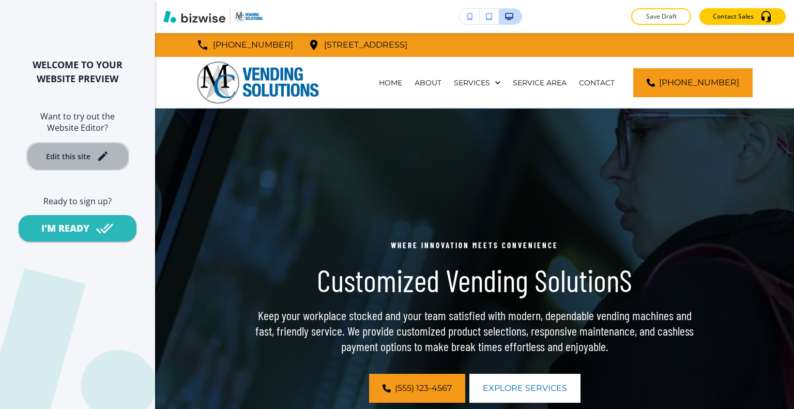
click at [107, 163] on button "Edit this site" at bounding box center [77, 156] width 103 height 28
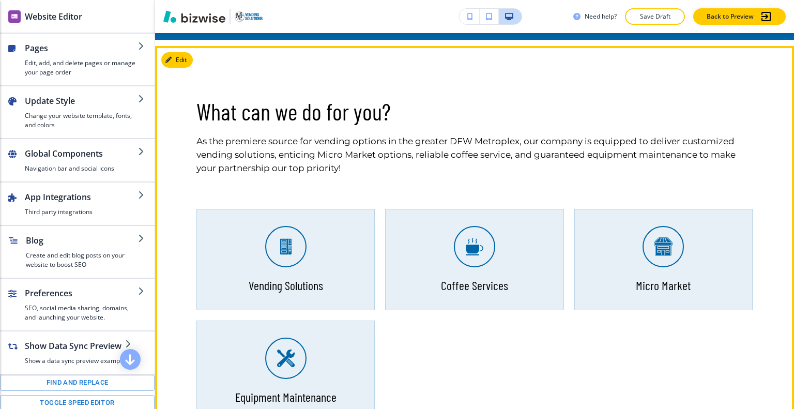
scroll to position [569, 0]
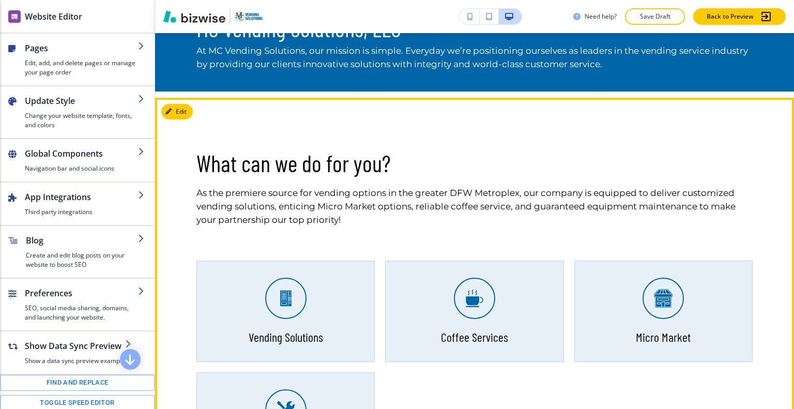
click at [300, 335] on p "Vending Solutions" at bounding box center [286, 337] width 74 height 16
click at [429, 337] on div "Coffee Services" at bounding box center [474, 311] width 178 height 101
click at [693, 330] on div "Micro Market" at bounding box center [664, 311] width 178 height 101
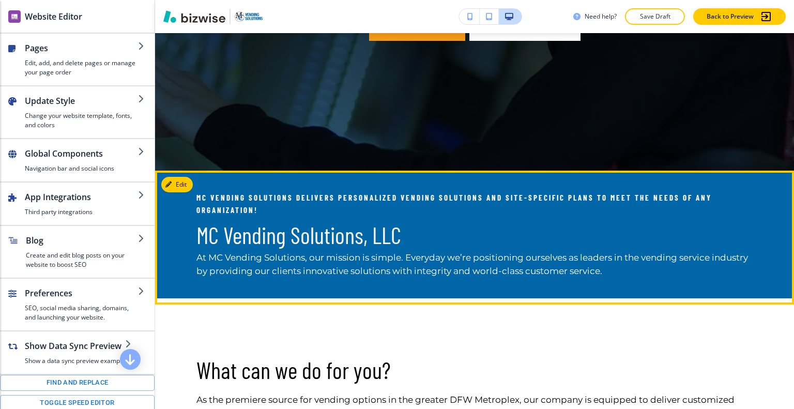
scroll to position [517, 0]
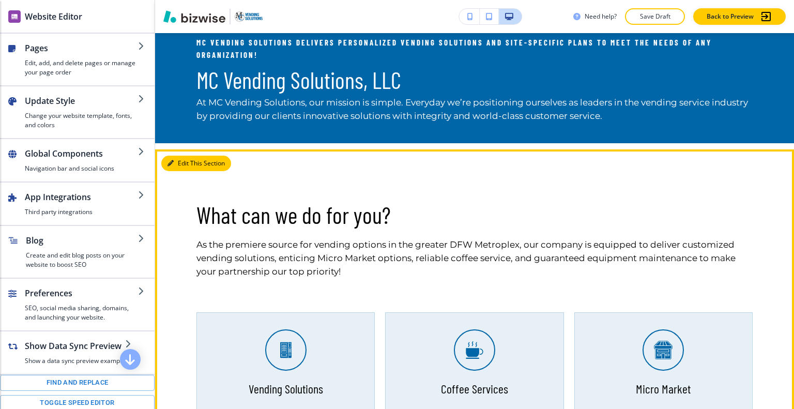
click at [180, 160] on button "Edit This Section" at bounding box center [196, 164] width 70 height 16
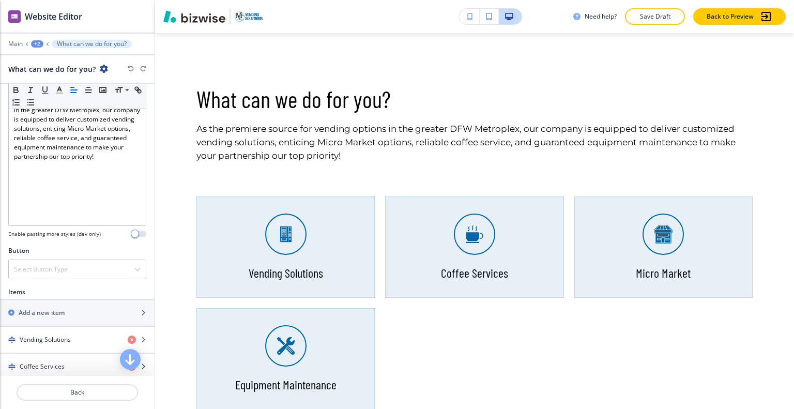
scroll to position [362, 0]
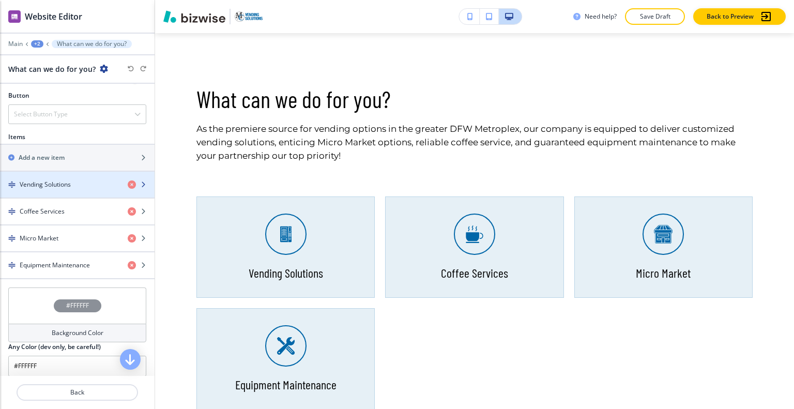
click at [66, 185] on h4 "Vending Solutions" at bounding box center [45, 184] width 51 height 9
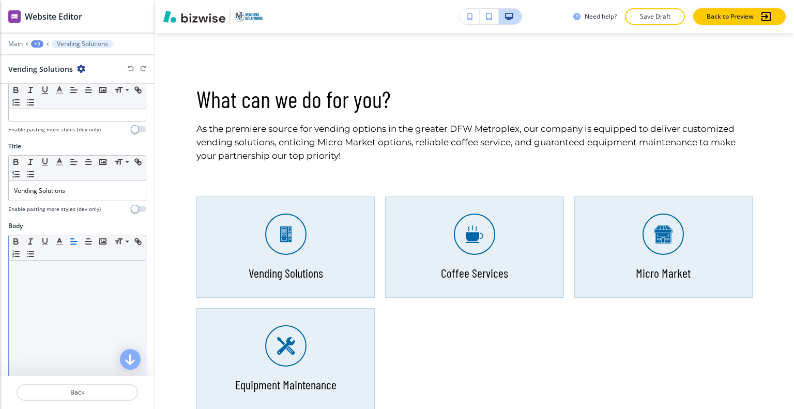
scroll to position [234, 0]
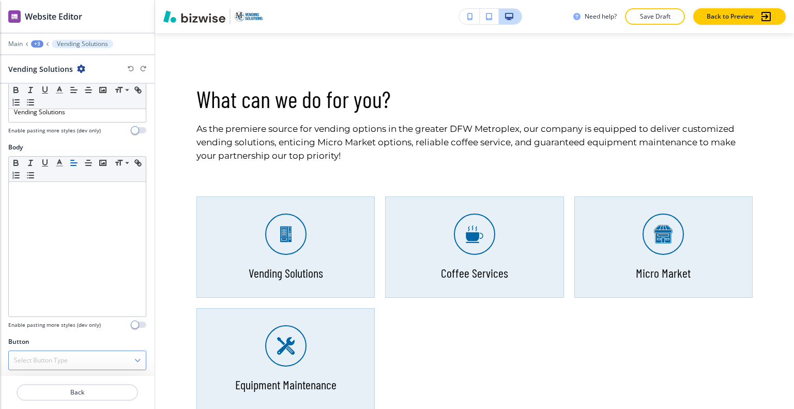
click at [86, 361] on div "Select Button Type" at bounding box center [77, 360] width 137 height 19
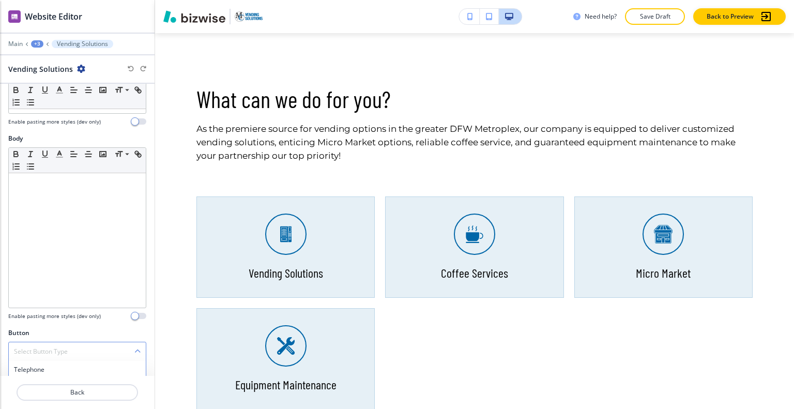
scroll to position [331, 0]
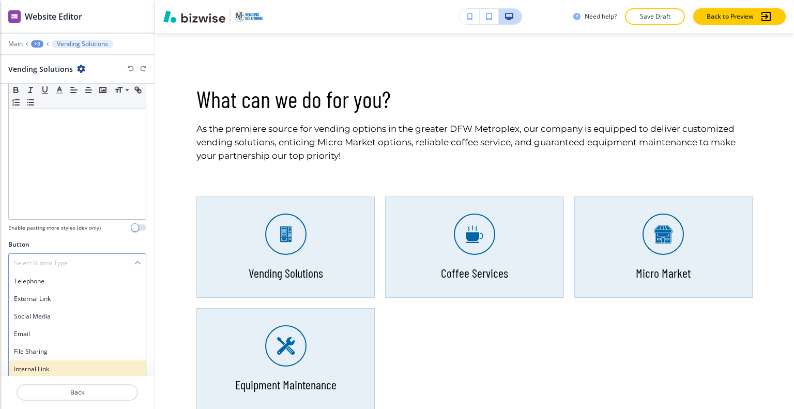
click at [82, 360] on div "Internal Link" at bounding box center [77, 369] width 137 height 18
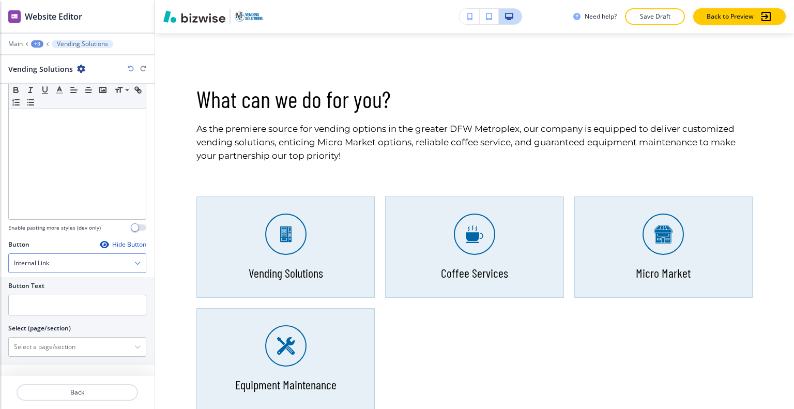
scroll to position [329, 0]
click at [52, 307] on input "text" at bounding box center [77, 306] width 138 height 21
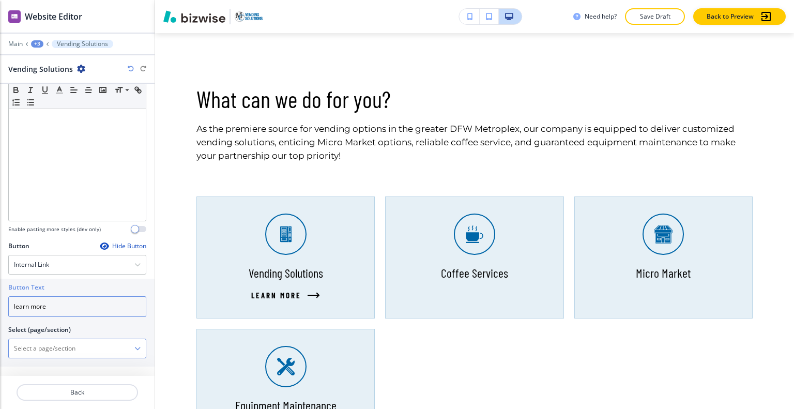
type input "learn more"
click at [34, 349] on \(page\/section\) "Manual Input" at bounding box center [72, 349] width 126 height 18
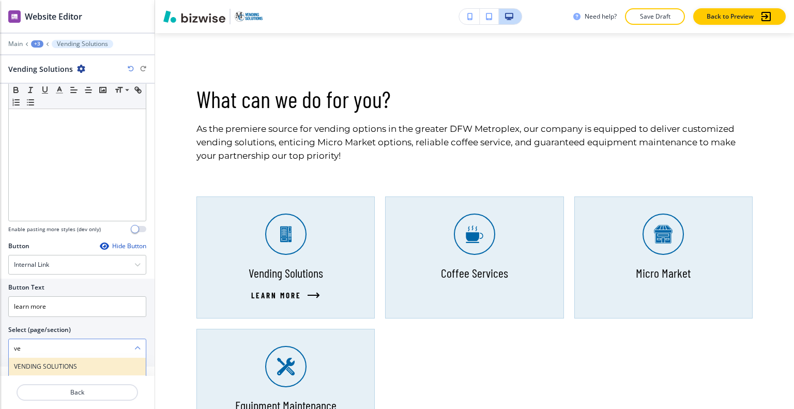
click at [46, 365] on h4 "VENDING SOLUTIONS" at bounding box center [77, 366] width 127 height 9
type \(page\/section\) "VENDING SOLUTIONS"
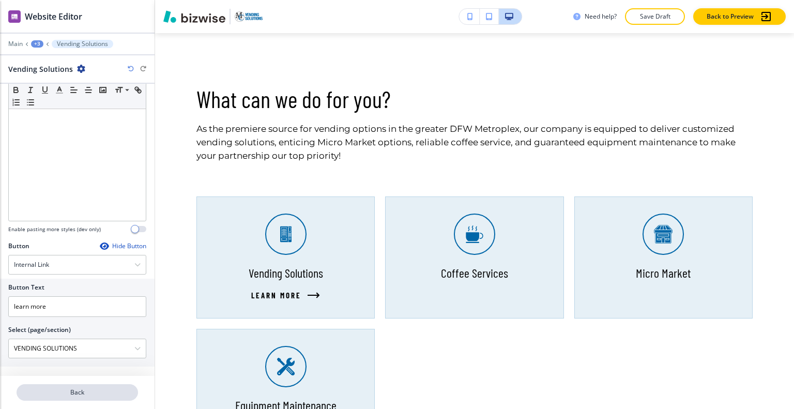
click at [99, 393] on p "Back" at bounding box center [77, 392] width 119 height 9
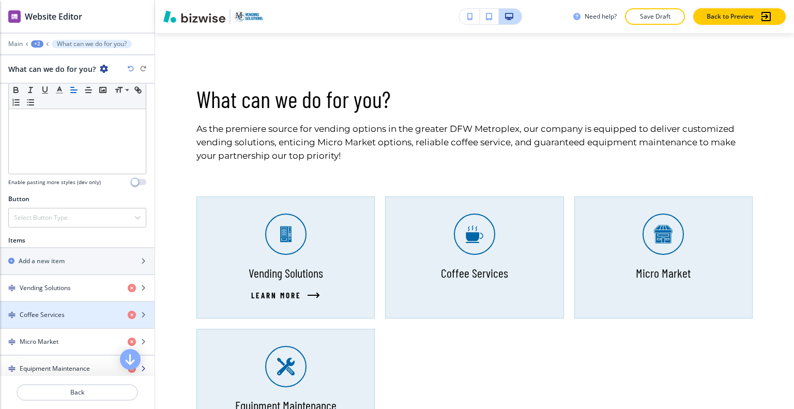
scroll to position [310, 0]
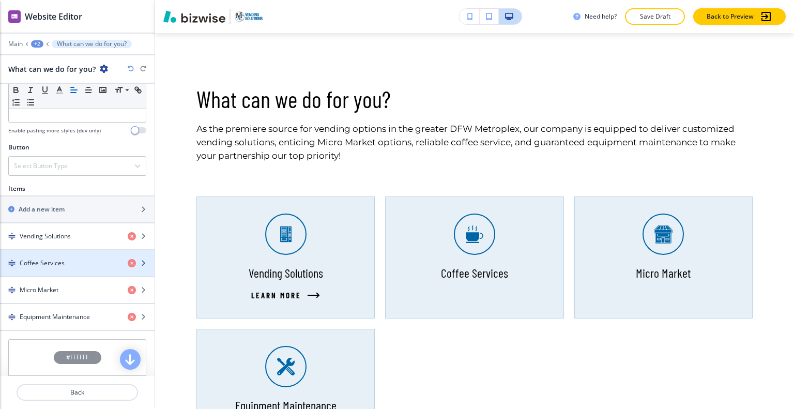
click at [70, 259] on div "Coffee Services" at bounding box center [59, 263] width 119 height 9
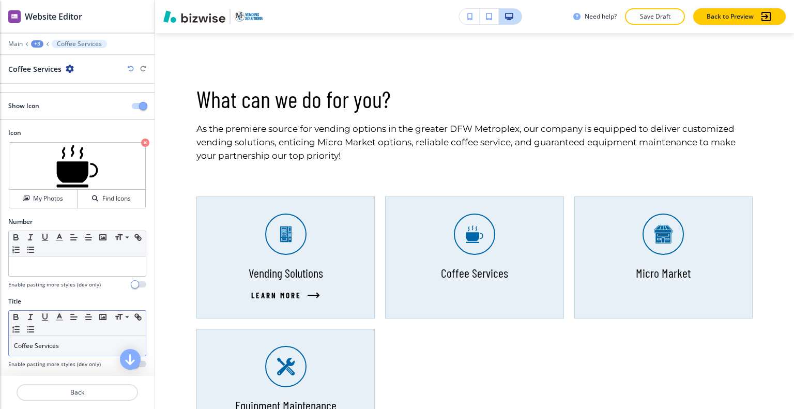
scroll to position [103, 0]
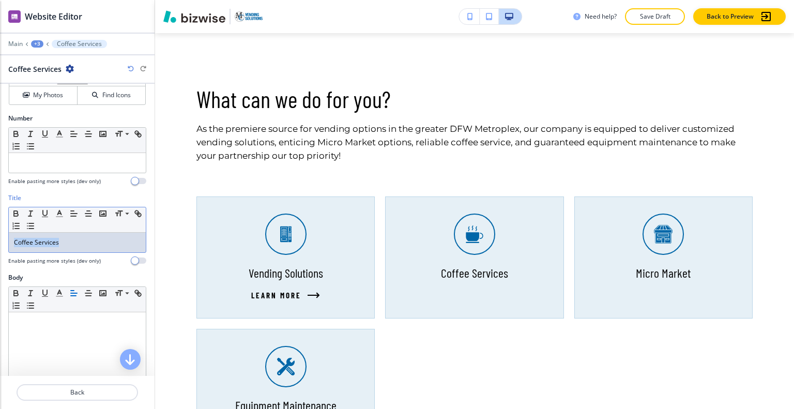
drag, startPoint x: 77, startPoint y: 244, endPoint x: 0, endPoint y: 238, distance: 77.3
click at [0, 238] on div "Title Small Normal Large Huge Coffee Services Enable pasting more styles (dev o…" at bounding box center [77, 233] width 155 height 80
copy p "Coffee Services"
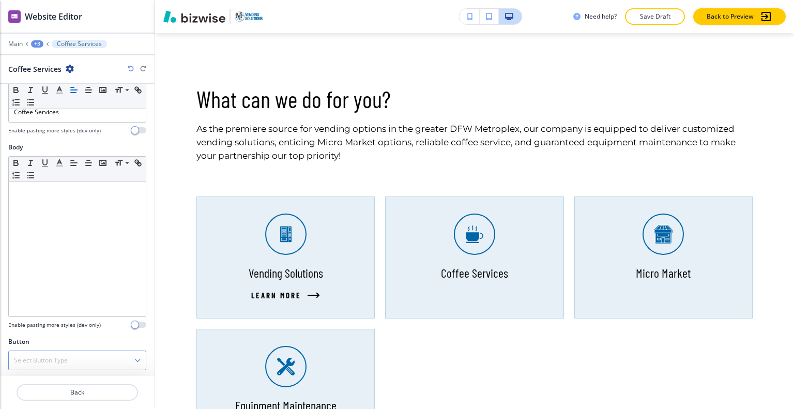
click at [66, 356] on h4 "Select Button Type" at bounding box center [41, 360] width 54 height 9
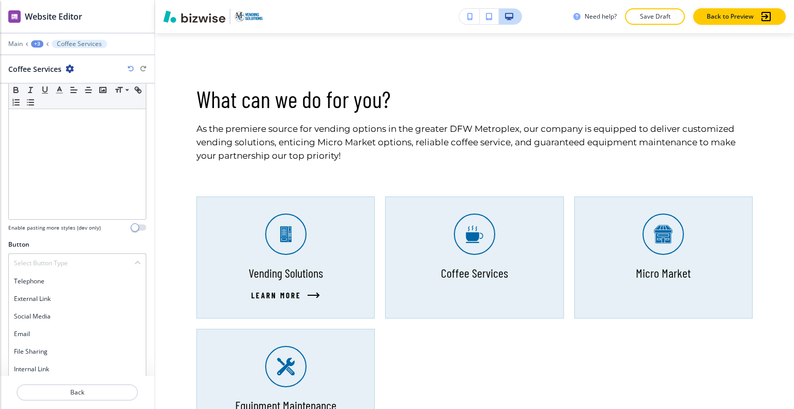
click at [59, 367] on h4 "Internal Link" at bounding box center [77, 369] width 127 height 9
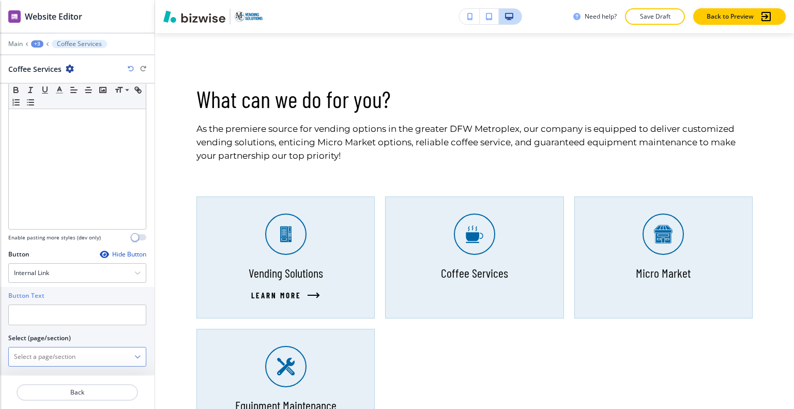
drag, startPoint x: 35, startPoint y: 311, endPoint x: 56, endPoint y: 357, distance: 50.9
paste \(page\/section\) "Coffee Services"
click at [64, 370] on h4 "COFFEE SERVICE" at bounding box center [77, 374] width 127 height 9
type \(page\/section\) "COFFEE SERVICE"
click at [60, 325] on div at bounding box center [77, 329] width 138 height 8
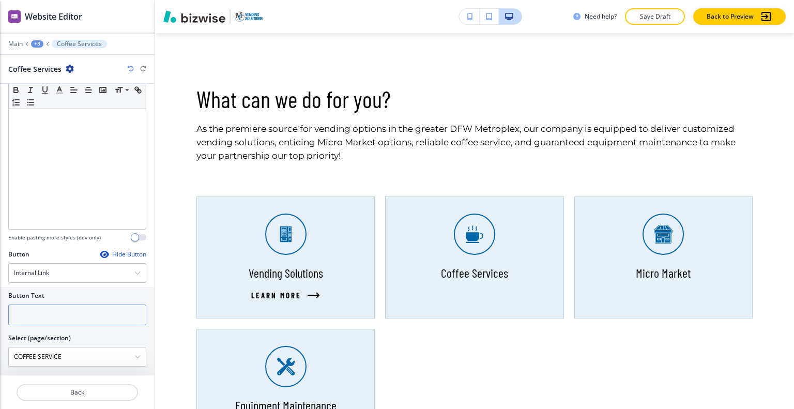
click at [59, 320] on input "text" at bounding box center [77, 315] width 138 height 21
type input "learn more"
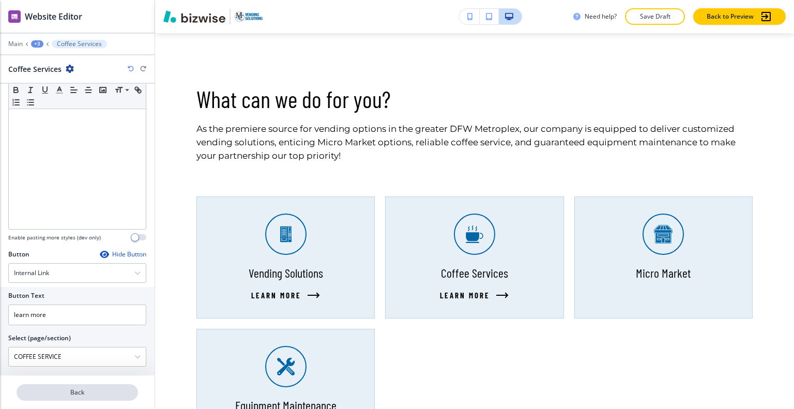
click at [72, 391] on p "Back" at bounding box center [77, 392] width 119 height 9
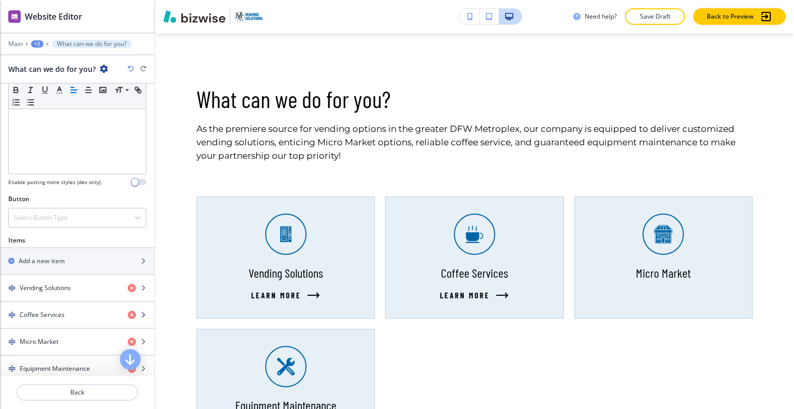
scroll to position [362, 0]
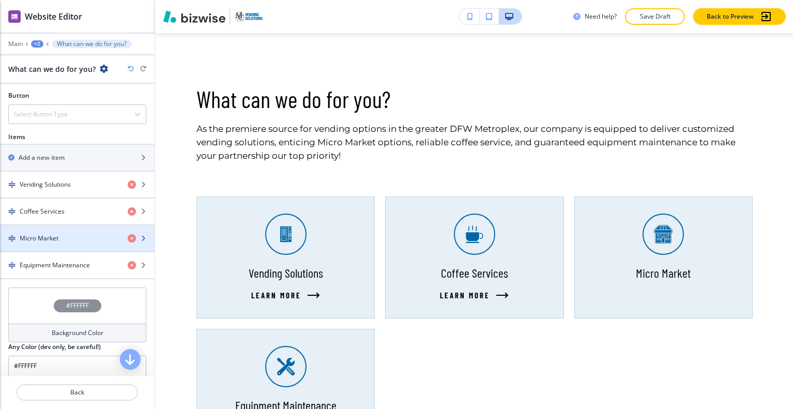
click at [56, 229] on div "button" at bounding box center [77, 229] width 155 height 8
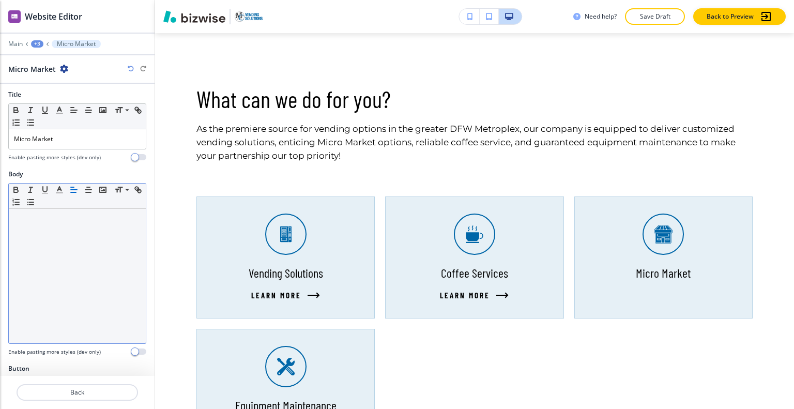
scroll to position [234, 0]
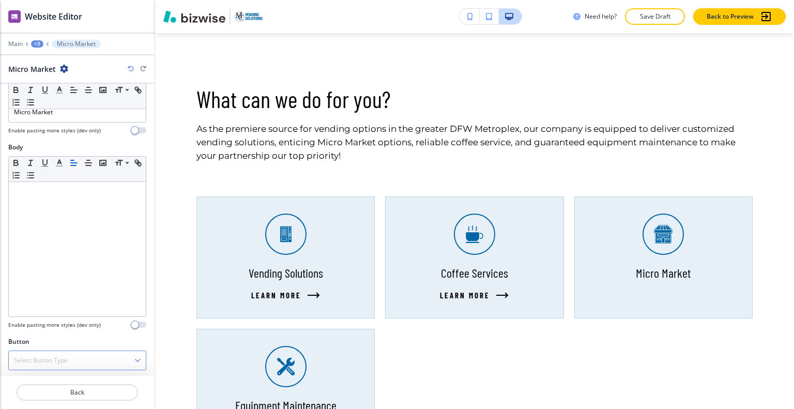
click at [46, 356] on h4 "Select Button Type" at bounding box center [41, 360] width 54 height 9
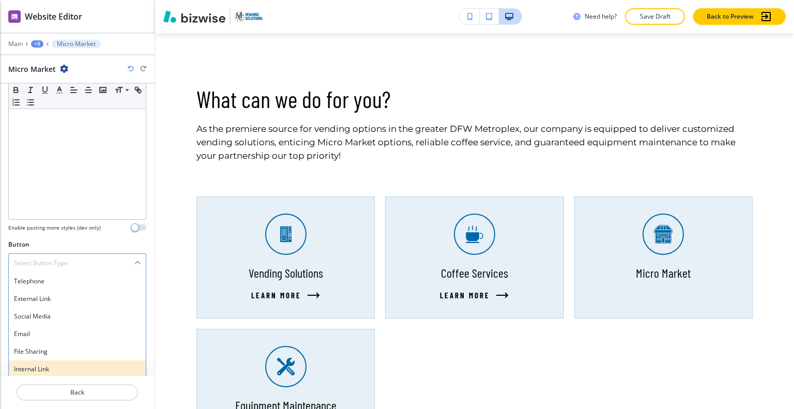
click at [49, 365] on h4 "Internal Link" at bounding box center [77, 369] width 127 height 9
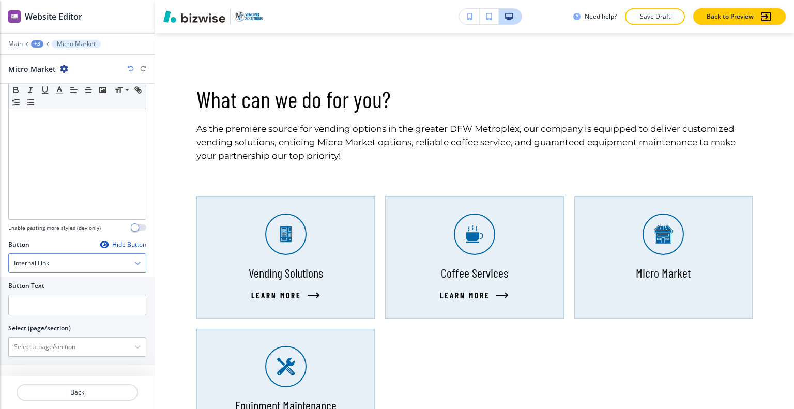
scroll to position [321, 0]
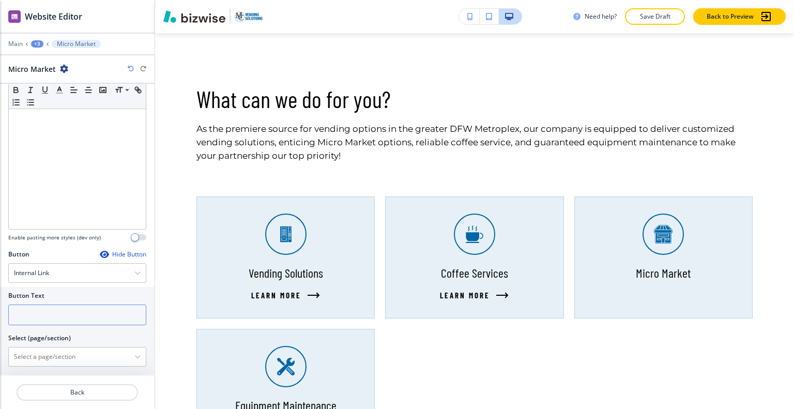
click at [55, 313] on input "text" at bounding box center [77, 315] width 138 height 21
type input "learn more"
drag, startPoint x: 54, startPoint y: 353, endPoint x: 53, endPoint y: 360, distance: 6.7
click at [53, 360] on \(page\/section\) "Manual Input" at bounding box center [72, 357] width 126 height 18
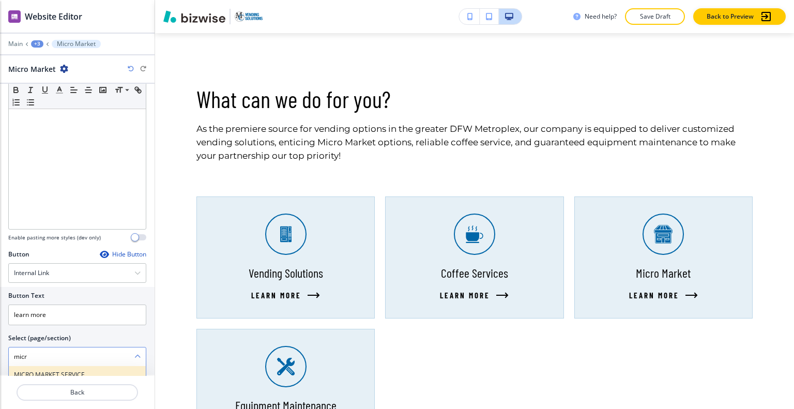
click at [58, 366] on div "MICRO MARKET SERVICE" at bounding box center [77, 375] width 137 height 18
type \(page\/section\) "MICRO MARKET SERVICE"
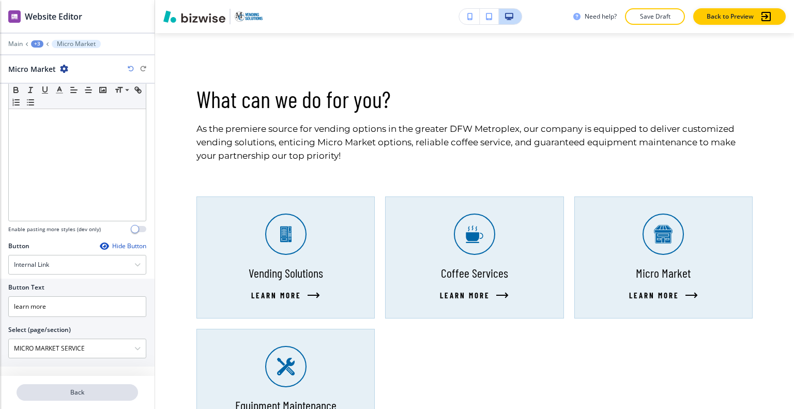
click at [58, 394] on p "Back" at bounding box center [77, 392] width 119 height 9
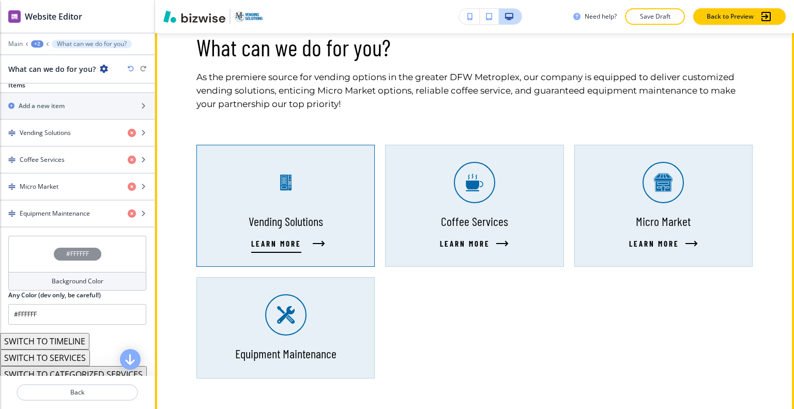
scroll to position [736, 0]
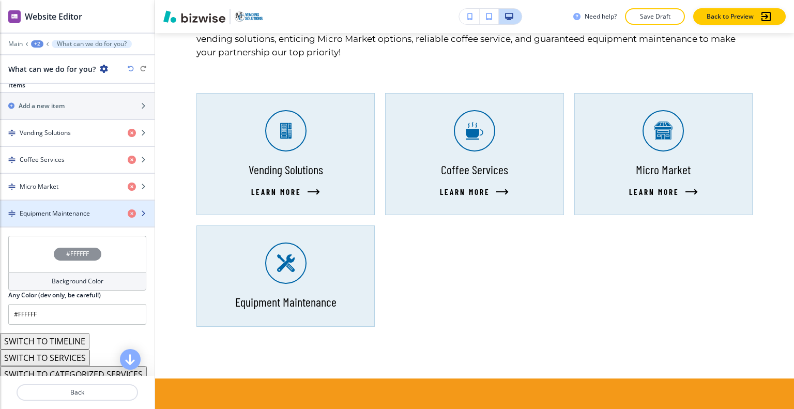
click at [66, 209] on h4 "Equipment Maintenance" at bounding box center [55, 213] width 70 height 9
click at [67, 218] on div "button" at bounding box center [77, 222] width 155 height 8
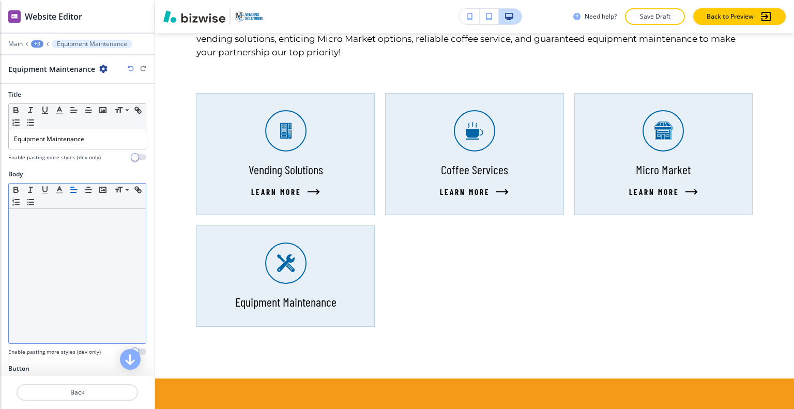
scroll to position [234, 0]
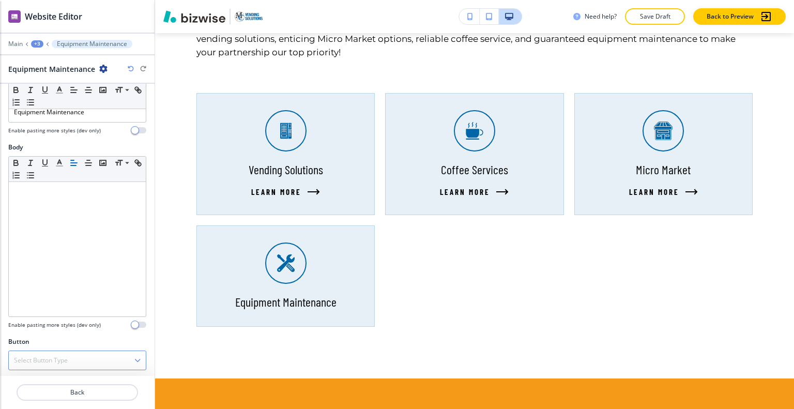
click at [70, 354] on div "Select Button Type" at bounding box center [77, 360] width 137 height 19
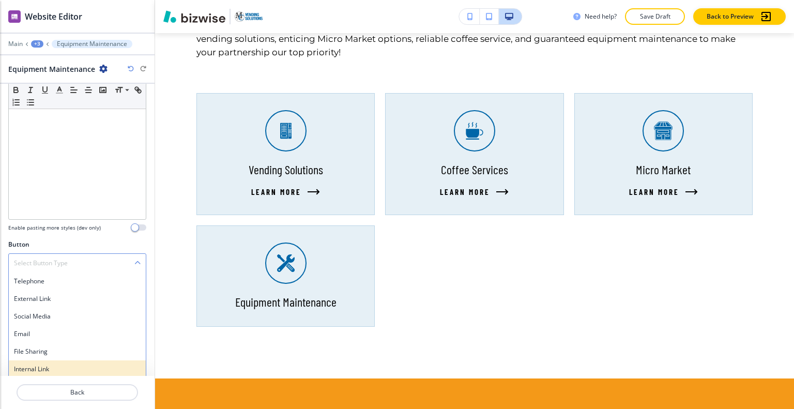
click at [68, 365] on h4 "Internal Link" at bounding box center [77, 369] width 127 height 9
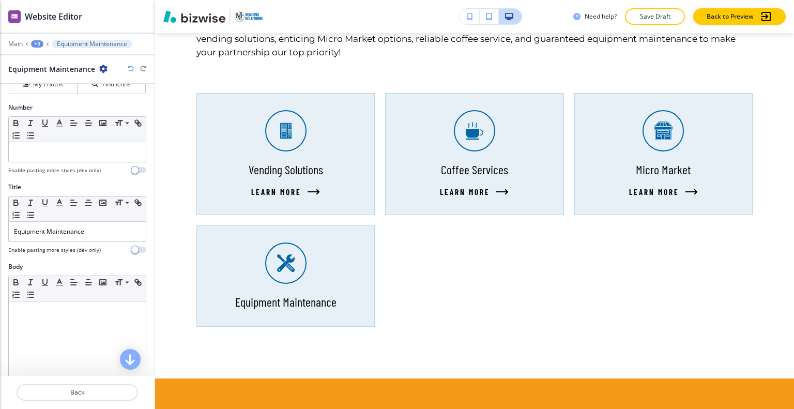
scroll to position [0, 0]
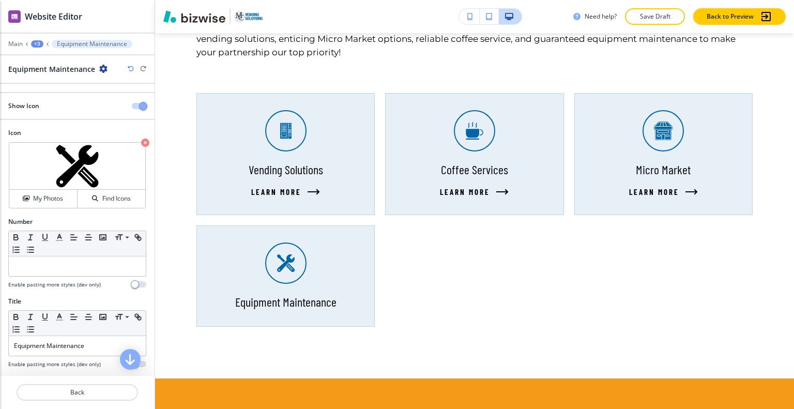
click at [98, 356] on div at bounding box center [77, 358] width 138 height 4
drag, startPoint x: 96, startPoint y: 350, endPoint x: 0, endPoint y: 342, distance: 96.5
click at [0, 342] on div "Title Small Normal Large Huge Equipment Maintenance Enable pasting more styles …" at bounding box center [77, 337] width 155 height 80
copy p "Equipment Maintenance"
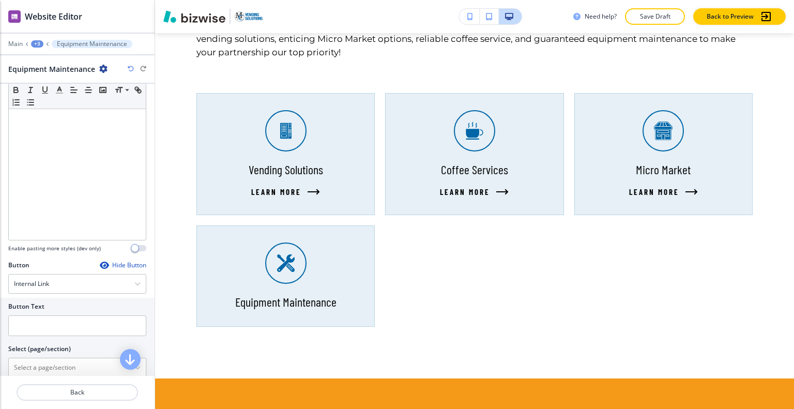
scroll to position [329, 0]
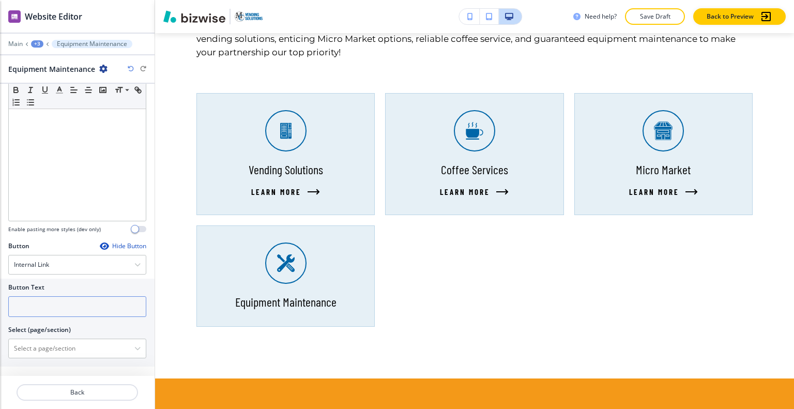
click at [64, 305] on input "text" at bounding box center [77, 306] width 138 height 21
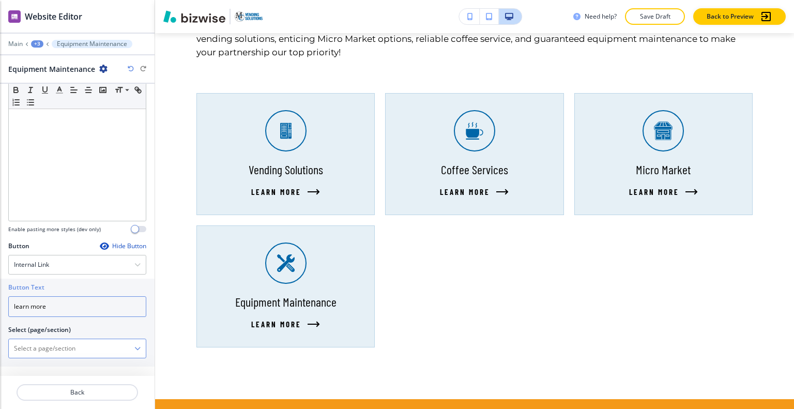
type input "learn more"
click at [78, 352] on \(page\/section\) "Manual Input" at bounding box center [72, 349] width 126 height 18
paste \(page\/section\) "Equipment Maintenance"
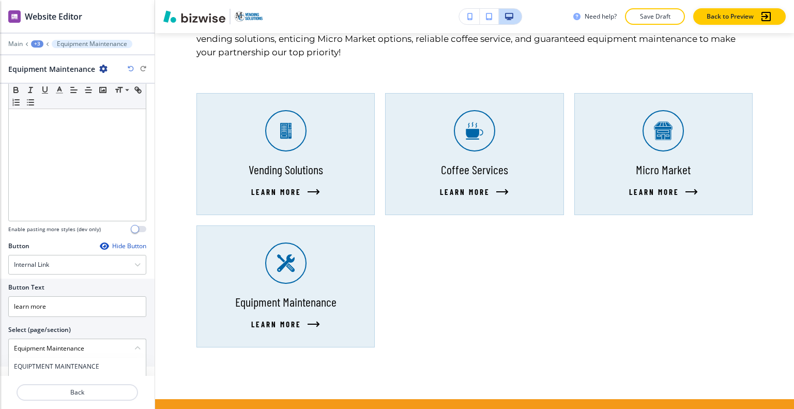
click at [81, 362] on h4 "EQUIPTMENT MAINTENANCE" at bounding box center [77, 366] width 127 height 9
type \(page\/section\) "EQUIPTMENT MAINTENANCE"
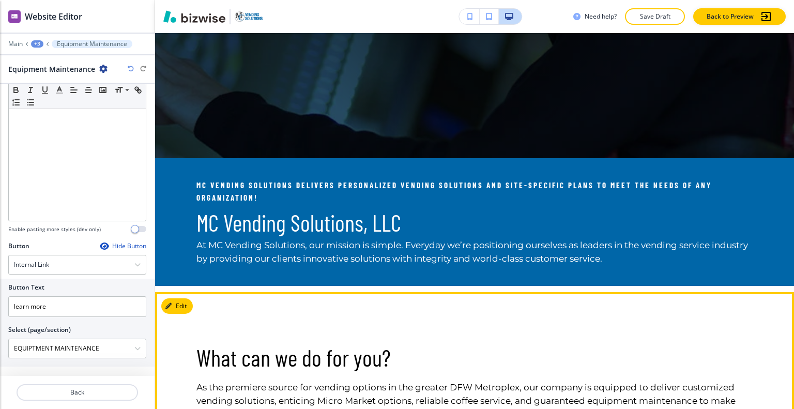
scroll to position [581, 0]
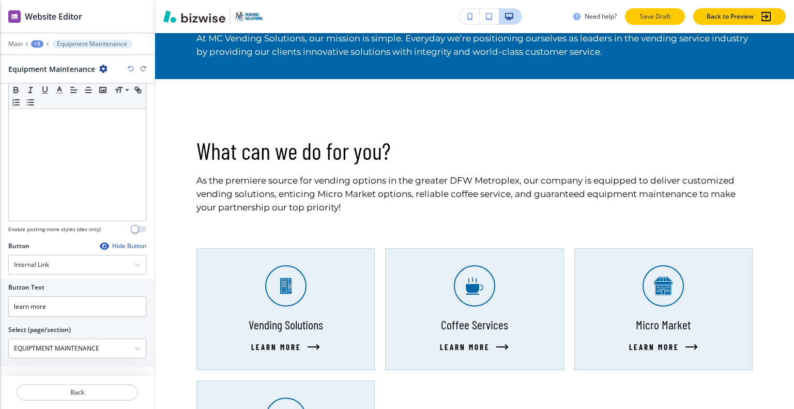
click at [661, 15] on p "Save Draft" at bounding box center [655, 16] width 33 height 9
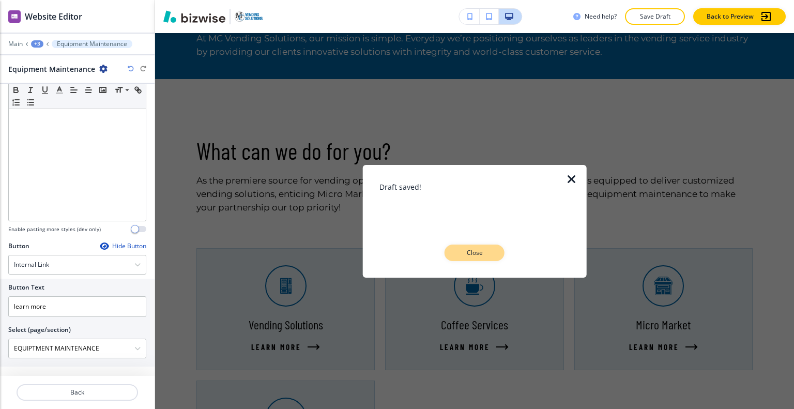
click at [484, 258] on button "Close" at bounding box center [475, 253] width 60 height 17
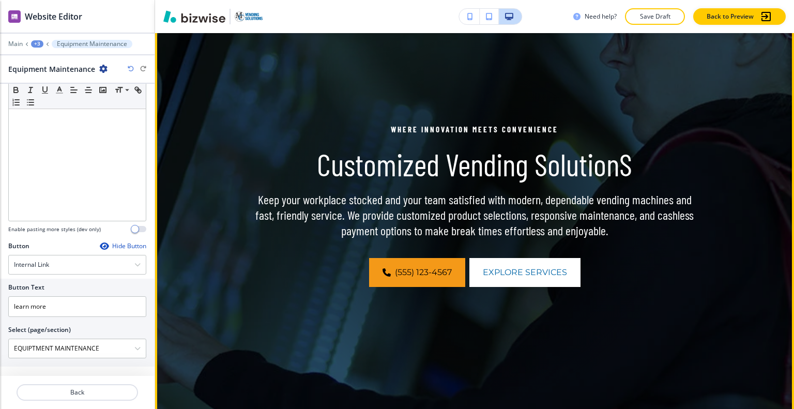
scroll to position [12, 0]
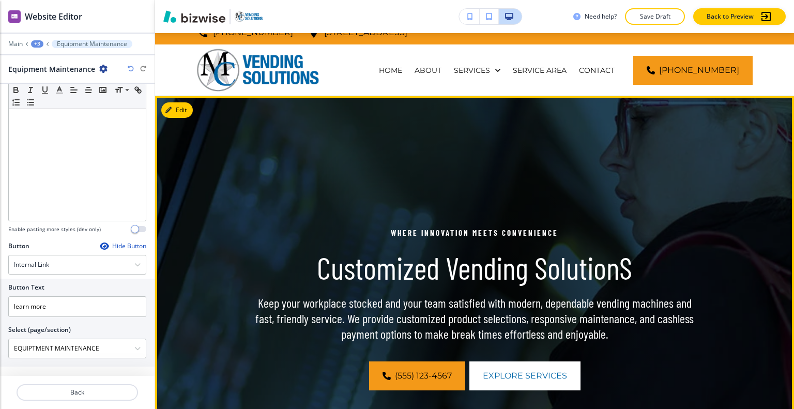
click at [191, 105] on div "Edit Where innovation meets convenience Customized Vending SolutionS Keep your …" at bounding box center [474, 308] width 639 height 424
click at [191, 106] on button "Edit This Section" at bounding box center [196, 110] width 70 height 16
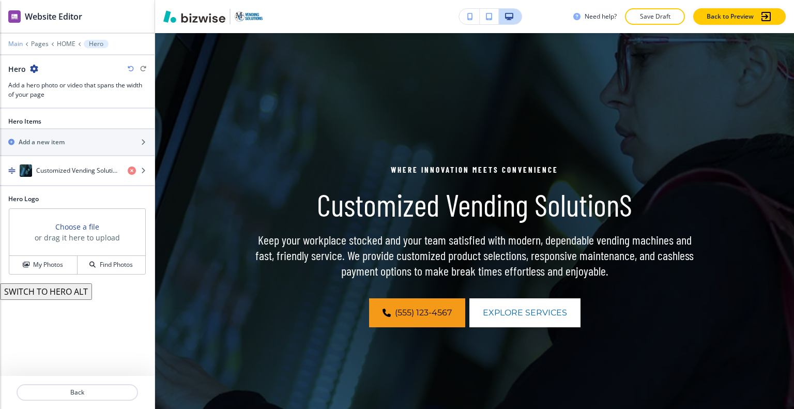
click at [20, 42] on p "Main" at bounding box center [15, 43] width 14 height 7
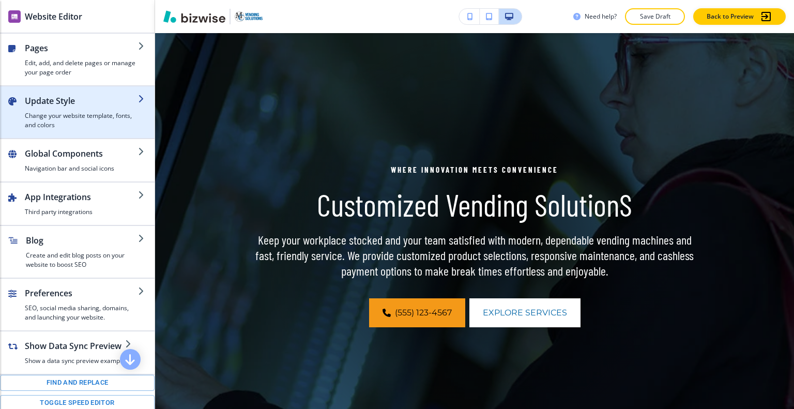
click at [57, 123] on h4 "Change your website template, fonts, and colors" at bounding box center [81, 120] width 113 height 19
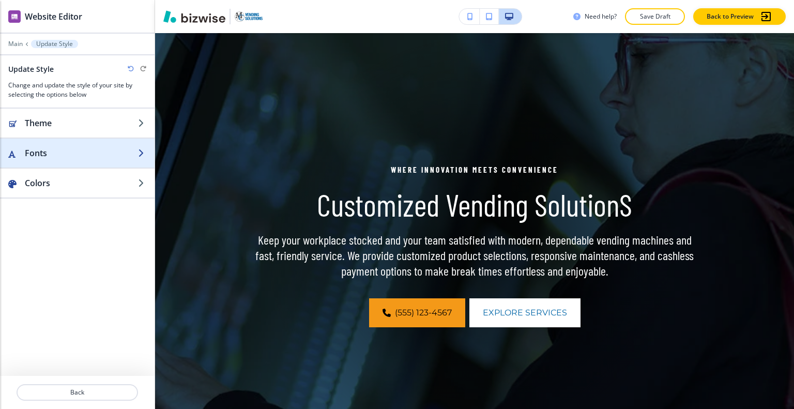
click at [59, 148] on h2 "Fonts" at bounding box center [81, 153] width 113 height 12
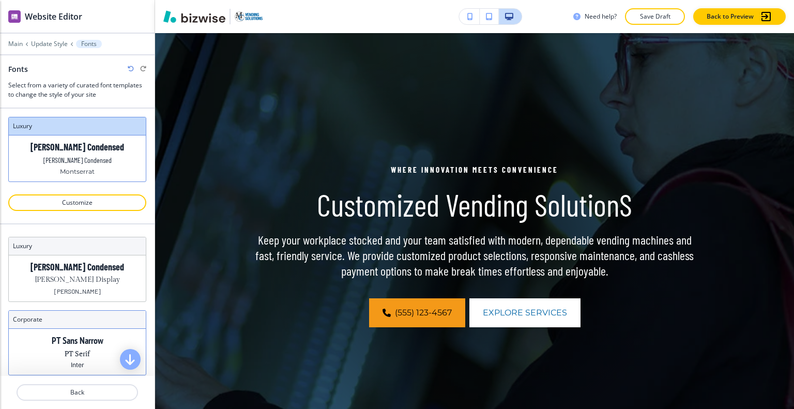
scroll to position [52, 0]
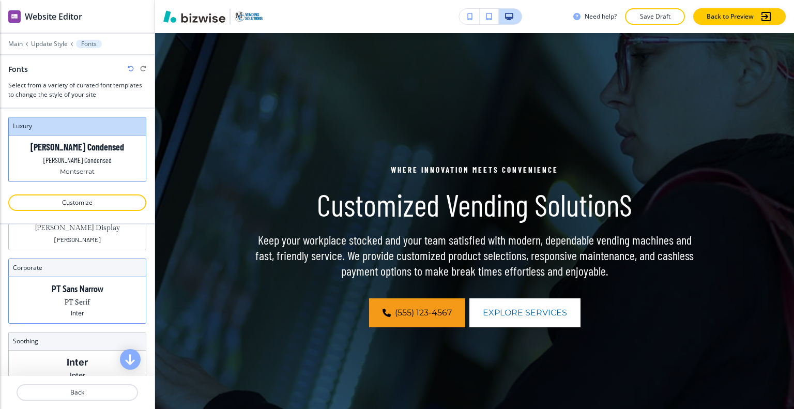
click at [96, 313] on div "PT Sans Narrow PT Serif Inter" at bounding box center [77, 300] width 137 height 46
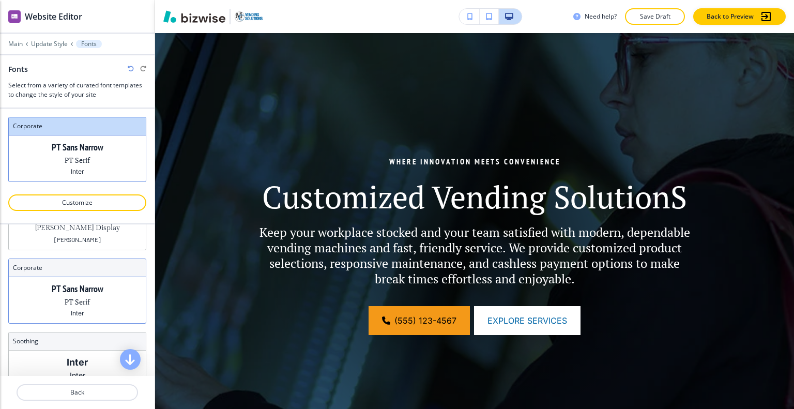
scroll to position [91, 0]
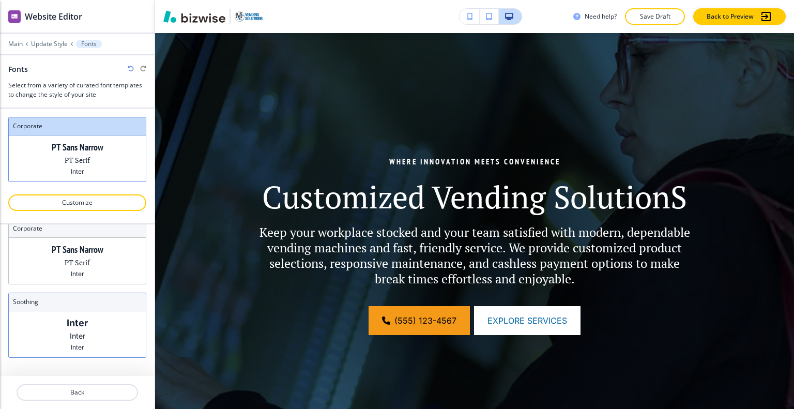
click at [81, 324] on p "Inter" at bounding box center [77, 323] width 21 height 11
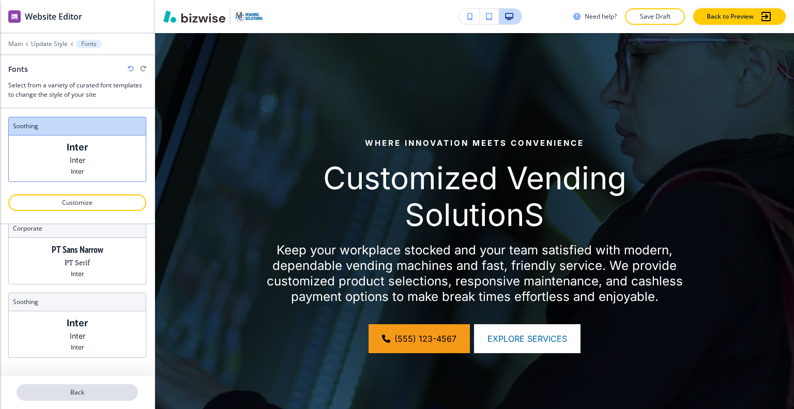
click at [91, 398] on button "Back" at bounding box center [78, 392] width 122 height 17
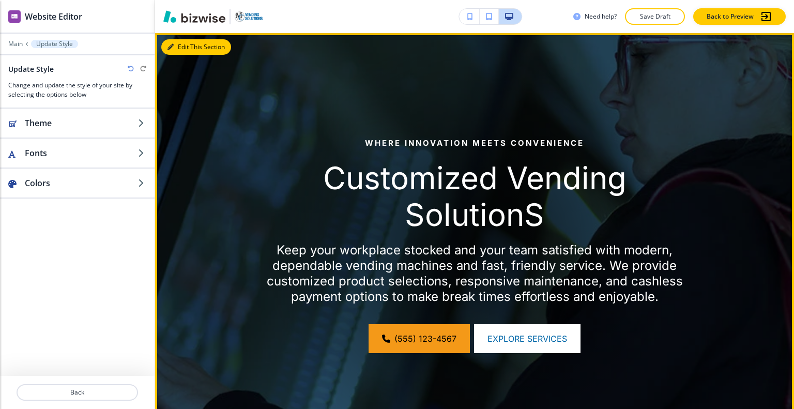
click at [181, 50] on button "Edit This Section" at bounding box center [196, 47] width 70 height 16
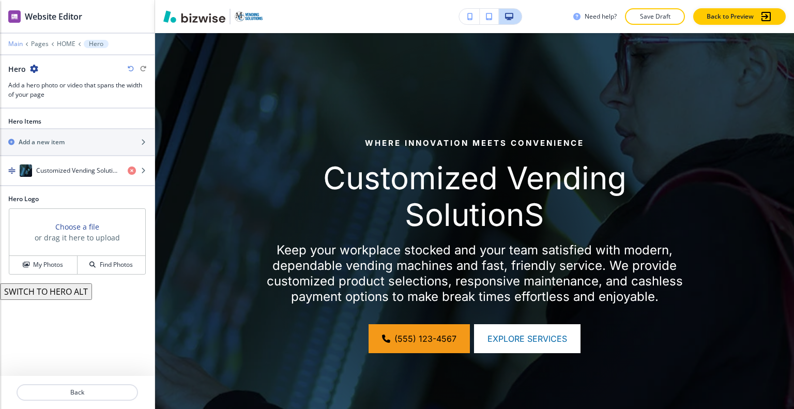
click at [17, 43] on p "Main" at bounding box center [15, 43] width 14 height 7
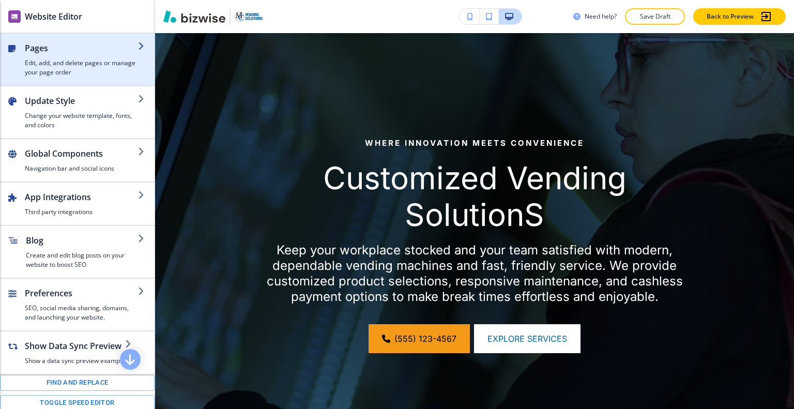
click at [58, 59] on h4 "Edit, add, and delete pages or manage your page order" at bounding box center [81, 67] width 113 height 19
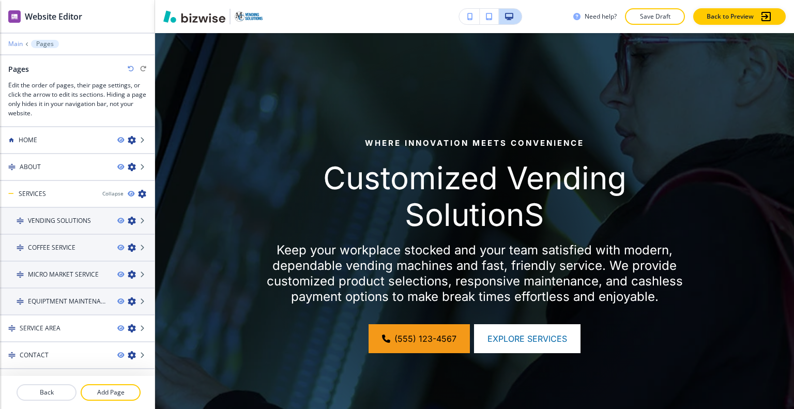
click at [19, 40] on p "Main" at bounding box center [15, 43] width 14 height 7
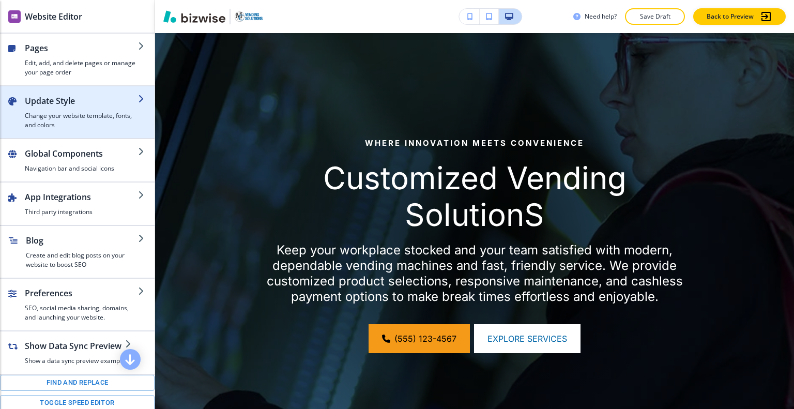
click at [44, 102] on h2 "Update Style" at bounding box center [81, 101] width 113 height 12
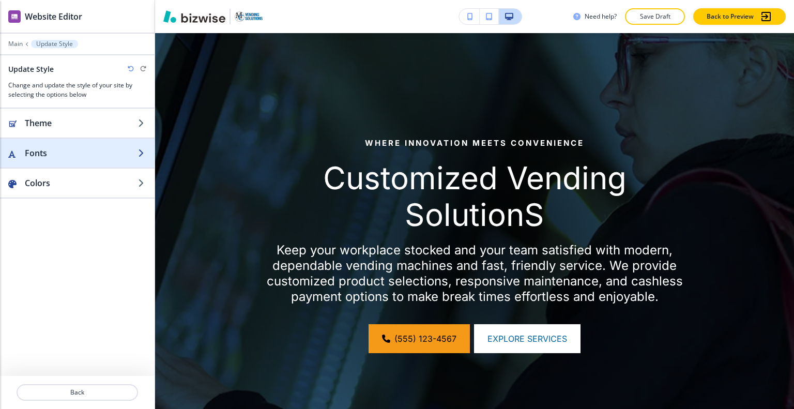
click at [48, 149] on h2 "Fonts" at bounding box center [81, 153] width 113 height 12
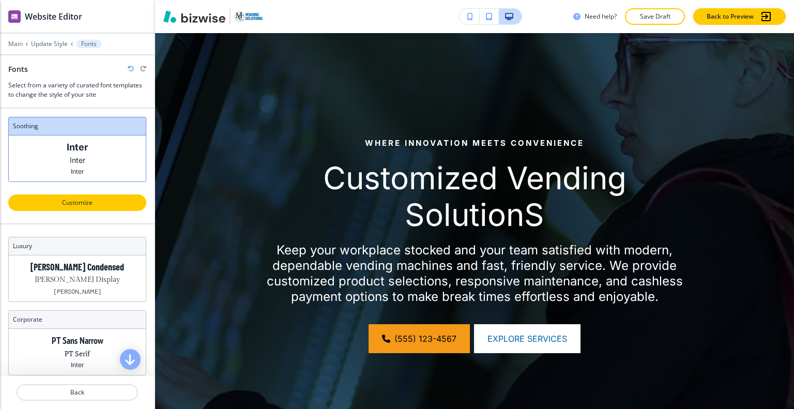
click at [64, 202] on p "Customize" at bounding box center [77, 202] width 111 height 9
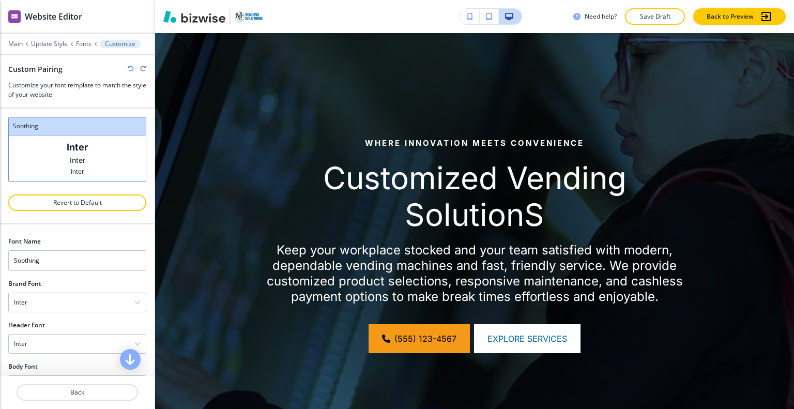
scroll to position [29, 0]
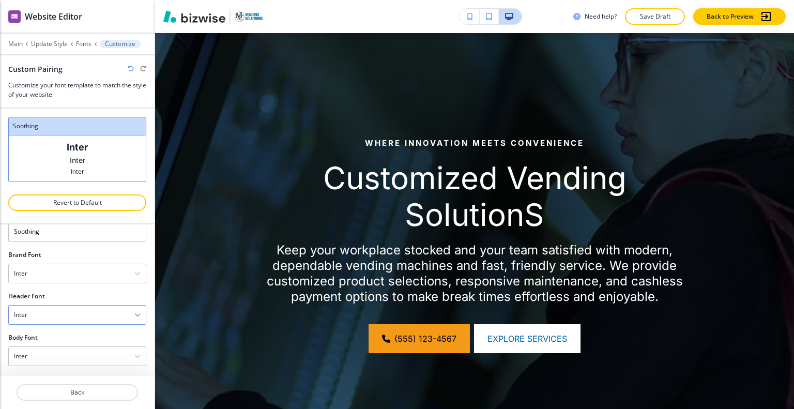
click at [59, 303] on div at bounding box center [77, 303] width 138 height 4
drag, startPoint x: 59, startPoint y: 312, endPoint x: 0, endPoint y: 312, distance: 59.5
click at [0, 312] on div "Font Name Soothing Brand Font Inter Assistant Playfair Display Fraunces Caveat …" at bounding box center [77, 287] width 155 height 183
click at [78, 310] on div "Inter" at bounding box center [77, 315] width 137 height 19
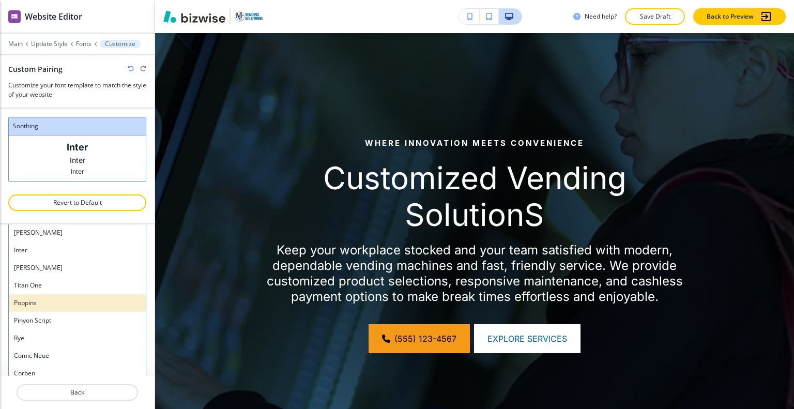
click at [63, 302] on h4 "Poppins" at bounding box center [77, 302] width 127 height 9
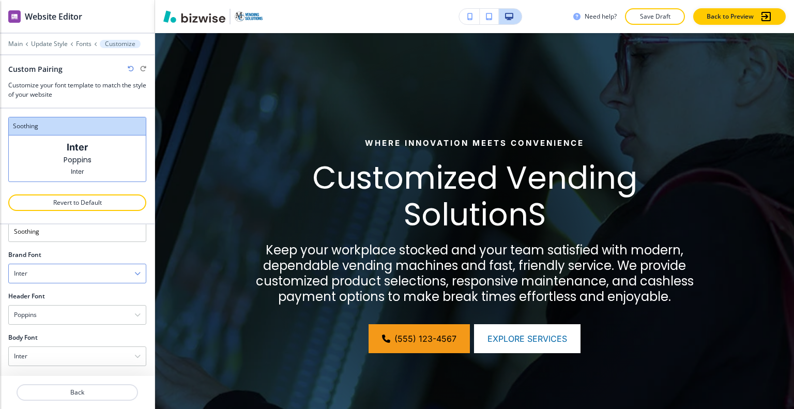
click at [69, 270] on div "Inter" at bounding box center [77, 273] width 137 height 19
click at [68, 308] on div "Poppins" at bounding box center [77, 315] width 137 height 19
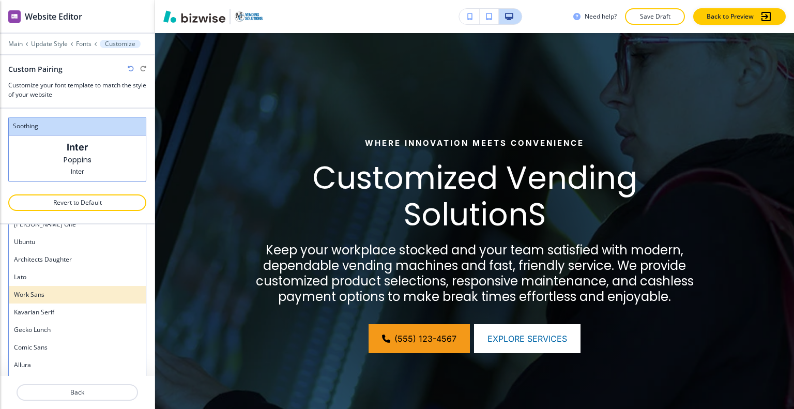
scroll to position [606, 0]
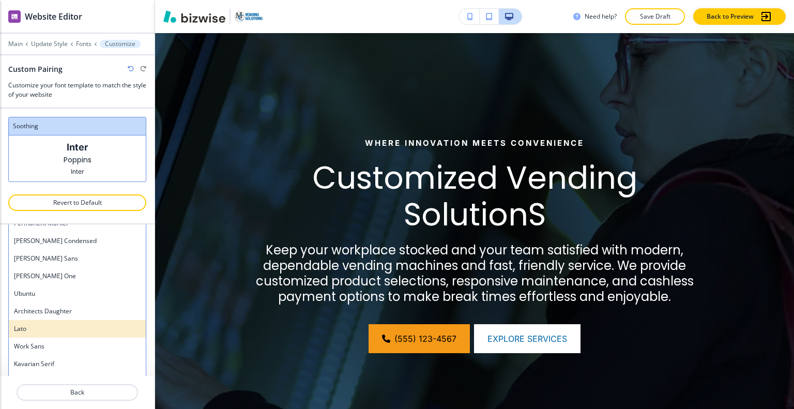
click at [61, 327] on h4 "Lato" at bounding box center [77, 328] width 127 height 9
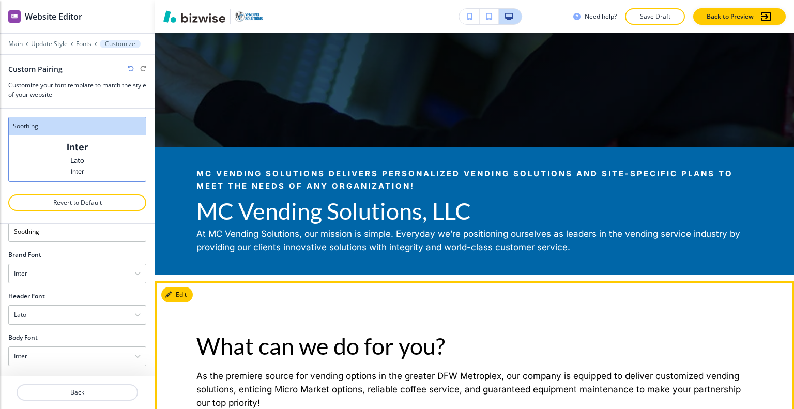
scroll to position [489, 0]
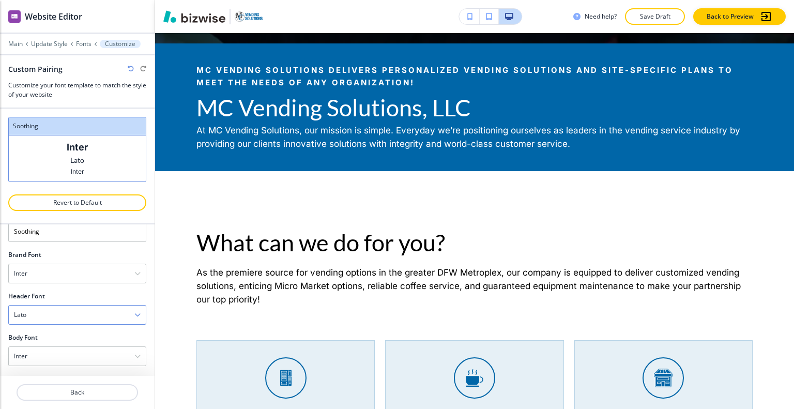
click at [94, 312] on div "Lato" at bounding box center [77, 315] width 137 height 19
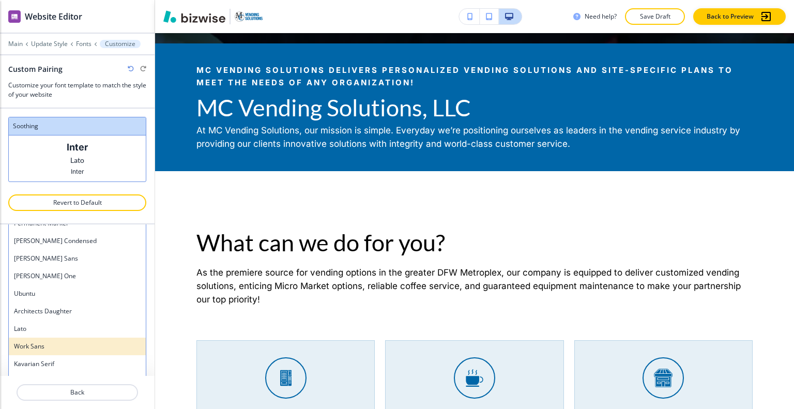
scroll to position [658, 0]
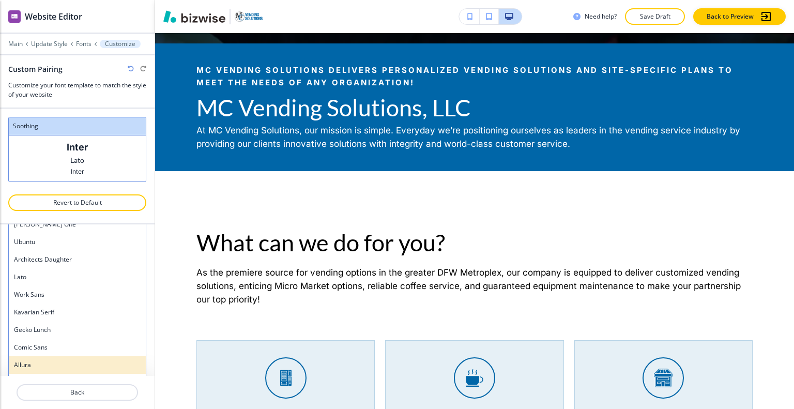
click at [85, 356] on div "Allura" at bounding box center [77, 365] width 137 height 18
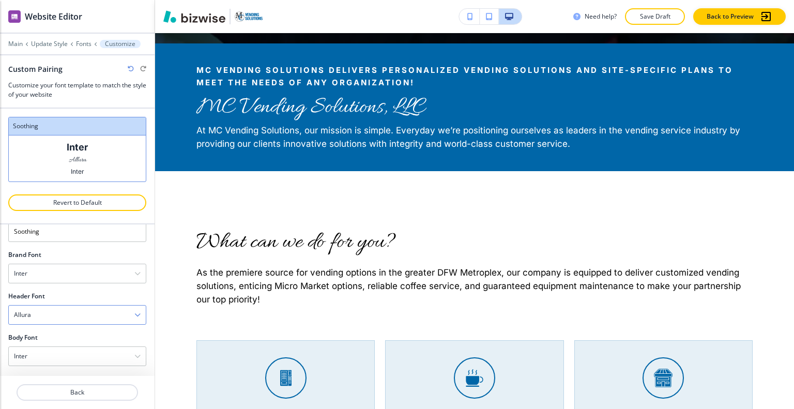
click at [93, 310] on div "Allura" at bounding box center [77, 315] width 137 height 19
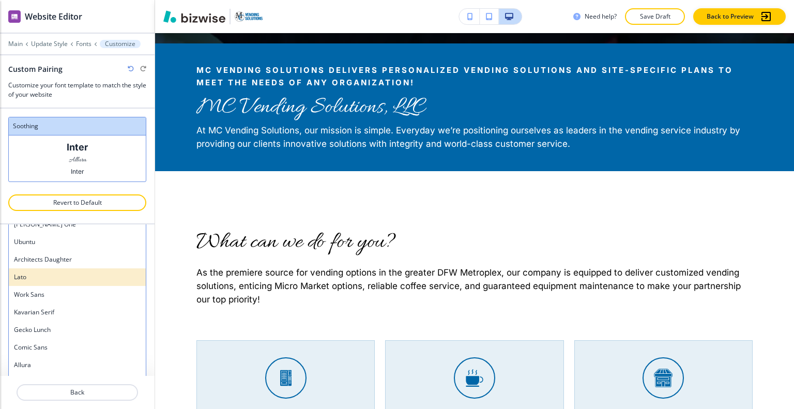
click at [84, 279] on h4 "Lato" at bounding box center [77, 277] width 127 height 9
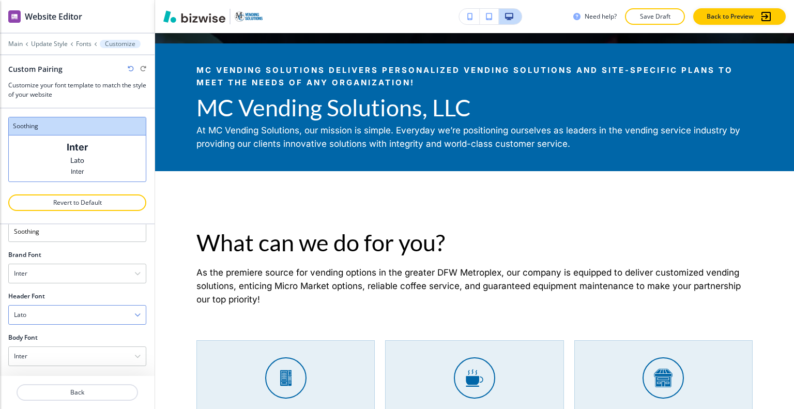
click at [91, 312] on div "Lato" at bounding box center [77, 315] width 137 height 19
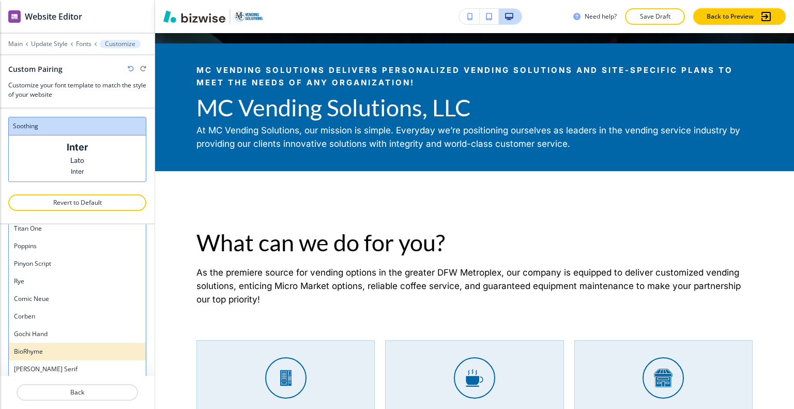
scroll to position [813, 0]
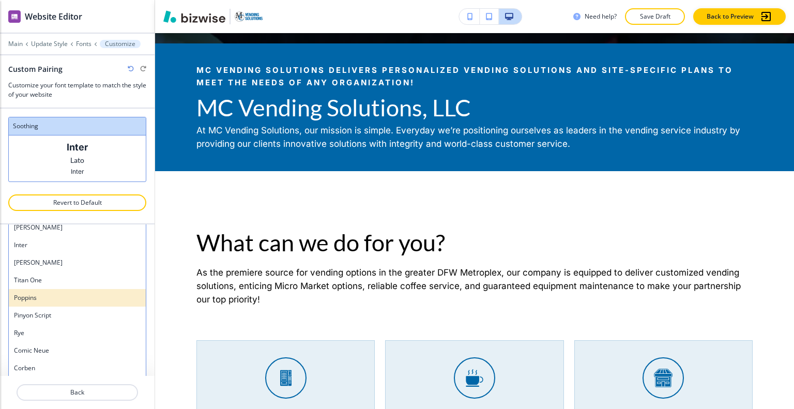
click at [56, 297] on h4 "Poppins" at bounding box center [77, 297] width 127 height 9
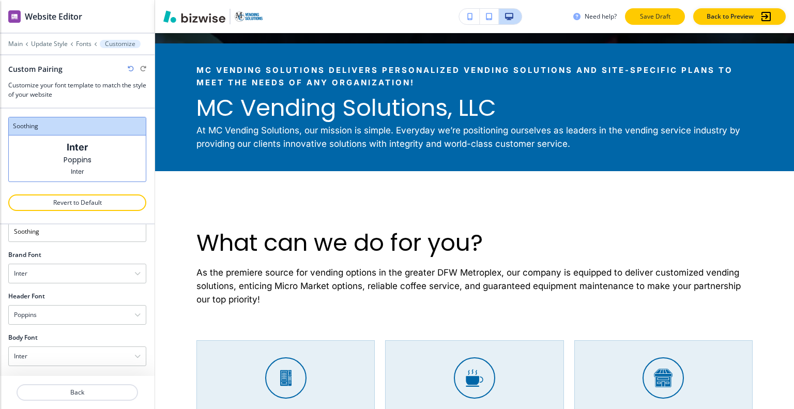
click at [649, 22] on button "Save Draft" at bounding box center [655, 16] width 60 height 17
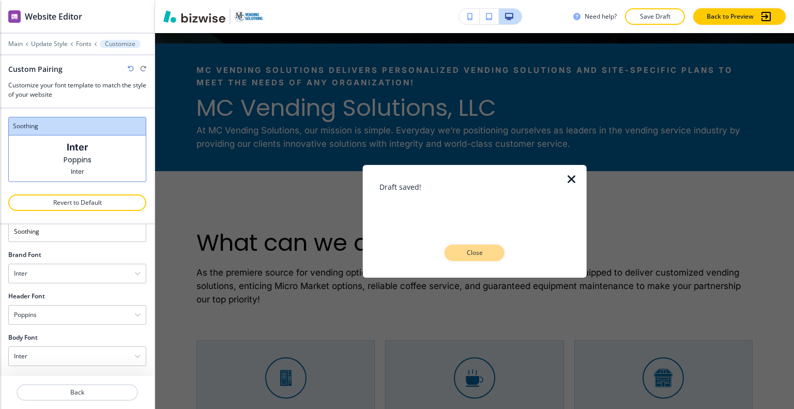
click at [477, 254] on p "Close" at bounding box center [474, 252] width 33 height 9
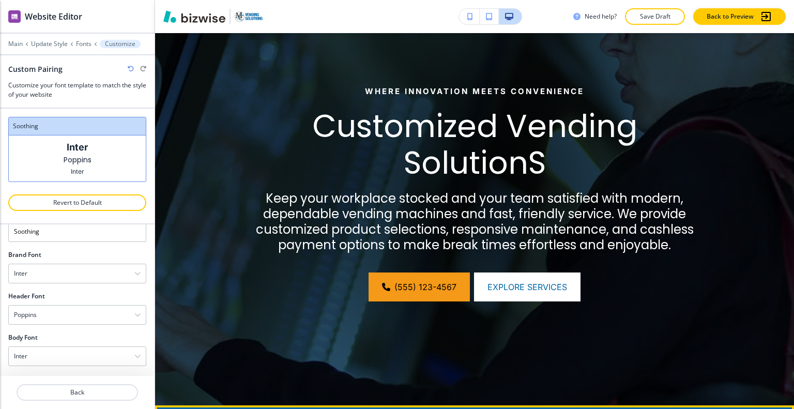
scroll to position [76, 0]
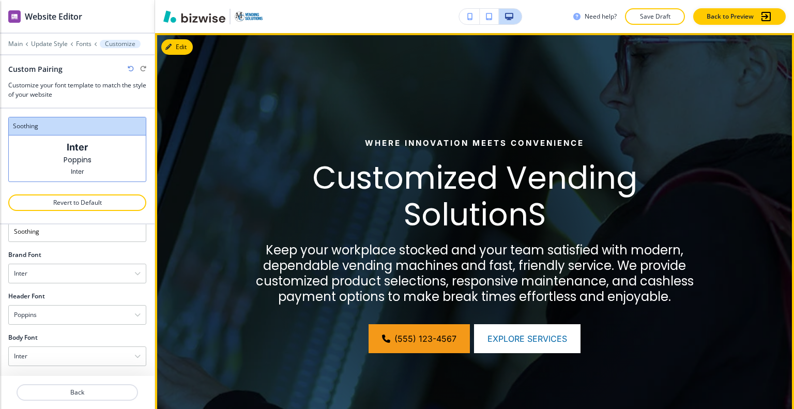
click at [194, 50] on img at bounding box center [474, 245] width 639 height 424
click at [191, 47] on button "Edit This Section" at bounding box center [196, 47] width 70 height 16
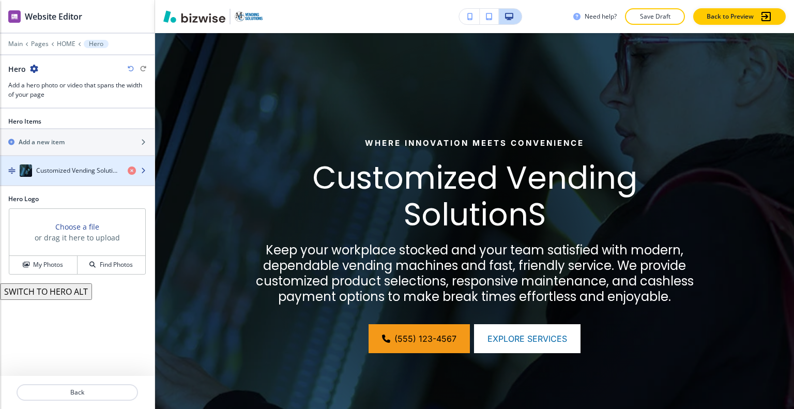
click at [85, 177] on div "button" at bounding box center [77, 181] width 155 height 8
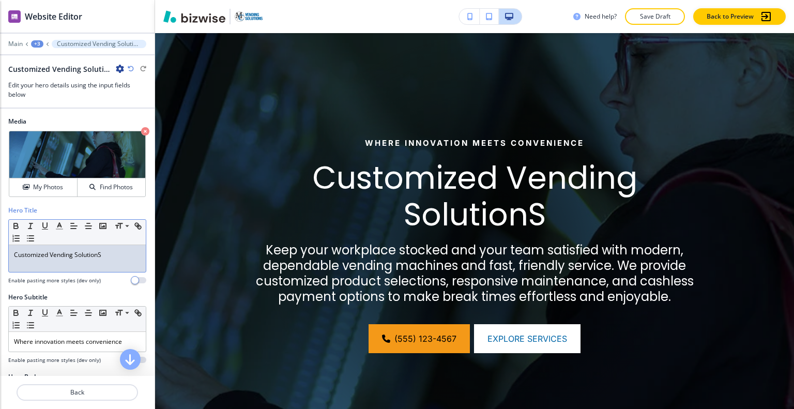
click at [113, 254] on p "Customized Vending SolutionS" at bounding box center [77, 254] width 127 height 9
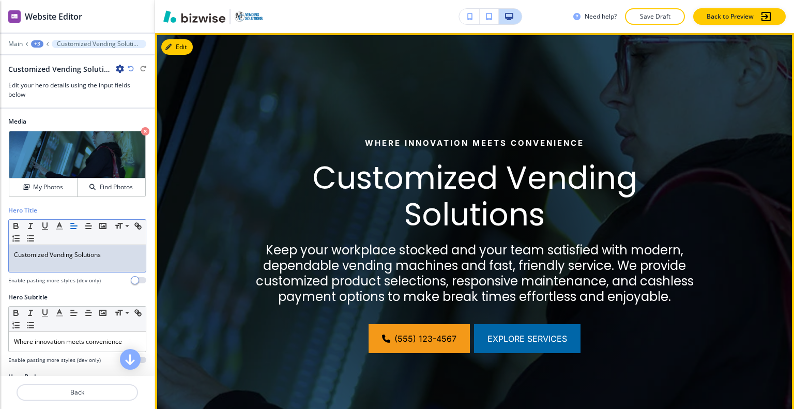
click at [525, 345] on span "Explore Services" at bounding box center [528, 339] width 80 height 12
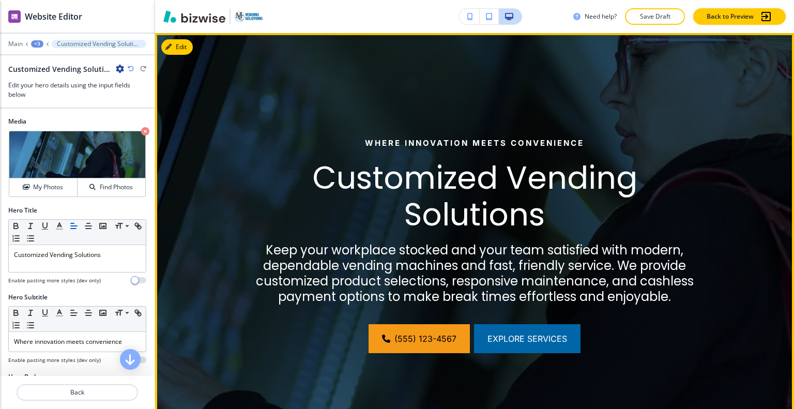
click at [525, 345] on span "Explore Services" at bounding box center [528, 339] width 80 height 12
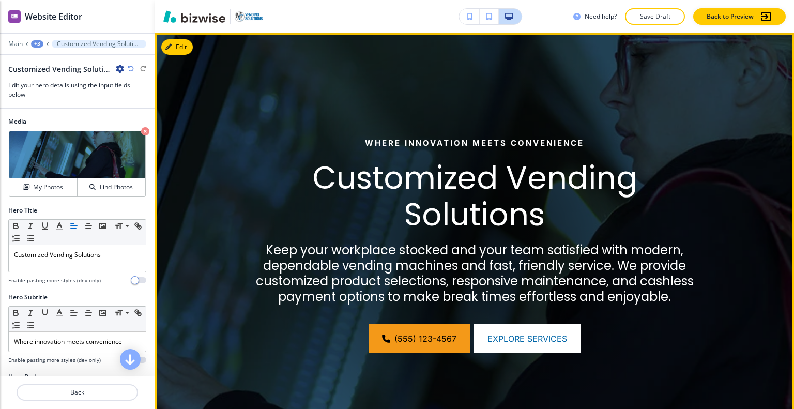
scroll to position [0, 0]
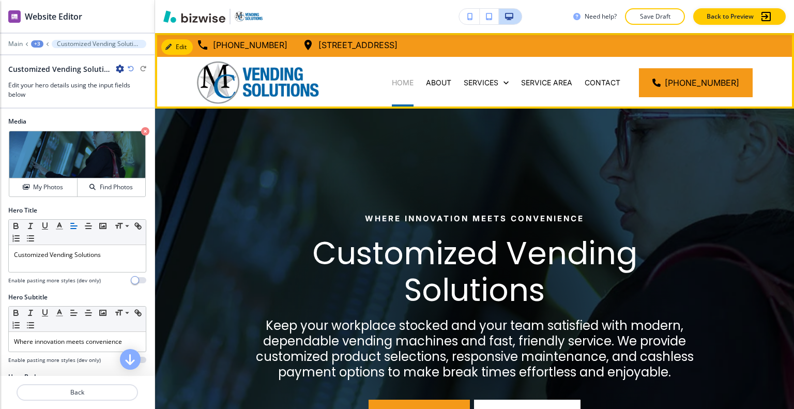
click at [405, 80] on p "HOME" at bounding box center [403, 83] width 22 height 10
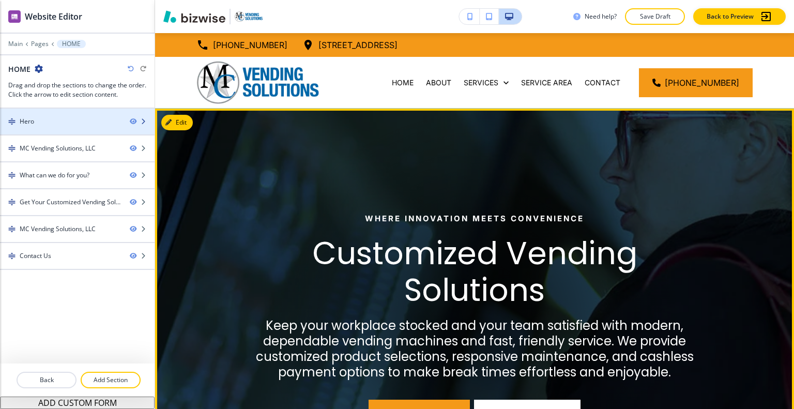
click at [81, 122] on div "Hero" at bounding box center [61, 121] width 122 height 9
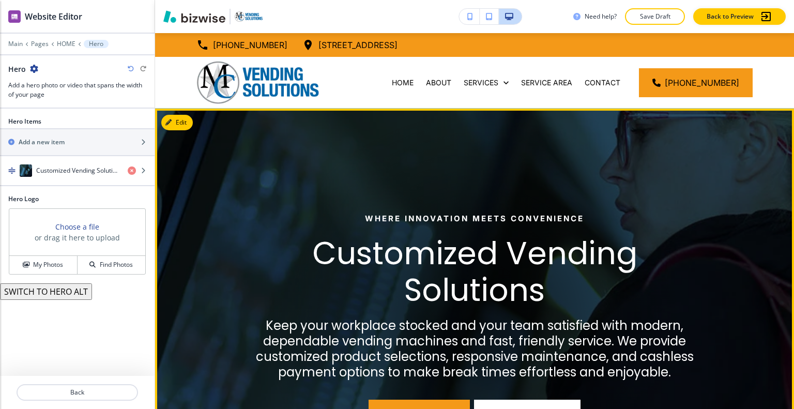
scroll to position [76, 0]
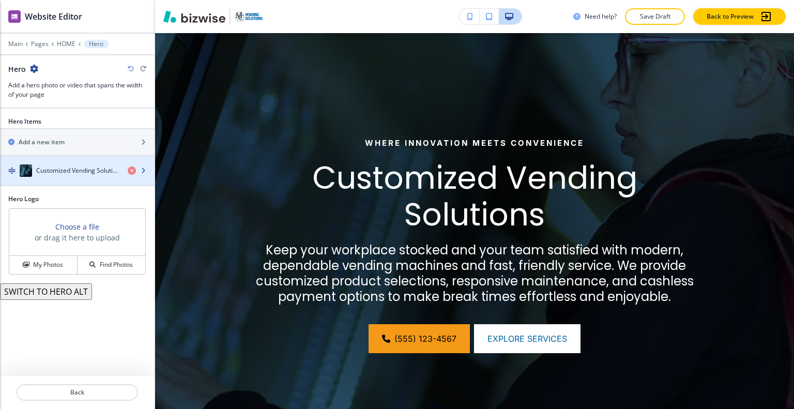
click at [81, 167] on h4 "Customized Vending Solutions" at bounding box center [77, 170] width 83 height 9
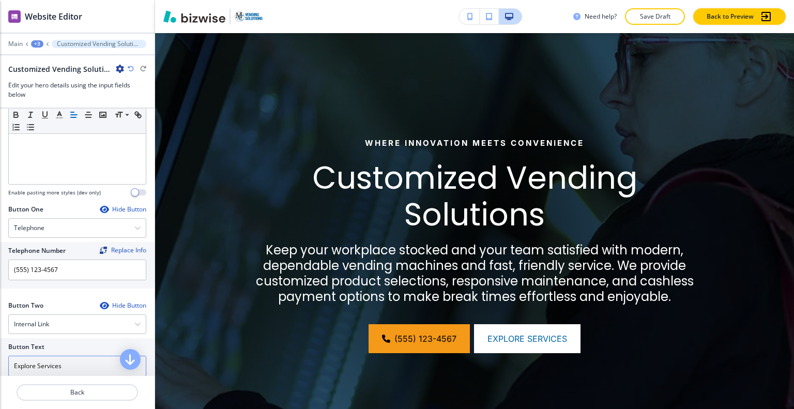
scroll to position [517, 0]
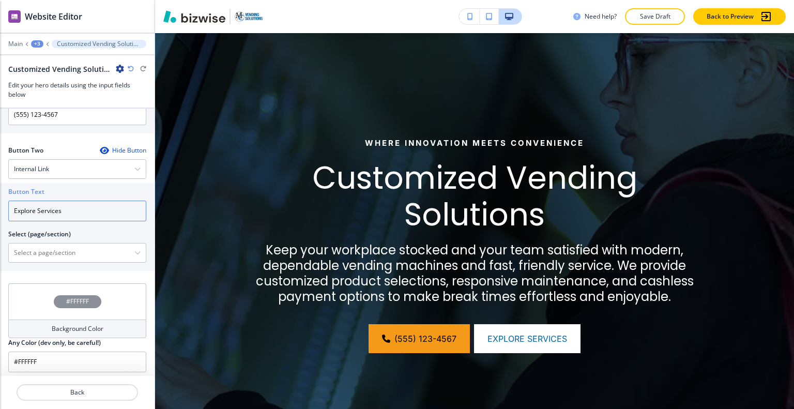
drag, startPoint x: 63, startPoint y: 208, endPoint x: 0, endPoint y: 186, distance: 66.4
click at [0, 186] on div "Button Text Explore Services Select (page/section) HOME HOME | Hero HOME | MC V…" at bounding box center [77, 227] width 155 height 88
type input "ABOUT US"
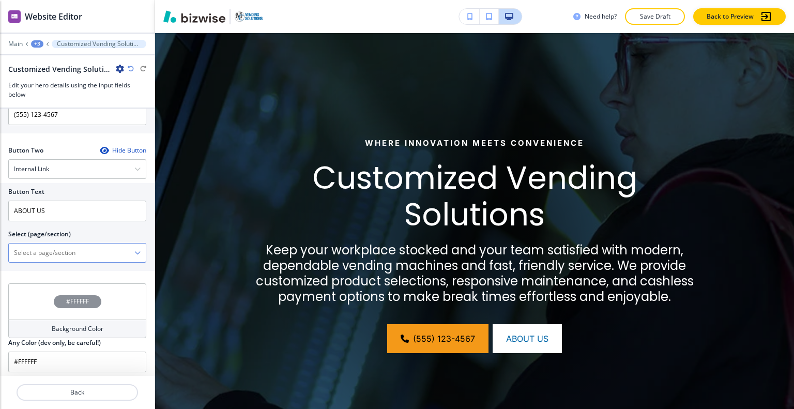
click at [35, 248] on \(page\/section\) "Manual Input" at bounding box center [72, 253] width 126 height 18
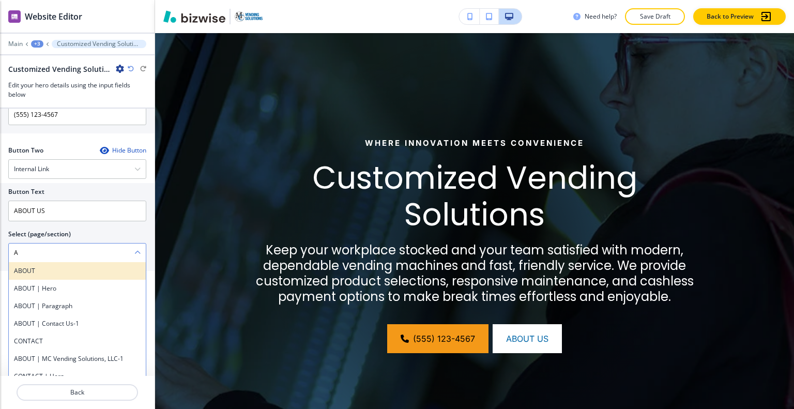
click at [42, 271] on h4 "ABOUT" at bounding box center [77, 270] width 127 height 9
type \(page\/section\) "ABOUT"
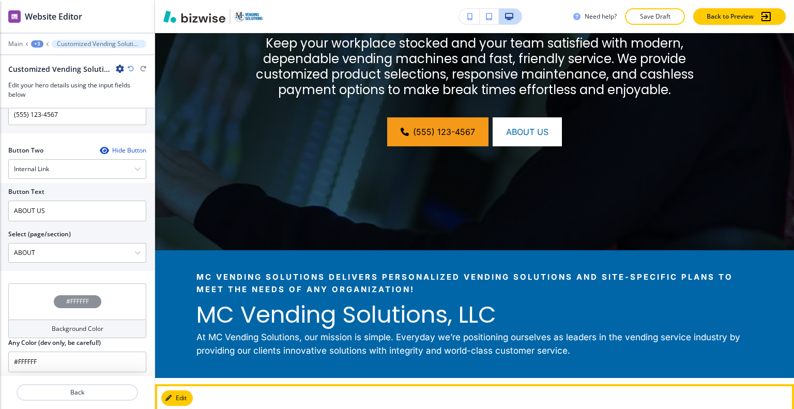
scroll to position [438, 0]
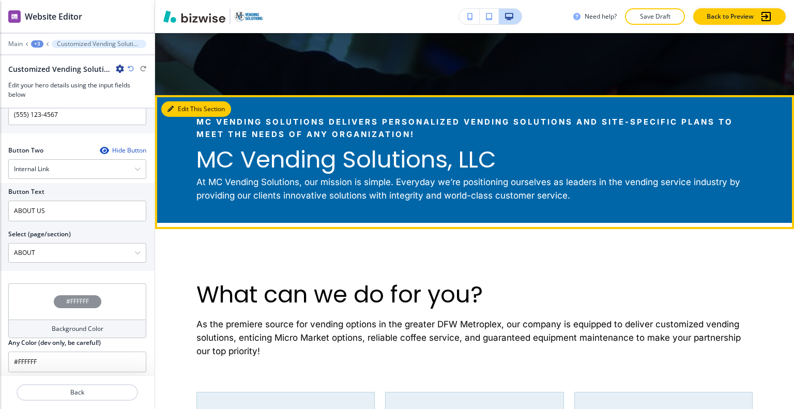
click at [185, 109] on button "Edit This Section" at bounding box center [196, 109] width 70 height 16
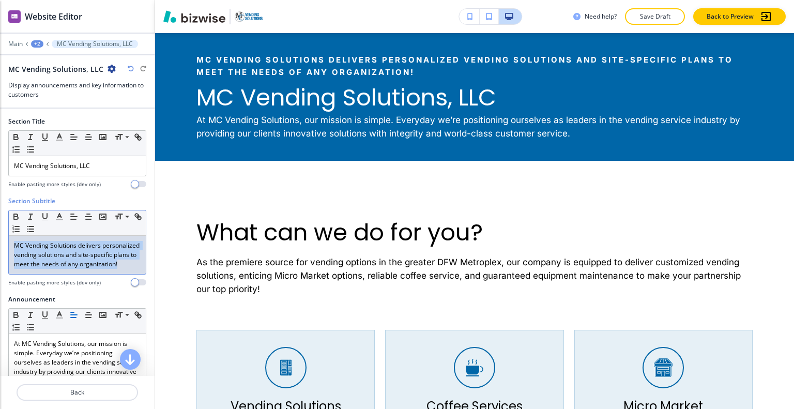
drag, startPoint x: 68, startPoint y: 279, endPoint x: 40, endPoint y: 219, distance: 66.2
click at [0, 224] on div "Section Subtitle Small Normal Large Huge MC Vending Solutions delivers personal…" at bounding box center [77, 246] width 155 height 98
click at [89, 217] on line "button" at bounding box center [88, 217] width 6 height 0
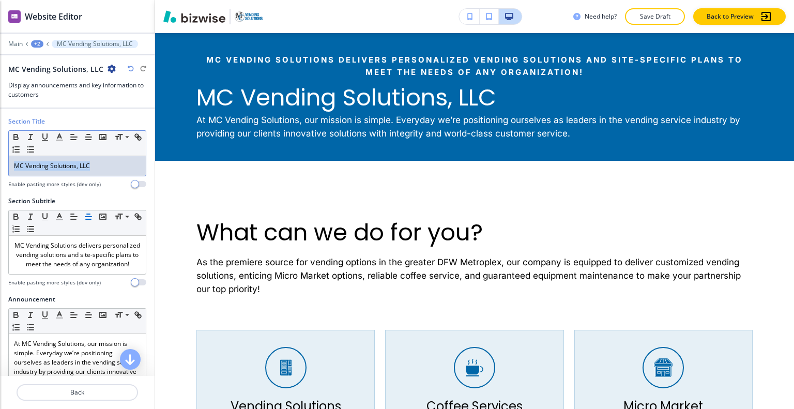
drag, startPoint x: 108, startPoint y: 162, endPoint x: 2, endPoint y: 142, distance: 107.9
click at [2, 142] on div "Section Title Small Normal Large Huge MC Vending Solutions, LLC Enable pasting …" at bounding box center [77, 157] width 155 height 80
click at [89, 134] on icon "button" at bounding box center [88, 136] width 9 height 9
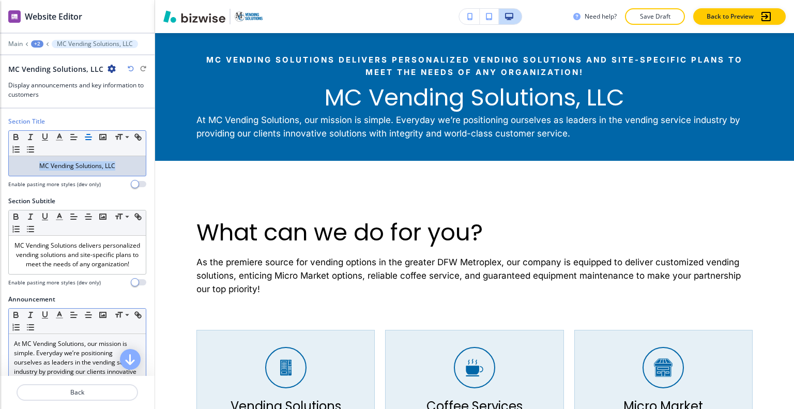
scroll to position [52, 0]
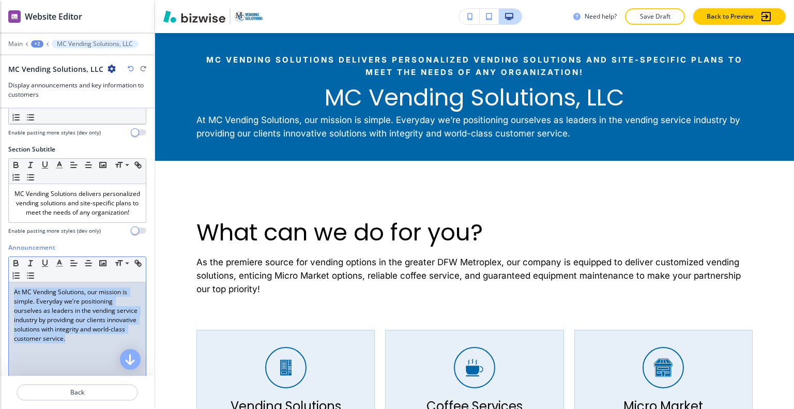
drag, startPoint x: 100, startPoint y: 352, endPoint x: 34, endPoint y: 281, distance: 96.9
click at [0, 283] on div "Announcement Small Normal Large Huge At MC Vending Solutions, our mission is si…" at bounding box center [77, 340] width 155 height 194
click at [92, 268] on button "button" at bounding box center [88, 263] width 14 height 12
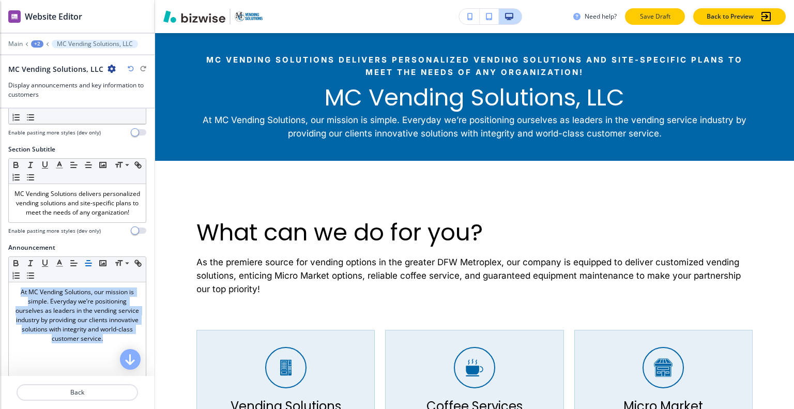
click at [656, 18] on p "Save Draft" at bounding box center [655, 16] width 33 height 9
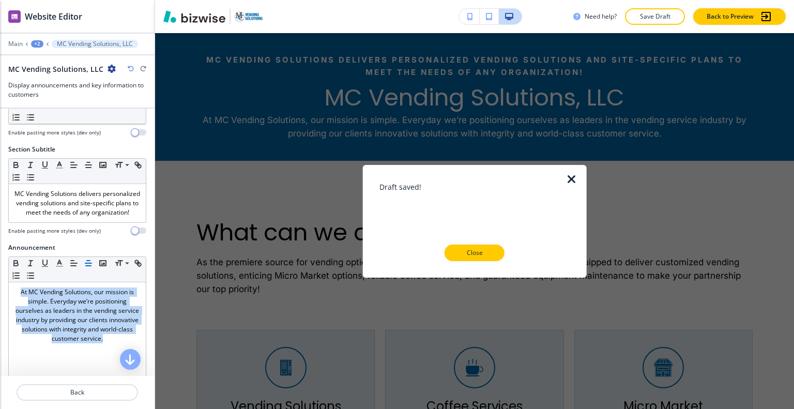
click at [479, 254] on p "Close" at bounding box center [474, 252] width 33 height 9
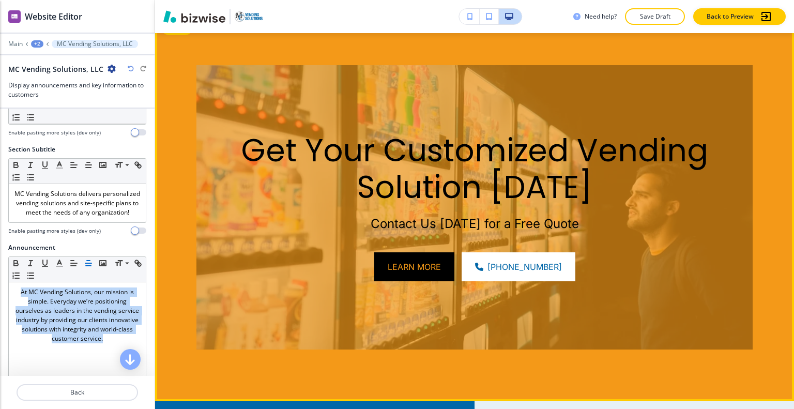
scroll to position [1086, 0]
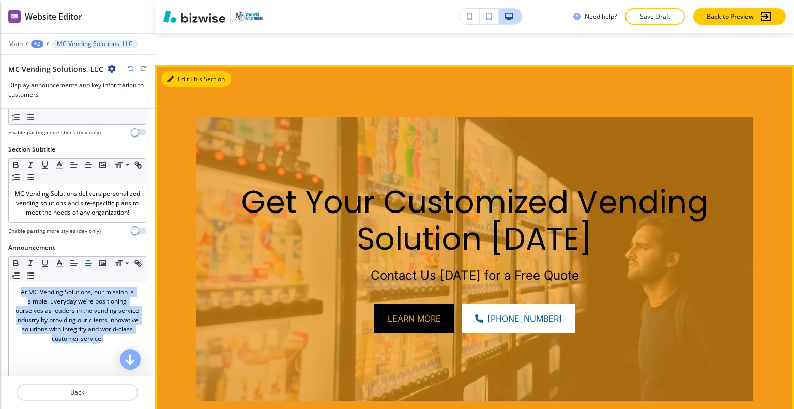
click at [184, 76] on button "Edit This Section" at bounding box center [196, 79] width 70 height 16
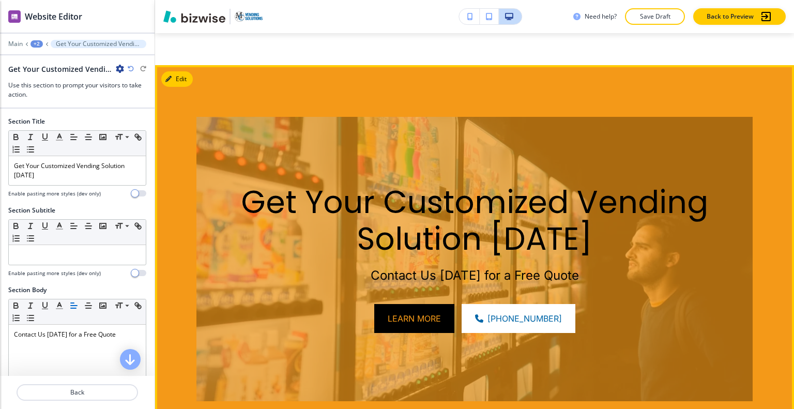
scroll to position [1118, 0]
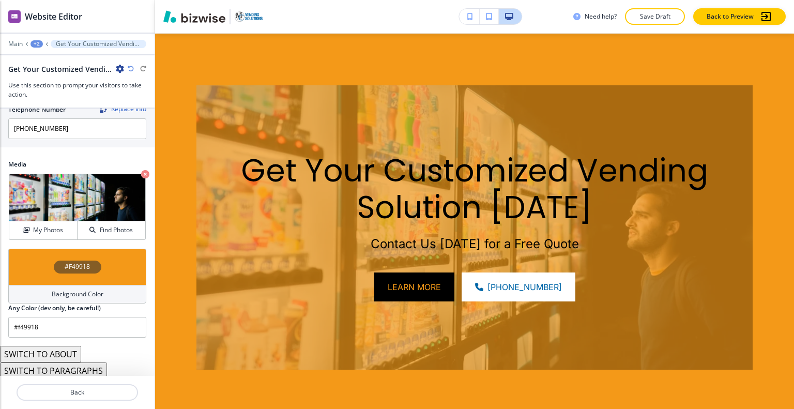
click at [39, 258] on div "#F49918" at bounding box center [77, 267] width 138 height 36
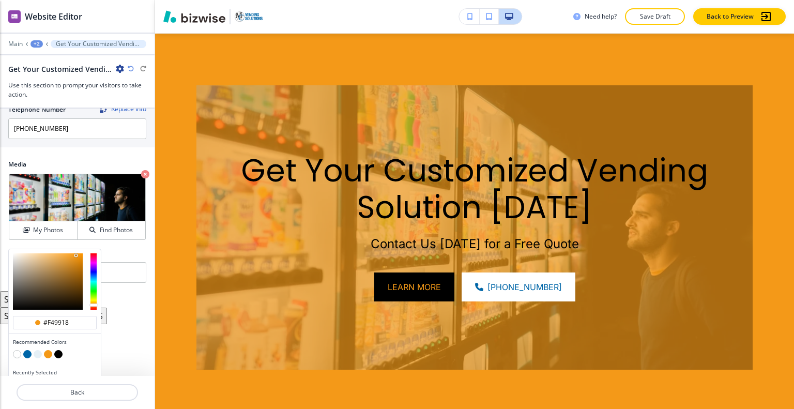
scroll to position [570, 0]
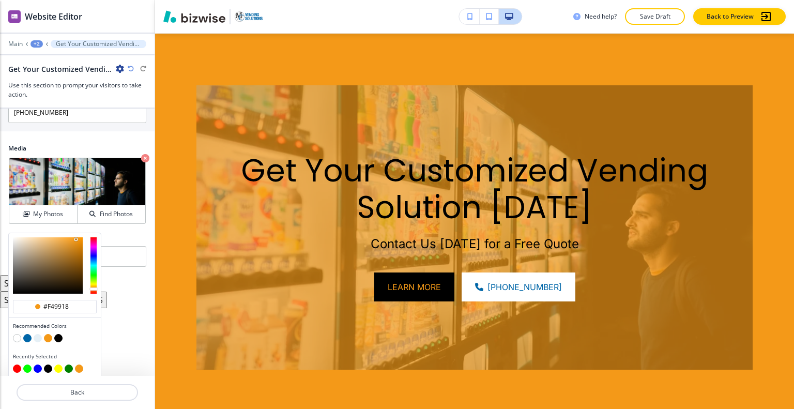
click at [25, 334] on button "button" at bounding box center [27, 338] width 8 height 8
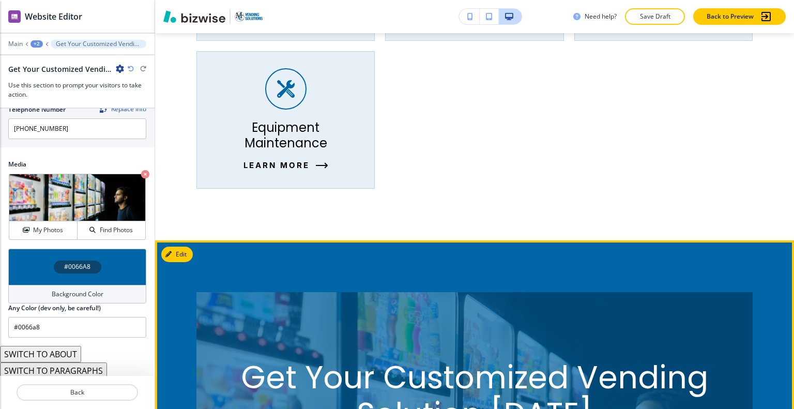
scroll to position [1118, 0]
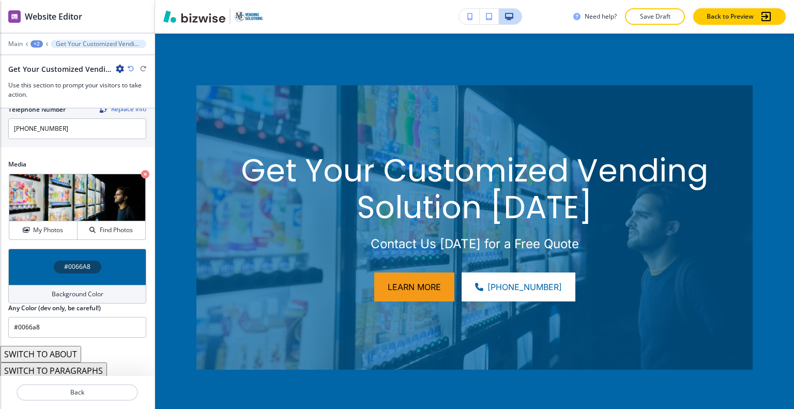
click at [35, 263] on div "#0066A8" at bounding box center [77, 267] width 138 height 36
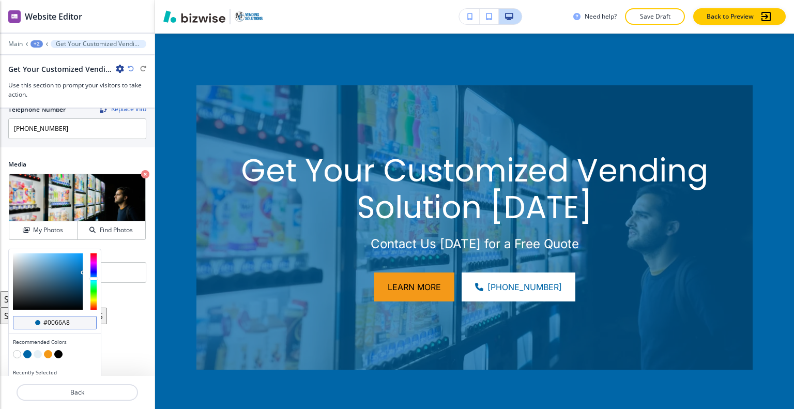
scroll to position [570, 0]
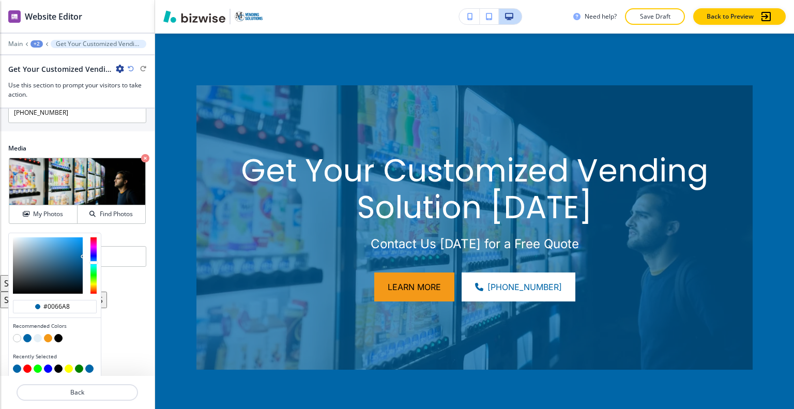
click at [59, 365] on button "button" at bounding box center [58, 369] width 8 height 8
type input "#000000"
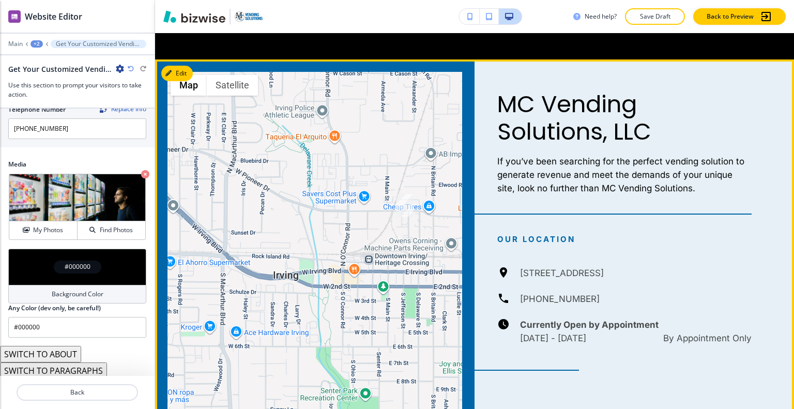
scroll to position [1583, 0]
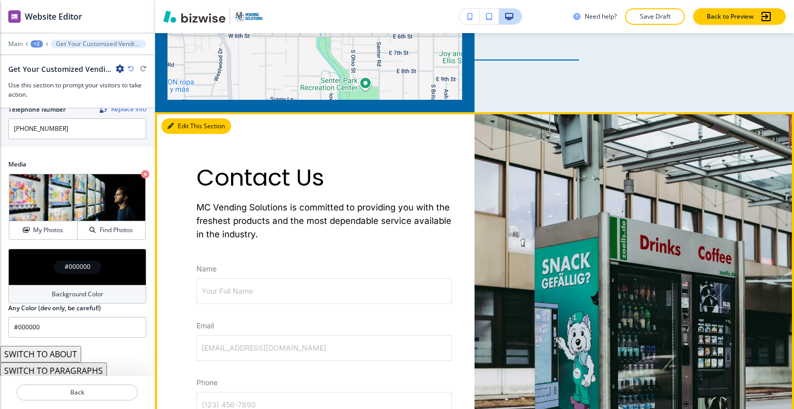
click at [185, 124] on button "Edit This Section" at bounding box center [196, 126] width 70 height 16
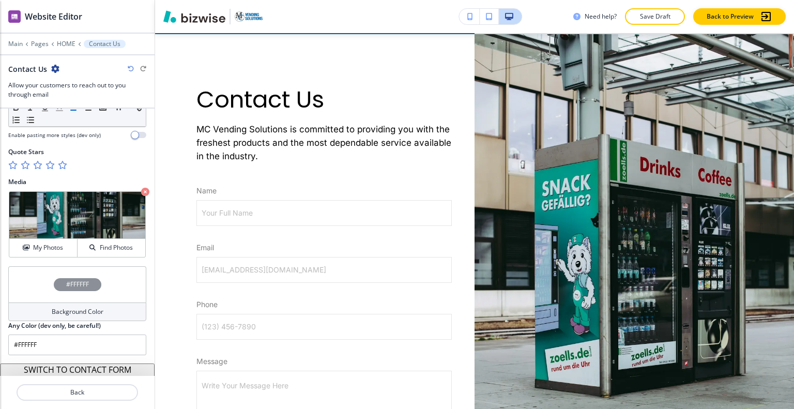
click at [40, 275] on div "#FFFFFF" at bounding box center [77, 284] width 138 height 36
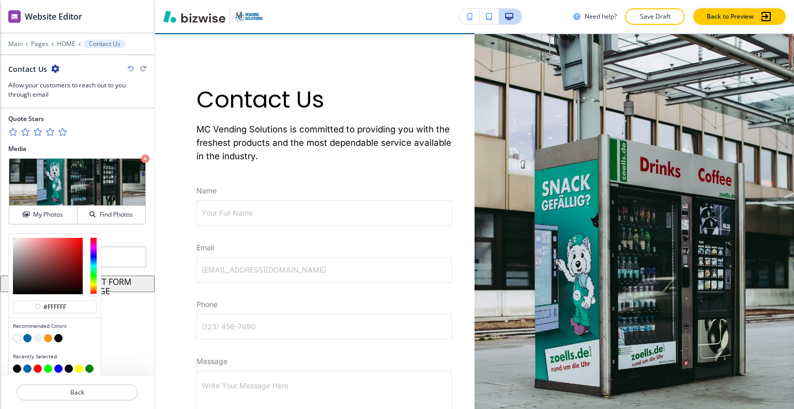
click at [37, 335] on button "button" at bounding box center [38, 338] width 8 height 8
type input "#e6f0f6"
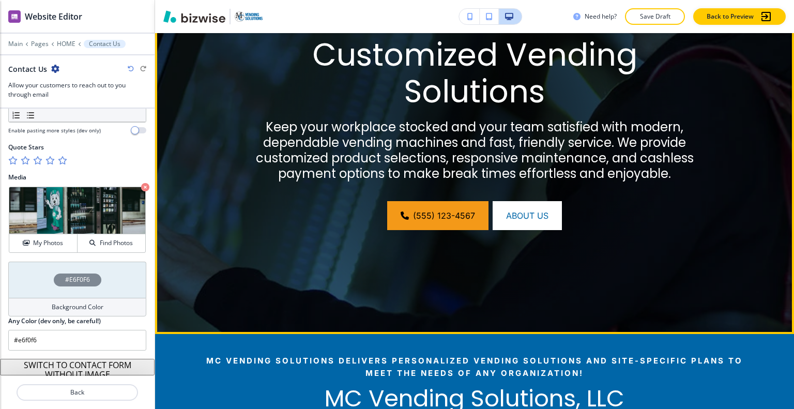
scroll to position [0, 0]
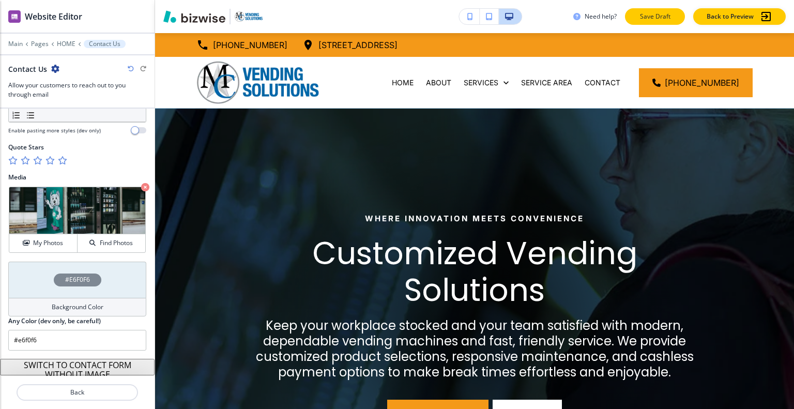
click at [661, 18] on p "Save Draft" at bounding box center [655, 16] width 33 height 9
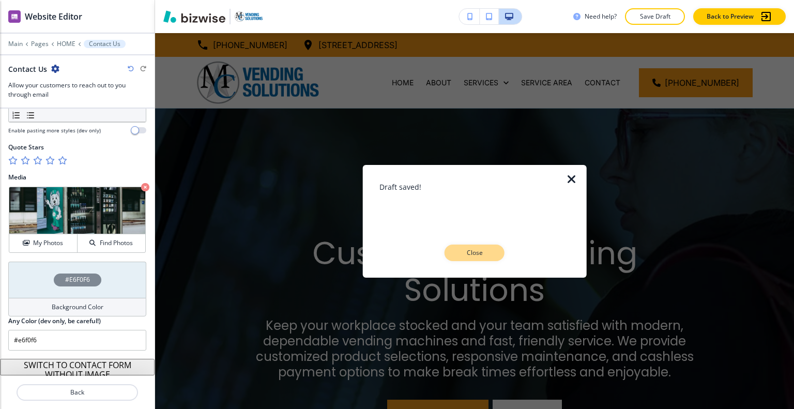
click at [488, 255] on p "Close" at bounding box center [474, 252] width 33 height 9
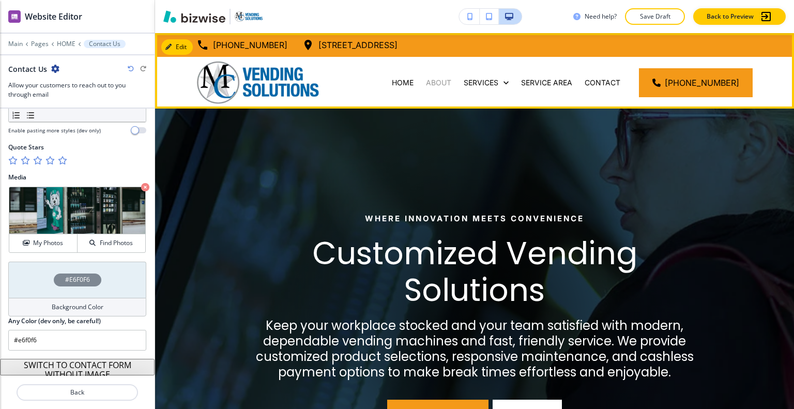
drag, startPoint x: 446, startPoint y: 72, endPoint x: 445, endPoint y: 79, distance: 7.3
click at [445, 73] on div "ABOUT" at bounding box center [439, 83] width 38 height 52
click at [447, 83] on p "ABOUT" at bounding box center [438, 83] width 25 height 10
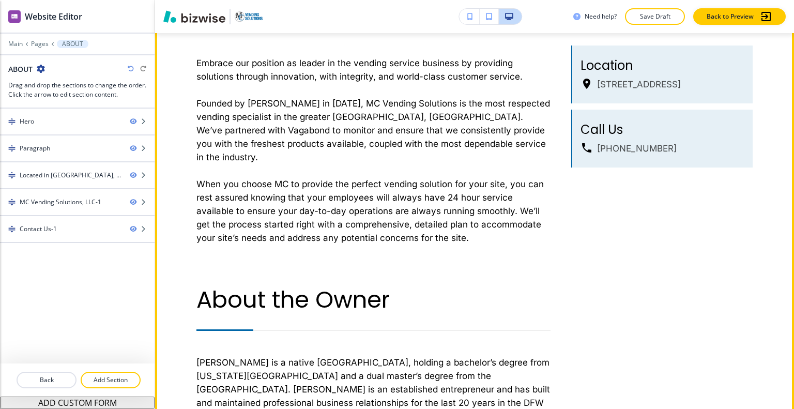
scroll to position [465, 0]
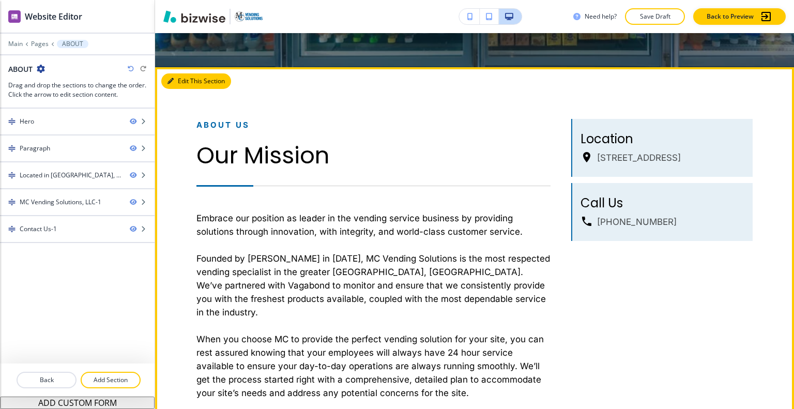
click at [180, 81] on button "Edit This Section" at bounding box center [196, 81] width 70 height 16
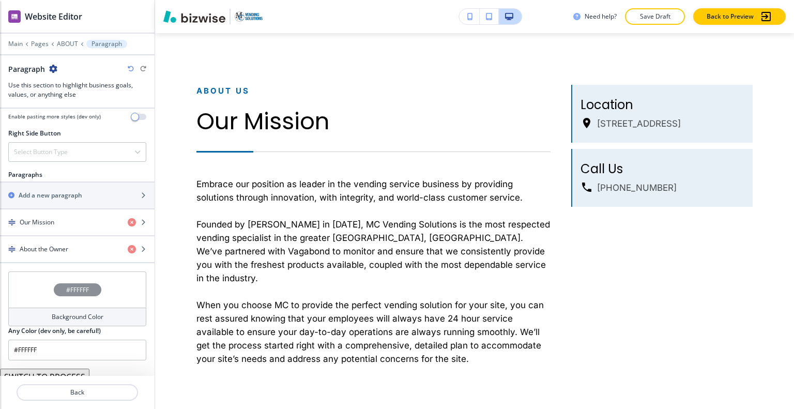
scroll to position [675, 0]
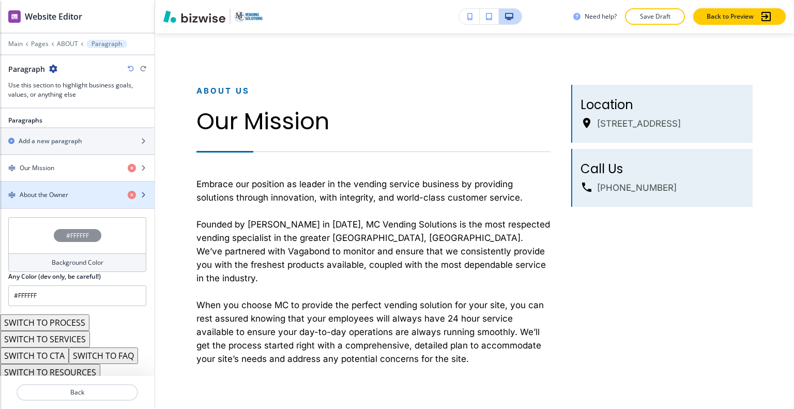
click at [65, 200] on div "button" at bounding box center [77, 204] width 155 height 8
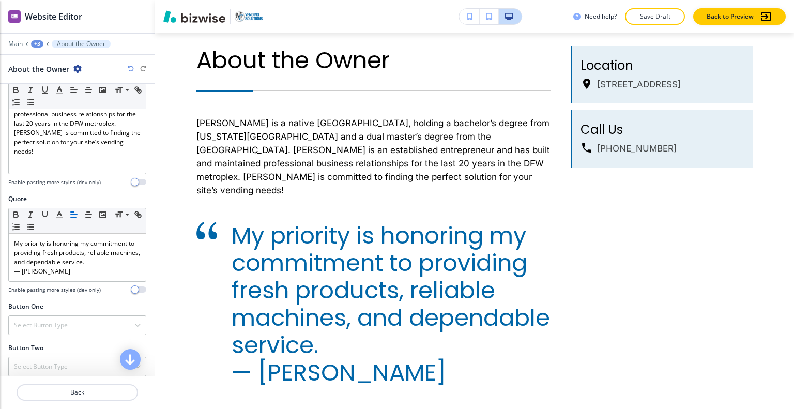
scroll to position [354, 0]
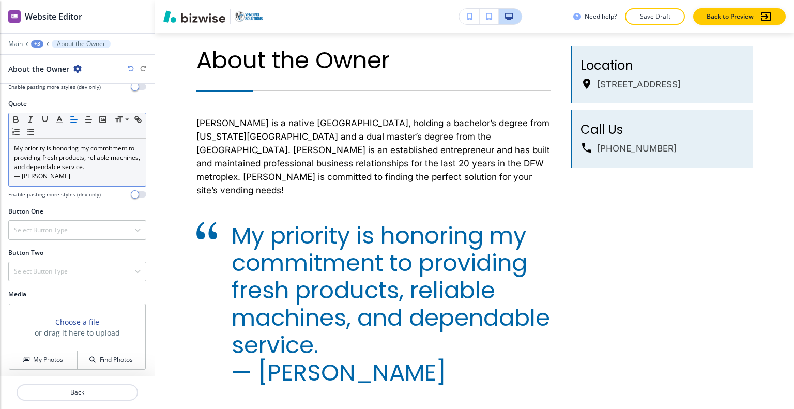
click at [74, 175] on p "— Michael Brown" at bounding box center [77, 176] width 127 height 9
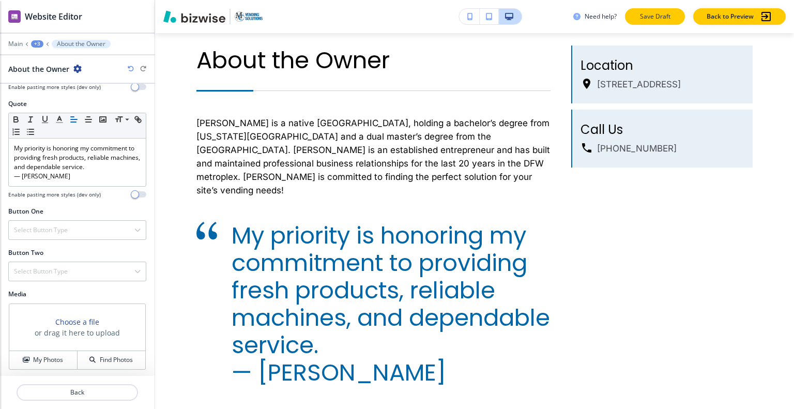
click at [668, 18] on p "Save Draft" at bounding box center [655, 16] width 33 height 9
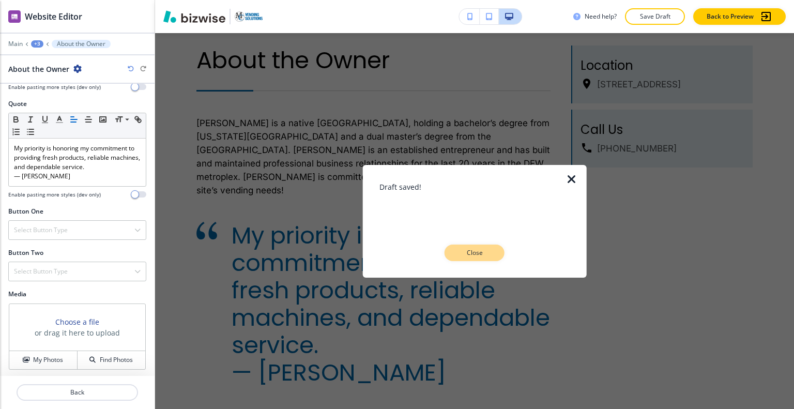
click at [478, 254] on p "Close" at bounding box center [474, 252] width 33 height 9
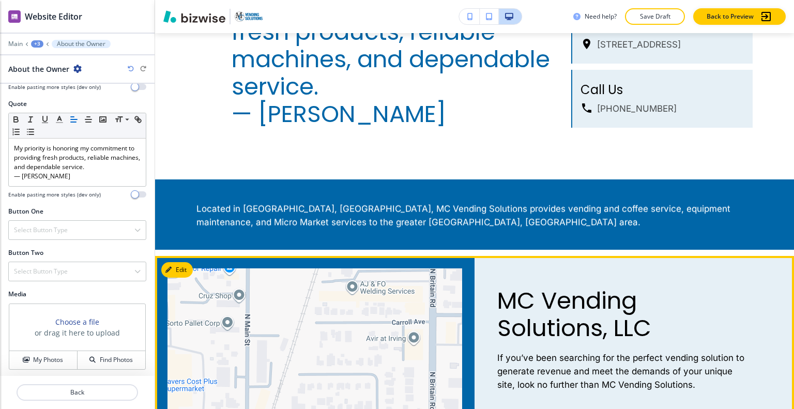
scroll to position [1222, 0]
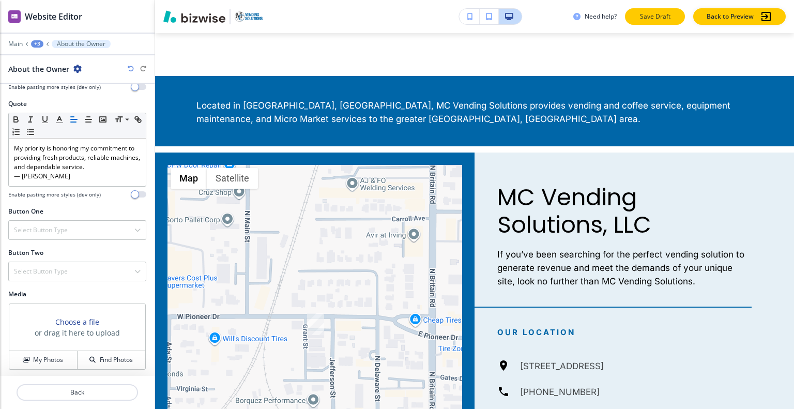
click at [641, 16] on p "Save Draft" at bounding box center [655, 16] width 33 height 9
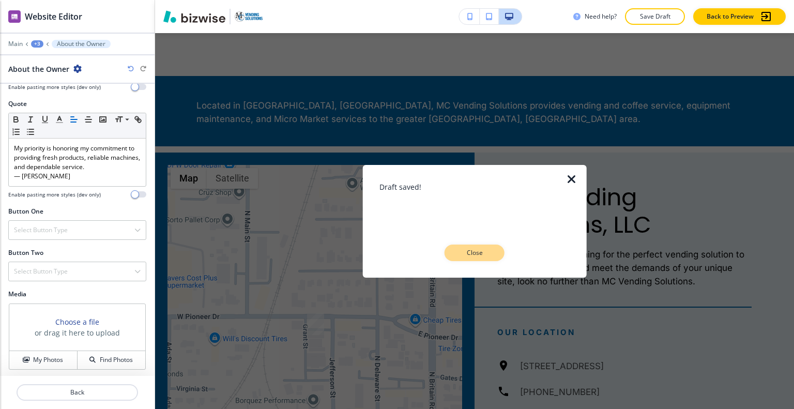
click at [468, 255] on p "Close" at bounding box center [474, 252] width 33 height 9
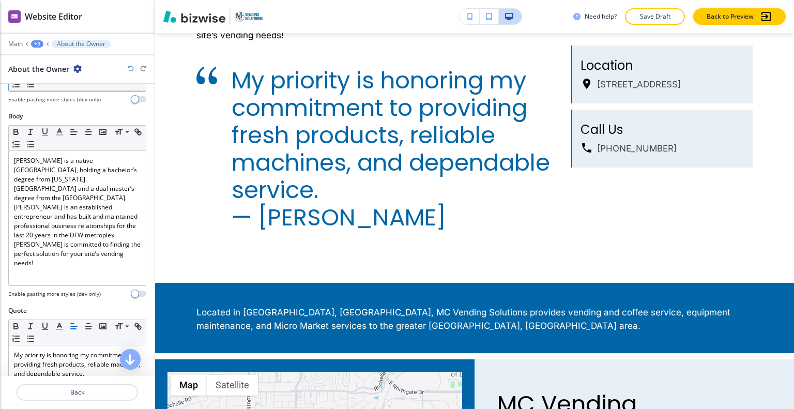
scroll to position [0, 0]
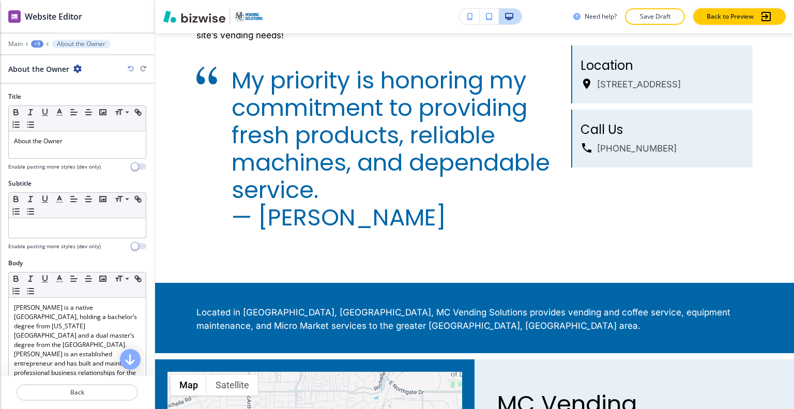
click at [42, 44] on div "+3" at bounding box center [37, 43] width 12 height 7
click at [49, 78] on p "ABOUT" at bounding box center [64, 78] width 53 height 9
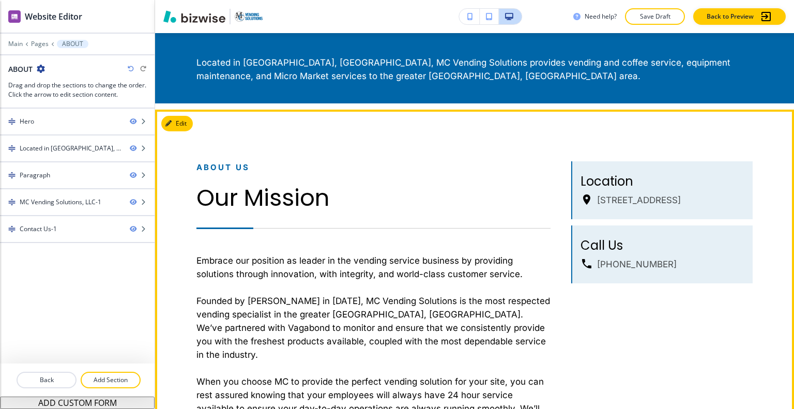
scroll to position [396, 0]
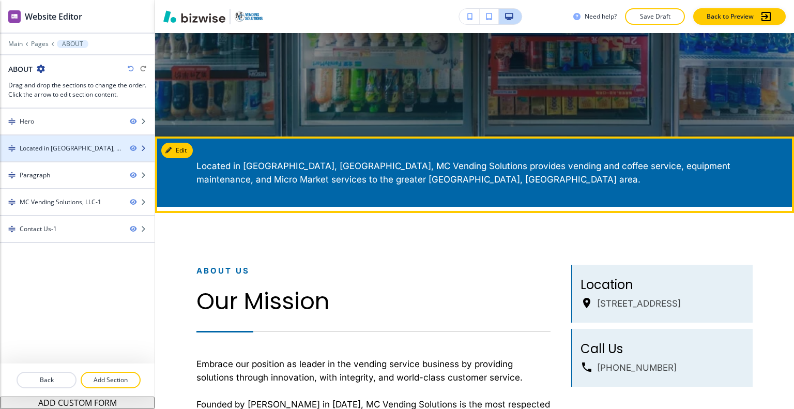
click at [88, 153] on div at bounding box center [77, 157] width 155 height 8
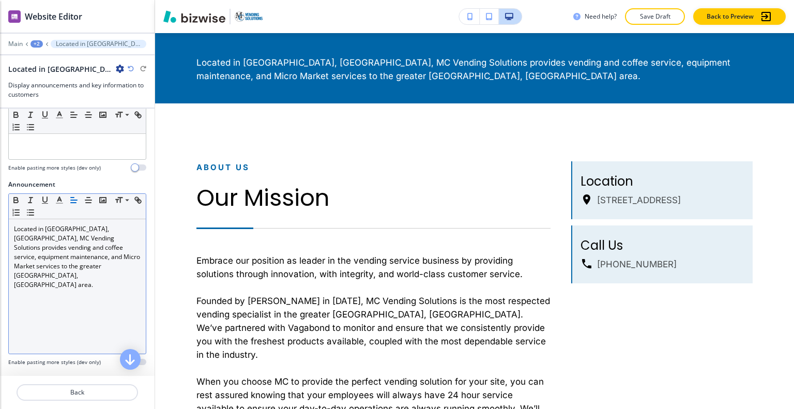
scroll to position [155, 0]
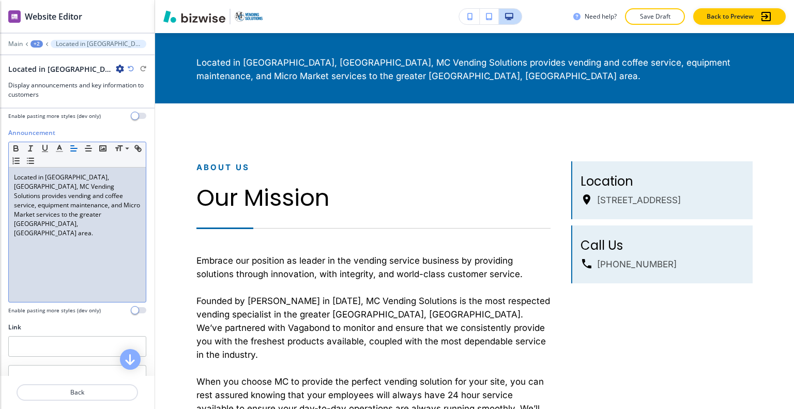
click at [94, 215] on p "Located in Irving, TX, MC Vending Solutions provides vending and coffee service…" at bounding box center [77, 205] width 127 height 65
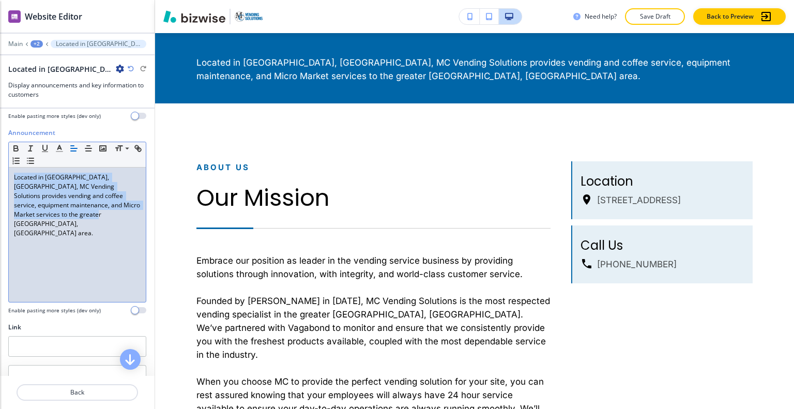
drag, startPoint x: 93, startPoint y: 216, endPoint x: 0, endPoint y: 140, distance: 119.5
click at [0, 140] on div "Announcement Small Normal Large Huge Located in Irving, TX, MC Vending Solution…" at bounding box center [77, 225] width 155 height 194
click at [91, 146] on icon "button" at bounding box center [88, 148] width 9 height 9
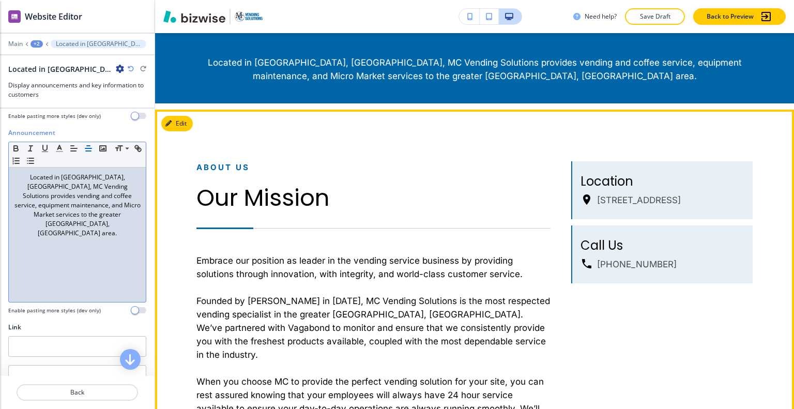
click at [453, 165] on p "About Us" at bounding box center [374, 167] width 354 height 12
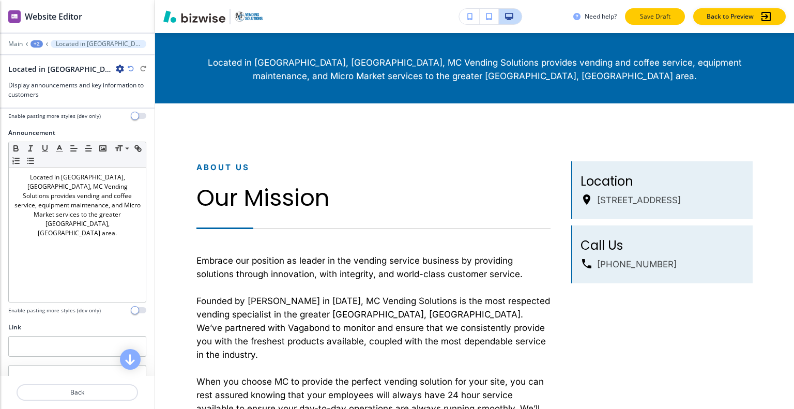
click at [664, 16] on p "Save Draft" at bounding box center [655, 16] width 33 height 9
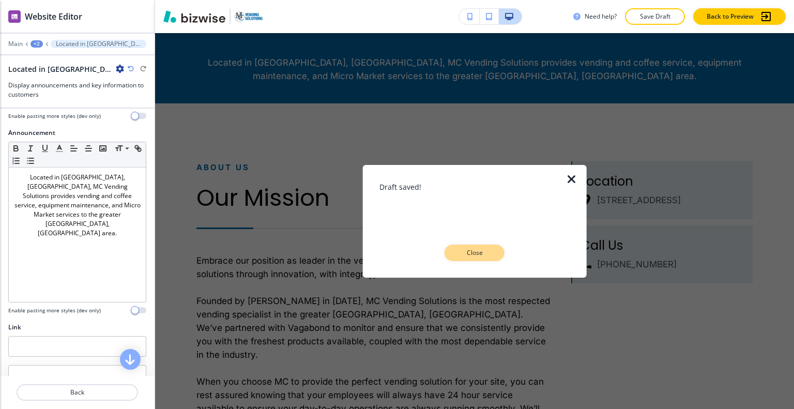
click at [485, 260] on button "Close" at bounding box center [475, 253] width 60 height 17
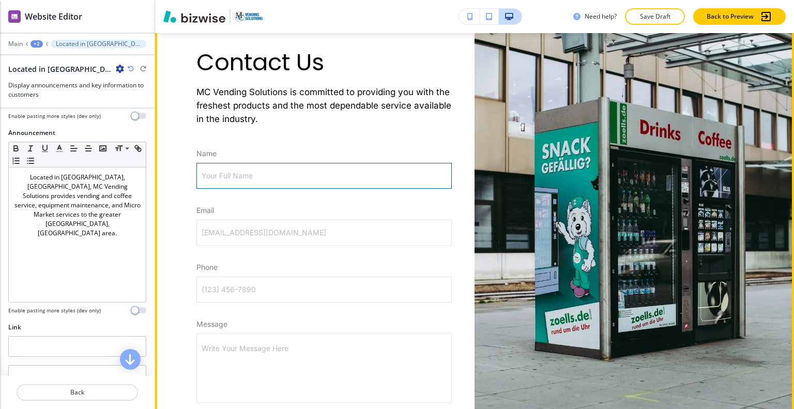
scroll to position [1586, 0]
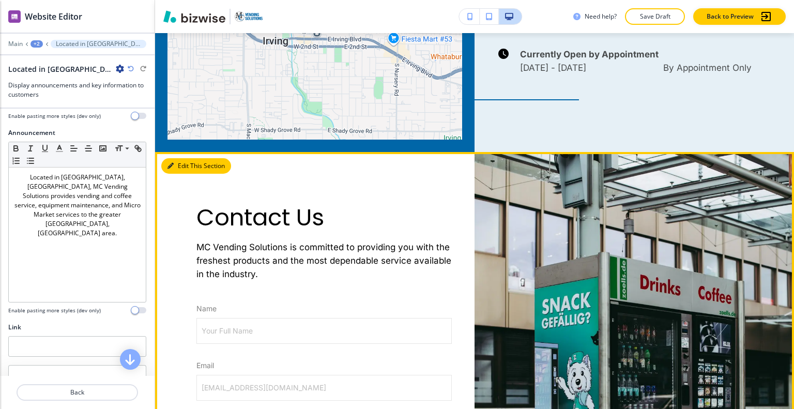
click at [182, 158] on button "Edit This Section" at bounding box center [196, 166] width 70 height 16
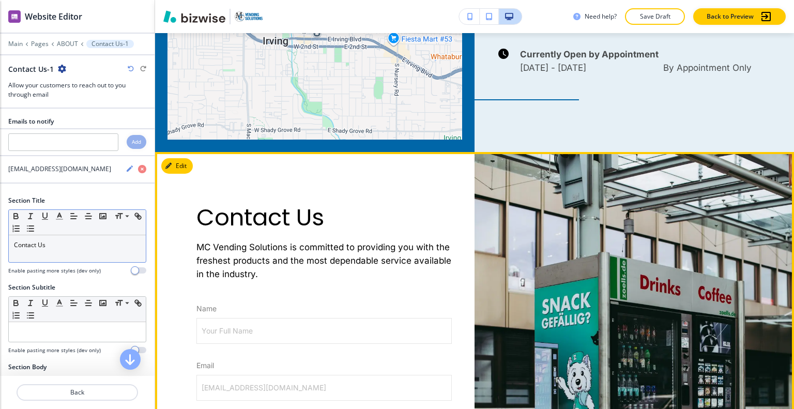
scroll to position [1678, 0]
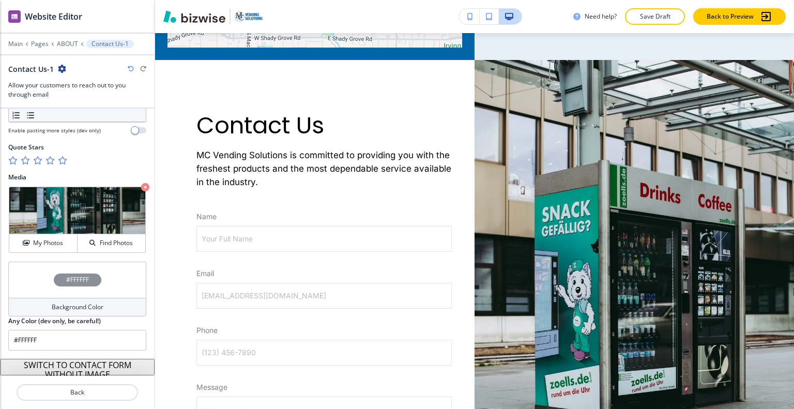
click at [32, 276] on div "#FFFFFF" at bounding box center [77, 280] width 138 height 36
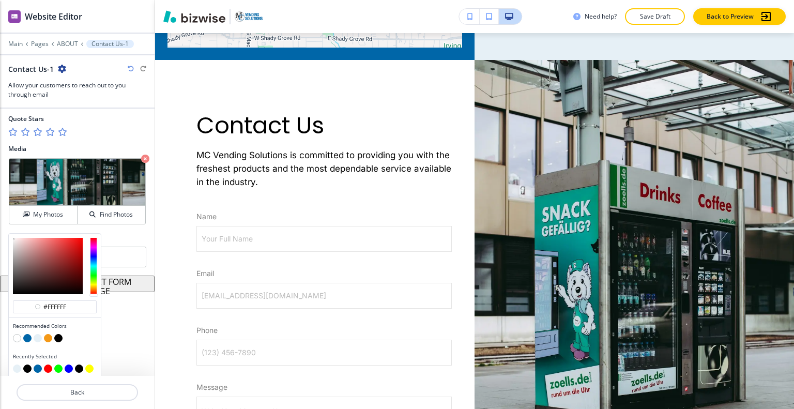
click at [48, 337] on button "button" at bounding box center [48, 338] width 8 height 8
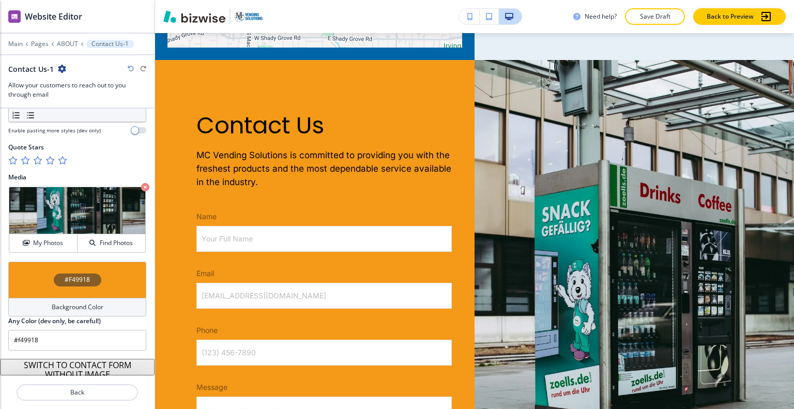
click at [41, 265] on div "#F49918" at bounding box center [77, 280] width 138 height 36
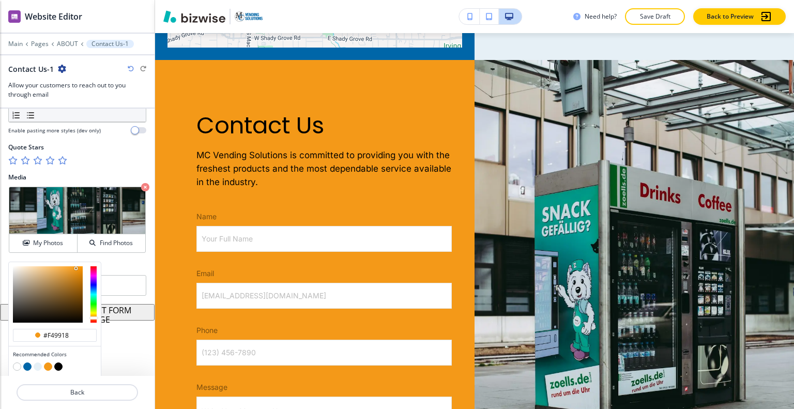
scroll to position [602, 0]
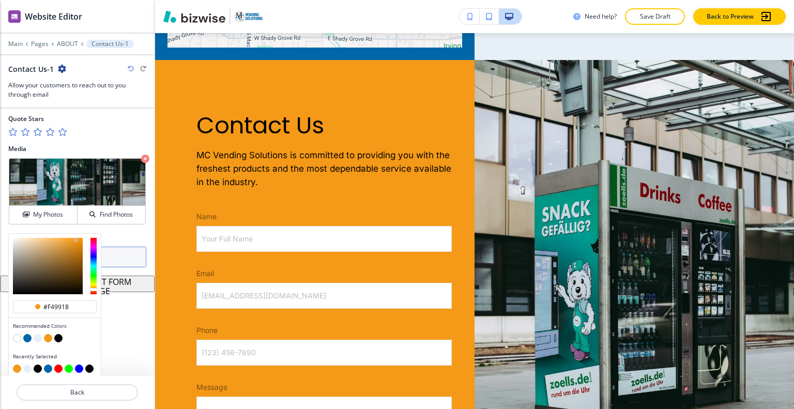
click at [37, 334] on button "button" at bounding box center [38, 338] width 8 height 8
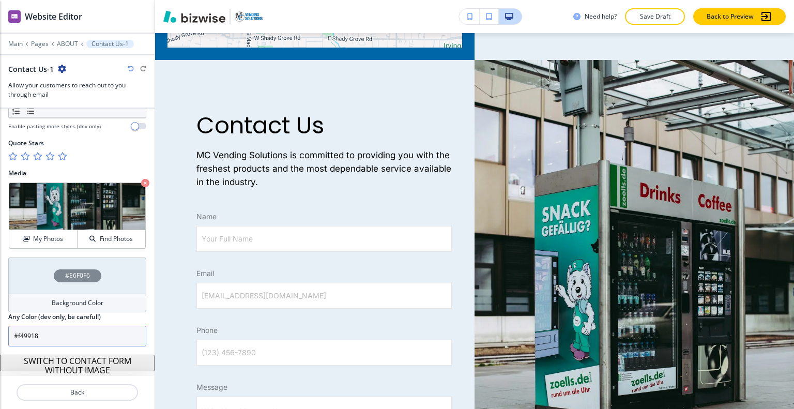
type input "#e6f0f6"
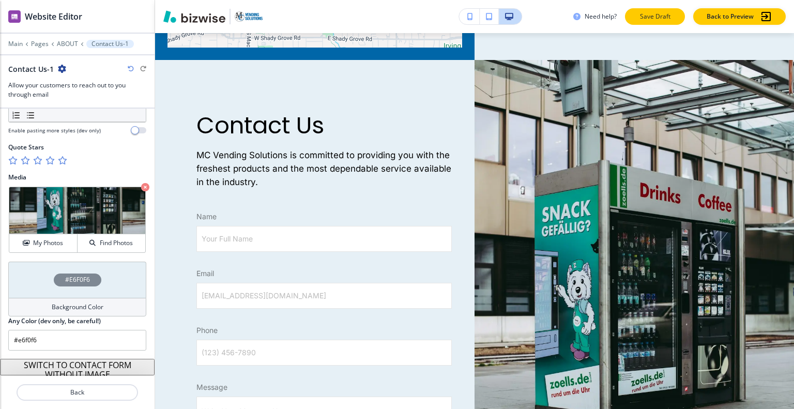
click at [658, 16] on p "Save Draft" at bounding box center [655, 16] width 33 height 9
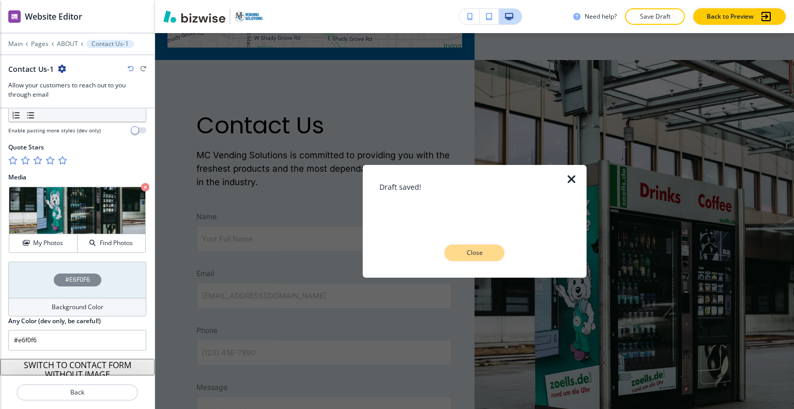
click at [459, 259] on button "Close" at bounding box center [475, 253] width 60 height 17
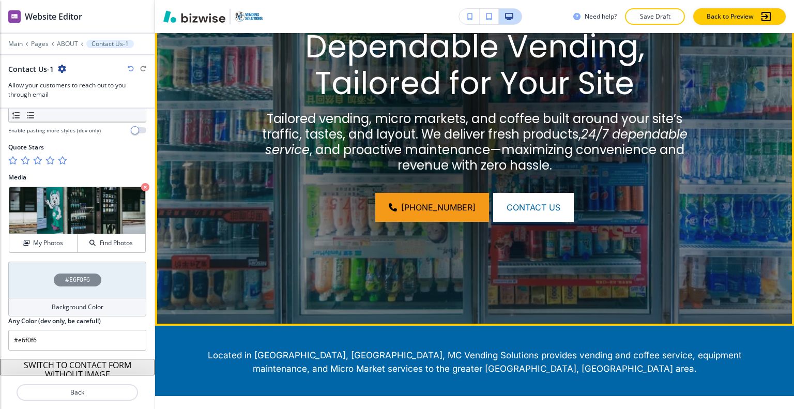
scroll to position [0, 0]
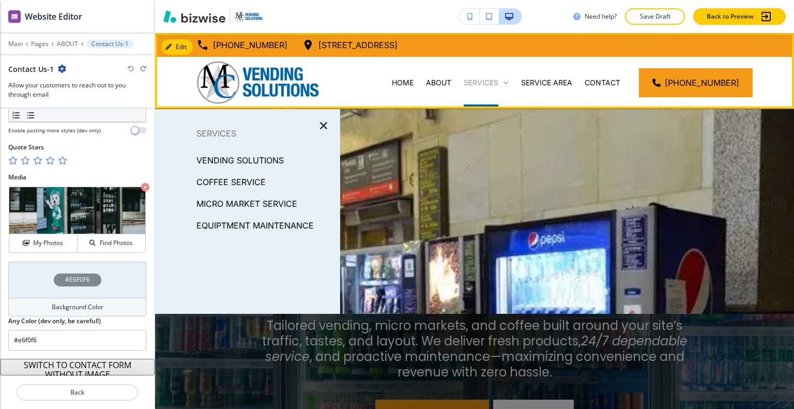
click at [481, 82] on p "SERVICES" at bounding box center [481, 83] width 35 height 10
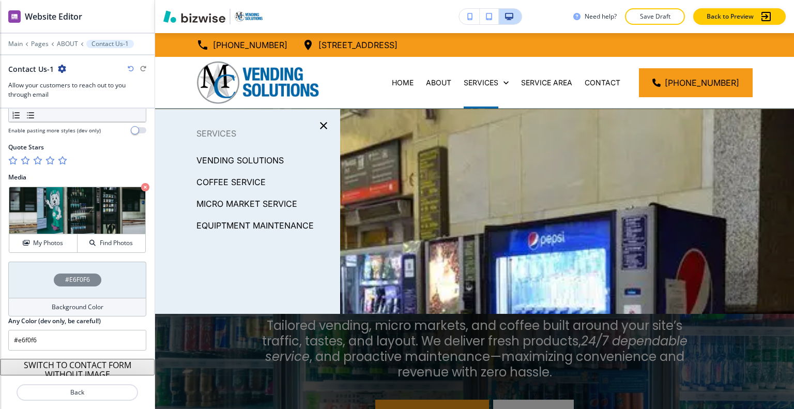
click at [264, 158] on p "VENDING SOLUTIONS" at bounding box center [240, 161] width 87 height 16
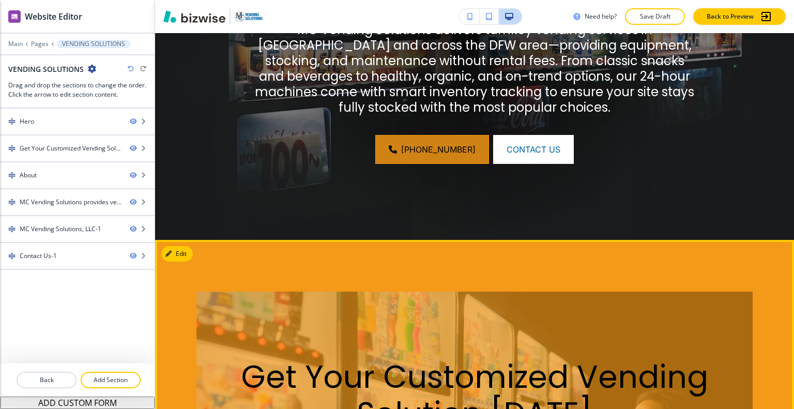
scroll to position [138, 0]
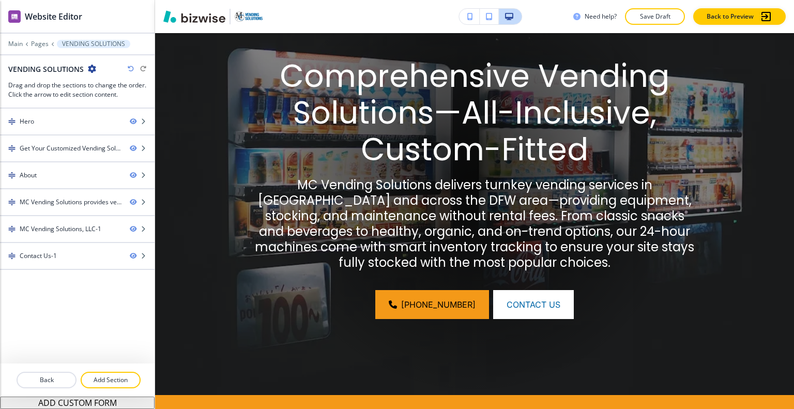
click at [132, 66] on icon "button" at bounding box center [131, 69] width 6 height 6
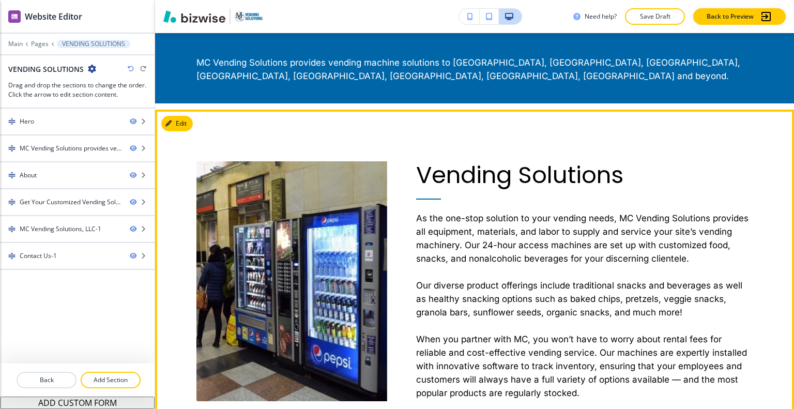
scroll to position [396, 0]
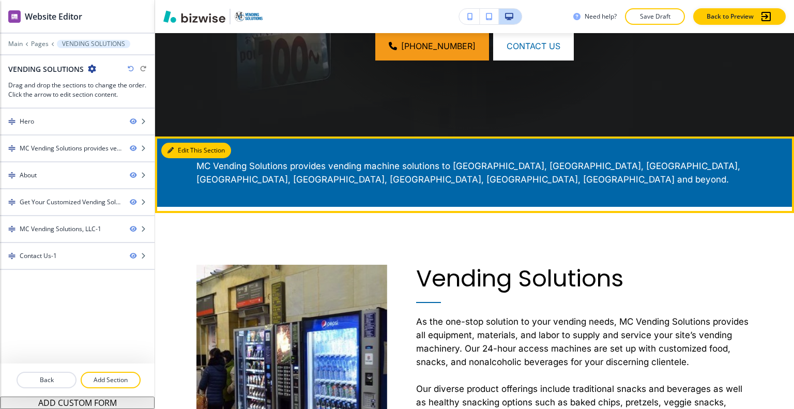
click at [174, 147] on button "Edit This Section" at bounding box center [196, 151] width 70 height 16
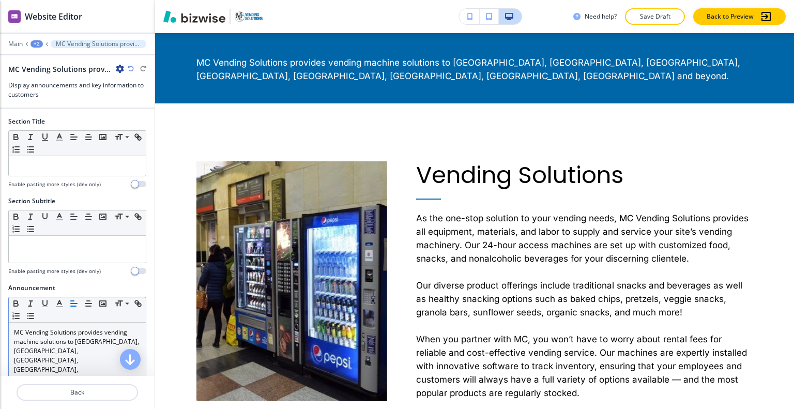
scroll to position [103, 0]
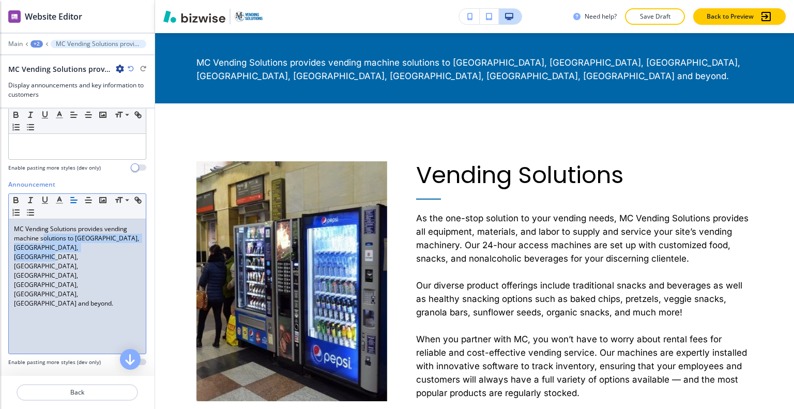
drag, startPoint x: 96, startPoint y: 250, endPoint x: 48, endPoint y: 235, distance: 50.7
click at [43, 235] on p "MC Vending Solutions provides vending machine solutions to Irving, Dallas, Fort…" at bounding box center [77, 266] width 127 height 84
click at [89, 263] on div "MC Vending Solutions provides vending machine solutions to Irving, Dallas, Fort…" at bounding box center [77, 286] width 137 height 134
drag, startPoint x: 91, startPoint y: 263, endPoint x: 53, endPoint y: 209, distance: 65.3
click at [0, 211] on div "Announcement Small Normal Large Huge MC Vending Solutions provides vending mach…" at bounding box center [77, 277] width 155 height 194
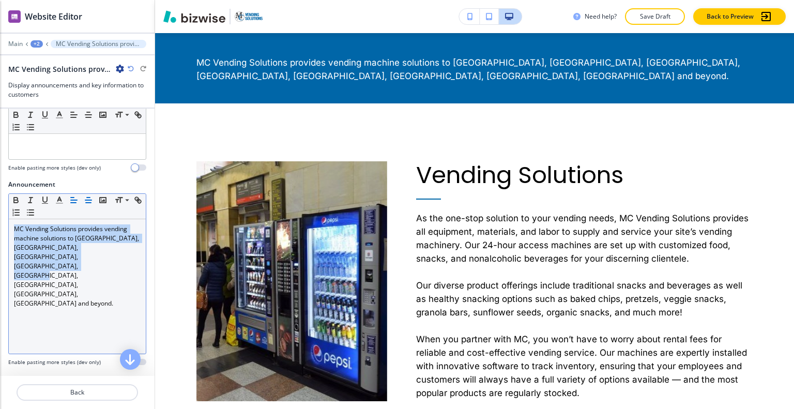
click at [89, 204] on button "button" at bounding box center [88, 200] width 14 height 12
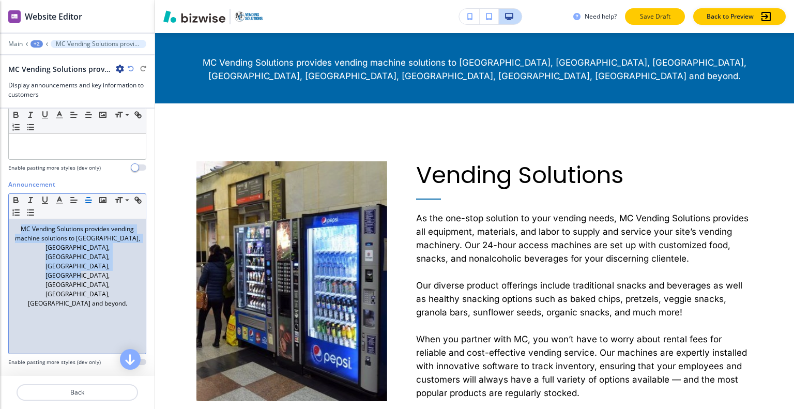
click at [660, 24] on button "Save Draft" at bounding box center [655, 16] width 60 height 17
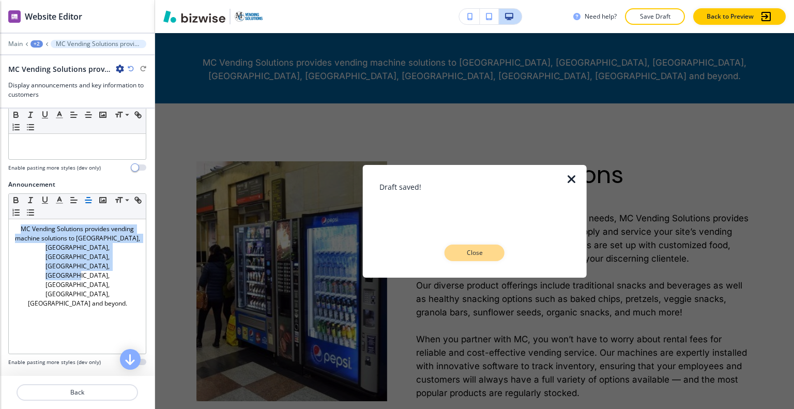
click at [483, 253] on p "Close" at bounding box center [474, 252] width 33 height 9
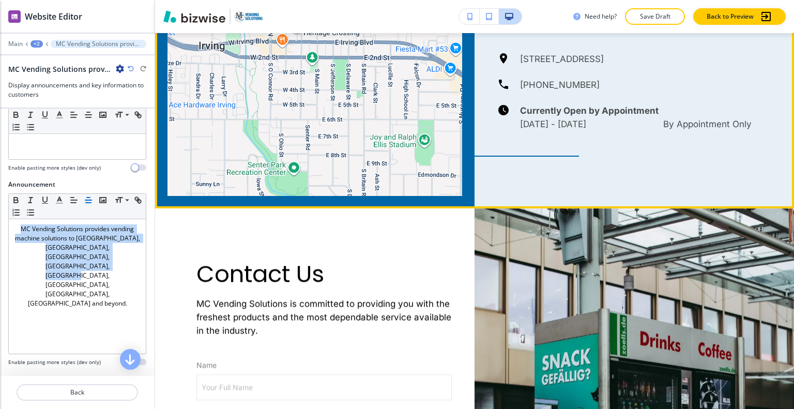
scroll to position [1586, 0]
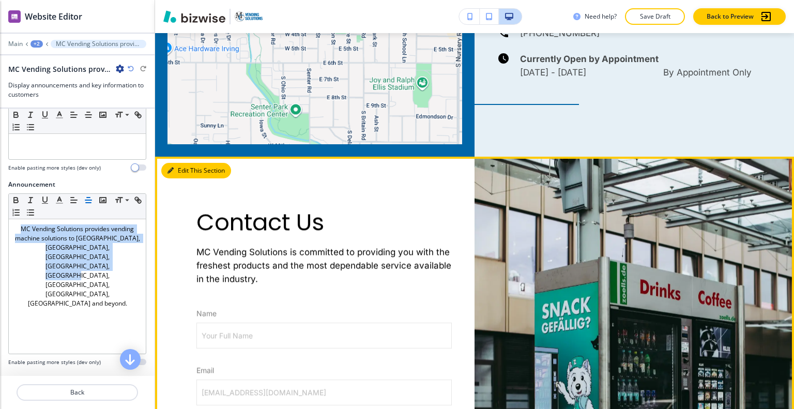
click at [186, 171] on button "Edit This Section" at bounding box center [196, 171] width 70 height 16
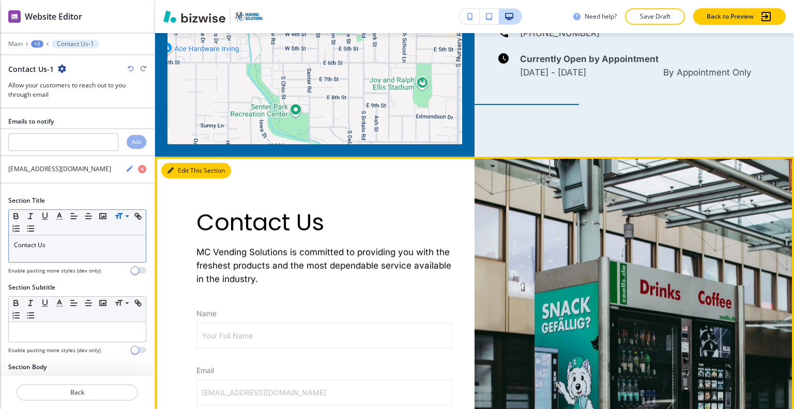
scroll to position [1709, 0]
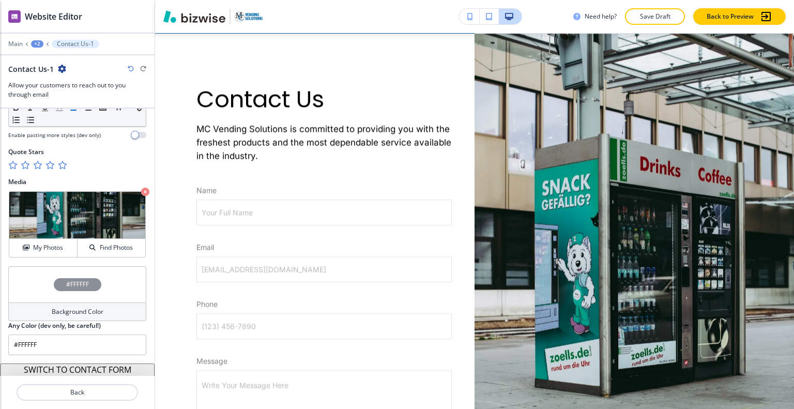
click at [42, 282] on div "#FFFFFF" at bounding box center [77, 284] width 138 height 36
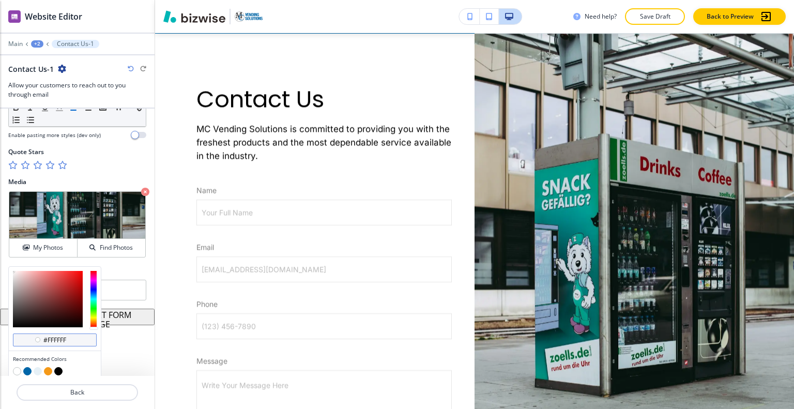
scroll to position [602, 0]
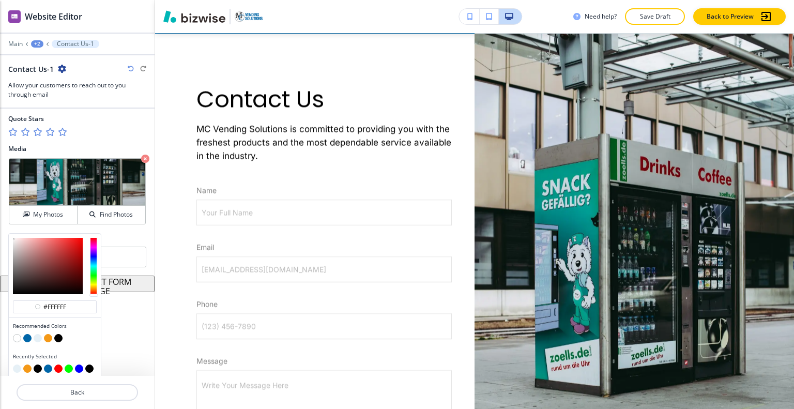
click at [37, 335] on button "button" at bounding box center [38, 338] width 8 height 8
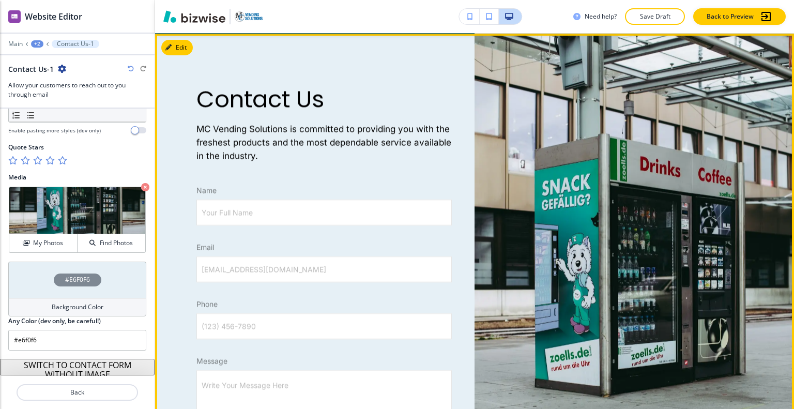
scroll to position [1916, 0]
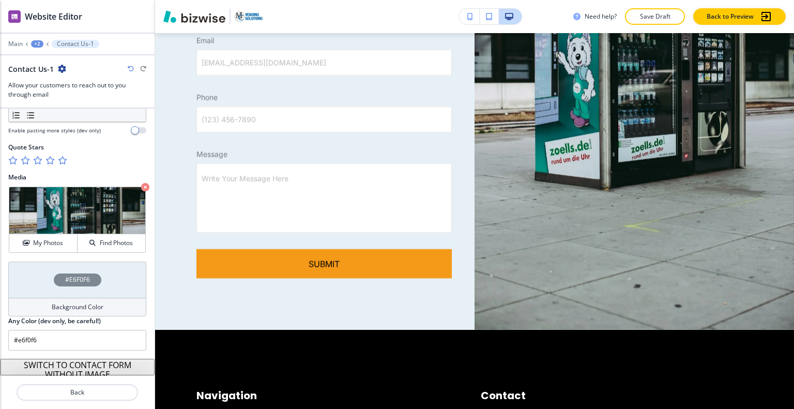
click at [31, 271] on div "#E6F0F6" at bounding box center [77, 280] width 138 height 36
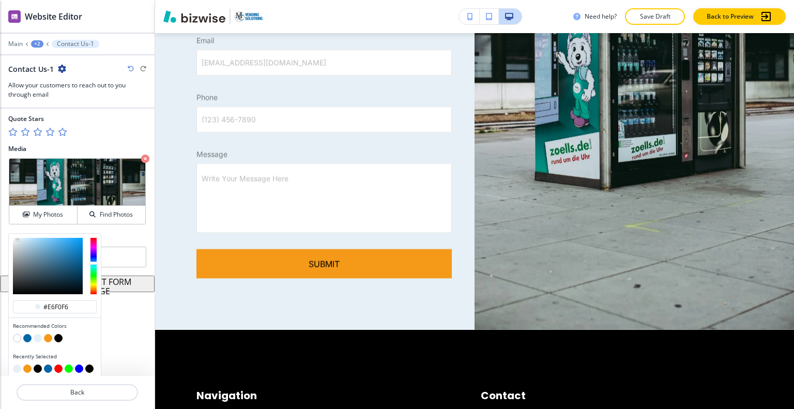
click at [48, 334] on button "button" at bounding box center [48, 338] width 8 height 8
type input "#f49918"
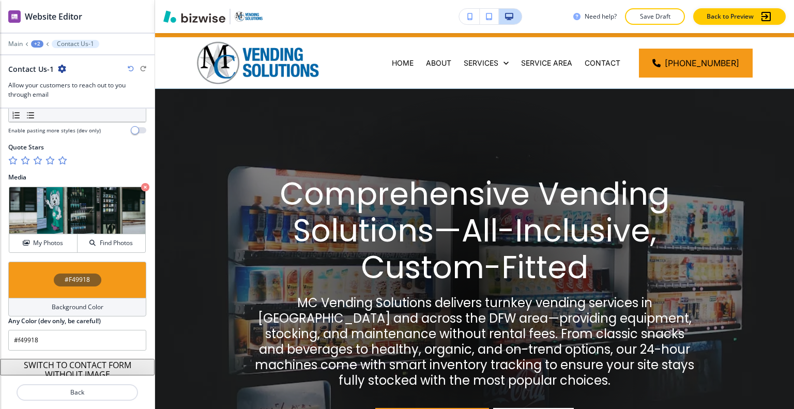
scroll to position [0, 0]
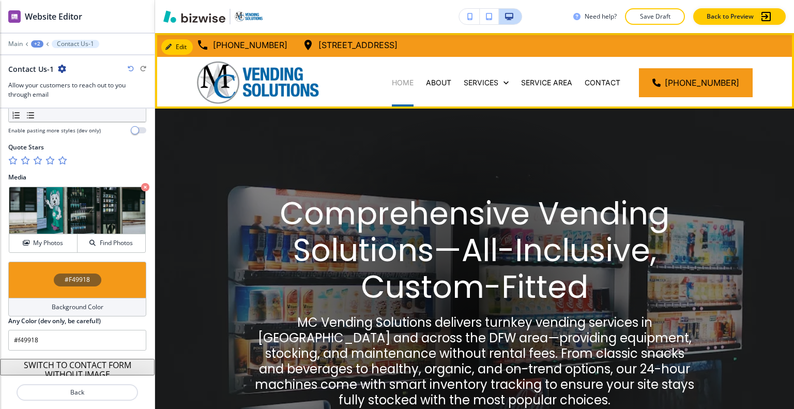
click at [411, 82] on p "HOME" at bounding box center [403, 83] width 22 height 10
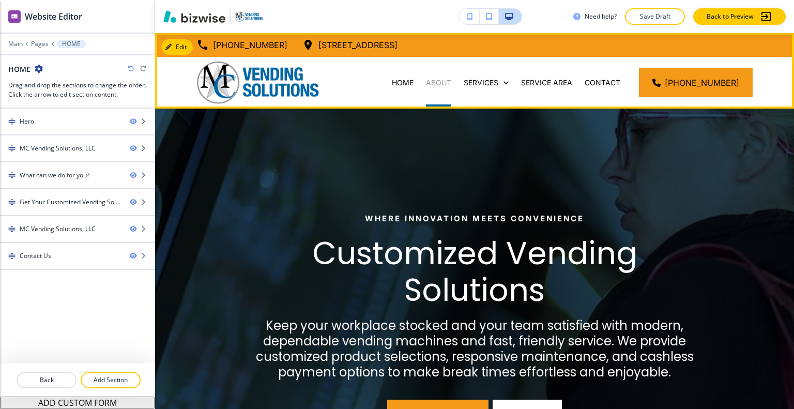
click at [432, 84] on div "ABOUT" at bounding box center [439, 83] width 38 height 10
click at [450, 81] on p "ABOUT" at bounding box center [438, 83] width 25 height 10
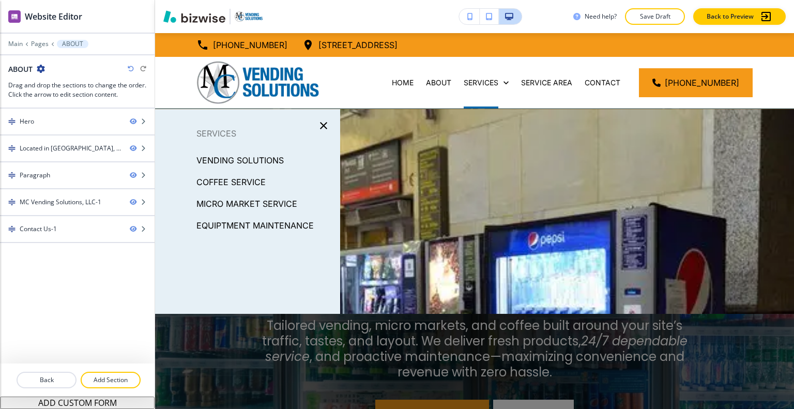
click at [256, 166] on p "VENDING SOLUTIONS" at bounding box center [240, 161] width 87 height 16
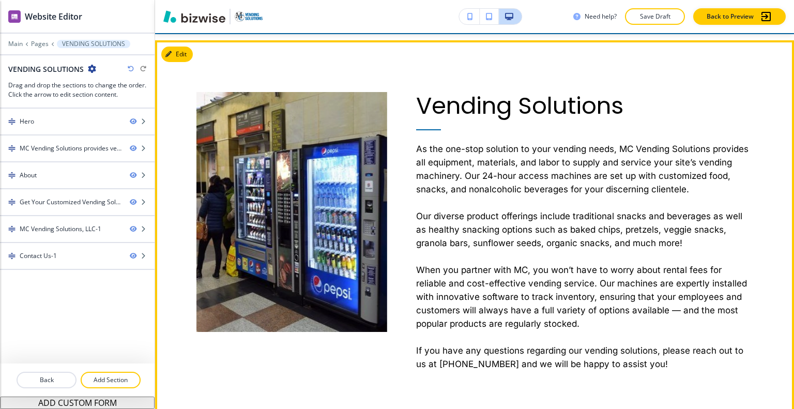
scroll to position [517, 0]
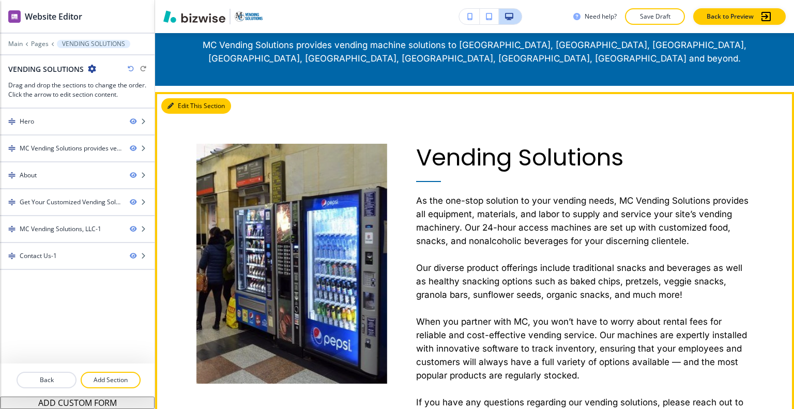
click at [178, 108] on button "Edit This Section" at bounding box center [196, 106] width 70 height 16
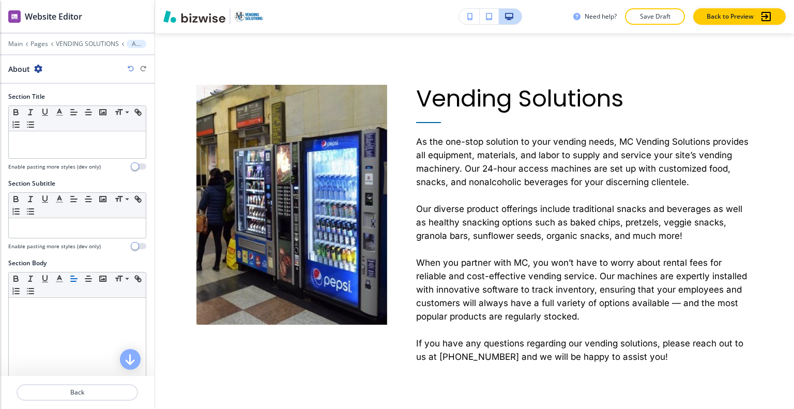
scroll to position [299, 0]
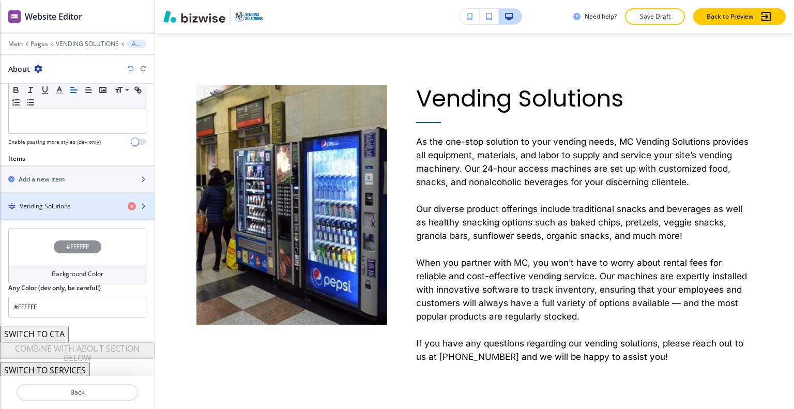
click at [55, 211] on div "button" at bounding box center [77, 215] width 155 height 8
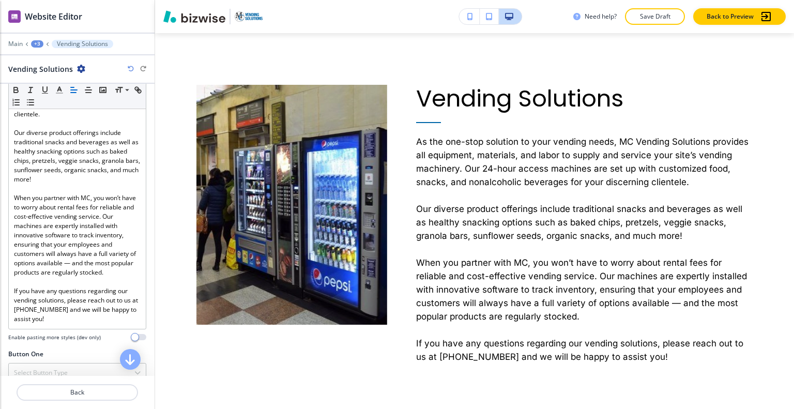
scroll to position [458, 0]
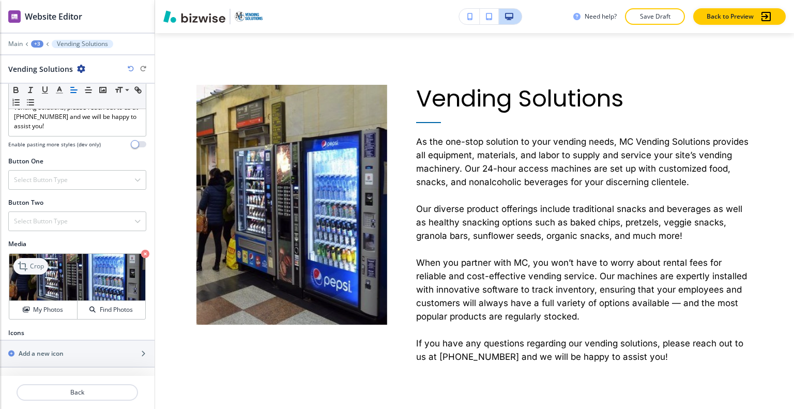
click at [38, 273] on div "Crop" at bounding box center [30, 266] width 35 height 17
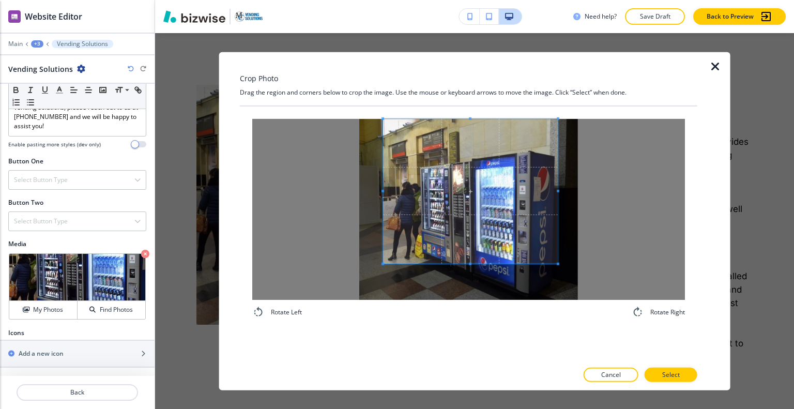
click at [498, 191] on span at bounding box center [470, 190] width 175 height 145
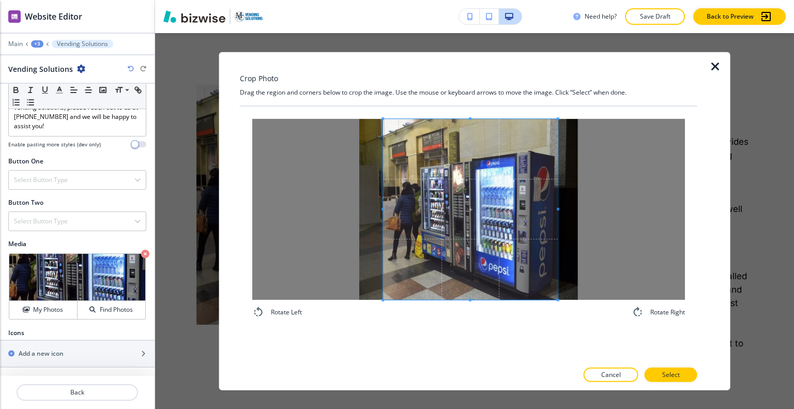
click at [465, 309] on div "Rotate Left Rotate Right" at bounding box center [468, 218] width 433 height 200
click at [673, 374] on p "Select" at bounding box center [672, 374] width 18 height 9
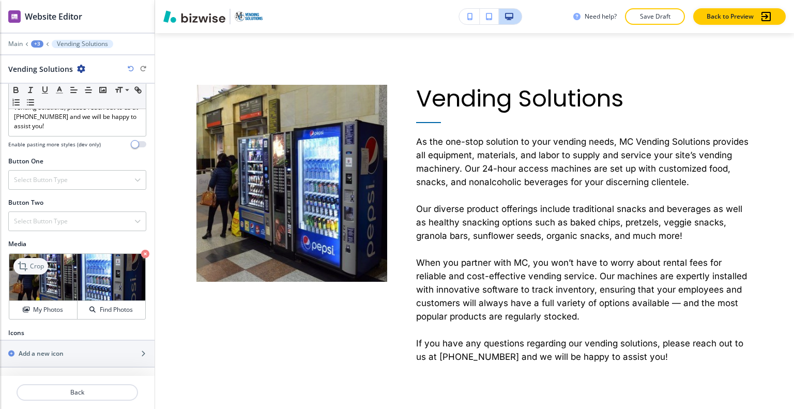
click at [39, 267] on p "Crop" at bounding box center [37, 266] width 14 height 9
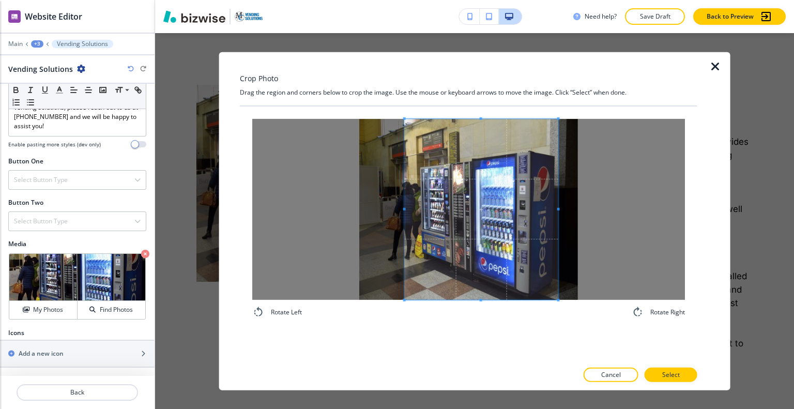
click at [404, 208] on span at bounding box center [404, 208] width 3 height 3
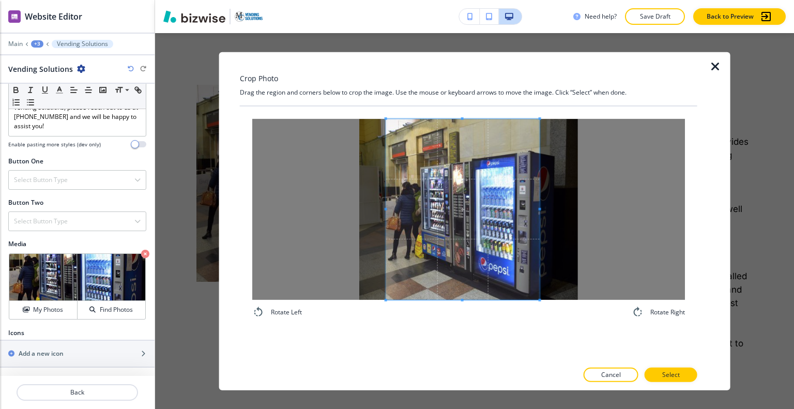
click at [445, 230] on span at bounding box center [463, 208] width 154 height 181
click at [689, 371] on button "Select" at bounding box center [671, 375] width 53 height 14
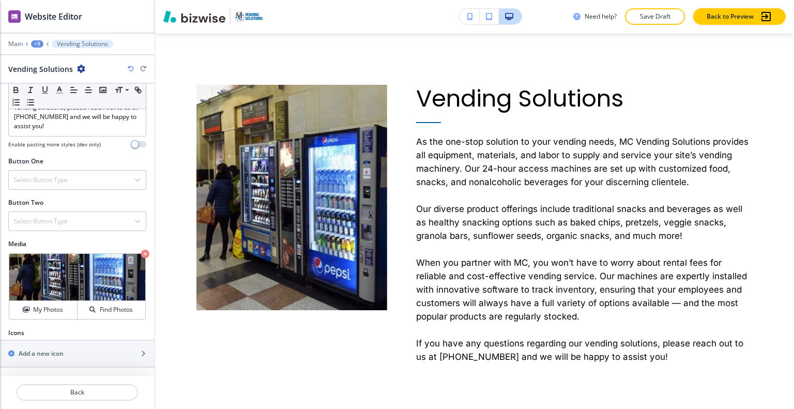
click at [131, 68] on icon "button" at bounding box center [131, 69] width 6 height 6
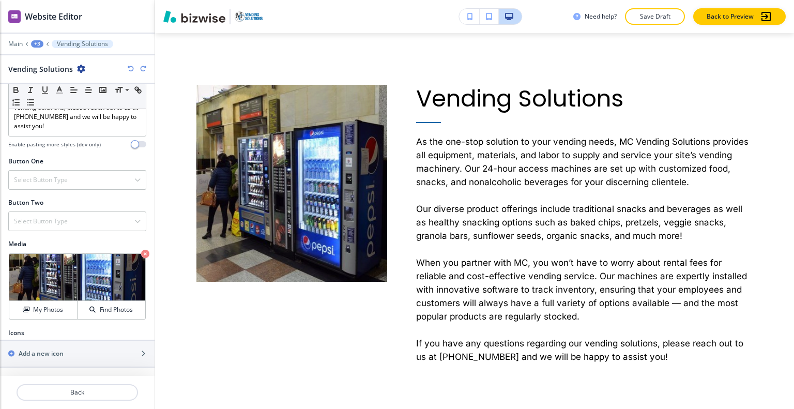
click at [130, 68] on icon "button" at bounding box center [131, 69] width 6 height 6
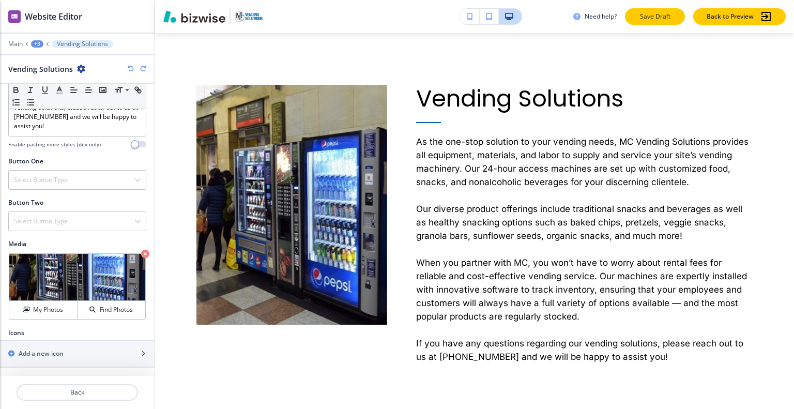
click at [666, 20] on p "Save Draft" at bounding box center [655, 16] width 33 height 9
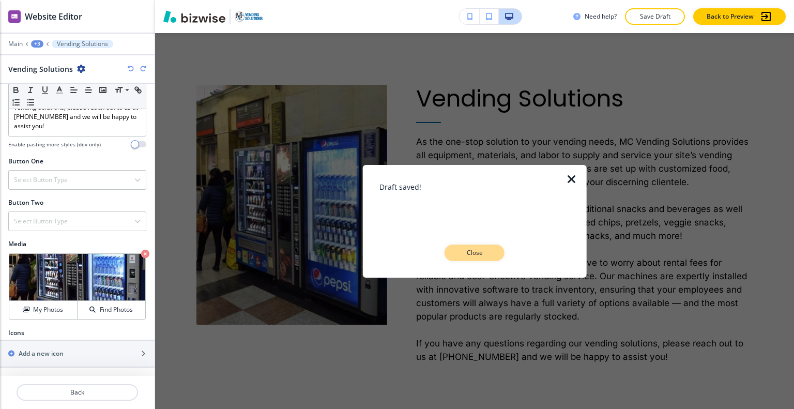
click at [467, 254] on p "Close" at bounding box center [474, 252] width 33 height 9
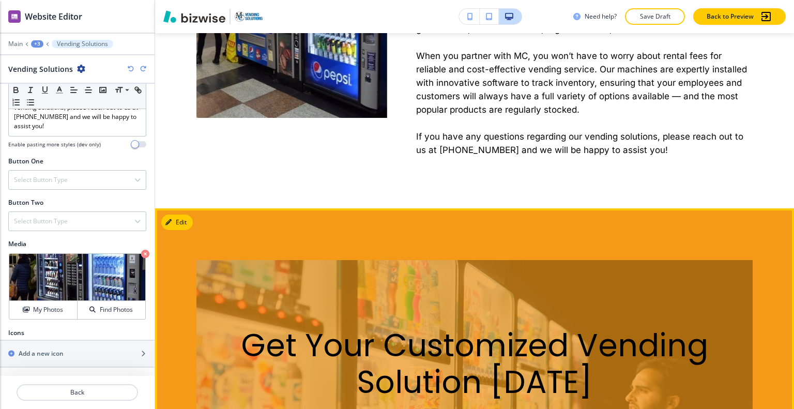
scroll to position [938, 0]
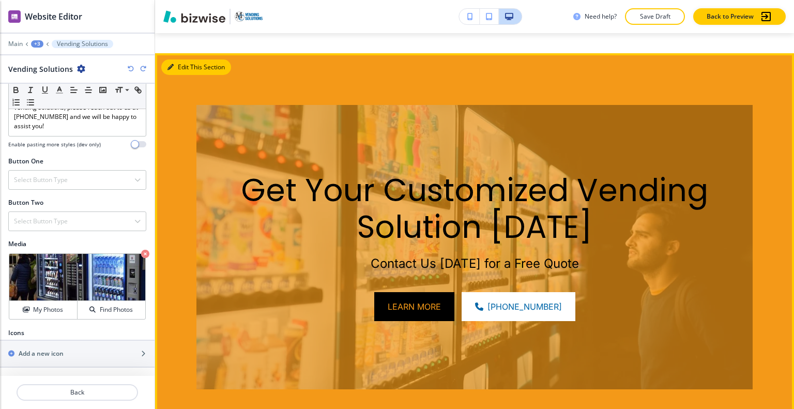
click at [185, 63] on button "Edit This Section" at bounding box center [196, 67] width 70 height 16
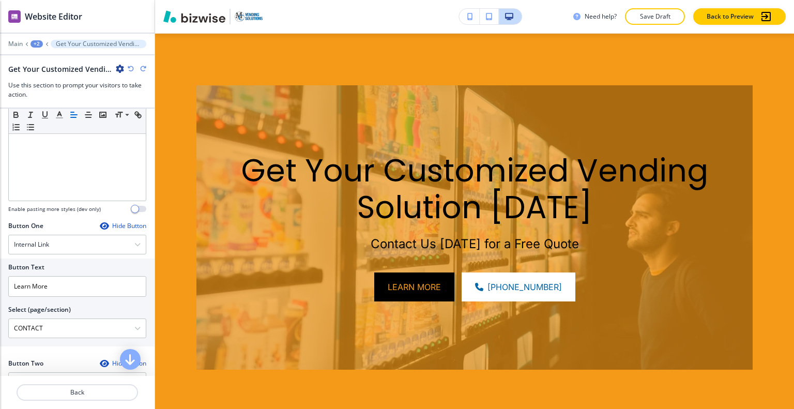
scroll to position [465, 0]
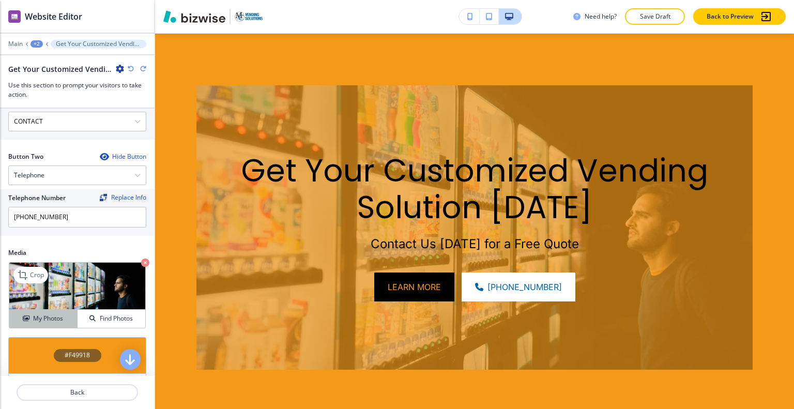
click at [51, 310] on button "My Photos" at bounding box center [43, 319] width 68 height 18
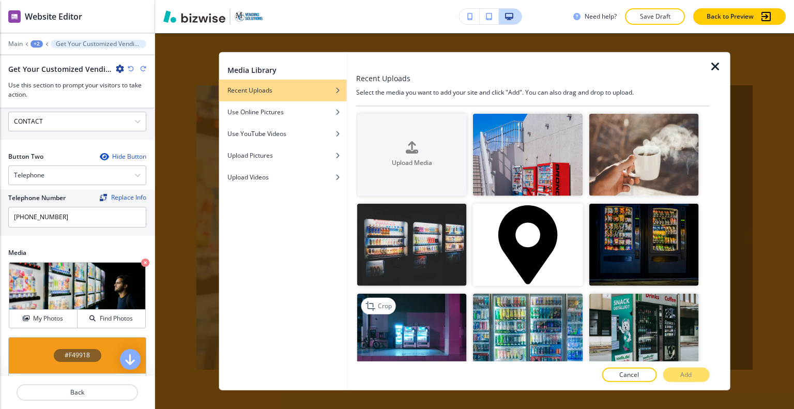
scroll to position [52, 0]
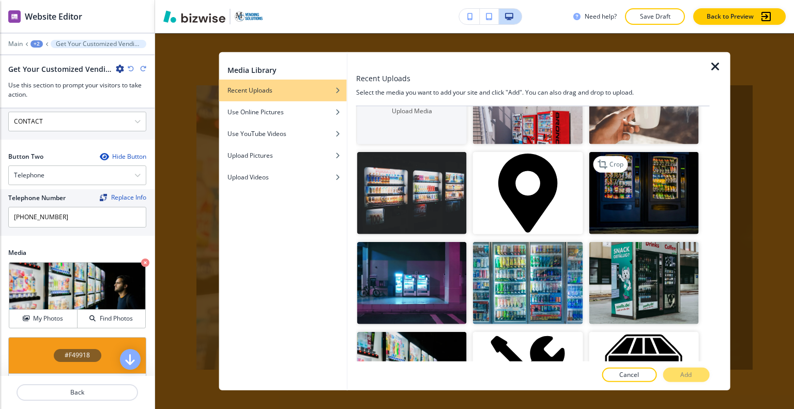
click at [639, 210] on img "button" at bounding box center [644, 193] width 110 height 82
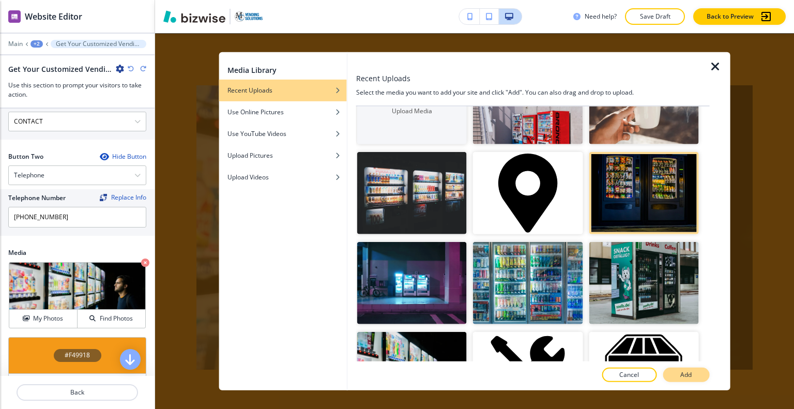
click at [691, 375] on p "Add" at bounding box center [686, 374] width 11 height 9
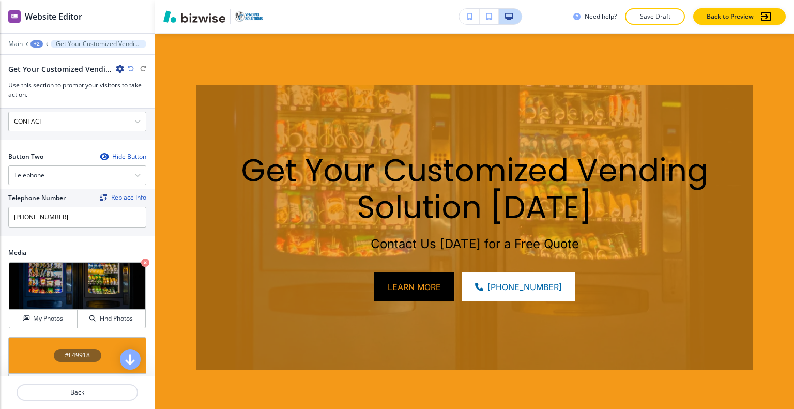
click at [41, 344] on div "#F49918" at bounding box center [77, 355] width 138 height 36
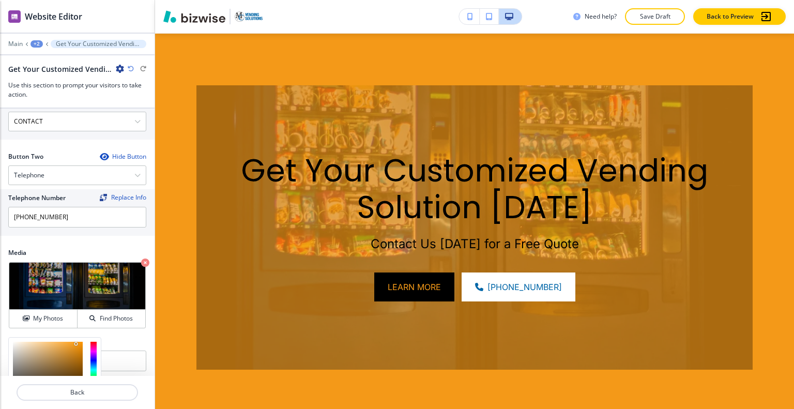
scroll to position [570, 0]
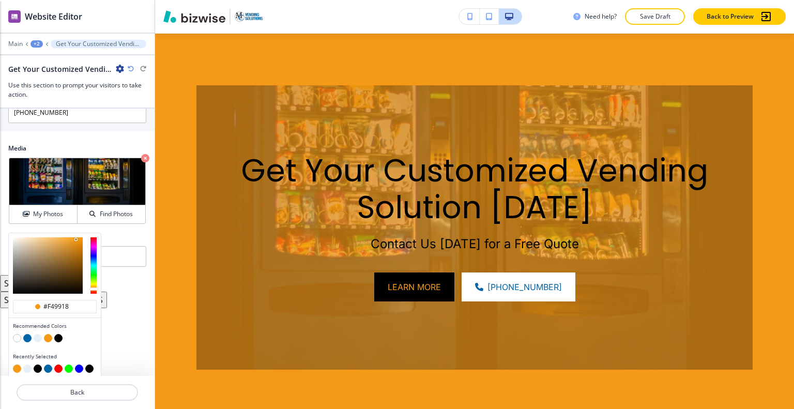
click at [36, 365] on button "button" at bounding box center [38, 369] width 8 height 8
type input "#000000"
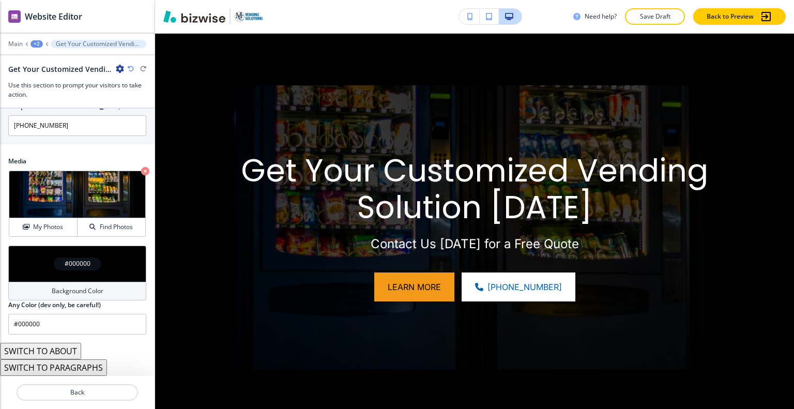
scroll to position [554, 0]
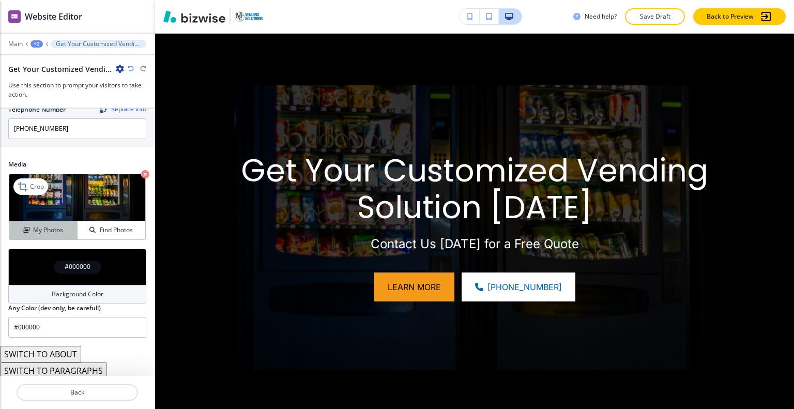
click at [49, 227] on h4 "My Photos" at bounding box center [48, 229] width 30 height 9
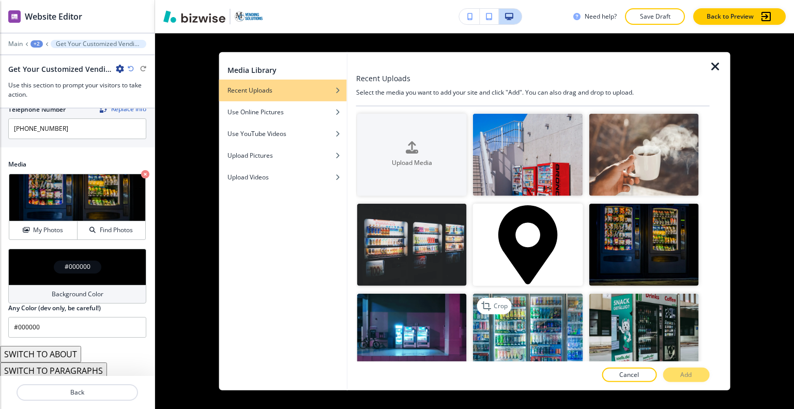
scroll to position [52, 0]
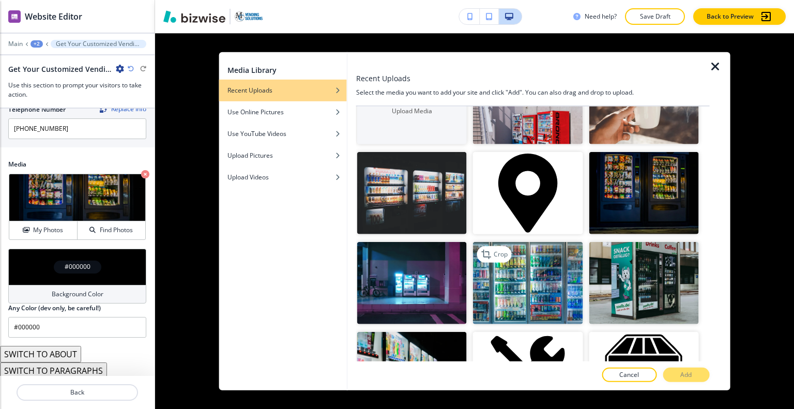
click at [534, 278] on img "button" at bounding box center [528, 283] width 110 height 82
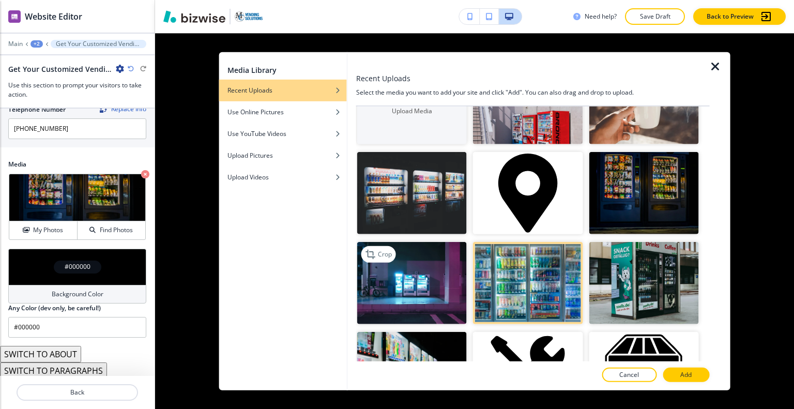
click at [444, 297] on img "button" at bounding box center [412, 283] width 110 height 82
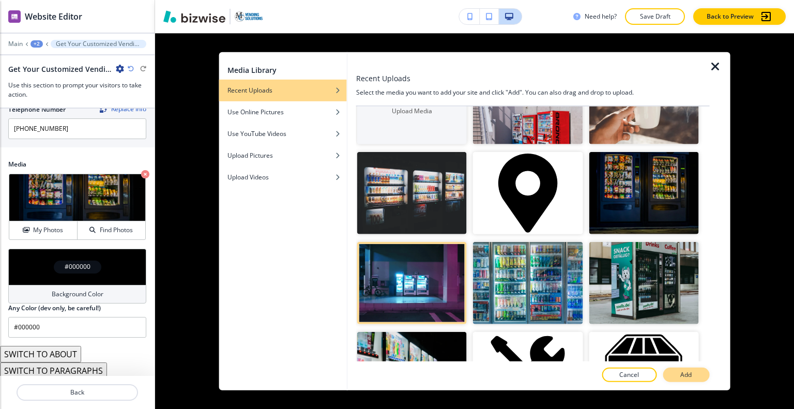
click at [688, 374] on p "Add" at bounding box center [686, 374] width 11 height 9
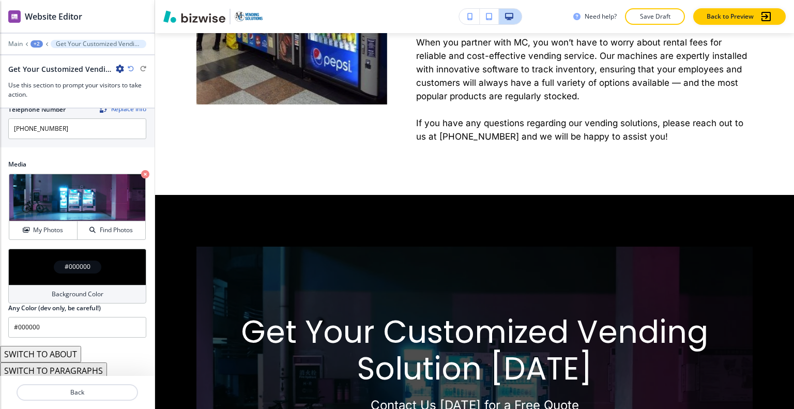
scroll to position [0, 0]
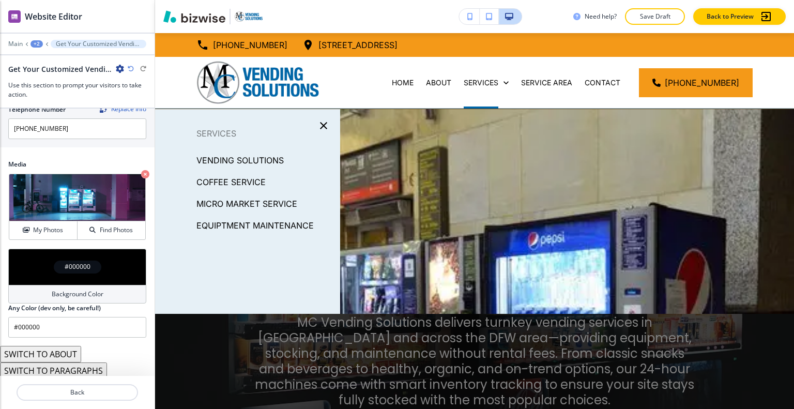
click at [223, 182] on p "COFFEE SERVICE" at bounding box center [231, 182] width 69 height 16
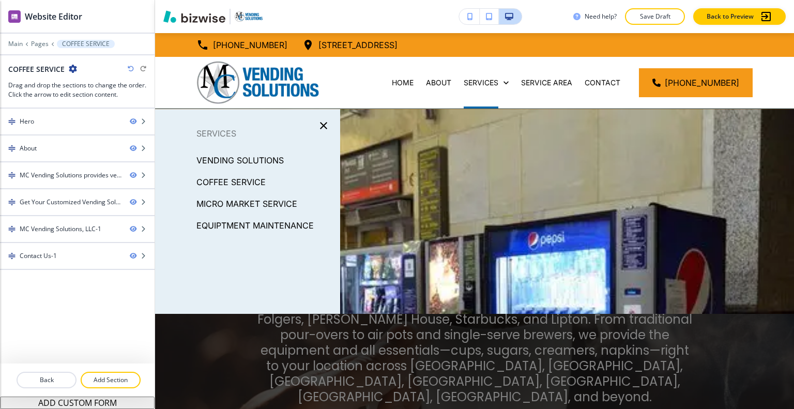
click at [248, 157] on p "VENDING SOLUTIONS" at bounding box center [240, 161] width 87 height 16
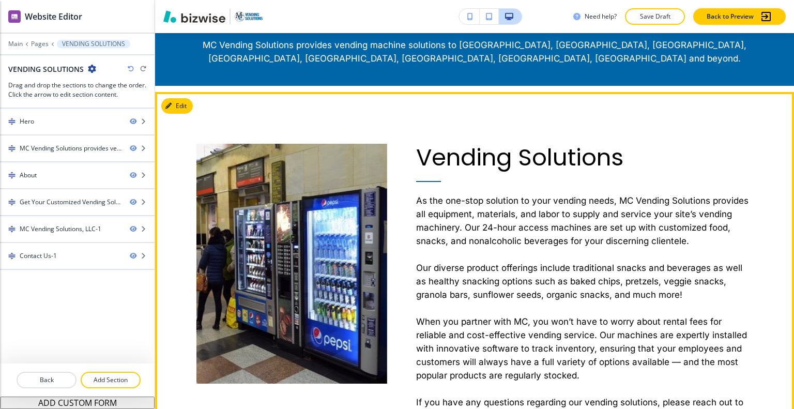
scroll to position [465, 0]
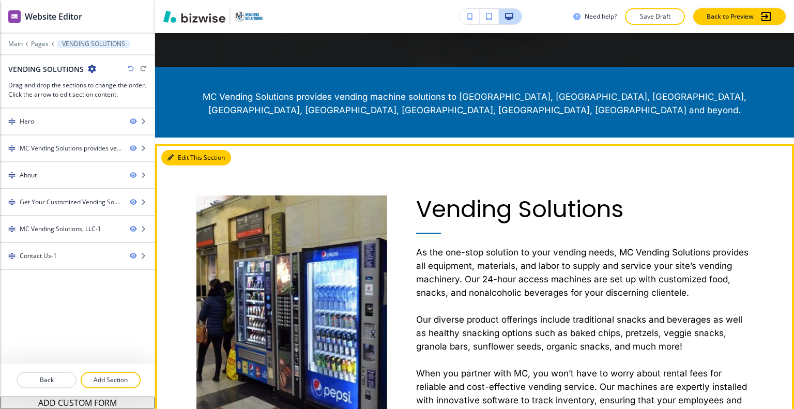
click at [181, 162] on button "Edit This Section" at bounding box center [196, 158] width 70 height 16
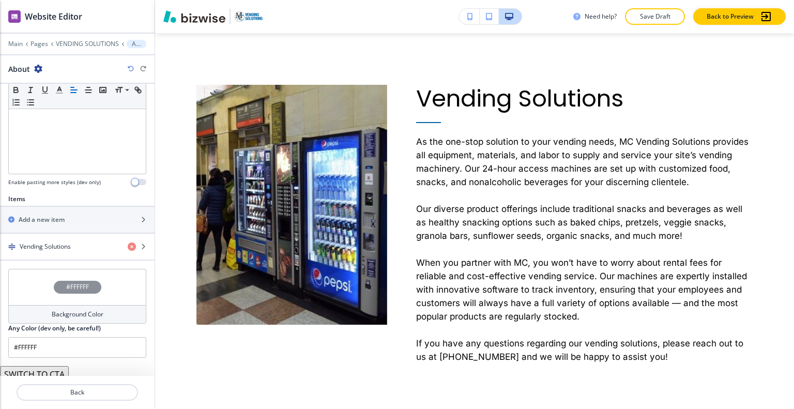
scroll to position [299, 0]
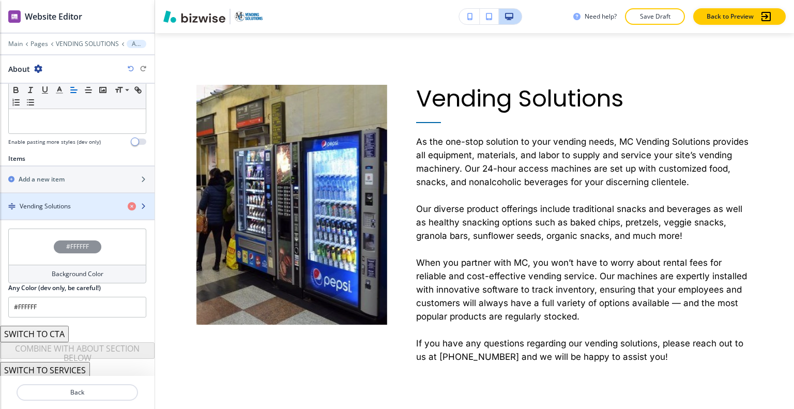
click at [74, 212] on div "button" at bounding box center [77, 215] width 155 height 8
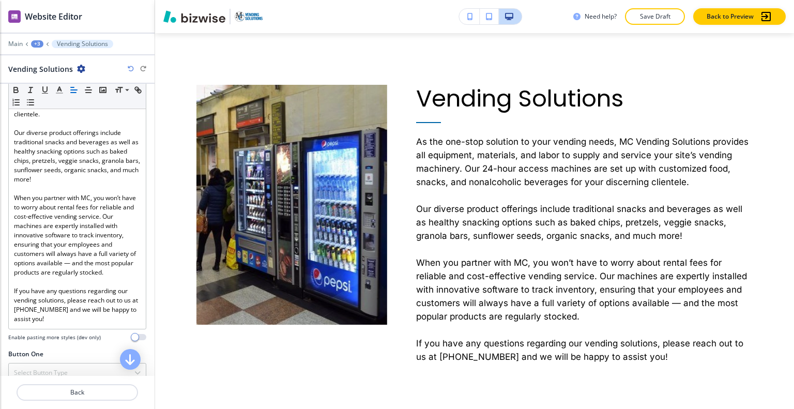
scroll to position [362, 0]
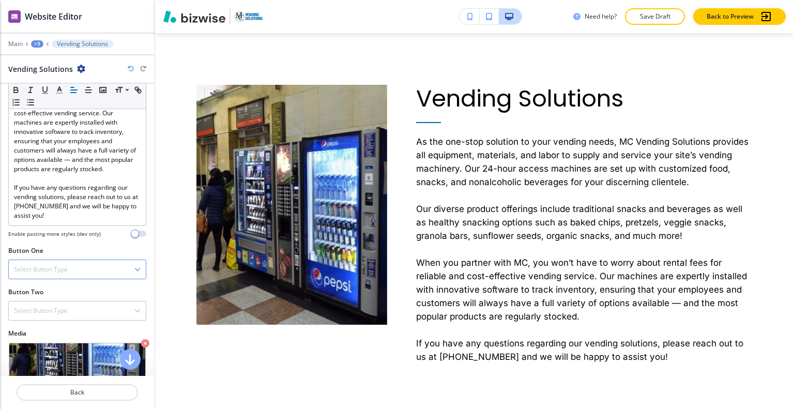
click at [72, 275] on div "Select Button Type" at bounding box center [77, 269] width 137 height 19
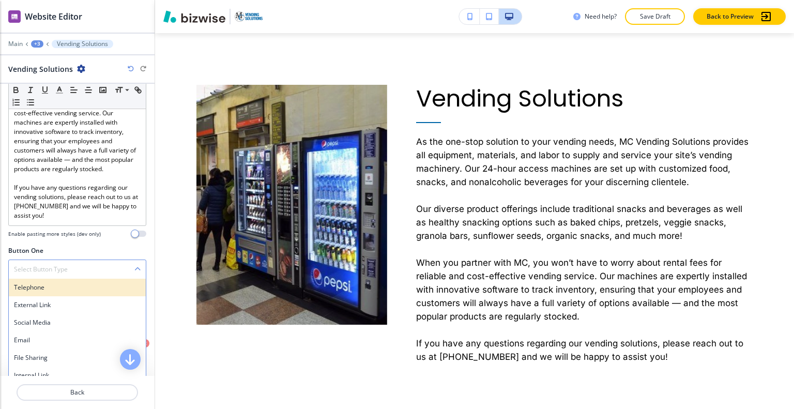
click at [71, 292] on h4 "Telephone" at bounding box center [77, 287] width 127 height 9
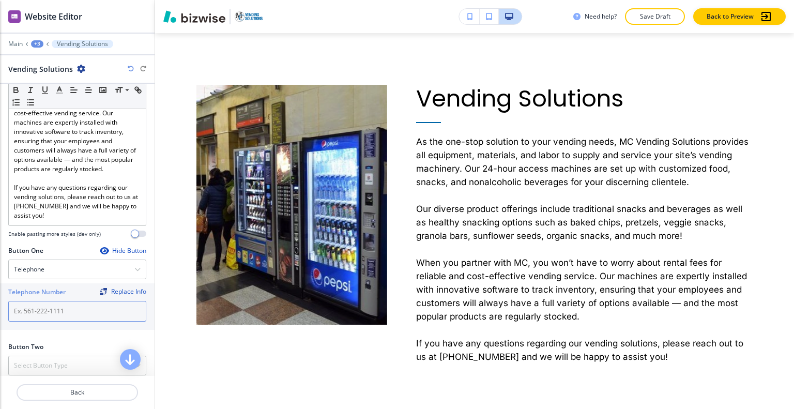
paste input "214-773-0969"
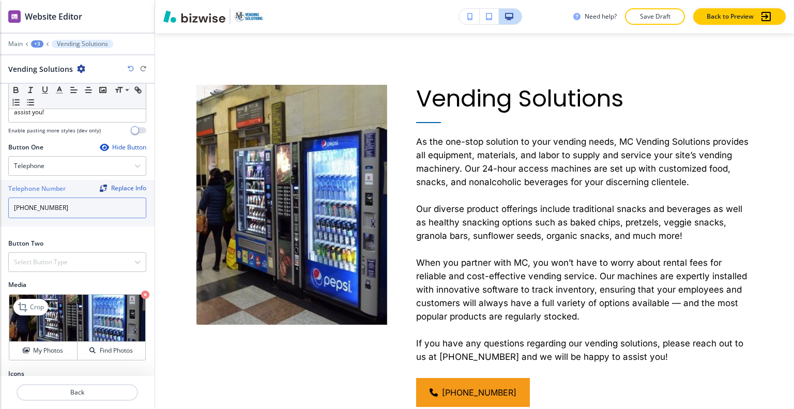
scroll to position [513, 0]
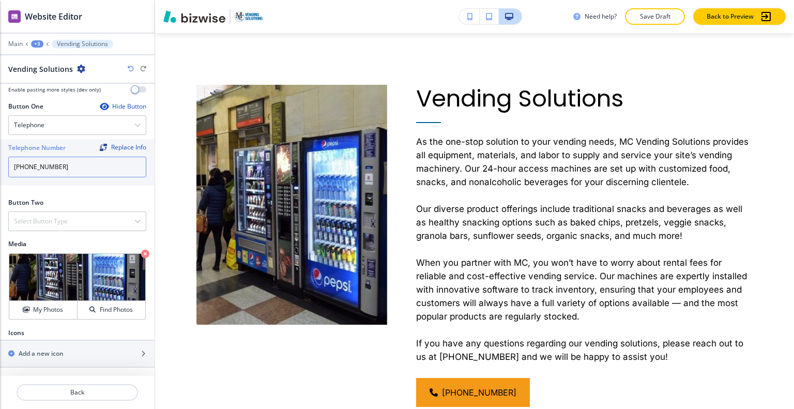
type input "214-773-0969"
click at [93, 211] on div at bounding box center [77, 209] width 138 height 4
click at [94, 222] on div "Select Button Type" at bounding box center [77, 221] width 137 height 19
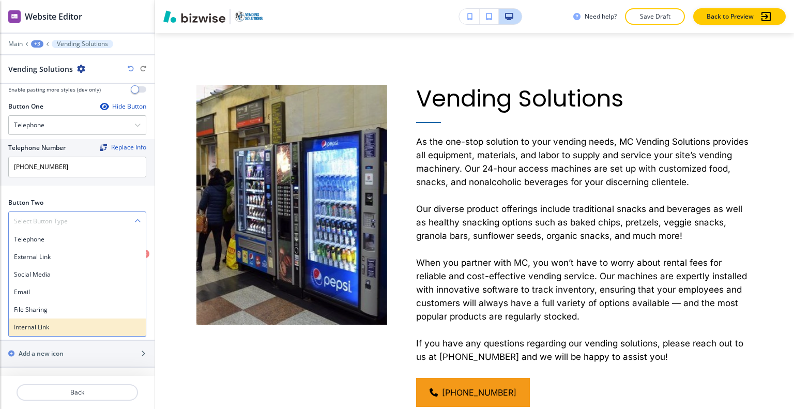
click at [74, 328] on h4 "Internal Link" at bounding box center [77, 327] width 127 height 9
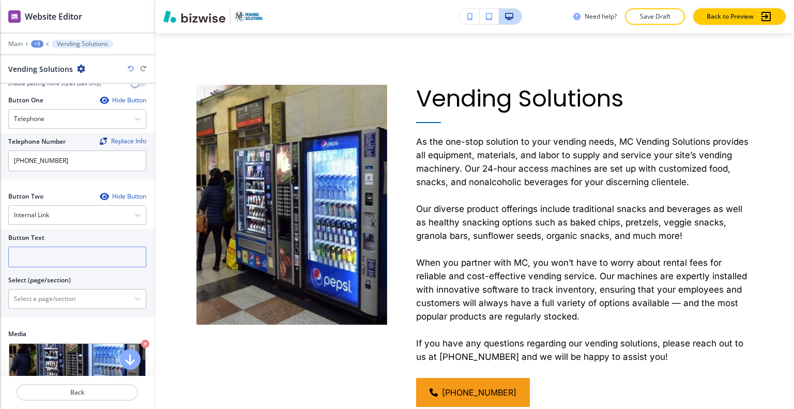
click at [64, 266] on input "text" at bounding box center [77, 257] width 138 height 21
type input "CONTACT US"
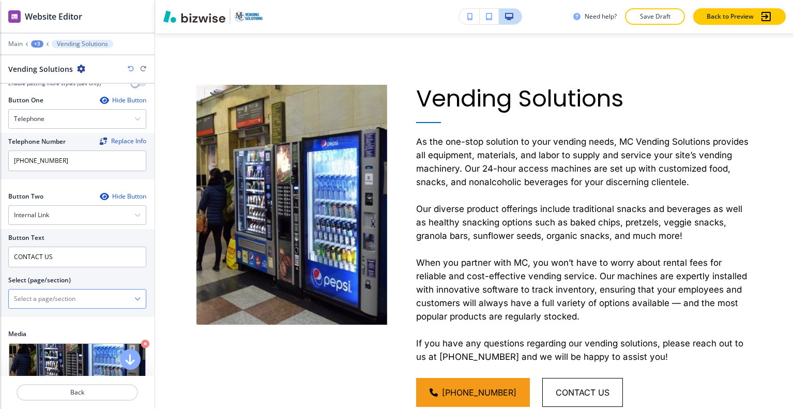
click at [69, 308] on \(page\/section\) "Manual Input" at bounding box center [72, 299] width 126 height 18
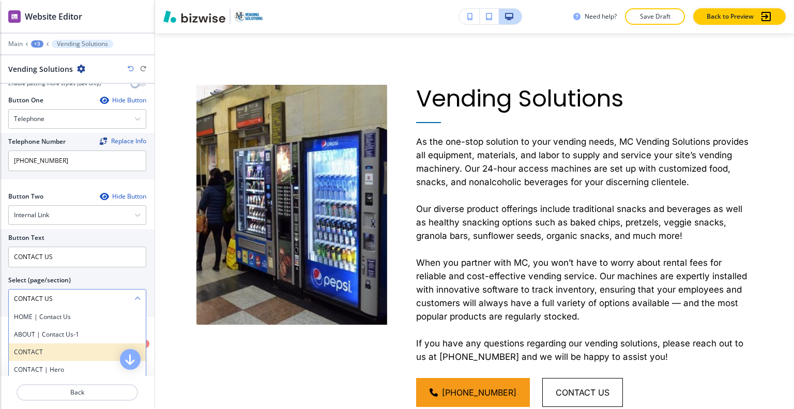
click at [44, 351] on div "CONTACT" at bounding box center [77, 352] width 137 height 18
type \(page\/section\) "CONTACT"
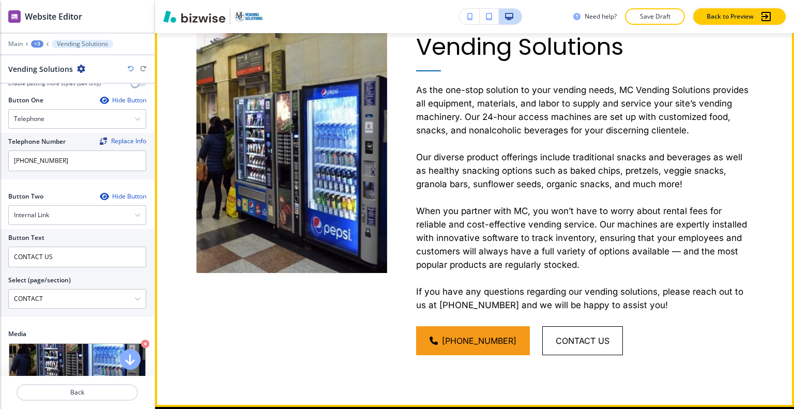
scroll to position [473, 0]
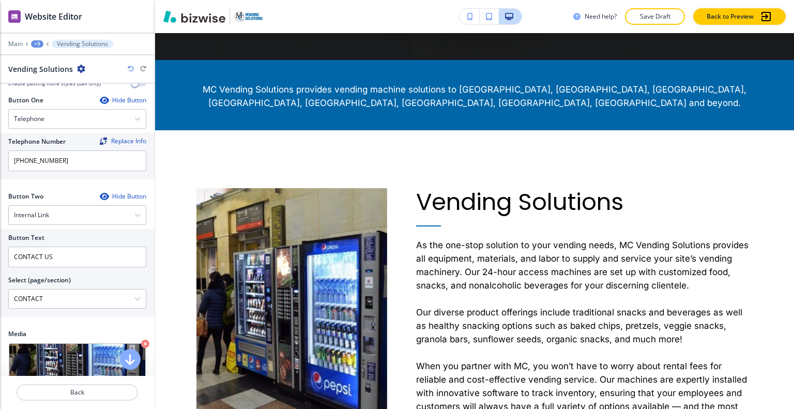
click at [636, 16] on button "Save Draft" at bounding box center [655, 16] width 60 height 17
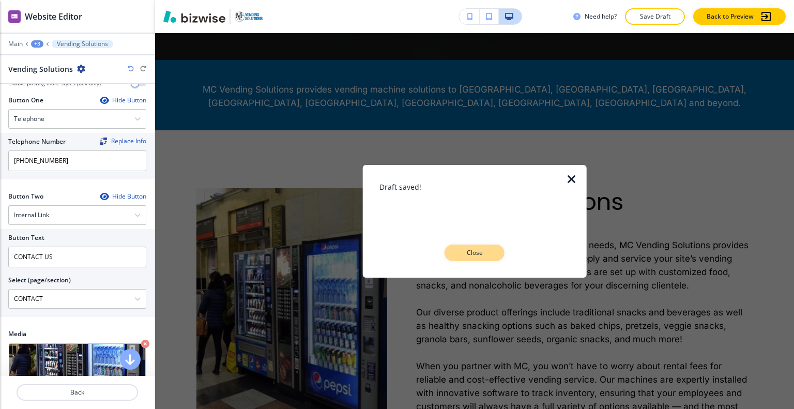
click at [484, 252] on p "Close" at bounding box center [474, 252] width 33 height 9
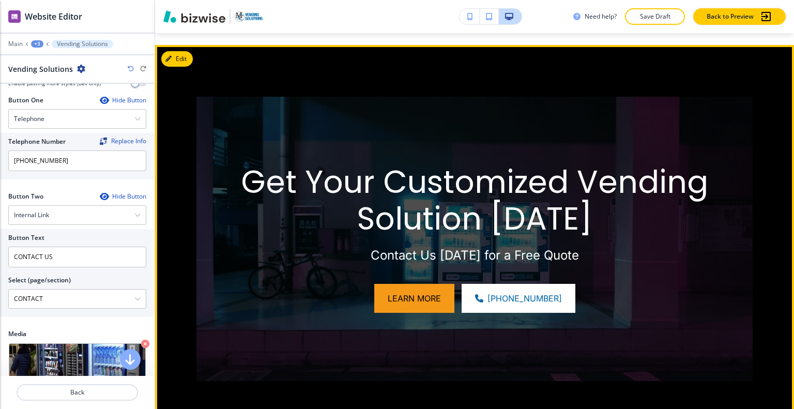
scroll to position [1042, 0]
click at [184, 60] on button "Edit This Section" at bounding box center [196, 59] width 70 height 16
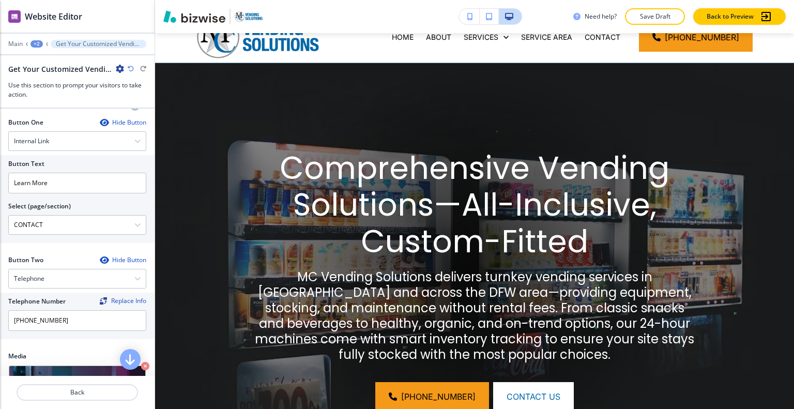
scroll to position [0, 0]
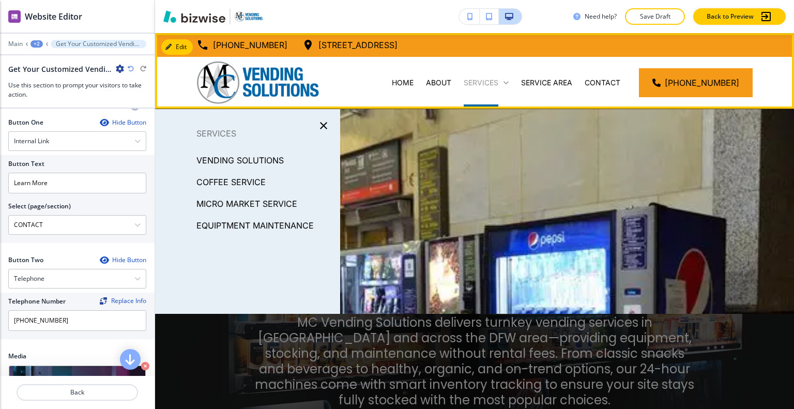
click at [512, 78] on icon at bounding box center [506, 83] width 10 height 10
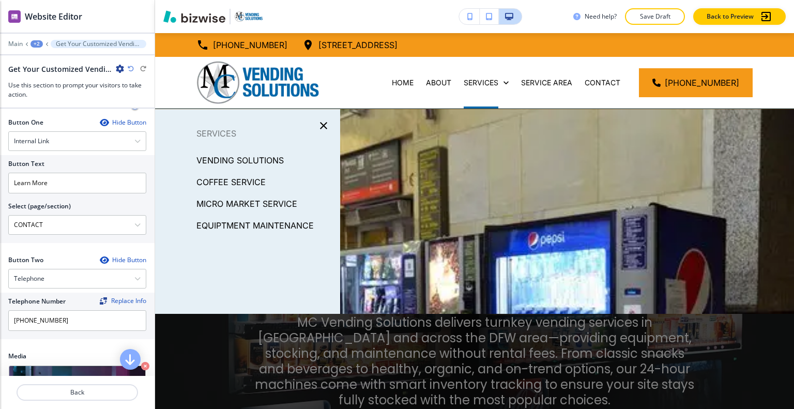
click at [253, 183] on p "COFFEE SERVICE" at bounding box center [231, 182] width 69 height 16
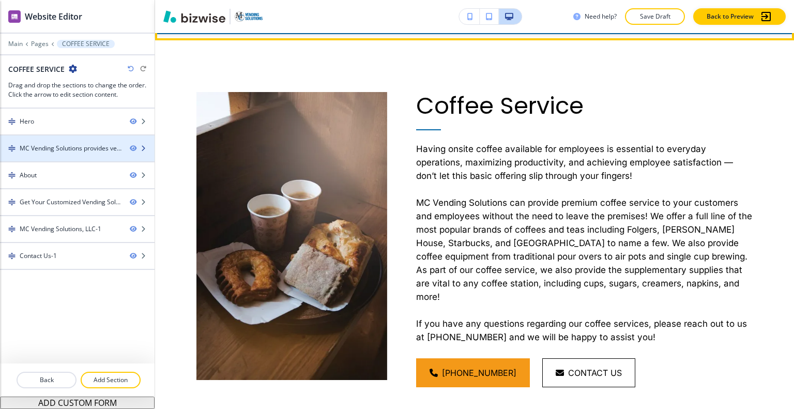
scroll to position [500, 0]
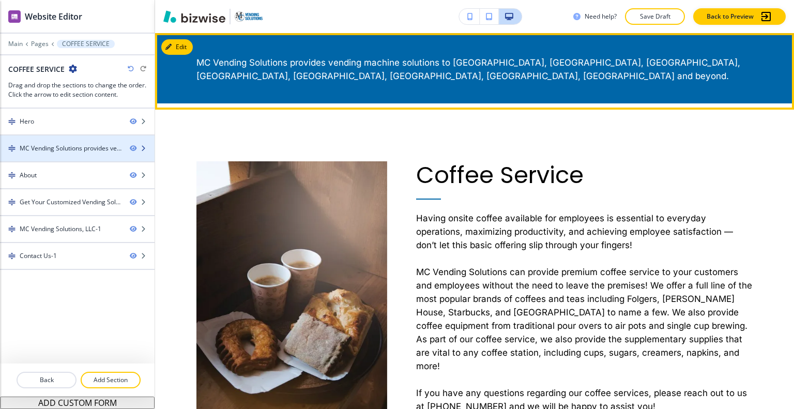
click at [82, 147] on div "MC Vending Solutions provides vending machine solutions to Irving, Dallas, Fort…" at bounding box center [71, 148] width 102 height 9
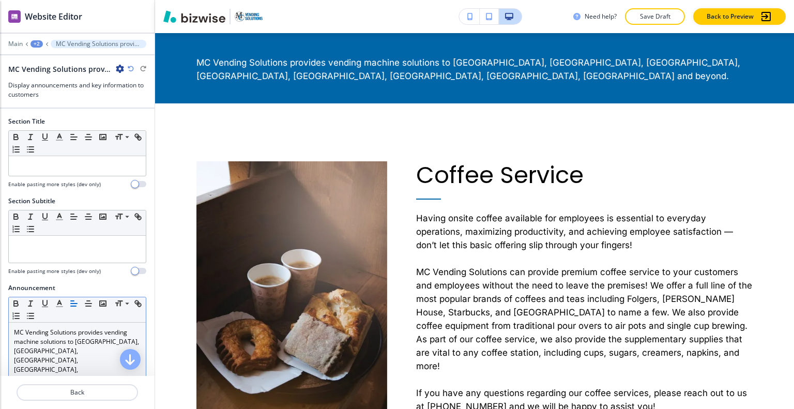
scroll to position [155, 0]
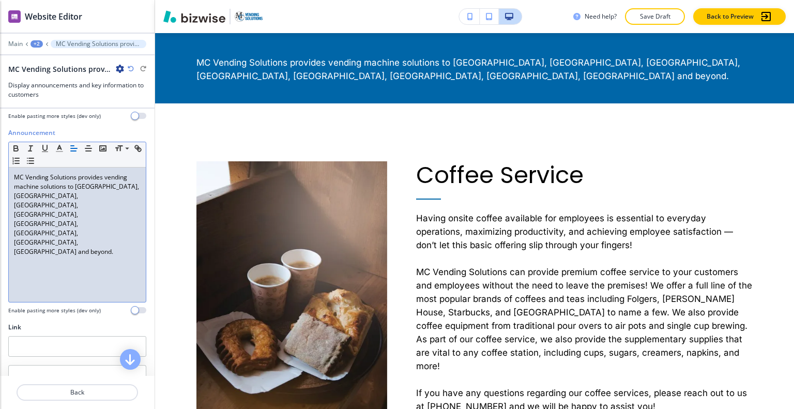
click at [88, 219] on div "MC Vending Solutions provides vending machine solutions to Irving, Dallas, Fort…" at bounding box center [77, 235] width 137 height 134
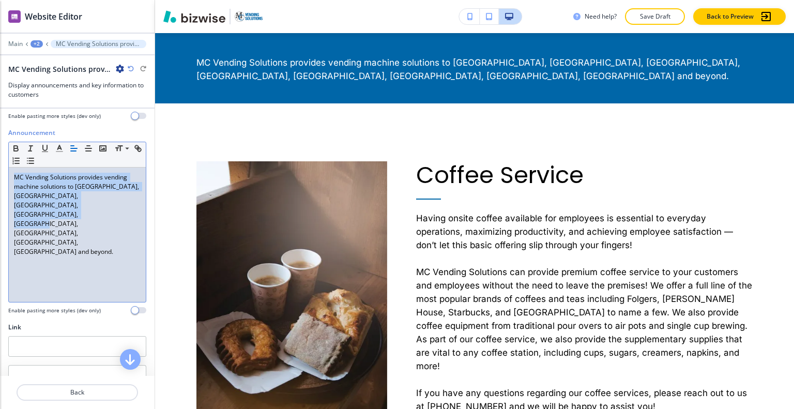
drag, startPoint x: 104, startPoint y: 205, endPoint x: 93, endPoint y: 149, distance: 57.5
click at [0, 148] on div "Announcement Small Normal Large Huge MC Vending Solutions provides vending mach…" at bounding box center [77, 225] width 155 height 194
click at [91, 148] on line "button" at bounding box center [88, 148] width 6 height 0
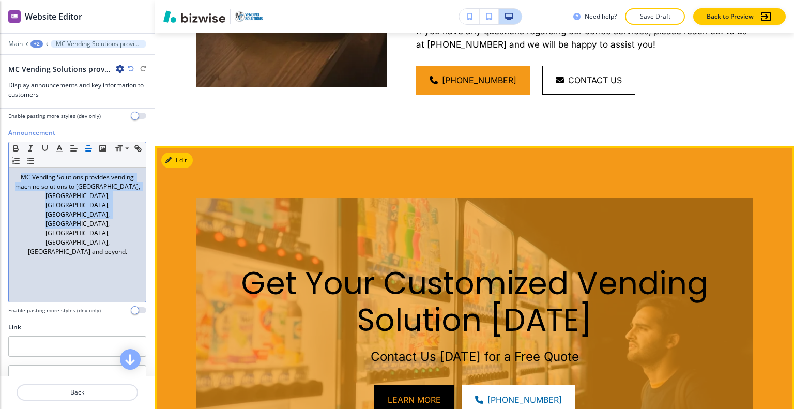
scroll to position [965, 0]
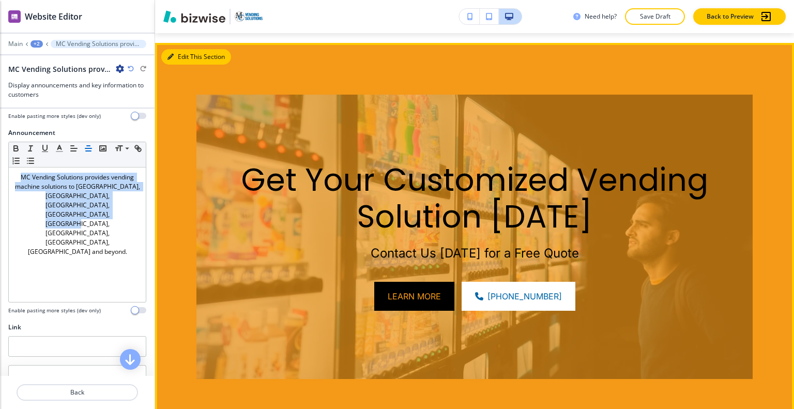
click at [176, 49] on button "Edit This Section" at bounding box center [196, 57] width 70 height 16
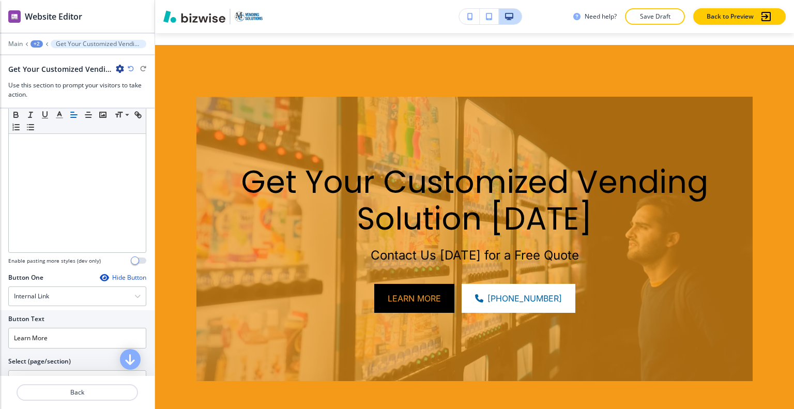
scroll to position [465, 0]
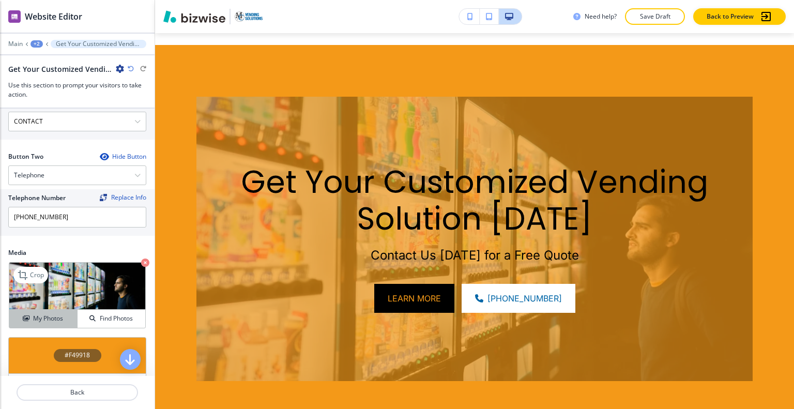
click at [48, 320] on h4 "My Photos" at bounding box center [48, 318] width 30 height 9
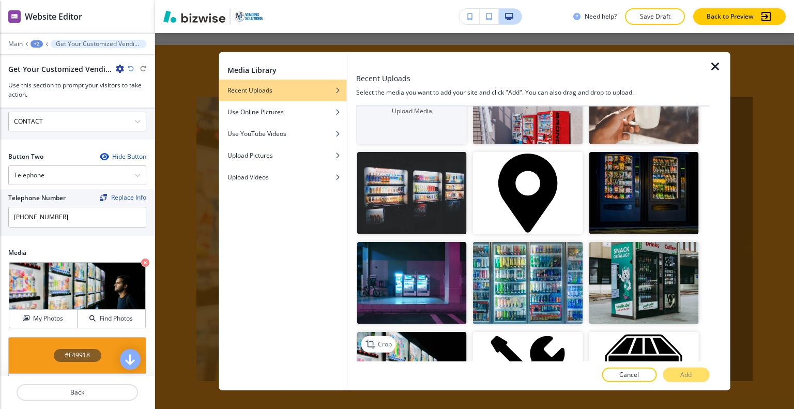
scroll to position [0, 0]
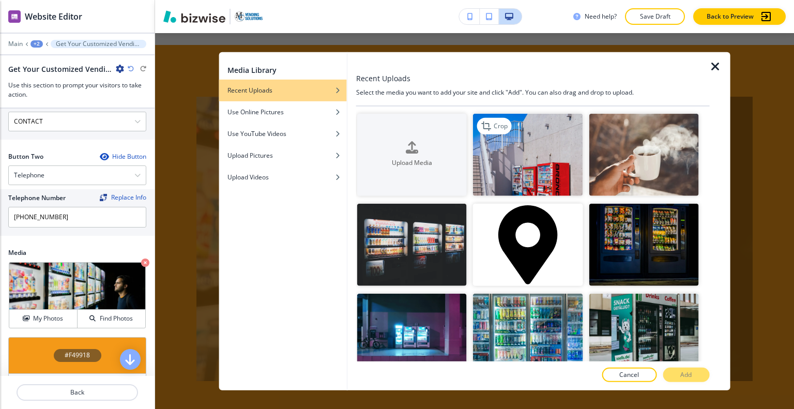
click at [550, 159] on img "button" at bounding box center [528, 154] width 110 height 82
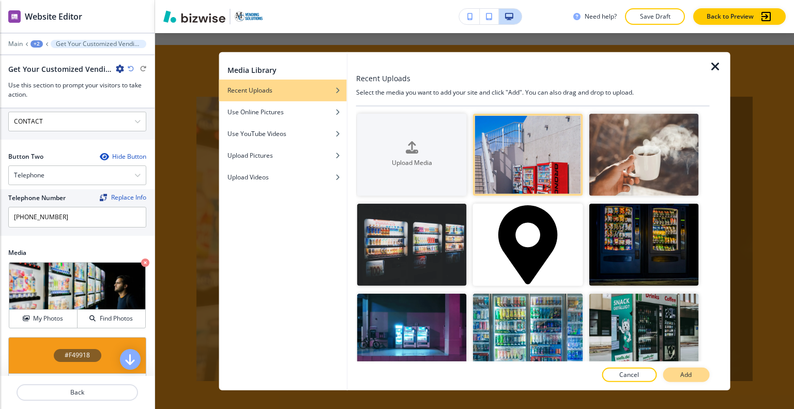
click at [687, 372] on p "Add" at bounding box center [686, 374] width 11 height 9
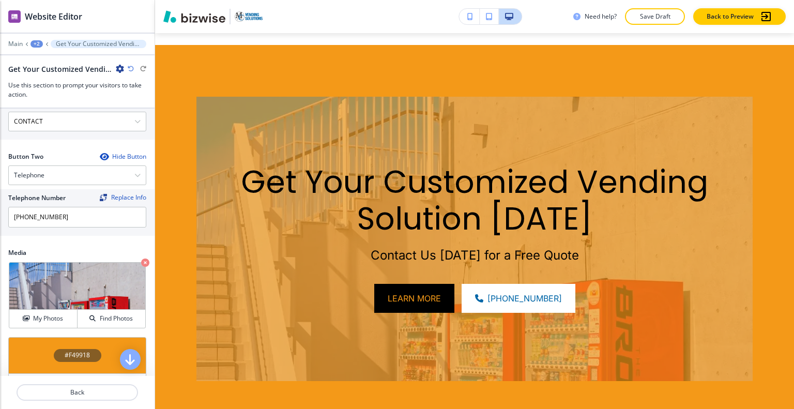
click at [43, 342] on div "#F49918" at bounding box center [77, 355] width 138 height 36
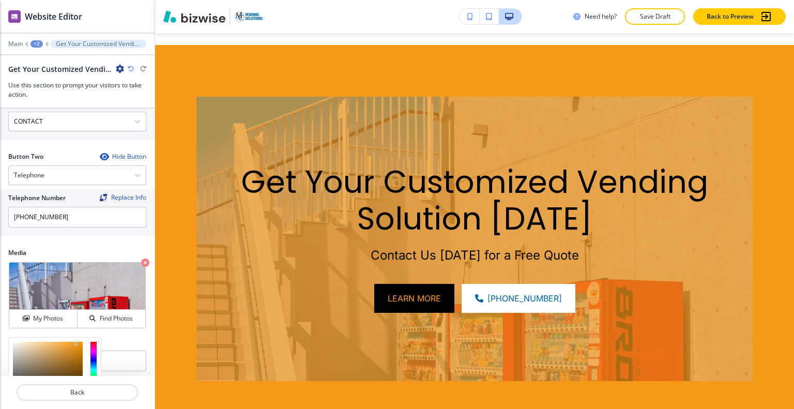
scroll to position [570, 0]
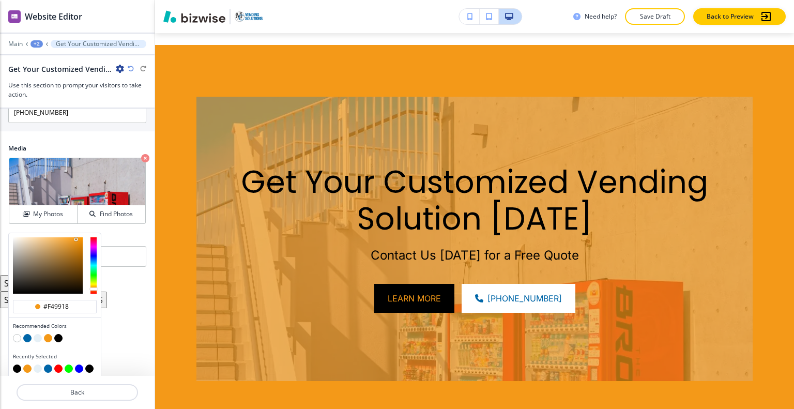
click at [59, 335] on button "button" at bounding box center [58, 338] width 8 height 8
type input "#000000"
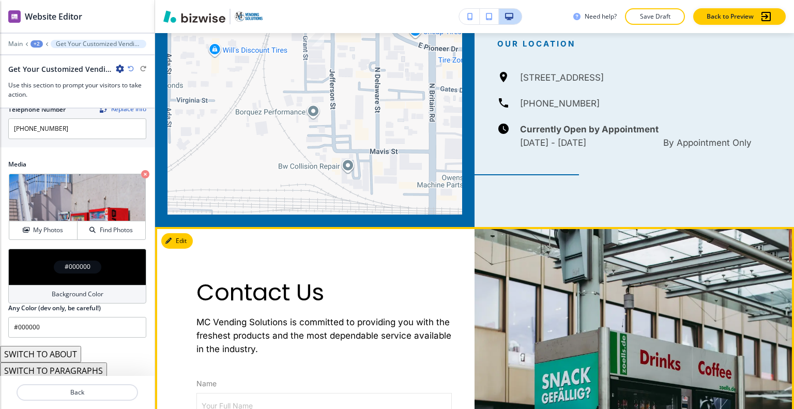
scroll to position [1687, 0]
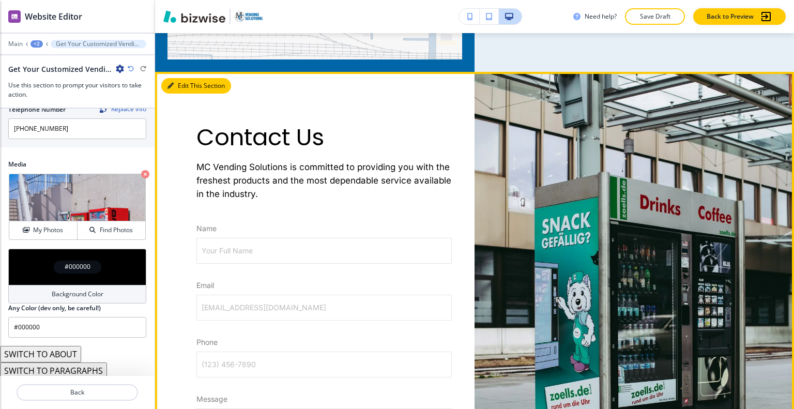
click at [190, 78] on button "Edit This Section" at bounding box center [196, 86] width 70 height 16
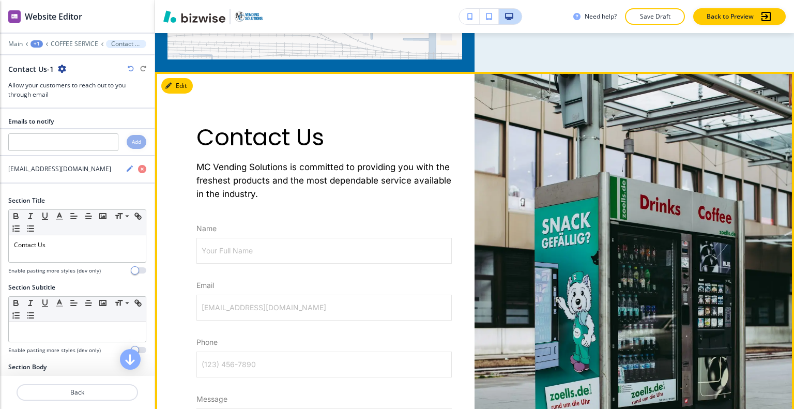
scroll to position [1714, 0]
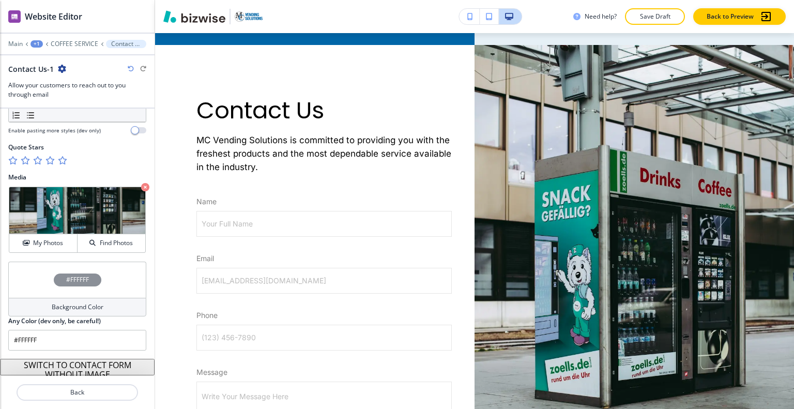
click at [33, 267] on div "#FFFFFF" at bounding box center [77, 280] width 138 height 36
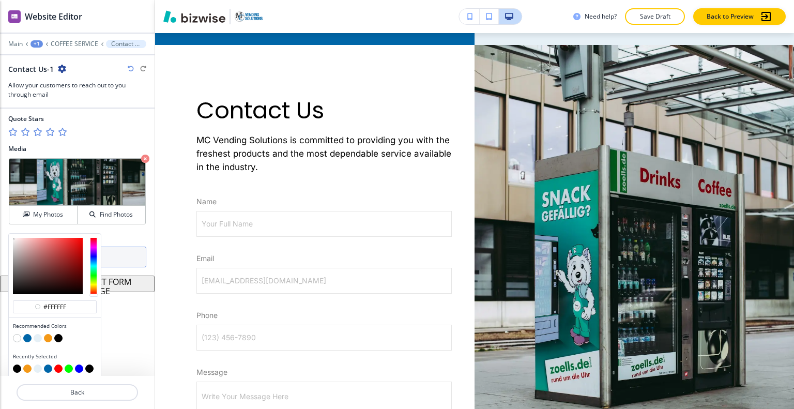
click at [46, 337] on button "button" at bounding box center [48, 338] width 8 height 8
type input "#f49918"
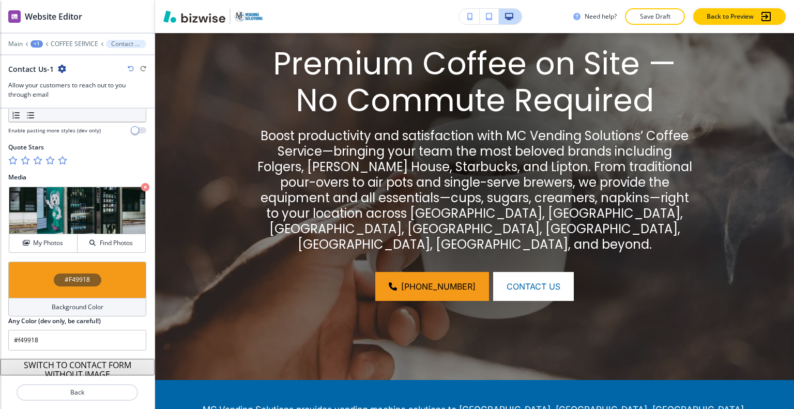
scroll to position [54, 0]
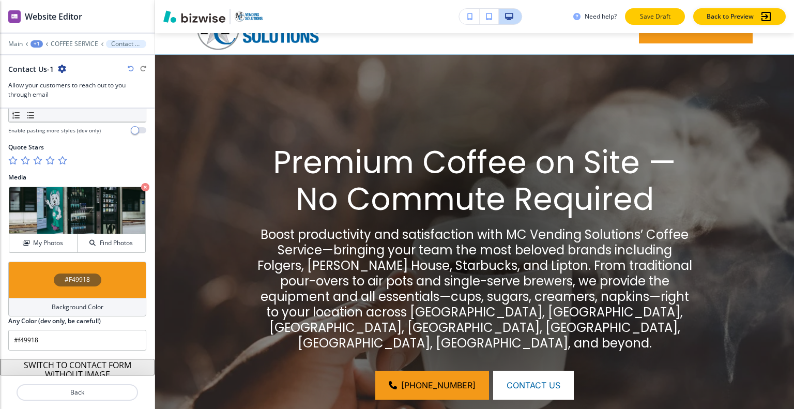
click at [641, 9] on button "Save Draft" at bounding box center [655, 16] width 60 height 17
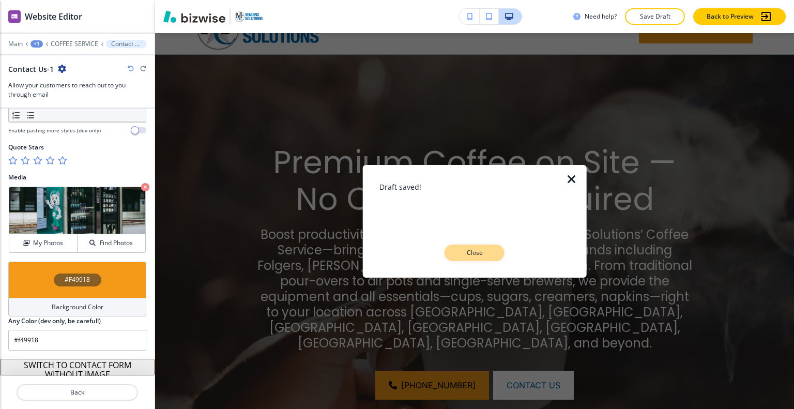
click at [476, 253] on p "Close" at bounding box center [474, 252] width 33 height 9
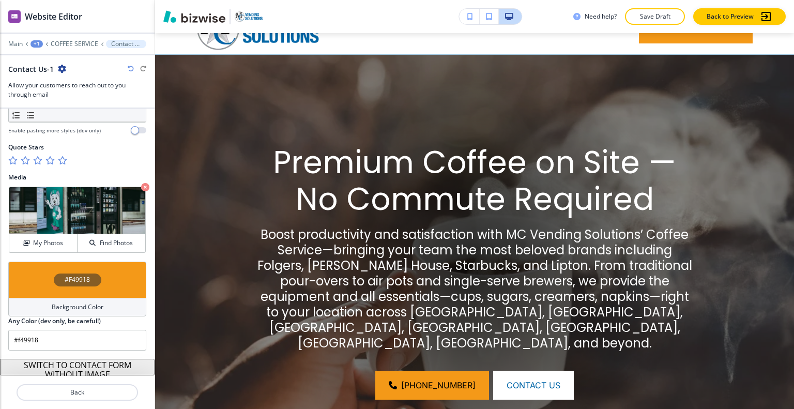
scroll to position [0, 0]
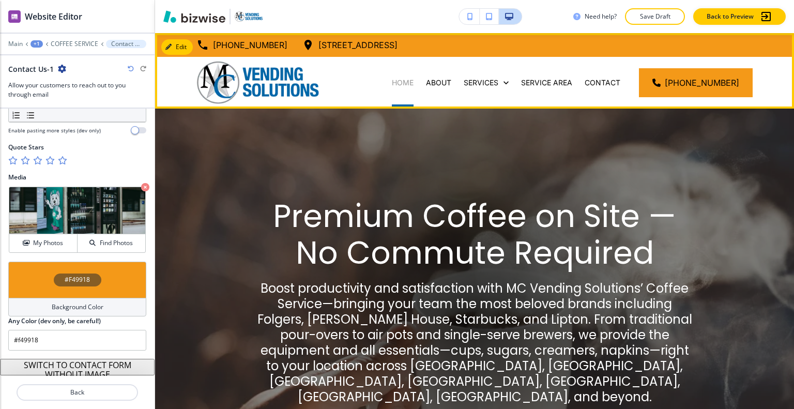
click at [414, 85] on p "HOME" at bounding box center [403, 83] width 22 height 10
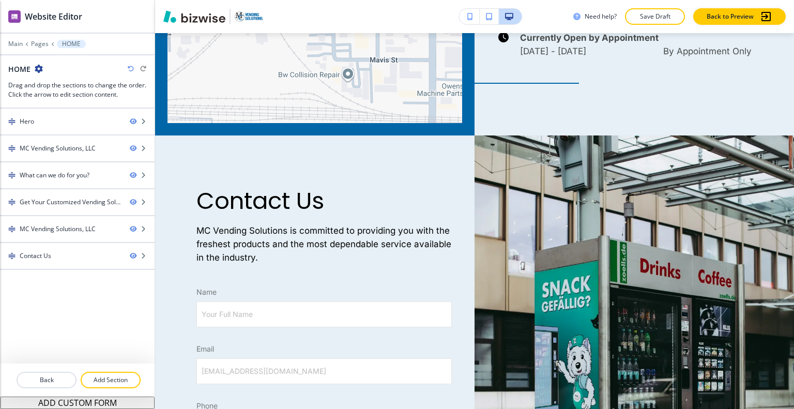
scroll to position [1754, 0]
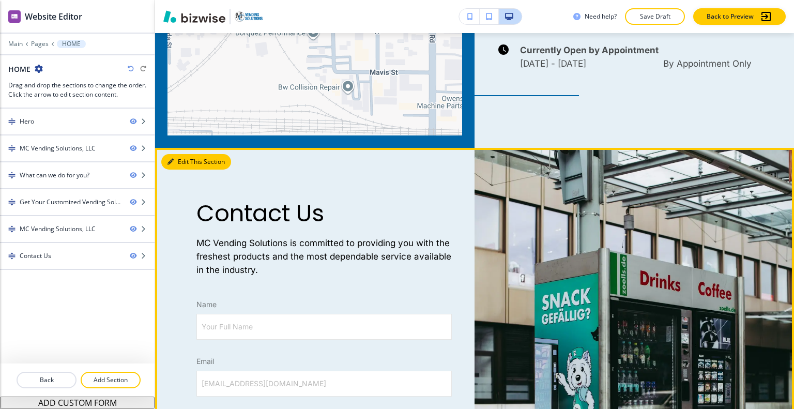
click at [175, 163] on button "Edit This Section" at bounding box center [196, 162] width 70 height 16
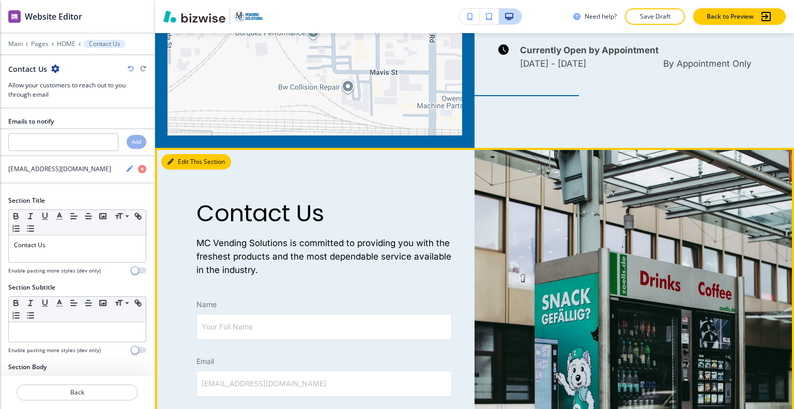
scroll to position [1868, 0]
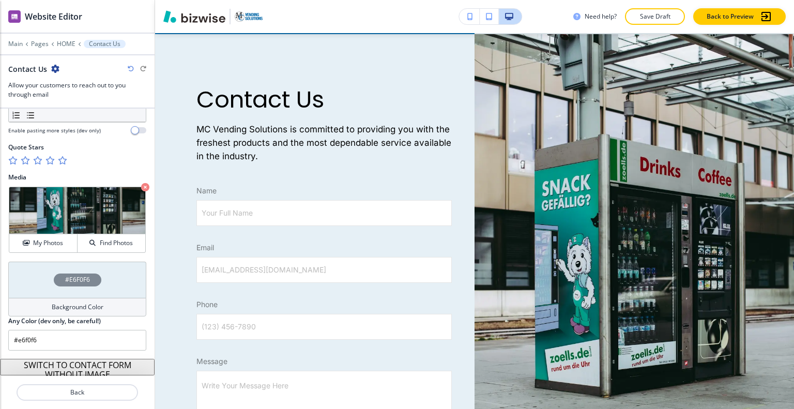
click at [32, 272] on div "#E6F0F6" at bounding box center [77, 280] width 138 height 36
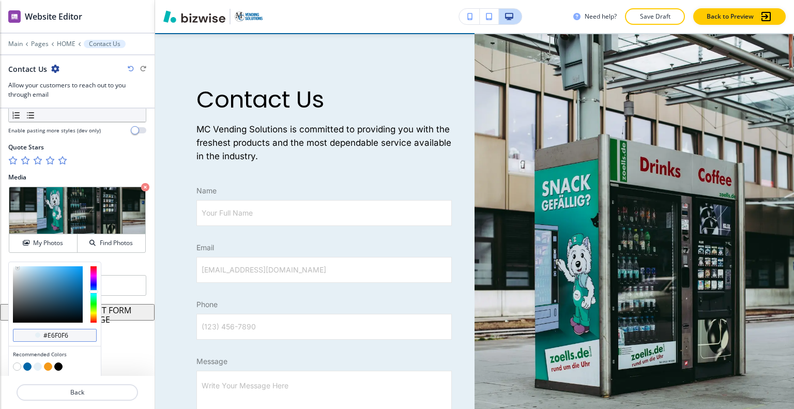
scroll to position [602, 0]
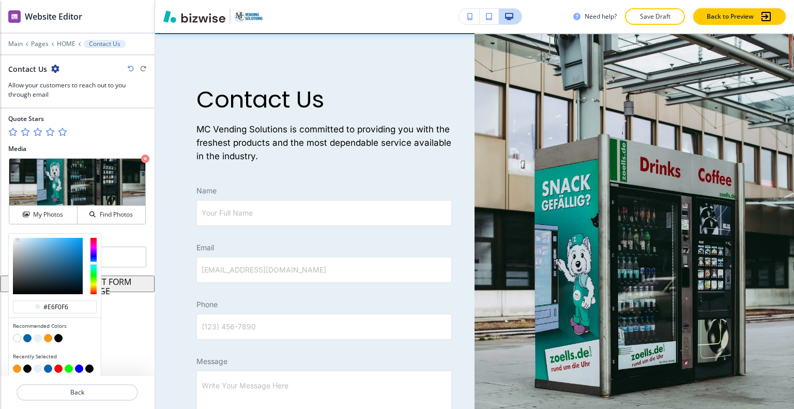
click at [51, 336] on button "button" at bounding box center [48, 338] width 8 height 8
type input "#f49918"
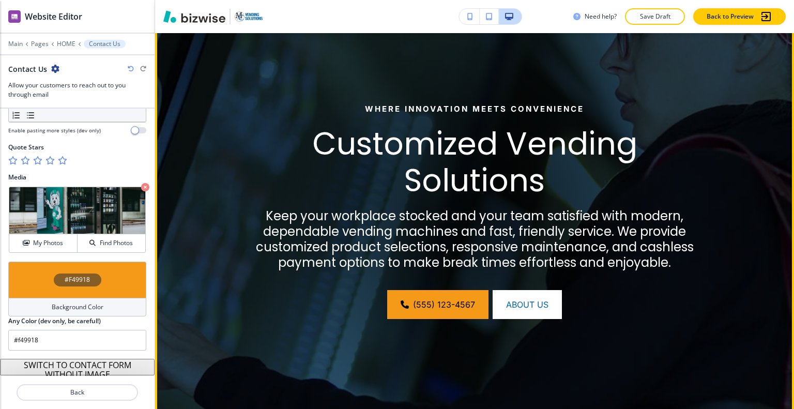
scroll to position [0, 0]
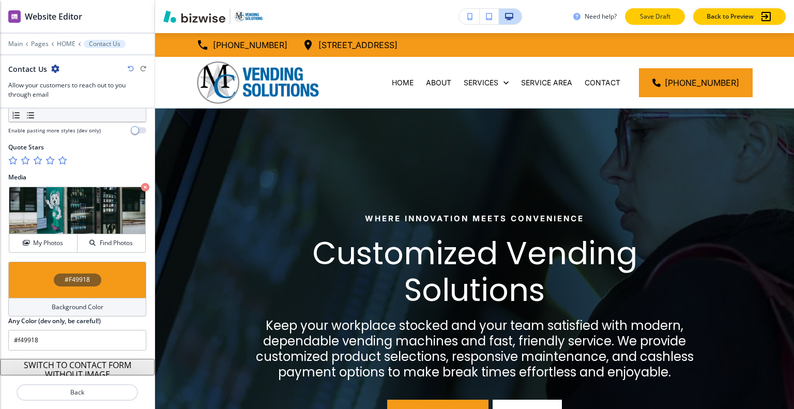
click at [662, 16] on p "Save Draft" at bounding box center [655, 16] width 33 height 9
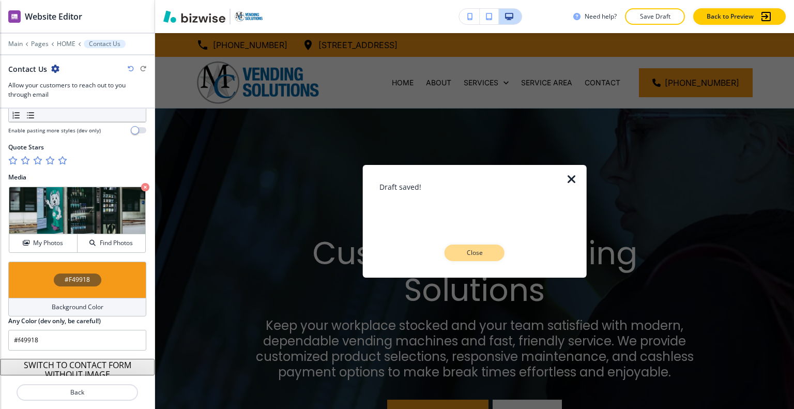
click at [490, 256] on p "Close" at bounding box center [474, 252] width 33 height 9
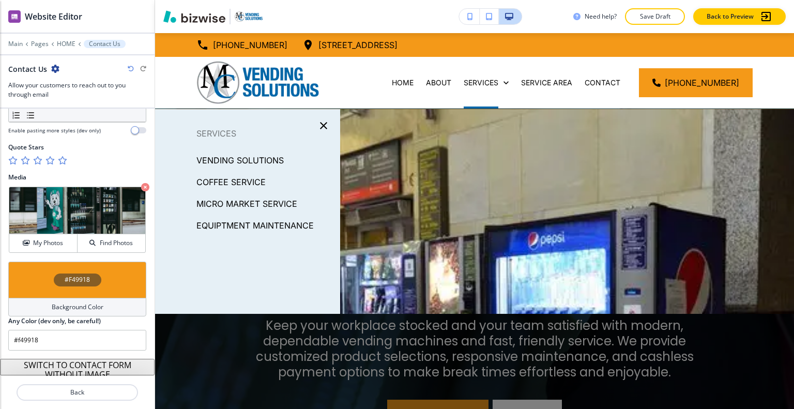
drag, startPoint x: 280, startPoint y: 193, endPoint x: 279, endPoint y: 205, distance: 11.4
click at [279, 205] on div "MICRO MARKET SERVICE" at bounding box center [247, 204] width 185 height 22
click at [279, 205] on p "MICRO MARKET SERVICE" at bounding box center [247, 204] width 101 height 16
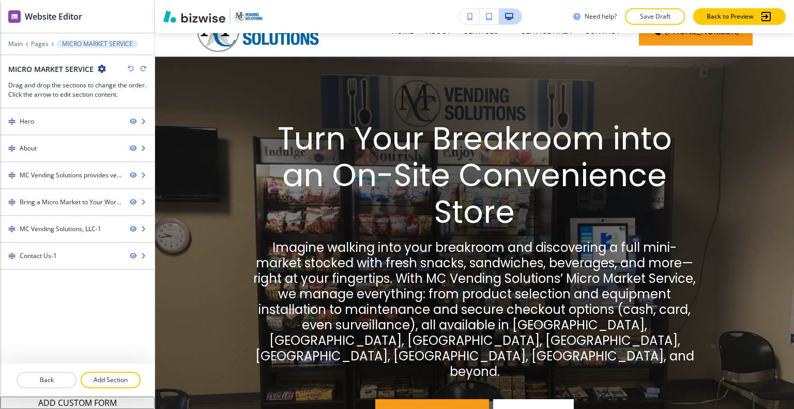
scroll to position [103, 0]
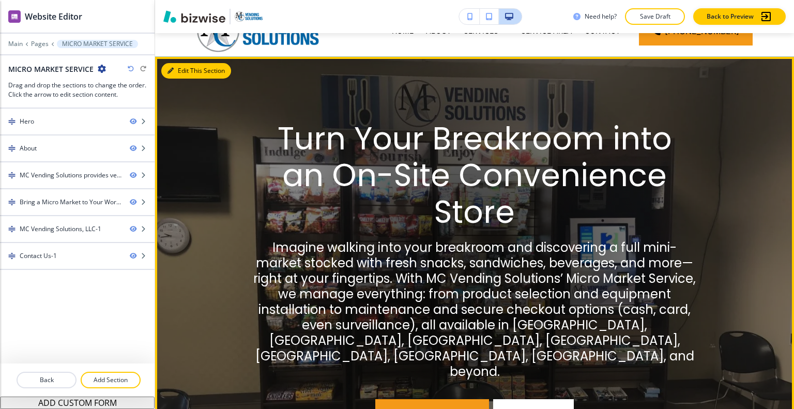
click at [181, 76] on button "Edit This Section" at bounding box center [196, 71] width 70 height 16
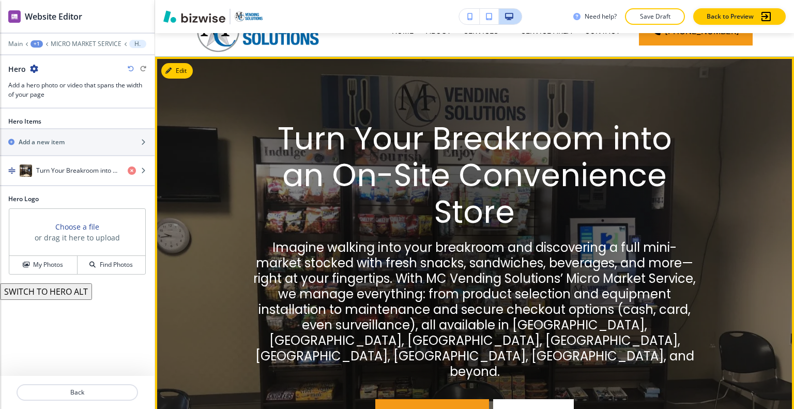
scroll to position [76, 0]
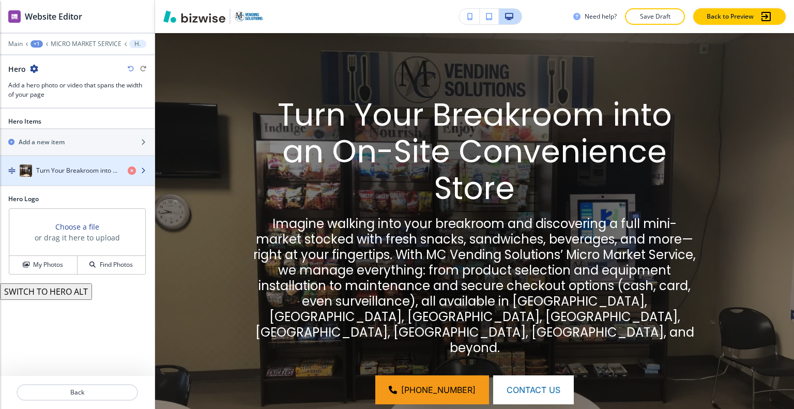
click at [95, 181] on div "button" at bounding box center [77, 181] width 155 height 8
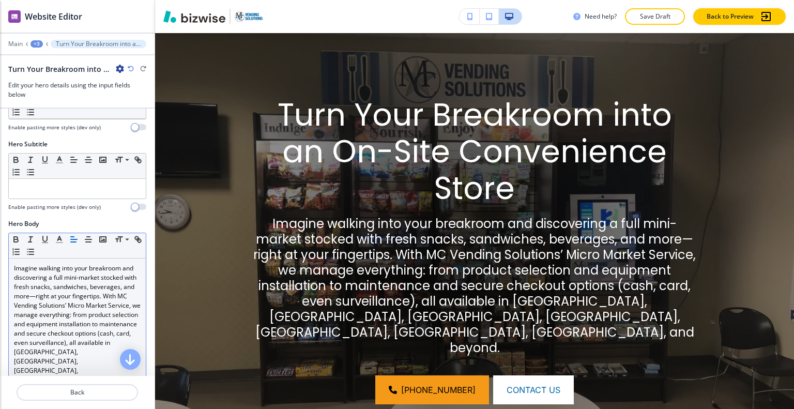
scroll to position [259, 0]
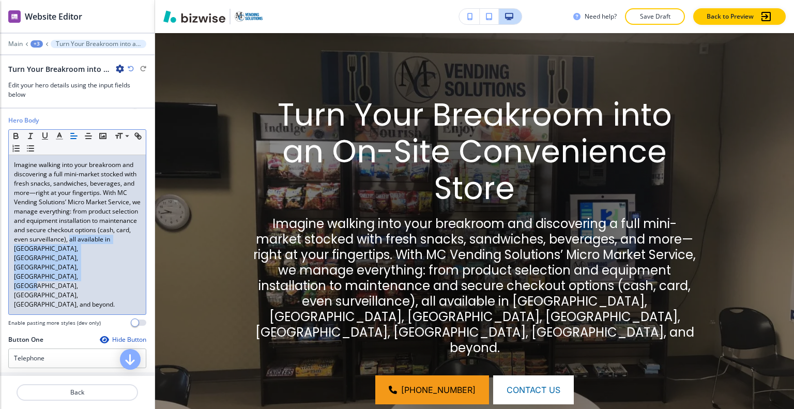
drag, startPoint x: 123, startPoint y: 272, endPoint x: 68, endPoint y: 249, distance: 59.4
click at [68, 249] on div "Imagine walking into your breakroom and discovering a full mini-market stocked …" at bounding box center [77, 234] width 137 height 159
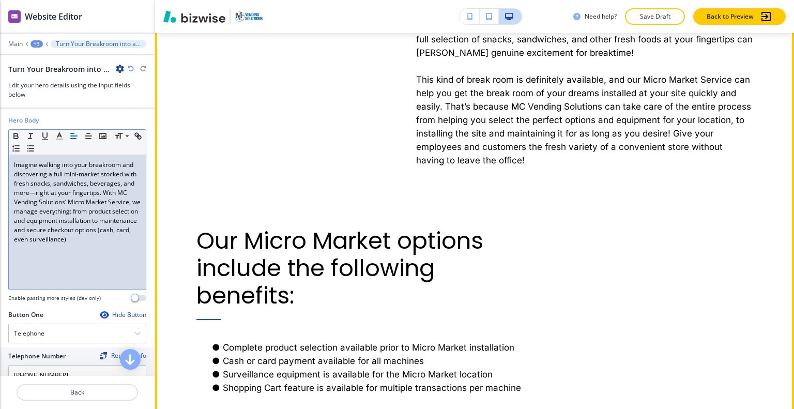
scroll to position [903, 0]
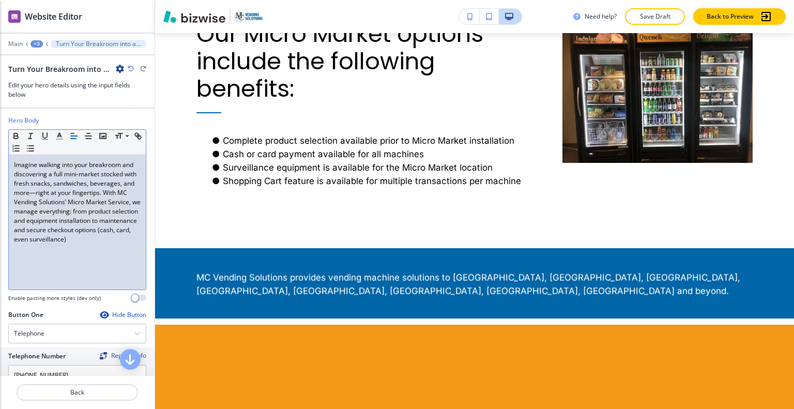
click at [39, 45] on div "+3" at bounding box center [37, 43] width 12 height 7
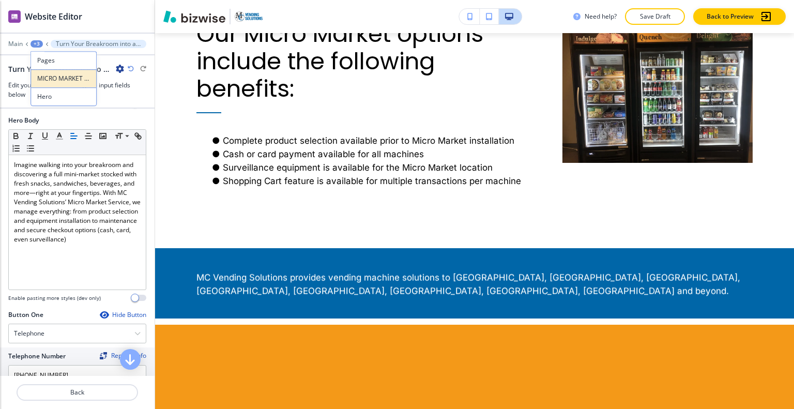
click at [46, 82] on p "MICRO MARKET SERVICE" at bounding box center [63, 78] width 53 height 9
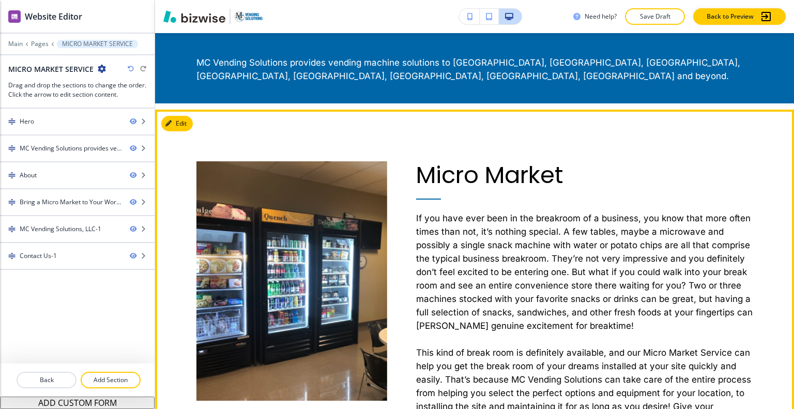
scroll to position [344, 0]
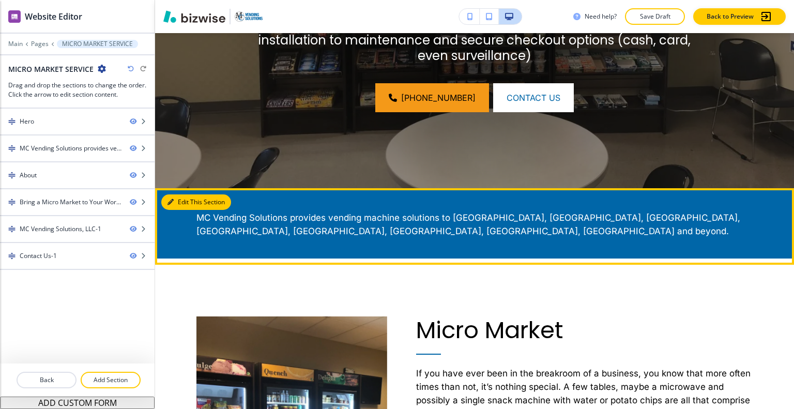
click at [175, 206] on button "Edit This Section" at bounding box center [196, 202] width 70 height 16
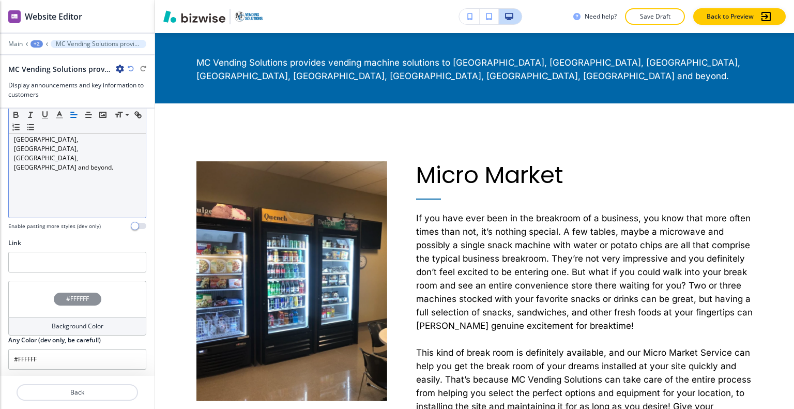
scroll to position [136, 0]
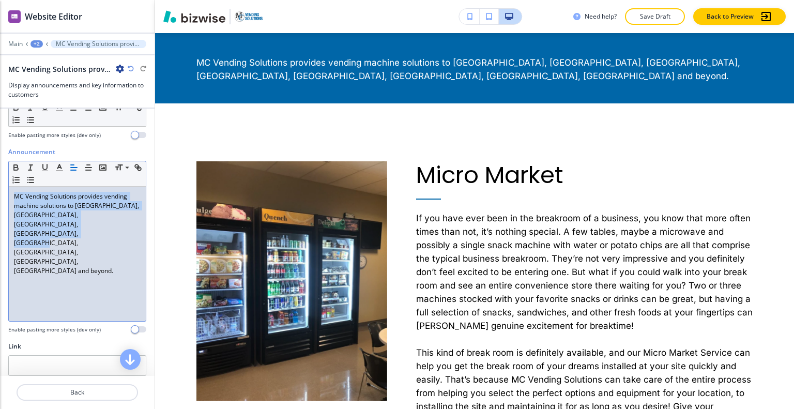
drag, startPoint x: 112, startPoint y: 231, endPoint x: 0, endPoint y: 190, distance: 119.0
click at [0, 190] on div "Announcement Small Normal Large Huge MC Vending Solutions provides vending mach…" at bounding box center [77, 244] width 155 height 194
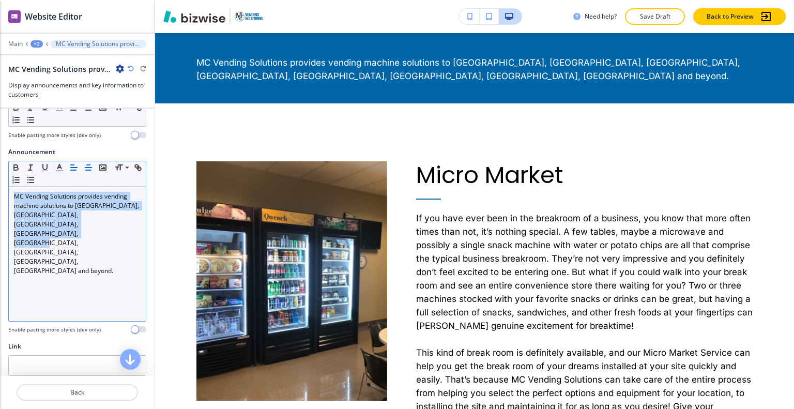
click at [89, 170] on line "button" at bounding box center [88, 170] width 5 height 0
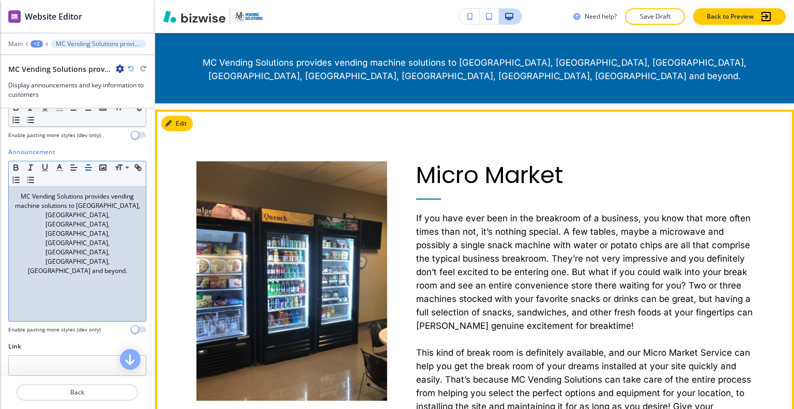
click at [596, 190] on div "Micro Market If you have ever been in the breakroom of a business, you know tha…" at bounding box center [584, 300] width 337 height 279
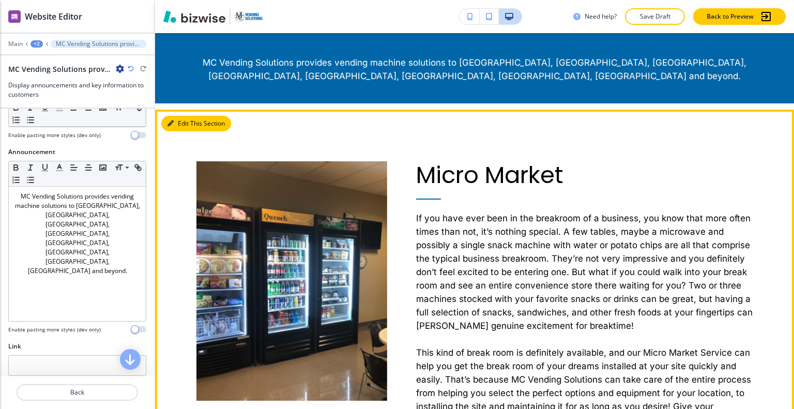
click at [177, 129] on button "Edit This Section" at bounding box center [196, 124] width 70 height 16
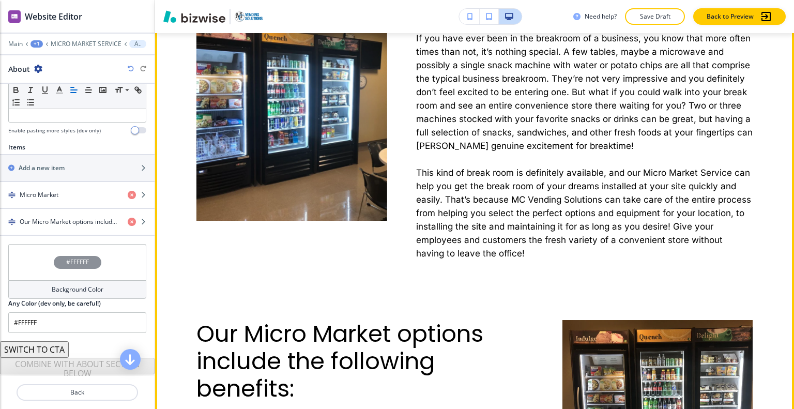
scroll to position [886, 0]
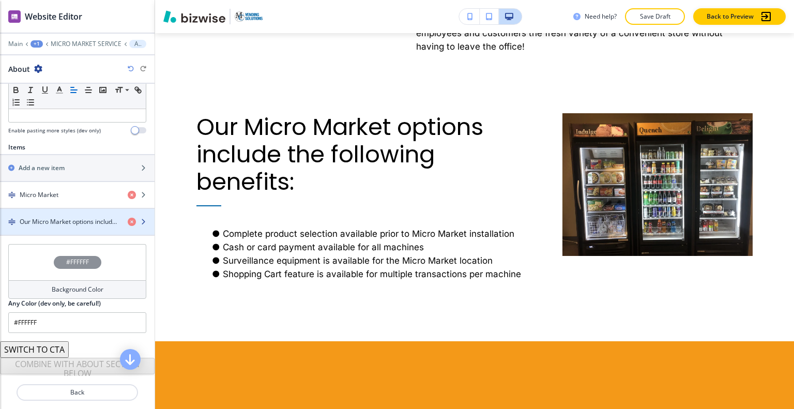
click at [65, 213] on div "button" at bounding box center [77, 213] width 155 height 8
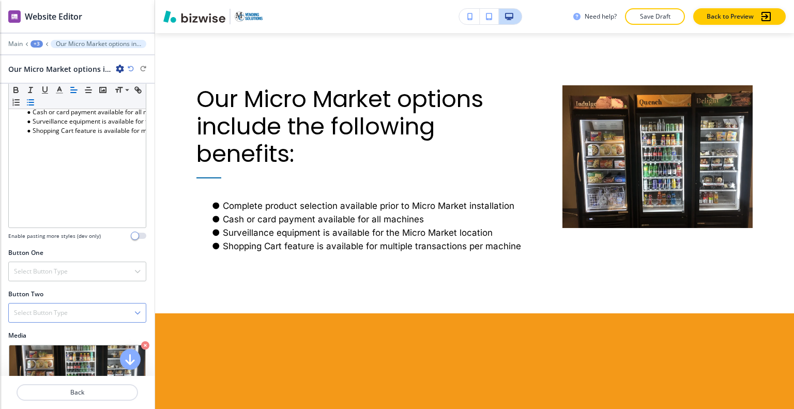
scroll to position [296, 0]
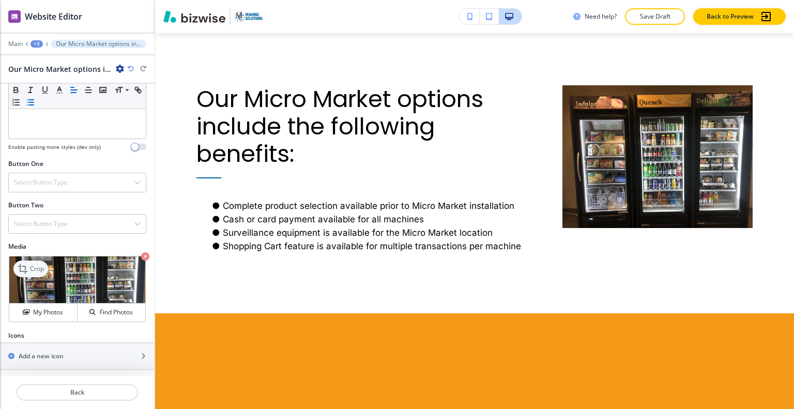
click at [35, 265] on p "Crop" at bounding box center [37, 268] width 14 height 9
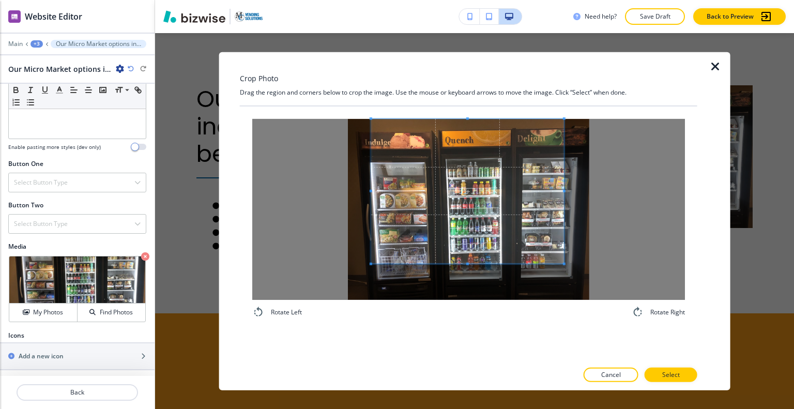
click at [482, 189] on span at bounding box center [467, 190] width 193 height 145
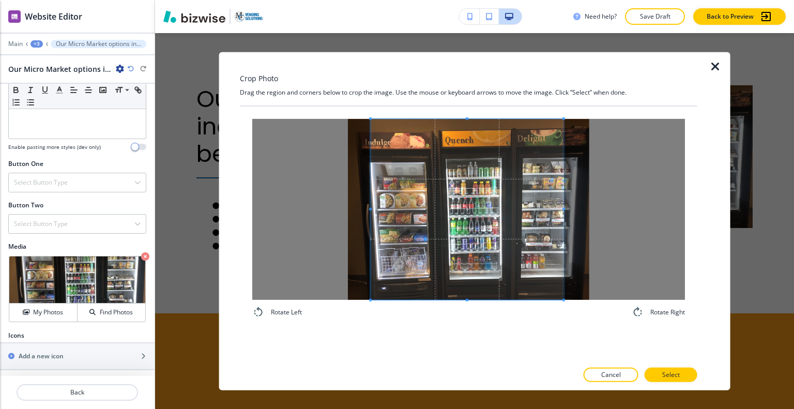
click at [468, 330] on div "Rotate Left Rotate Right" at bounding box center [469, 218] width 458 height 224
click at [679, 370] on button "Select" at bounding box center [671, 375] width 53 height 14
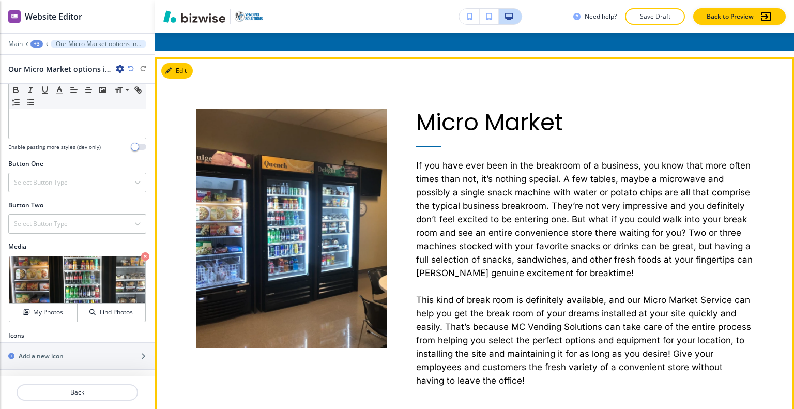
scroll to position [501, 0]
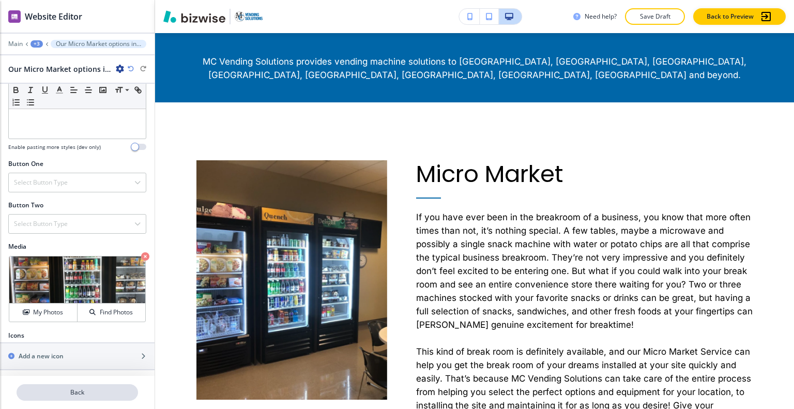
click at [87, 389] on p "Back" at bounding box center [77, 392] width 119 height 9
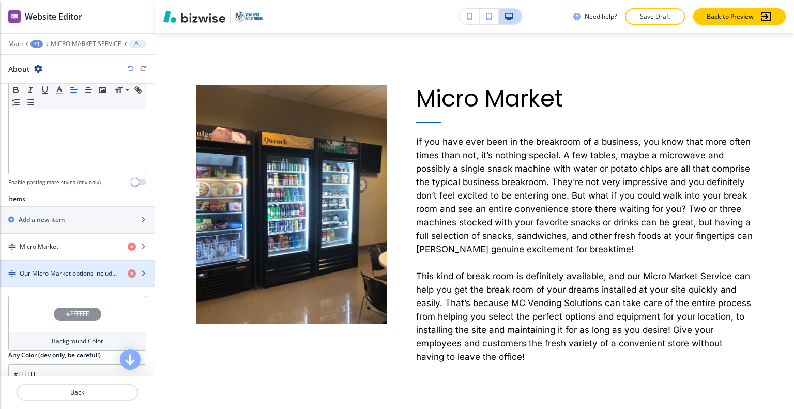
scroll to position [310, 0]
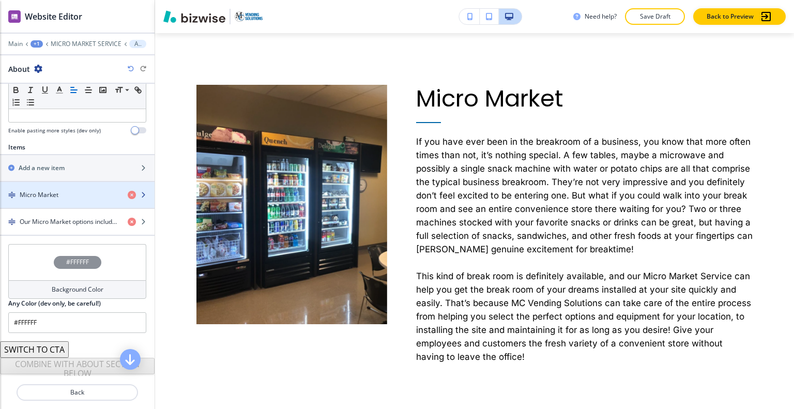
click at [65, 185] on div "button" at bounding box center [77, 186] width 155 height 8
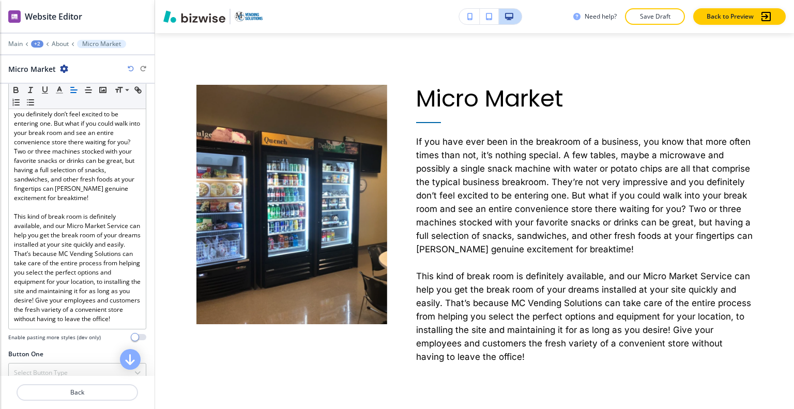
scroll to position [465, 0]
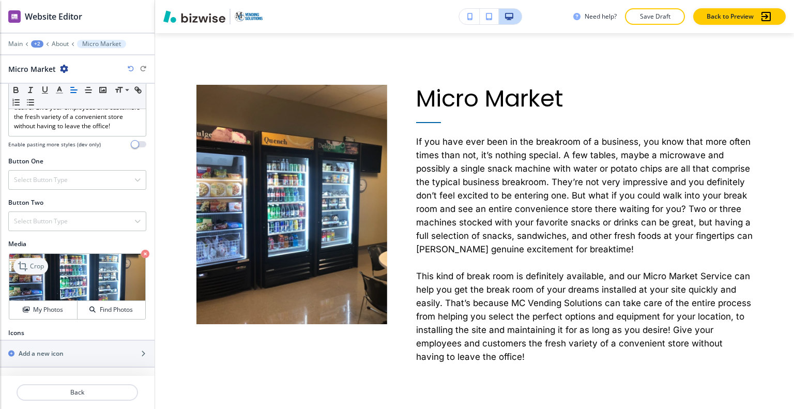
click at [39, 269] on p "Crop" at bounding box center [37, 266] width 14 height 9
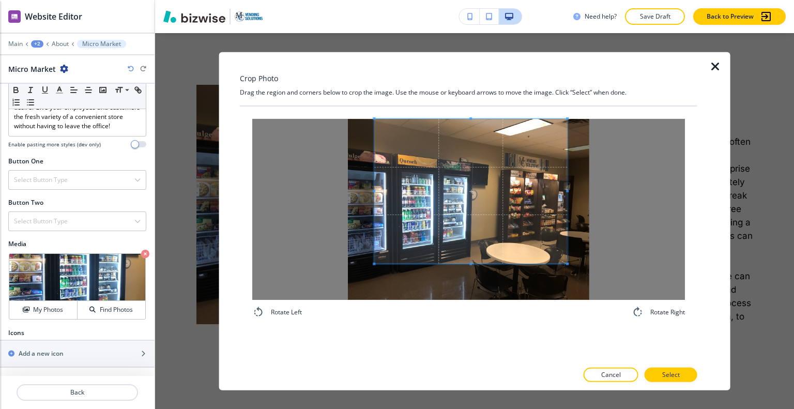
click at [538, 209] on span at bounding box center [470, 190] width 193 height 145
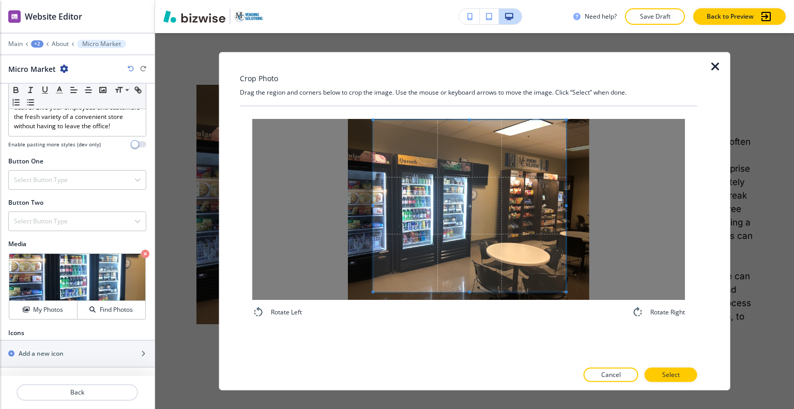
click at [453, 329] on div "Rotate Left Rotate Right" at bounding box center [469, 218] width 458 height 224
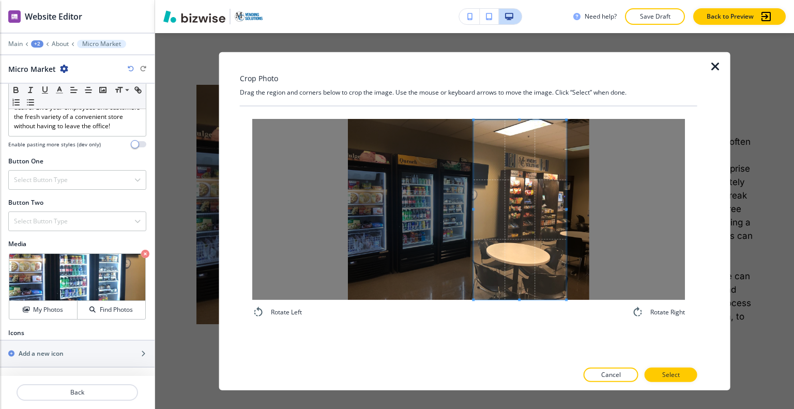
click at [473, 208] on span at bounding box center [473, 209] width 3 height 3
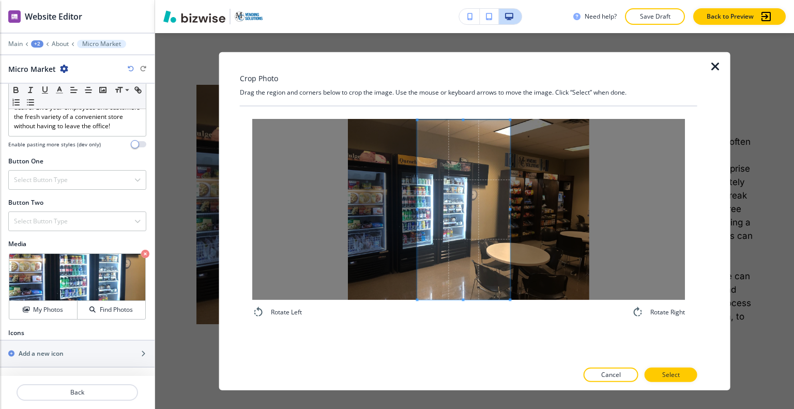
click at [484, 221] on span at bounding box center [463, 210] width 93 height 180
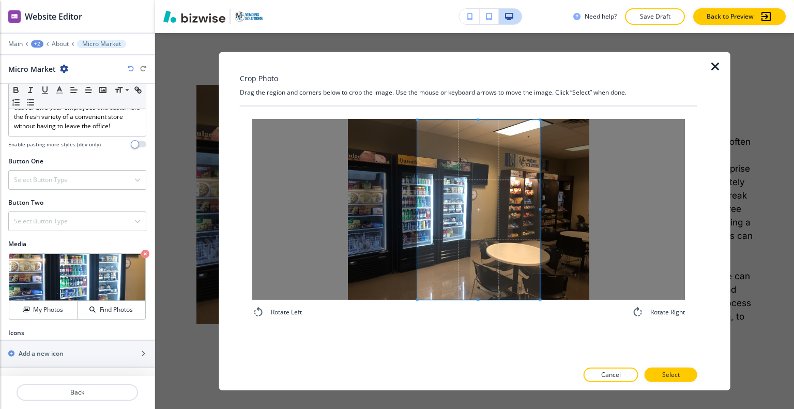
click at [540, 208] on span at bounding box center [540, 209] width 3 height 3
click at [413, 208] on span at bounding box center [414, 209] width 3 height 3
click at [658, 372] on button "Select" at bounding box center [671, 375] width 53 height 14
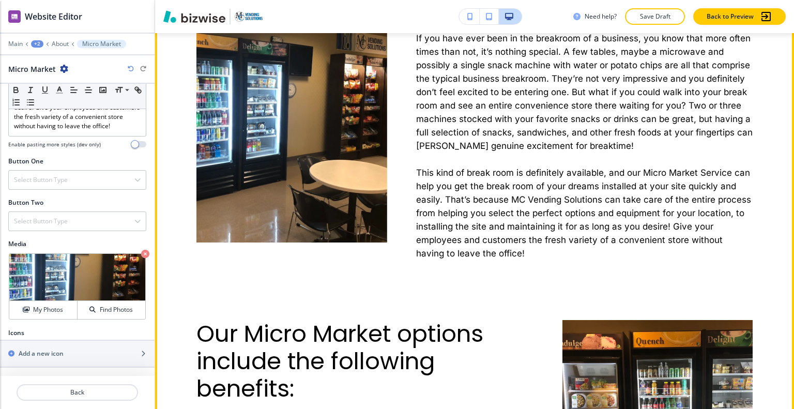
scroll to position [524, 0]
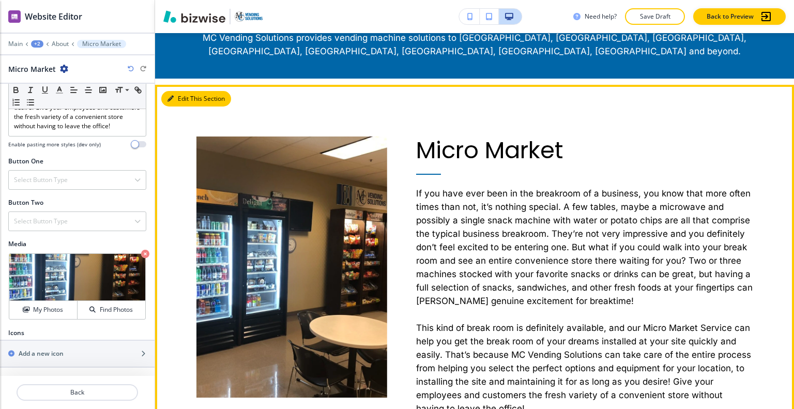
click at [177, 102] on button "Edit This Section" at bounding box center [196, 99] width 70 height 16
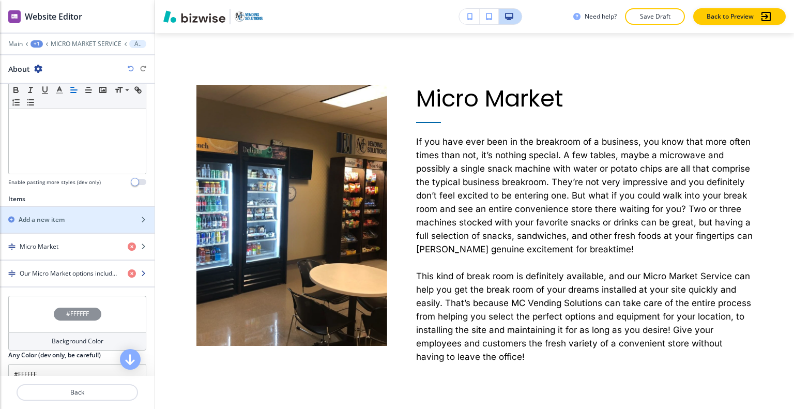
scroll to position [326, 0]
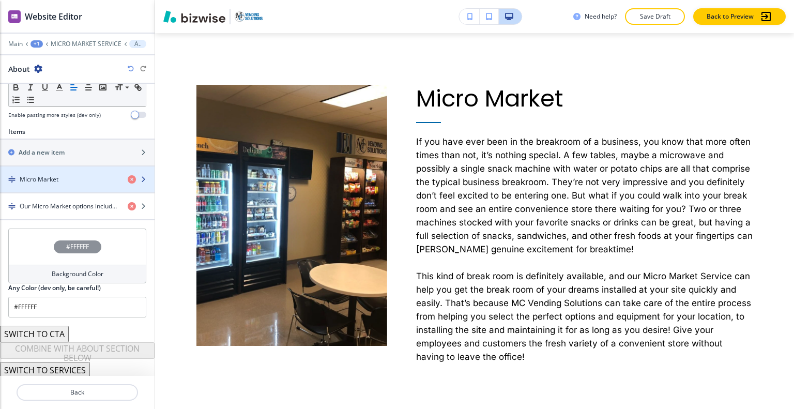
click at [62, 185] on div "button" at bounding box center [77, 188] width 155 height 8
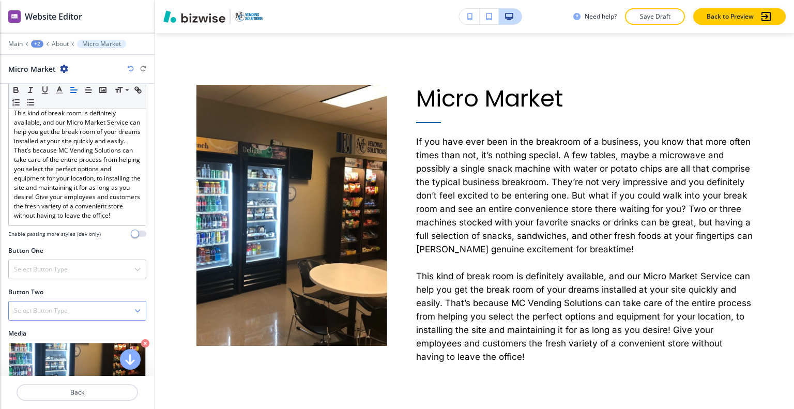
scroll to position [414, 0]
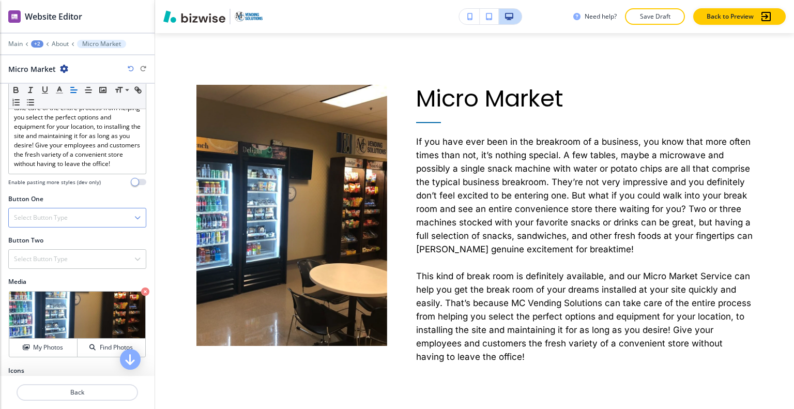
click at [77, 227] on div "Select Button Type" at bounding box center [77, 217] width 137 height 19
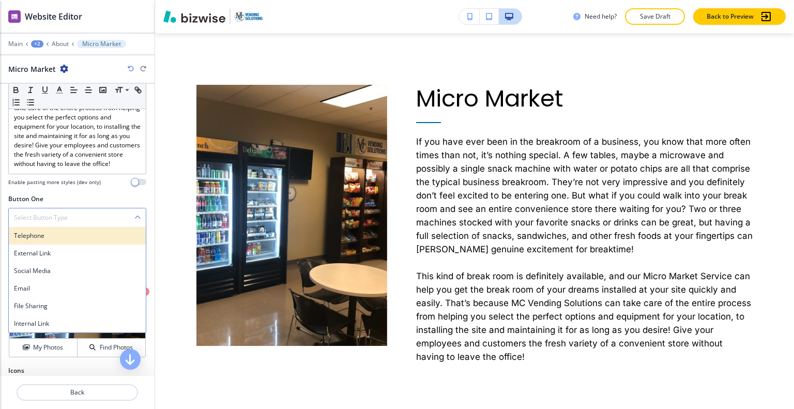
click at [77, 244] on div "Telephone" at bounding box center [77, 236] width 137 height 18
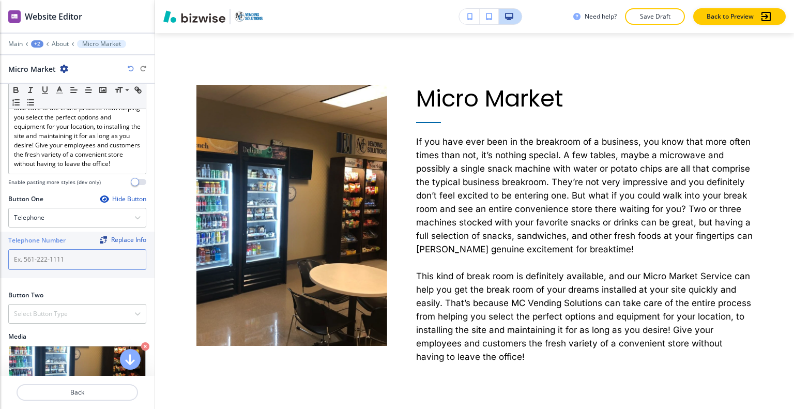
paste input "214-773-0969"
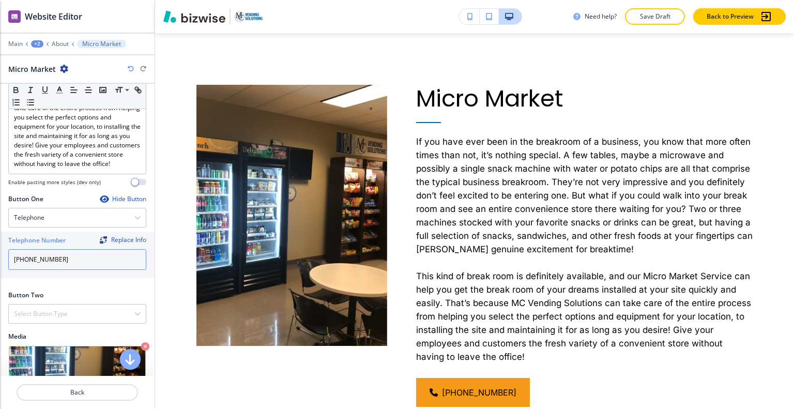
scroll to position [517, 0]
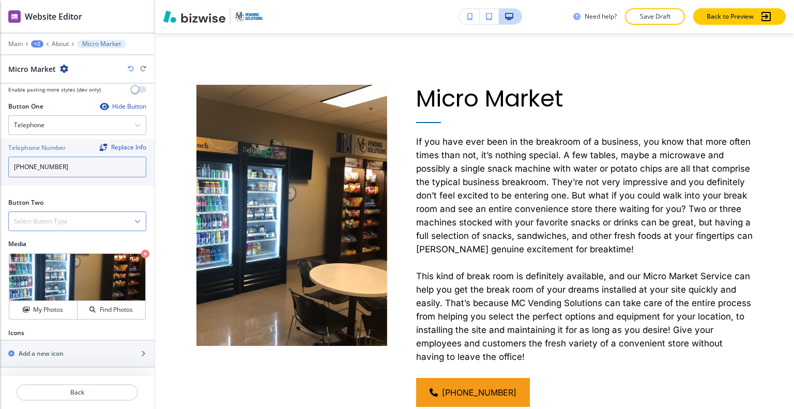
type input "214-773-0969"
click at [102, 226] on div "Select Button Type" at bounding box center [77, 221] width 137 height 19
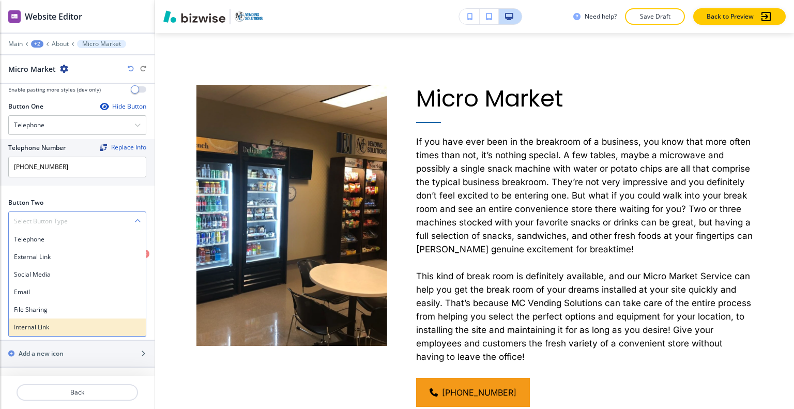
click at [55, 332] on h4 "Internal Link" at bounding box center [77, 327] width 127 height 9
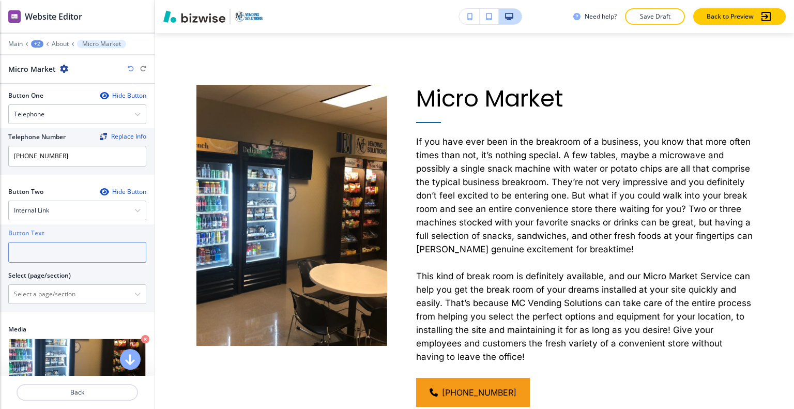
click at [49, 259] on input "text" at bounding box center [77, 252] width 138 height 21
type input "CONTACT US"
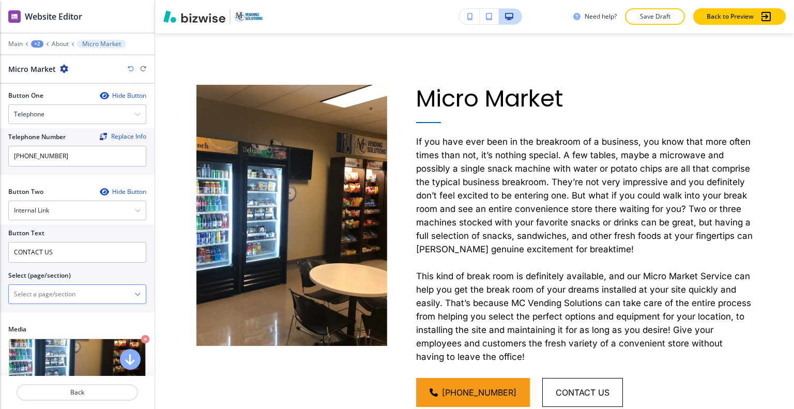
click at [43, 301] on div at bounding box center [77, 294] width 137 height 19
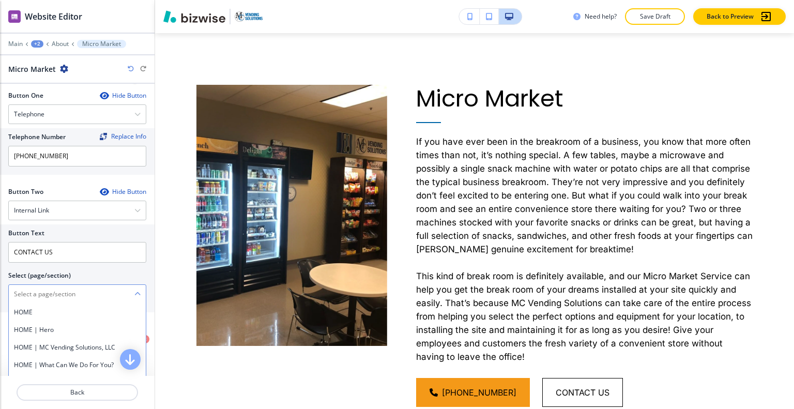
click at [44, 303] on \(page\/section\) "Manual Input" at bounding box center [72, 294] width 126 height 18
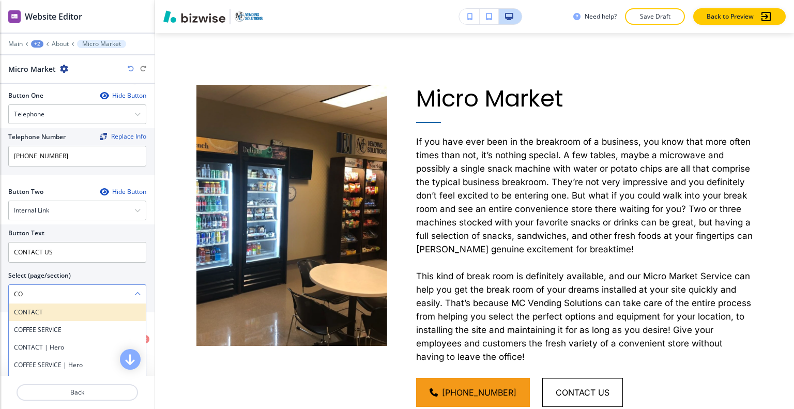
click at [41, 317] on h4 "CONTACT" at bounding box center [77, 312] width 127 height 9
type \(page\/section\) "CONTACT"
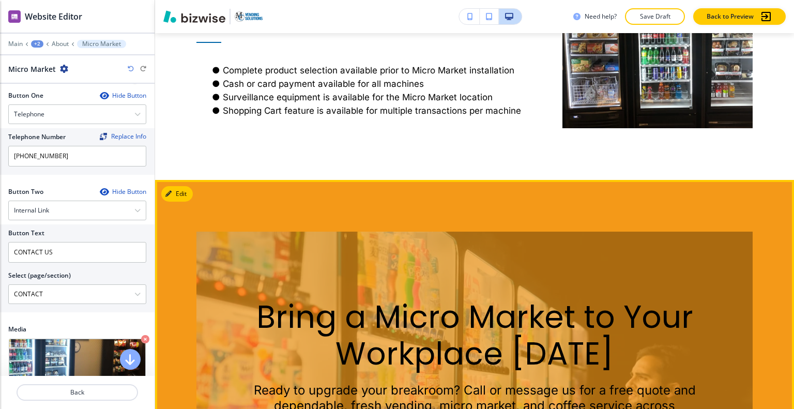
scroll to position [1249, 0]
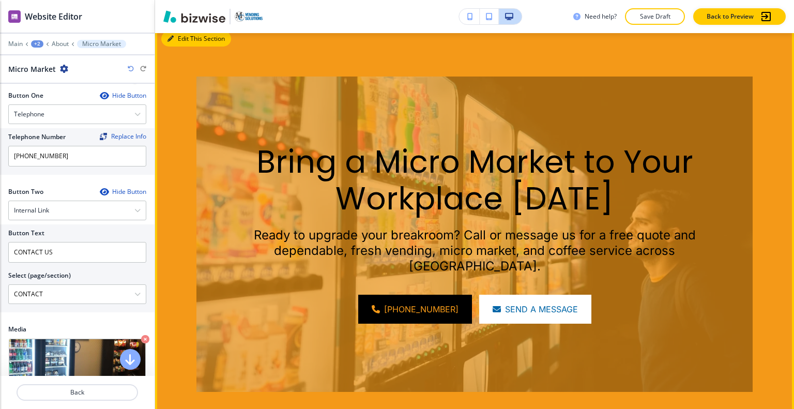
click at [182, 37] on button "Edit This Section" at bounding box center [196, 39] width 70 height 16
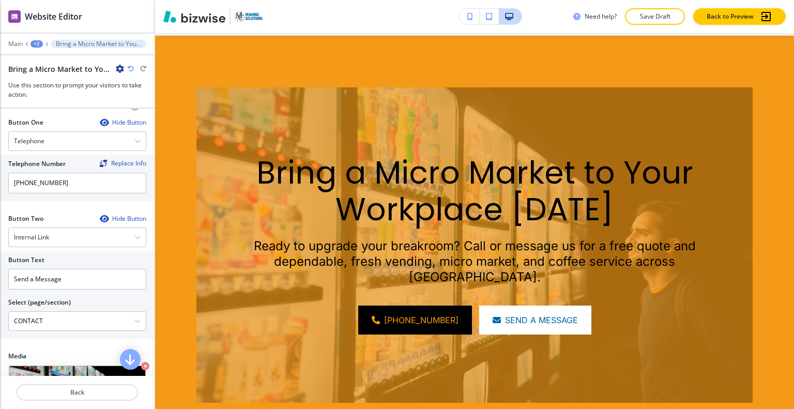
scroll to position [517, 0]
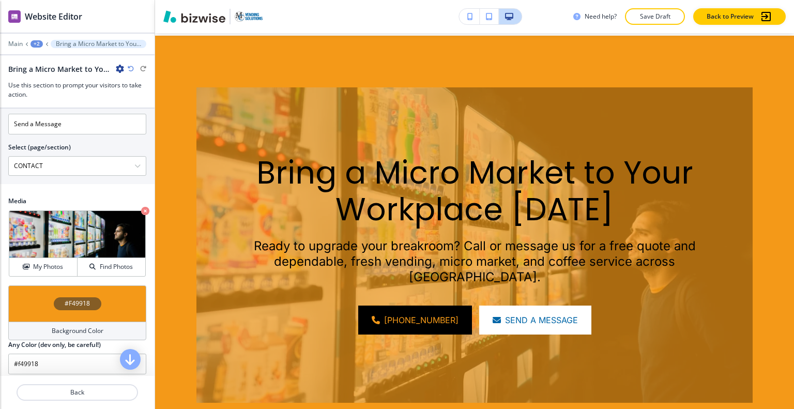
click at [40, 304] on div "#F49918" at bounding box center [77, 303] width 138 height 36
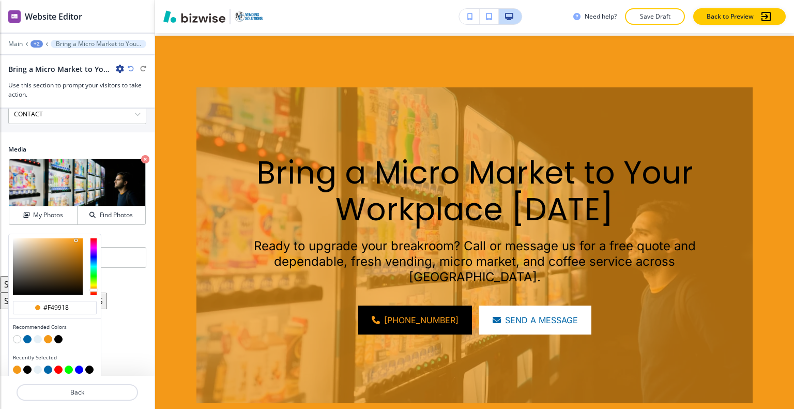
click at [27, 367] on button "button" at bounding box center [27, 370] width 8 height 8
type input "#000000"
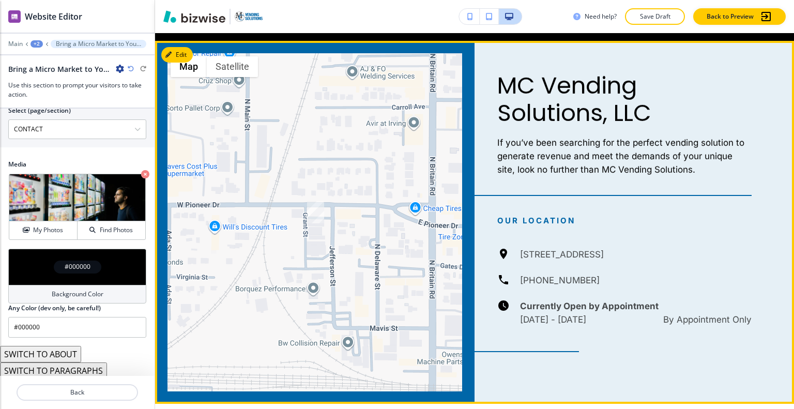
scroll to position [1858, 0]
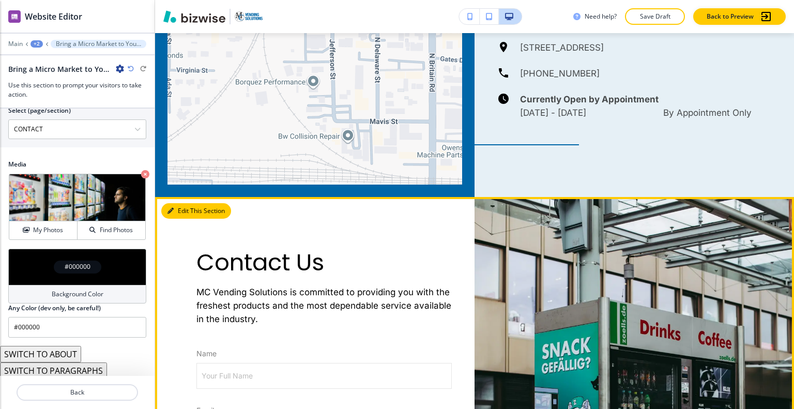
click at [174, 203] on button "Edit This Section" at bounding box center [196, 211] width 70 height 16
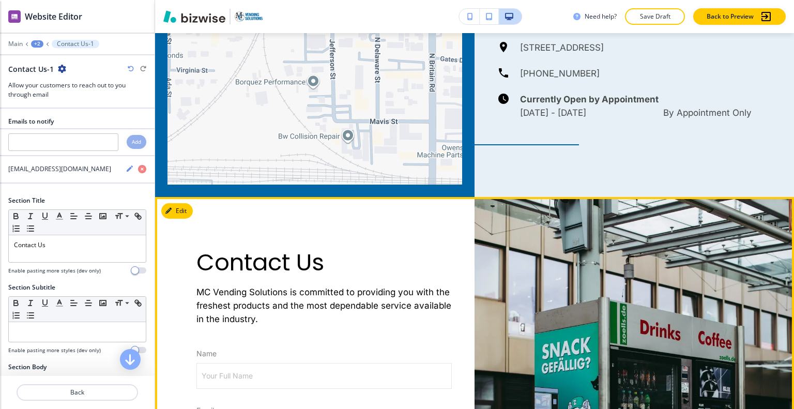
scroll to position [2004, 0]
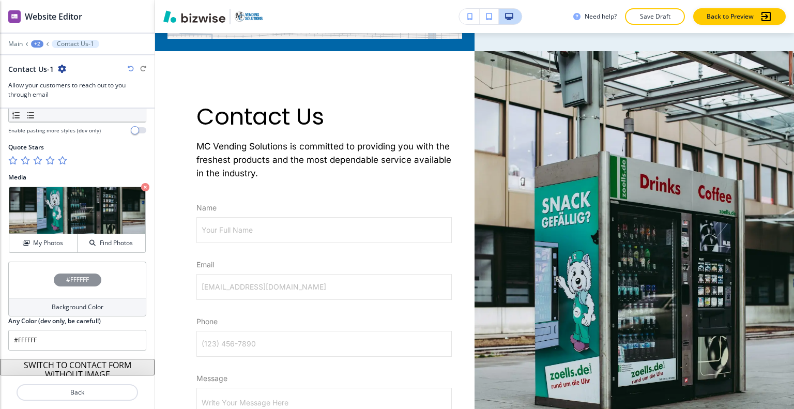
click at [35, 270] on div "#FFFFFF" at bounding box center [77, 280] width 138 height 36
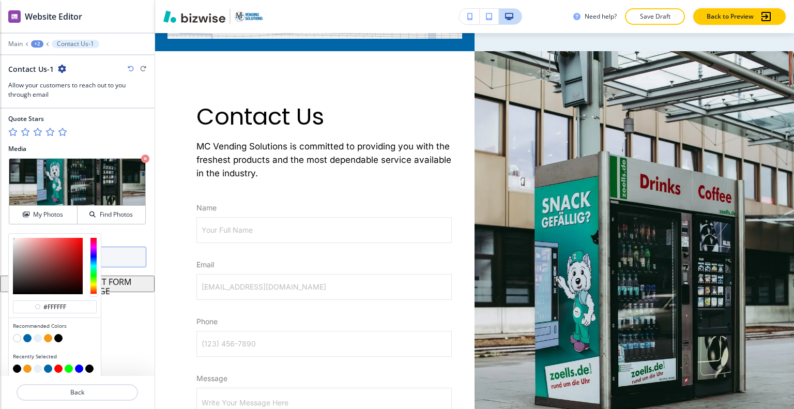
click at [51, 336] on button "button" at bounding box center [48, 338] width 8 height 8
type input "#f49918"
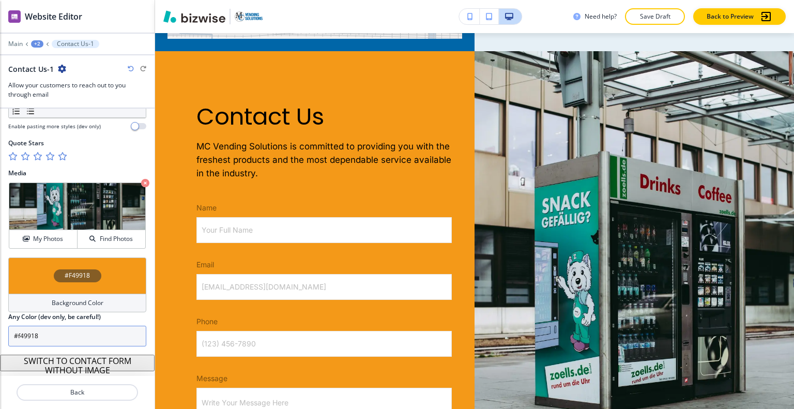
scroll to position [574, 0]
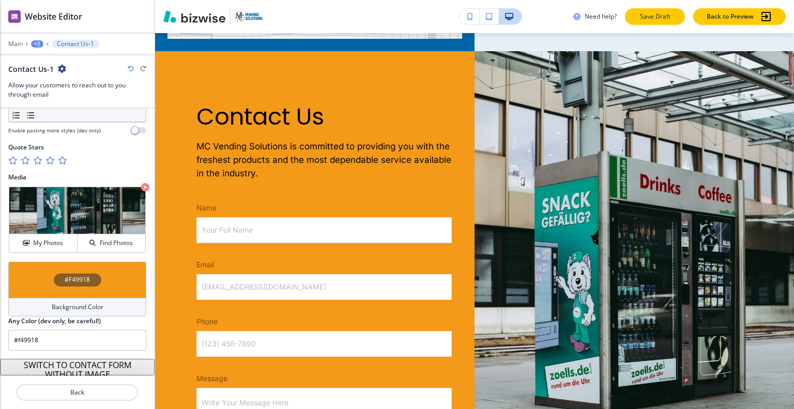
click at [639, 13] on p "Save Draft" at bounding box center [655, 16] width 33 height 9
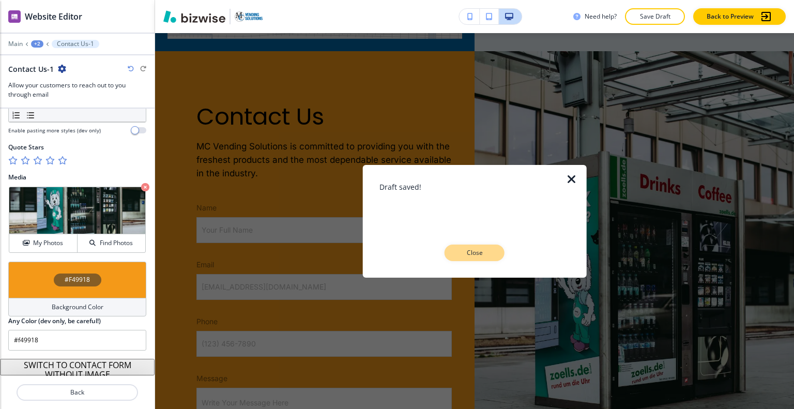
click at [474, 252] on p "Close" at bounding box center [474, 252] width 33 height 9
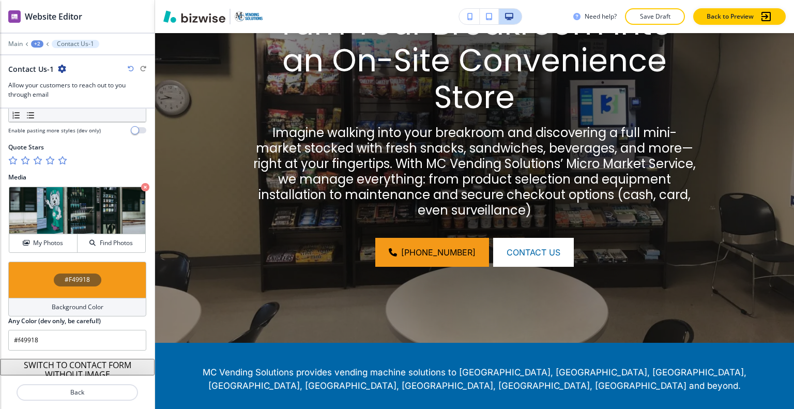
scroll to position [0, 0]
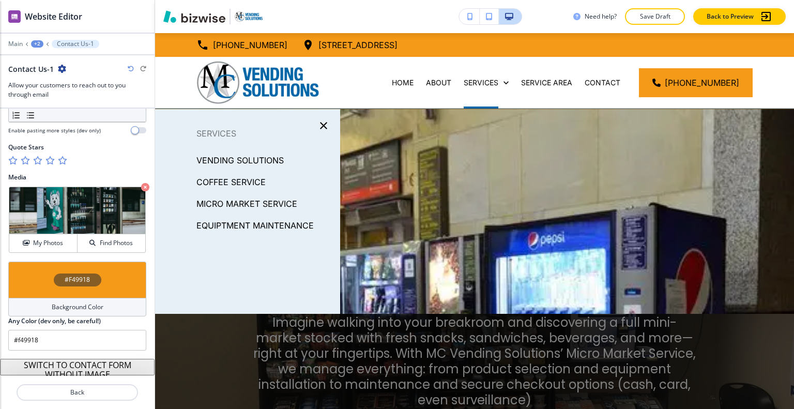
click at [252, 225] on p "EQUIPTMENT MAINTENANCE" at bounding box center [255, 226] width 117 height 16
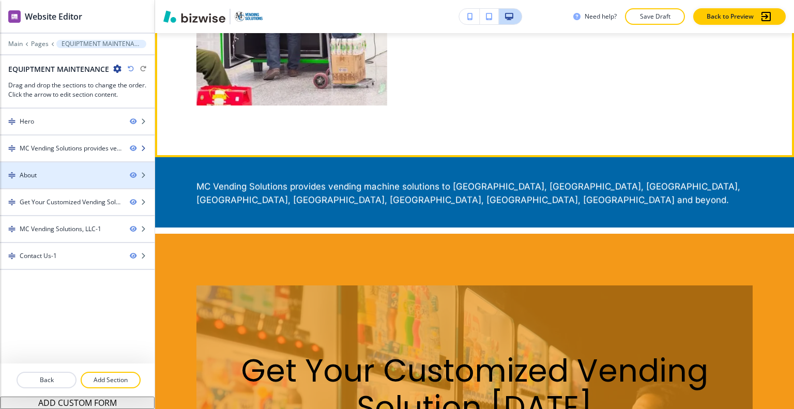
scroll to position [500, 0]
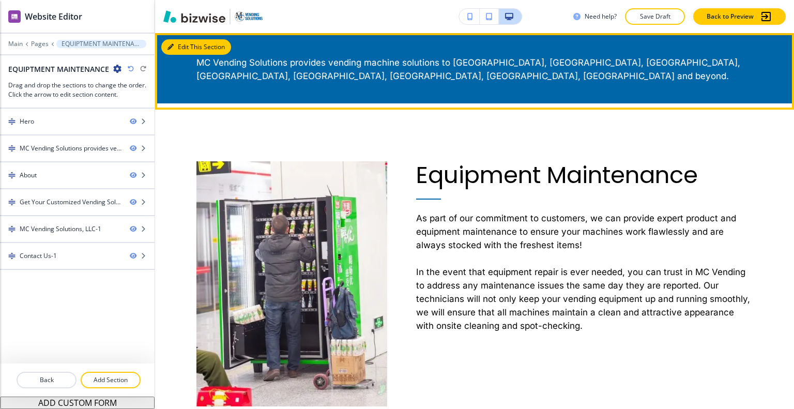
click at [173, 48] on icon "button" at bounding box center [171, 47] width 6 height 6
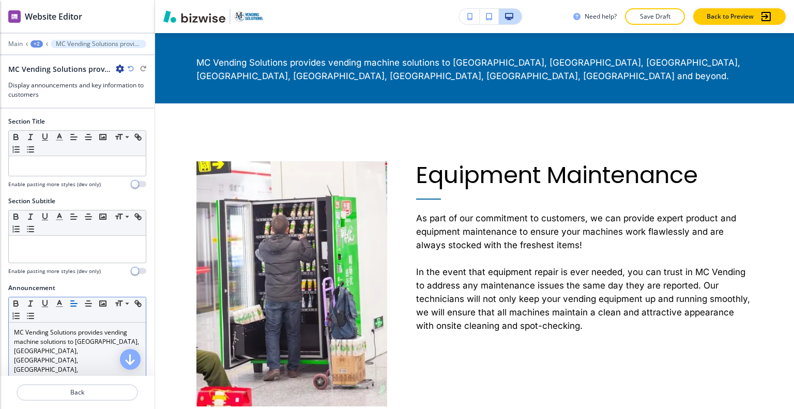
scroll to position [52, 0]
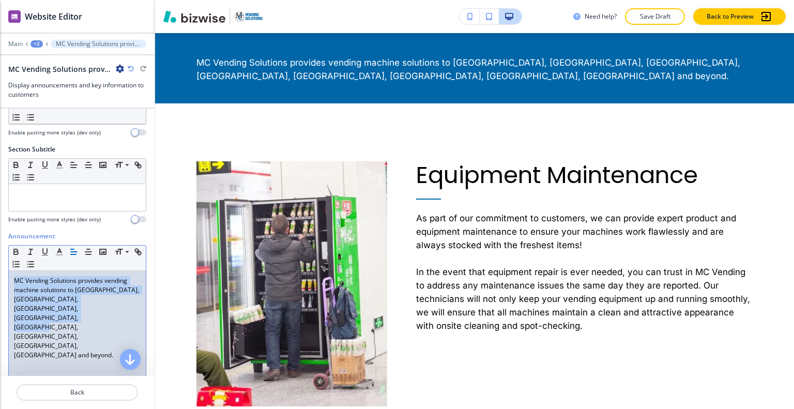
drag, startPoint x: 112, startPoint y: 317, endPoint x: 0, endPoint y: 258, distance: 126.6
click at [0, 258] on div "Announcement Small Normal Large Huge MC Vending Solutions provides vending mach…" at bounding box center [77, 329] width 155 height 194
click at [88, 254] on line "button" at bounding box center [88, 254] width 5 height 0
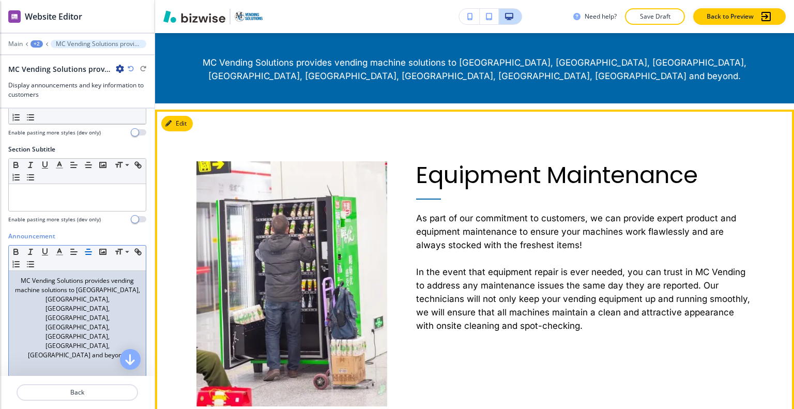
click at [525, 131] on div "Equipment Maintenance As part of our commitment to customers, we can provide ex…" at bounding box center [570, 258] width 366 height 297
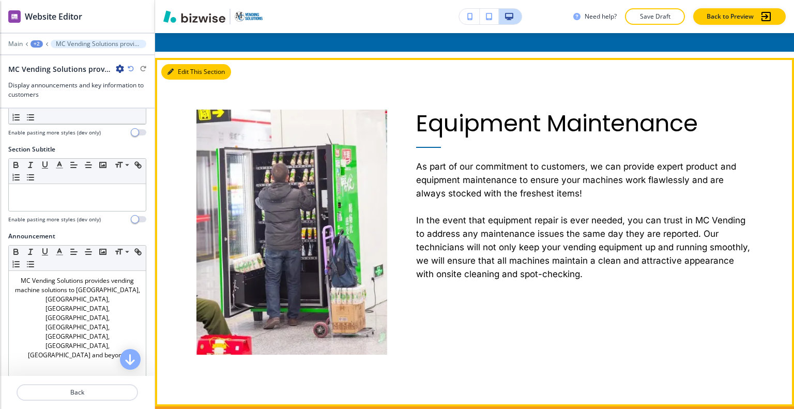
click at [183, 72] on button "Edit This Section" at bounding box center [196, 72] width 70 height 16
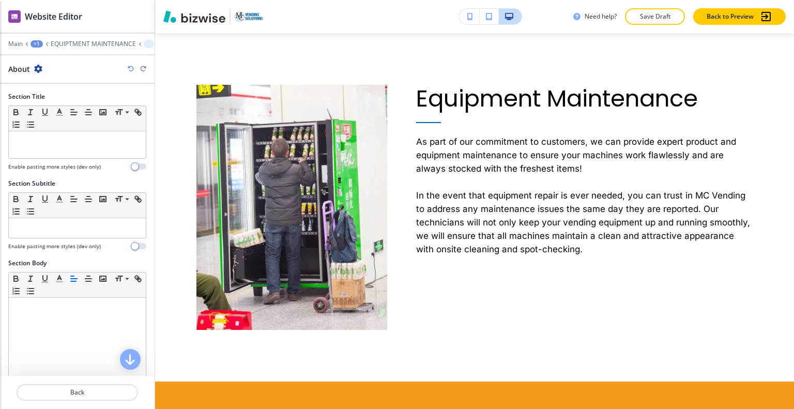
scroll to position [299, 0]
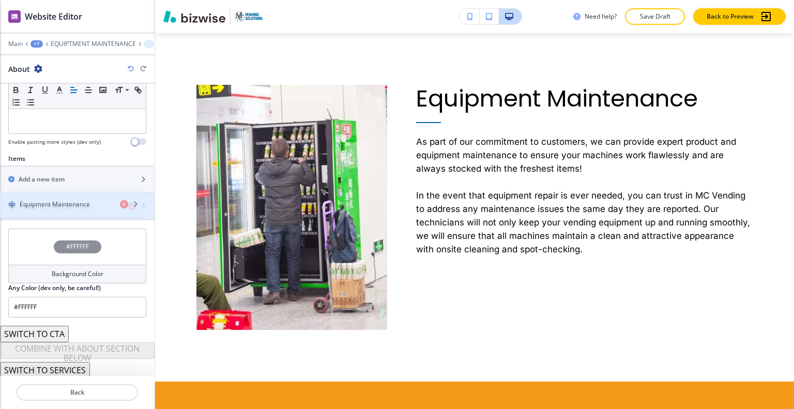
click at [54, 211] on div "button" at bounding box center [77, 215] width 155 height 8
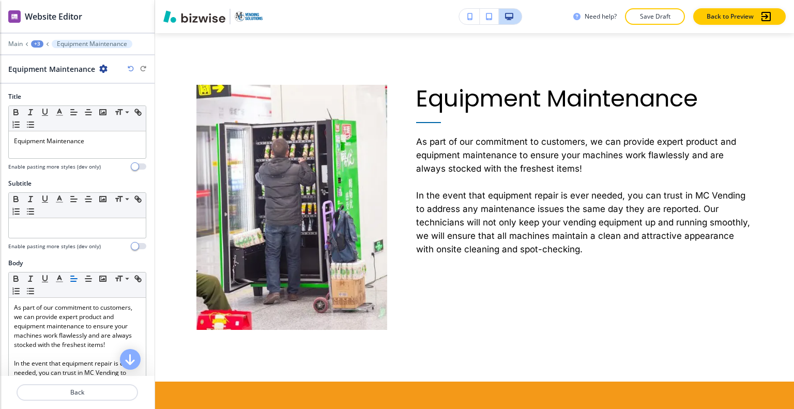
scroll to position [327, 0]
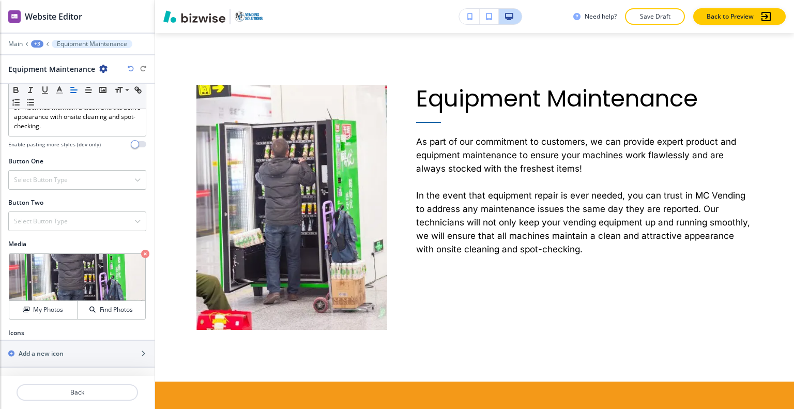
click at [65, 168] on div at bounding box center [77, 168] width 138 height 4
click at [68, 179] on div "Select Button Type" at bounding box center [77, 180] width 137 height 19
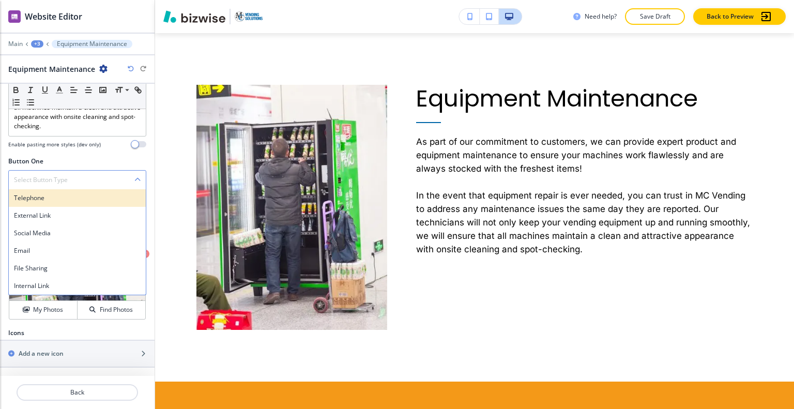
click at [64, 202] on h4 "Telephone" at bounding box center [77, 197] width 127 height 9
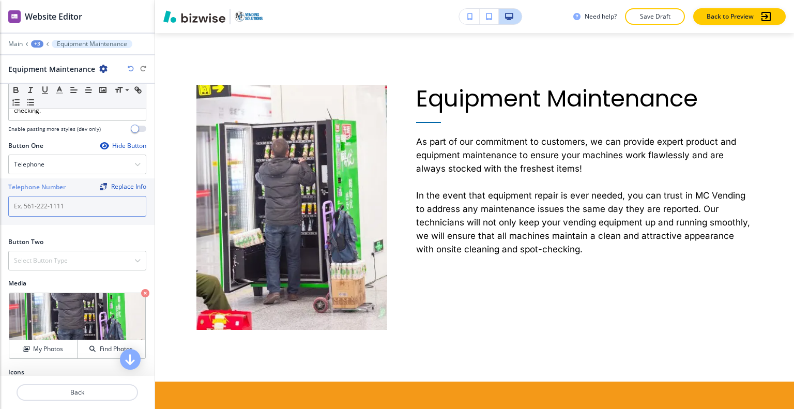
paste input "214-773-0969"
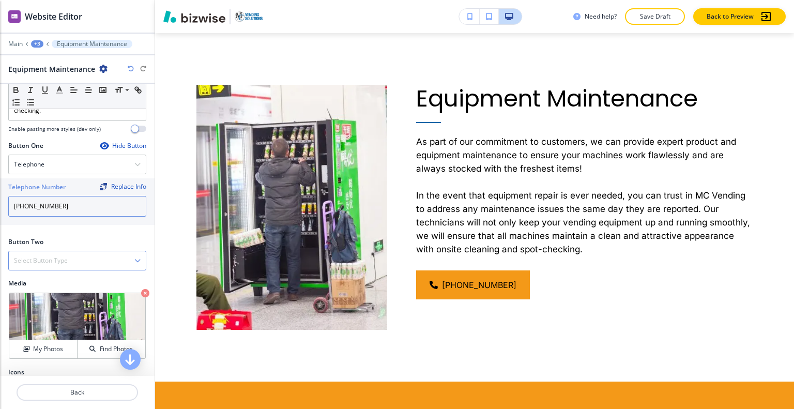
type input "214-773-0969"
click at [93, 270] on div "Select Button Type" at bounding box center [77, 260] width 137 height 19
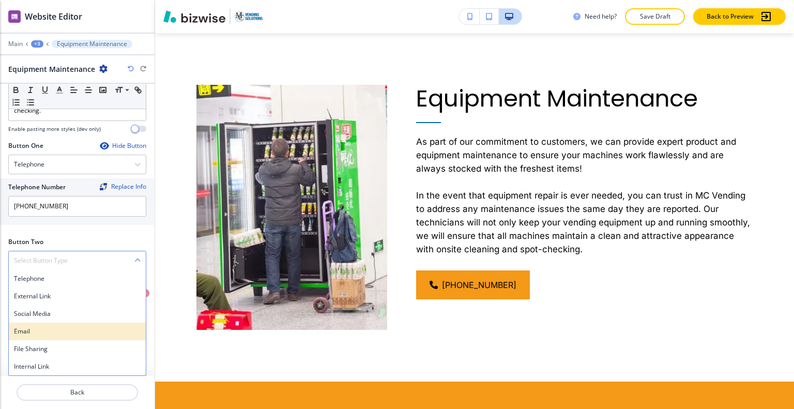
scroll to position [382, 0]
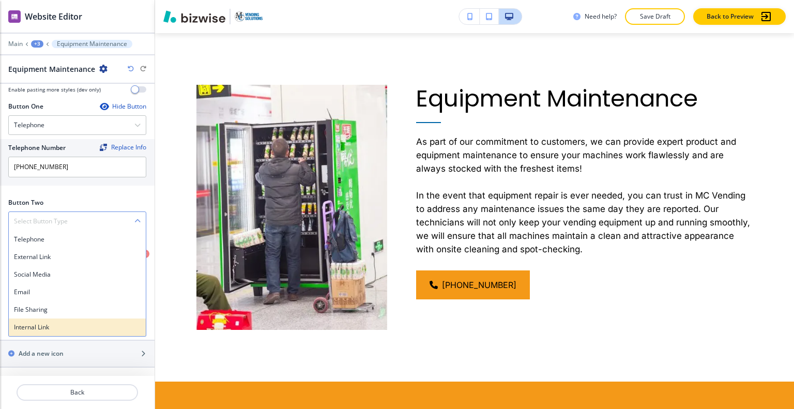
click at [76, 324] on h4 "Internal Link" at bounding box center [77, 327] width 127 height 9
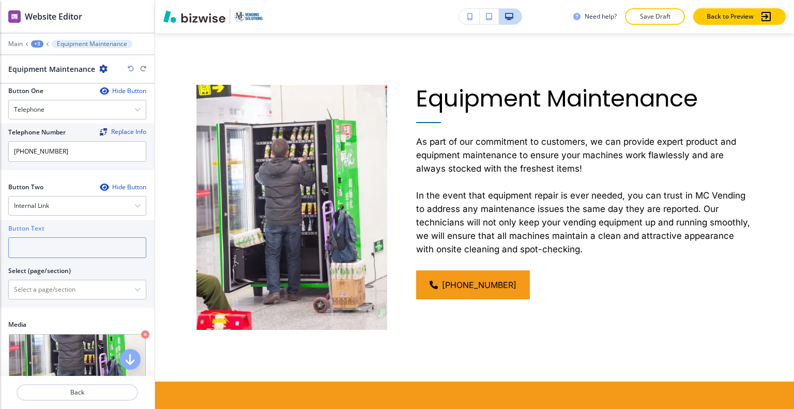
click at [79, 258] on input "text" at bounding box center [77, 247] width 138 height 21
type input "CONTACT US"
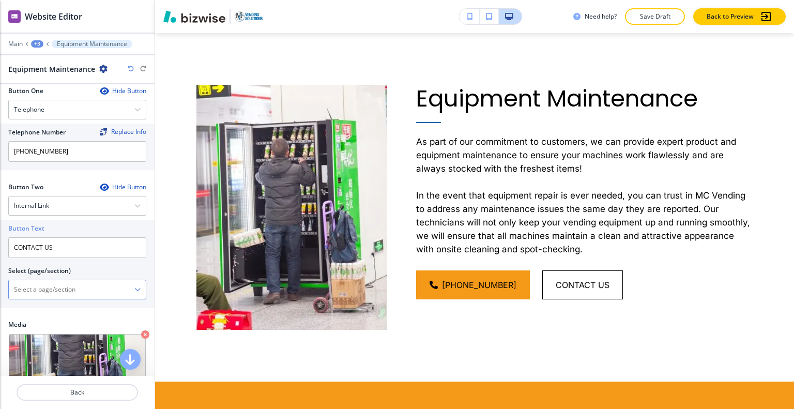
click at [85, 296] on \(page\/section\) "Manual Input" at bounding box center [72, 290] width 126 height 18
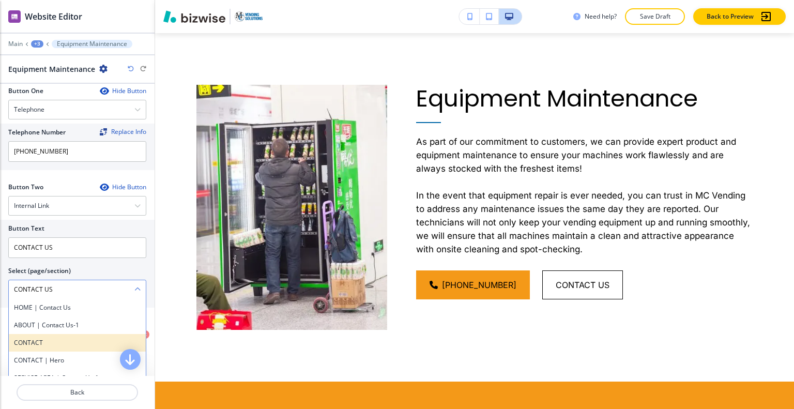
click at [56, 352] on div "CONTACT" at bounding box center [77, 343] width 137 height 18
type \(page\/section\) "CONTACT"
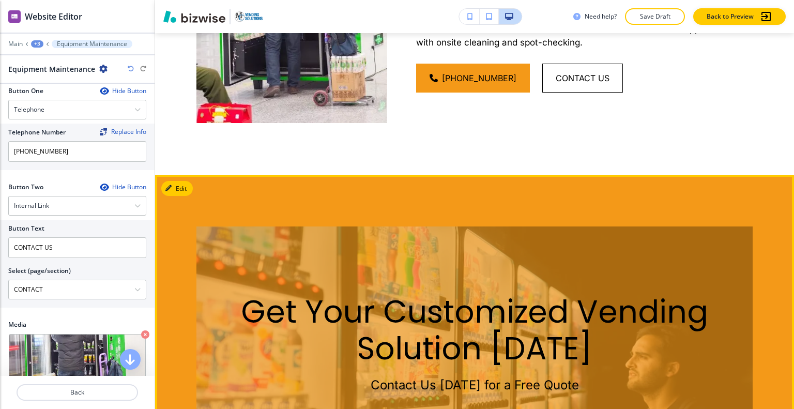
scroll to position [938, 0]
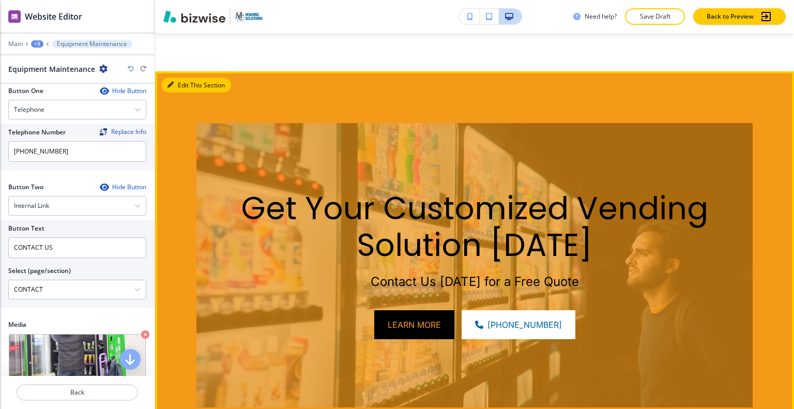
click at [183, 80] on button "Edit This Section" at bounding box center [196, 86] width 70 height 16
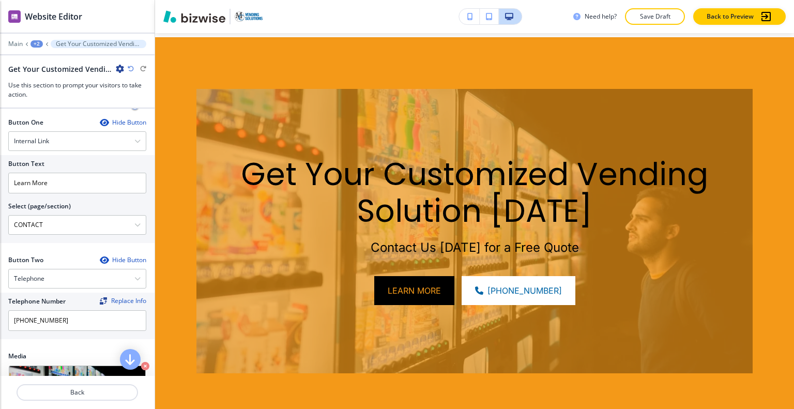
scroll to position [554, 0]
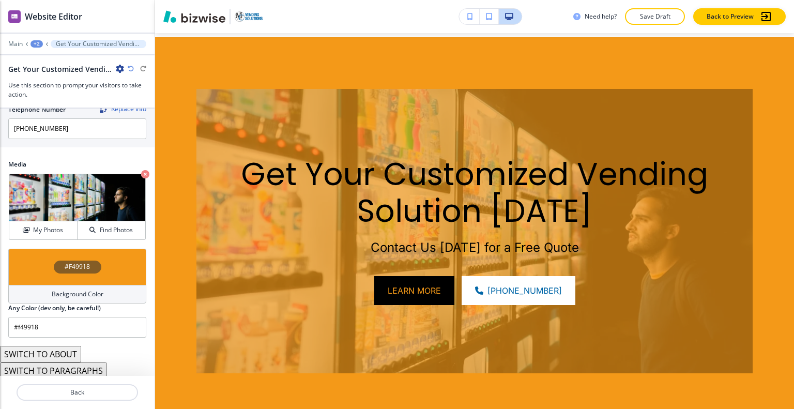
click at [36, 278] on div "#F49918" at bounding box center [77, 267] width 138 height 36
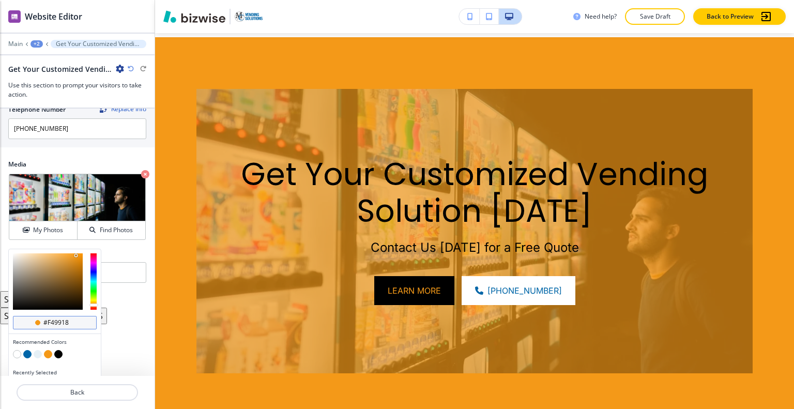
scroll to position [570, 0]
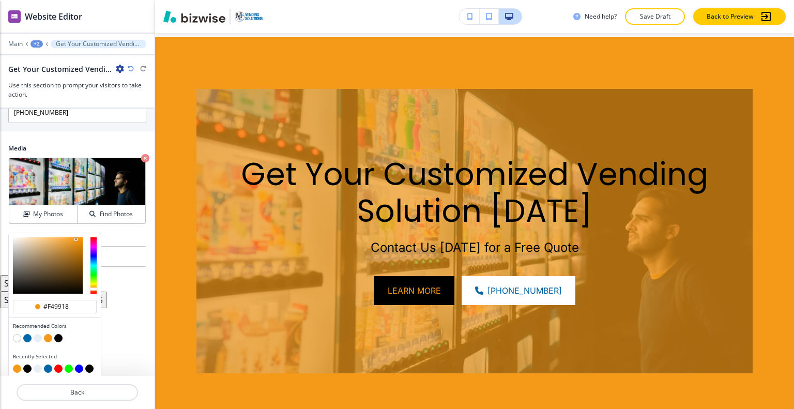
click at [58, 337] on button "button" at bounding box center [58, 338] width 8 height 8
type input "#000000"
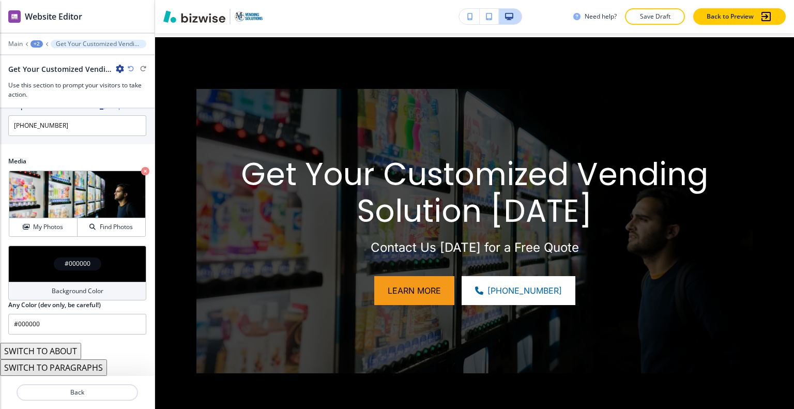
scroll to position [554, 0]
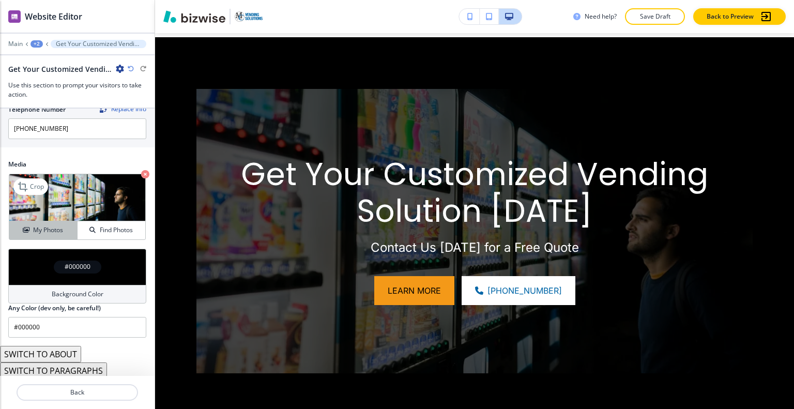
click at [46, 232] on h4 "My Photos" at bounding box center [48, 229] width 30 height 9
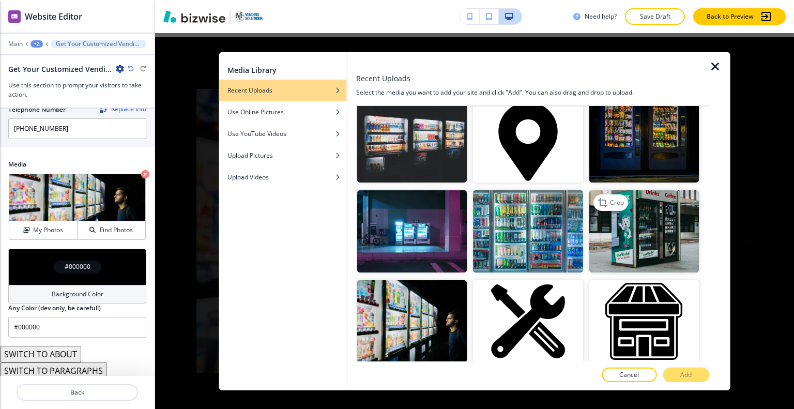
scroll to position [155, 0]
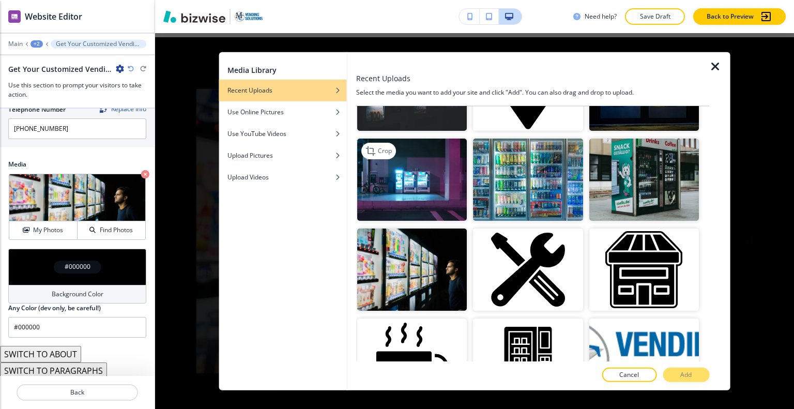
click at [415, 189] on img "button" at bounding box center [412, 180] width 110 height 82
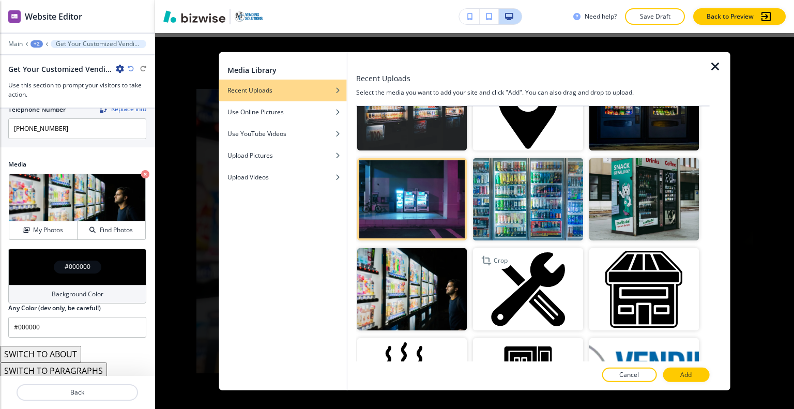
scroll to position [84, 0]
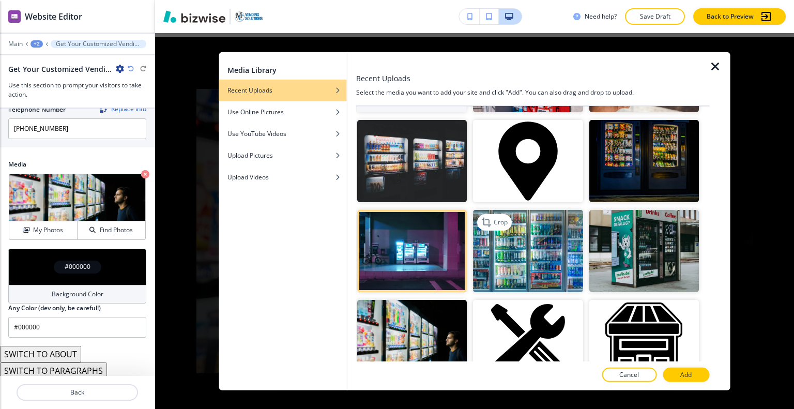
click at [520, 246] on img "button" at bounding box center [528, 251] width 110 height 82
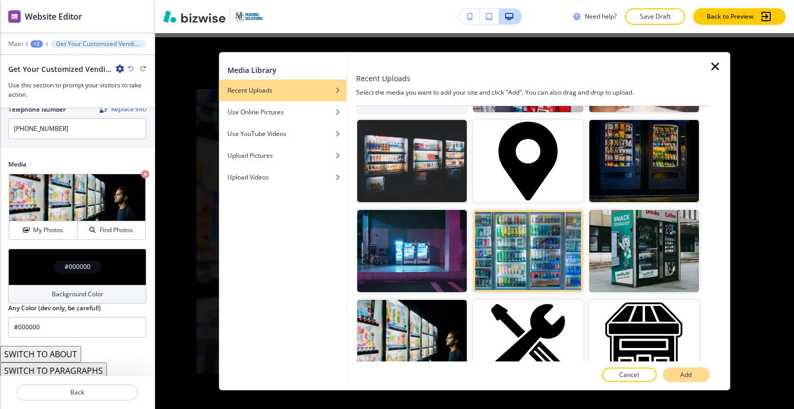
click at [691, 374] on p "Add" at bounding box center [686, 374] width 11 height 9
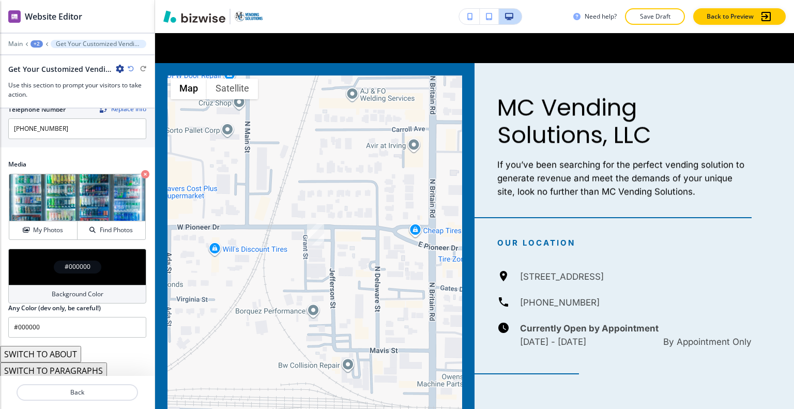
scroll to position [1490, 0]
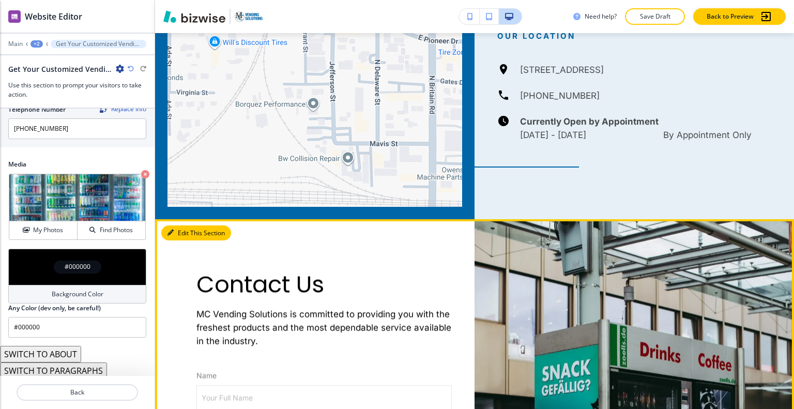
click at [186, 230] on button "Edit This Section" at bounding box center [196, 233] width 70 height 16
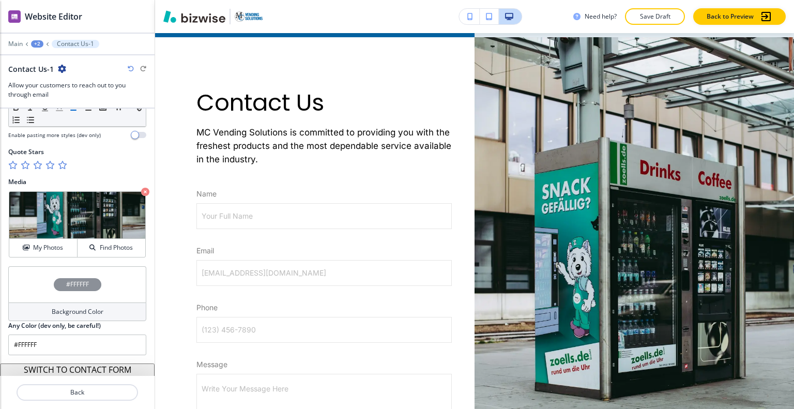
click at [34, 270] on div "#FFFFFF" at bounding box center [77, 284] width 138 height 36
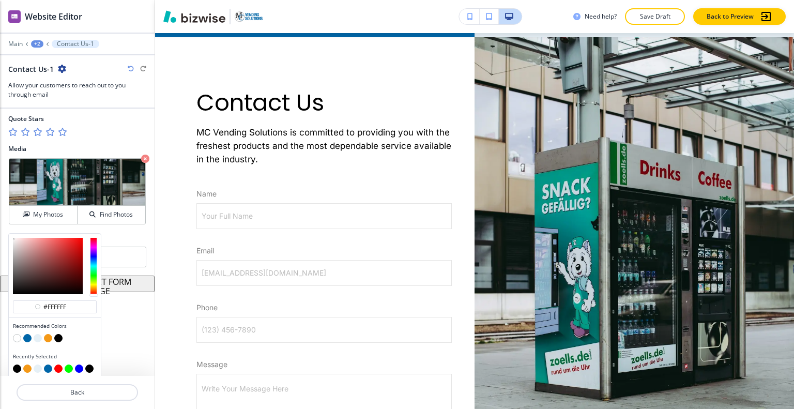
click at [50, 334] on button "button" at bounding box center [48, 338] width 8 height 8
type input "#f49918"
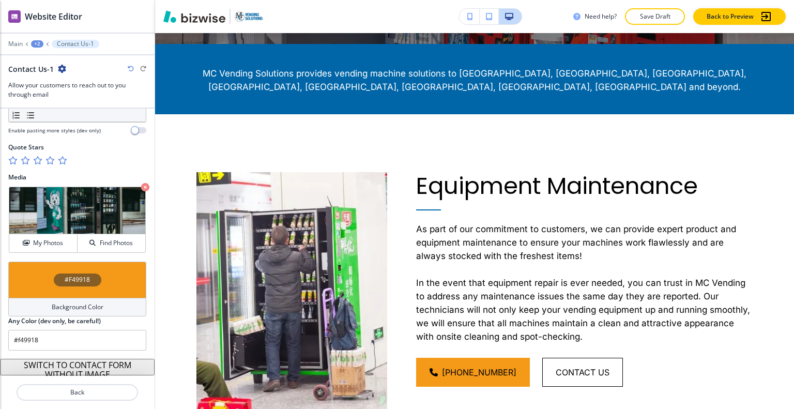
scroll to position [0, 0]
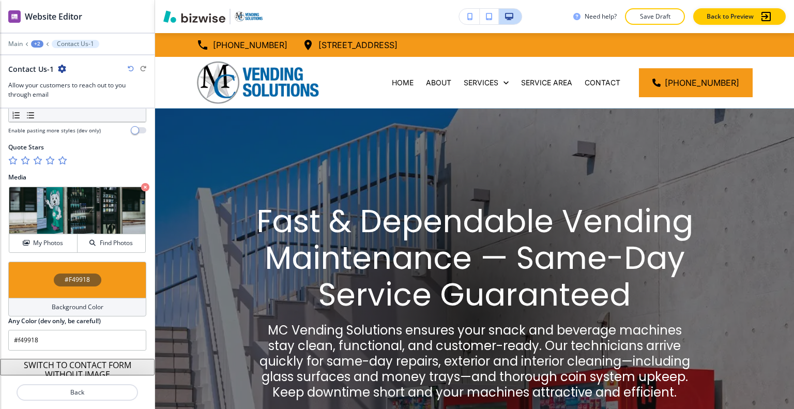
click at [657, 16] on p "Save Draft" at bounding box center [655, 16] width 33 height 9
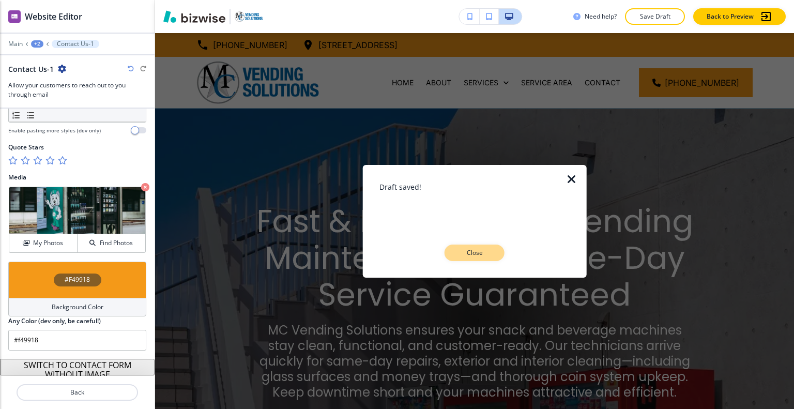
click at [478, 256] on p "Close" at bounding box center [474, 252] width 33 height 9
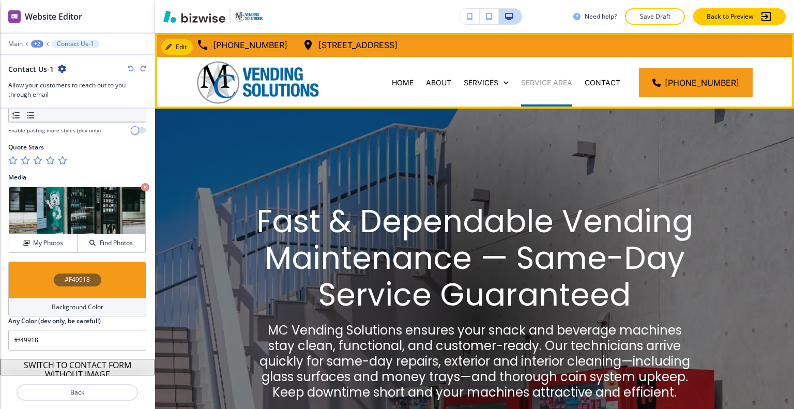
click at [555, 85] on p "SERVICE AREA" at bounding box center [546, 83] width 51 height 10
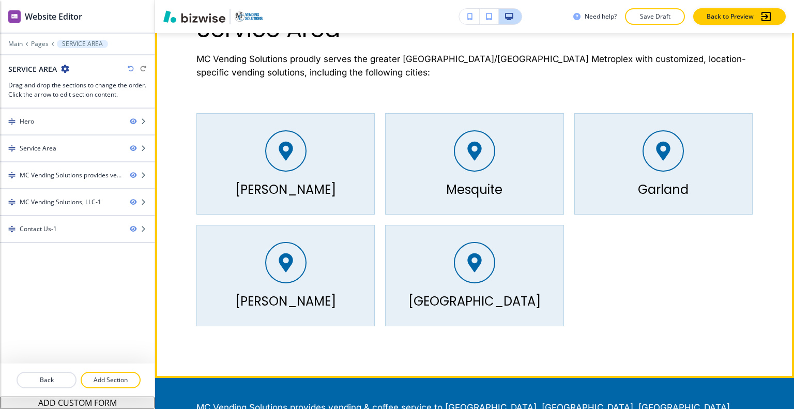
scroll to position [362, 0]
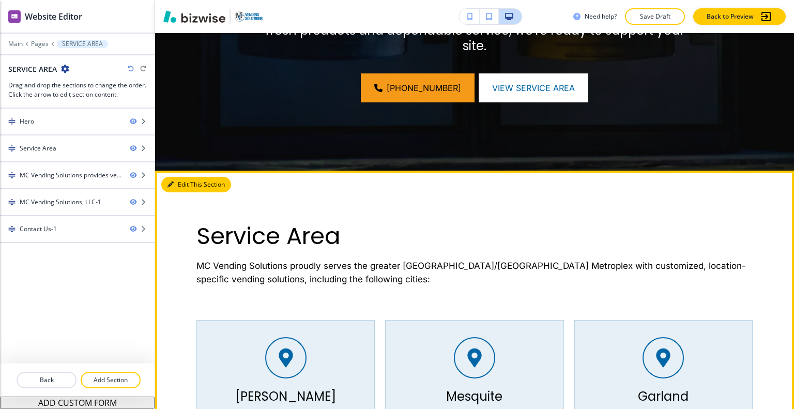
click at [185, 187] on button "Edit This Section" at bounding box center [196, 185] width 70 height 16
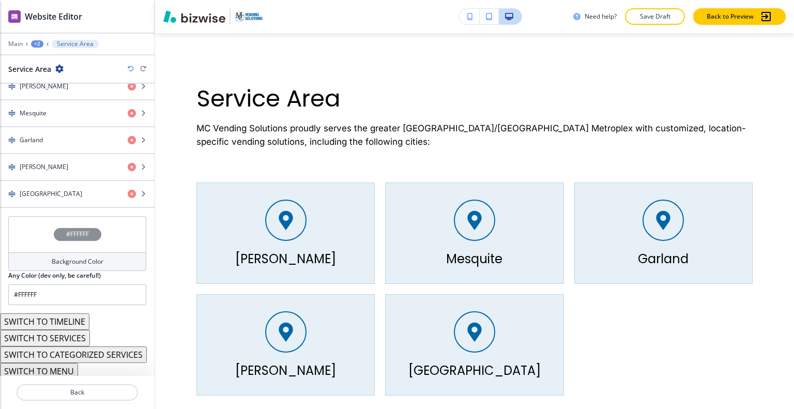
click at [44, 237] on div "#FFFFFF" at bounding box center [77, 234] width 138 height 36
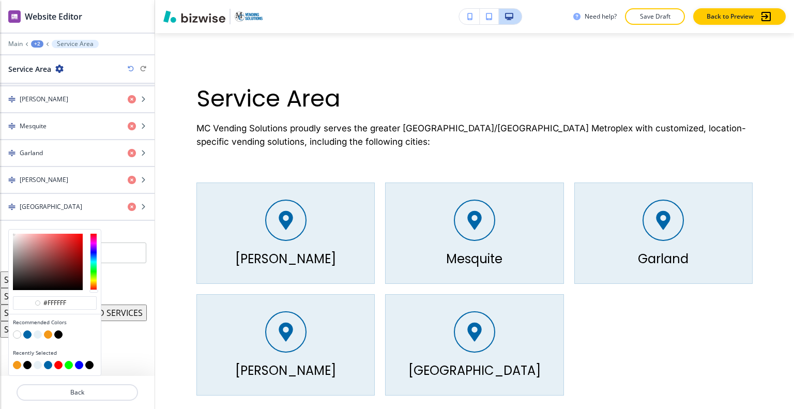
scroll to position [443, 0]
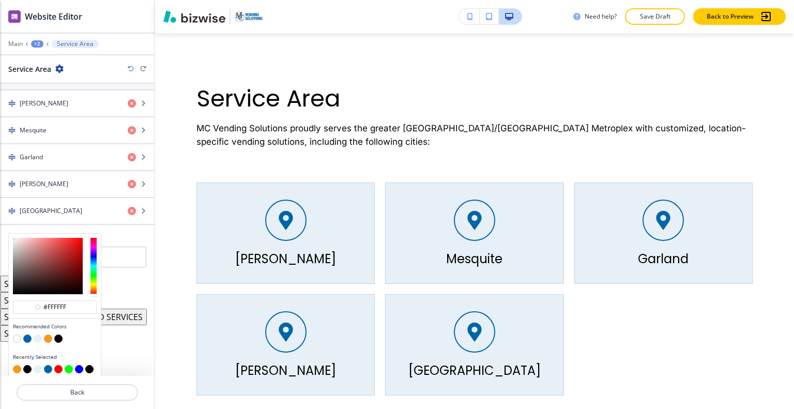
click at [37, 337] on button "button" at bounding box center [38, 339] width 8 height 8
type input "#e6f0f6"
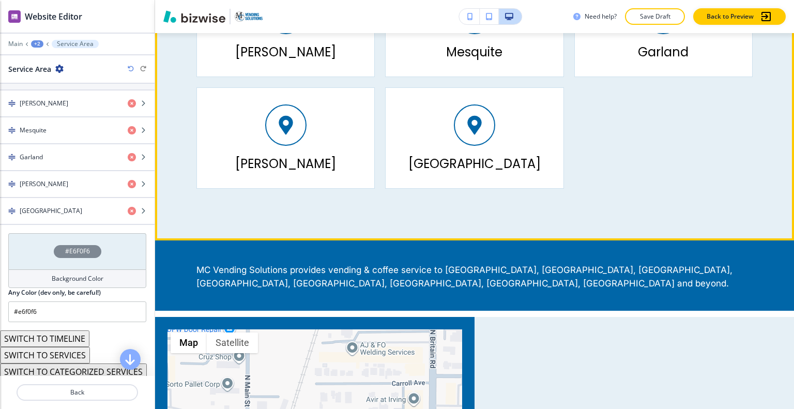
scroll to position [862, 0]
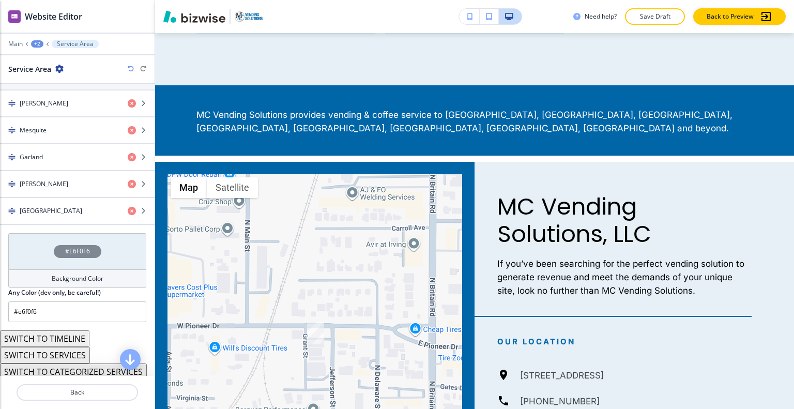
click at [42, 43] on div "+2" at bounding box center [37, 43] width 12 height 7
click at [40, 43] on div "+2" at bounding box center [37, 43] width 12 height 7
click at [48, 82] on p "SERVICE AREA" at bounding box center [64, 78] width 53 height 9
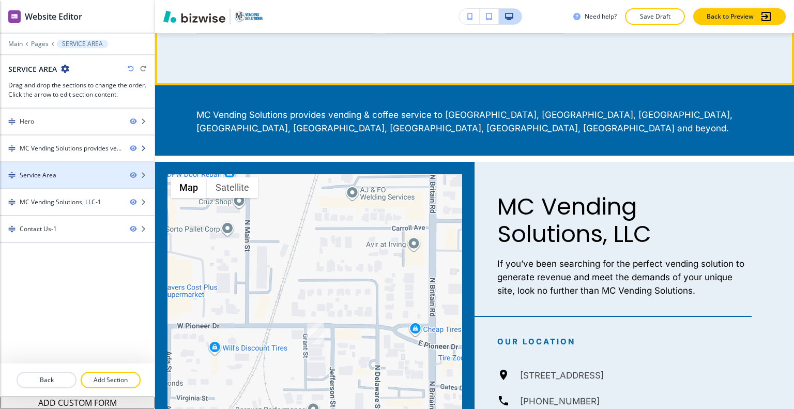
scroll to position [500, 0]
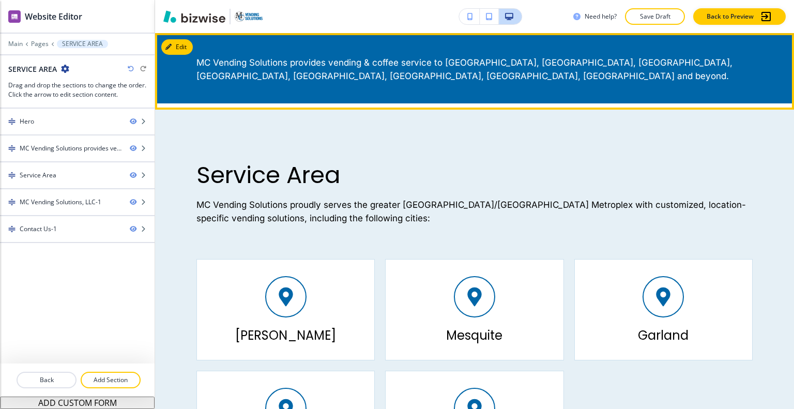
click at [180, 38] on div "MC Vending Solutions provides vending & coffee service to Irving, Dallas, Fort …" at bounding box center [474, 68] width 639 height 70
click at [180, 41] on button "Edit This Section" at bounding box center [196, 47] width 70 height 16
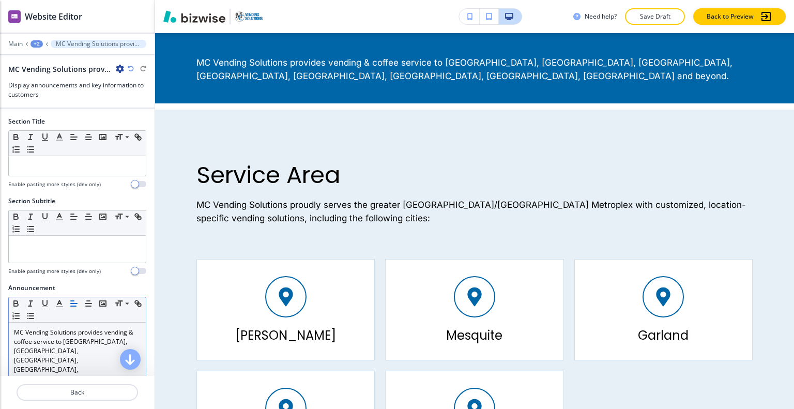
scroll to position [103, 0]
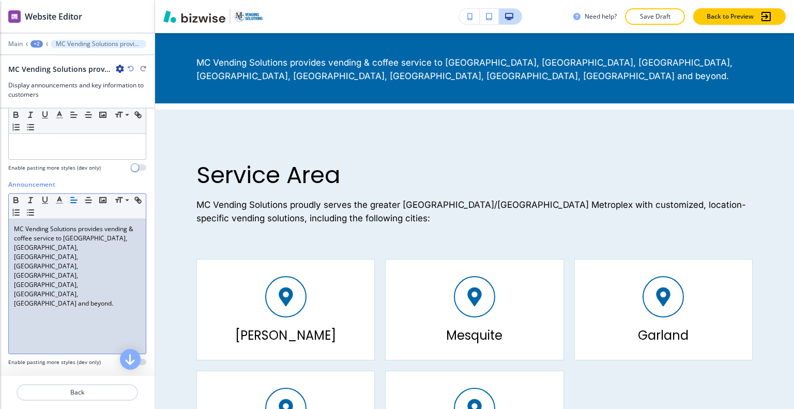
click at [106, 256] on p "MC Vending Solutions provides vending & coffee service to Irving, Dallas, Fort …" at bounding box center [77, 266] width 127 height 84
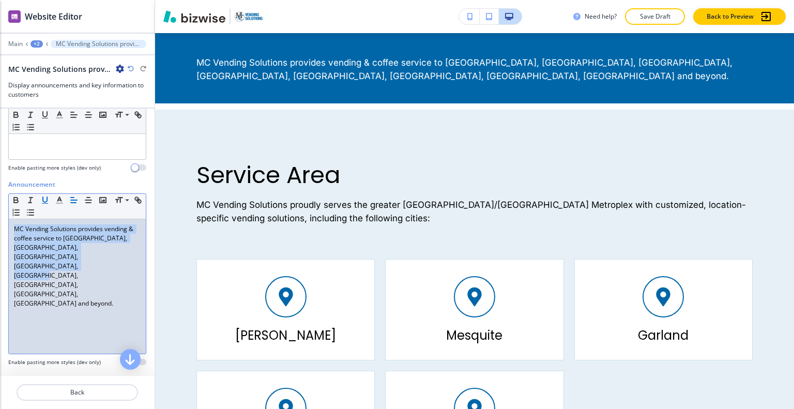
drag, startPoint x: 106, startPoint y: 256, endPoint x: 46, endPoint y: 196, distance: 84.8
click at [1, 202] on div "Announcement Small Normal Large Huge MC Vending Solutions provides vending & co…" at bounding box center [77, 277] width 155 height 194
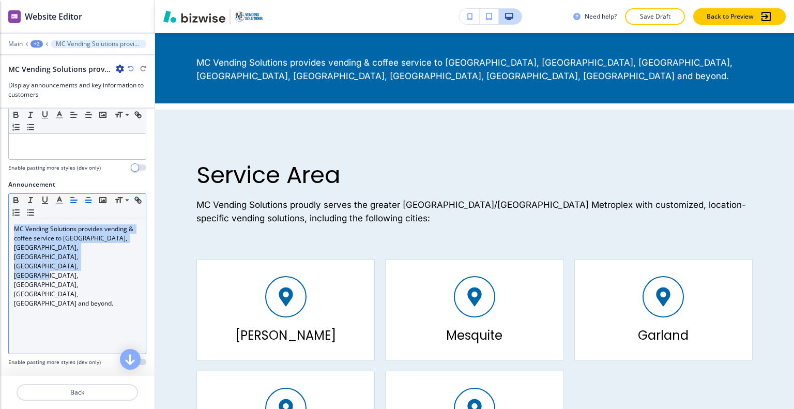
click at [89, 198] on icon "button" at bounding box center [88, 200] width 9 height 9
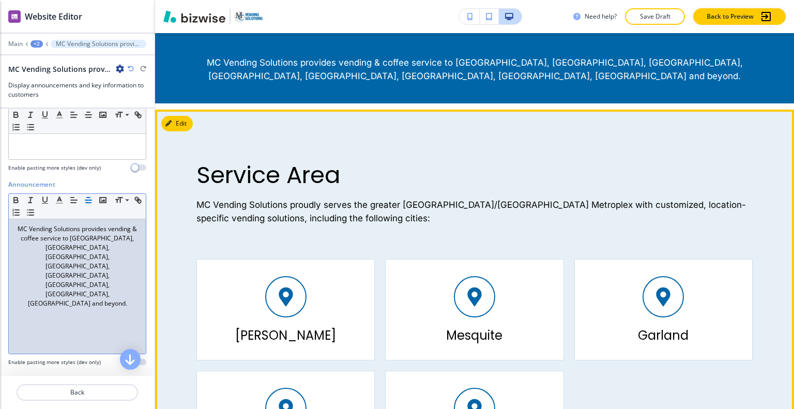
click at [625, 131] on div "Service Area MC Vending Solutions proudly serves the greater Dallas/Fort Worth …" at bounding box center [474, 317] width 639 height 414
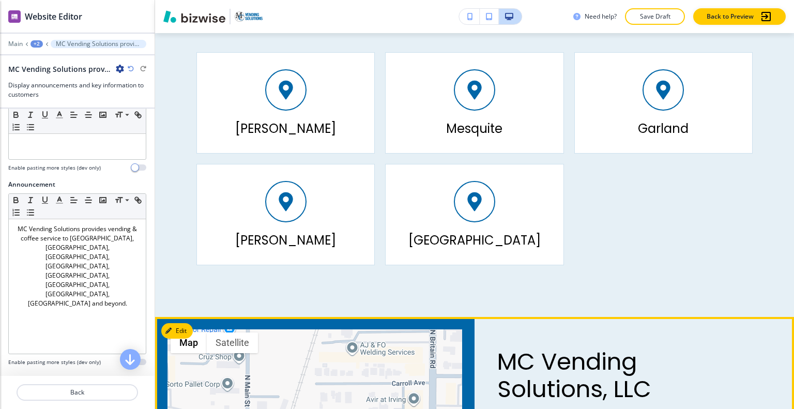
scroll to position [913, 0]
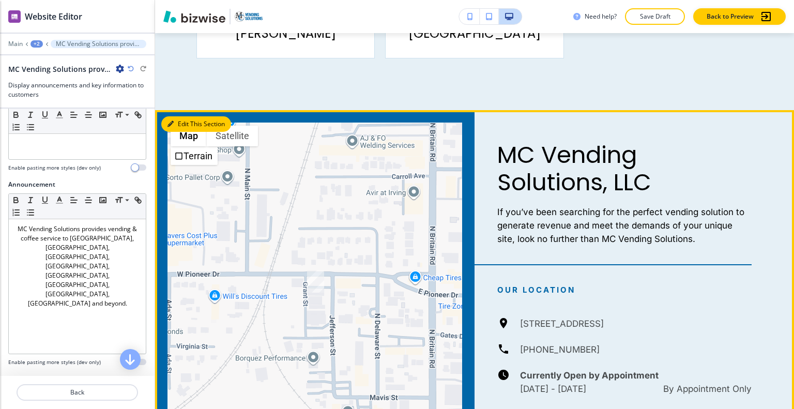
click at [182, 124] on button "Edit This Section" at bounding box center [196, 124] width 70 height 16
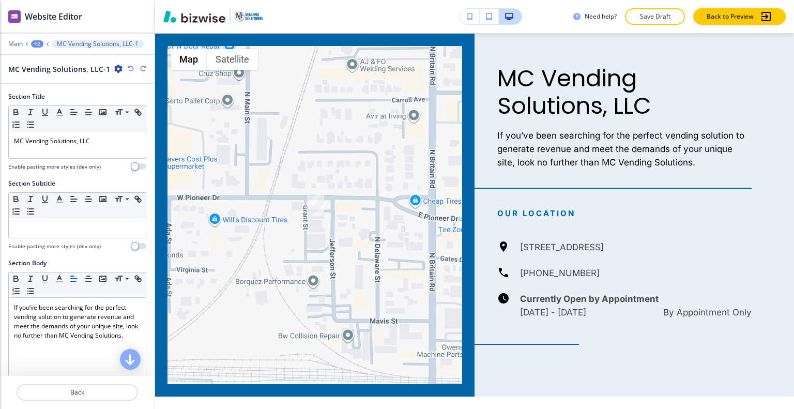
scroll to position [310, 0]
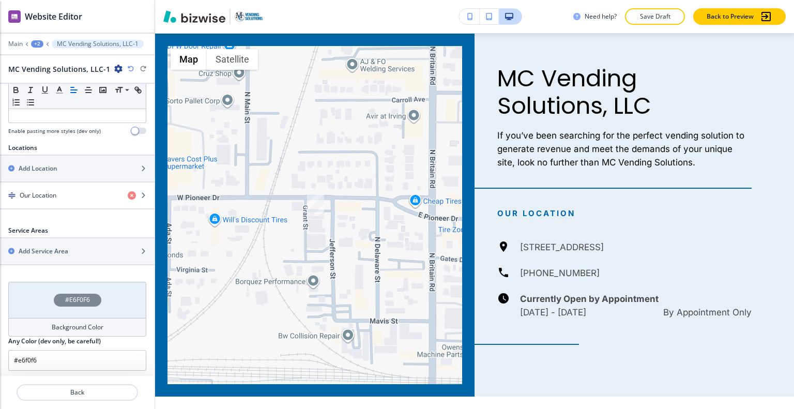
click at [41, 295] on div "#E6F0F6" at bounding box center [77, 300] width 138 height 36
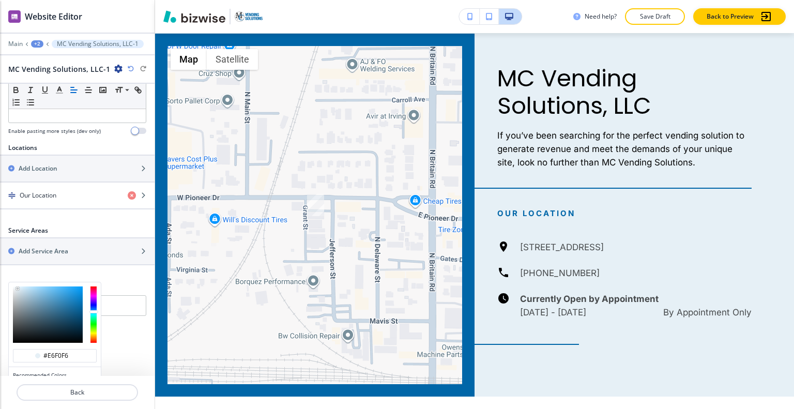
scroll to position [359, 0]
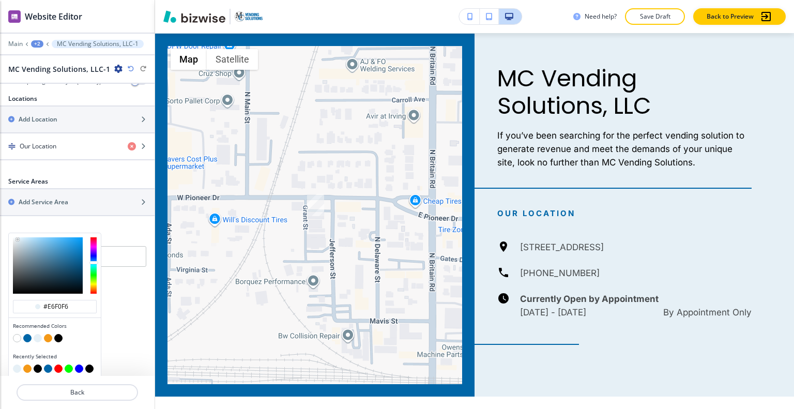
click at [18, 334] on button "button" at bounding box center [17, 338] width 8 height 8
type input "#FFFFFF"
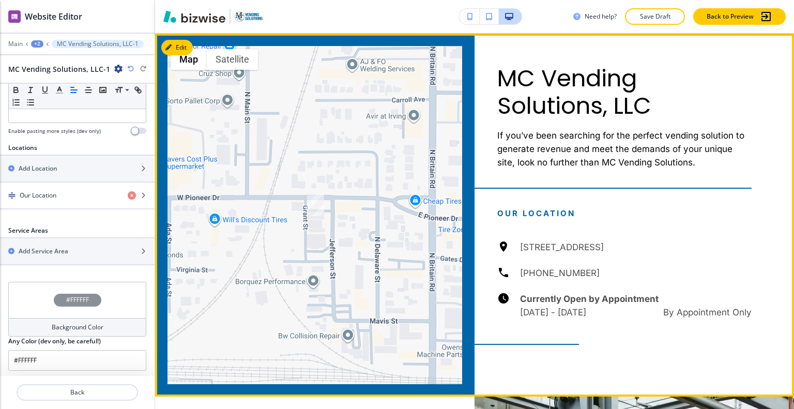
scroll to position [1197, 0]
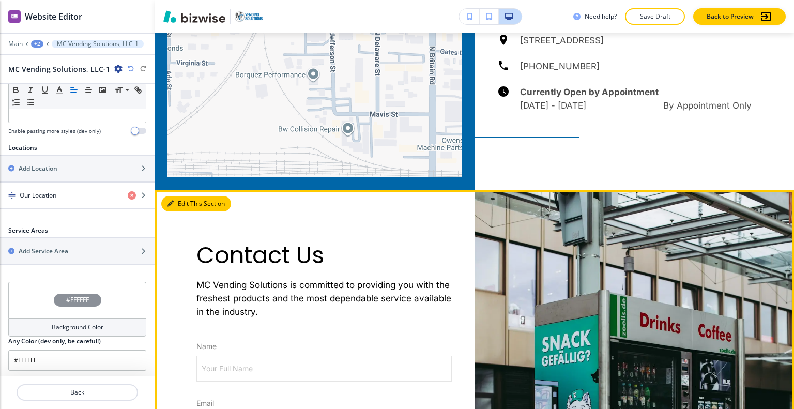
click at [177, 199] on button "Edit This Section" at bounding box center [196, 204] width 70 height 16
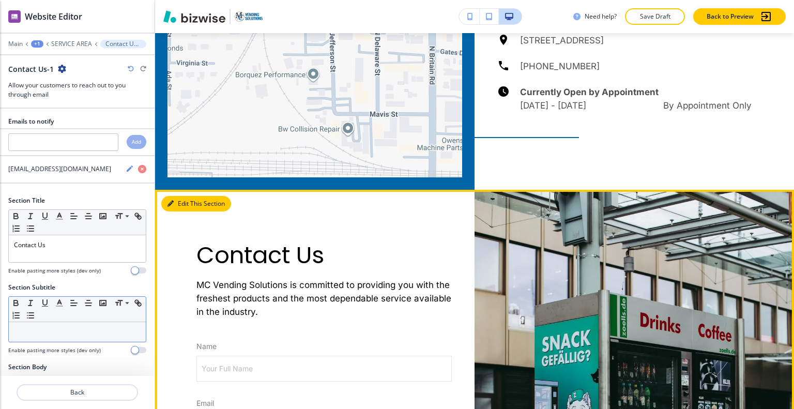
scroll to position [1353, 0]
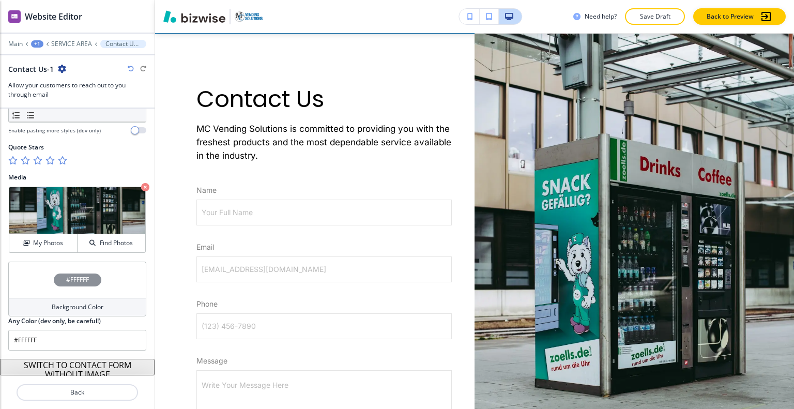
click at [40, 292] on div "#FFFFFF" at bounding box center [77, 280] width 138 height 36
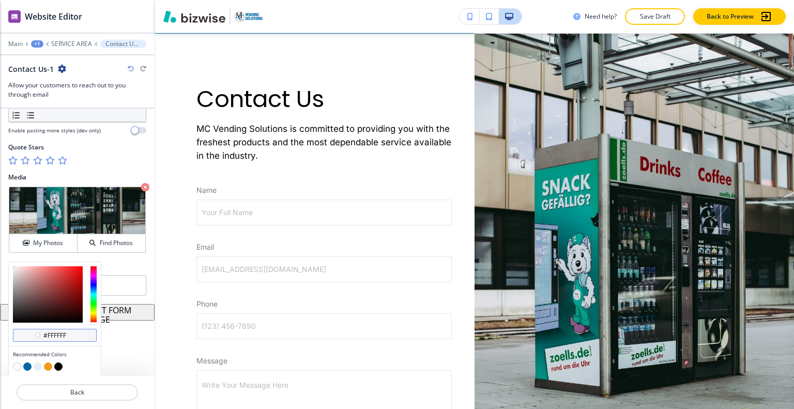
scroll to position [602, 0]
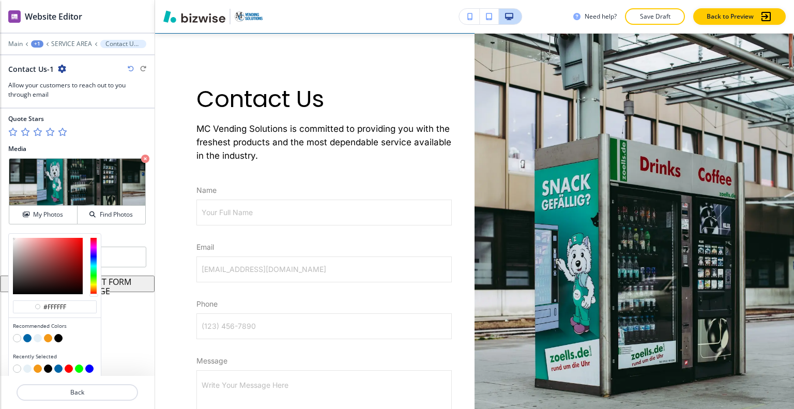
click at [48, 337] on button "button" at bounding box center [48, 338] width 8 height 8
type input "#f49918"
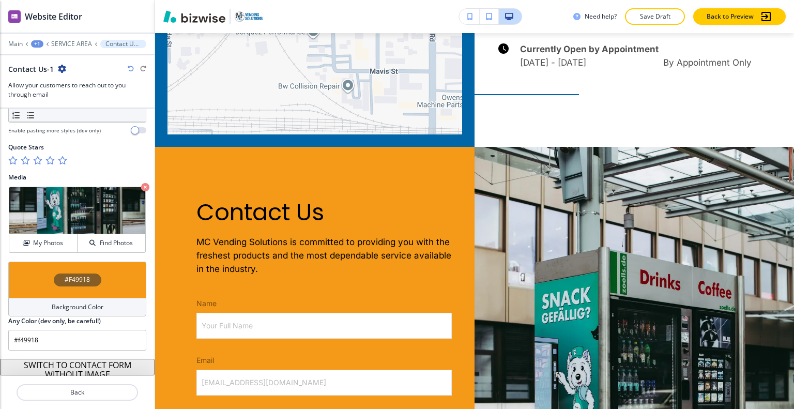
scroll to position [0, 0]
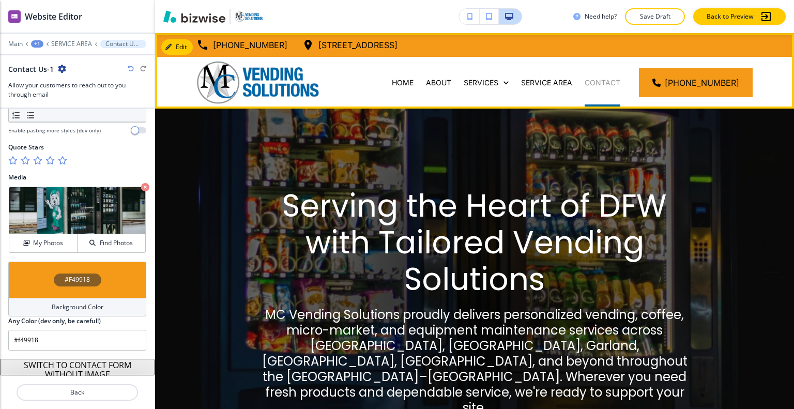
click at [600, 78] on p "CONTACT" at bounding box center [603, 83] width 36 height 10
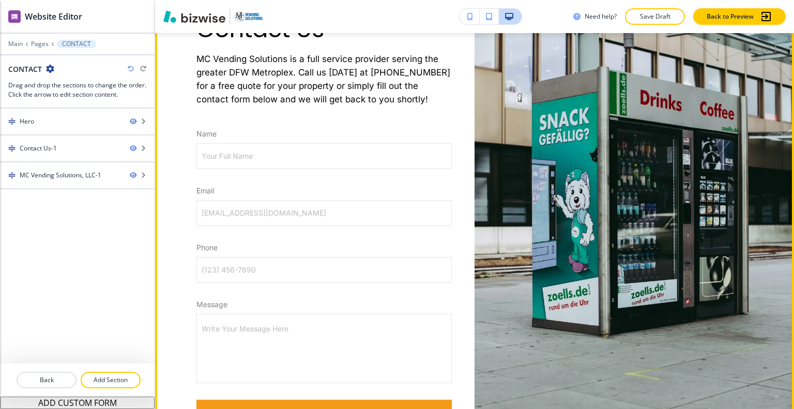
scroll to position [465, 0]
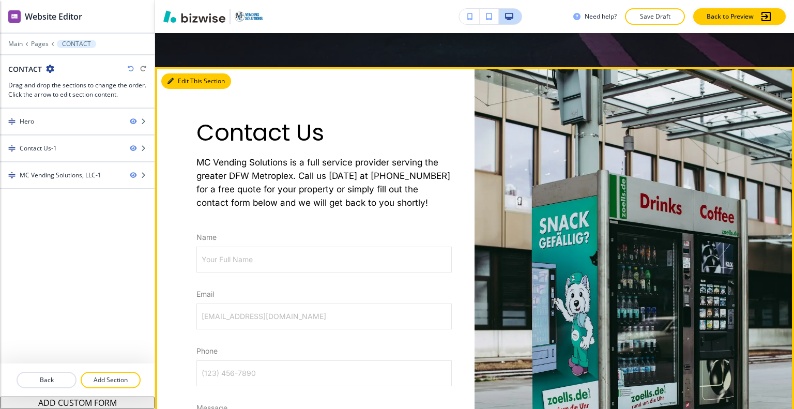
click at [188, 81] on button "Edit This Section" at bounding box center [196, 81] width 70 height 16
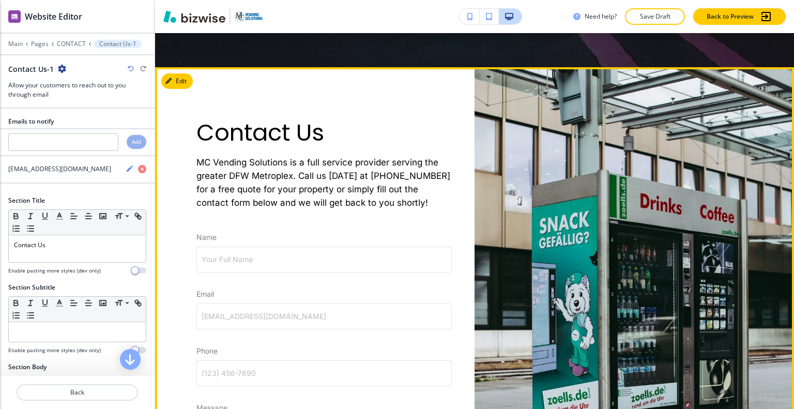
scroll to position [500, 0]
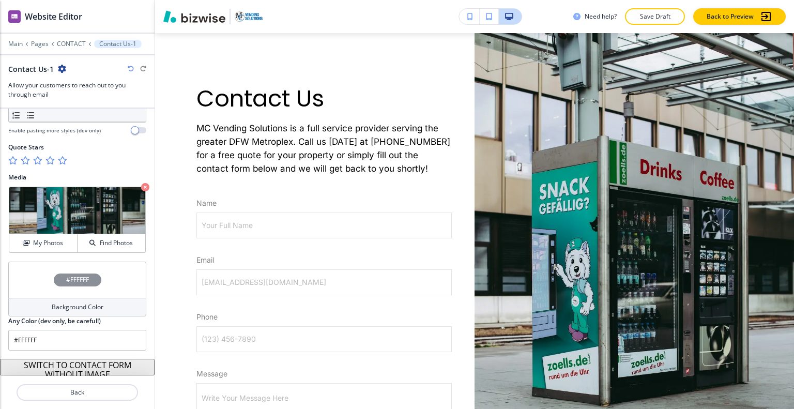
click at [44, 272] on div "#FFFFFF" at bounding box center [77, 280] width 138 height 36
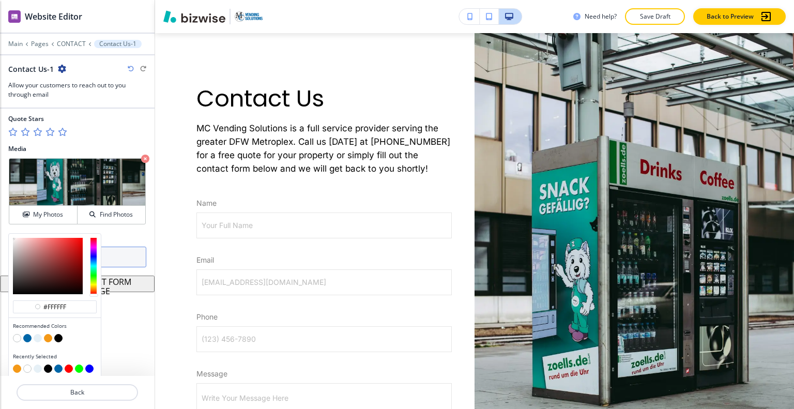
click at [37, 336] on button "button" at bounding box center [38, 338] width 8 height 8
type input "#e6f0f6"
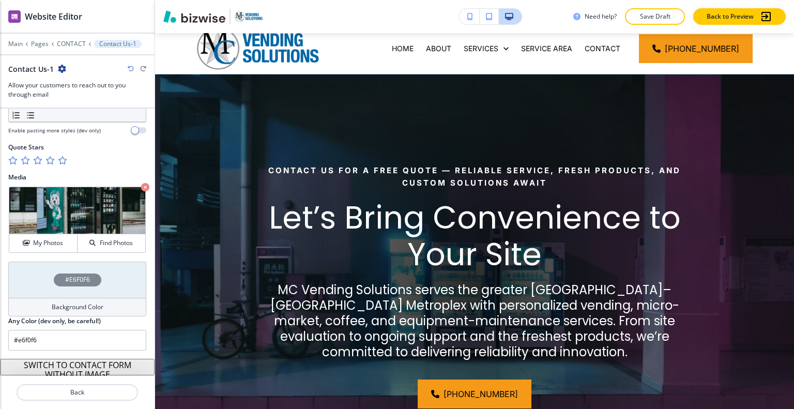
scroll to position [0, 0]
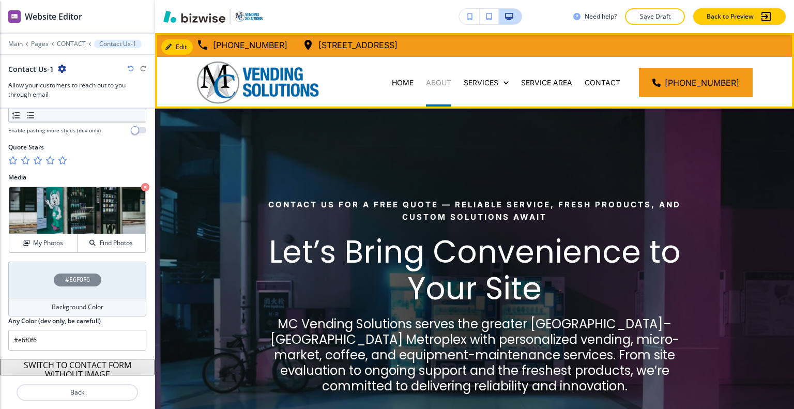
click at [452, 82] on p "ABOUT" at bounding box center [438, 83] width 25 height 10
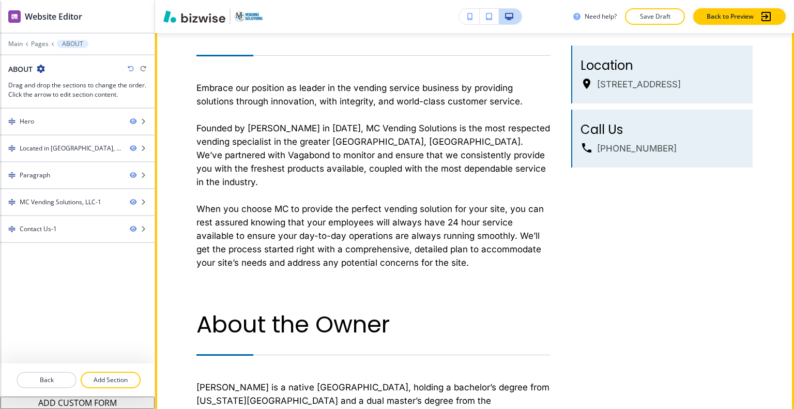
scroll to position [517, 0]
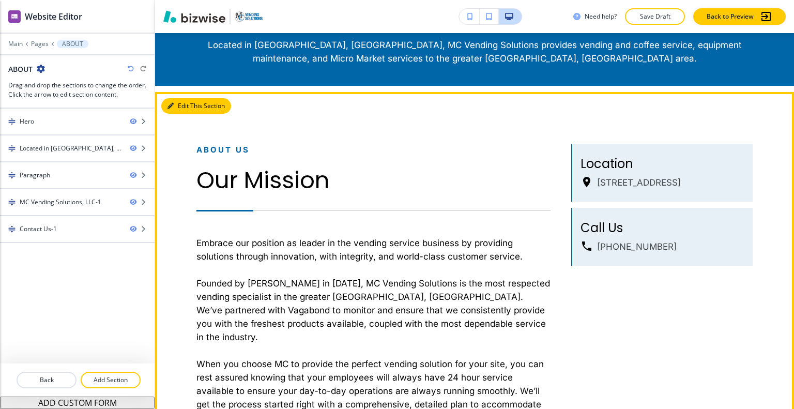
click at [175, 108] on button "Edit This Section" at bounding box center [196, 106] width 70 height 16
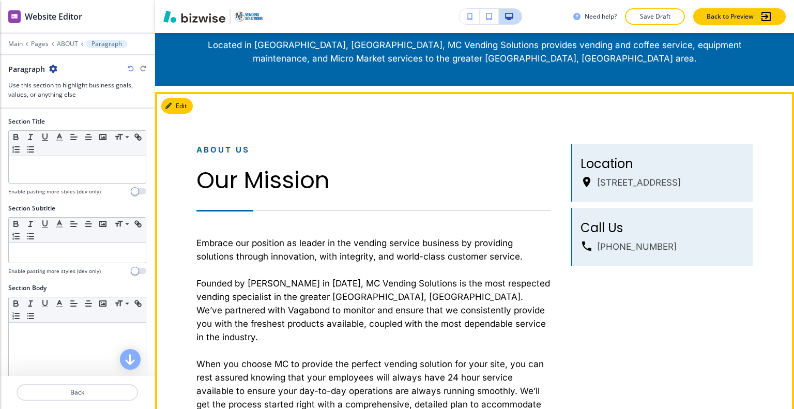
scroll to position [576, 0]
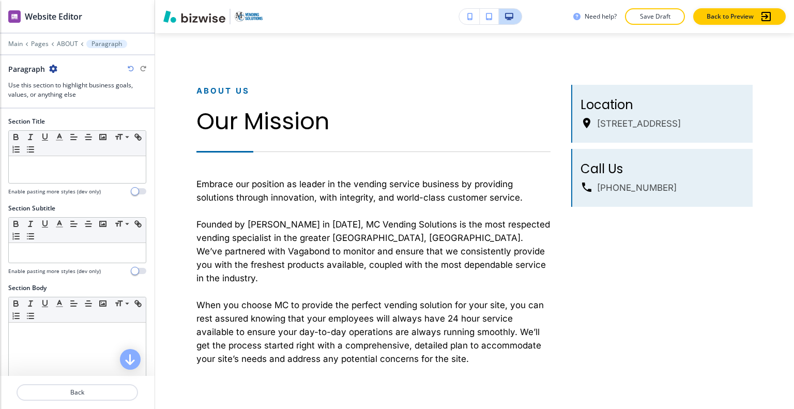
click at [53, 68] on icon "button" at bounding box center [53, 69] width 8 height 8
click at [79, 105] on p "Duplicate Section" at bounding box center [81, 104] width 53 height 9
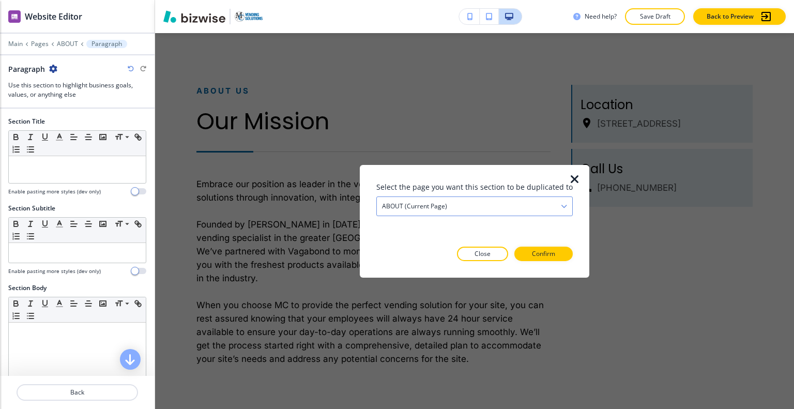
click at [512, 200] on div "ABOUT (current page)" at bounding box center [475, 206] width 196 height 19
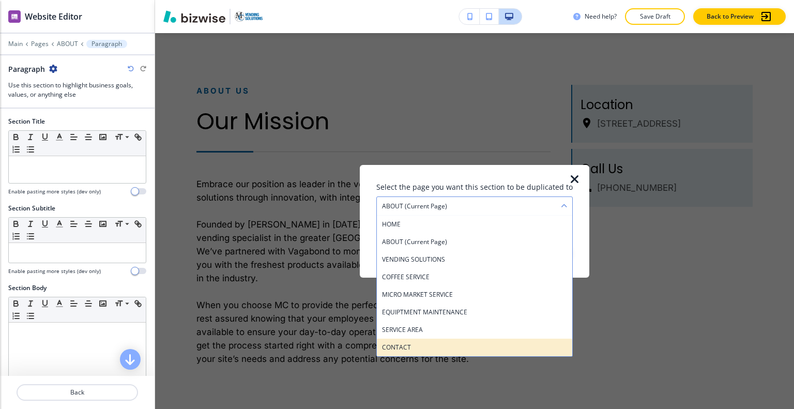
click at [456, 341] on div "CONTACT" at bounding box center [475, 347] width 196 height 18
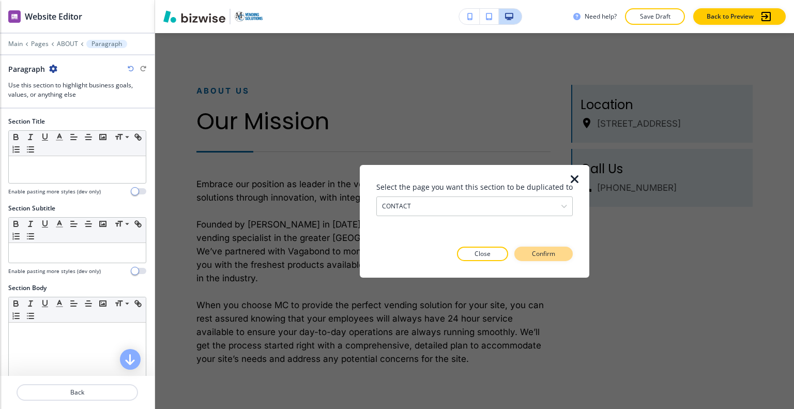
click at [522, 260] on button "Confirm" at bounding box center [544, 254] width 58 height 14
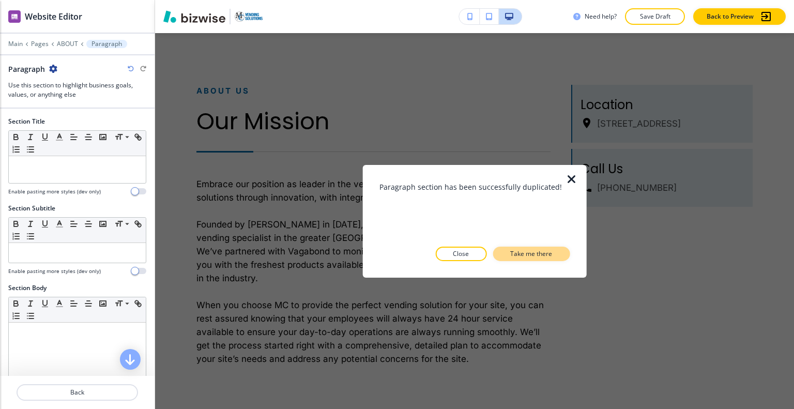
click at [527, 255] on p "Take me there" at bounding box center [531, 253] width 42 height 9
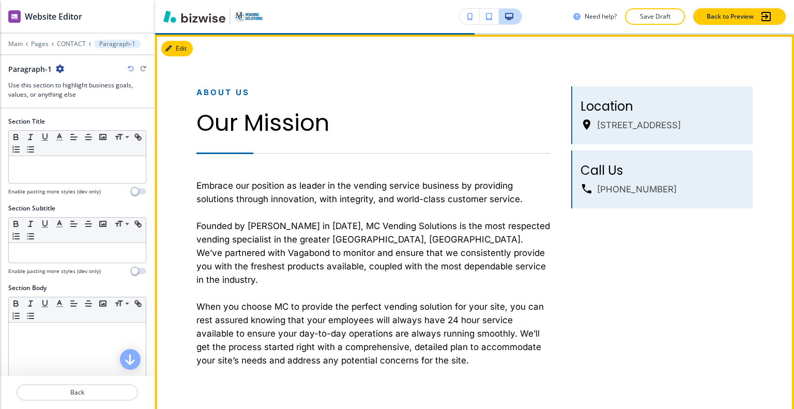
scroll to position [1326, 0]
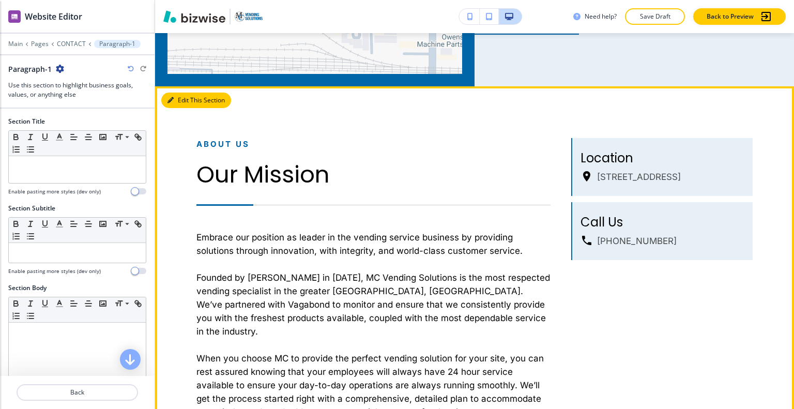
click at [182, 101] on button "Edit This Section" at bounding box center [196, 101] width 70 height 16
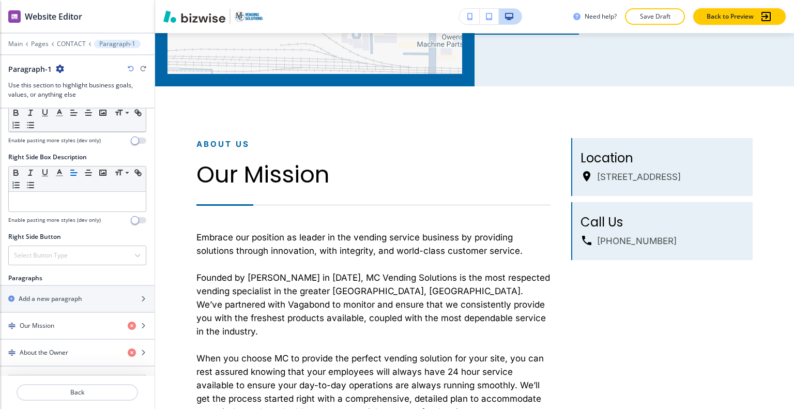
scroll to position [672, 0]
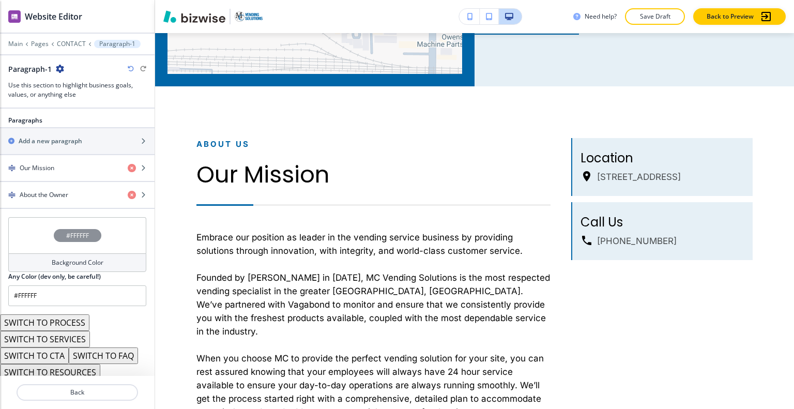
click at [58, 349] on button "SWITCH TO CTA" at bounding box center [34, 356] width 69 height 17
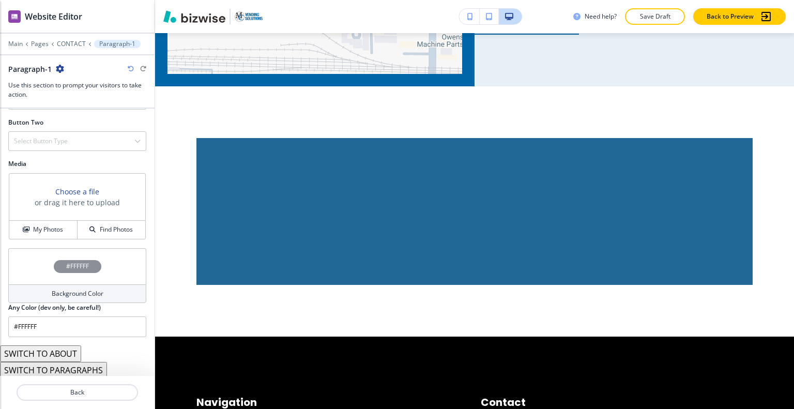
click at [65, 347] on button "SWITCH TO ABOUT" at bounding box center [40, 353] width 81 height 17
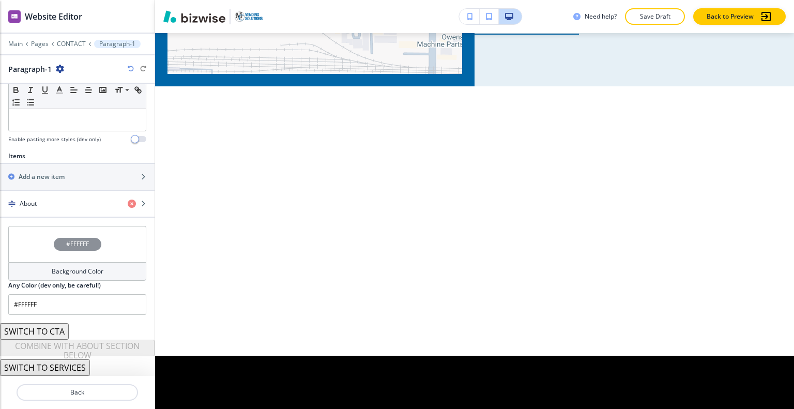
scroll to position [299, 0]
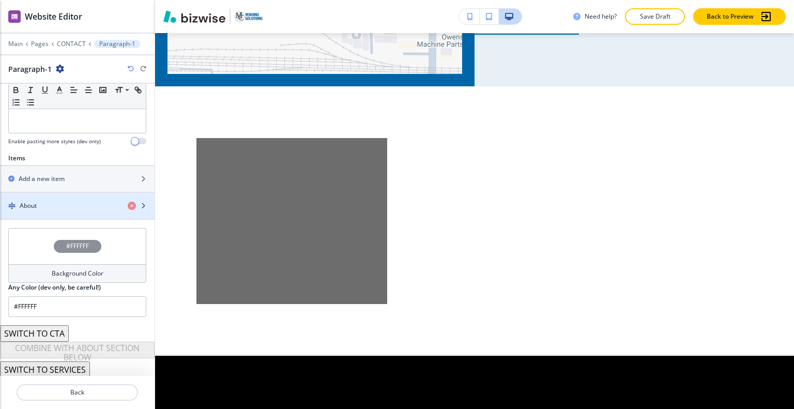
click at [60, 203] on div "About" at bounding box center [59, 205] width 119 height 9
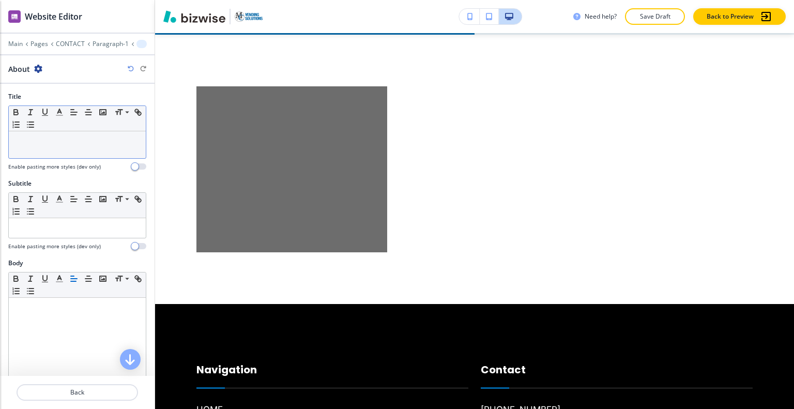
click at [62, 145] on div at bounding box center [77, 144] width 137 height 27
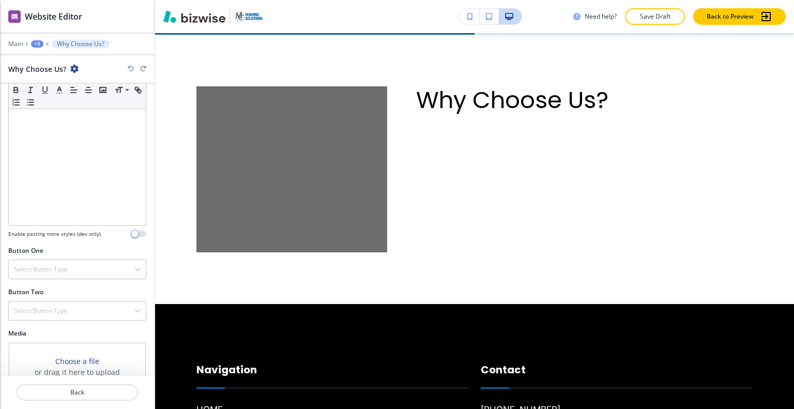
scroll to position [294, 0]
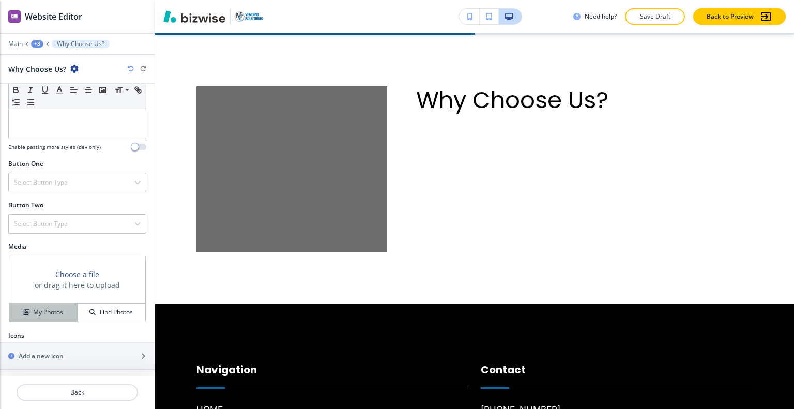
click at [50, 311] on h4 "My Photos" at bounding box center [48, 312] width 30 height 9
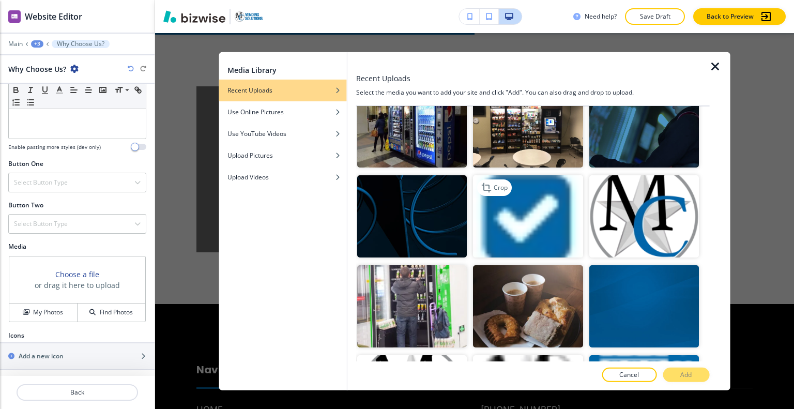
scroll to position [621, 0]
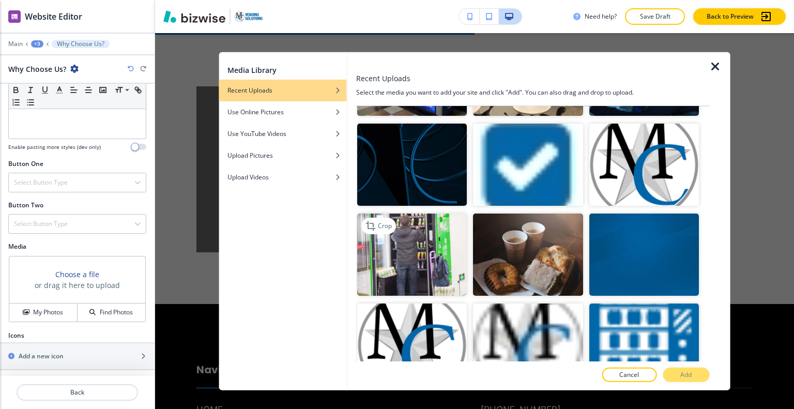
click at [440, 239] on img "button" at bounding box center [412, 255] width 110 height 82
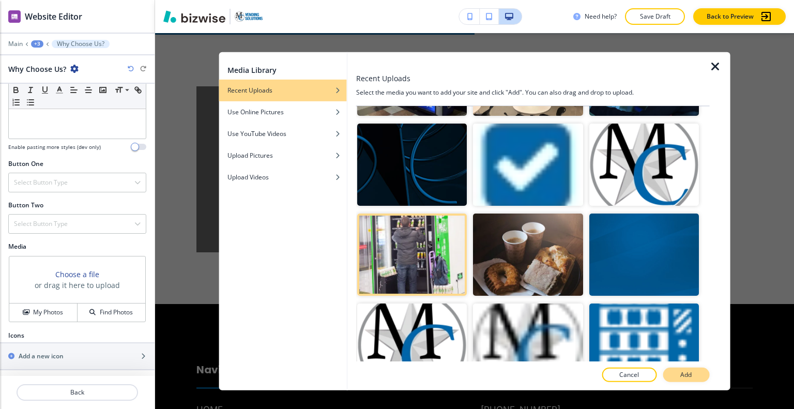
click at [687, 372] on p "Add" at bounding box center [686, 374] width 11 height 9
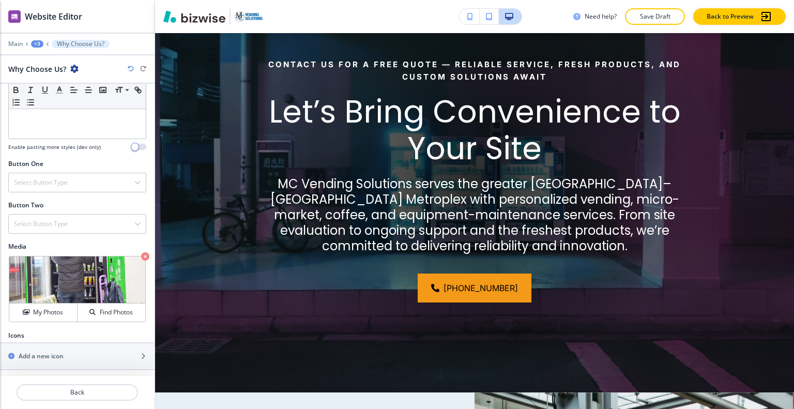
scroll to position [0, 0]
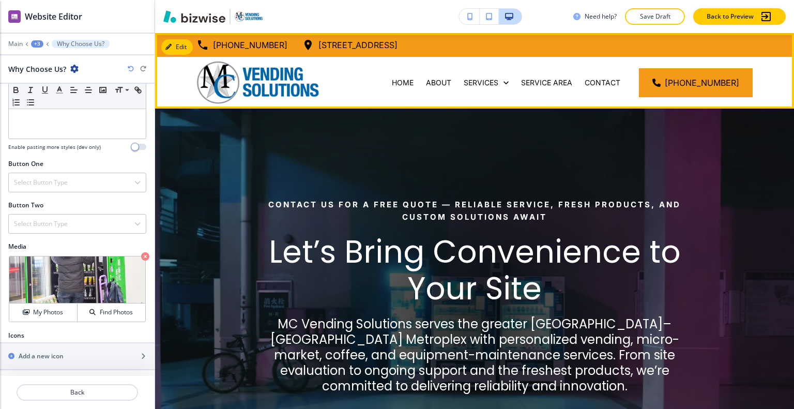
click at [447, 76] on div "ABOUT" at bounding box center [439, 83] width 38 height 52
click at [449, 86] on p "ABOUT" at bounding box center [438, 83] width 25 height 10
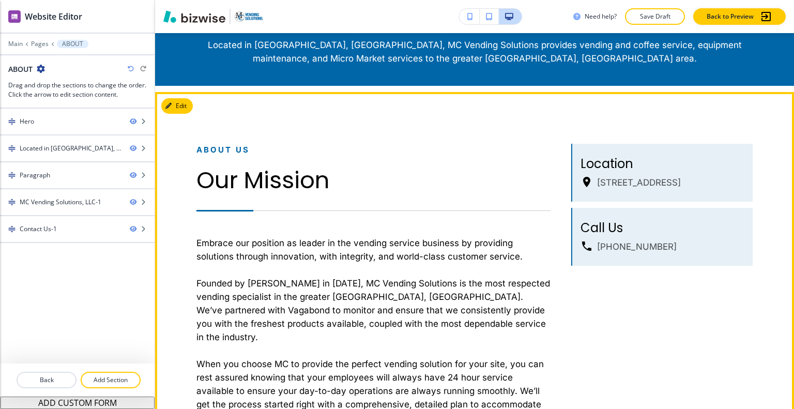
scroll to position [569, 0]
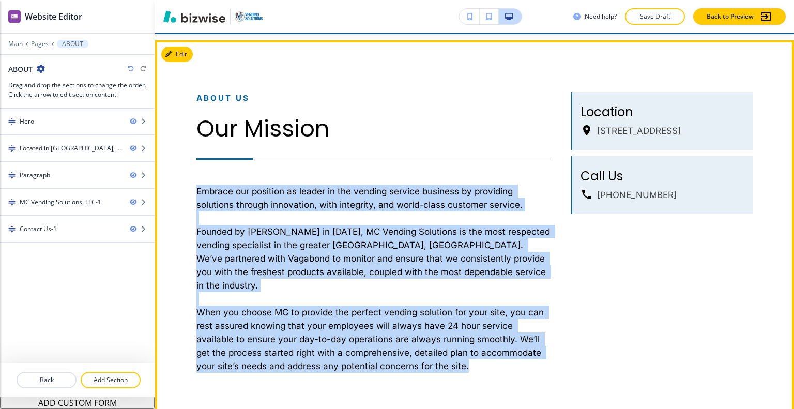
drag, startPoint x: 193, startPoint y: 187, endPoint x: 484, endPoint y: 351, distance: 334.4
drag, startPoint x: 417, startPoint y: 329, endPoint x: 447, endPoint y: 213, distance: 120.5
click at [447, 213] on p at bounding box center [374, 218] width 354 height 13
copy h6 "Embrace our position as leader in the vending service business by providing sol…"
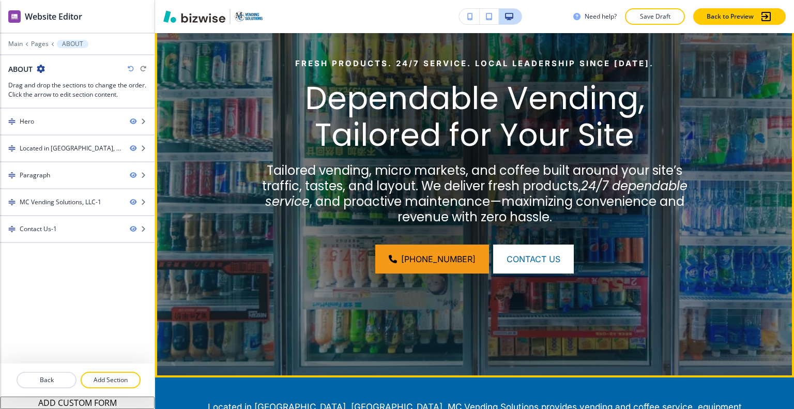
scroll to position [0, 0]
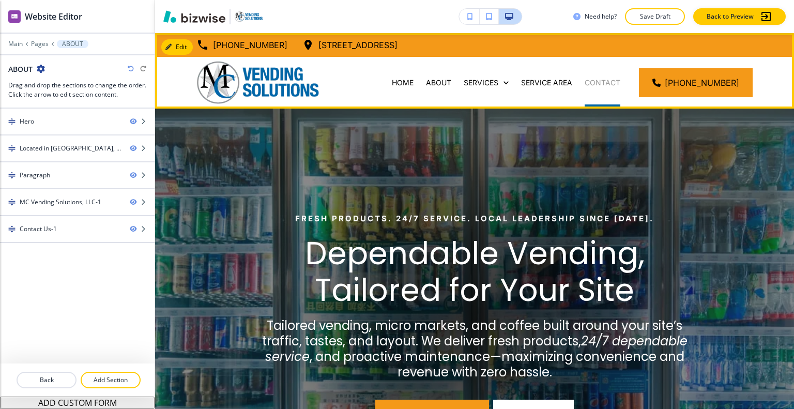
click at [606, 81] on p "CONTACT" at bounding box center [603, 83] width 36 height 10
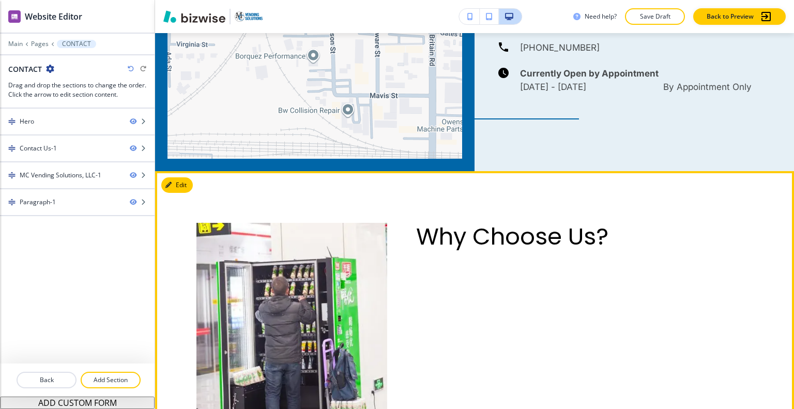
scroll to position [1345, 0]
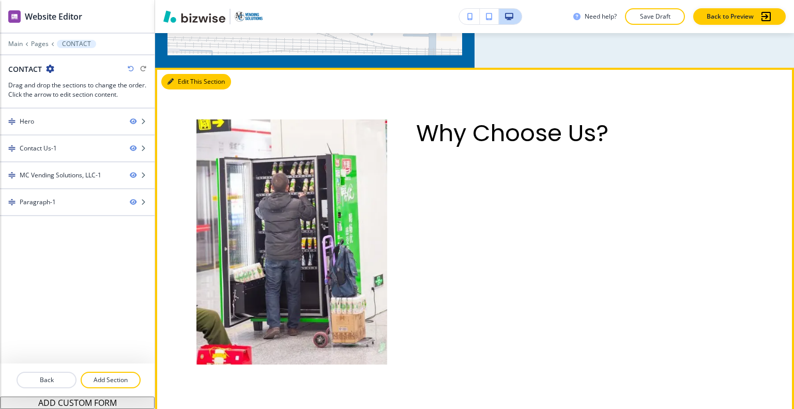
click at [184, 74] on button "Edit This Section" at bounding box center [196, 82] width 70 height 16
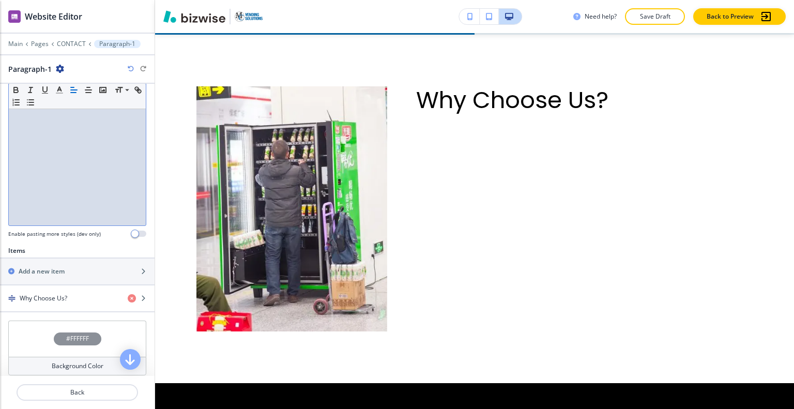
scroll to position [299, 0]
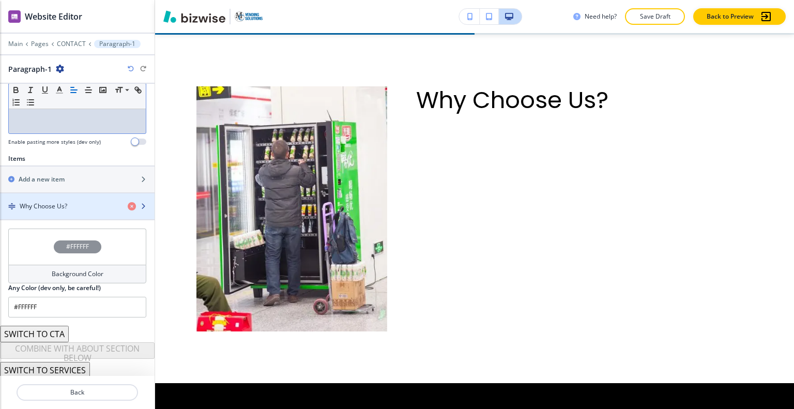
click at [64, 205] on h4 "Why Choose Us?" at bounding box center [44, 206] width 48 height 9
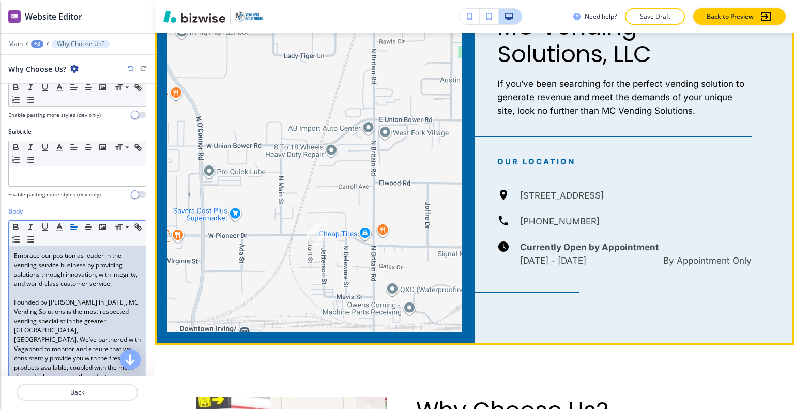
scroll to position [861, 0]
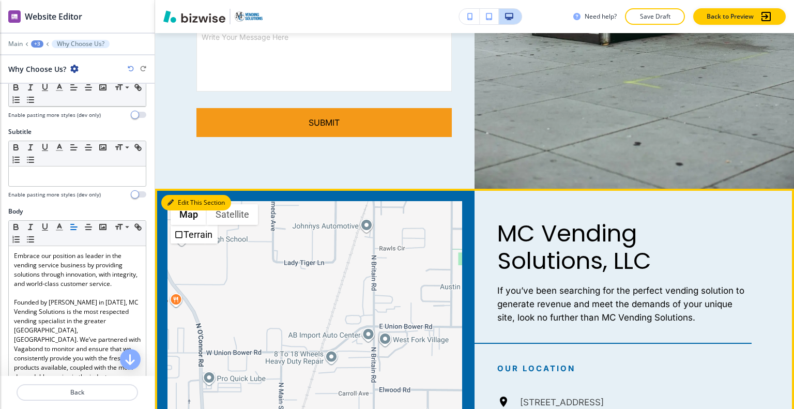
click at [189, 201] on button "Edit This Section" at bounding box center [196, 203] width 70 height 16
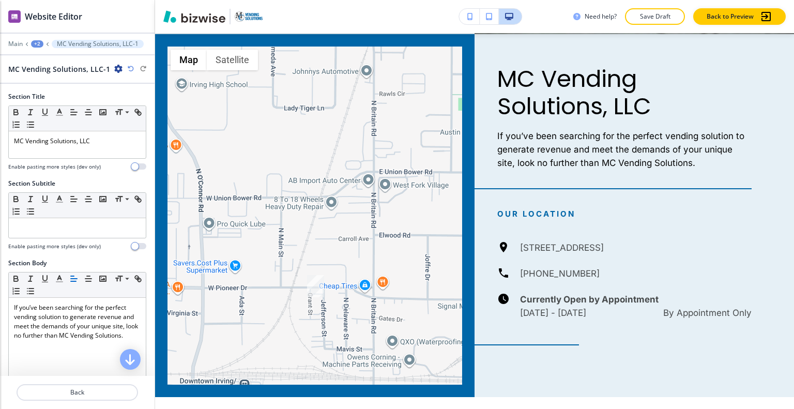
scroll to position [310, 0]
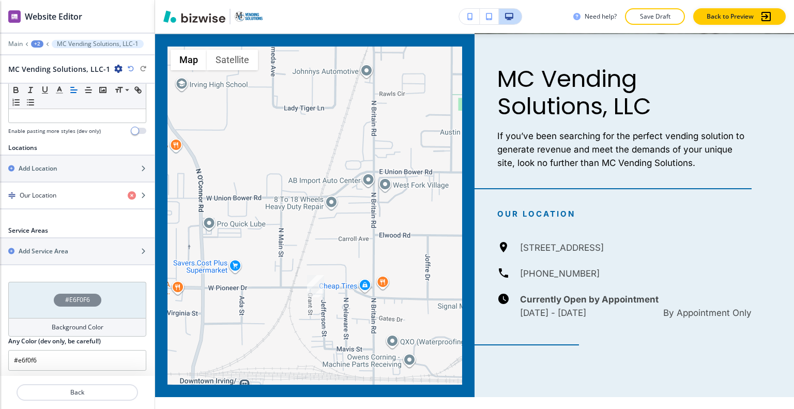
click at [37, 288] on div "#E6F0F6" at bounding box center [77, 300] width 138 height 36
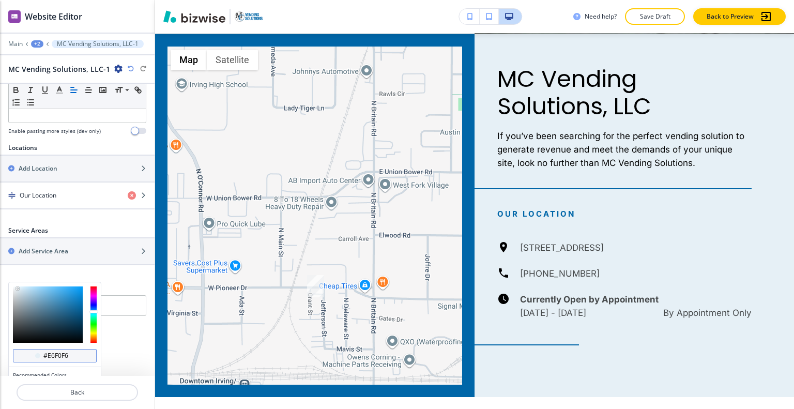
scroll to position [359, 0]
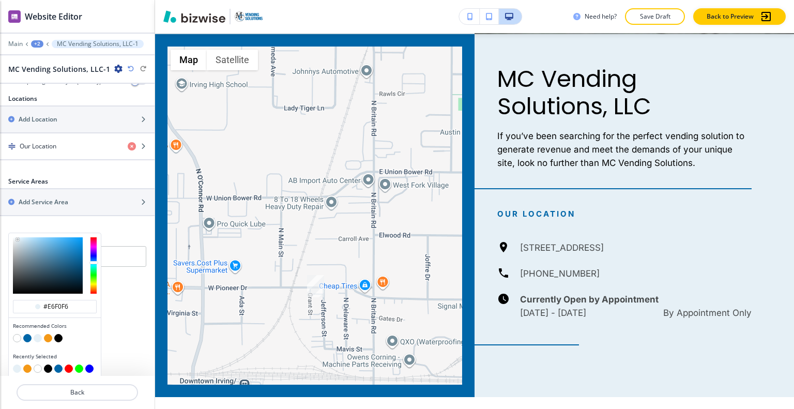
click at [18, 335] on button "button" at bounding box center [17, 338] width 8 height 8
type input "#FFFFFF"
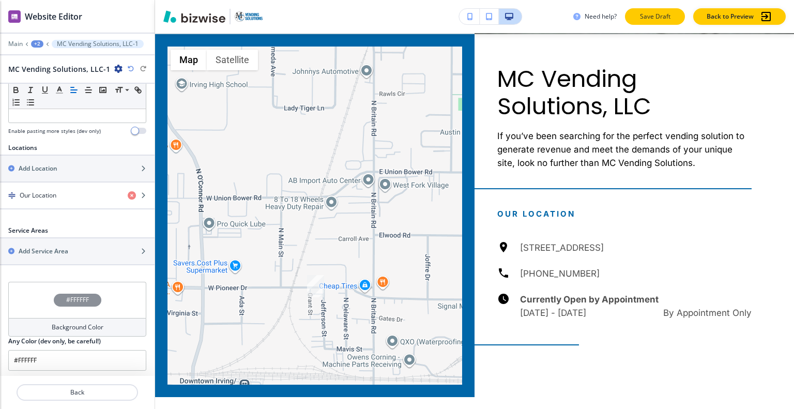
click at [656, 22] on button "Save Draft" at bounding box center [655, 16] width 60 height 17
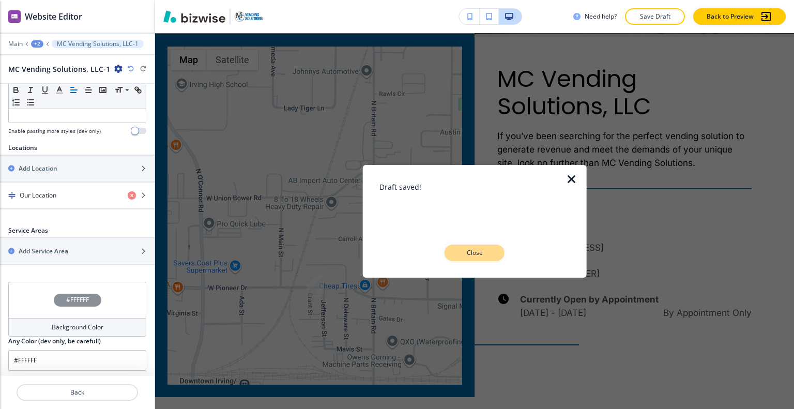
click at [463, 260] on button "Close" at bounding box center [475, 253] width 60 height 17
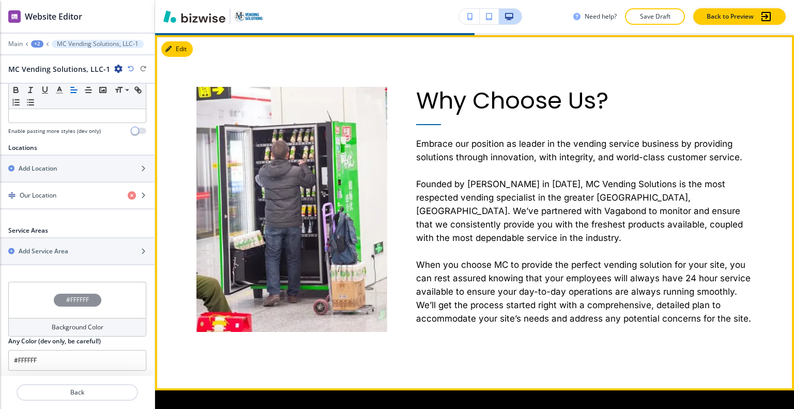
scroll to position [1170, 0]
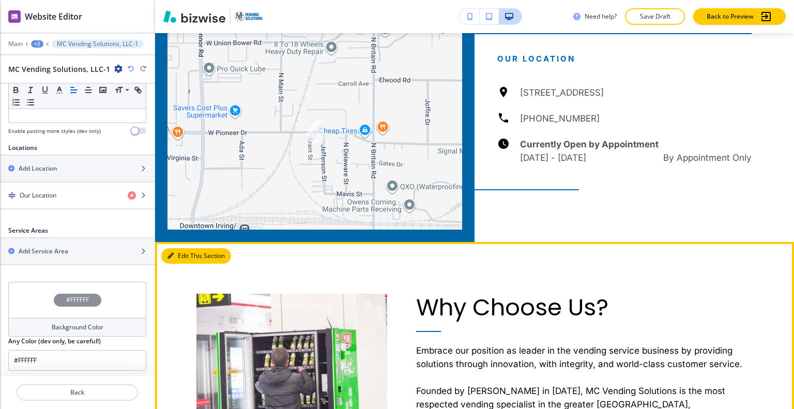
click at [187, 258] on button "Edit This Section" at bounding box center [196, 256] width 70 height 16
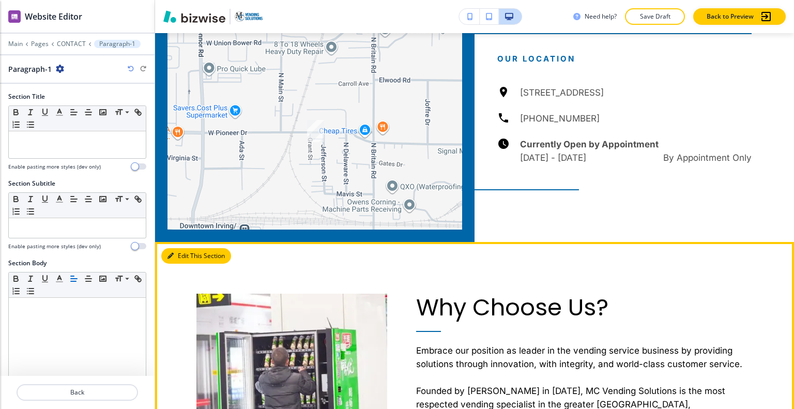
scroll to position [1378, 0]
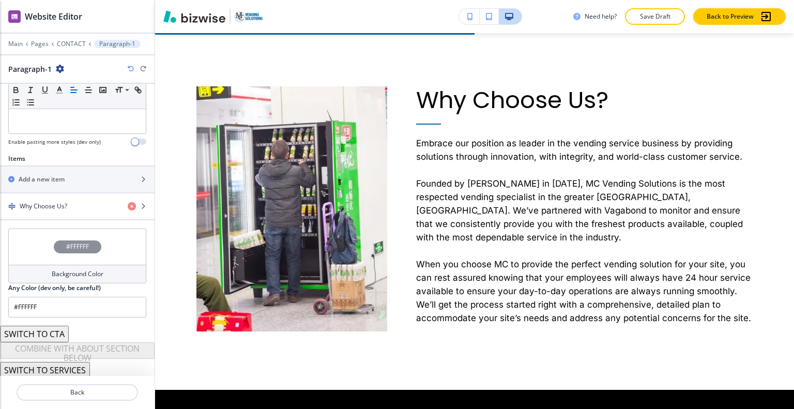
click at [39, 253] on div "#FFFFFF" at bounding box center [77, 247] width 138 height 36
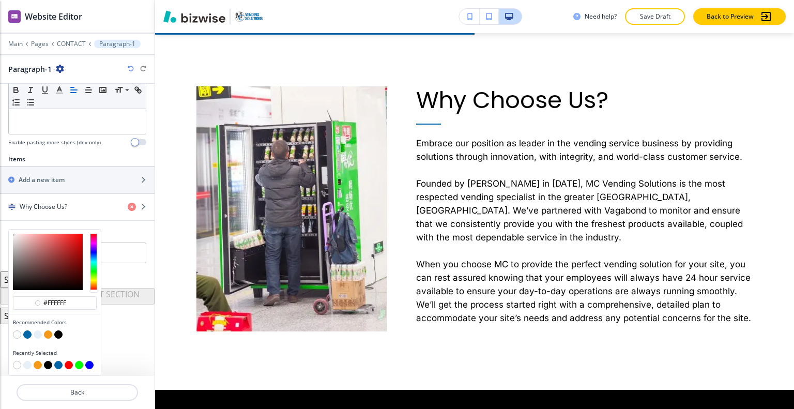
scroll to position [295, 0]
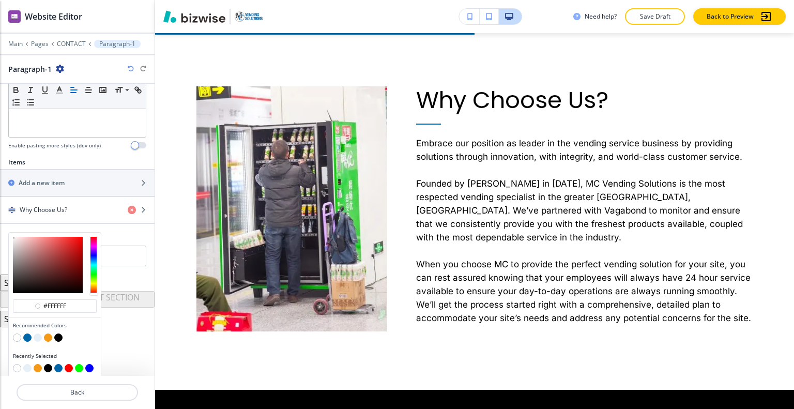
click at [36, 334] on button "button" at bounding box center [38, 338] width 8 height 8
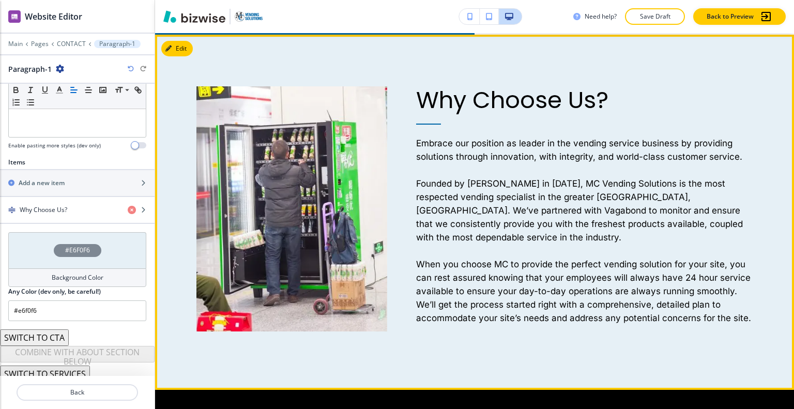
scroll to position [1326, 0]
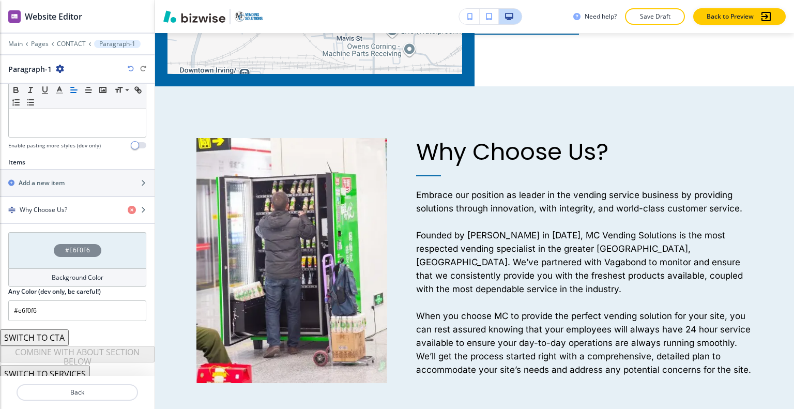
click at [132, 70] on icon "button" at bounding box center [131, 69] width 6 height 6
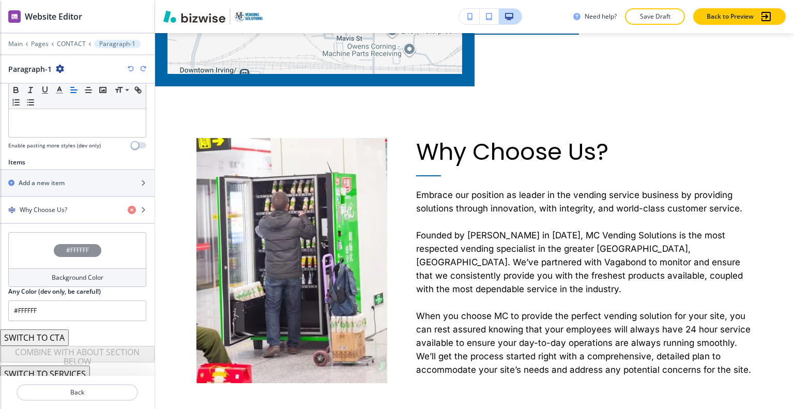
click at [36, 246] on div "#FFFFFF" at bounding box center [77, 250] width 138 height 36
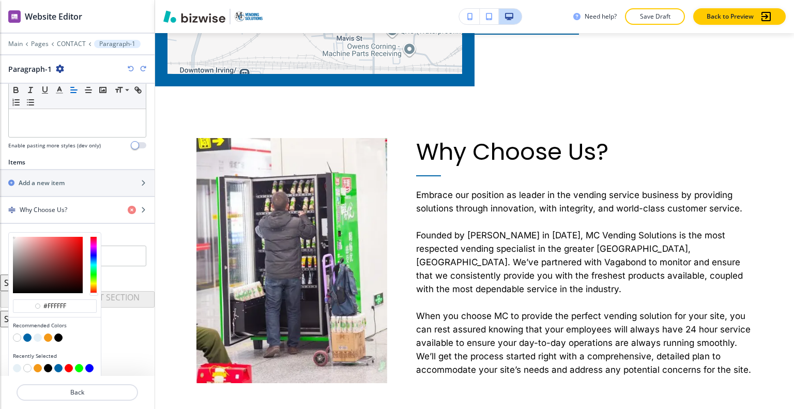
click at [41, 335] on button "button" at bounding box center [38, 338] width 8 height 8
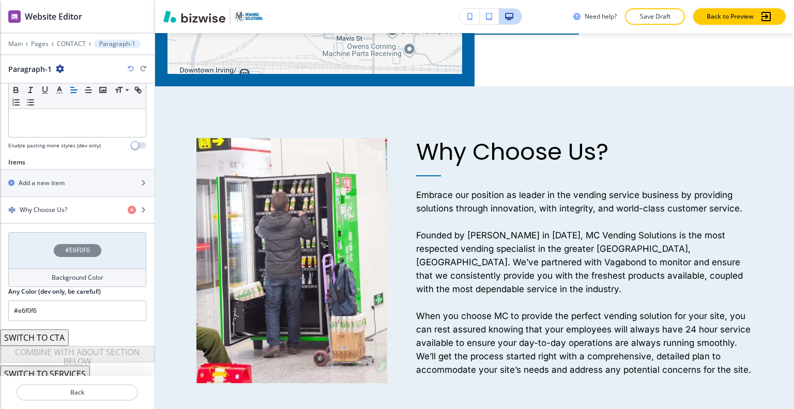
click at [129, 69] on icon "button" at bounding box center [131, 69] width 6 height 6
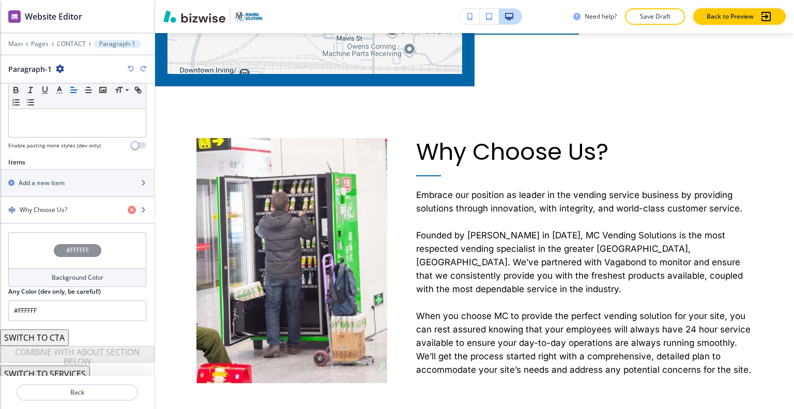
click at [41, 249] on div "#FFFFFF" at bounding box center [77, 250] width 138 height 36
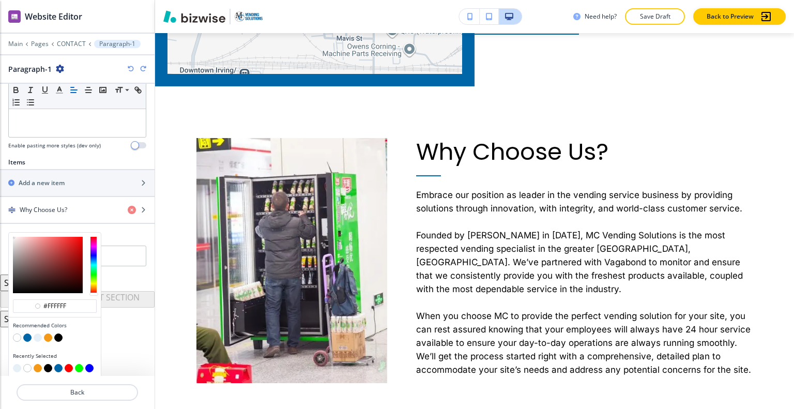
click at [38, 334] on button "button" at bounding box center [38, 338] width 8 height 8
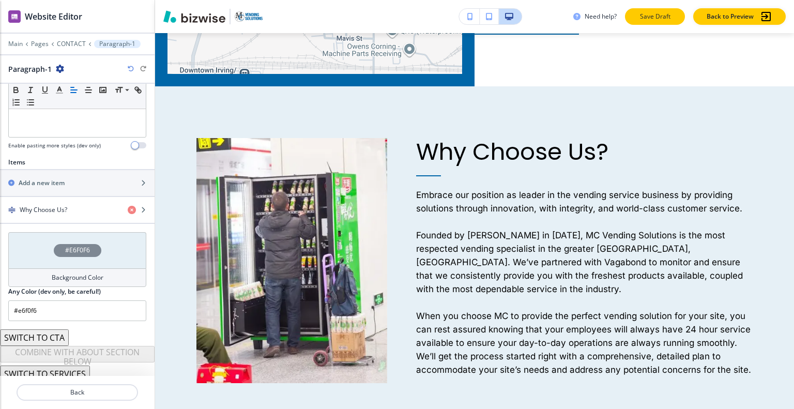
click at [642, 18] on p "Save Draft" at bounding box center [655, 16] width 33 height 9
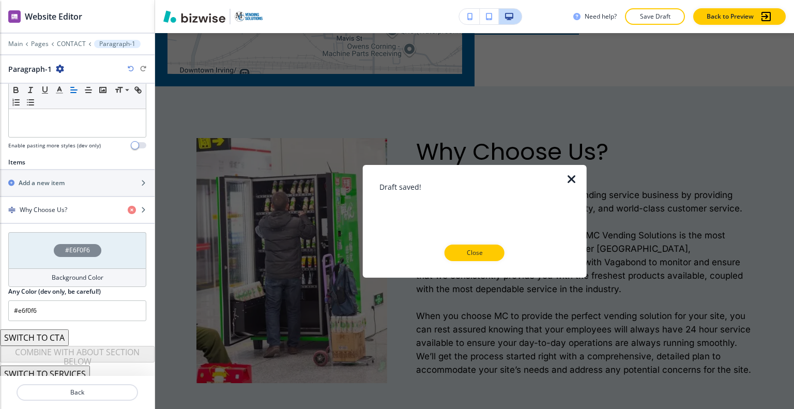
click at [480, 261] on div "Draft saved! Close" at bounding box center [475, 220] width 191 height 113
click at [480, 258] on button "Close" at bounding box center [475, 253] width 60 height 17
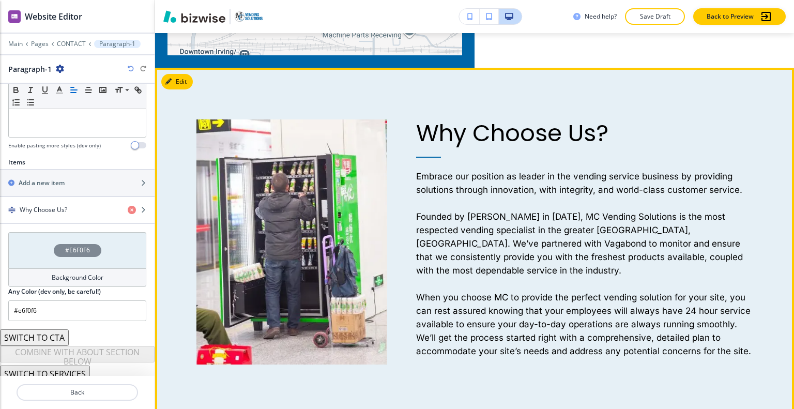
scroll to position [1396, 0]
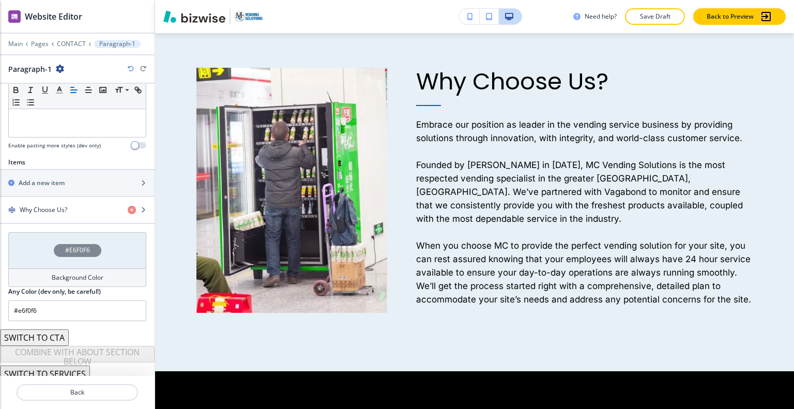
click at [34, 250] on div "#E6F0F6" at bounding box center [77, 250] width 138 height 36
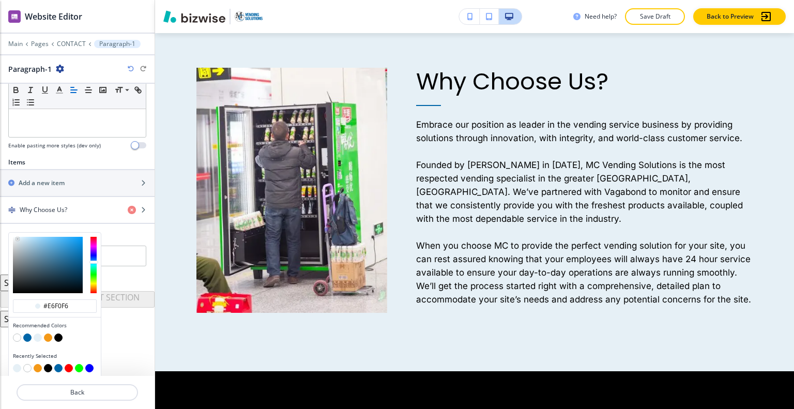
click at [48, 334] on button "button" at bounding box center [48, 338] width 8 height 8
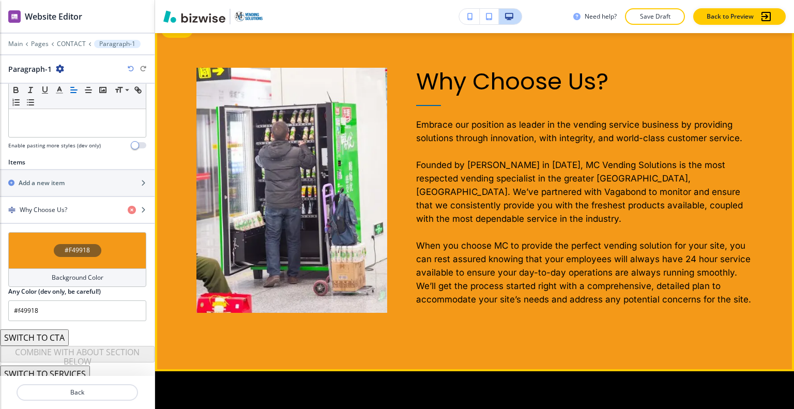
scroll to position [1293, 0]
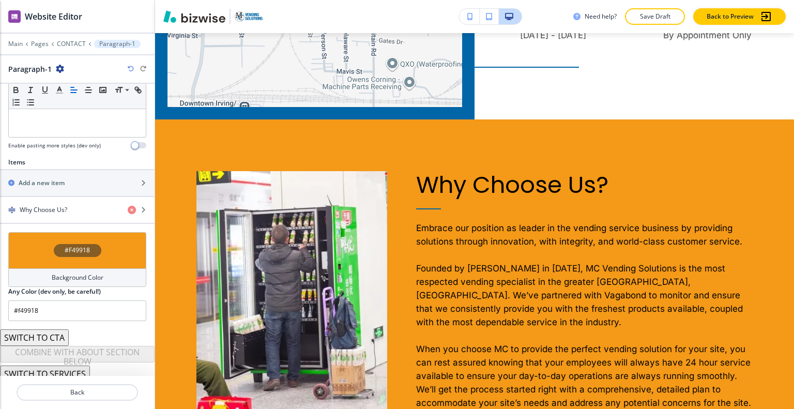
click at [37, 255] on div "#F49918" at bounding box center [77, 250] width 138 height 36
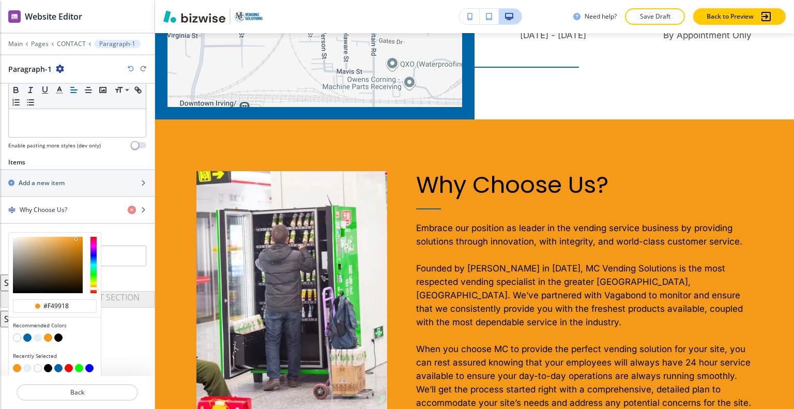
click at [17, 334] on button "button" at bounding box center [17, 338] width 8 height 8
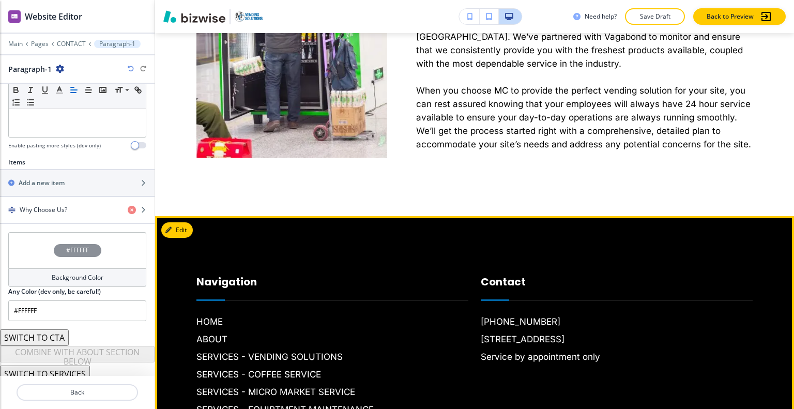
scroll to position [1345, 0]
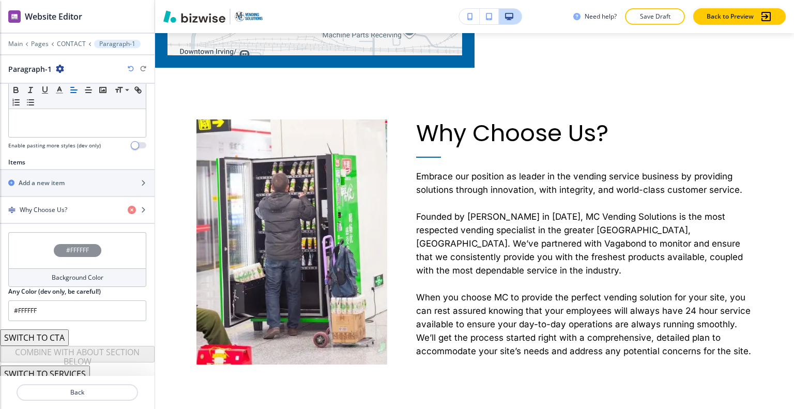
click at [28, 256] on div "#FFFFFF" at bounding box center [77, 250] width 138 height 36
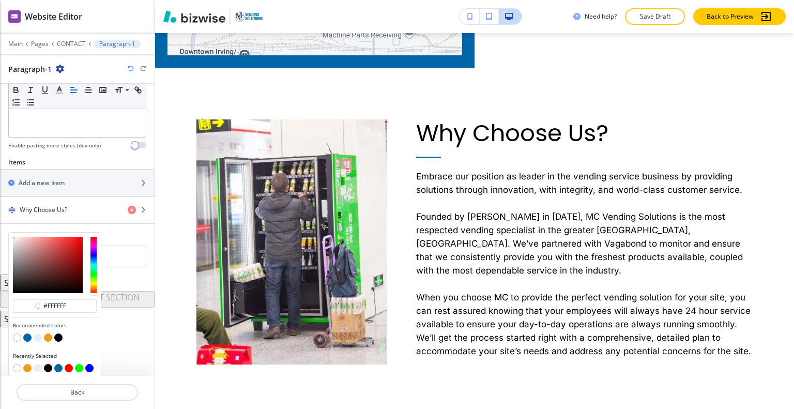
click at [37, 334] on button "button" at bounding box center [38, 338] width 8 height 8
type input "#e6f0f6"
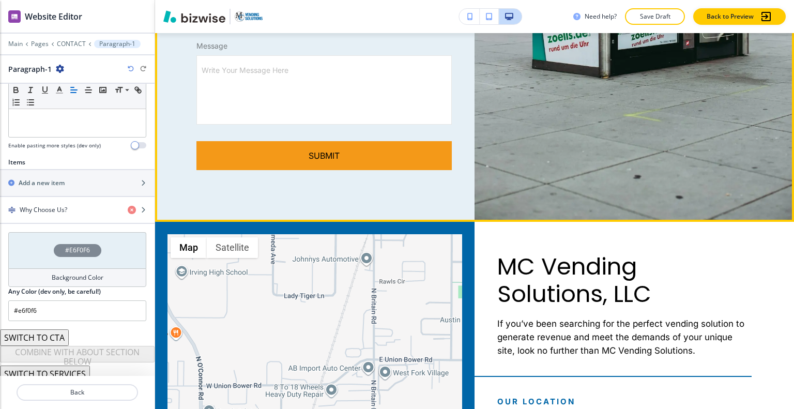
scroll to position [621, 0]
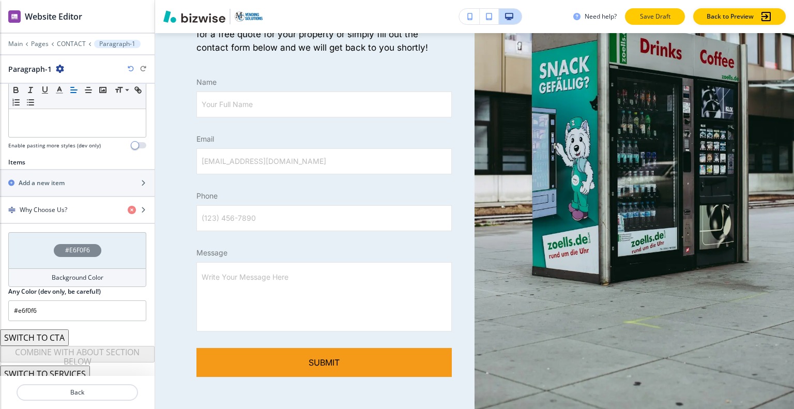
click at [639, 16] on p "Save Draft" at bounding box center [655, 16] width 33 height 9
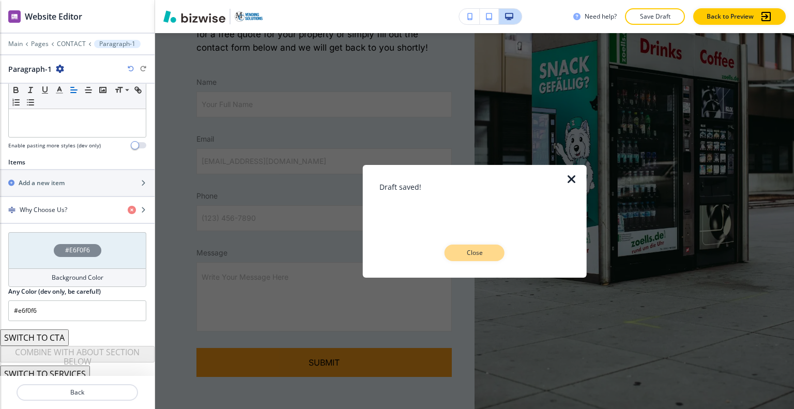
click at [463, 258] on button "Close" at bounding box center [475, 253] width 60 height 17
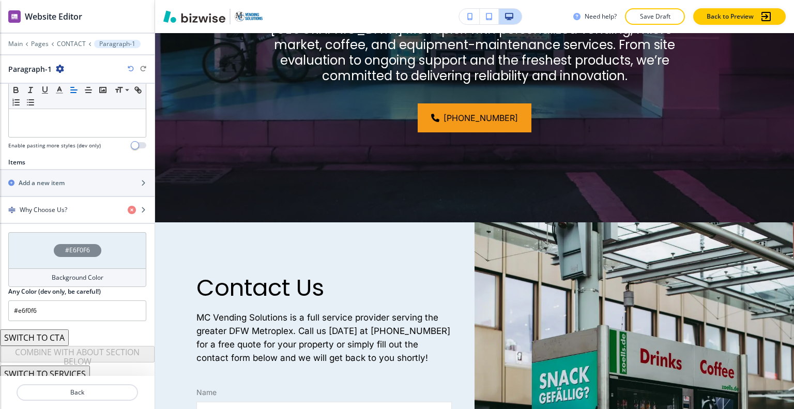
scroll to position [0, 0]
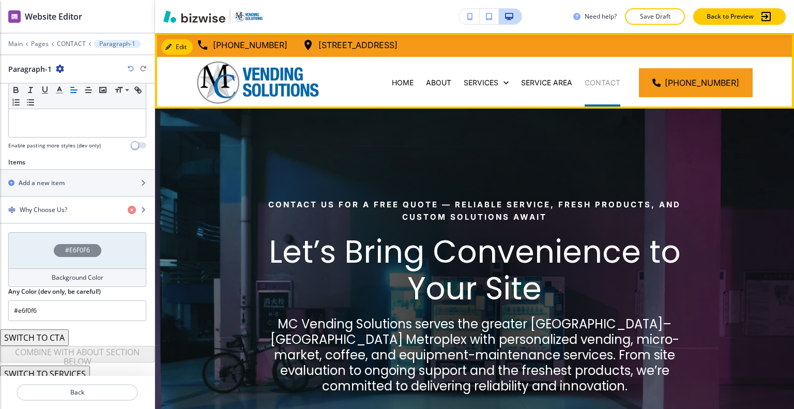
click at [610, 78] on p "CONTACT" at bounding box center [603, 83] width 36 height 10
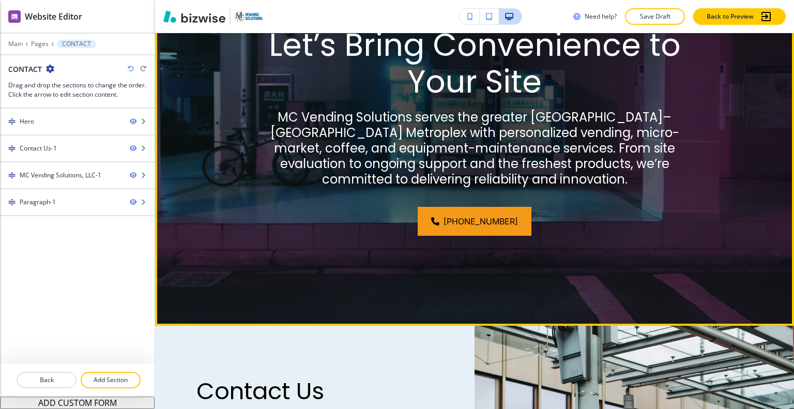
scroll to position [414, 0]
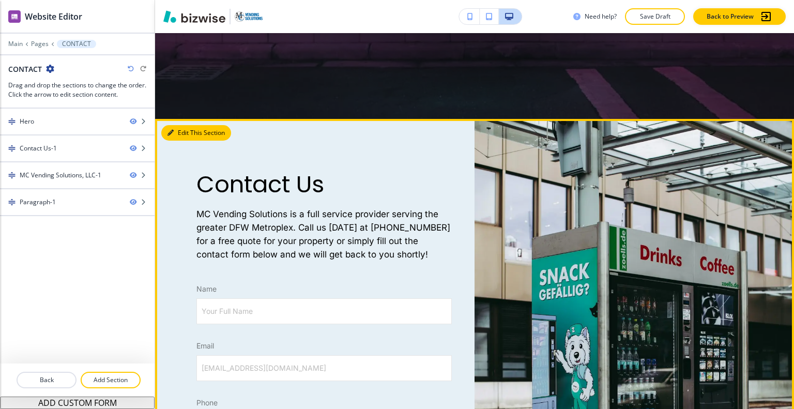
click at [175, 132] on button "Edit This Section" at bounding box center [196, 133] width 70 height 16
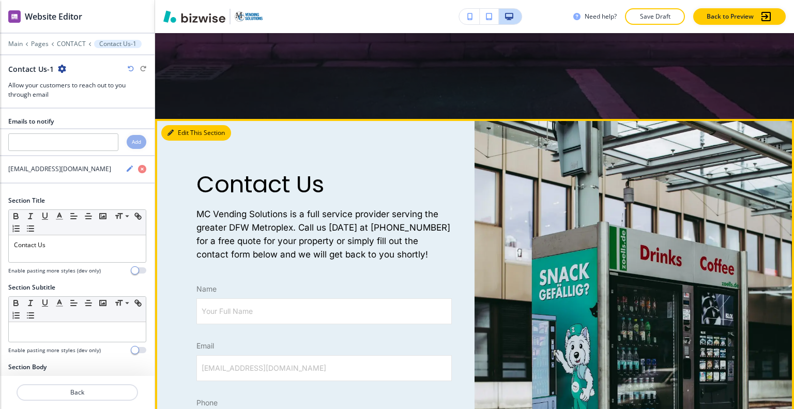
scroll to position [500, 0]
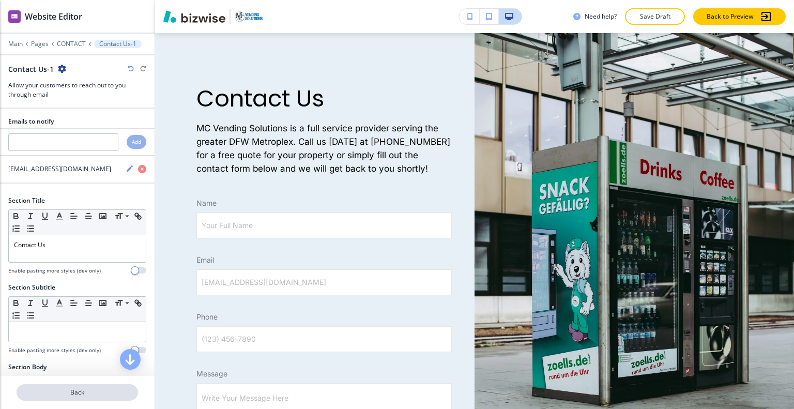
click at [96, 396] on p "Back" at bounding box center [77, 392] width 119 height 9
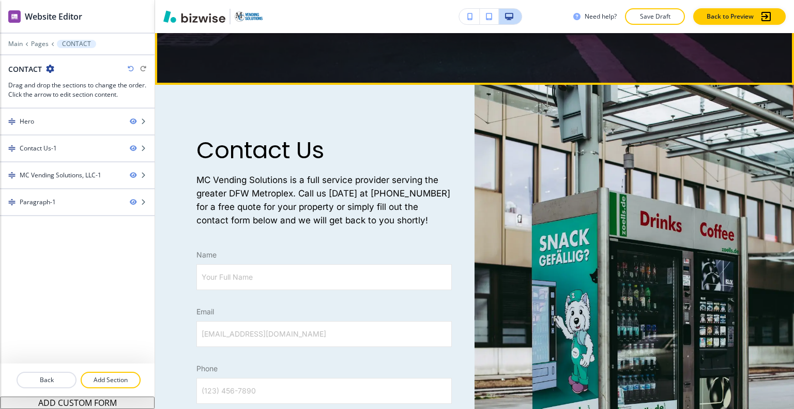
scroll to position [293, 0]
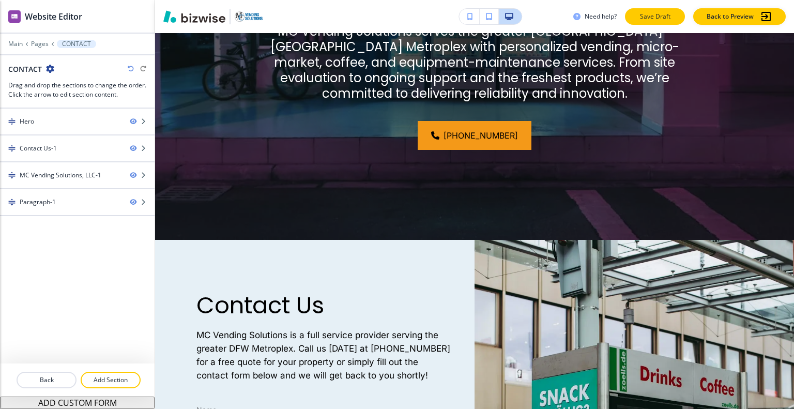
click at [650, 12] on p "Save Draft" at bounding box center [655, 16] width 33 height 9
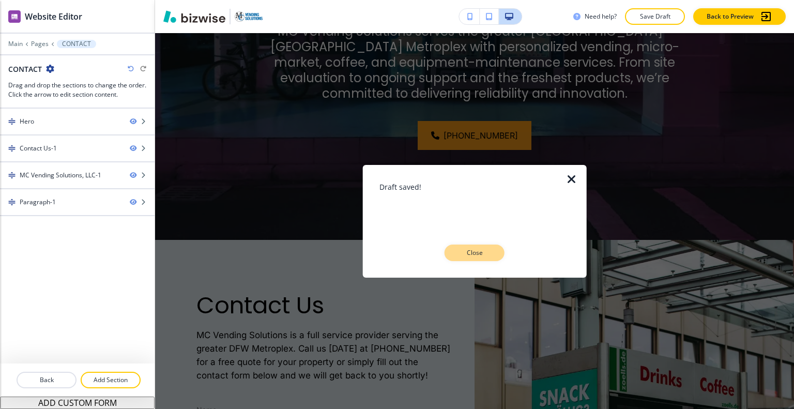
click at [479, 255] on p "Close" at bounding box center [474, 252] width 33 height 9
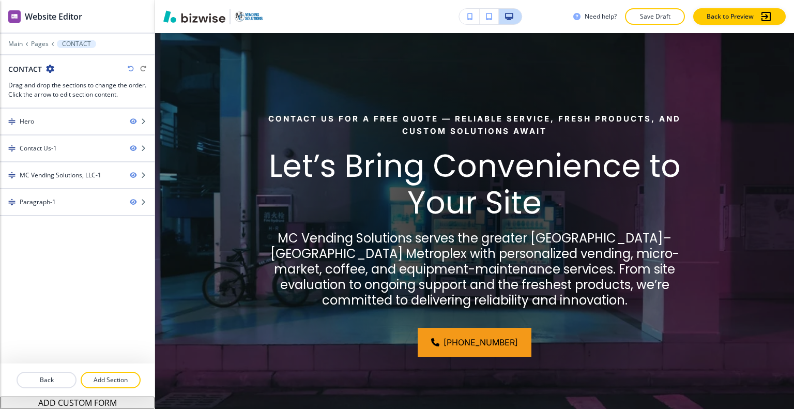
scroll to position [0, 0]
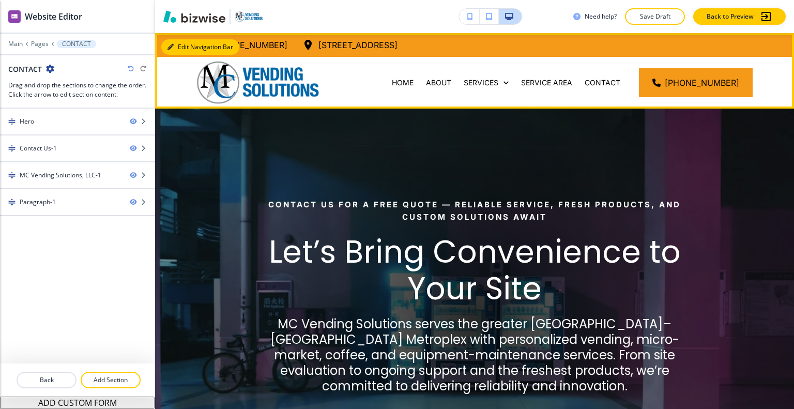
click at [186, 47] on button "Edit Navigation Bar" at bounding box center [200, 47] width 78 height 16
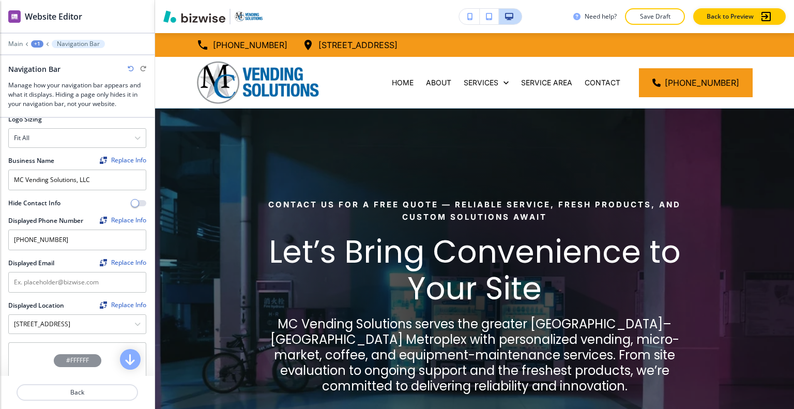
scroll to position [155, 0]
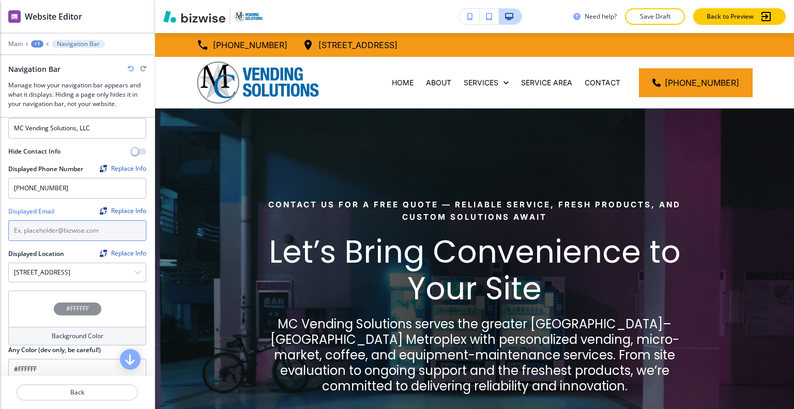
paste input "mcvendingsolutions@gmail.com"
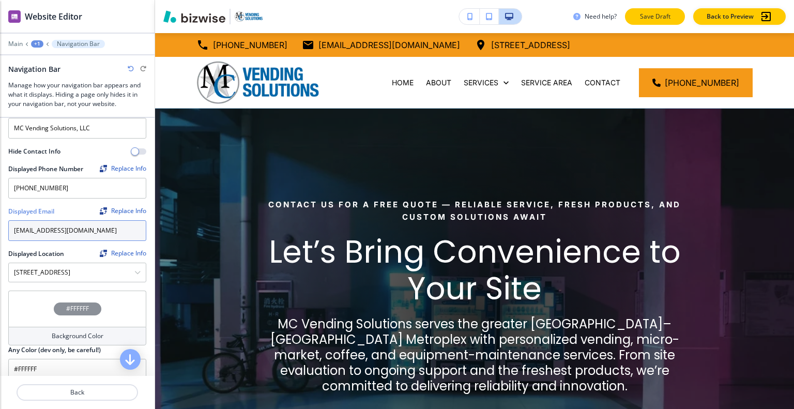
type input "mcvendingsolutions@gmail.com"
click at [642, 21] on button "Save Draft" at bounding box center [655, 16] width 60 height 17
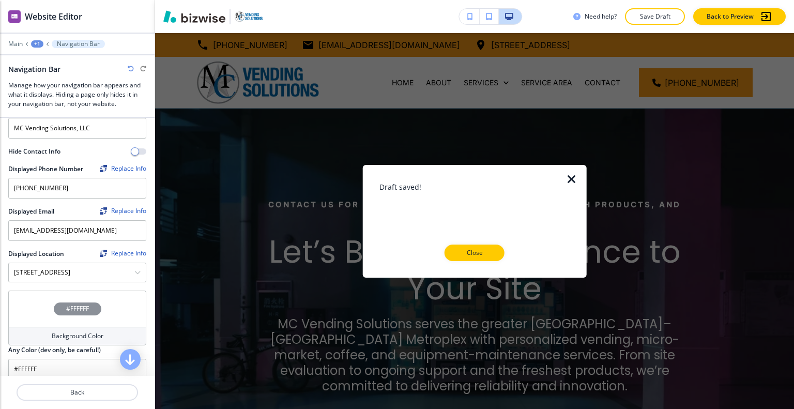
click at [459, 243] on div "Draft saved! Close" at bounding box center [475, 221] width 191 height 80
click at [523, 257] on div "Close" at bounding box center [475, 253] width 191 height 17
click at [504, 254] on div "Close" at bounding box center [475, 253] width 191 height 17
click at [484, 252] on p "Close" at bounding box center [474, 252] width 33 height 9
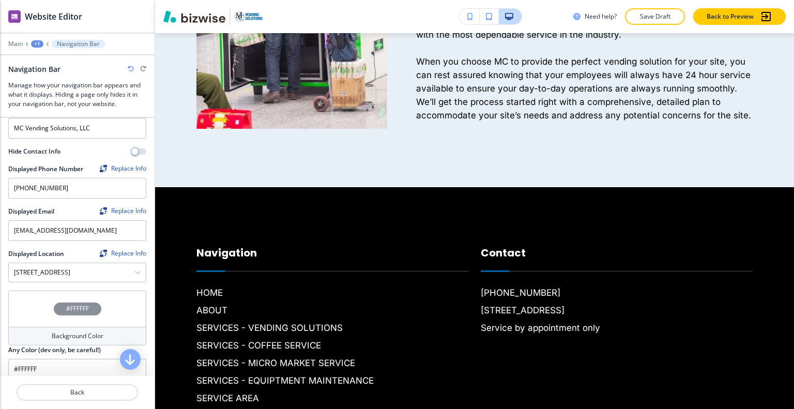
scroll to position [1734, 0]
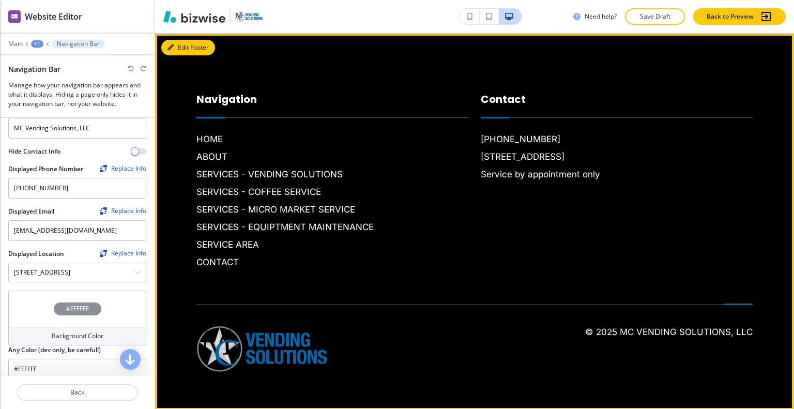
click at [190, 47] on button "Edit Footer" at bounding box center [188, 48] width 54 height 16
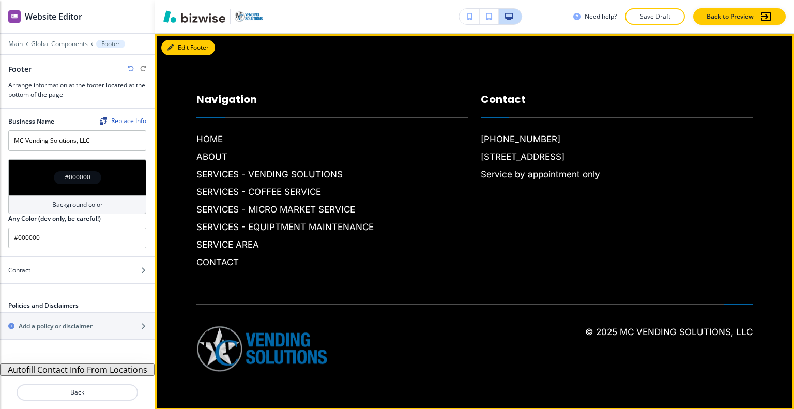
scroll to position [1734, 0]
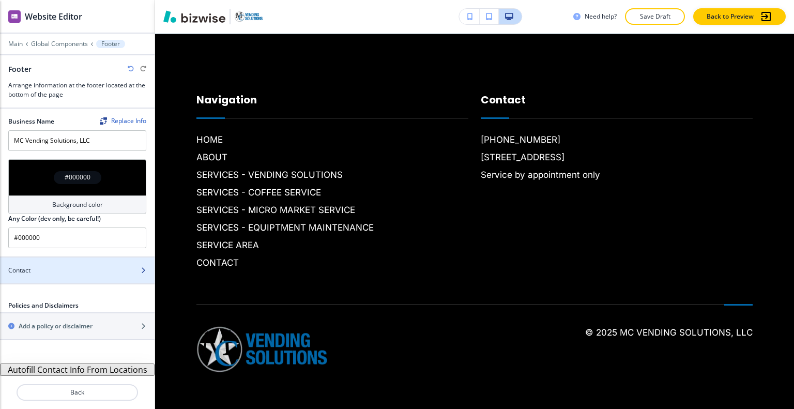
click at [74, 277] on div at bounding box center [77, 279] width 155 height 8
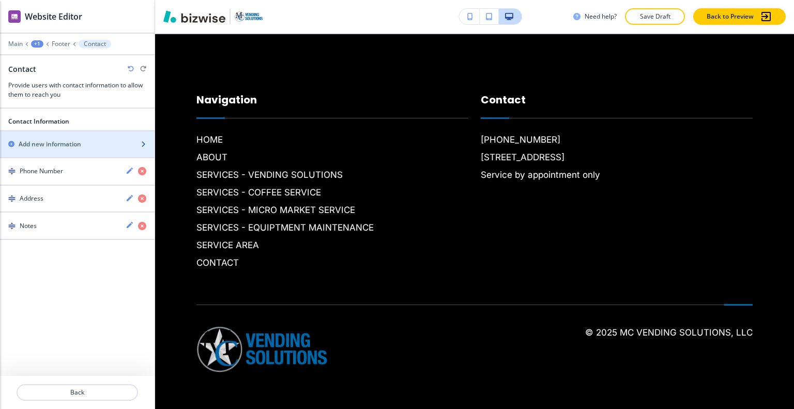
click at [71, 149] on div "button" at bounding box center [77, 153] width 155 height 8
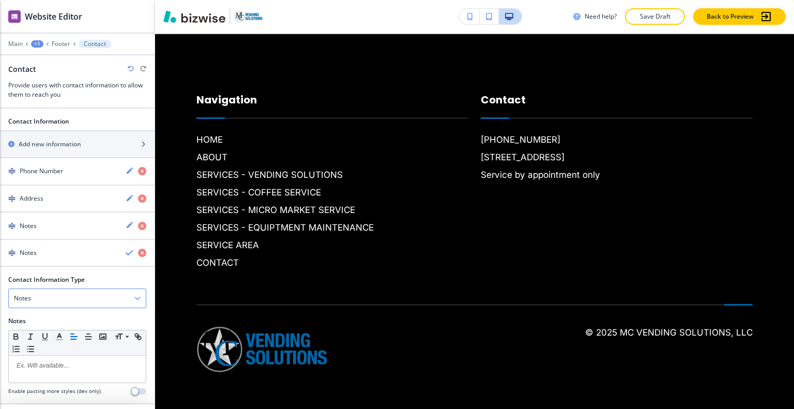
click at [54, 292] on div "Notes" at bounding box center [77, 298] width 137 height 19
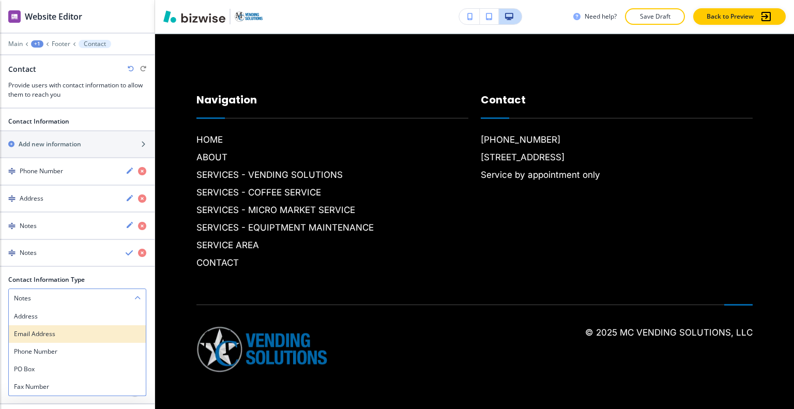
click at [49, 330] on h4 "Email Address" at bounding box center [77, 333] width 127 height 9
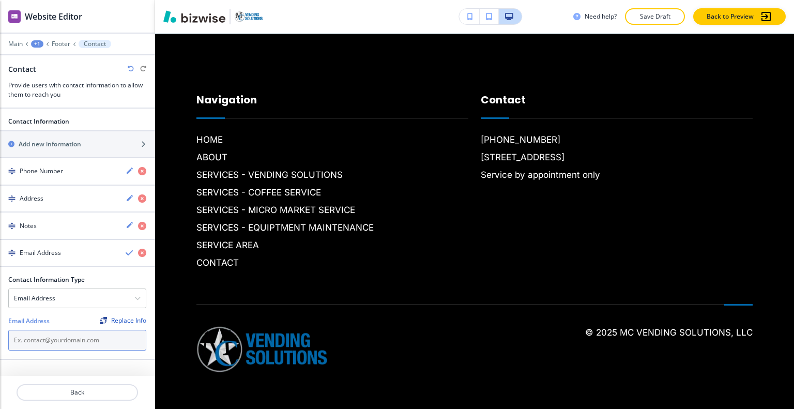
paste input "mcvendingsolutions@gmail.com"
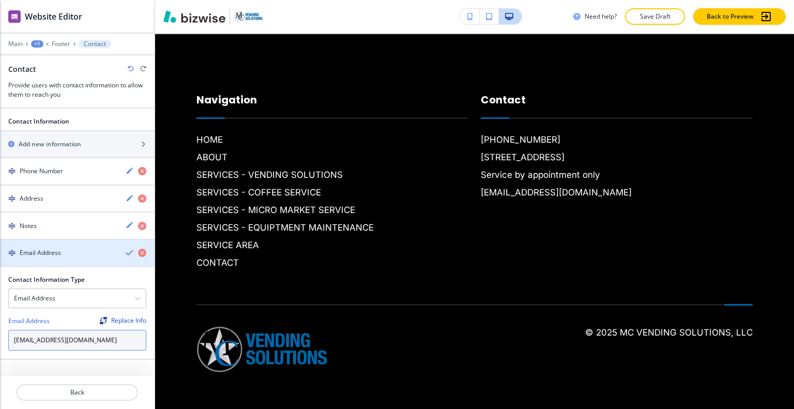
type input "mcvendingsolutions@gmail.com"
click at [127, 250] on icon "button" at bounding box center [130, 253] width 8 height 8
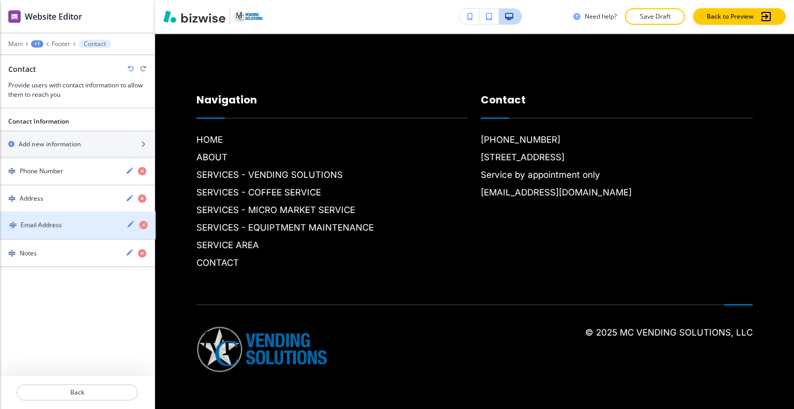
drag, startPoint x: 56, startPoint y: 256, endPoint x: 58, endPoint y: 230, distance: 26.4
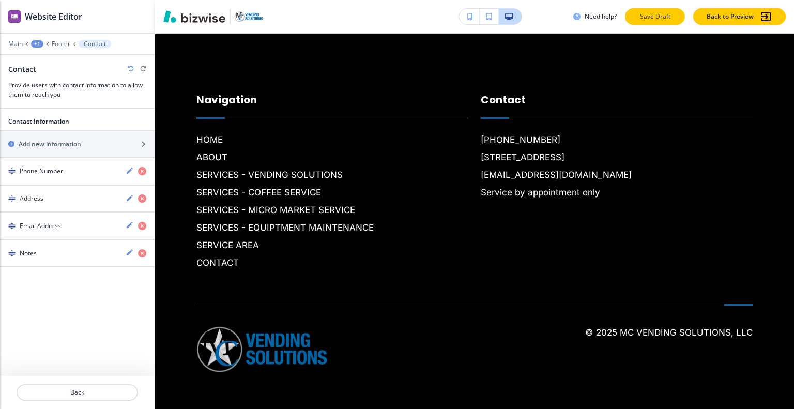
click at [644, 16] on p "Save Draft" at bounding box center [655, 16] width 33 height 9
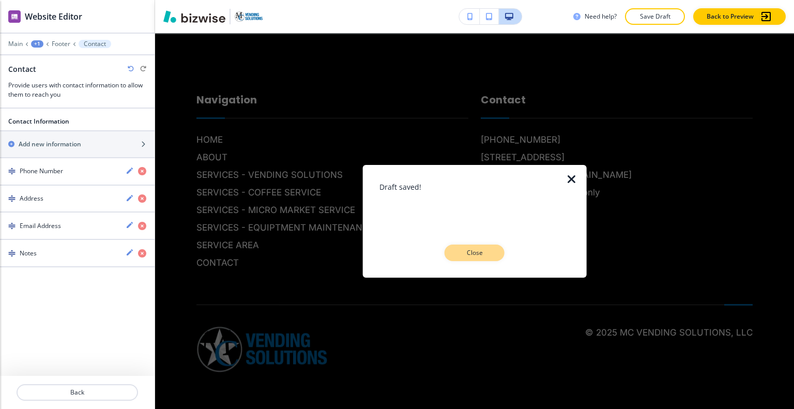
click at [475, 259] on button "Close" at bounding box center [475, 253] width 60 height 17
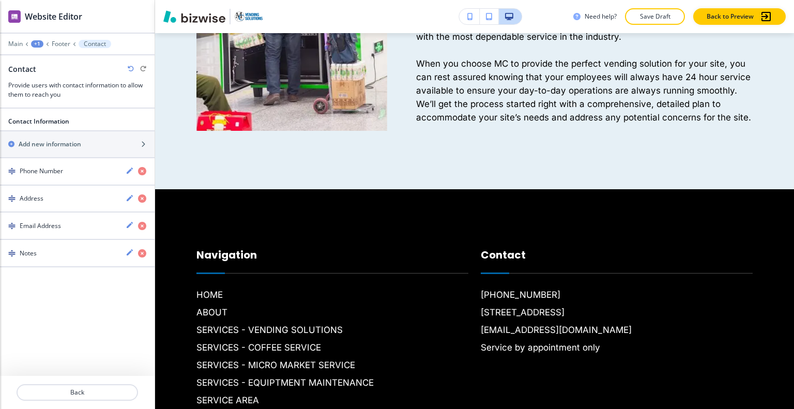
scroll to position [1734, 0]
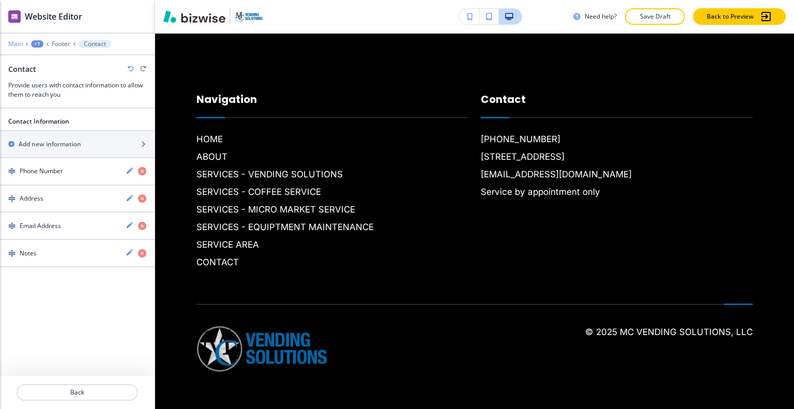
click at [17, 43] on p "Main" at bounding box center [15, 43] width 14 height 7
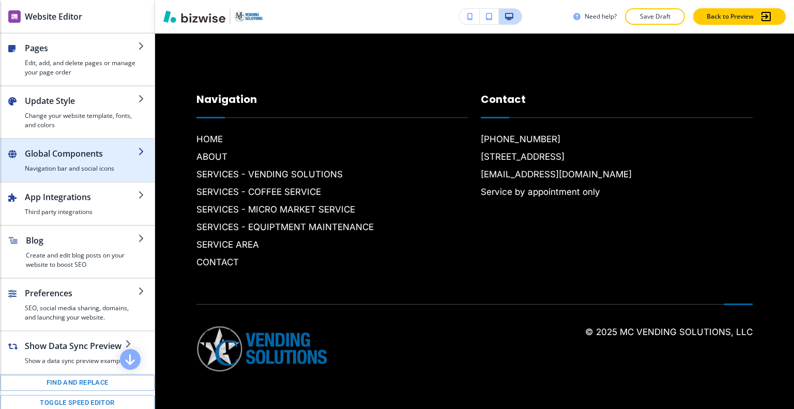
click at [75, 157] on h2 "Global Components" at bounding box center [81, 153] width 113 height 12
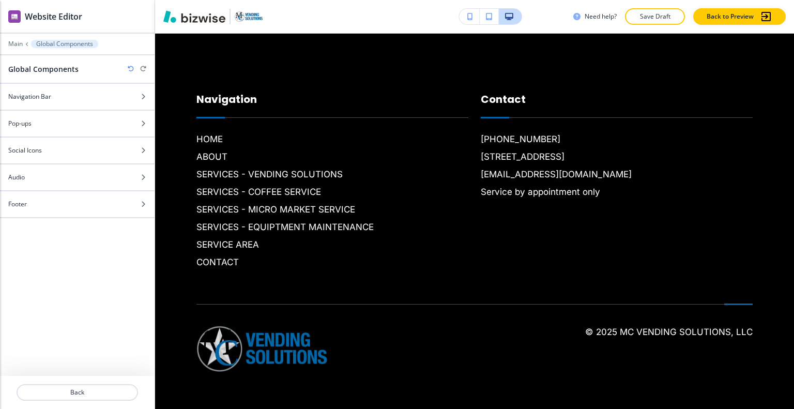
click at [68, 151] on div "Social Icons" at bounding box center [66, 150] width 132 height 9
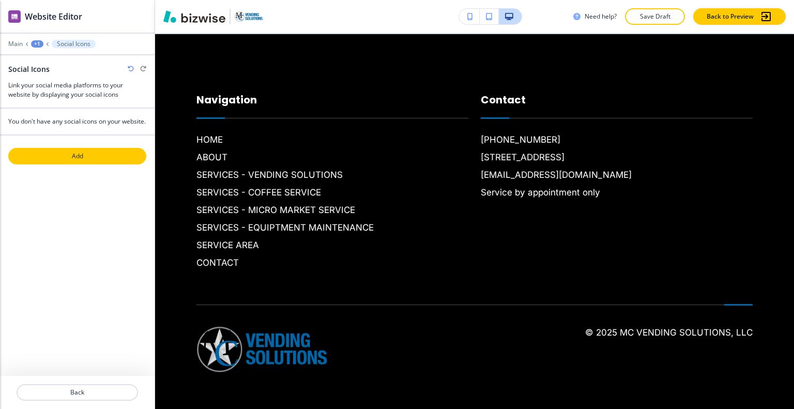
click at [70, 161] on p "Add" at bounding box center [77, 156] width 136 height 9
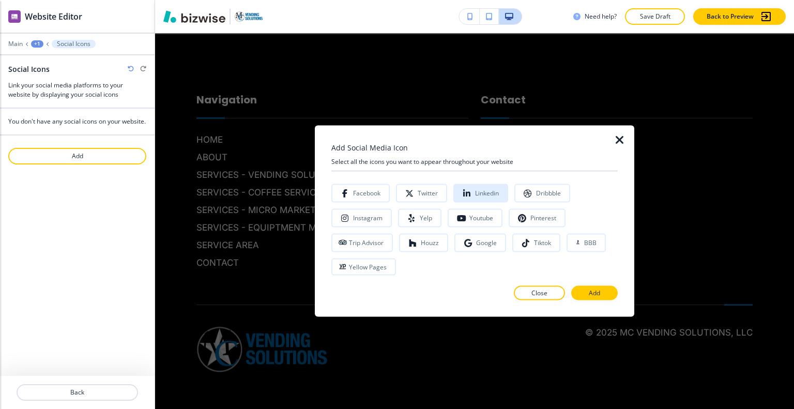
click at [463, 191] on icon "button" at bounding box center [467, 193] width 8 height 8
click at [609, 290] on button "Add" at bounding box center [595, 293] width 47 height 14
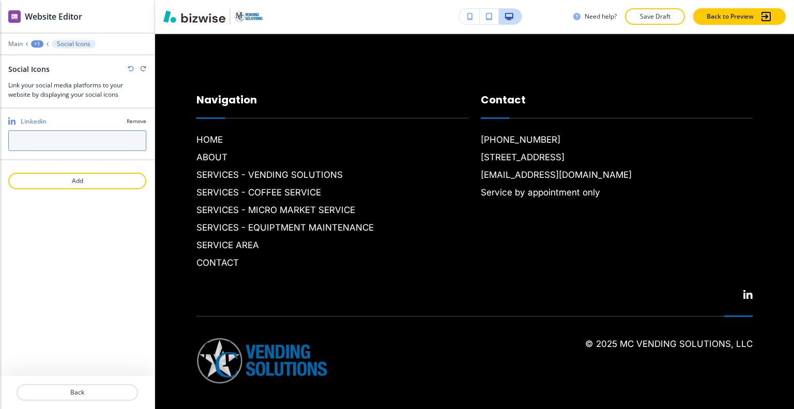
paste input "https://www.linkedin.com/"
type input "https://www.linkedin.com/"
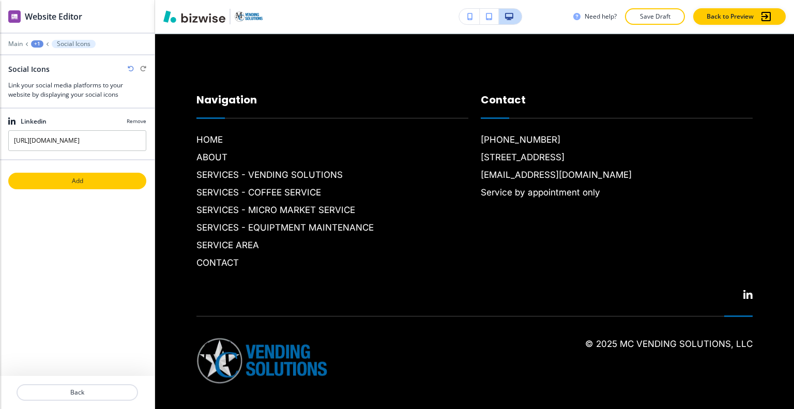
click at [93, 180] on p "Add" at bounding box center [77, 180] width 136 height 9
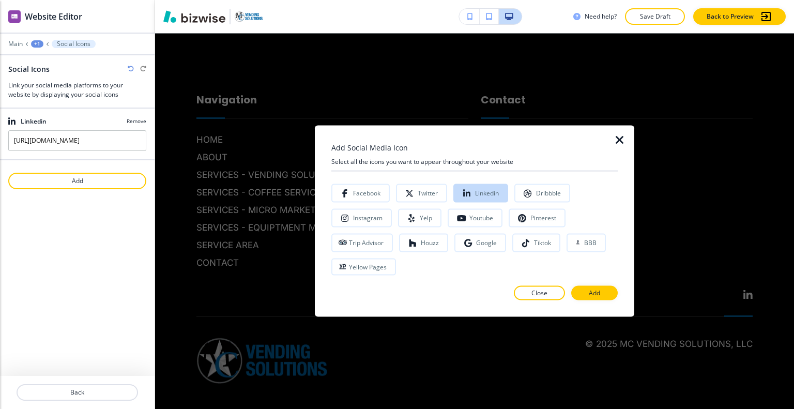
click at [627, 138] on div at bounding box center [626, 221] width 17 height 192
click at [623, 142] on icon "button" at bounding box center [620, 139] width 12 height 12
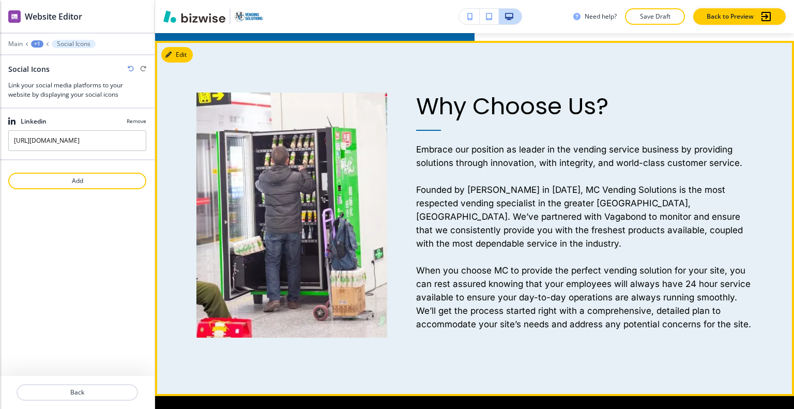
scroll to position [1320, 0]
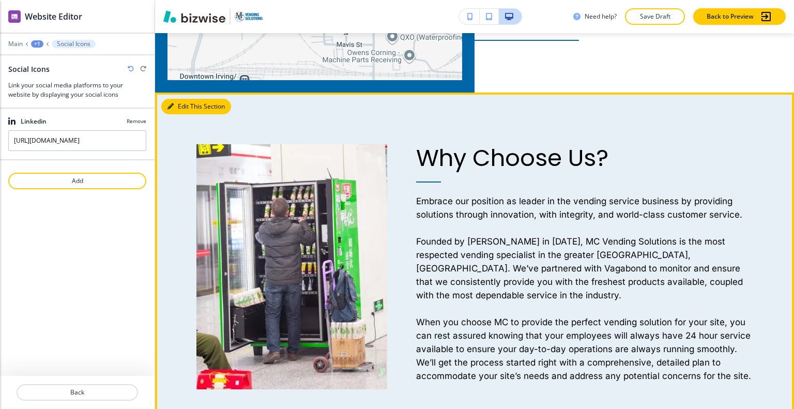
click at [181, 103] on button "Edit This Section" at bounding box center [196, 107] width 70 height 16
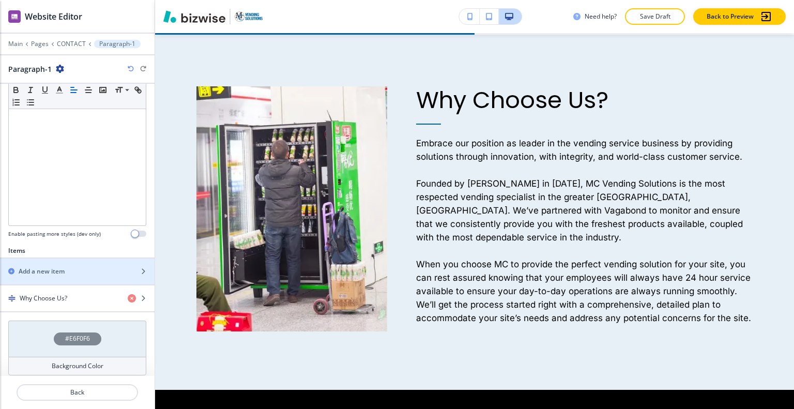
scroll to position [299, 0]
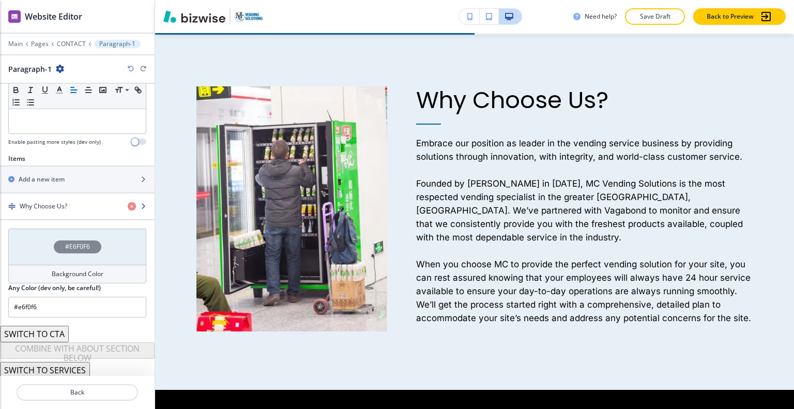
click at [47, 212] on div "button" at bounding box center [77, 215] width 155 height 8
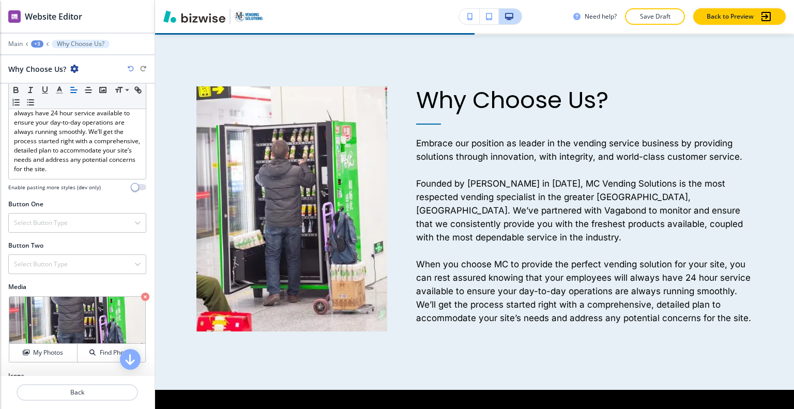
scroll to position [420, 0]
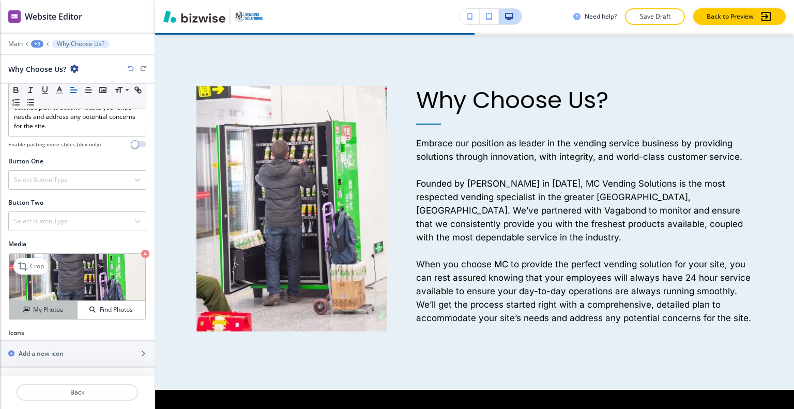
click at [51, 304] on button "My Photos" at bounding box center [43, 310] width 68 height 18
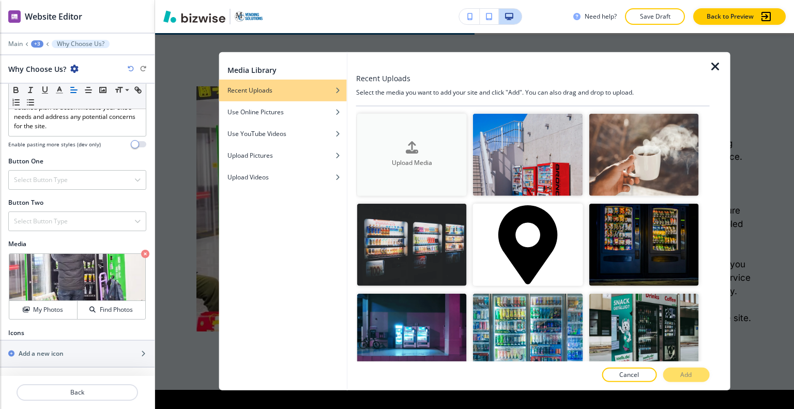
click at [397, 142] on div "Upload Media" at bounding box center [412, 155] width 110 height 26
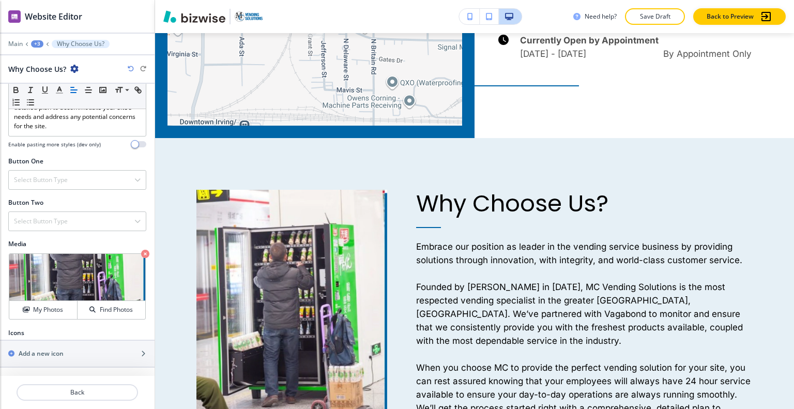
scroll to position [1270, 0]
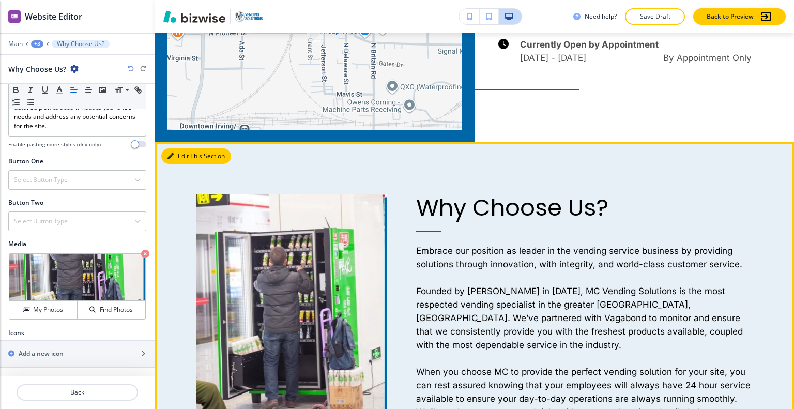
click at [173, 155] on icon "button" at bounding box center [171, 156] width 6 height 6
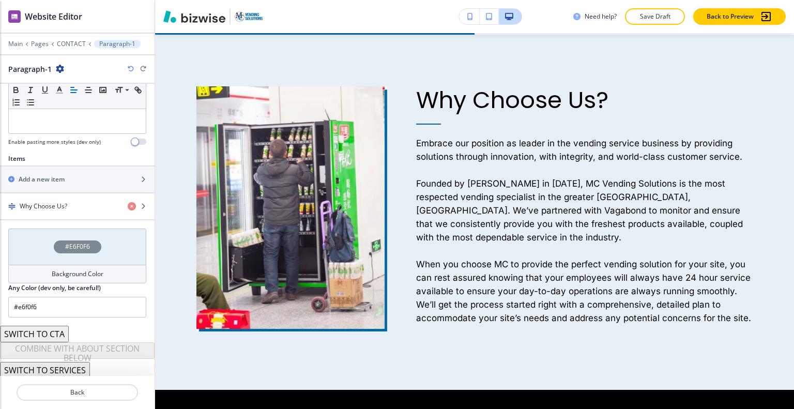
click at [38, 252] on div "#E6F0F6" at bounding box center [77, 247] width 138 height 36
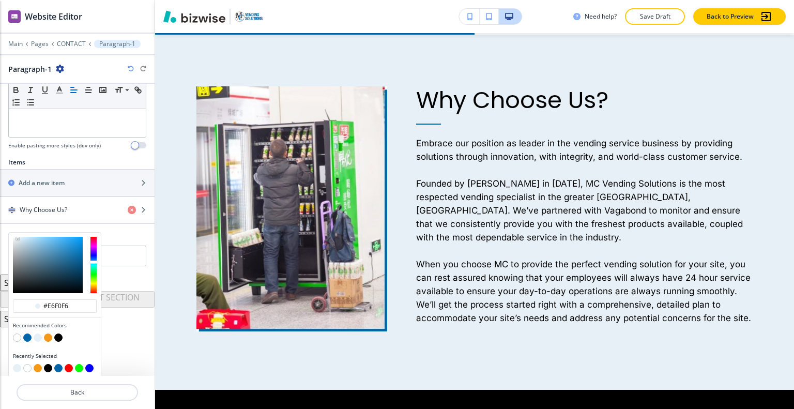
click at [13, 335] on button "button" at bounding box center [17, 338] width 8 height 8
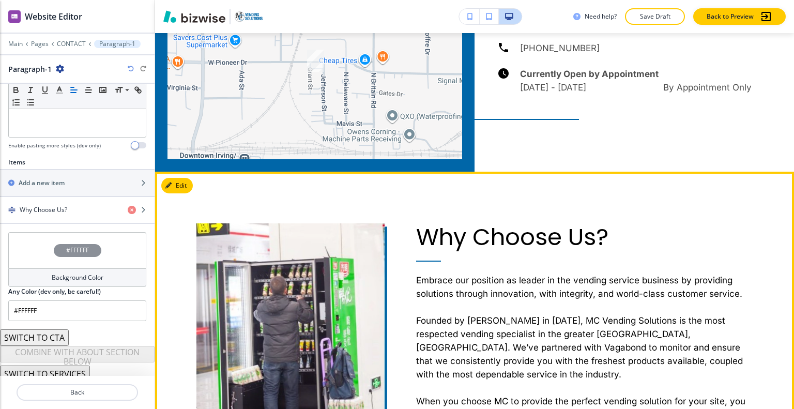
scroll to position [1137, 0]
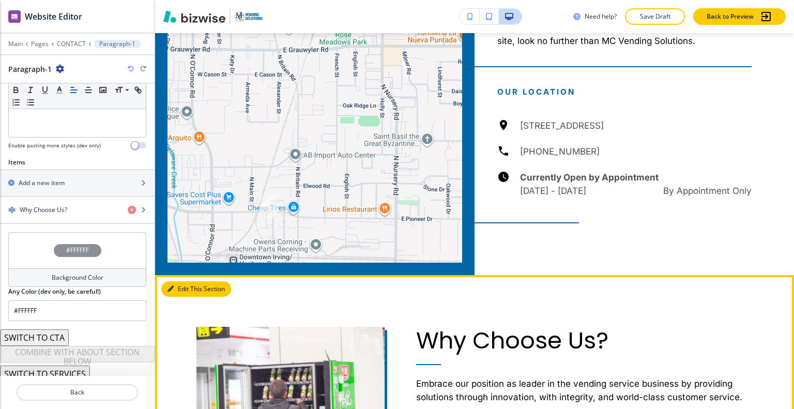
click at [174, 288] on button "Edit This Section" at bounding box center [196, 289] width 70 height 16
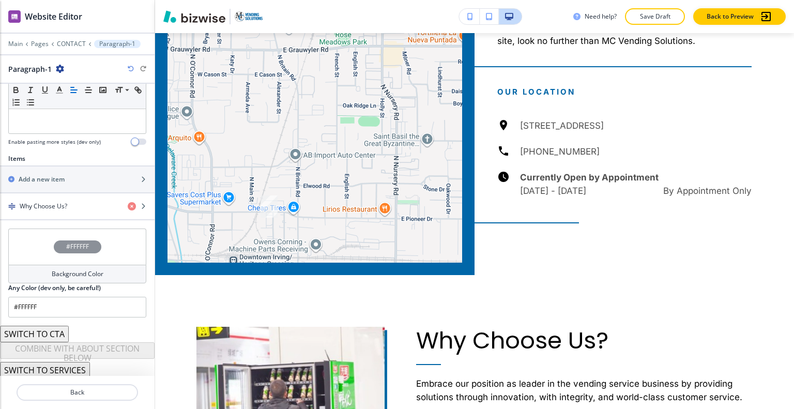
click at [25, 258] on div "#FFFFFF" at bounding box center [77, 247] width 138 height 36
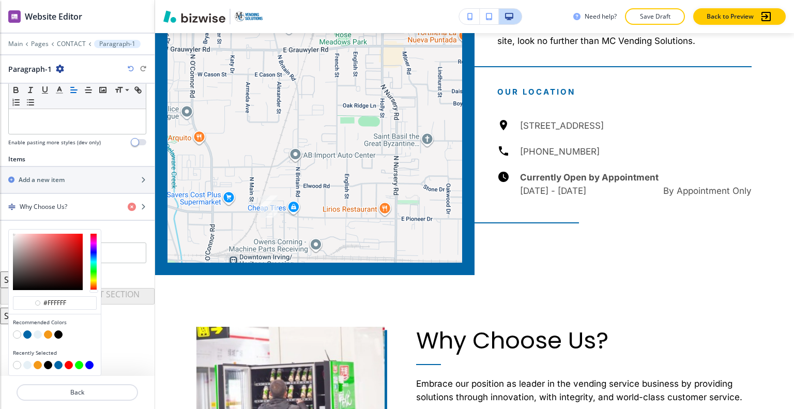
scroll to position [295, 0]
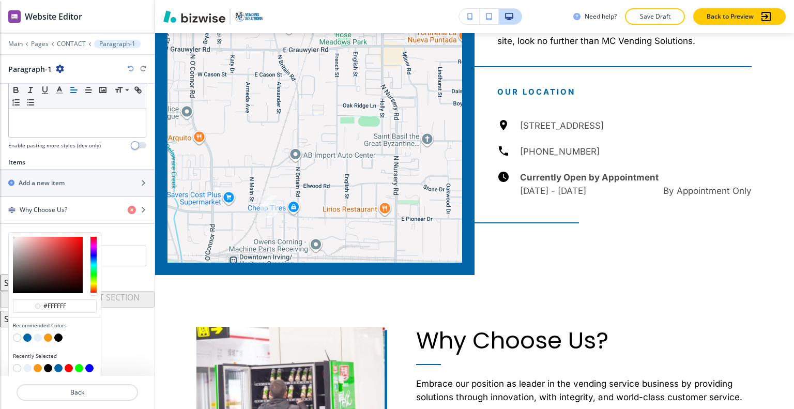
click at [35, 335] on button "button" at bounding box center [38, 338] width 8 height 8
type input "#e6f0f6"
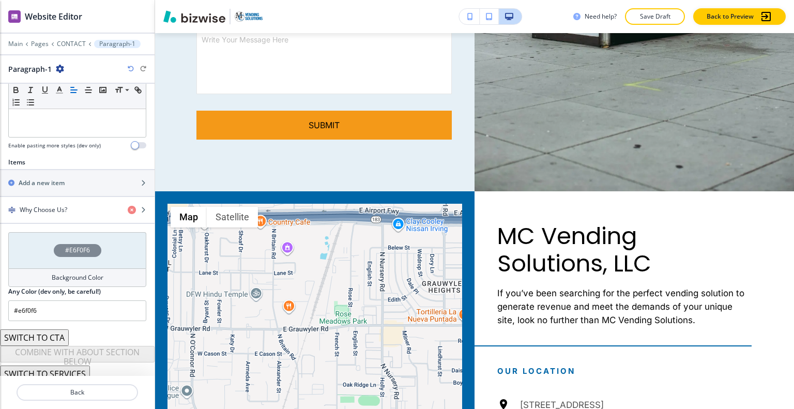
scroll to position [0, 0]
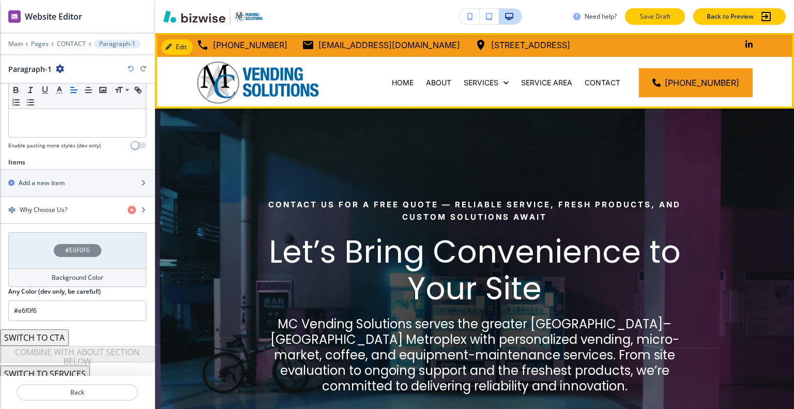
click at [658, 20] on p "Save Draft" at bounding box center [655, 16] width 33 height 9
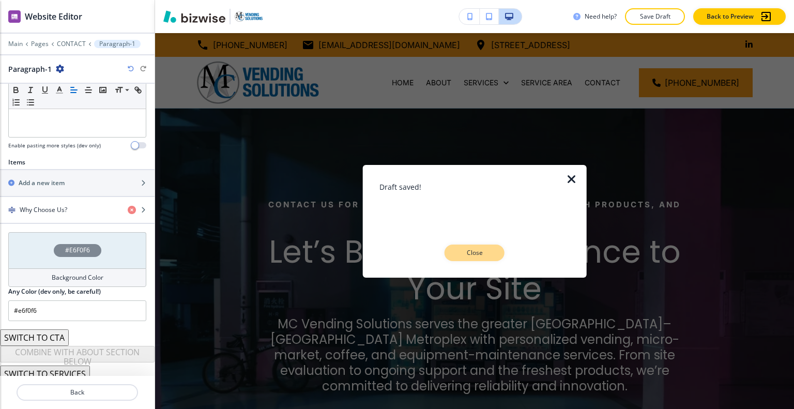
click at [493, 253] on button "Close" at bounding box center [475, 253] width 60 height 17
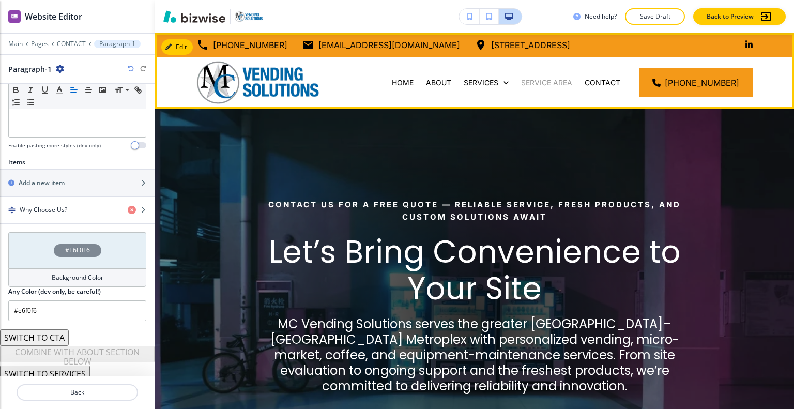
click at [569, 87] on p "SERVICE AREA" at bounding box center [546, 83] width 51 height 10
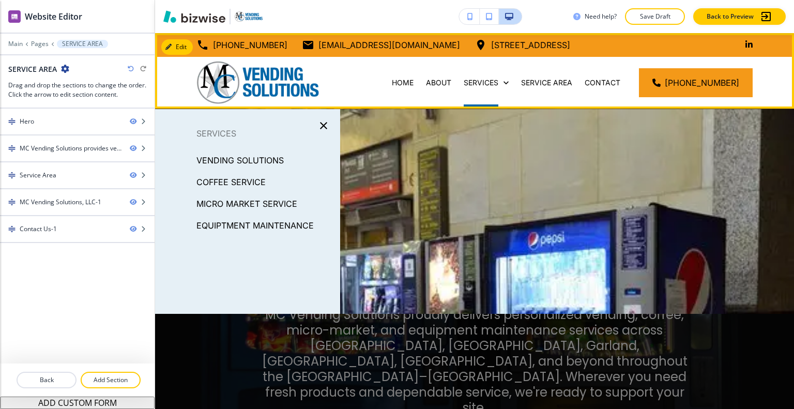
click at [407, 93] on div "HOME" at bounding box center [403, 83] width 34 height 52
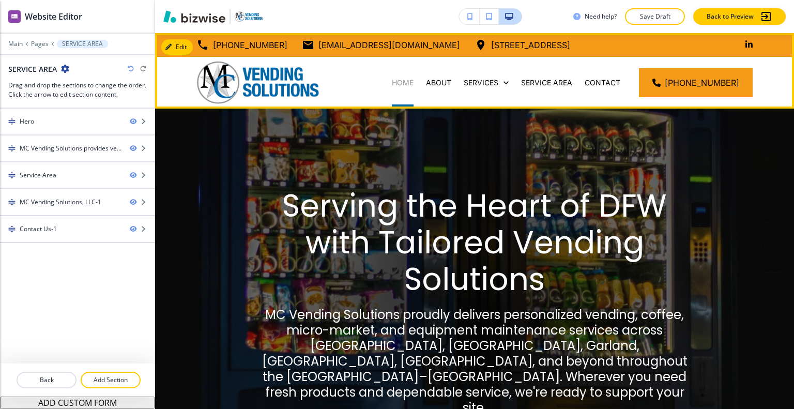
click at [408, 85] on p "HOME" at bounding box center [403, 83] width 22 height 10
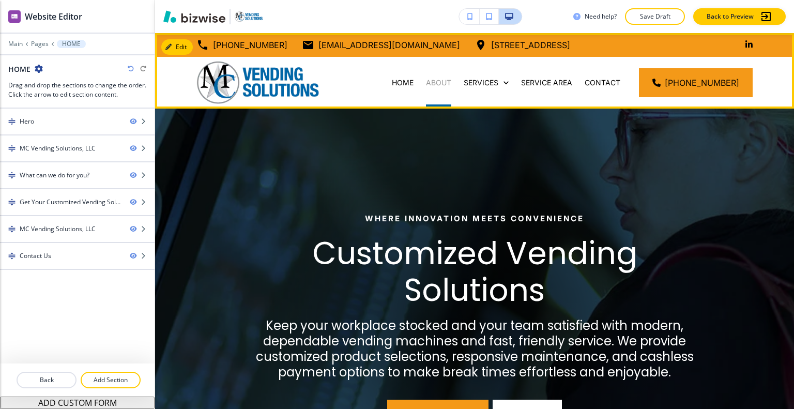
click at [447, 85] on p "ABOUT" at bounding box center [438, 83] width 25 height 10
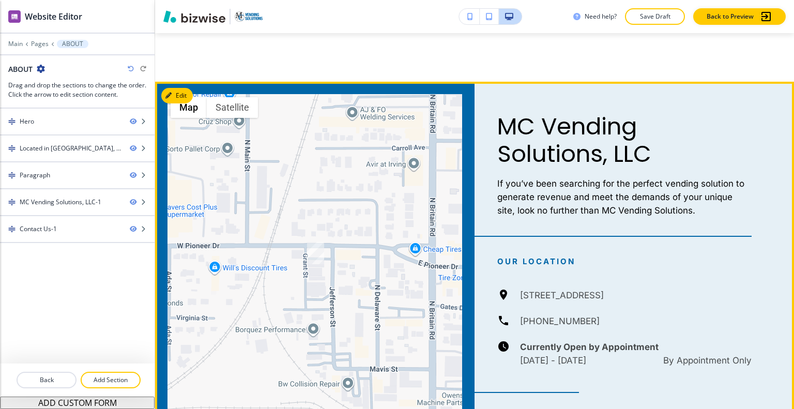
scroll to position [1500, 0]
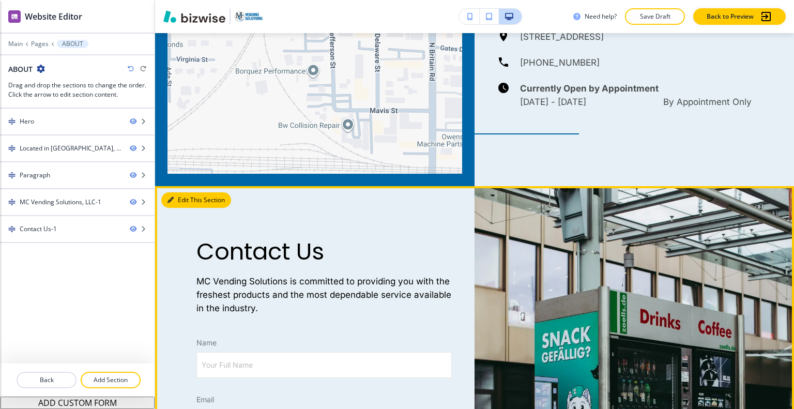
click at [180, 192] on button "Edit This Section" at bounding box center [196, 200] width 70 height 16
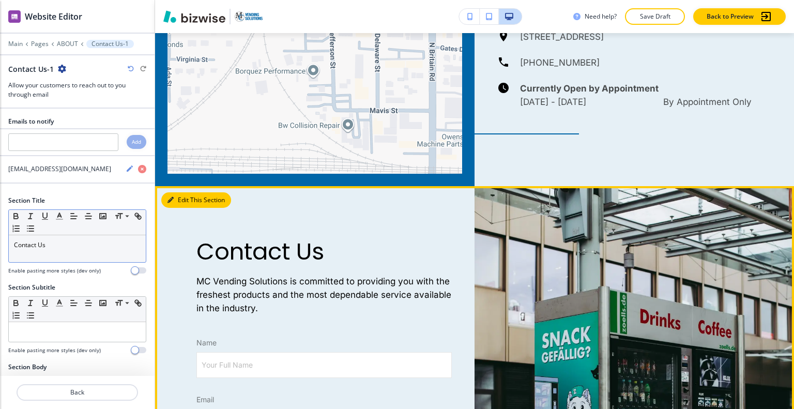
scroll to position [1678, 0]
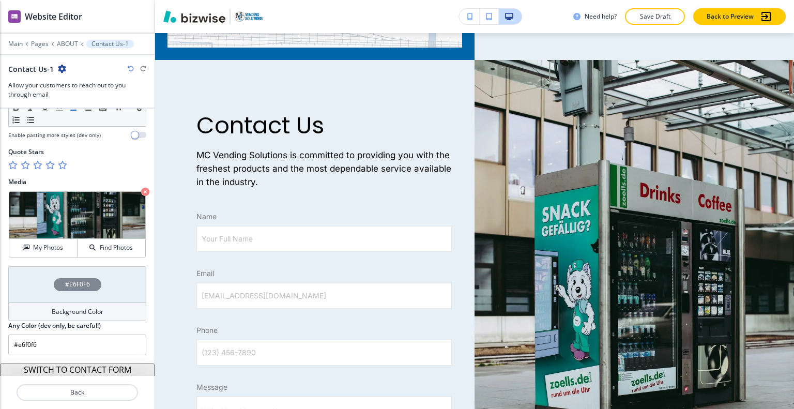
click at [37, 281] on div "#E6F0F6" at bounding box center [77, 284] width 138 height 36
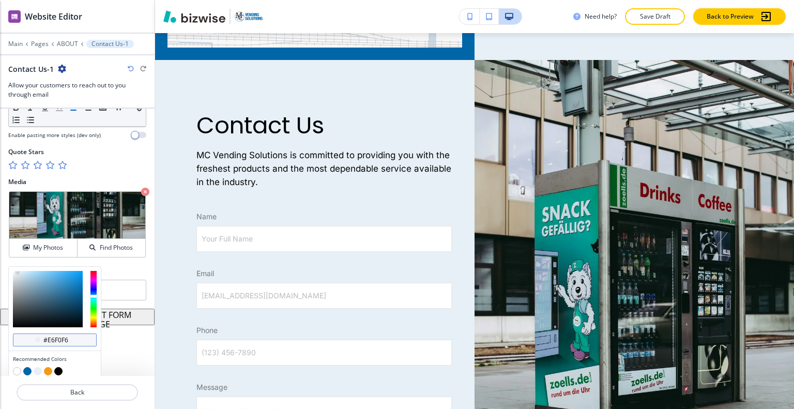
scroll to position [602, 0]
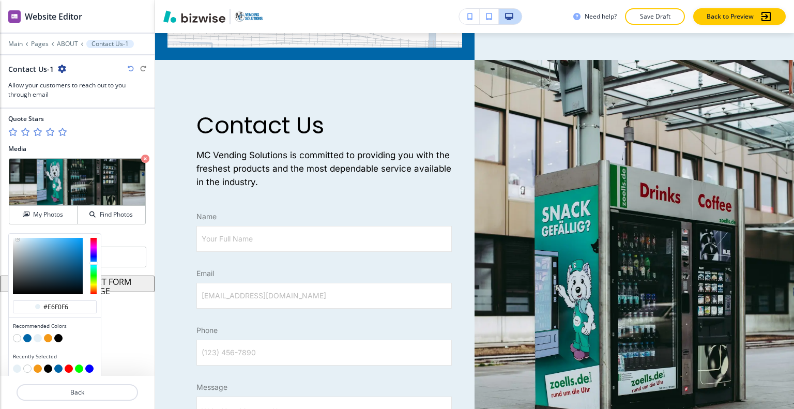
click at [48, 337] on button "button" at bounding box center [48, 338] width 8 height 8
type input "#f49918"
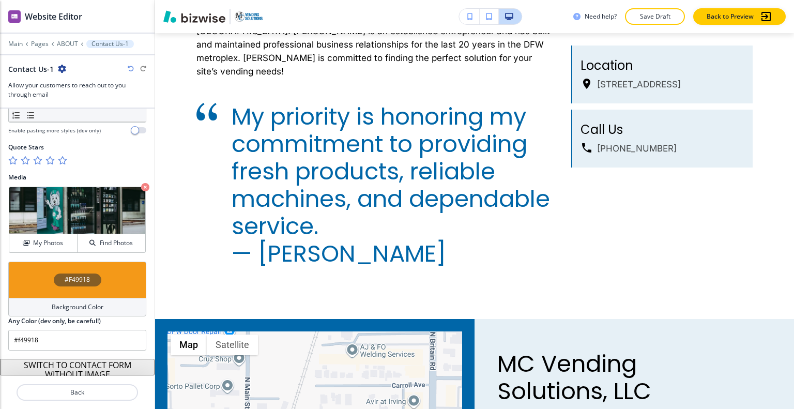
scroll to position [0, 0]
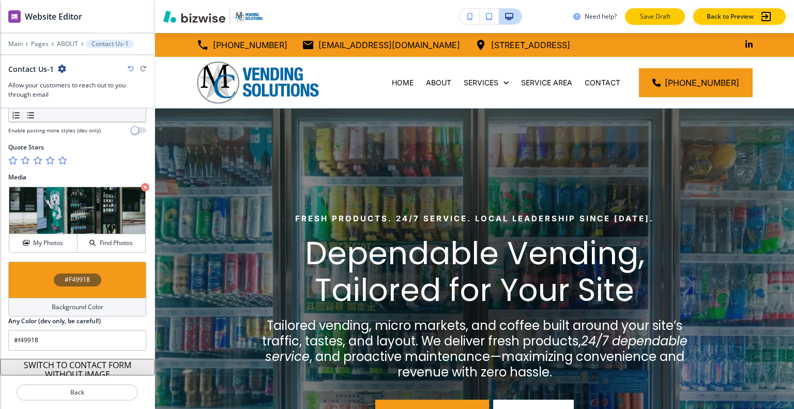
click at [650, 23] on button "Save Draft" at bounding box center [655, 16] width 60 height 17
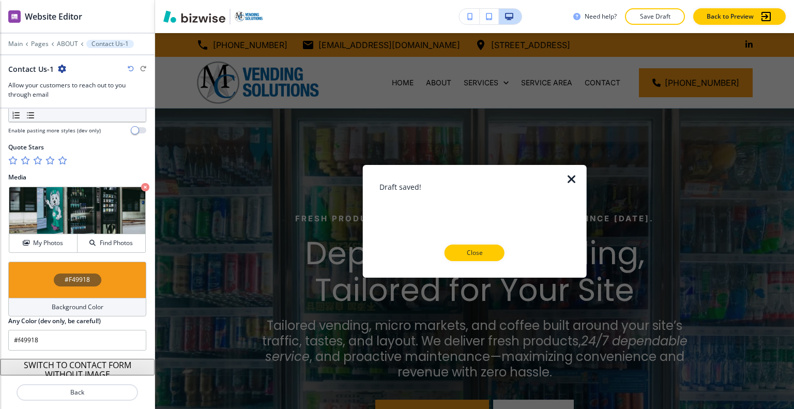
click at [575, 181] on icon "button" at bounding box center [572, 179] width 12 height 12
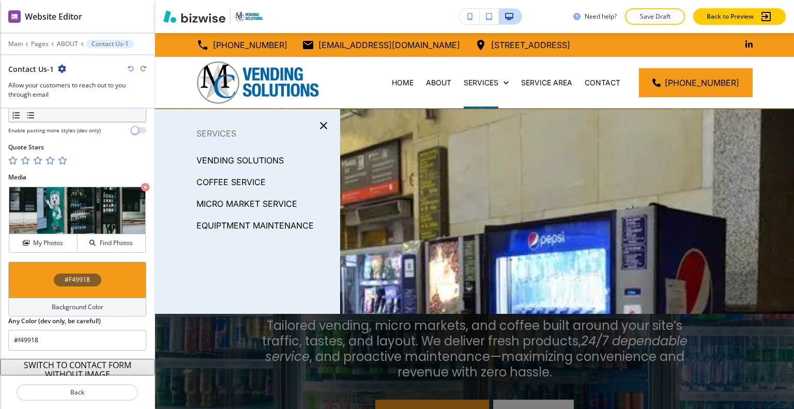
click at [252, 159] on p "VENDING SOLUTIONS" at bounding box center [240, 161] width 87 height 16
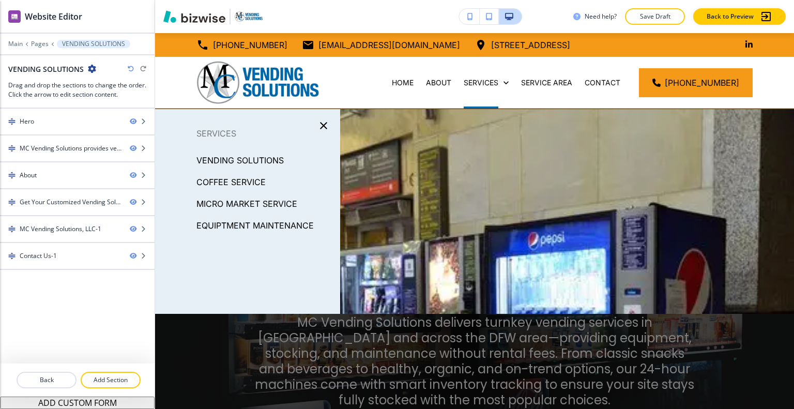
click at [269, 227] on p "EQUIPTMENT MAINTENANCE" at bounding box center [255, 226] width 117 height 16
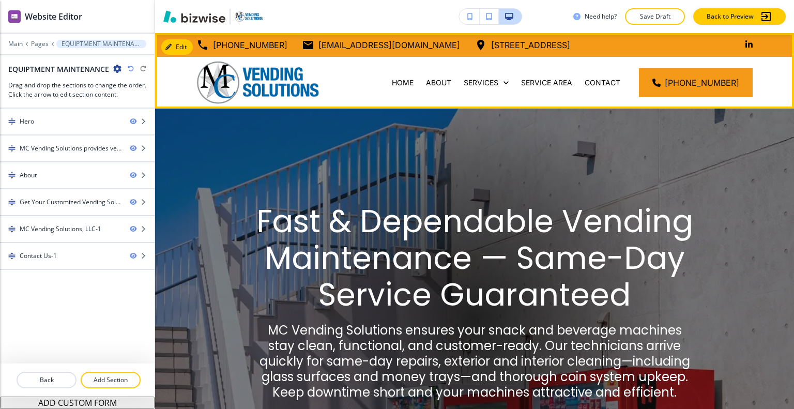
click at [608, 75] on div "CONTACT" at bounding box center [603, 83] width 48 height 52
click at [608, 79] on p "CONTACT" at bounding box center [603, 83] width 36 height 10
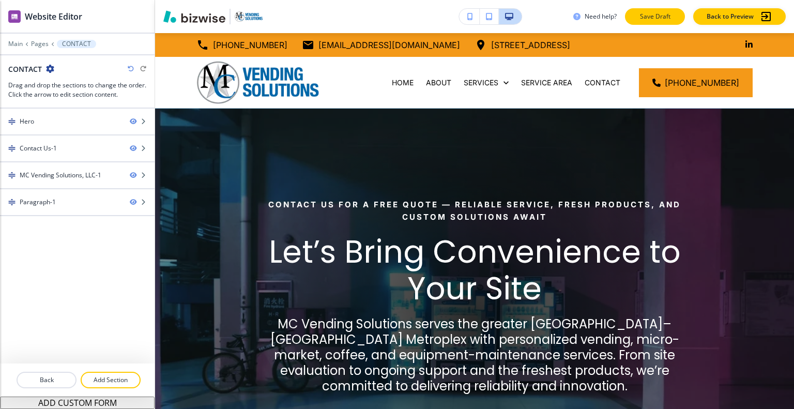
click at [640, 22] on button "Save Draft" at bounding box center [655, 16] width 60 height 17
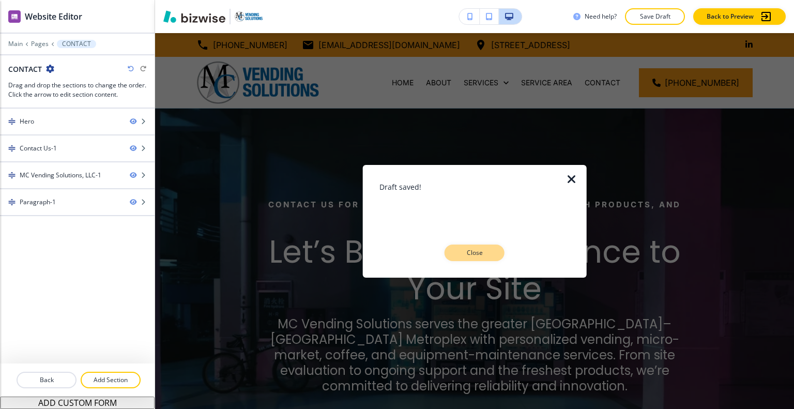
click at [460, 248] on p "Close" at bounding box center [474, 252] width 33 height 9
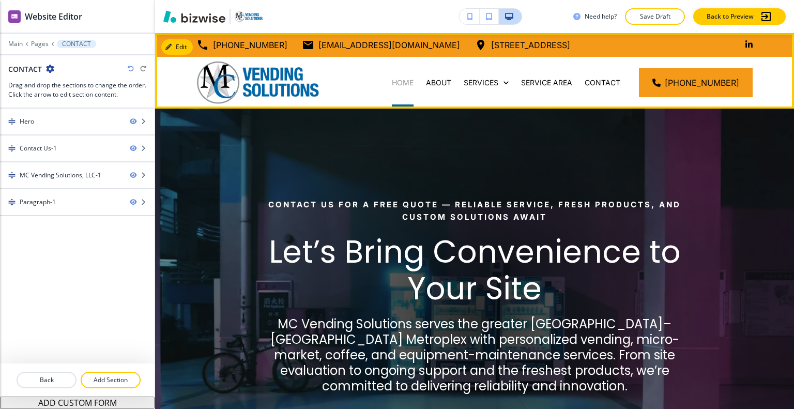
click at [412, 79] on p "HOME" at bounding box center [403, 83] width 22 height 10
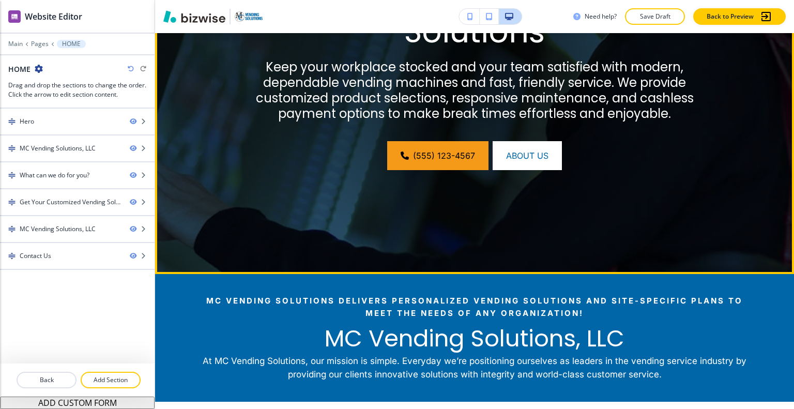
scroll to position [155, 0]
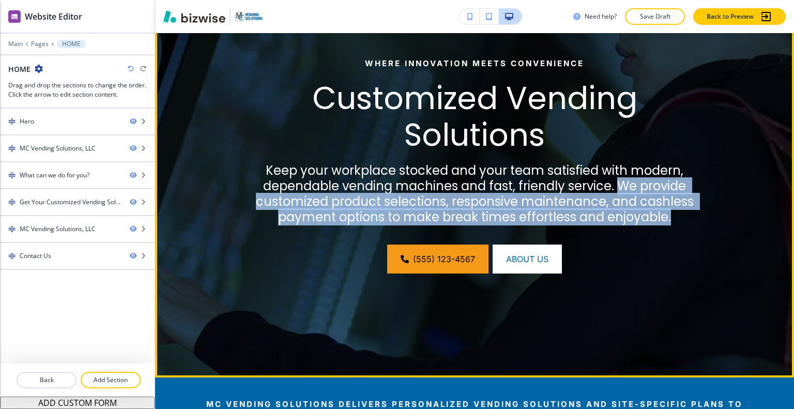
drag, startPoint x: 510, startPoint y: 222, endPoint x: 617, endPoint y: 179, distance: 114.9
click at [617, 179] on p "Keep your workplace stocked and your team satisfied with modern, dependable ven…" at bounding box center [474, 194] width 443 height 62
copy p "We provide customized product selections, responsive maintenance, and cashless …"
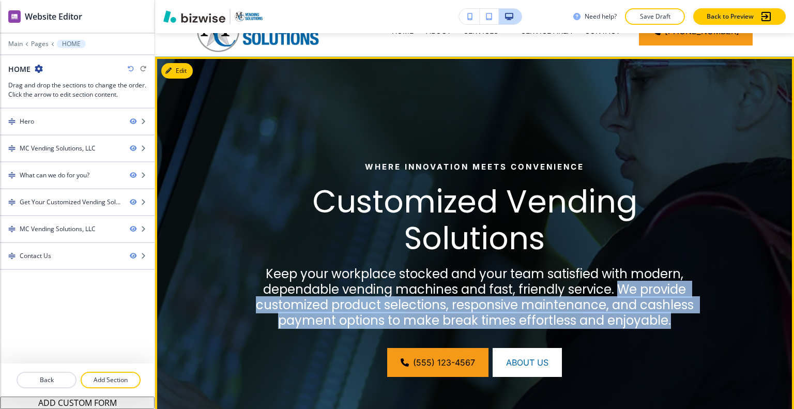
scroll to position [0, 0]
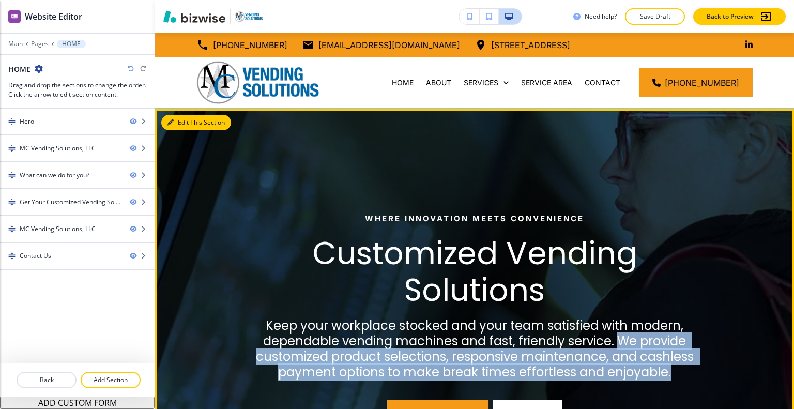
click at [188, 121] on button "Edit This Section" at bounding box center [196, 123] width 70 height 16
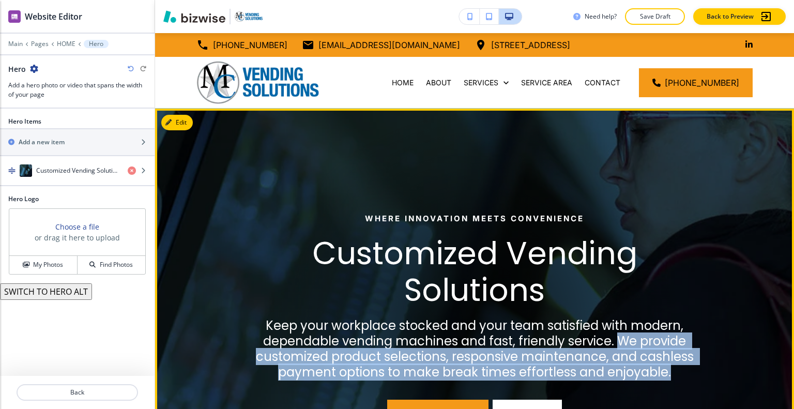
scroll to position [76, 0]
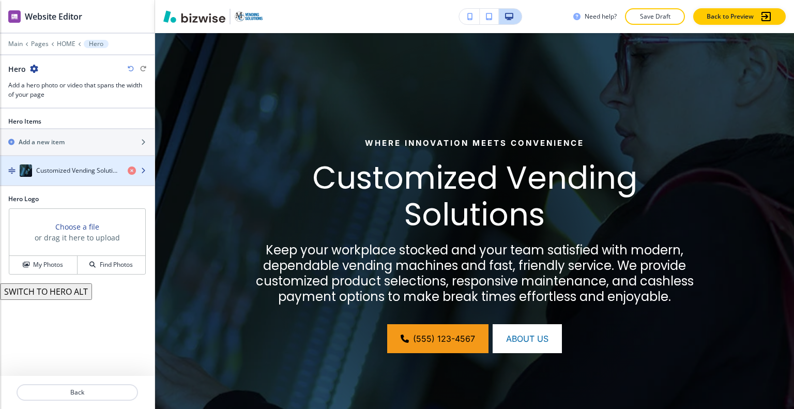
click at [68, 178] on div "button" at bounding box center [77, 181] width 155 height 8
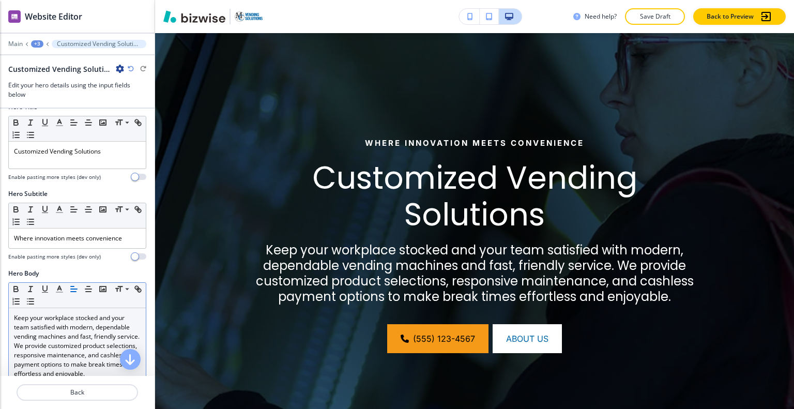
scroll to position [207, 0]
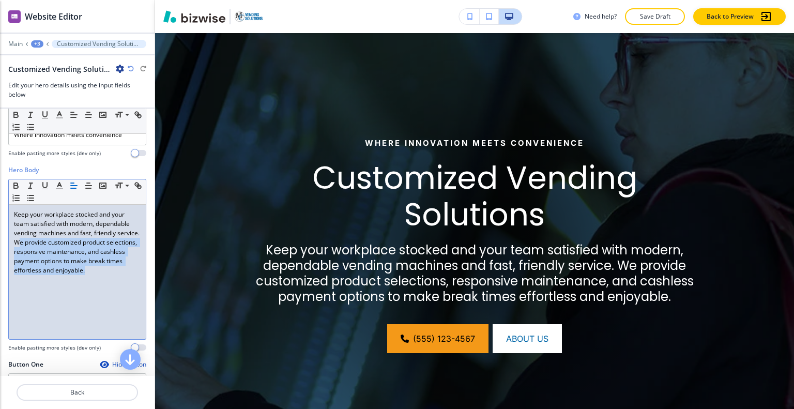
drag, startPoint x: 129, startPoint y: 272, endPoint x: 40, endPoint y: 241, distance: 94.2
click at [40, 241] on p "Keep your workplace stocked and your team satisfied with modern, dependable ven…" at bounding box center [77, 242] width 127 height 65
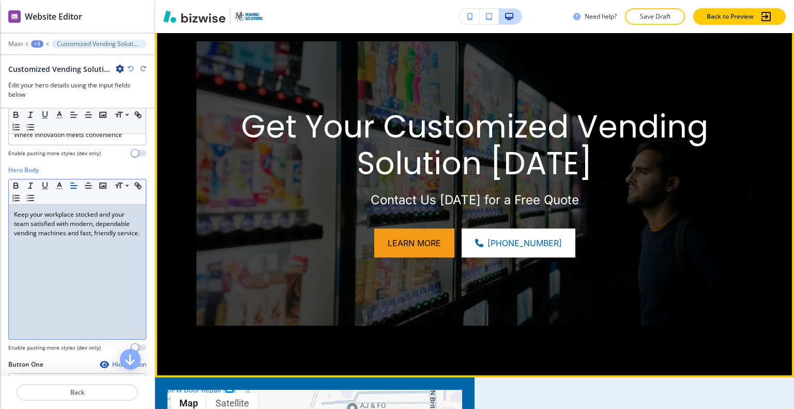
scroll to position [1110, 0]
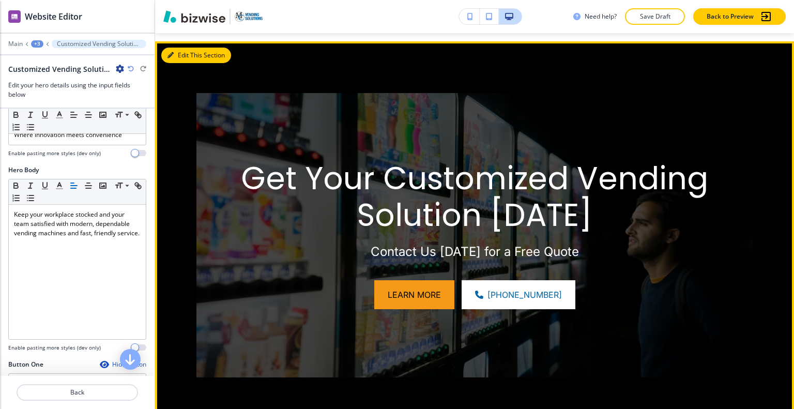
drag, startPoint x: 188, startPoint y: 53, endPoint x: 177, endPoint y: 66, distance: 16.8
click at [188, 53] on button "Edit This Section" at bounding box center [196, 56] width 70 height 16
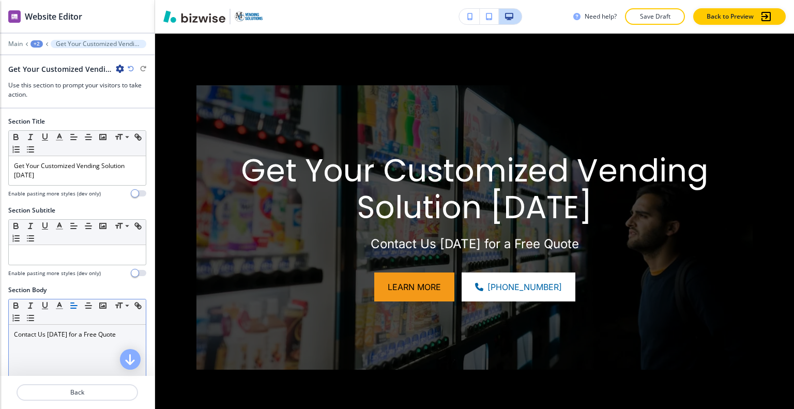
click at [17, 330] on p "Contact Us Today for a Free Quote" at bounding box center [77, 334] width 127 height 9
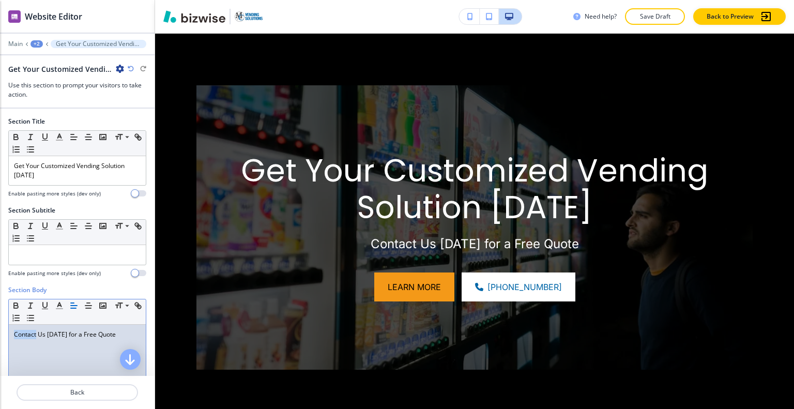
click at [16, 330] on p "Contact Us Today for a Free Quote" at bounding box center [77, 334] width 127 height 9
click at [14, 332] on p "Contact Us Today for a Free Quote" at bounding box center [77, 334] width 127 height 9
paste div
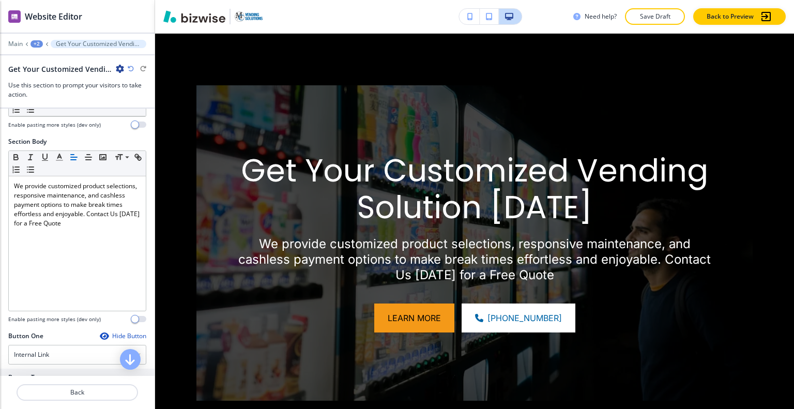
click at [664, 19] on p "Save Draft" at bounding box center [655, 16] width 33 height 9
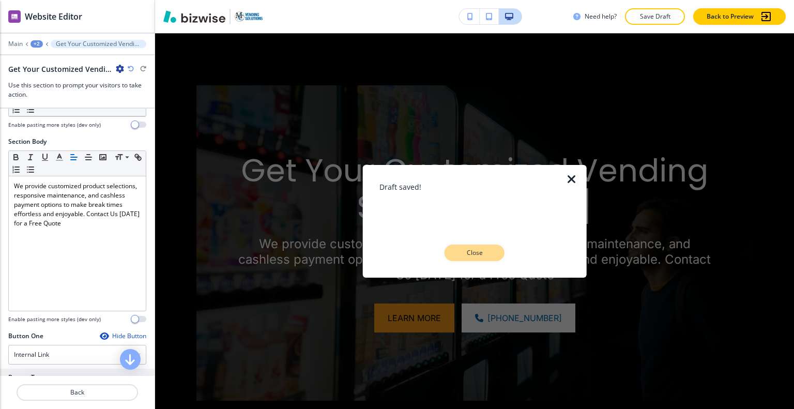
click at [486, 258] on button "Close" at bounding box center [475, 253] width 60 height 17
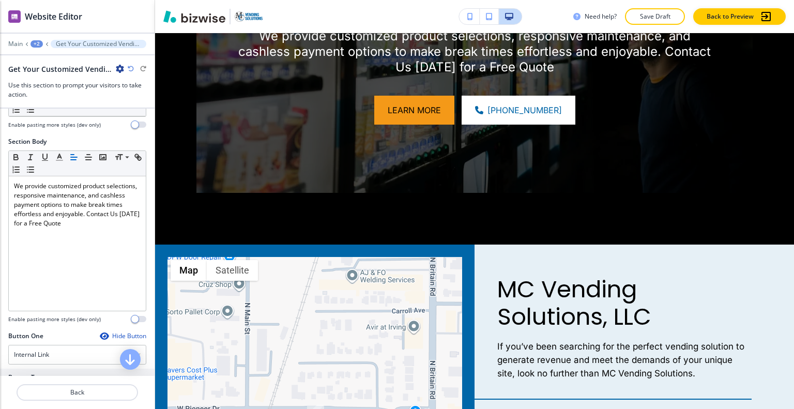
scroll to position [0, 0]
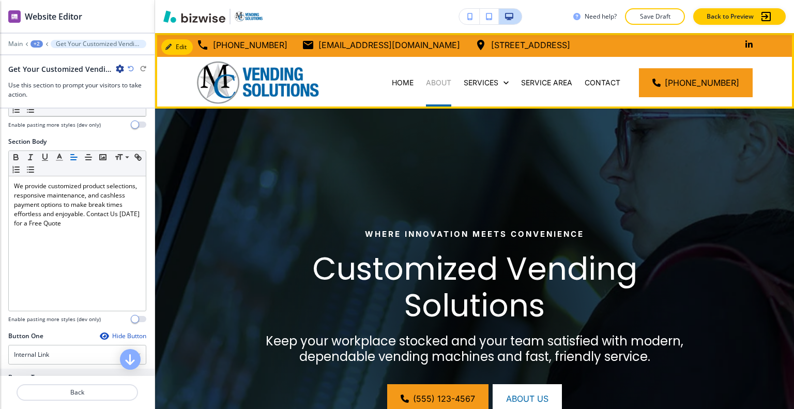
click at [445, 86] on p "ABOUT" at bounding box center [438, 83] width 25 height 10
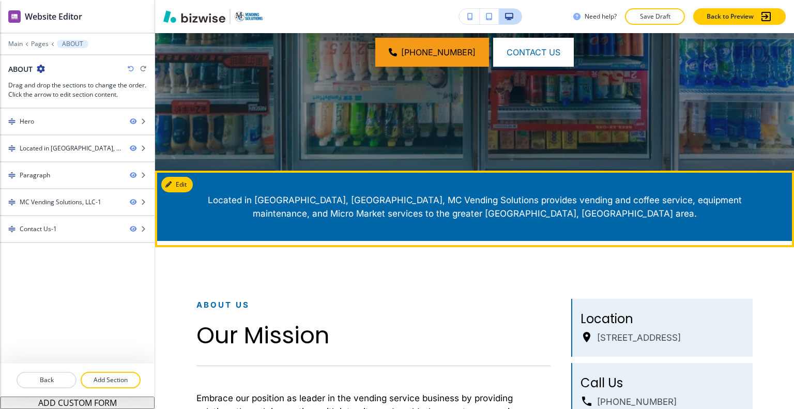
scroll to position [465, 0]
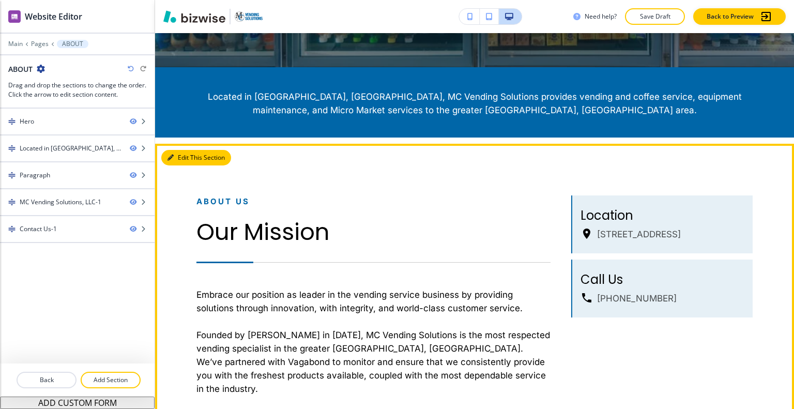
click at [188, 159] on button "Edit This Section" at bounding box center [196, 158] width 70 height 16
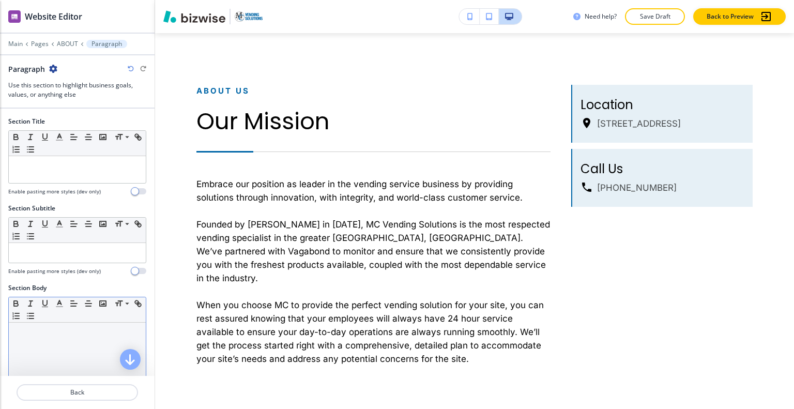
scroll to position [259, 0]
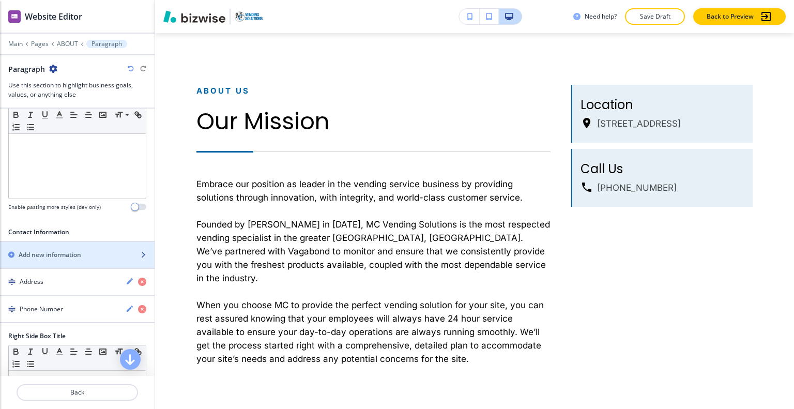
click at [69, 260] on div "button" at bounding box center [77, 264] width 155 height 8
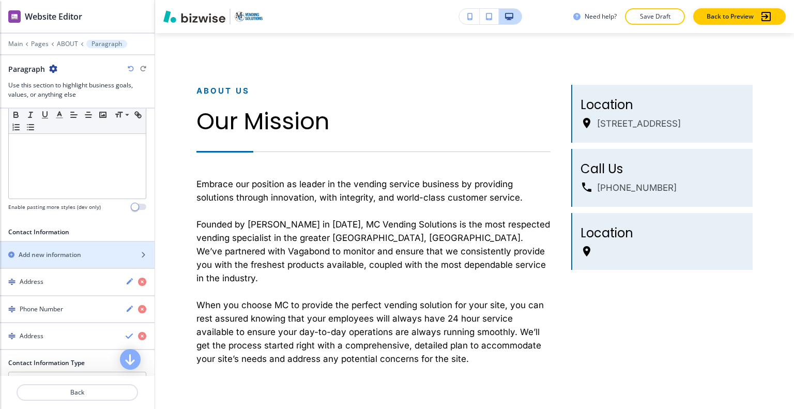
scroll to position [362, 0]
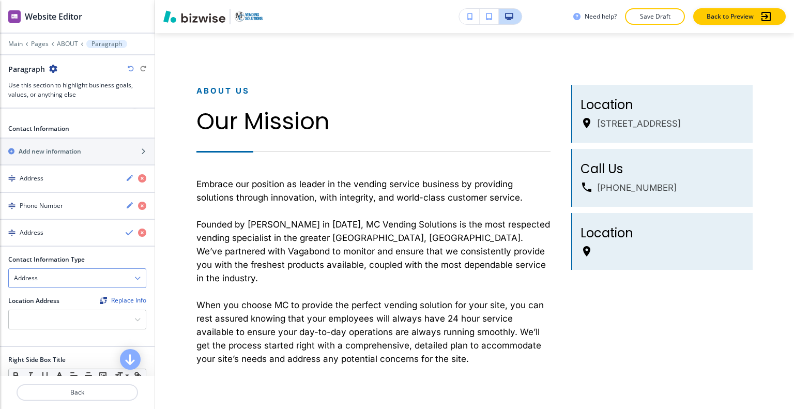
click at [67, 277] on div "Address" at bounding box center [77, 278] width 137 height 19
click at [63, 299] on div "Email Address" at bounding box center [77, 297] width 137 height 18
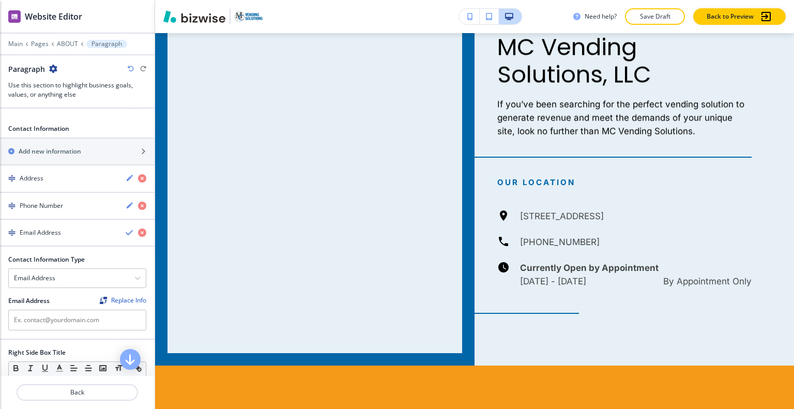
scroll to position [2191, 0]
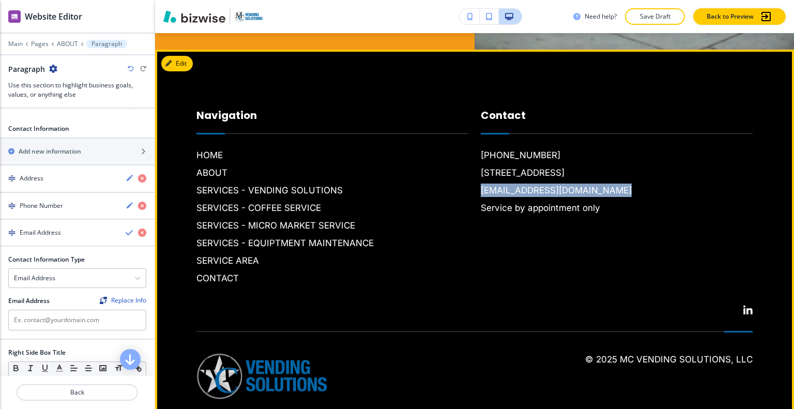
drag, startPoint x: 621, startPoint y: 161, endPoint x: 476, endPoint y: 164, distance: 144.8
click at [476, 164] on div "Contact (214) 773-0969 126 E Pioneer Dr, Irving, TX 75061, USA mcvendingsolutio…" at bounding box center [611, 186] width 284 height 198
copy h6 "mcvendingsolutions@gmail.com"
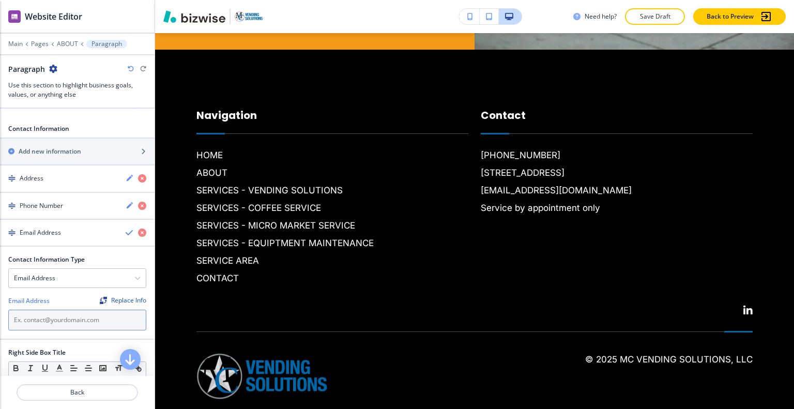
paste input "mcvendingsolutions@gmail.com"
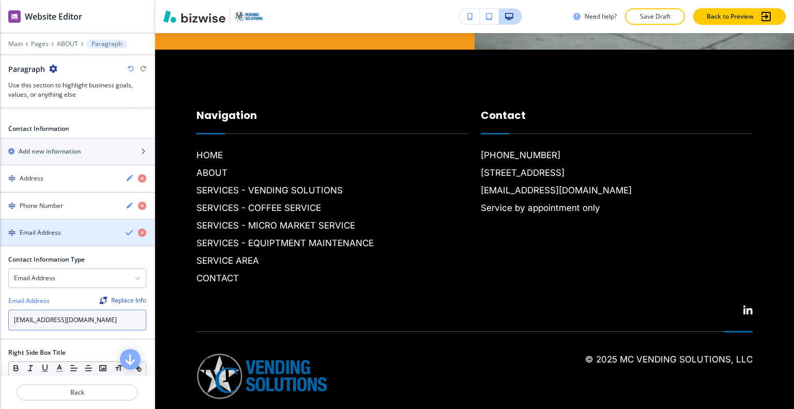
type input "mcvendingsolutions@gmail.com"
click at [126, 229] on icon "button" at bounding box center [130, 233] width 8 height 8
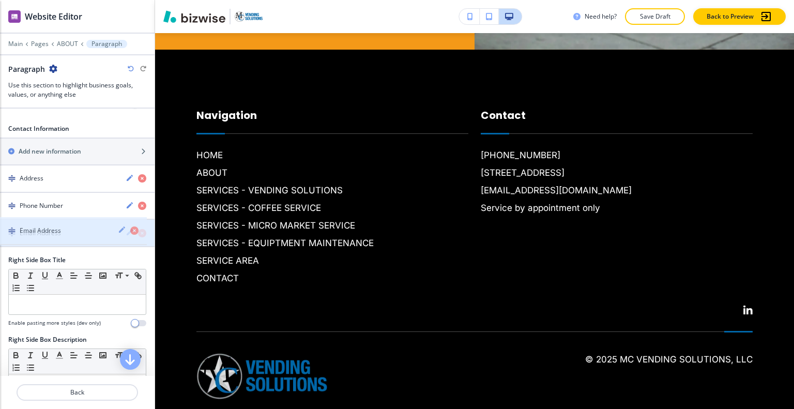
click at [126, 230] on icon "button" at bounding box center [130, 232] width 8 height 8
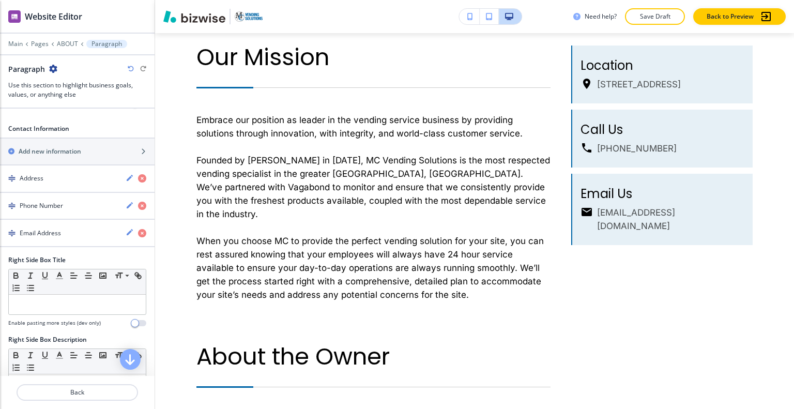
scroll to position [0, 0]
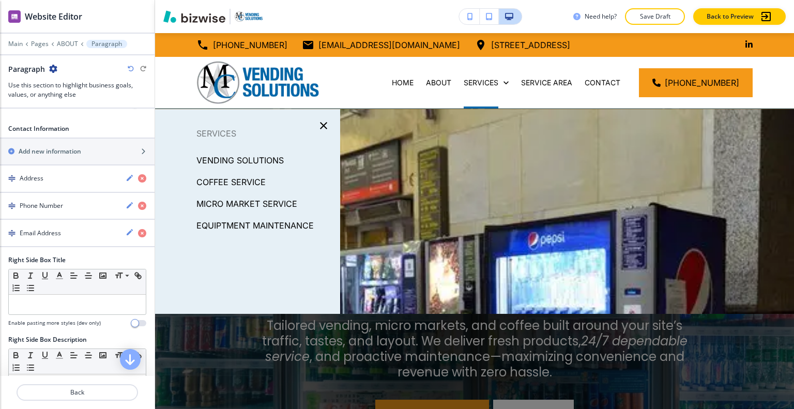
click at [268, 159] on p "VENDING SOLUTIONS" at bounding box center [240, 161] width 87 height 16
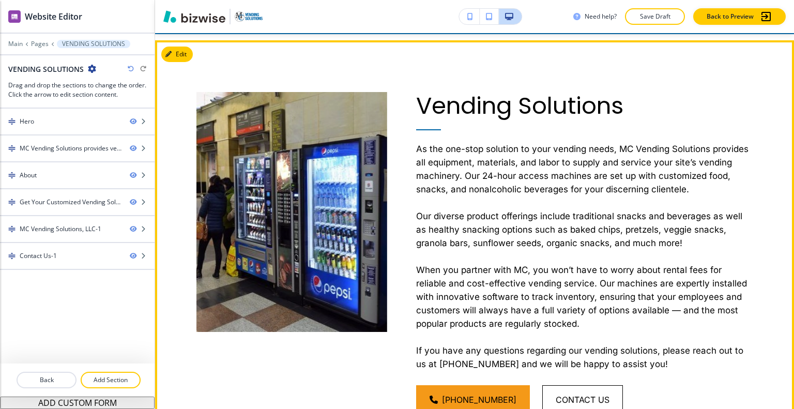
scroll to position [362, 0]
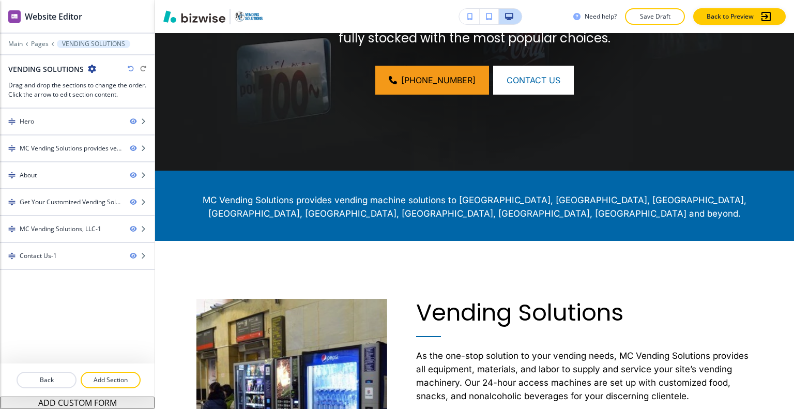
click at [655, 14] on p "Save Draft" at bounding box center [655, 16] width 33 height 9
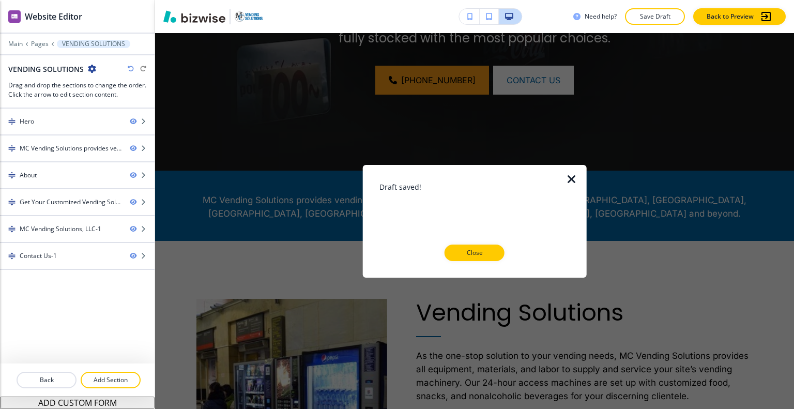
click at [492, 254] on button "Close" at bounding box center [475, 253] width 60 height 17
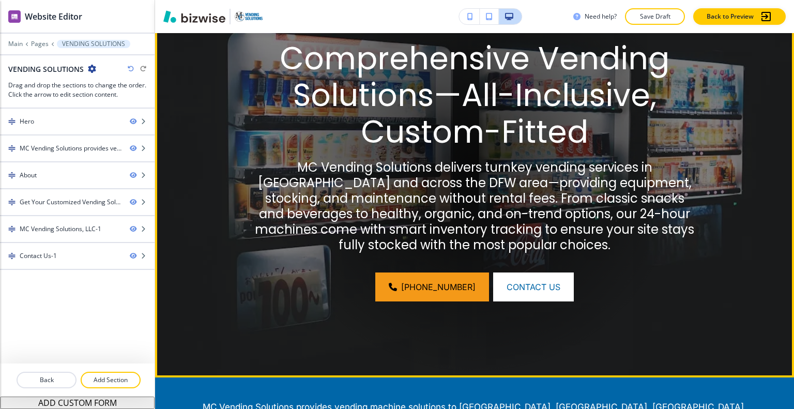
scroll to position [0, 0]
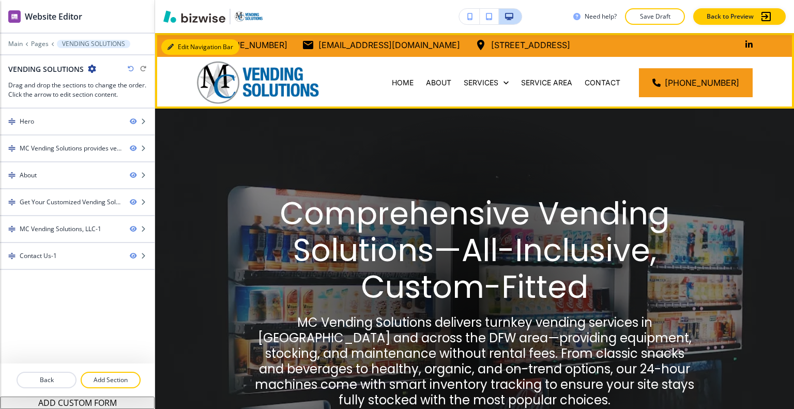
click at [173, 51] on button "Edit Navigation Bar" at bounding box center [200, 47] width 78 height 16
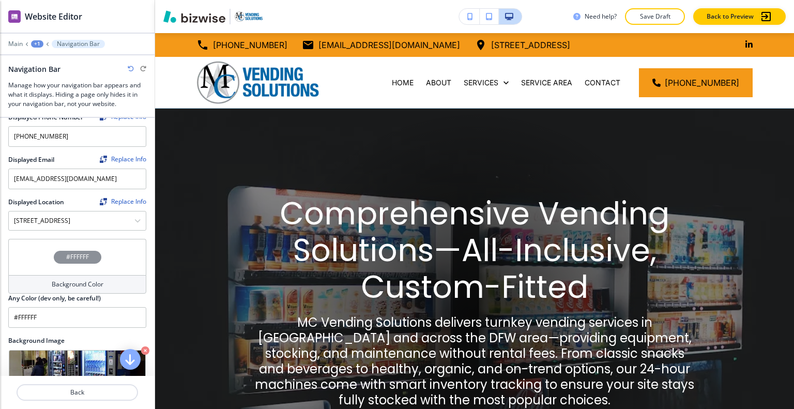
scroll to position [259, 0]
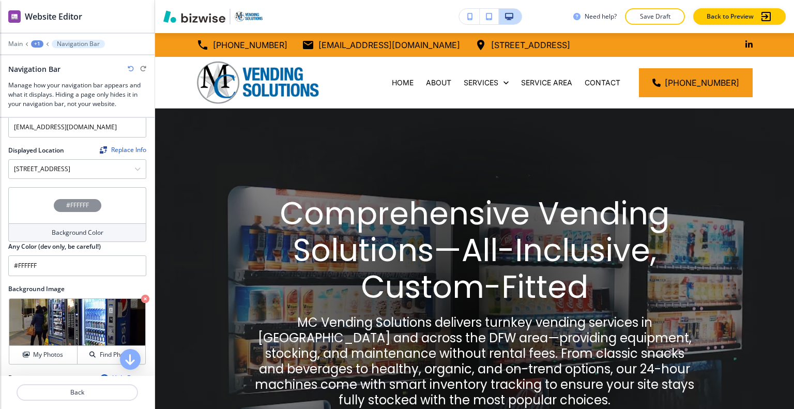
click at [35, 201] on div "#FFFFFF" at bounding box center [77, 205] width 138 height 36
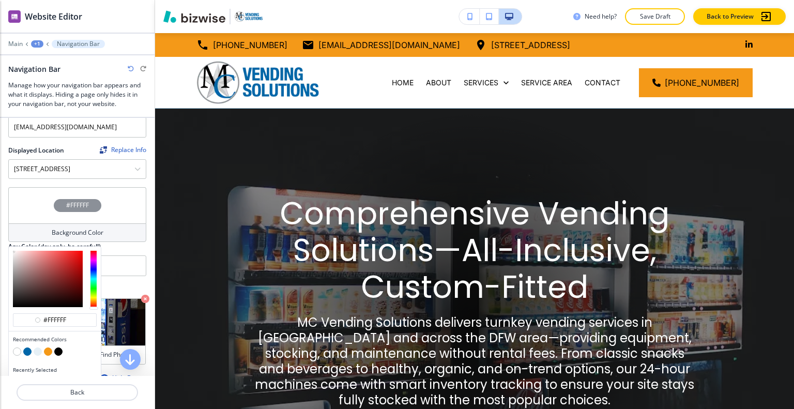
click at [39, 348] on button "button" at bounding box center [38, 352] width 8 height 8
type input "#e6f0f6"
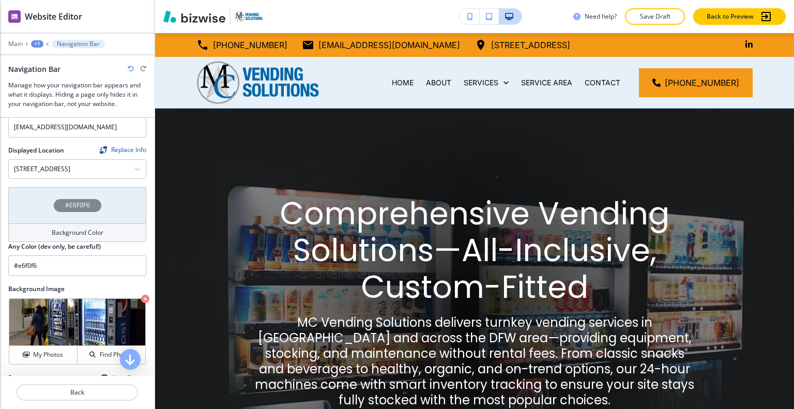
click at [654, 15] on p "Save Draft" at bounding box center [655, 16] width 33 height 9
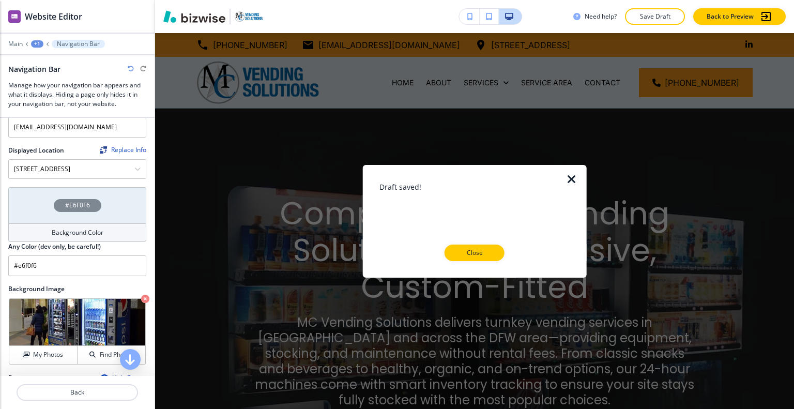
click at [472, 273] on div at bounding box center [475, 269] width 191 height 17
click at [475, 261] on div at bounding box center [475, 269] width 191 height 17
click at [475, 256] on p "Close" at bounding box center [474, 252] width 33 height 9
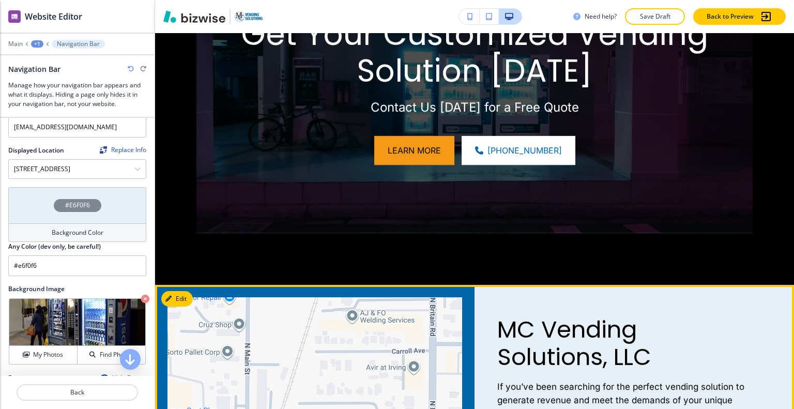
scroll to position [1448, 0]
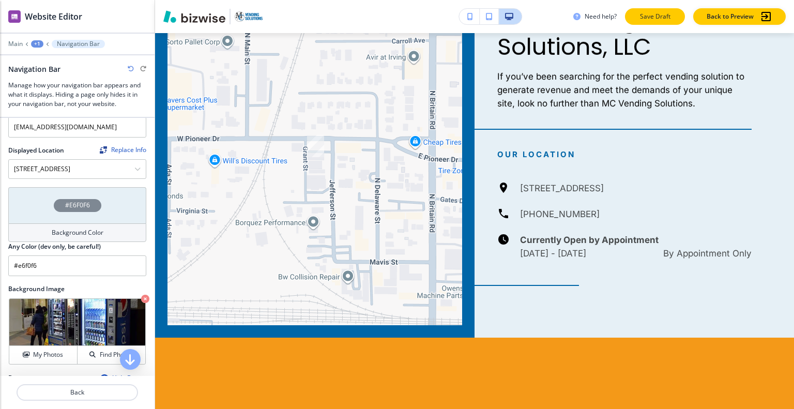
click at [643, 20] on p "Save Draft" at bounding box center [655, 16] width 33 height 9
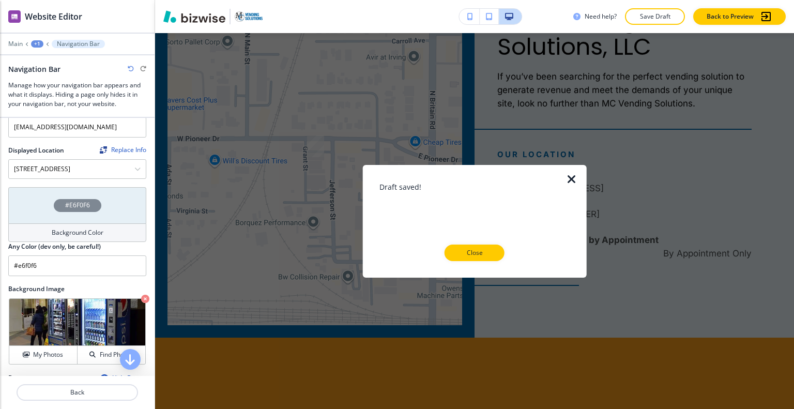
click at [458, 263] on div at bounding box center [475, 269] width 191 height 17
click at [471, 253] on p "Close" at bounding box center [474, 252] width 33 height 9
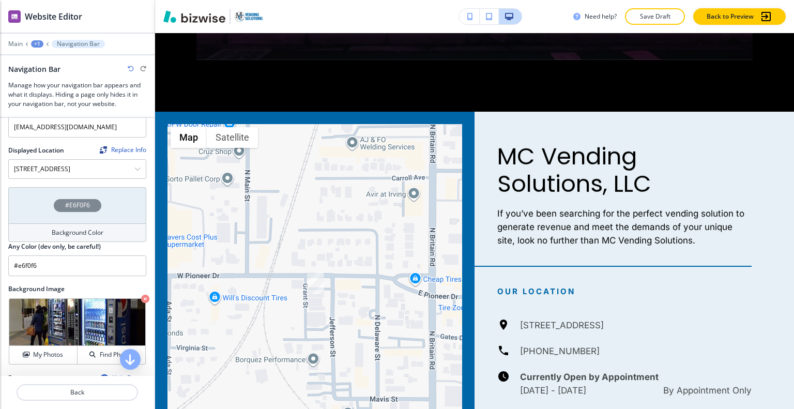
scroll to position [0, 0]
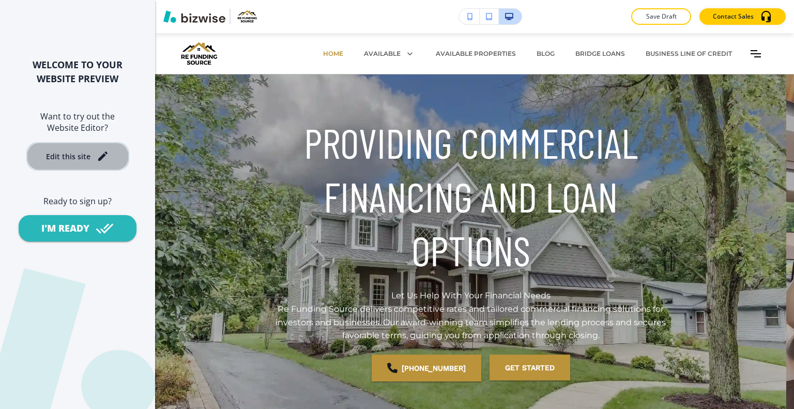
click at [114, 155] on button "Edit this site" at bounding box center [77, 156] width 103 height 28
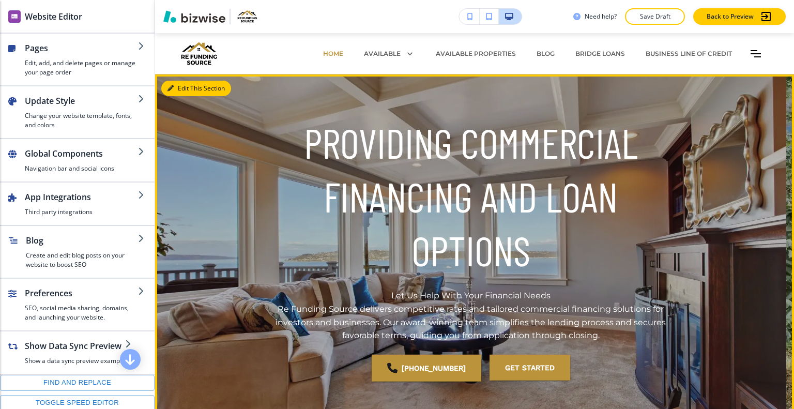
click at [187, 87] on button "Edit This Section" at bounding box center [196, 89] width 70 height 16
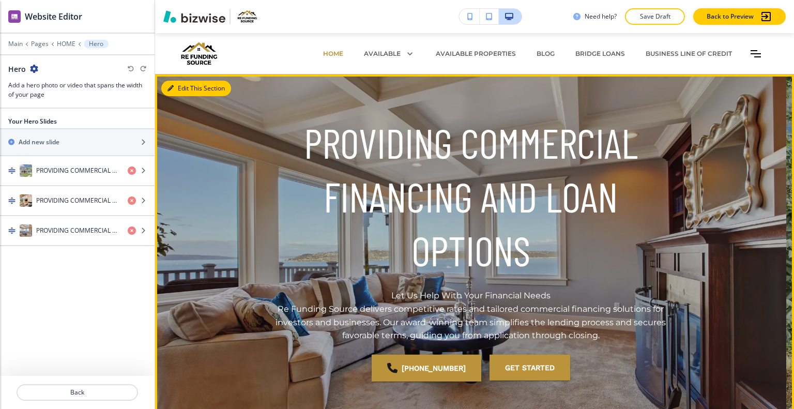
scroll to position [41, 0]
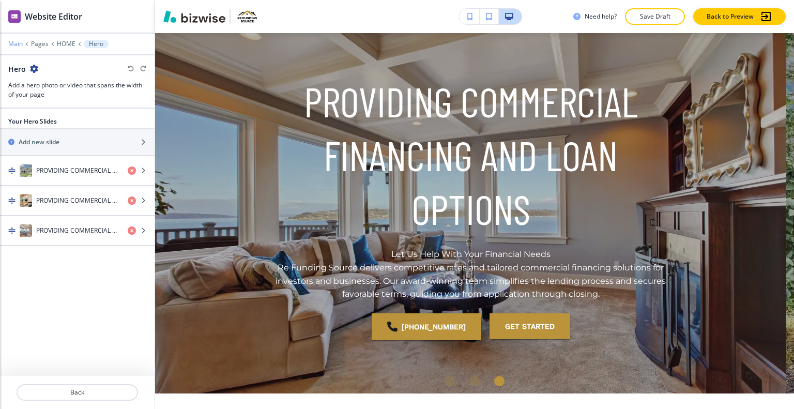
click at [14, 43] on p "Main" at bounding box center [15, 43] width 14 height 7
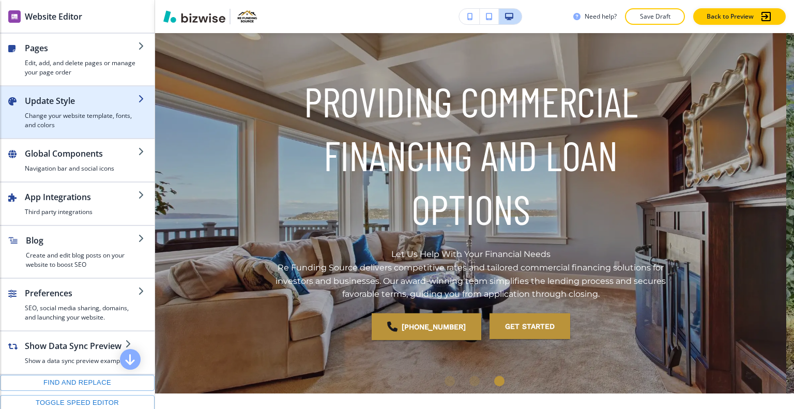
click at [54, 112] on h4 "Change your website template, fonts, and colors" at bounding box center [81, 120] width 113 height 19
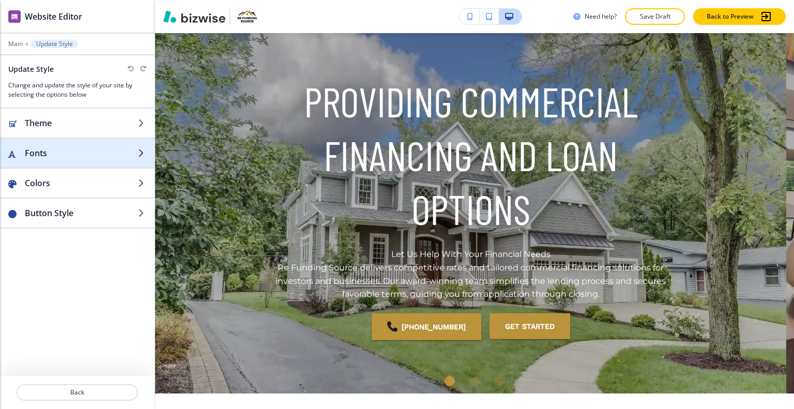
click at [56, 151] on h2 "Fonts" at bounding box center [81, 153] width 113 height 12
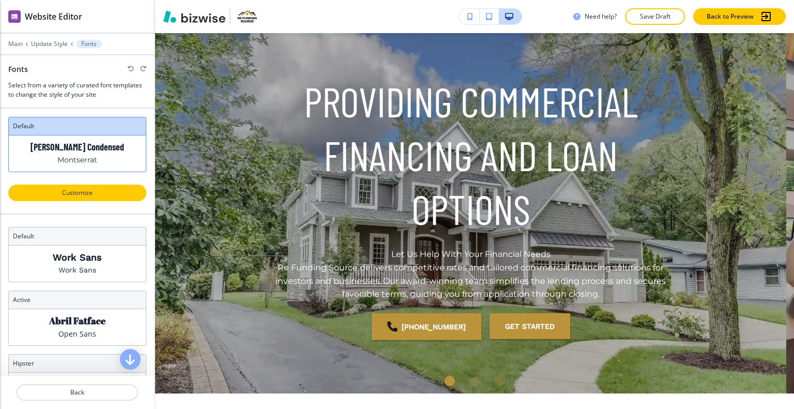
click at [85, 194] on p "Customize" at bounding box center [77, 192] width 111 height 9
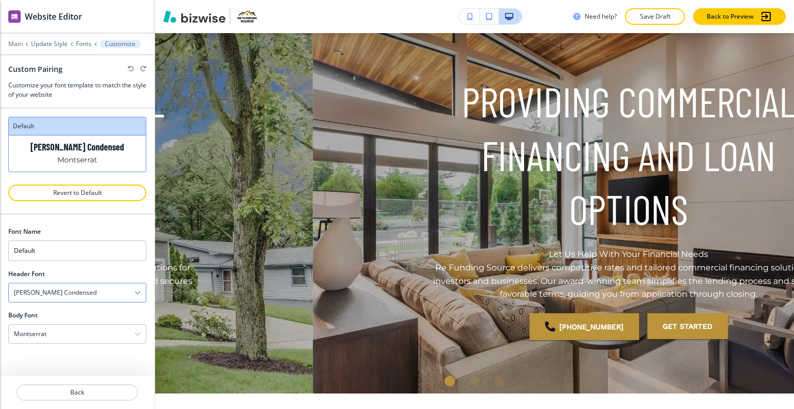
click at [85, 292] on div "[PERSON_NAME] Condensed" at bounding box center [77, 292] width 137 height 19
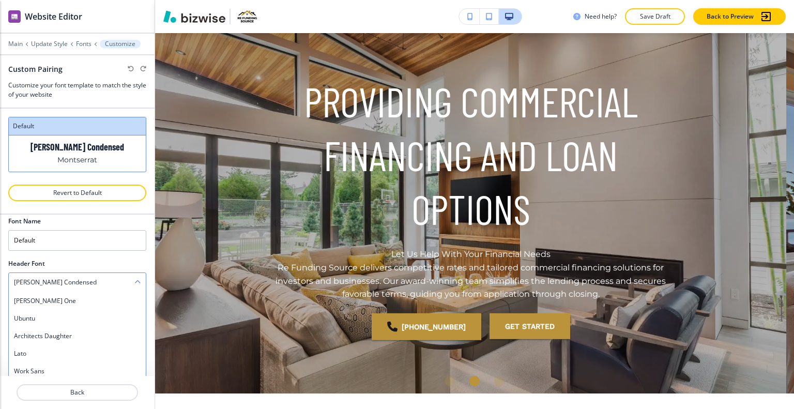
scroll to position [702, 0]
click at [78, 306] on div "Lato" at bounding box center [77, 302] width 137 height 18
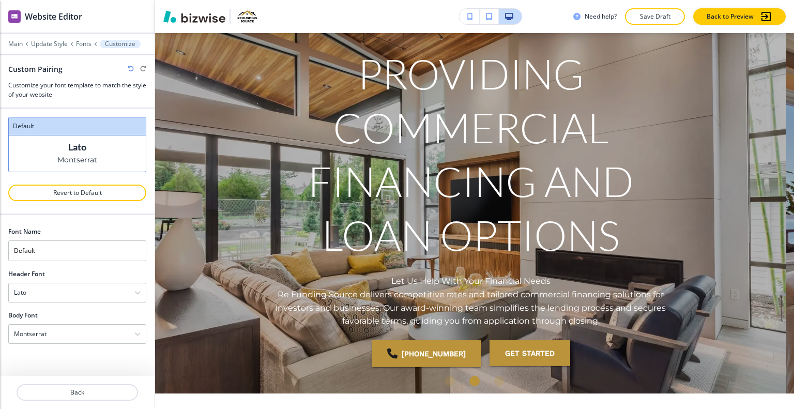
scroll to position [0, 0]
click at [86, 288] on div "Lato" at bounding box center [77, 292] width 137 height 19
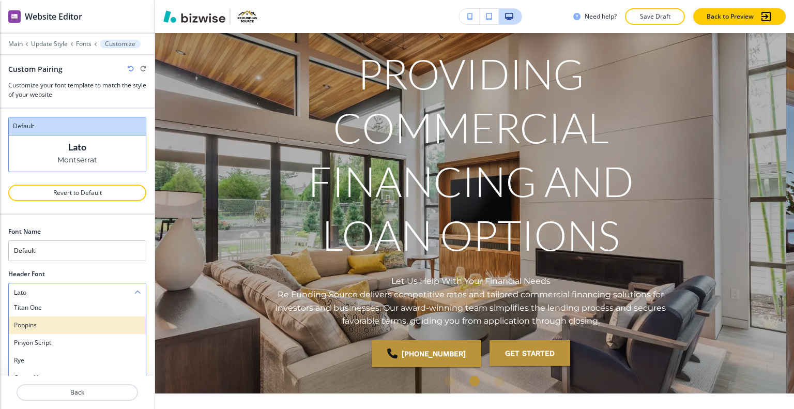
click at [68, 327] on h4 "Poppins" at bounding box center [77, 325] width 127 height 9
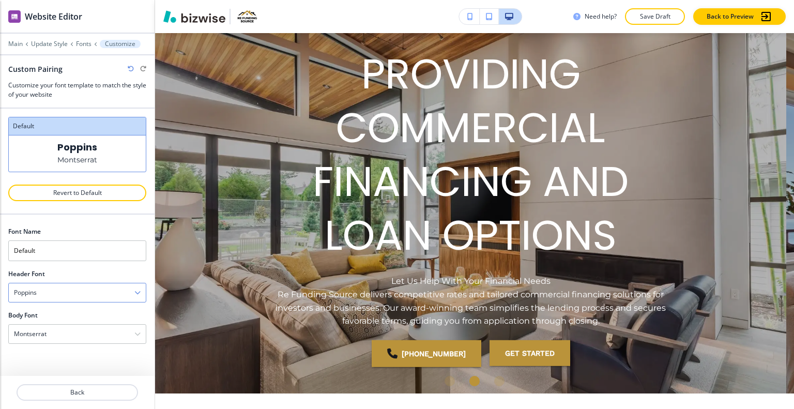
click at [81, 291] on div "Poppins" at bounding box center [77, 292] width 137 height 19
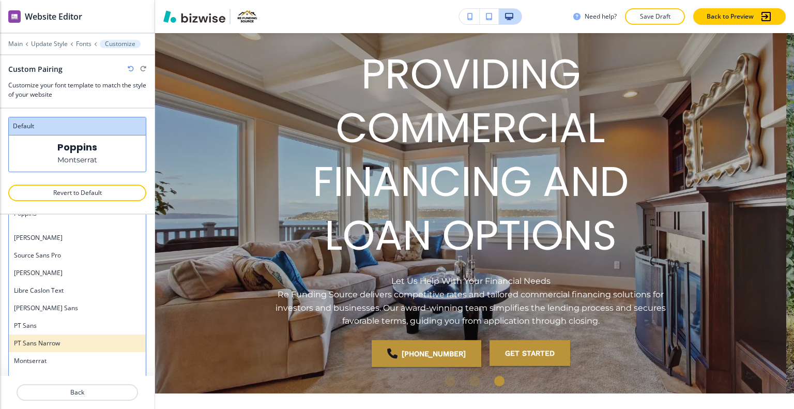
scroll to position [399, 0]
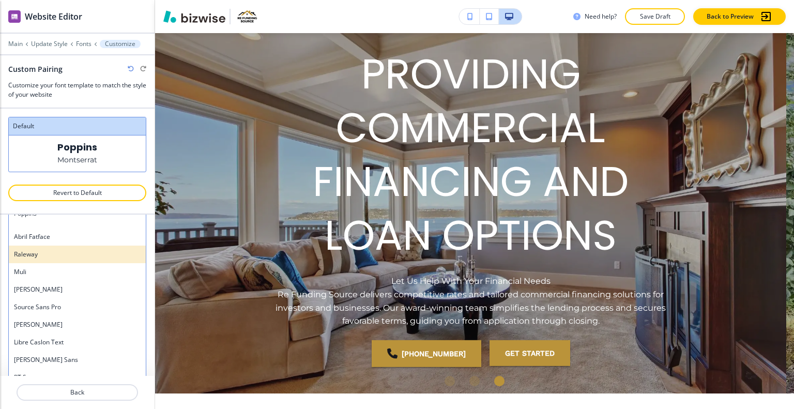
click at [77, 255] on h4 "Raleway" at bounding box center [77, 254] width 127 height 9
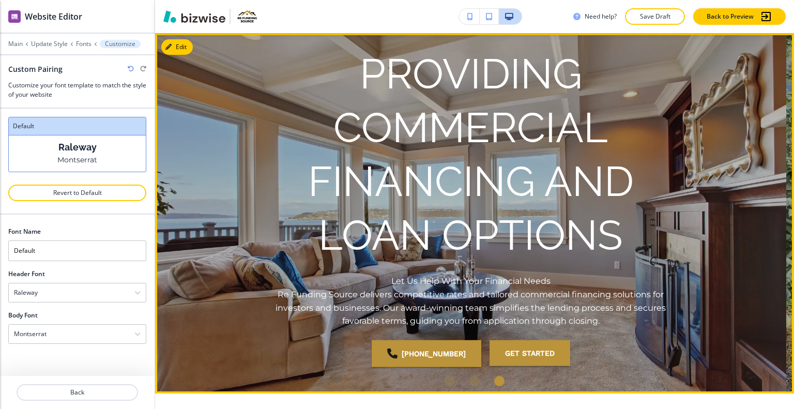
scroll to position [0, 0]
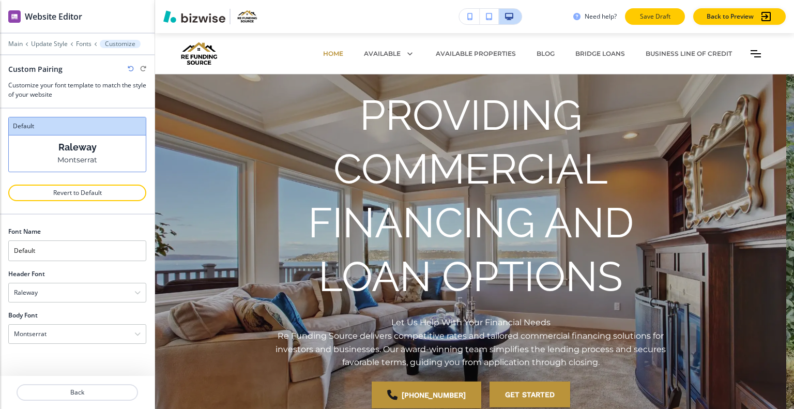
click at [673, 20] on button "Save Draft" at bounding box center [655, 16] width 60 height 17
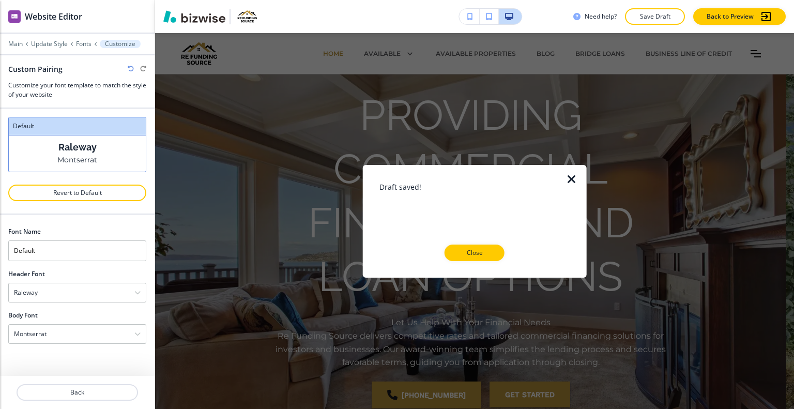
click at [471, 260] on button "Close" at bounding box center [475, 253] width 60 height 17
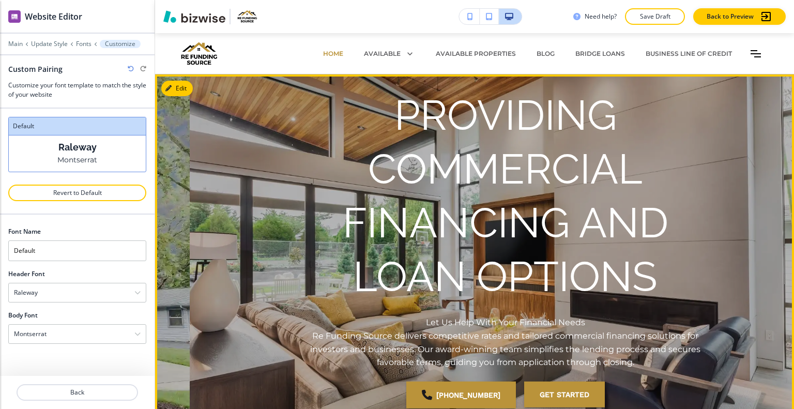
drag, startPoint x: 614, startPoint y: 278, endPoint x: 674, endPoint y: 268, distance: 60.8
click at [674, 268] on h1 "PROVIDING COMMERCIAL FINANCING AND LOAN OPTIONS" at bounding box center [505, 195] width 397 height 215
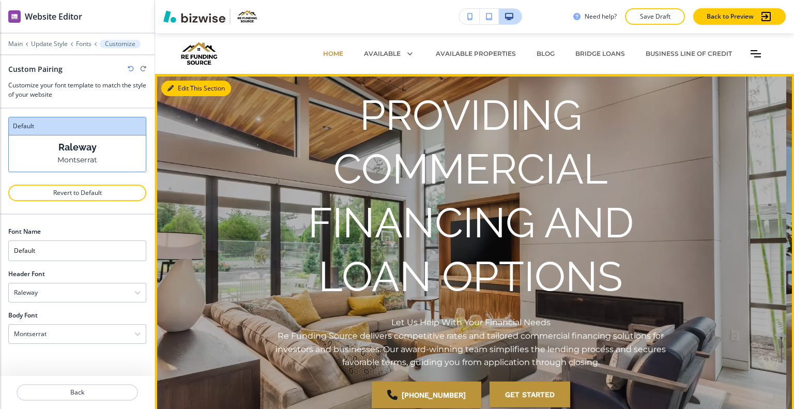
click at [189, 91] on button "Edit This Section" at bounding box center [196, 89] width 70 height 16
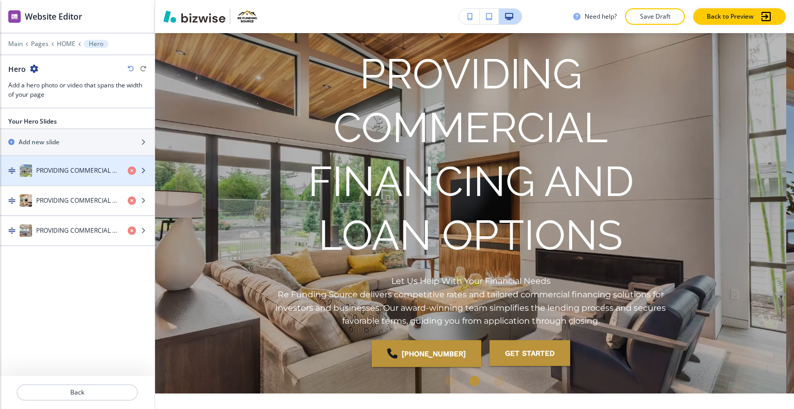
click at [87, 169] on h4 "PROVIDING COMMERCIAL FINANCING AND LOAN OPTIONS" at bounding box center [77, 170] width 83 height 9
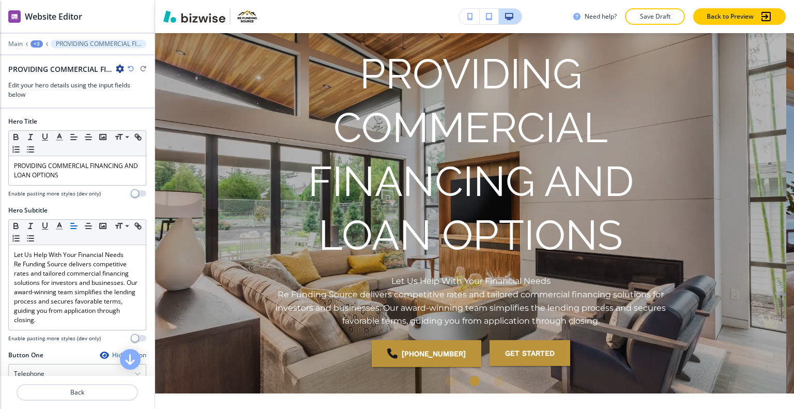
scroll to position [55, 0]
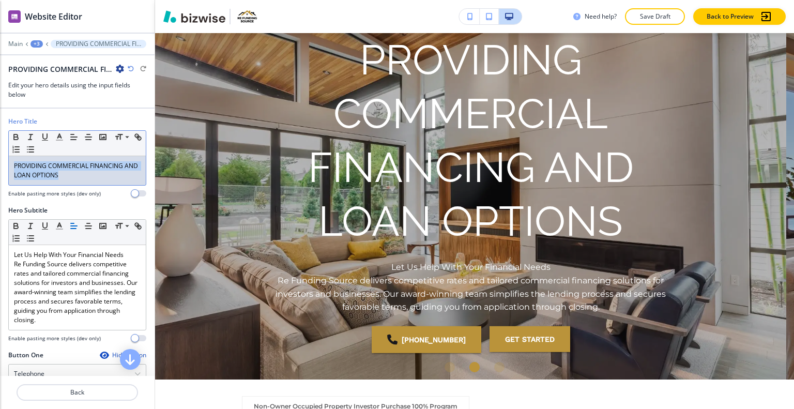
drag, startPoint x: 81, startPoint y: 178, endPoint x: 3, endPoint y: 163, distance: 80.1
click at [3, 163] on div "Hero Title Small Normal Large Huge PROVIDING COMMERCIAL FINANCING AND LOAN OPTI…" at bounding box center [77, 161] width 155 height 89
copy p "PROVIDING COMMERCIAL FINANCING AND LOAN OPTIONS"
drag, startPoint x: 96, startPoint y: 176, endPoint x: 4, endPoint y: 136, distance: 100.5
click at [2, 136] on div "Hero Title Small Normal Large Huge PROVIDING COMMERCIAL FINANCING AND LOAN OPTI…" at bounding box center [77, 161] width 155 height 89
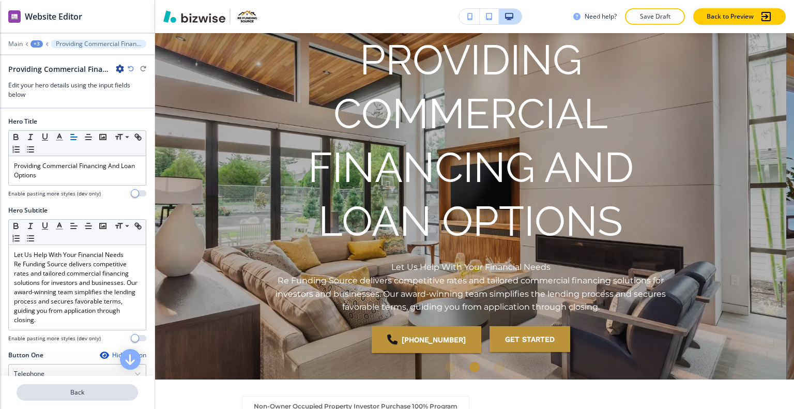
click at [92, 399] on button "Back" at bounding box center [78, 392] width 122 height 17
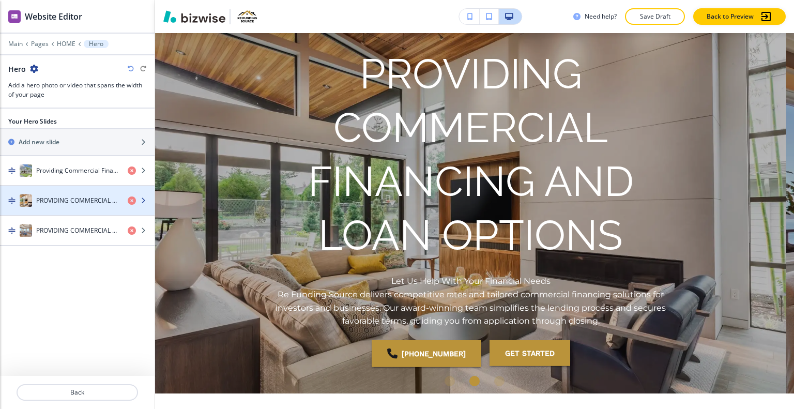
click at [79, 190] on div "button" at bounding box center [77, 190] width 155 height 8
click at [80, 196] on h4 "PROVIDING COMMERCIAL FINANCING AND LOAN OPTIONS" at bounding box center [77, 200] width 83 height 9
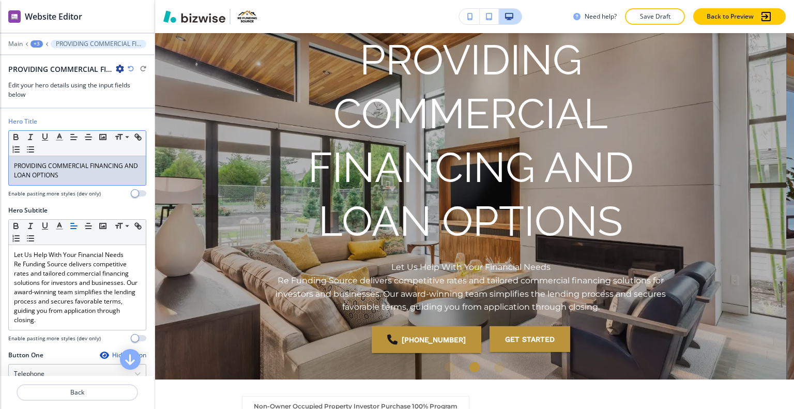
click at [83, 177] on p "PROVIDING COMMERCIAL FINANCING AND LOAN OPTIONS" at bounding box center [77, 170] width 127 height 19
drag, startPoint x: 85, startPoint y: 182, endPoint x: 8, endPoint y: 148, distance: 83.4
click at [5, 148] on div "Hero Title Small Normal Large Huge PROVIDING COMMERCIAL FINANCING AND LOAN OPTI…" at bounding box center [77, 161] width 155 height 89
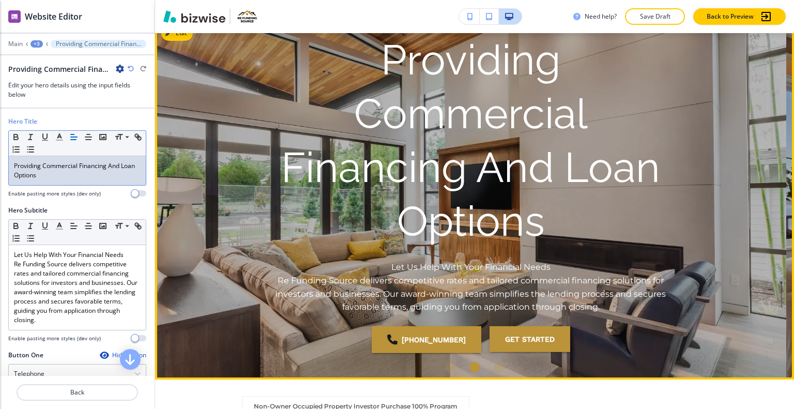
scroll to position [0, 0]
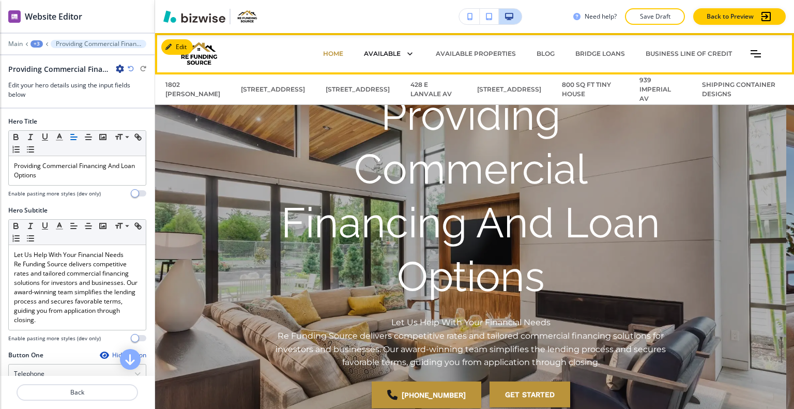
click at [374, 51] on p "AVAILABLE" at bounding box center [382, 53] width 37 height 9
click at [444, 53] on p "AVAILABLE PROPERTIES" at bounding box center [476, 53] width 80 height 9
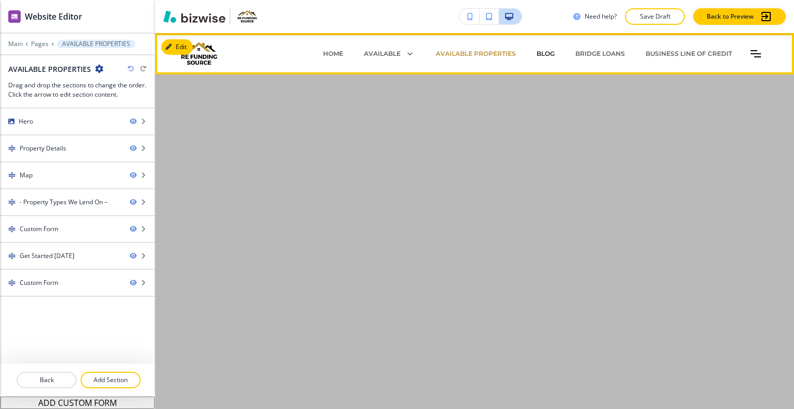
click at [545, 52] on p "BLOG" at bounding box center [546, 53] width 18 height 9
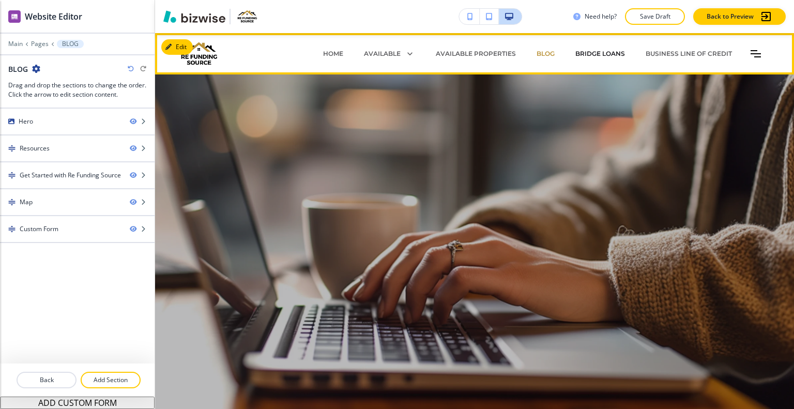
click at [582, 54] on p "BRIDGE LOANS" at bounding box center [601, 53] width 50 height 9
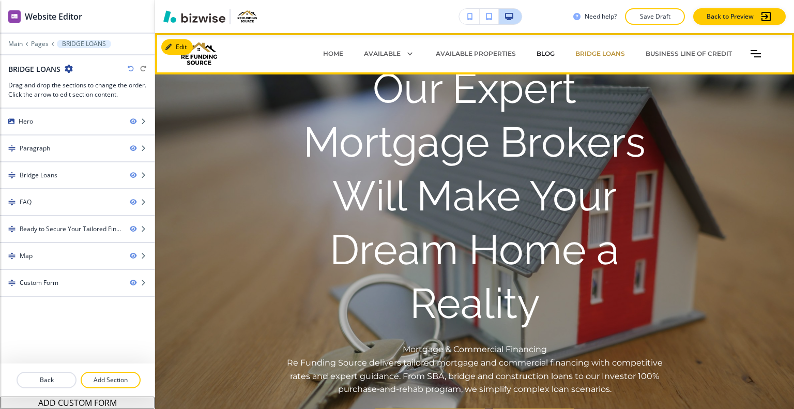
click at [543, 57] on p "BLOG" at bounding box center [546, 53] width 18 height 9
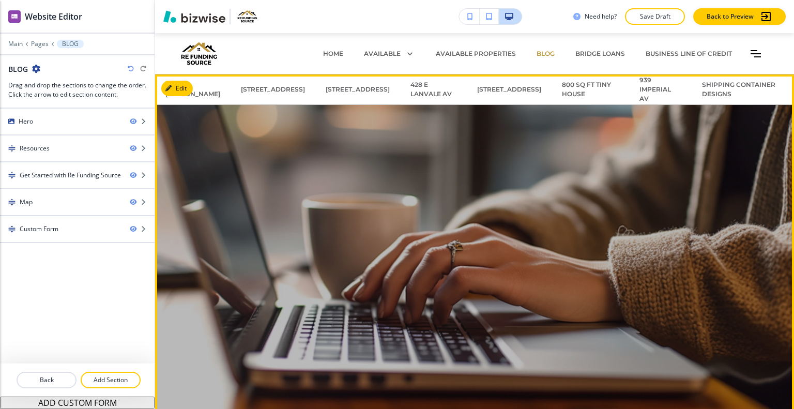
click at [288, 192] on div at bounding box center [474, 254] width 465 height 327
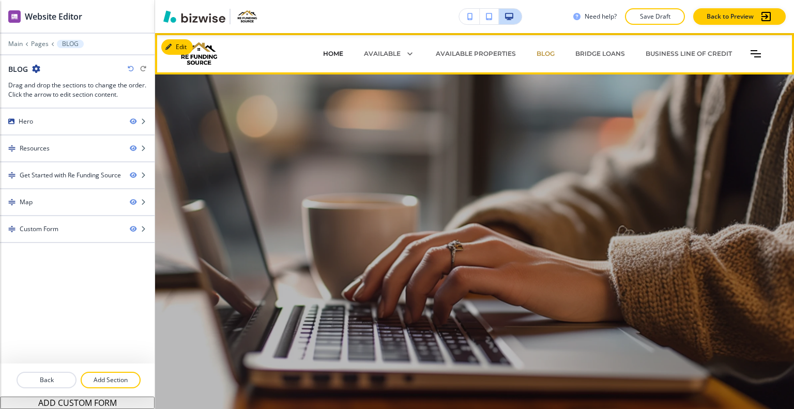
click at [323, 53] on p "HOME" at bounding box center [333, 53] width 20 height 9
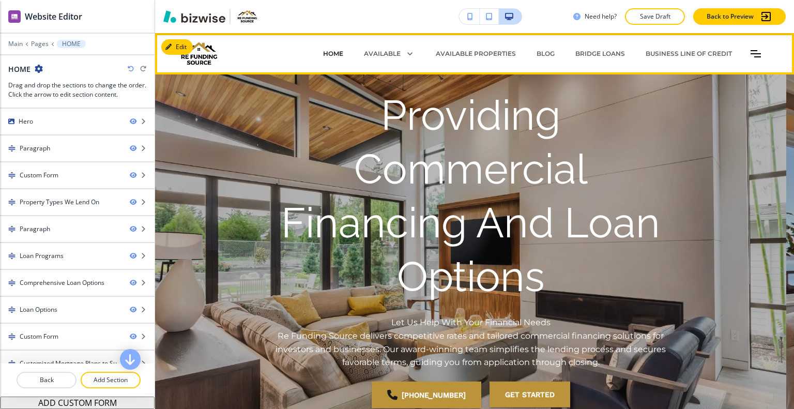
click at [329, 51] on p "HOME" at bounding box center [333, 53] width 20 height 9
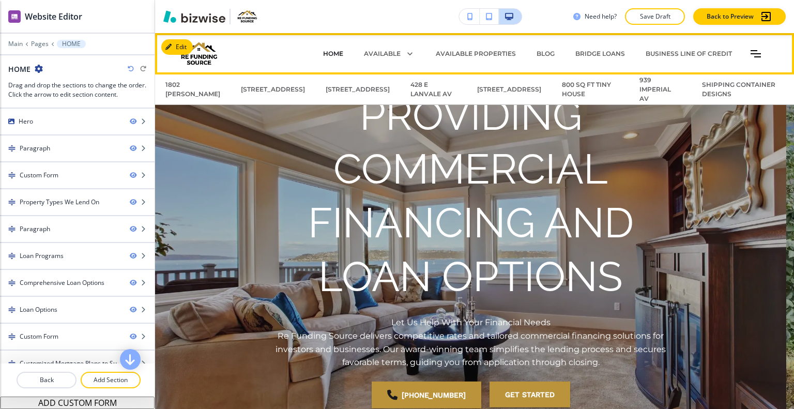
click at [329, 51] on p "HOME" at bounding box center [333, 53] width 20 height 9
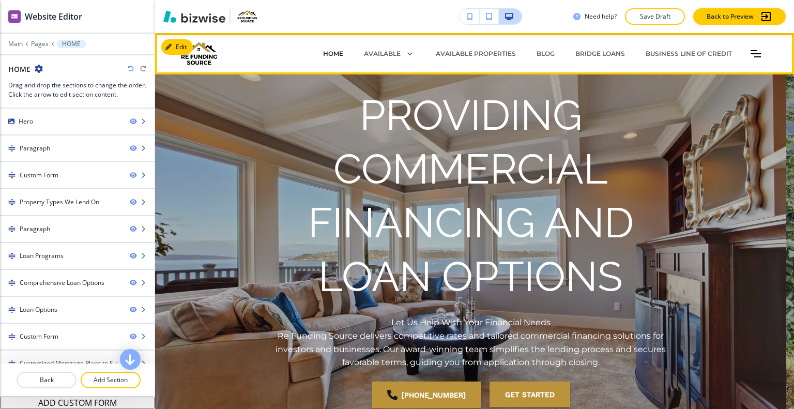
click at [327, 53] on p "HOME" at bounding box center [333, 53] width 20 height 9
click at [327, 52] on p "HOME" at bounding box center [333, 53] width 20 height 9
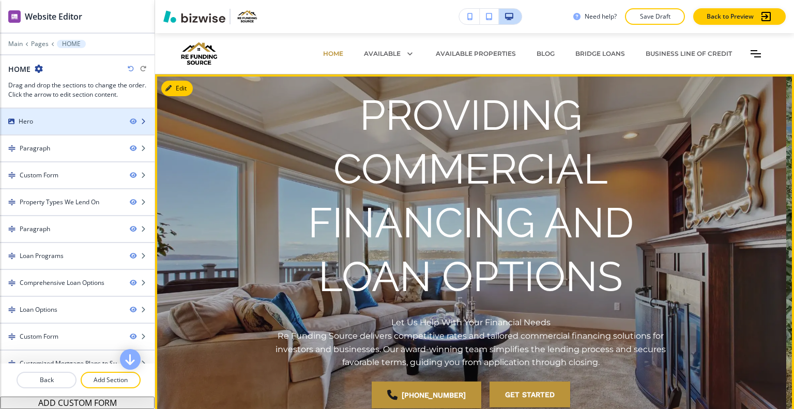
click at [68, 124] on div "Hero" at bounding box center [61, 121] width 122 height 9
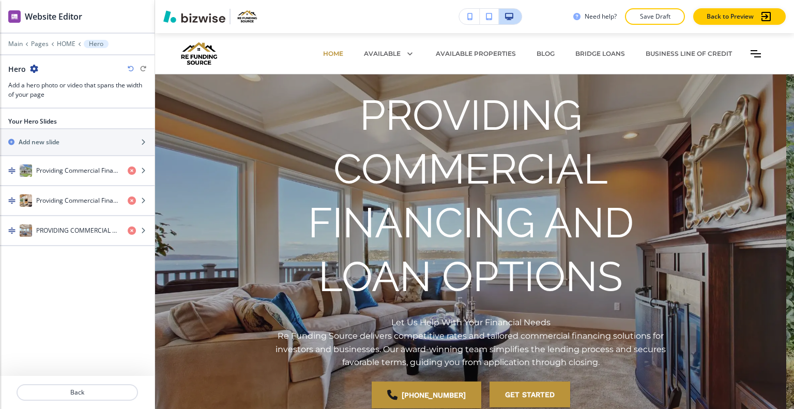
scroll to position [41, 0]
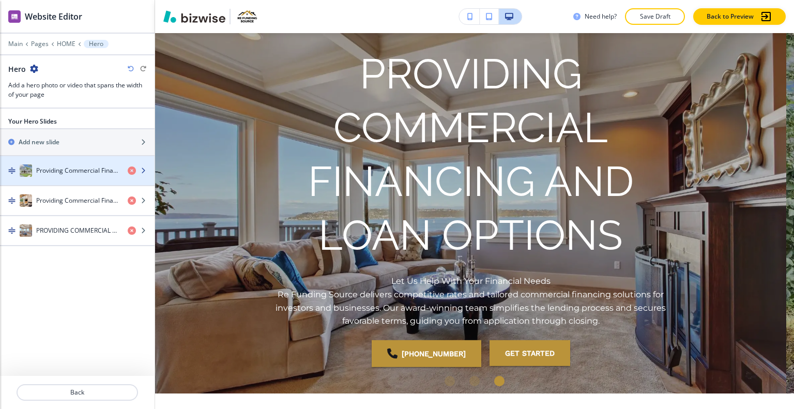
click at [64, 168] on h4 "Providing Commercial Financing And Loan Options" at bounding box center [77, 170] width 83 height 9
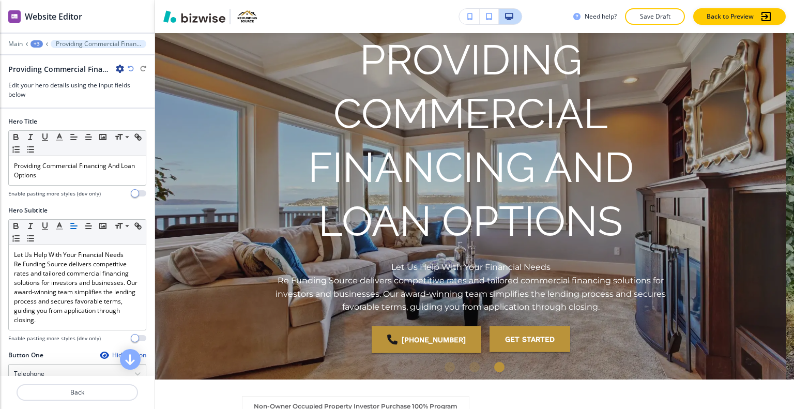
click at [15, 49] on div at bounding box center [77, 51] width 155 height 6
click at [14, 46] on p "Main" at bounding box center [15, 43] width 14 height 7
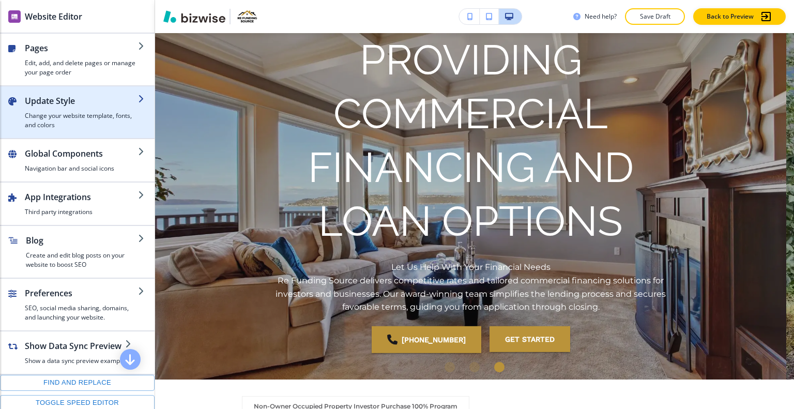
click at [33, 97] on h2 "Update Style" at bounding box center [81, 101] width 113 height 12
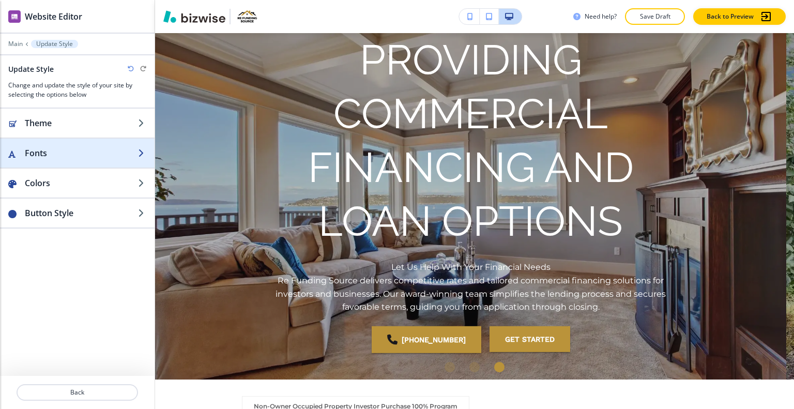
click at [41, 157] on h2 "Fonts" at bounding box center [81, 153] width 113 height 12
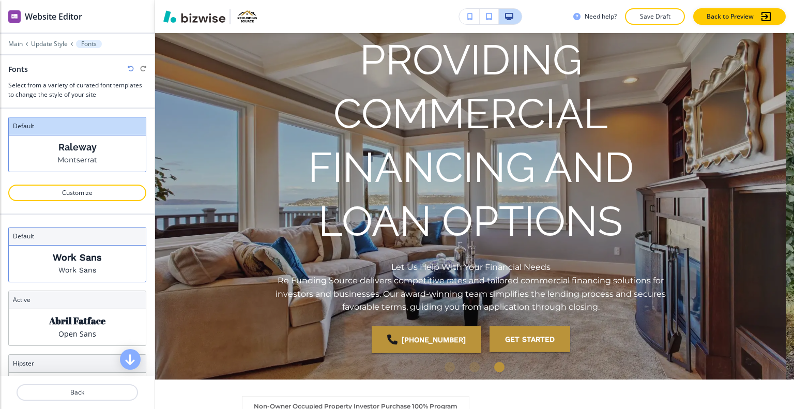
click at [53, 254] on p "Work Sans" at bounding box center [77, 257] width 49 height 11
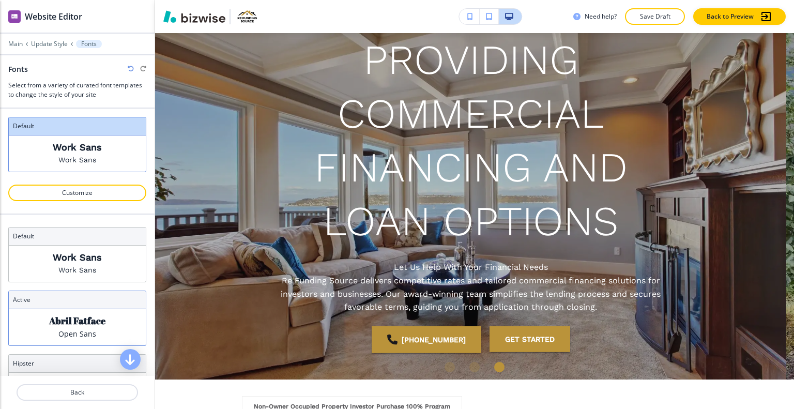
click at [62, 315] on p "Abril Fatface" at bounding box center [77, 320] width 56 height 11
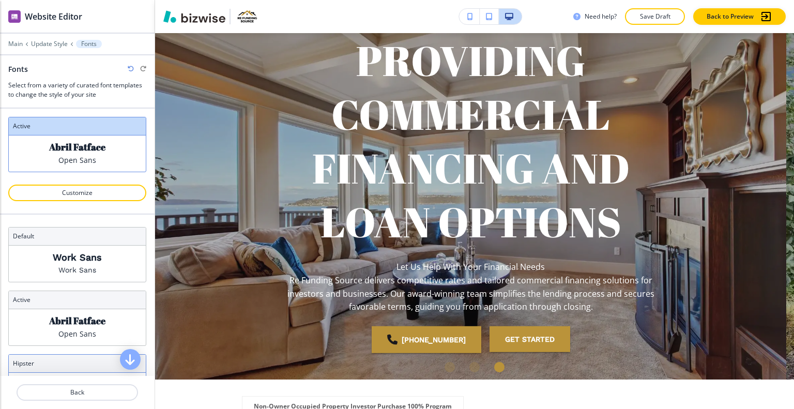
scroll to position [52, 0]
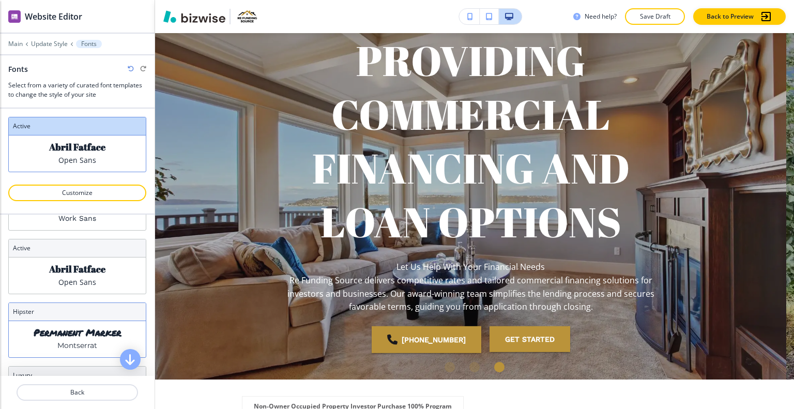
click at [64, 327] on p "Permanent Marker" at bounding box center [78, 332] width 88 height 11
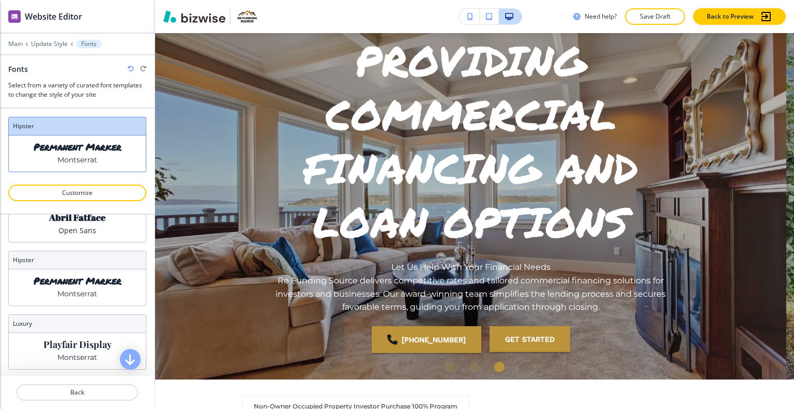
scroll to position [155, 0]
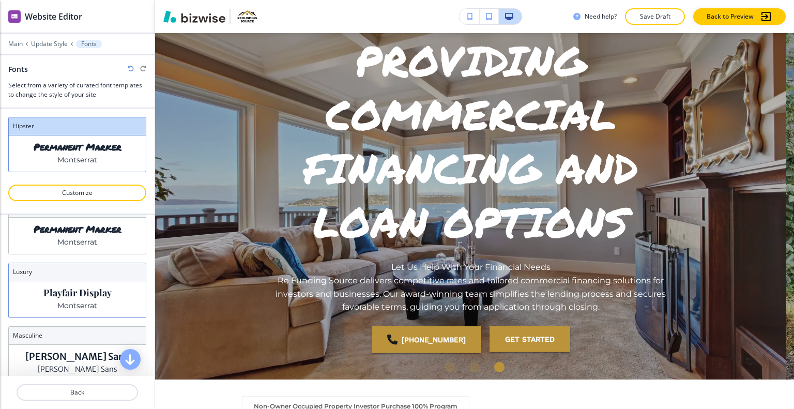
click at [68, 304] on p "Montserrat" at bounding box center [77, 305] width 40 height 11
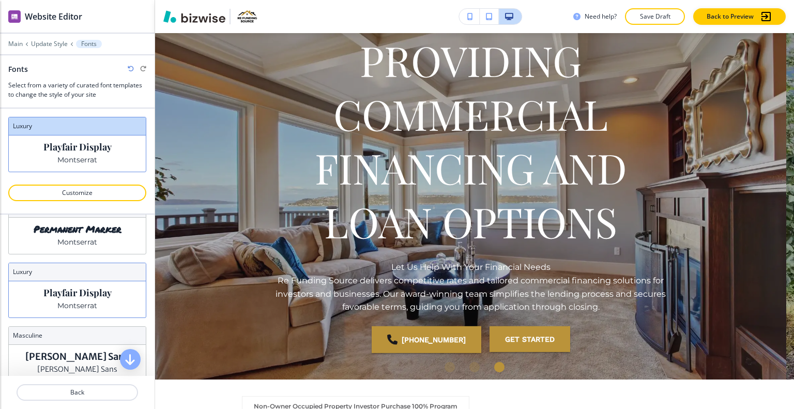
scroll to position [207, 0]
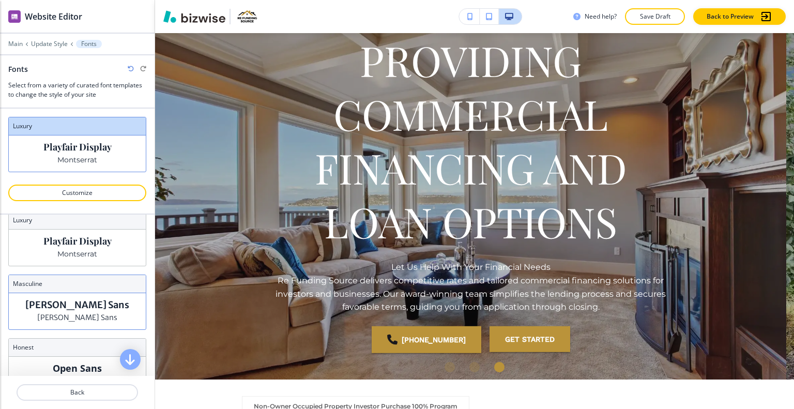
click at [68, 319] on p "Merriweather Sans" at bounding box center [77, 317] width 80 height 11
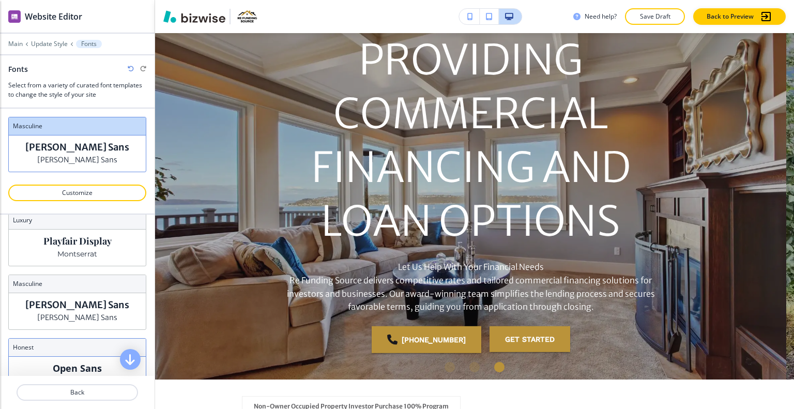
scroll to position [259, 0]
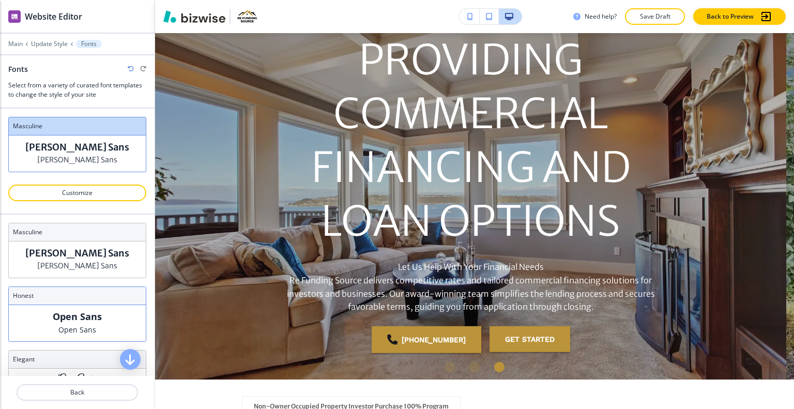
click at [70, 328] on p "Open Sans" at bounding box center [77, 329] width 38 height 11
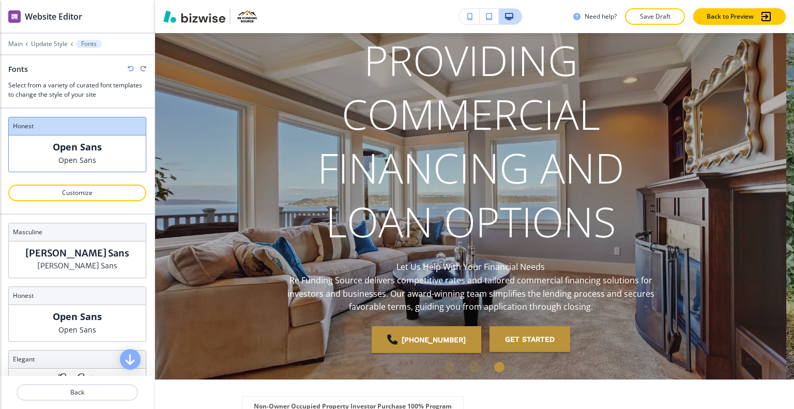
scroll to position [362, 0]
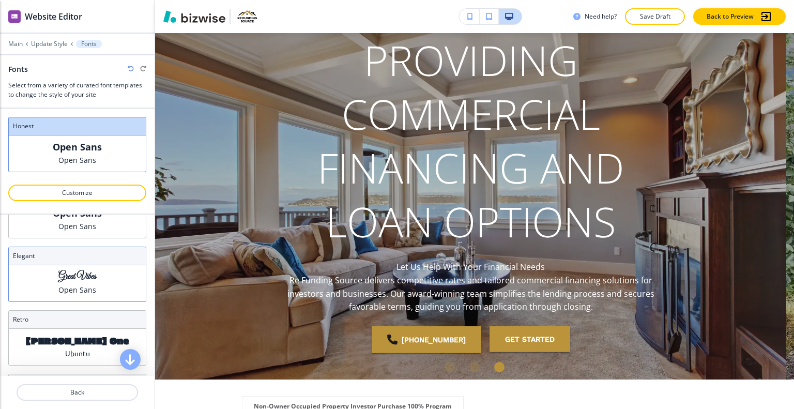
click at [88, 286] on p "Open Sans" at bounding box center [77, 289] width 38 height 11
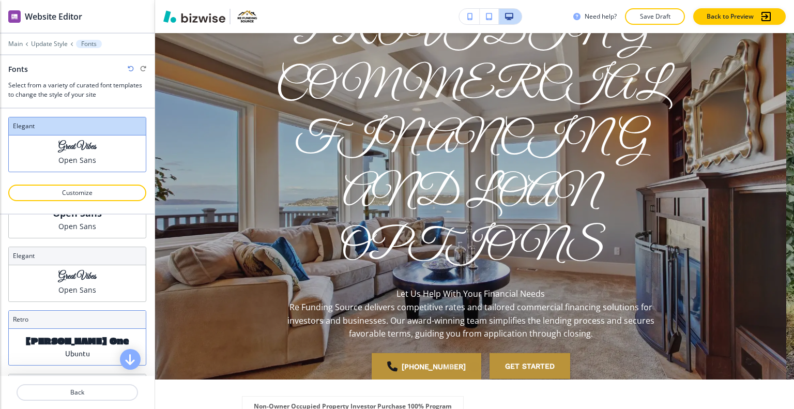
scroll to position [414, 0]
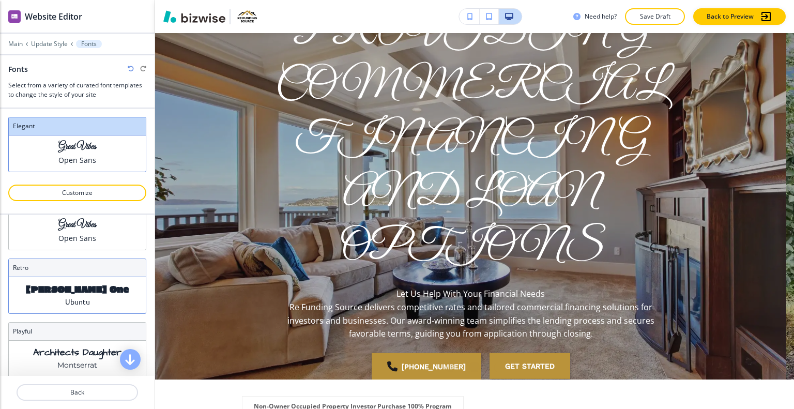
click at [88, 291] on p "Erica One" at bounding box center [77, 288] width 103 height 11
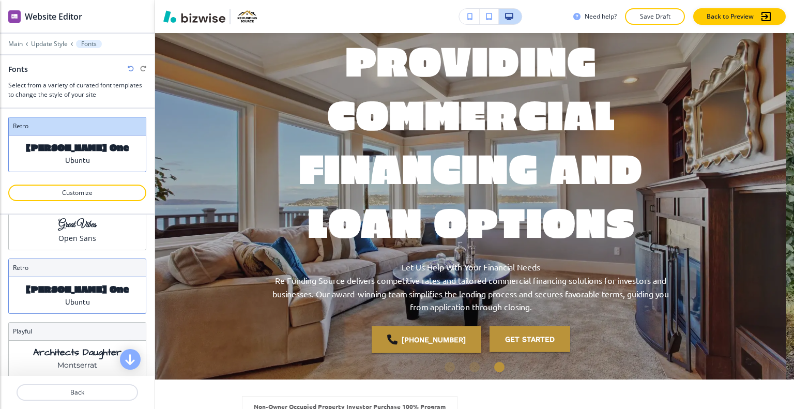
scroll to position [465, 0]
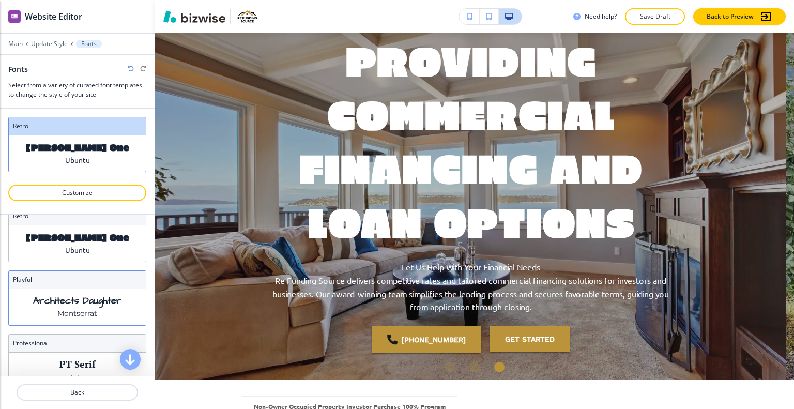
click at [88, 295] on p "Architects Daughter" at bounding box center [77, 300] width 88 height 11
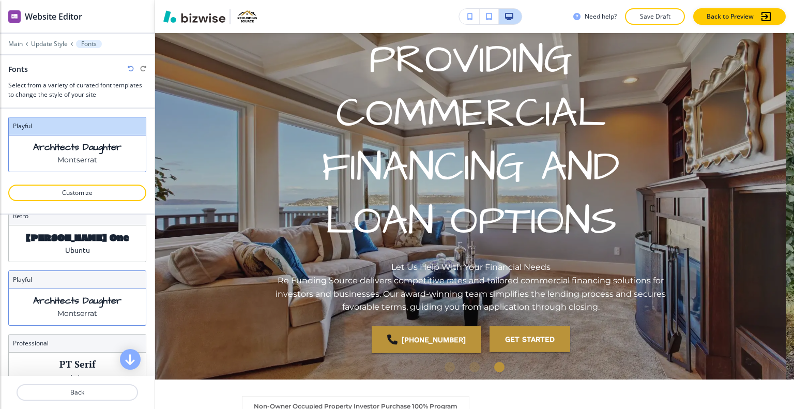
scroll to position [495, 0]
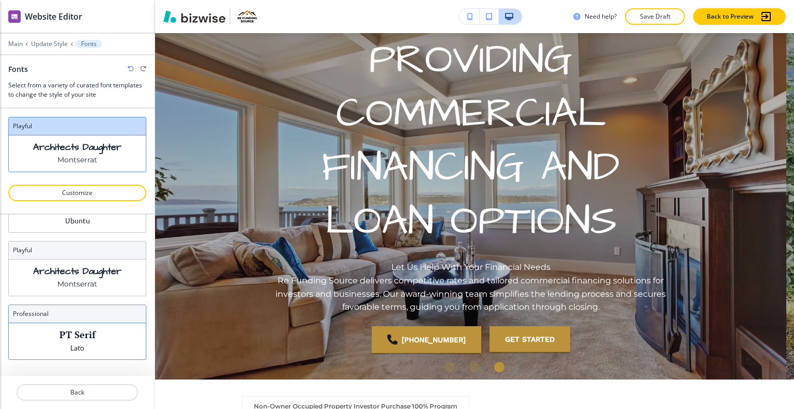
click at [89, 329] on p "PT Serif" at bounding box center [77, 334] width 36 height 11
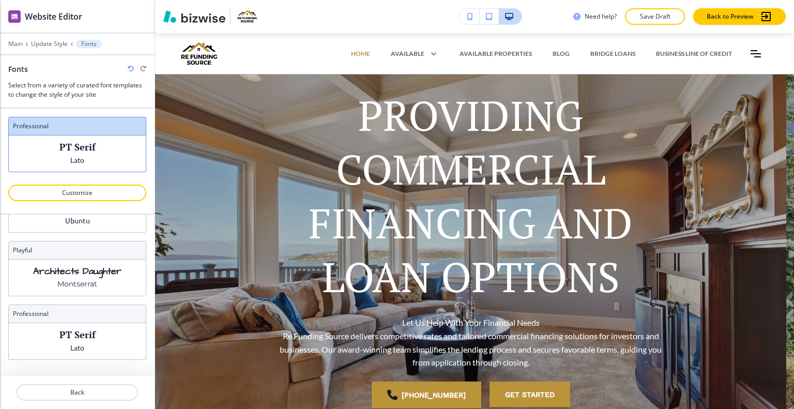
scroll to position [52, 0]
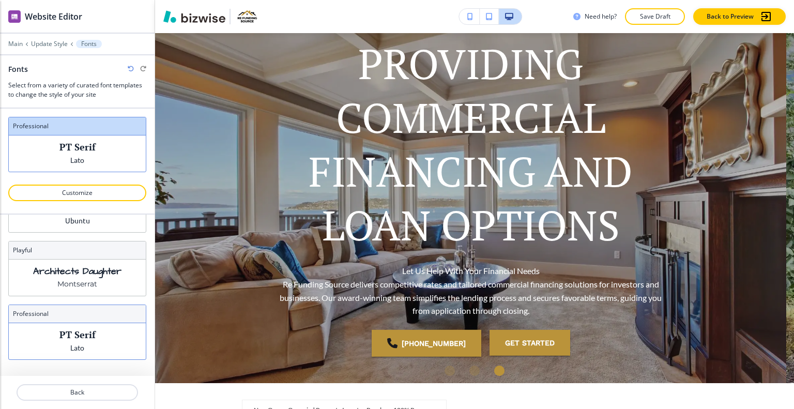
click at [74, 329] on p "PT Serif" at bounding box center [77, 334] width 36 height 11
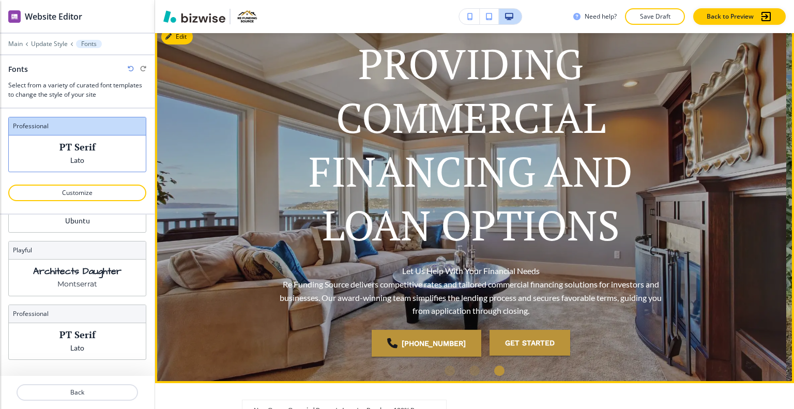
scroll to position [0, 0]
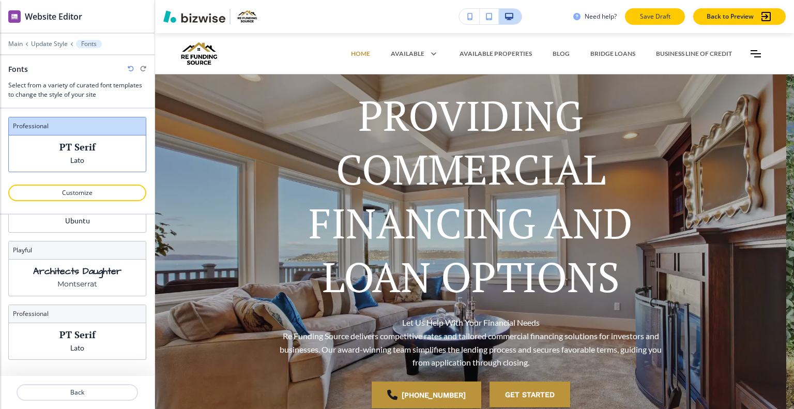
click at [644, 20] on p "Save Draft" at bounding box center [655, 16] width 33 height 9
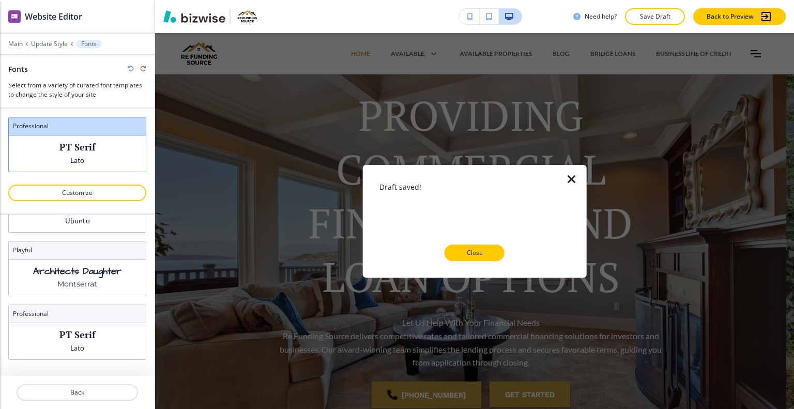
click at [461, 257] on p "Close" at bounding box center [474, 252] width 33 height 9
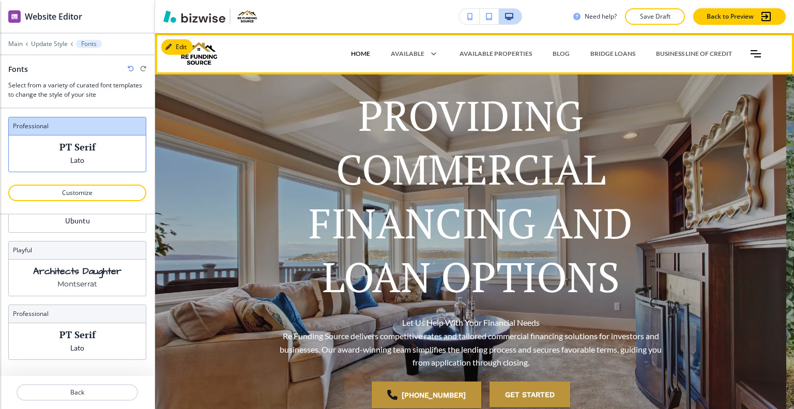
click at [354, 55] on p "HOME" at bounding box center [360, 53] width 19 height 9
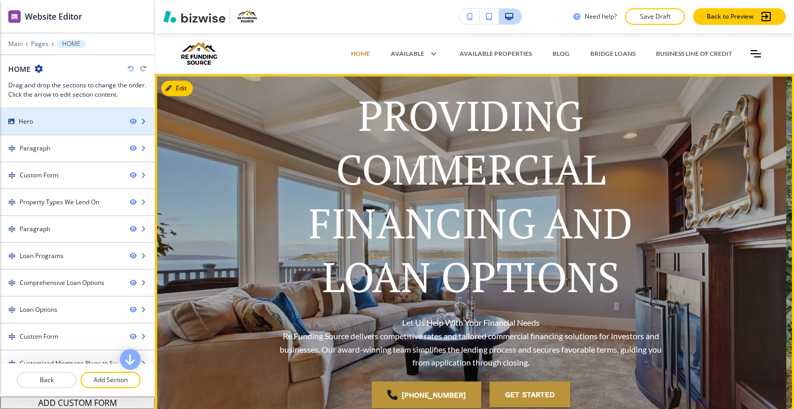
click at [71, 125] on div "Hero" at bounding box center [61, 121] width 122 height 9
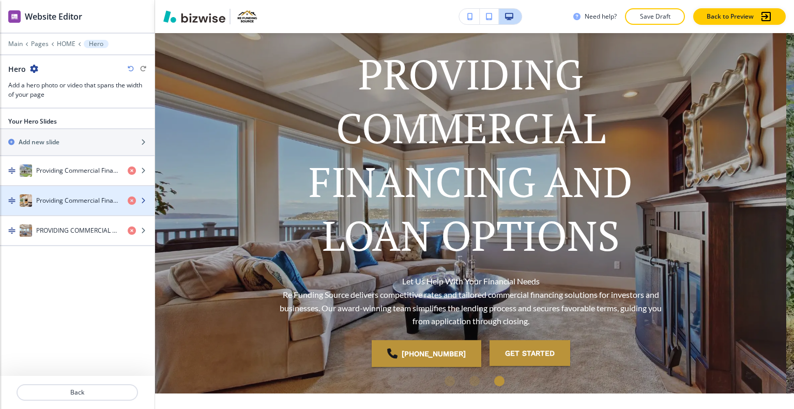
click at [52, 208] on div "button" at bounding box center [77, 211] width 155 height 8
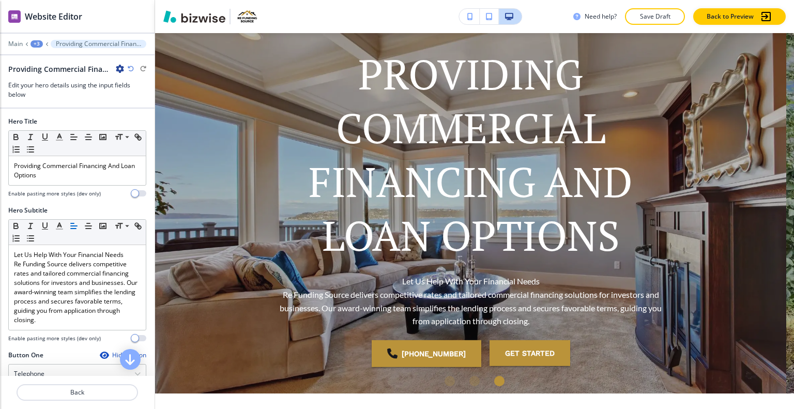
scroll to position [55, 0]
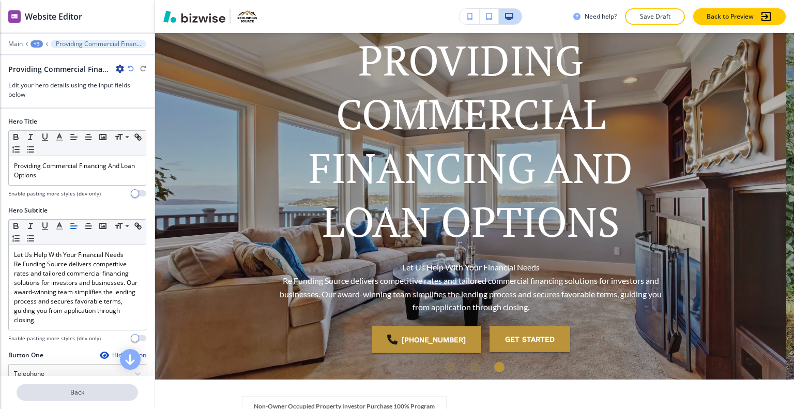
click at [69, 397] on p "Back" at bounding box center [77, 392] width 119 height 9
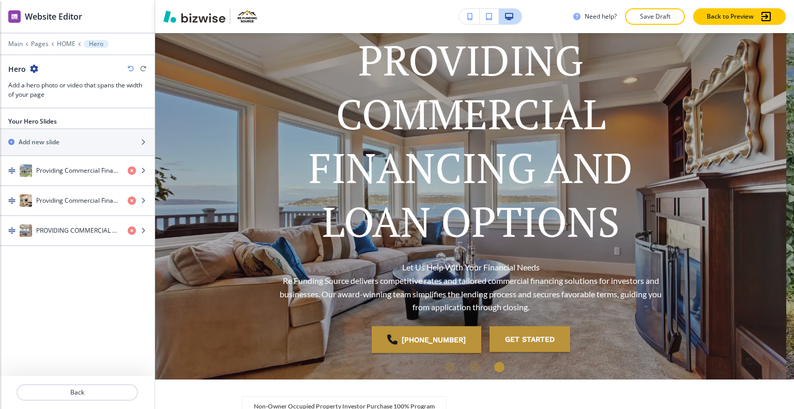
scroll to position [41, 0]
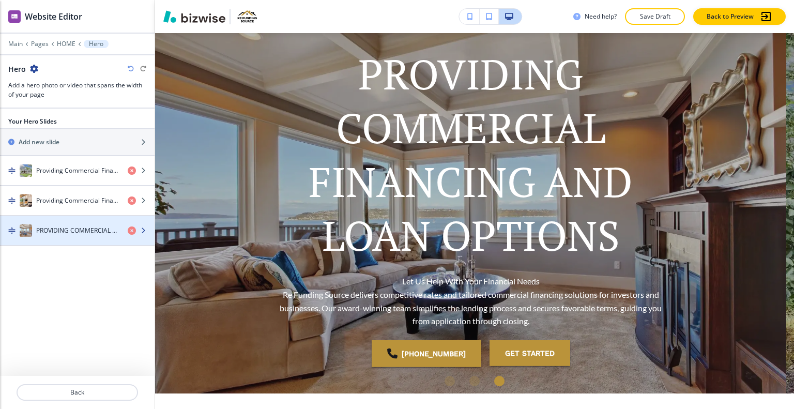
click at [79, 227] on h4 "PROVIDING COMMERCIAL FINANCING AND LOAN OPTIONS" at bounding box center [77, 230] width 83 height 9
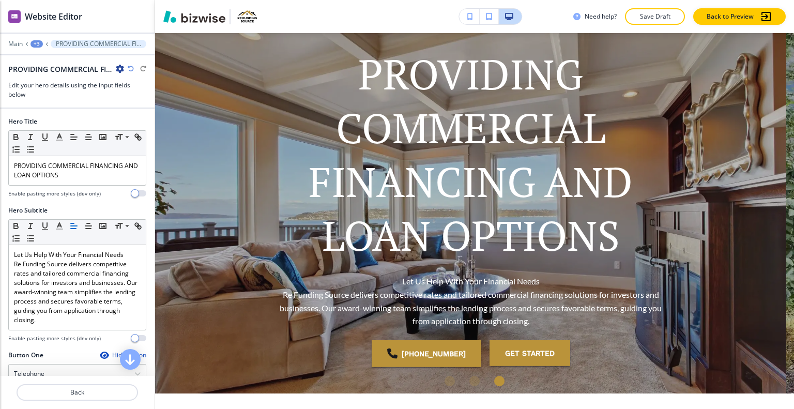
scroll to position [55, 0]
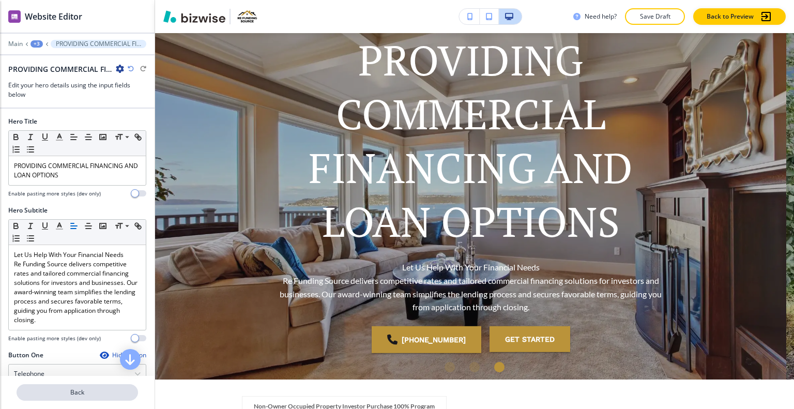
click at [79, 395] on p "Back" at bounding box center [77, 392] width 119 height 9
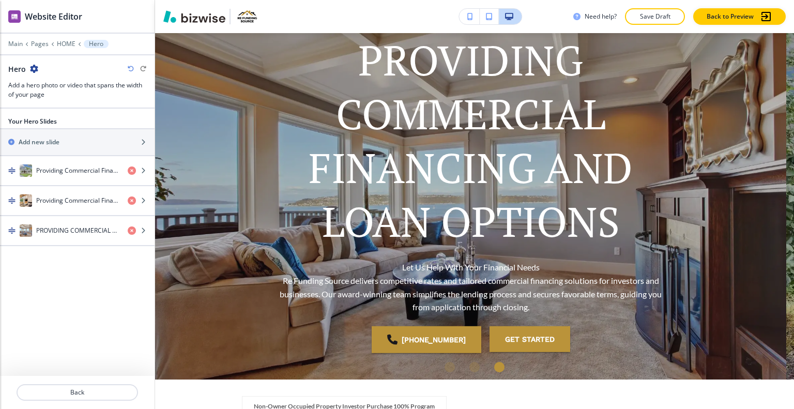
scroll to position [41, 0]
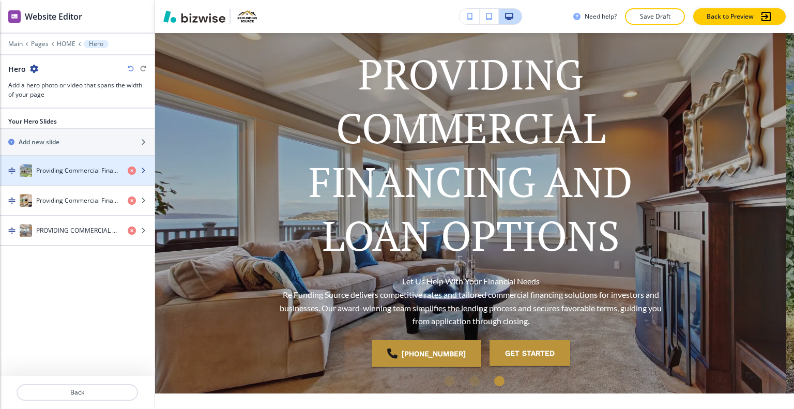
click at [81, 173] on h4 "Providing Commercial Financing And Loan Options" at bounding box center [77, 170] width 83 height 9
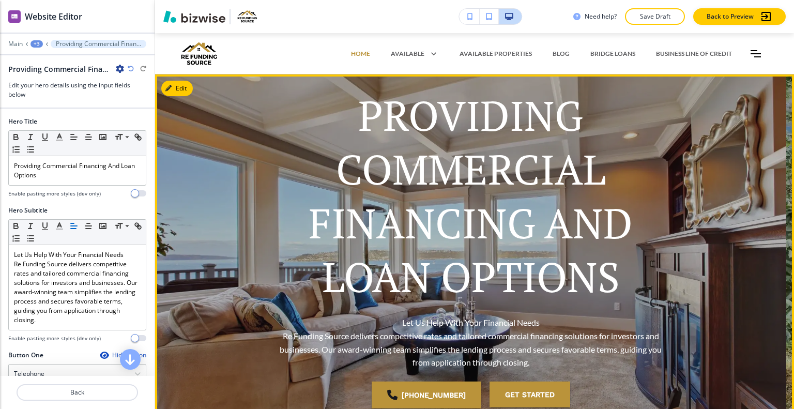
scroll to position [103, 0]
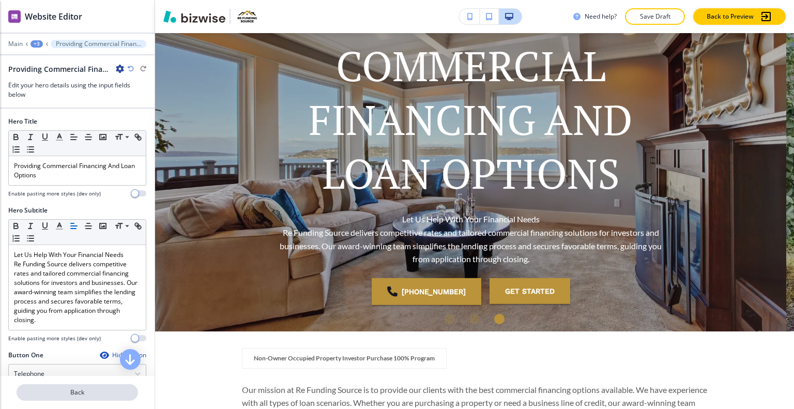
click at [80, 394] on p "Back" at bounding box center [77, 392] width 119 height 9
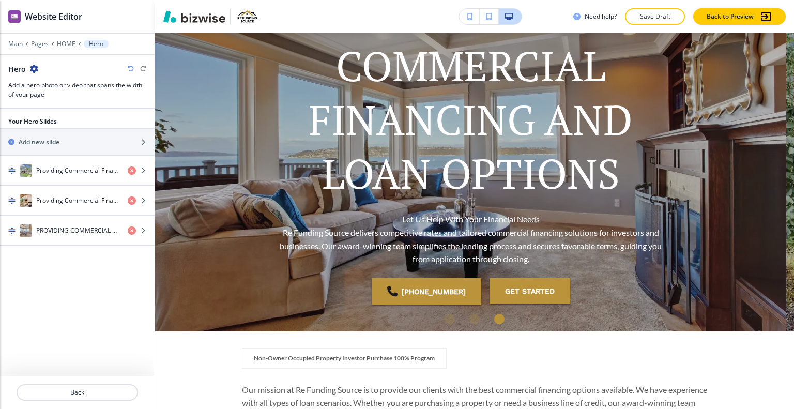
scroll to position [41, 0]
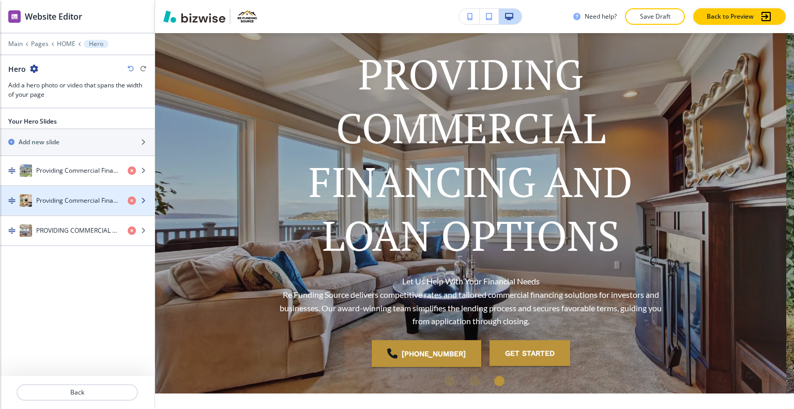
click at [66, 201] on h4 "Providing Commercial Financing And Loan Options" at bounding box center [77, 200] width 83 height 9
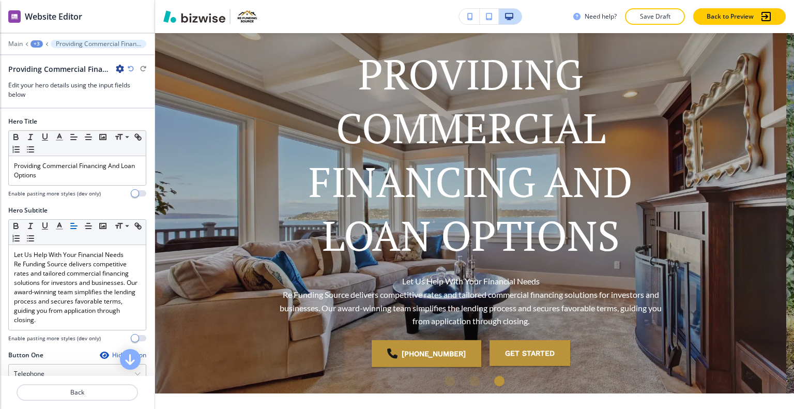
scroll to position [55, 0]
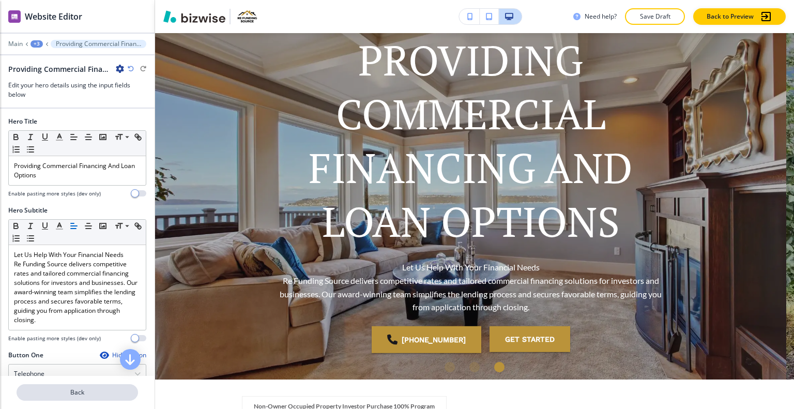
click at [47, 389] on p "Back" at bounding box center [77, 392] width 119 height 9
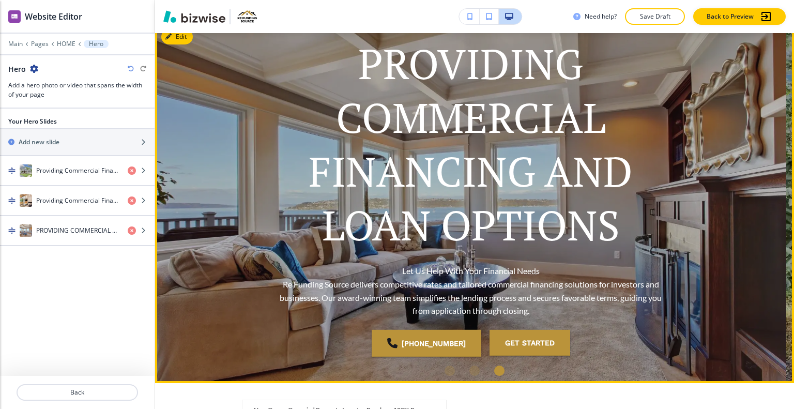
scroll to position [0, 0]
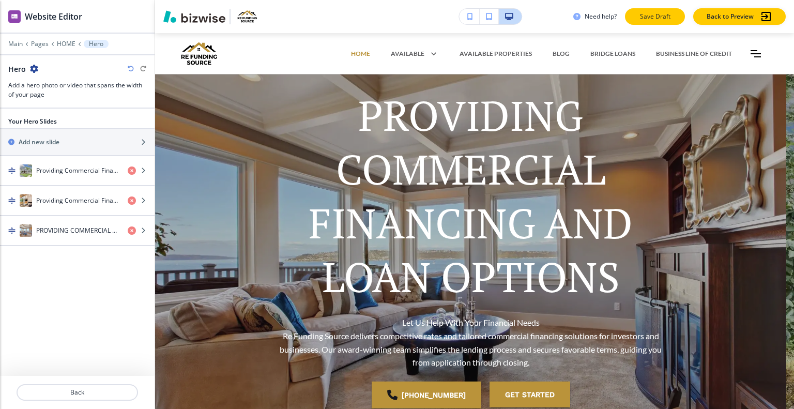
click at [642, 18] on p "Save Draft" at bounding box center [655, 16] width 33 height 9
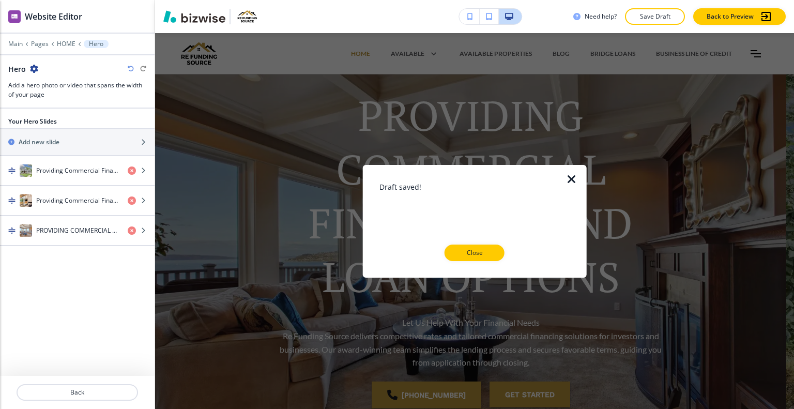
click at [465, 245] on button "Close" at bounding box center [475, 253] width 60 height 17
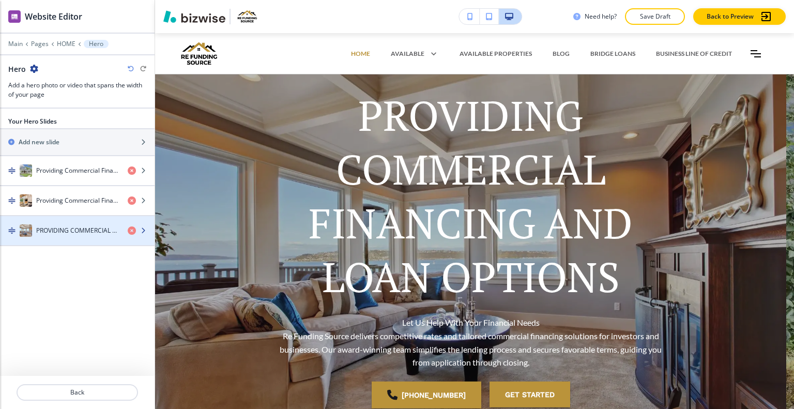
click at [66, 226] on h4 "PROVIDING COMMERCIAL FINANCING AND LOAN OPTIONS" at bounding box center [77, 230] width 83 height 9
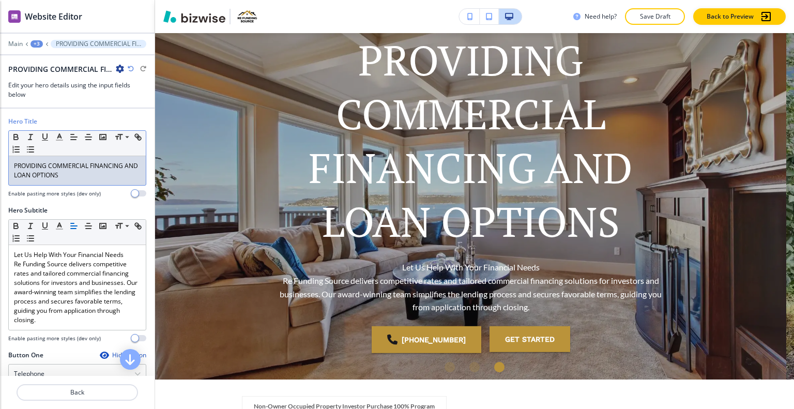
click at [79, 176] on p "PROVIDING COMMERCIAL FINANCING AND LOAN OPTIONS" at bounding box center [77, 170] width 127 height 19
drag, startPoint x: 79, startPoint y: 182, endPoint x: 10, endPoint y: 165, distance: 70.8
click at [10, 165] on div "PROVIDING COMMERCIAL FINANCING AND LOAN OPTIONS" at bounding box center [77, 170] width 137 height 29
copy p "PROVIDING COMMERCIAL FINANCING AND LOAN OPTIONS"
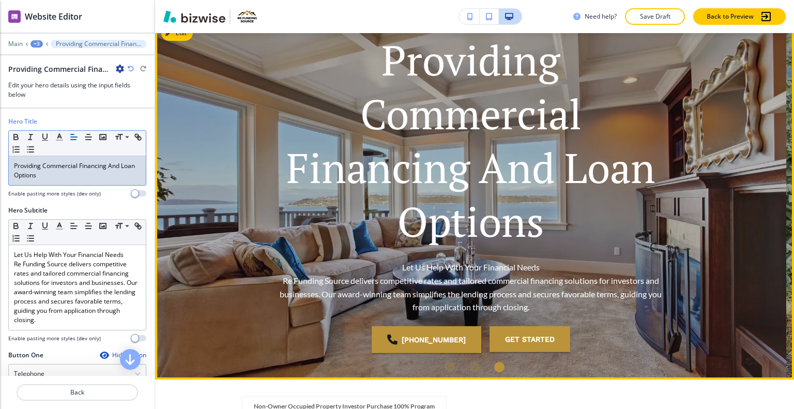
scroll to position [0, 0]
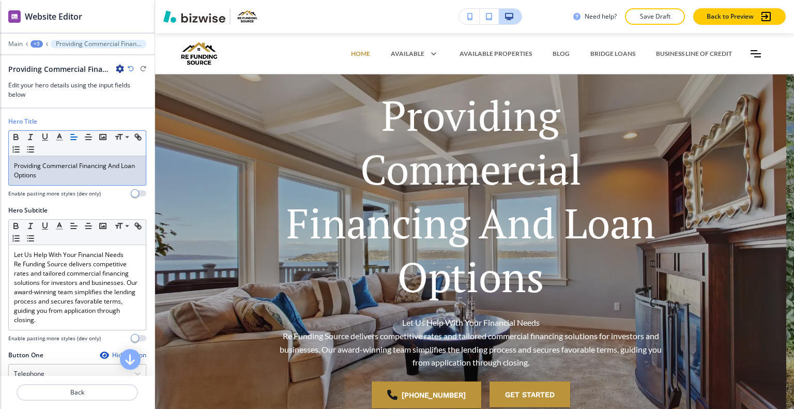
click at [124, 164] on p "Providing Commercial Financing And Loan Options" at bounding box center [77, 170] width 127 height 19
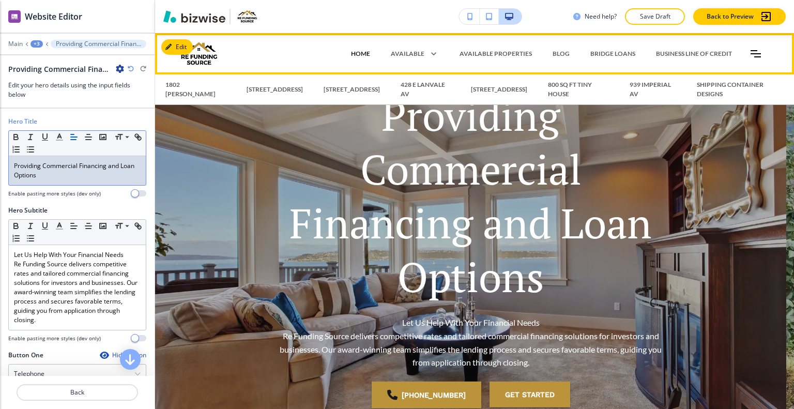
click at [366, 54] on p "HOME" at bounding box center [360, 53] width 19 height 9
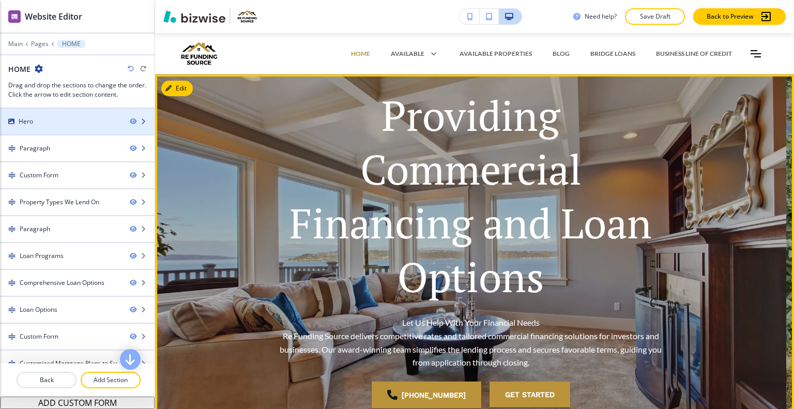
click at [83, 127] on div at bounding box center [77, 130] width 155 height 8
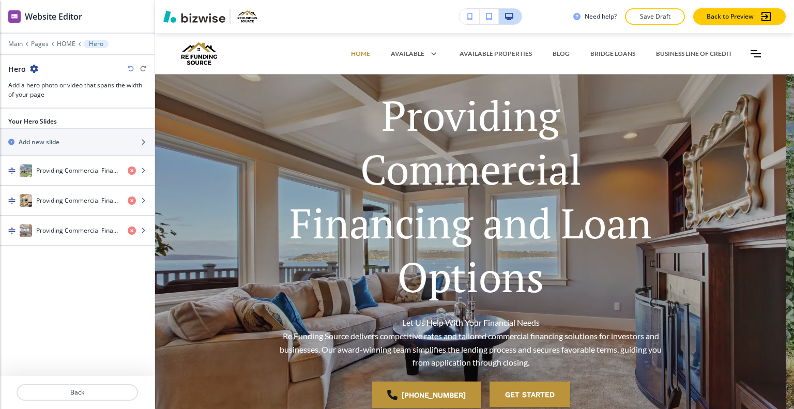
scroll to position [41, 0]
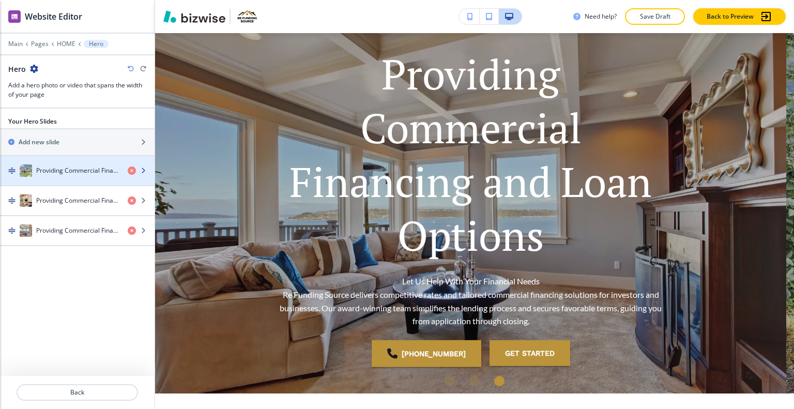
click at [66, 169] on h4 "Providing Commercial Financing And Loan Options" at bounding box center [77, 170] width 83 height 9
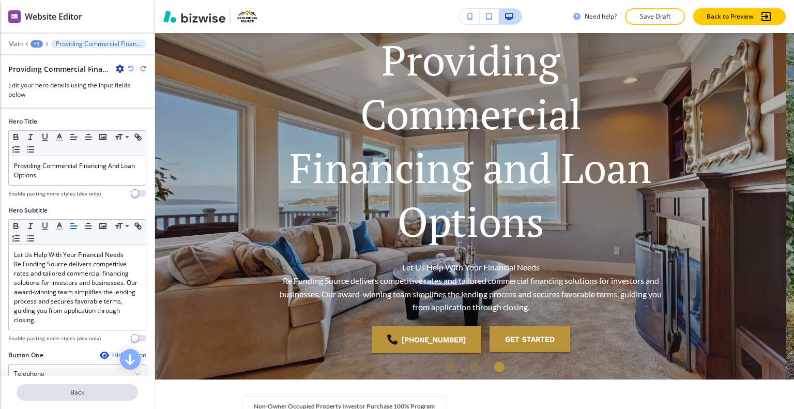
click at [74, 389] on p "Back" at bounding box center [77, 392] width 119 height 9
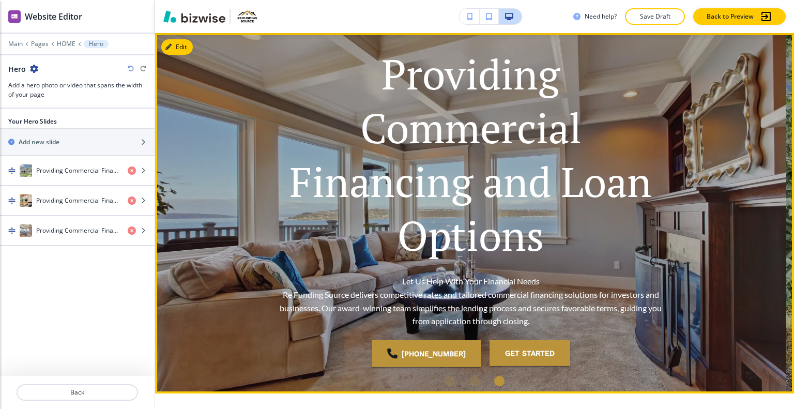
scroll to position [0, 0]
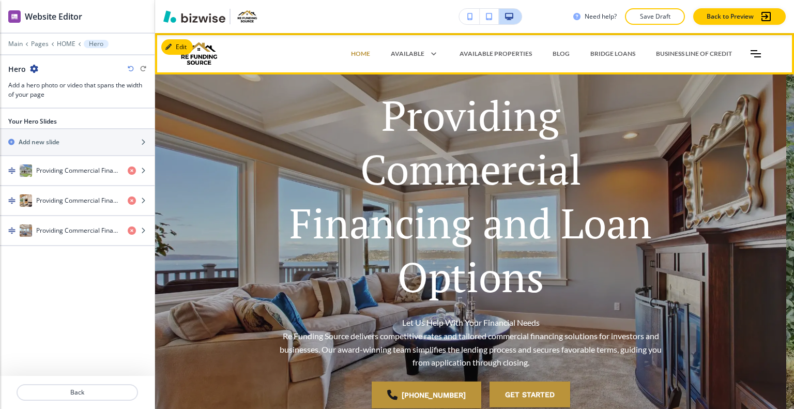
click at [486, 48] on div "AVAILABLE PROPERTIES" at bounding box center [495, 53] width 93 height 31
click at [487, 52] on p "AVAILABLE PROPERTIES" at bounding box center [496, 53] width 72 height 9
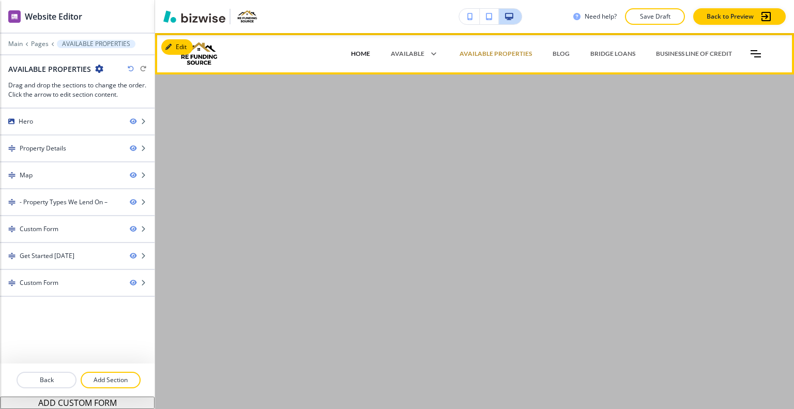
click at [366, 52] on p "HOME" at bounding box center [360, 53] width 19 height 9
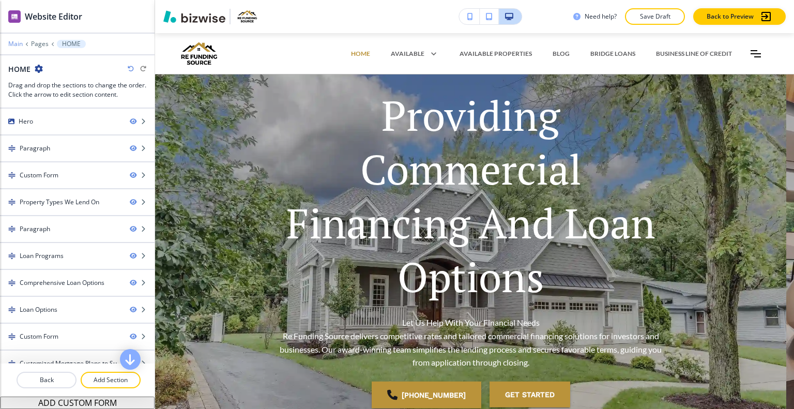
click at [20, 44] on p "Main" at bounding box center [15, 43] width 14 height 7
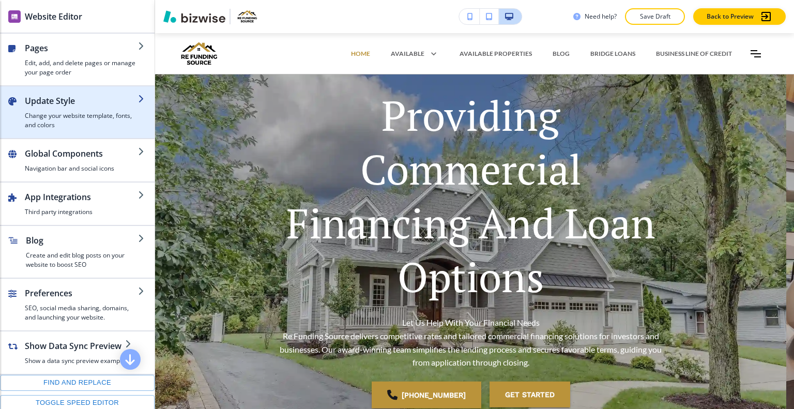
click at [44, 101] on h2 "Update Style" at bounding box center [81, 101] width 113 height 12
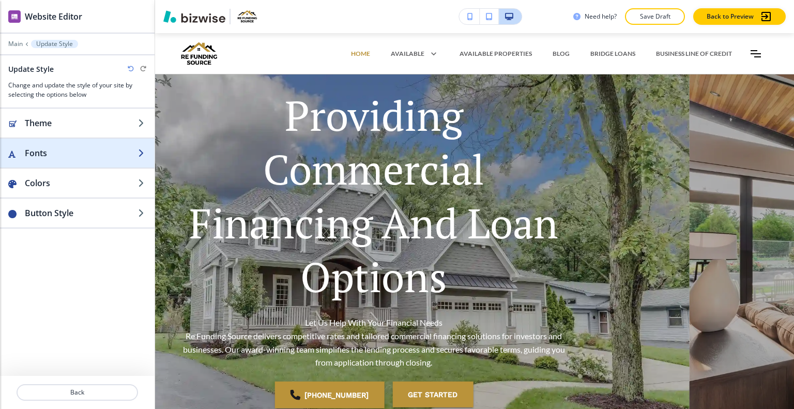
click at [60, 147] on h2 "Fonts" at bounding box center [81, 153] width 113 height 12
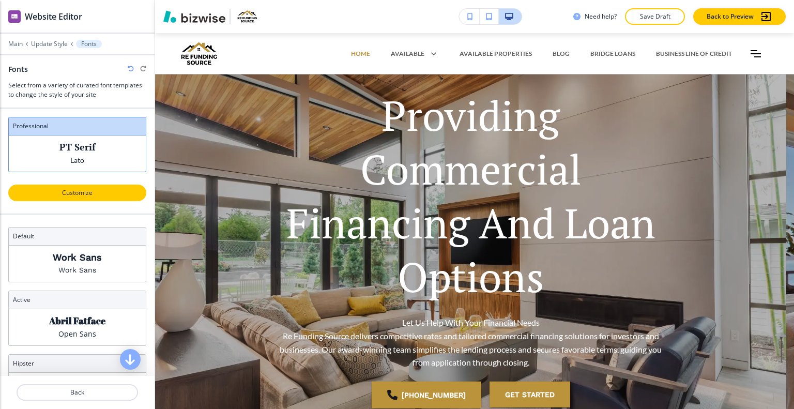
click at [80, 193] on p "Customize" at bounding box center [77, 192] width 111 height 9
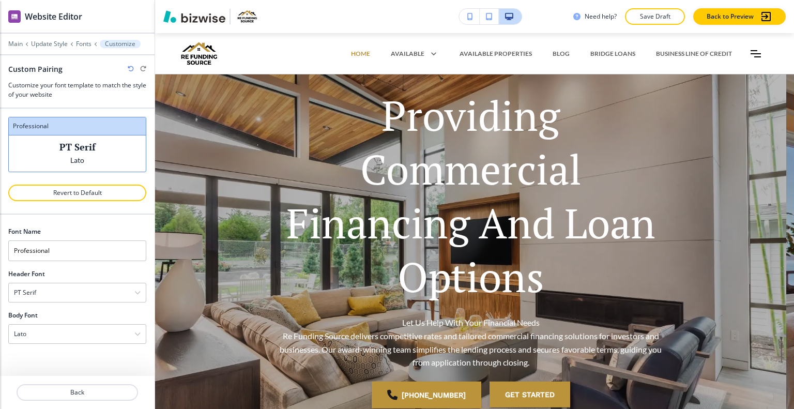
click at [71, 280] on div at bounding box center [77, 281] width 138 height 4
click at [71, 292] on div "PT Serif" at bounding box center [77, 292] width 137 height 19
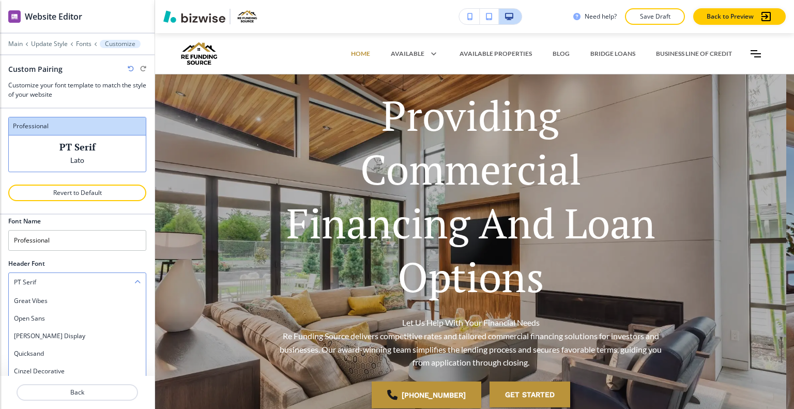
scroll to position [419, 0]
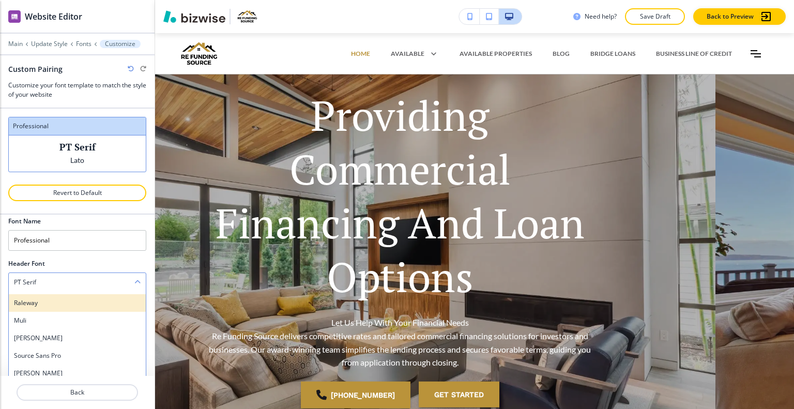
click at [66, 300] on h4 "Raleway" at bounding box center [77, 302] width 127 height 9
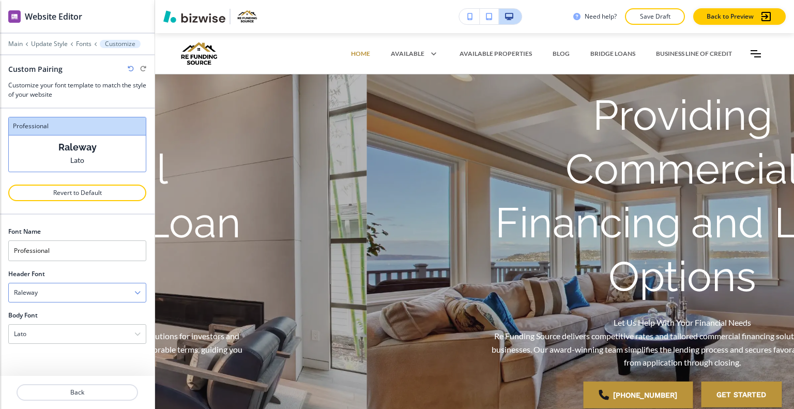
scroll to position [0, 0]
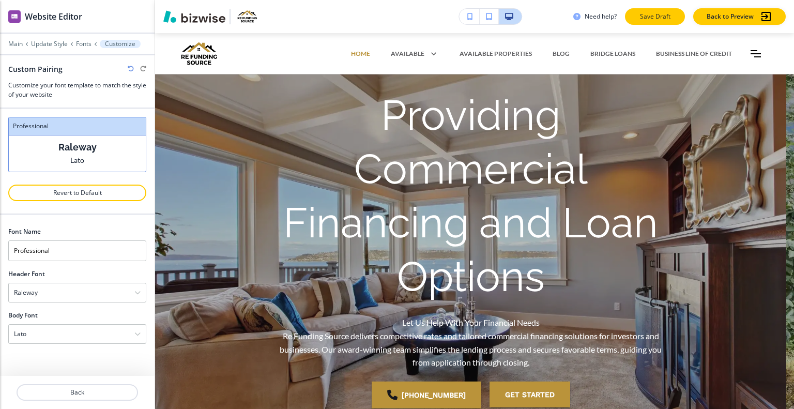
click at [646, 16] on p "Save Draft" at bounding box center [655, 16] width 33 height 9
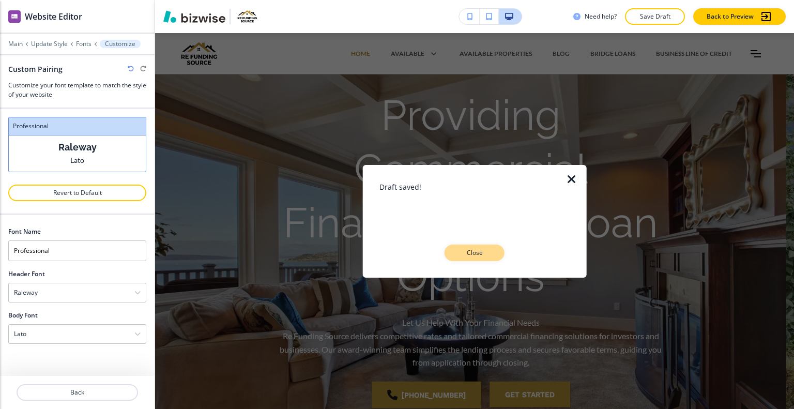
click at [491, 254] on p "Close" at bounding box center [474, 252] width 33 height 9
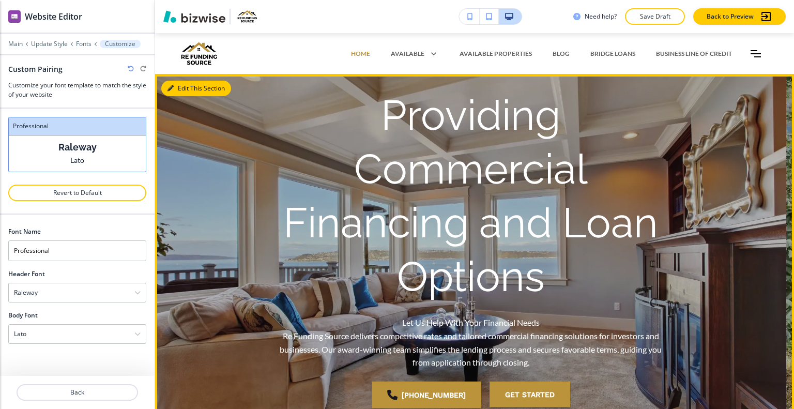
click at [186, 86] on button "Edit This Section" at bounding box center [196, 89] width 70 height 16
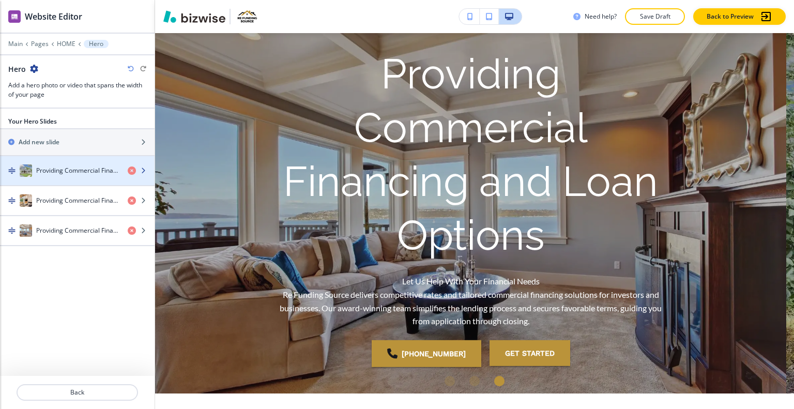
click at [66, 171] on h4 "Providing Commercial Financing And Loan Options" at bounding box center [77, 170] width 83 height 9
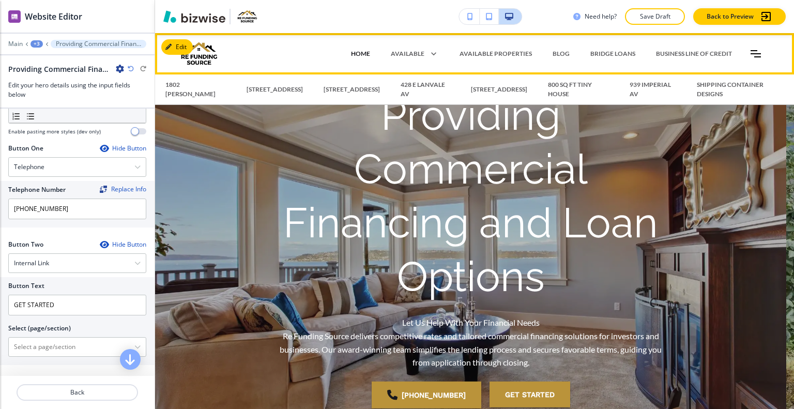
click at [357, 52] on p "HOME" at bounding box center [360, 53] width 19 height 9
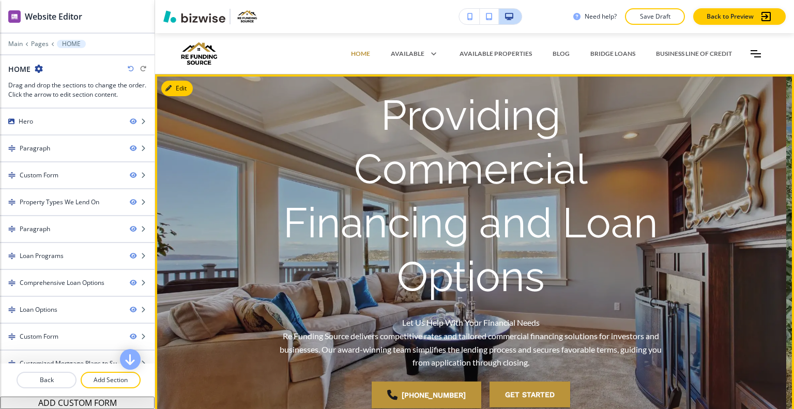
drag, startPoint x: 337, startPoint y: 222, endPoint x: 343, endPoint y: 215, distance: 9.9
click at [338, 222] on p "Providing Commercial Financing and Loan Options" at bounding box center [471, 195] width 397 height 215
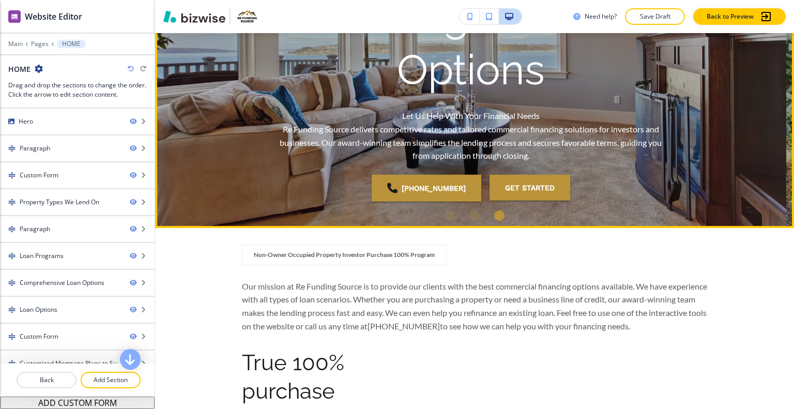
scroll to position [52, 0]
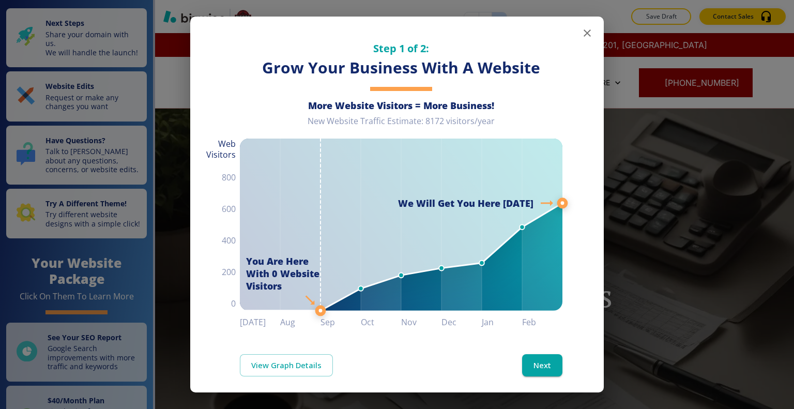
click at [583, 35] on icon "button" at bounding box center [587, 33] width 12 height 12
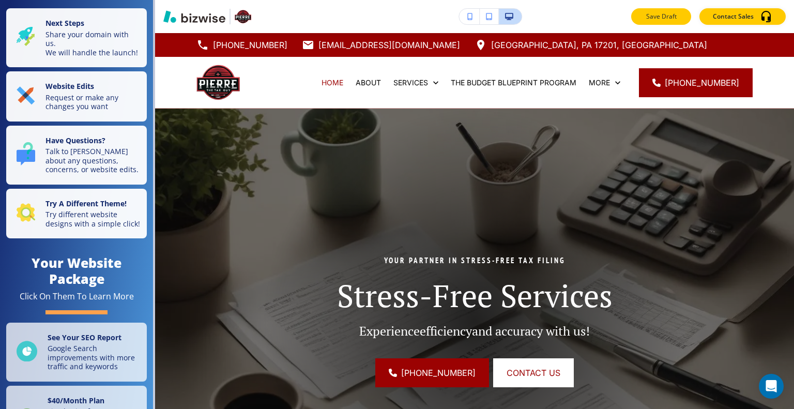
click at [652, 14] on p "Save Draft" at bounding box center [661, 16] width 33 height 9
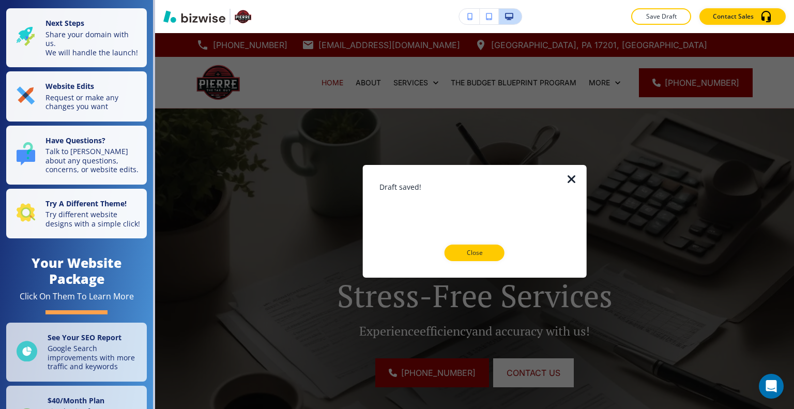
click at [475, 254] on p "Close" at bounding box center [474, 252] width 33 height 9
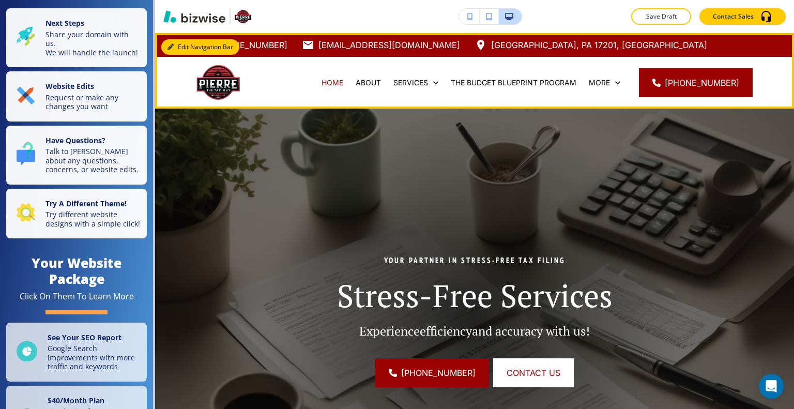
drag, startPoint x: 178, startPoint y: 45, endPoint x: 157, endPoint y: 45, distance: 21.2
click at [178, 45] on button "Edit Navigation Bar" at bounding box center [200, 47] width 78 height 16
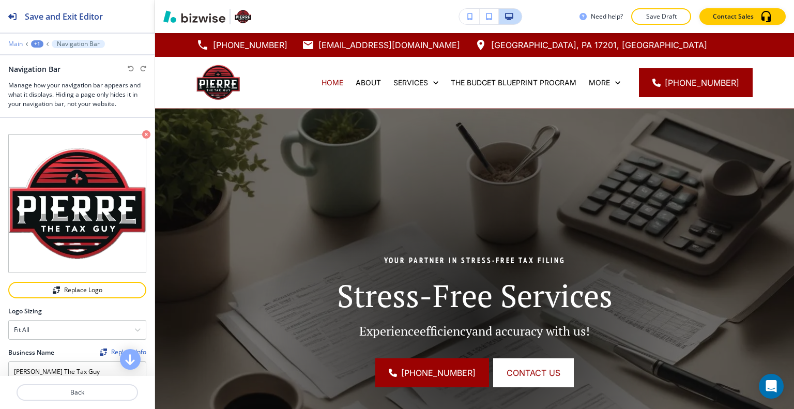
click at [17, 41] on p "Main" at bounding box center [15, 43] width 14 height 7
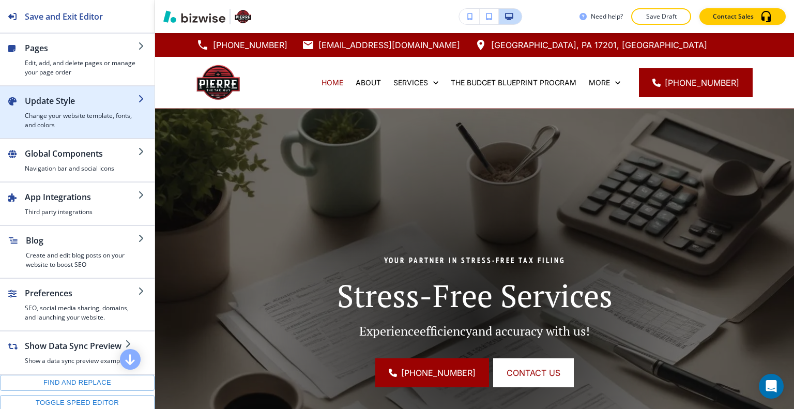
click at [60, 103] on h2 "Update Style" at bounding box center [81, 101] width 113 height 12
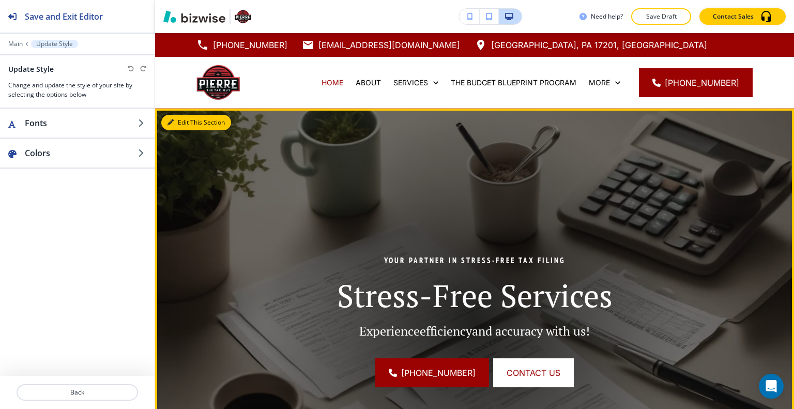
click at [186, 123] on button "Edit This Section" at bounding box center [196, 123] width 70 height 16
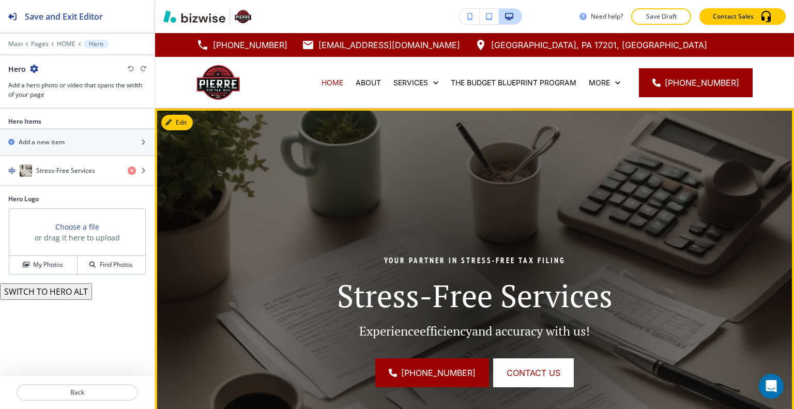
scroll to position [76, 0]
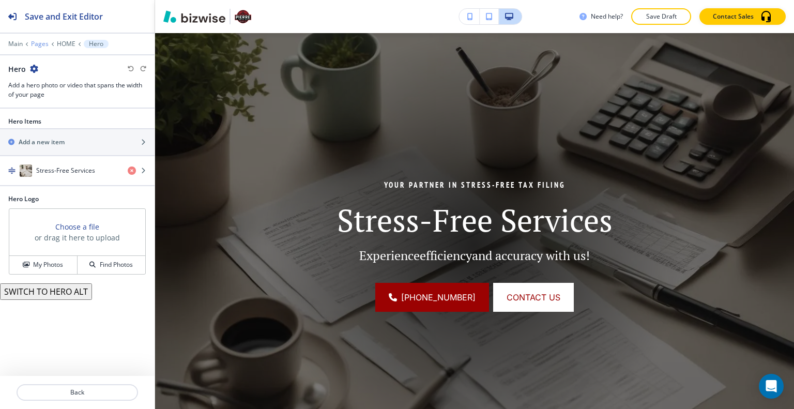
click at [42, 41] on p "Pages" at bounding box center [40, 43] width 18 height 7
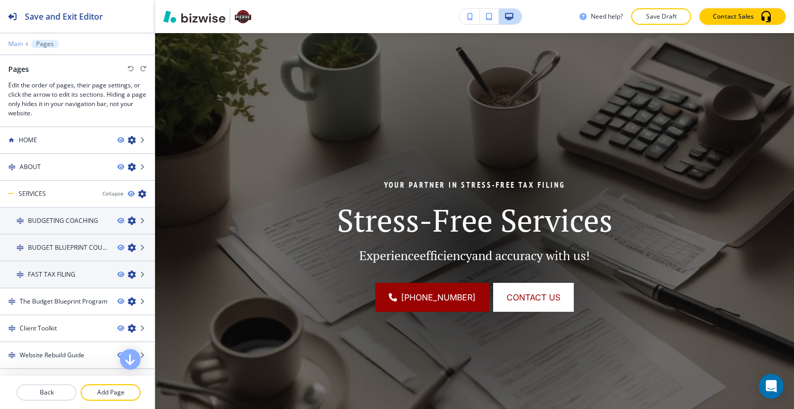
click at [14, 42] on p "Main" at bounding box center [15, 43] width 14 height 7
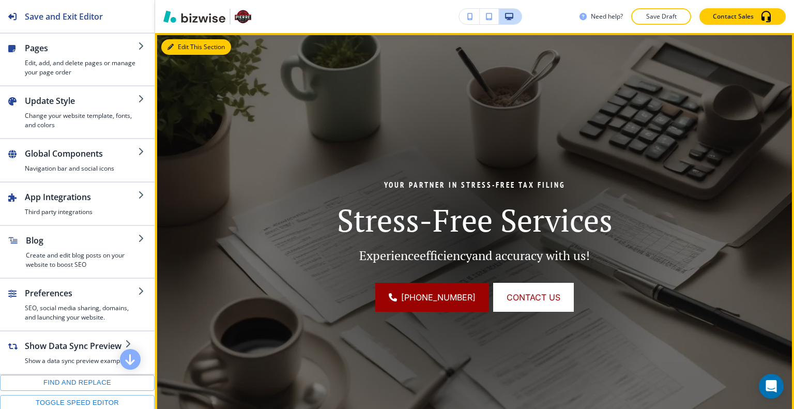
click at [183, 49] on button "Edit This Section" at bounding box center [196, 47] width 70 height 16
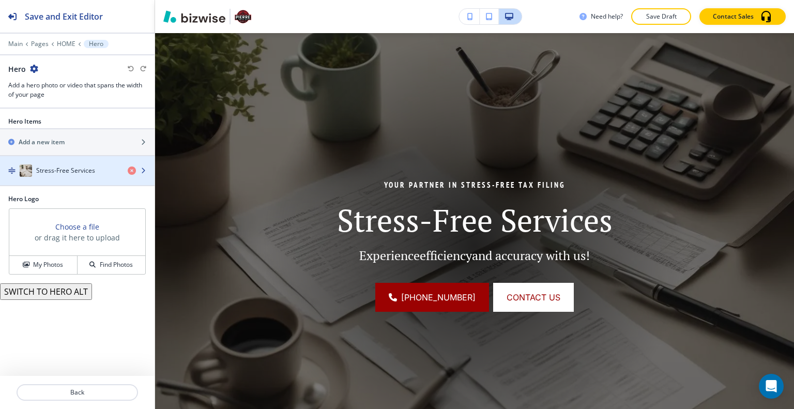
click at [79, 164] on div "Stress-Free Services" at bounding box center [59, 170] width 119 height 12
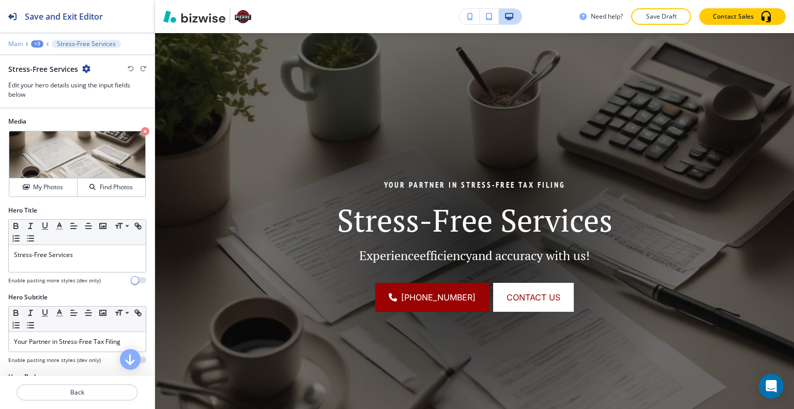
click at [14, 41] on p "Main" at bounding box center [15, 43] width 14 height 7
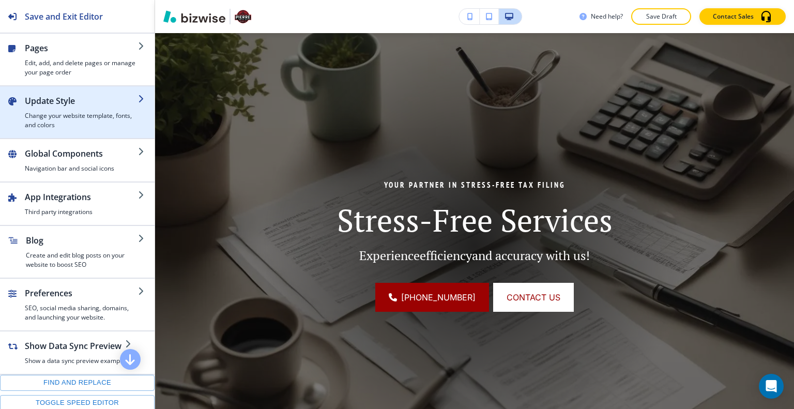
click at [44, 99] on h2 "Update Style" at bounding box center [81, 101] width 113 height 12
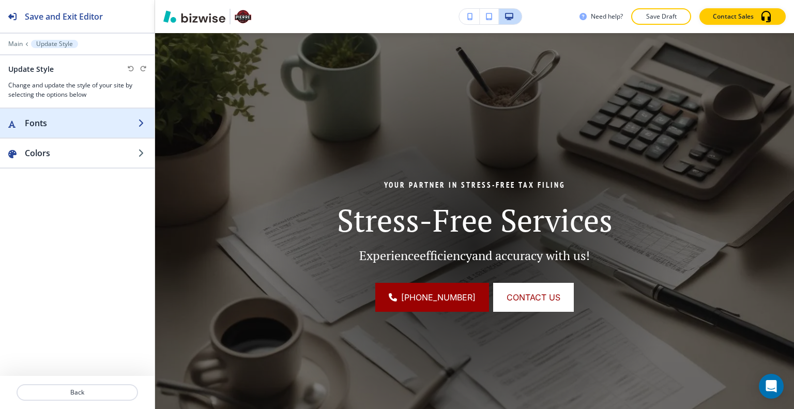
click at [43, 117] on h2 "Fonts" at bounding box center [81, 123] width 113 height 12
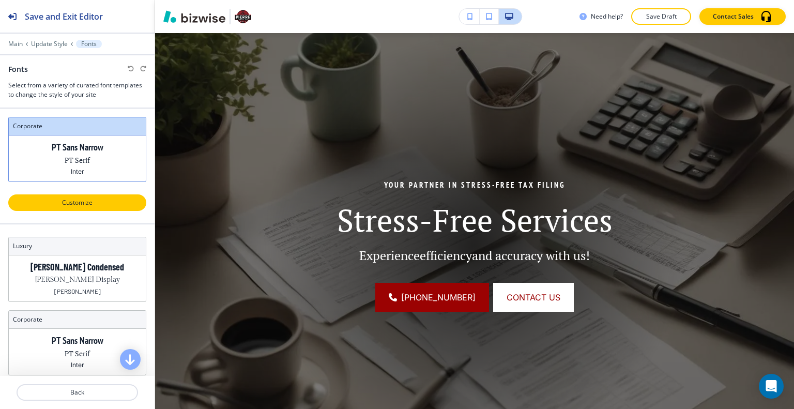
click at [53, 199] on p "Customize" at bounding box center [77, 202] width 111 height 9
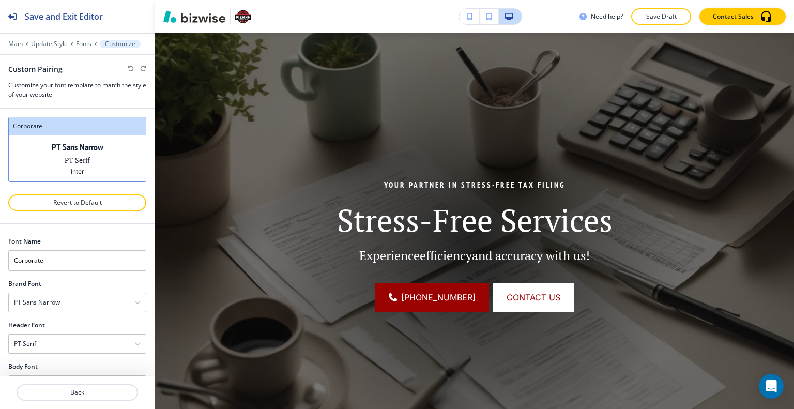
scroll to position [29, 0]
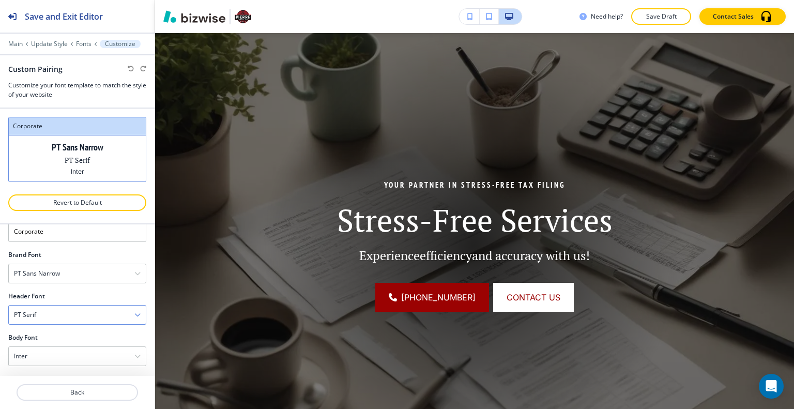
click at [83, 314] on div "PT Serif" at bounding box center [77, 315] width 137 height 19
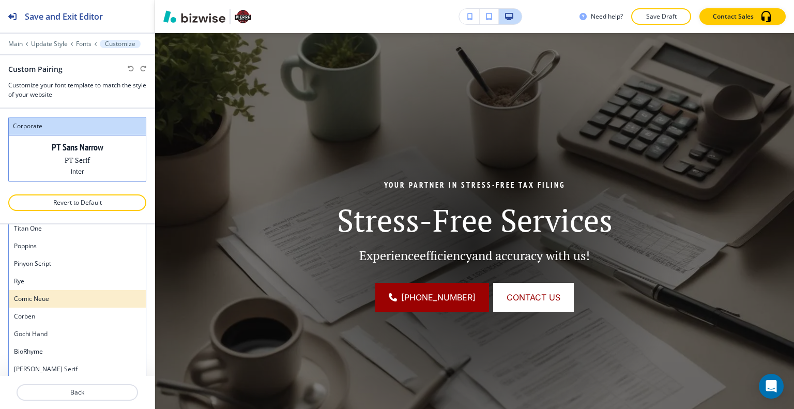
scroll to position [813, 0]
click at [79, 297] on h4 "Poppins" at bounding box center [77, 297] width 127 height 9
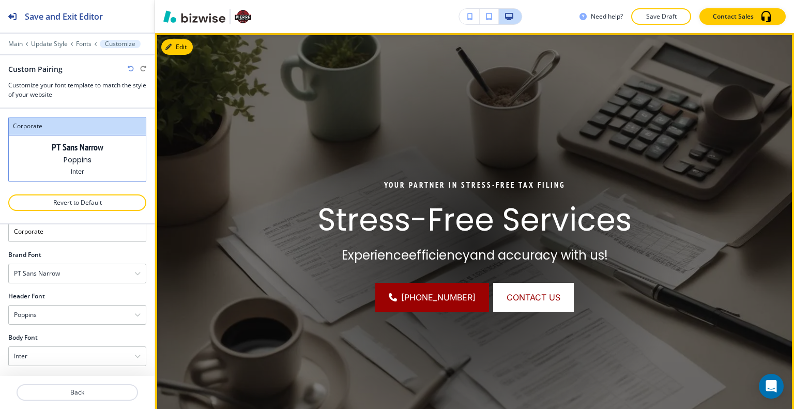
click at [283, 305] on div "(717) 331-2154 CONTACT US" at bounding box center [474, 297] width 443 height 29
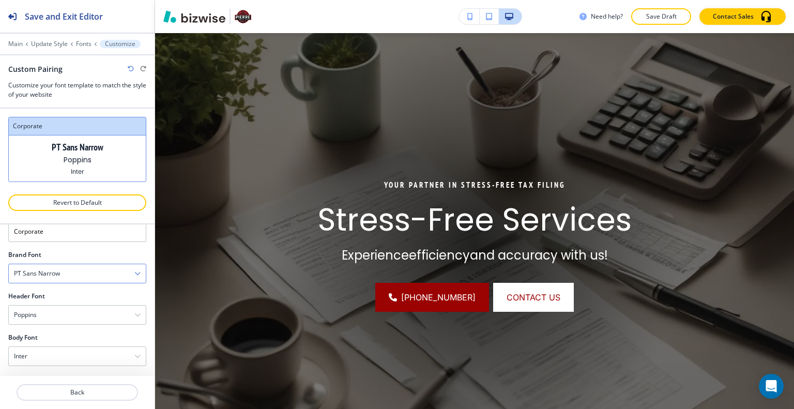
click at [71, 271] on div "PT Sans Narrow" at bounding box center [77, 273] width 137 height 19
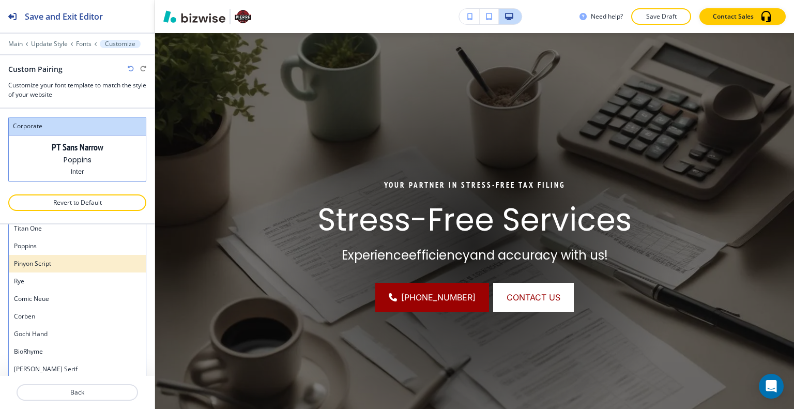
scroll to position [813, 0]
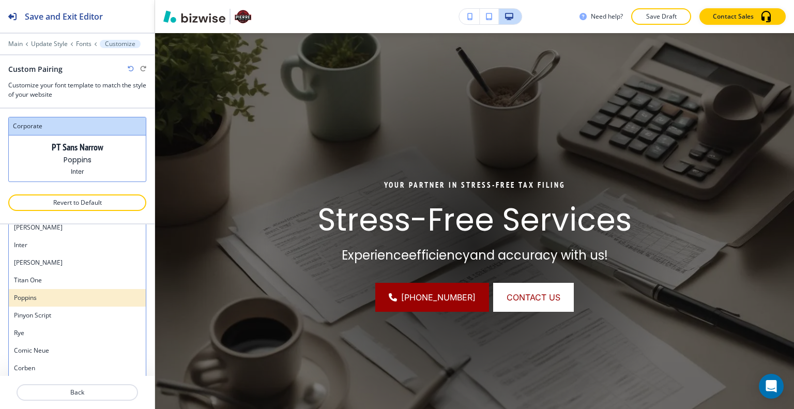
click at [87, 295] on h4 "Poppins" at bounding box center [77, 297] width 127 height 9
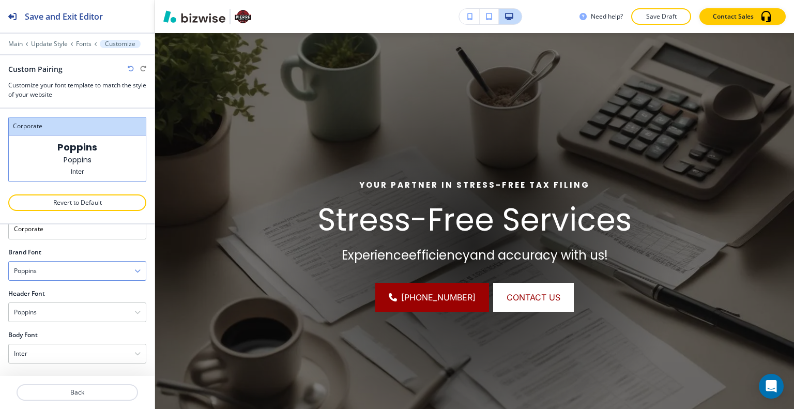
scroll to position [29, 0]
click at [644, 21] on button "Save Draft" at bounding box center [662, 16] width 60 height 17
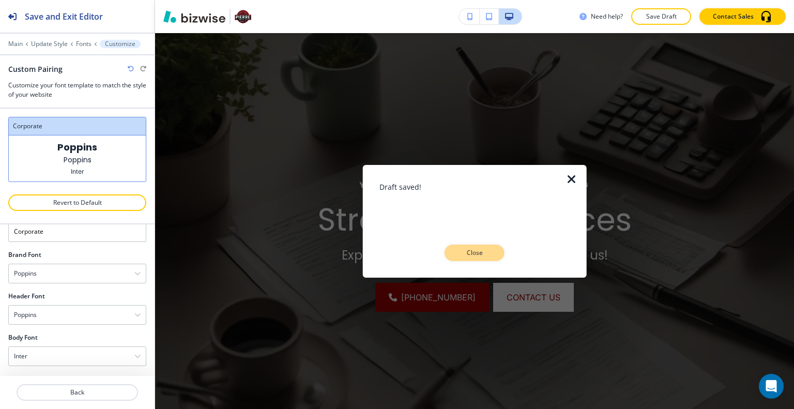
click at [492, 256] on button "Close" at bounding box center [475, 253] width 60 height 17
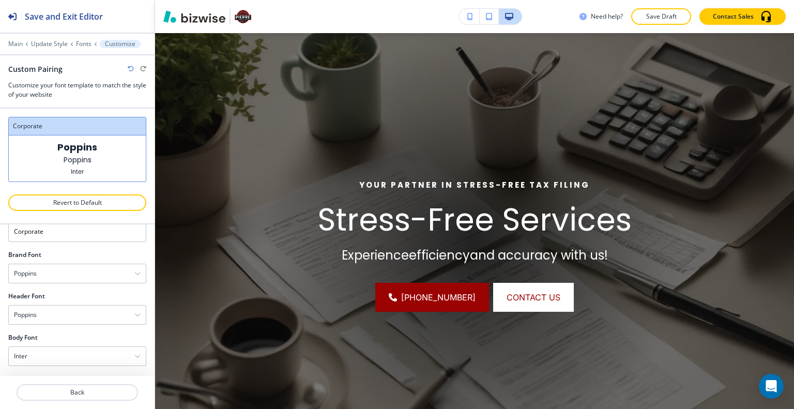
scroll to position [0, 0]
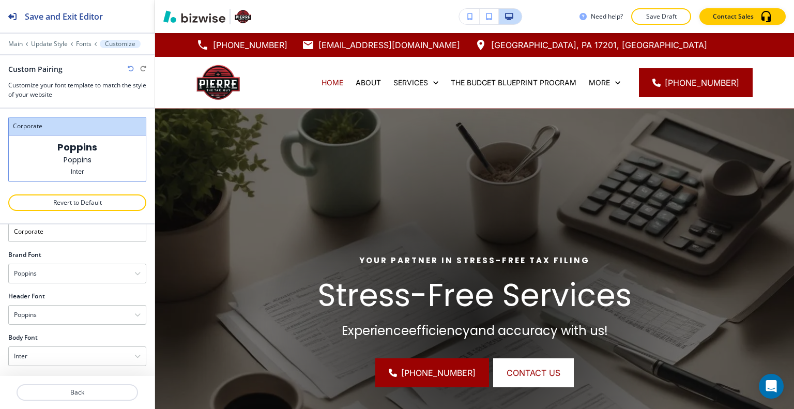
click at [657, 16] on p "Save Draft" at bounding box center [661, 16] width 33 height 9
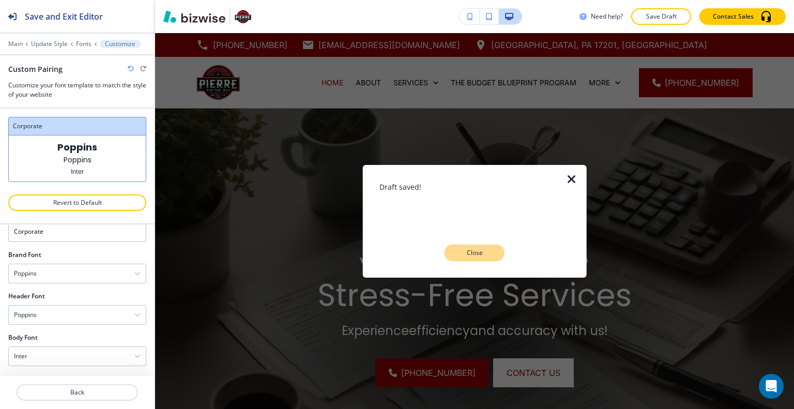
click at [463, 245] on div "Draft saved! Close" at bounding box center [475, 221] width 191 height 80
click at [465, 260] on button "Close" at bounding box center [475, 253] width 60 height 17
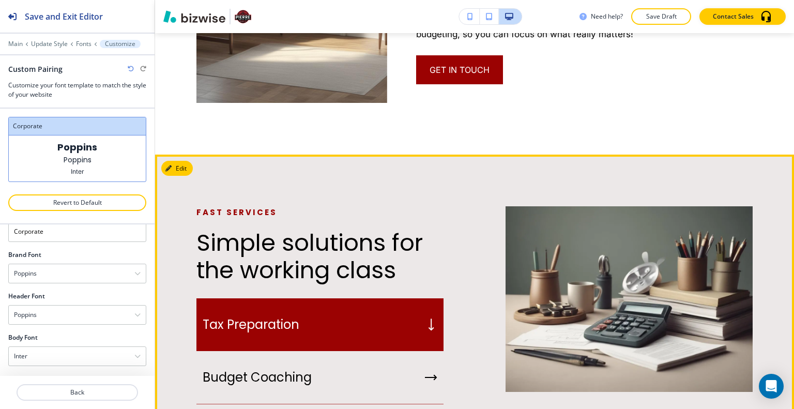
scroll to position [931, 0]
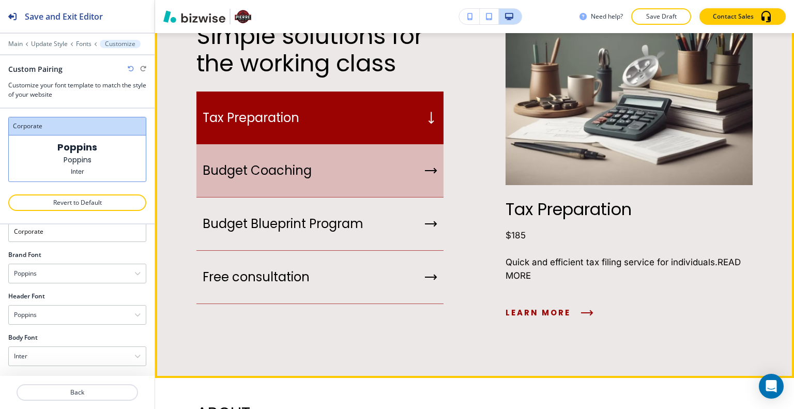
click at [357, 169] on div "Budget Coaching" at bounding box center [320, 170] width 247 height 53
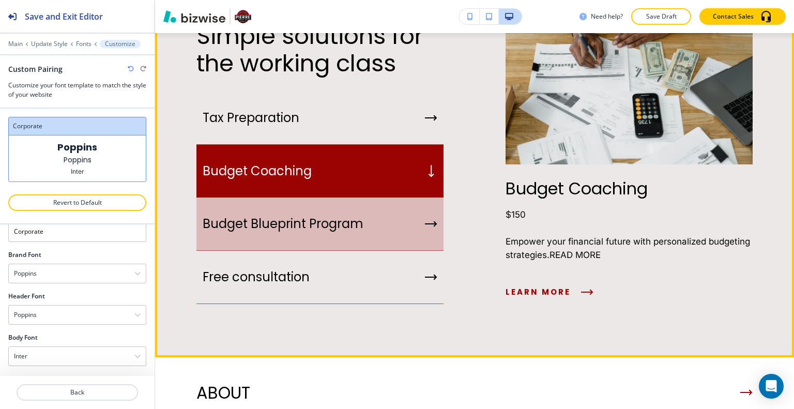
click at [352, 216] on h5 "Budget Blueprint Program" at bounding box center [283, 224] width 161 height 16
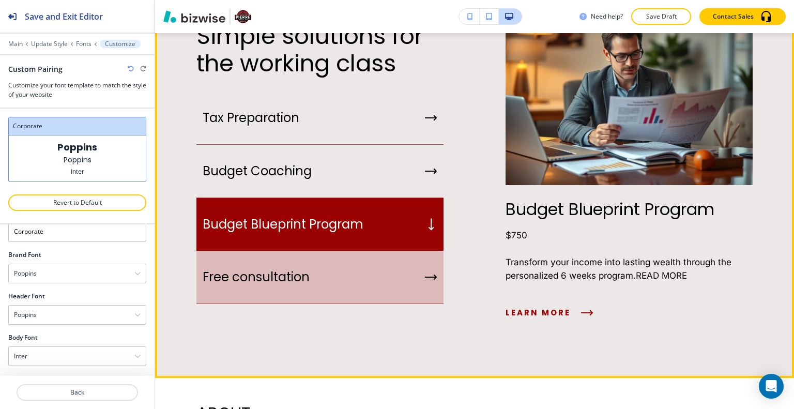
click at [344, 251] on div "Free consultation" at bounding box center [320, 277] width 247 height 53
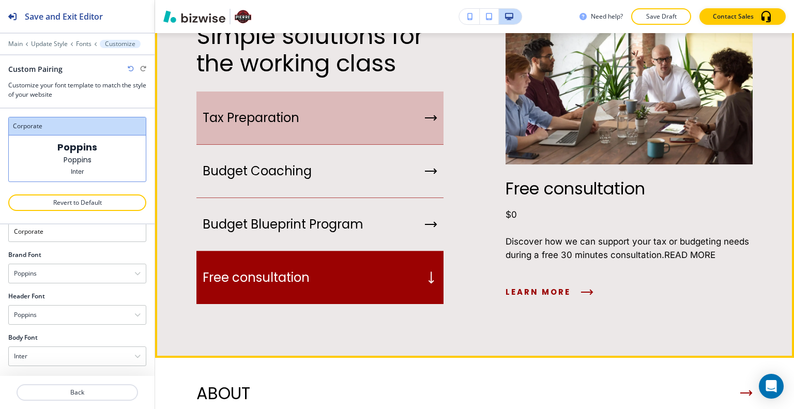
click at [348, 118] on div "Tax Preparation" at bounding box center [320, 118] width 247 height 53
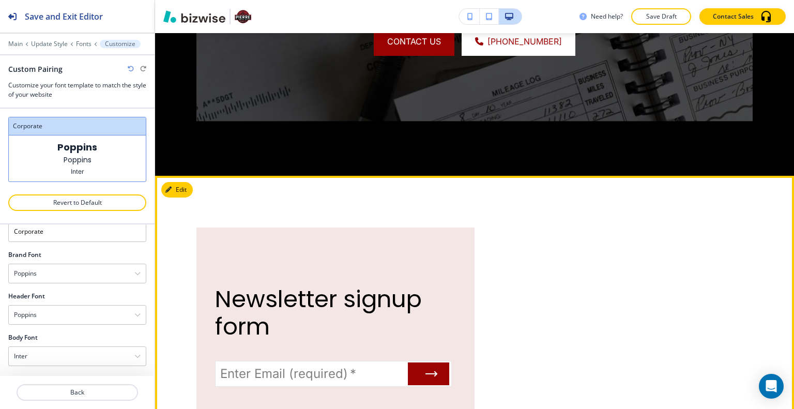
scroll to position [2121, 0]
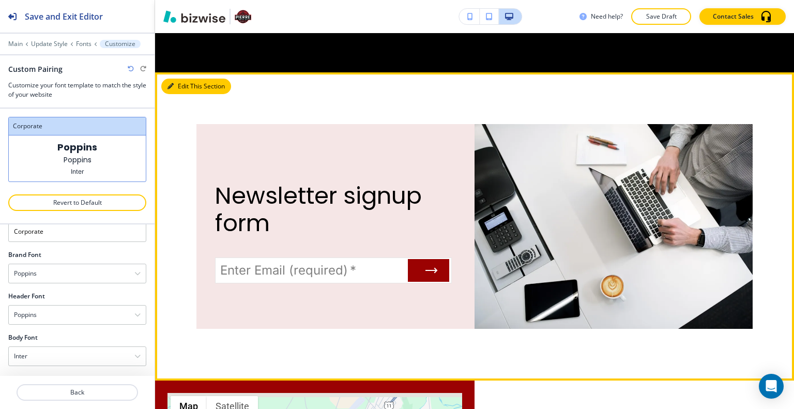
click at [184, 79] on button "Edit This Section" at bounding box center [196, 87] width 70 height 16
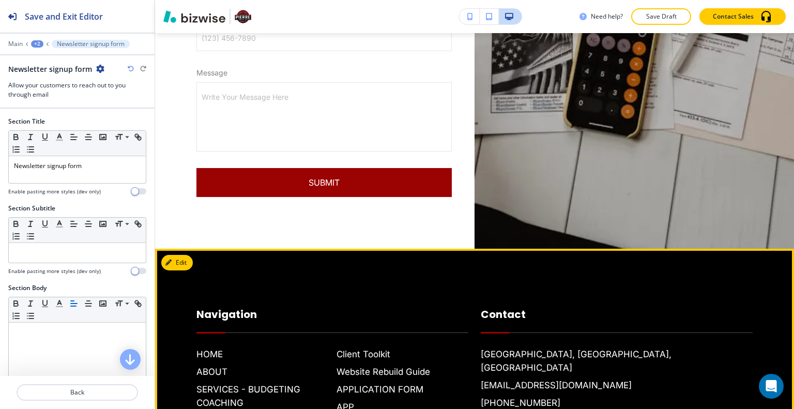
scroll to position [3281, 0]
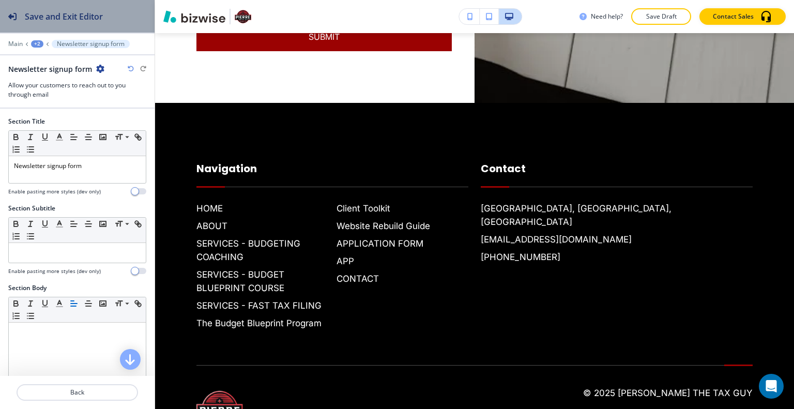
click at [100, 23] on div "Save and Exit Editor" at bounding box center [51, 16] width 103 height 33
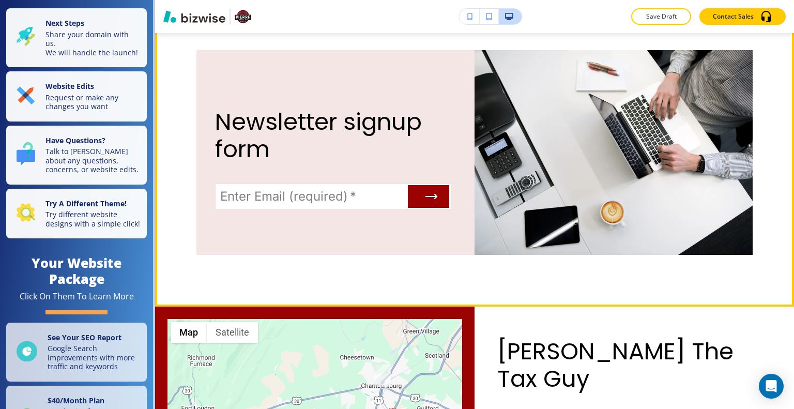
scroll to position [2039, 0]
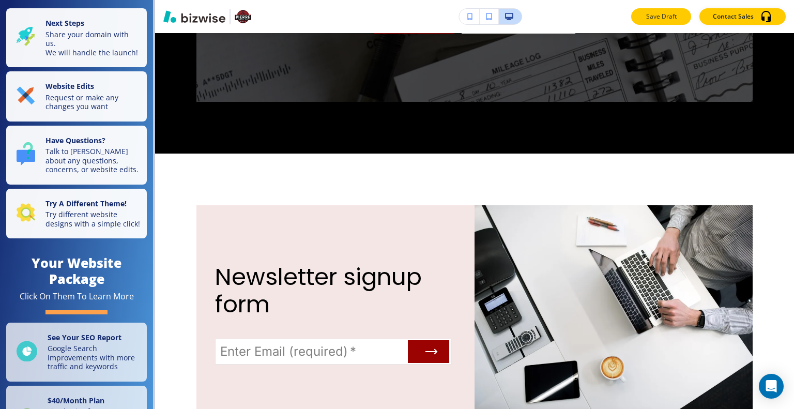
click at [661, 22] on button "Save Draft" at bounding box center [662, 16] width 60 height 17
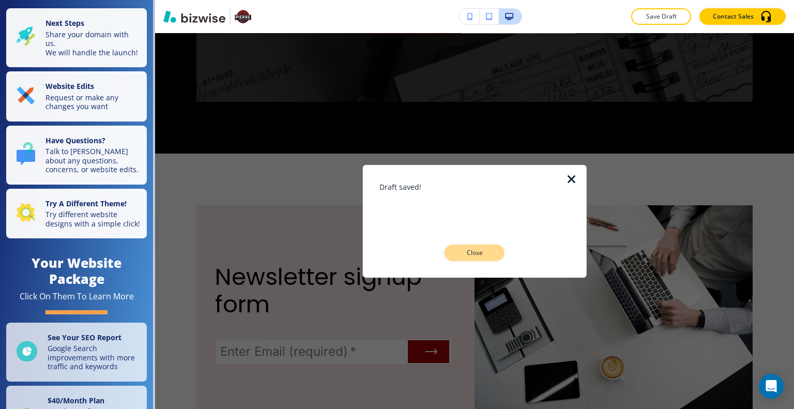
click at [481, 250] on p "Close" at bounding box center [474, 252] width 33 height 9
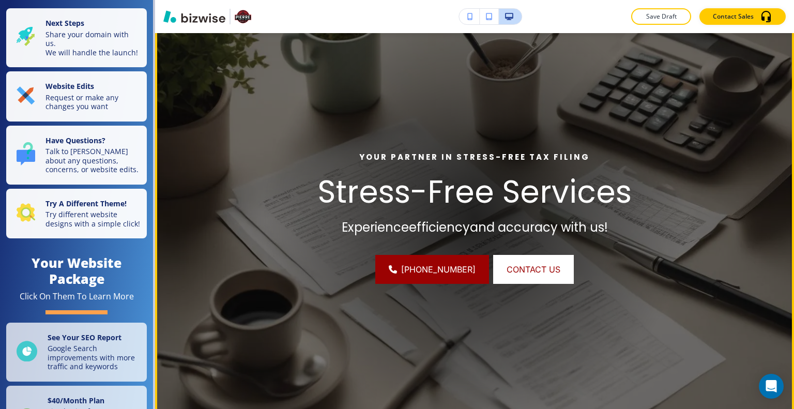
scroll to position [0, 0]
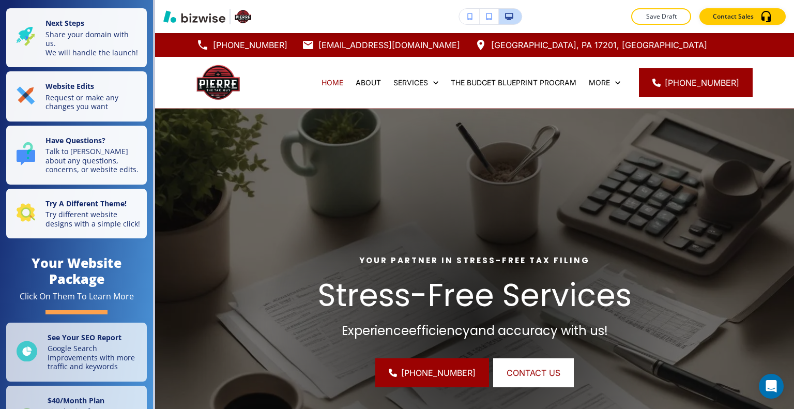
click at [656, 22] on button "Save Draft" at bounding box center [662, 16] width 60 height 17
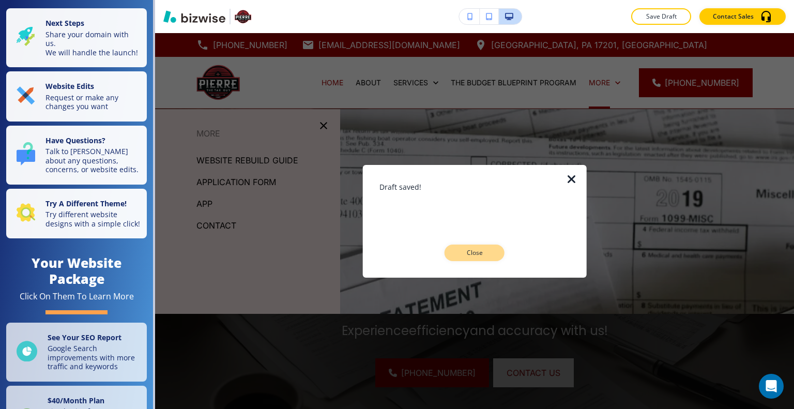
click at [490, 260] on button "Close" at bounding box center [475, 253] width 60 height 17
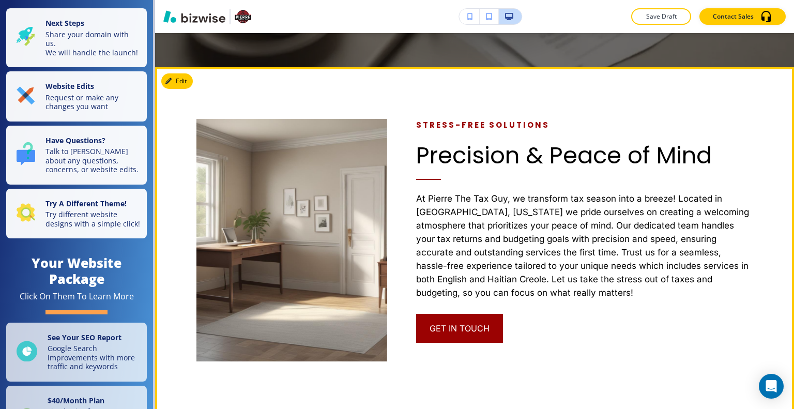
scroll to position [517, 0]
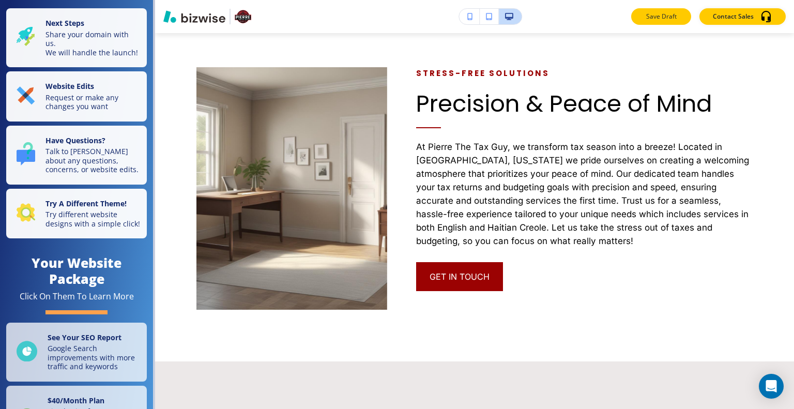
click at [656, 17] on p "Save Draft" at bounding box center [661, 16] width 33 height 9
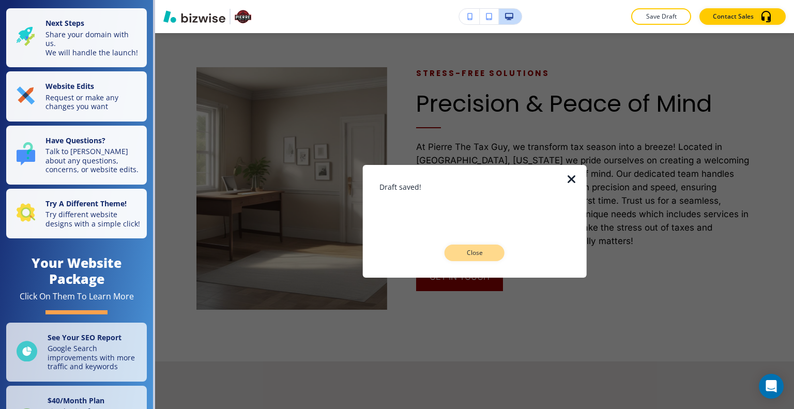
click at [481, 249] on p "Close" at bounding box center [474, 252] width 33 height 9
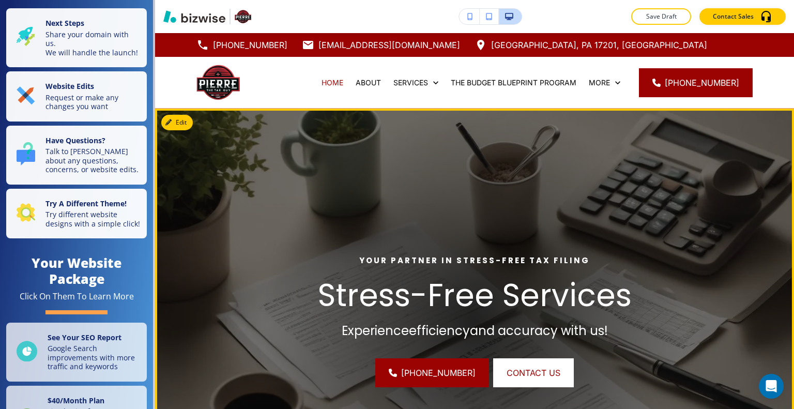
scroll to position [52, 0]
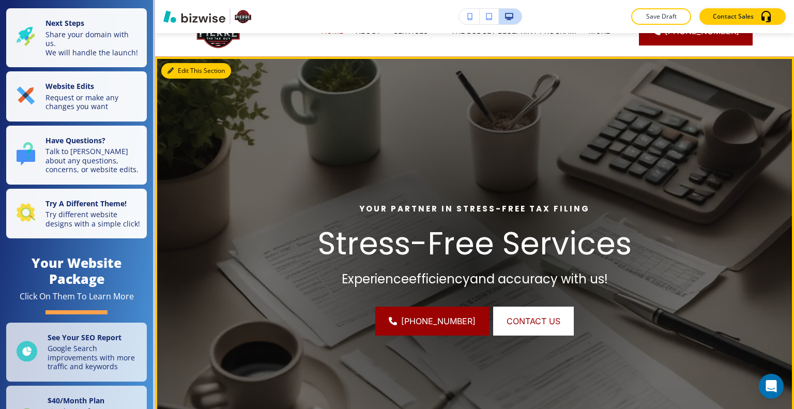
click at [183, 68] on button "Edit This Section" at bounding box center [196, 71] width 70 height 16
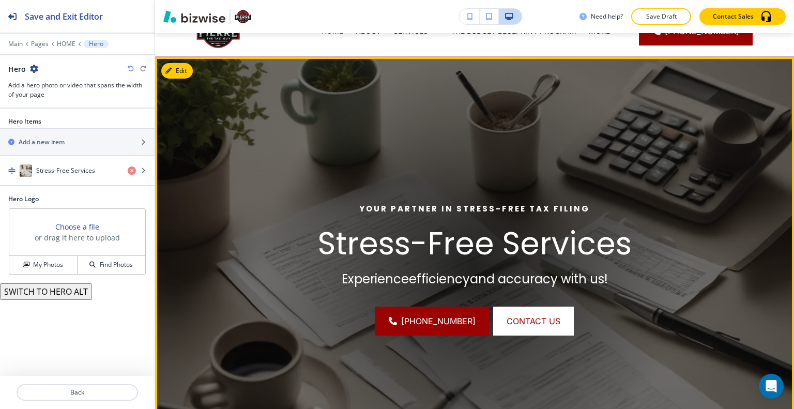
scroll to position [76, 0]
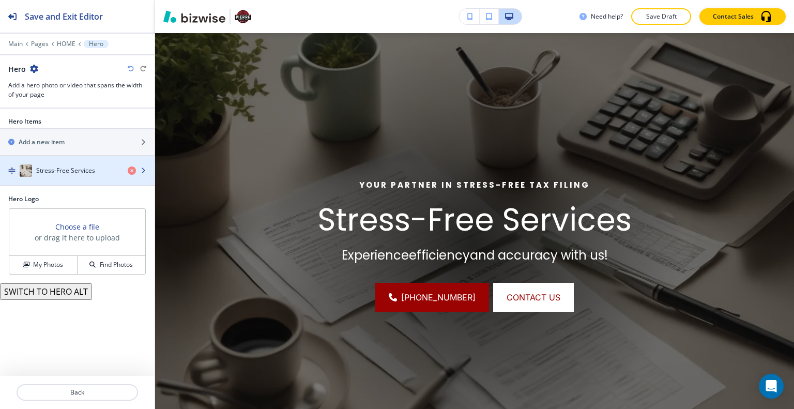
click at [79, 172] on h4 "Stress-Free Services" at bounding box center [65, 170] width 59 height 9
click at [79, 173] on h4 "Stress-Free Services" at bounding box center [65, 170] width 59 height 9
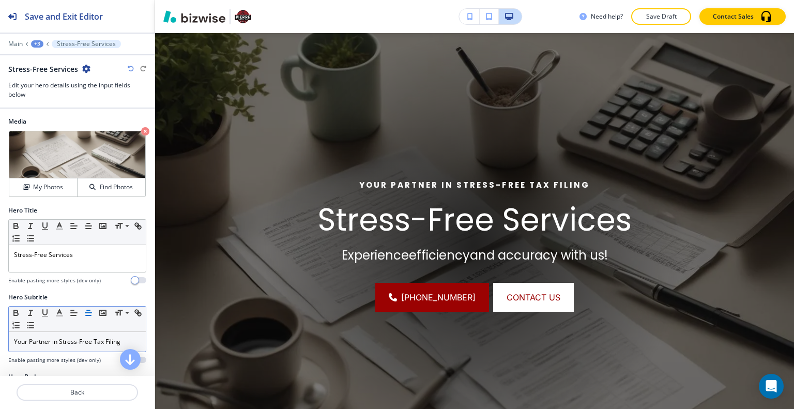
scroll to position [52, 0]
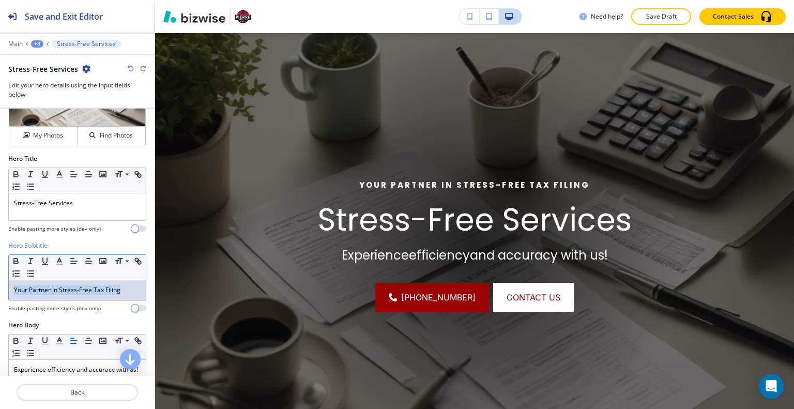
drag, startPoint x: 132, startPoint y: 293, endPoint x: 6, endPoint y: 294, distance: 126.2
click at [4, 295] on div "Hero Subtitle Small Normal Large Huge Your Partner in Stress-Free Tax Filing En…" at bounding box center [77, 281] width 155 height 80
copy p "Your Partner in Stress-Free Tax Filing"
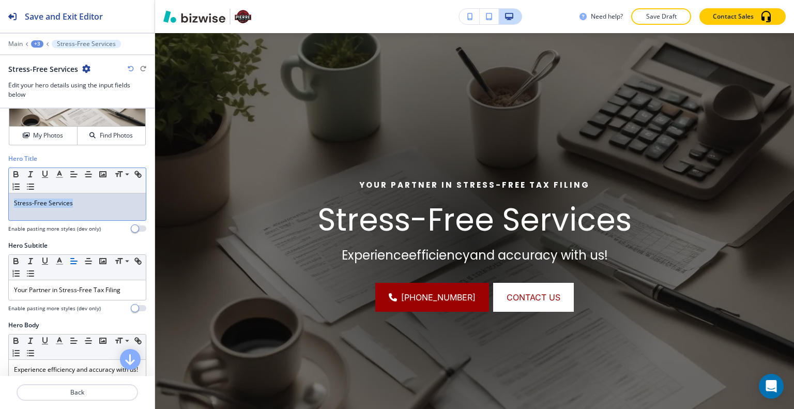
drag, startPoint x: 95, startPoint y: 206, endPoint x: 2, endPoint y: 191, distance: 94.9
click at [1, 191] on div "Hero Title Small Normal Large Huge Stress-Free Services Enable pasting more sty…" at bounding box center [77, 197] width 155 height 87
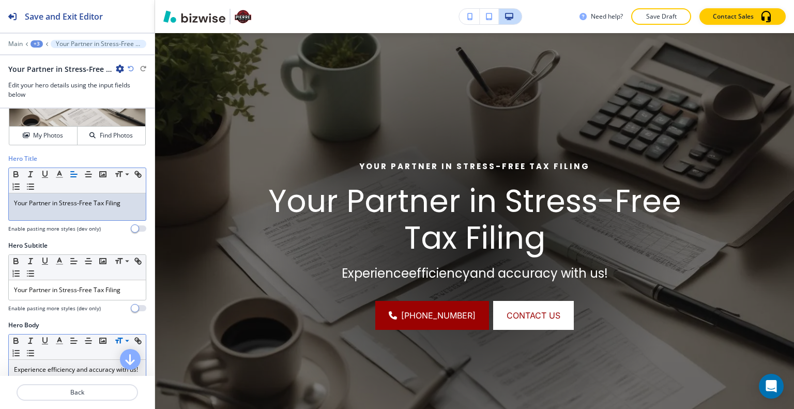
scroll to position [103, 0]
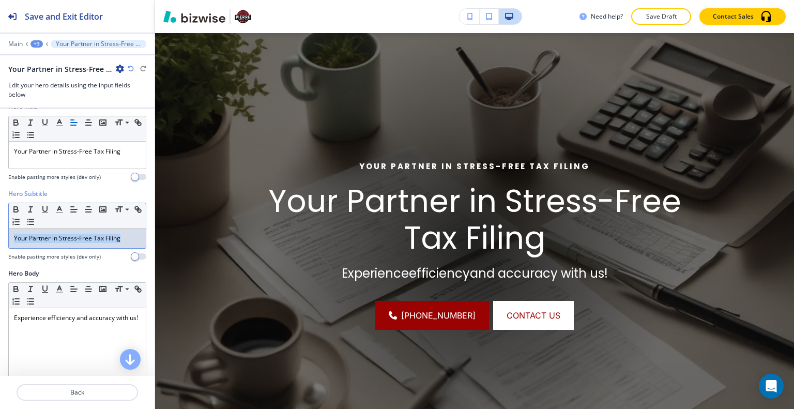
drag, startPoint x: 129, startPoint y: 239, endPoint x: 12, endPoint y: 237, distance: 117.4
click at [3, 237] on div "Hero Subtitle Small Normal Large Huge Your Partner in Stress-Free Tax Filing En…" at bounding box center [77, 229] width 155 height 80
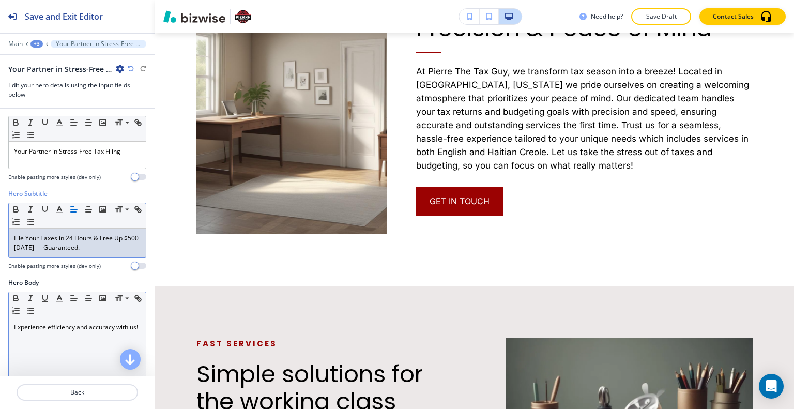
scroll to position [155, 0]
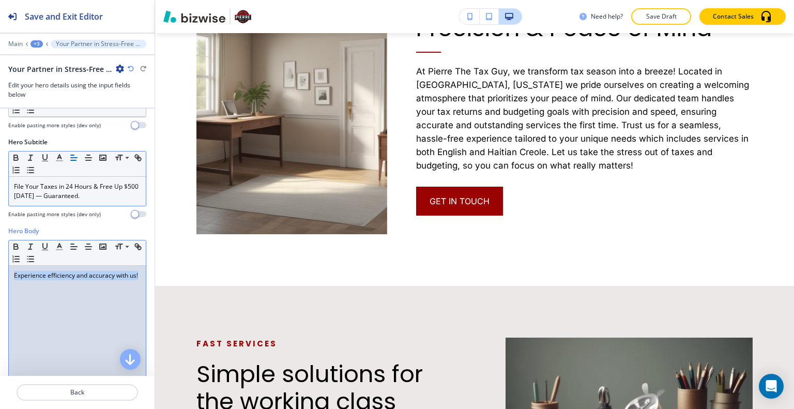
drag, startPoint x: 77, startPoint y: 298, endPoint x: 36, endPoint y: 280, distance: 44.9
click at [1, 275] on div "Hero Body Small Normal Large Huge Experience efficiency and accuracy with us! E…" at bounding box center [77, 324] width 155 height 194
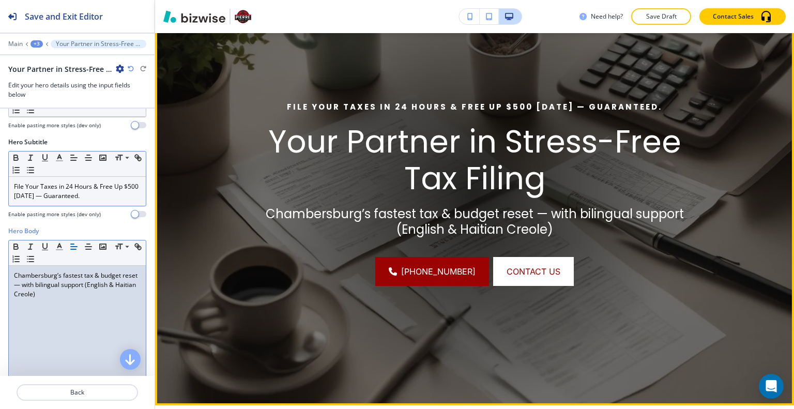
scroll to position [76, 0]
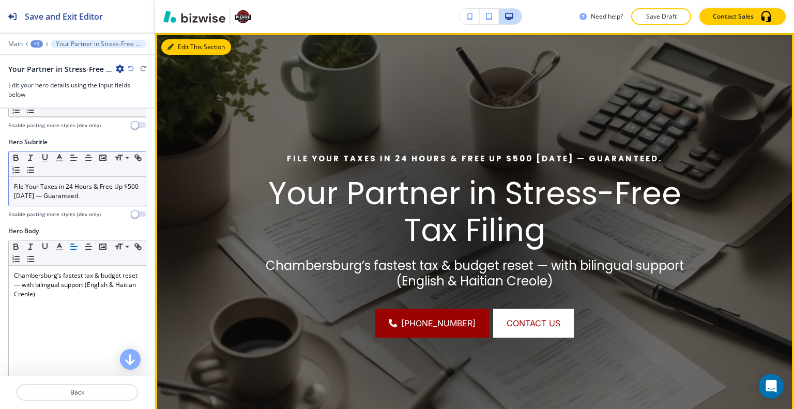
click at [191, 46] on button "Edit This Section" at bounding box center [196, 47] width 70 height 16
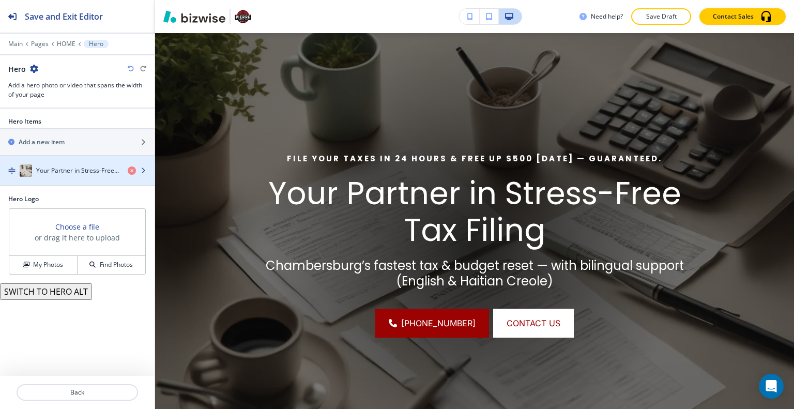
click at [59, 175] on div "Your Partner in Stress-Free Tax Filing" at bounding box center [59, 170] width 119 height 12
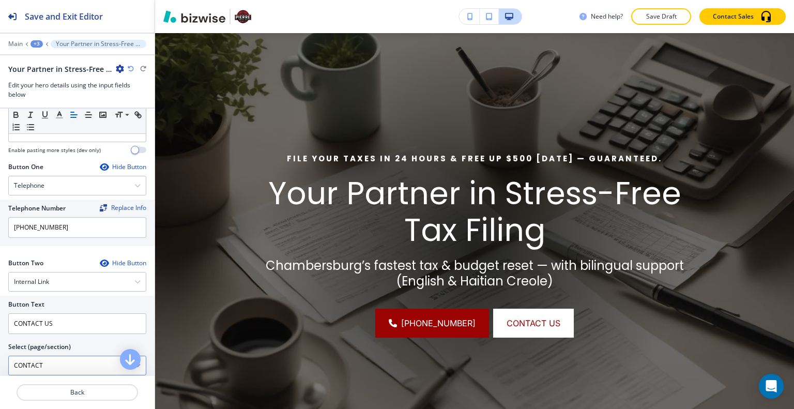
scroll to position [465, 0]
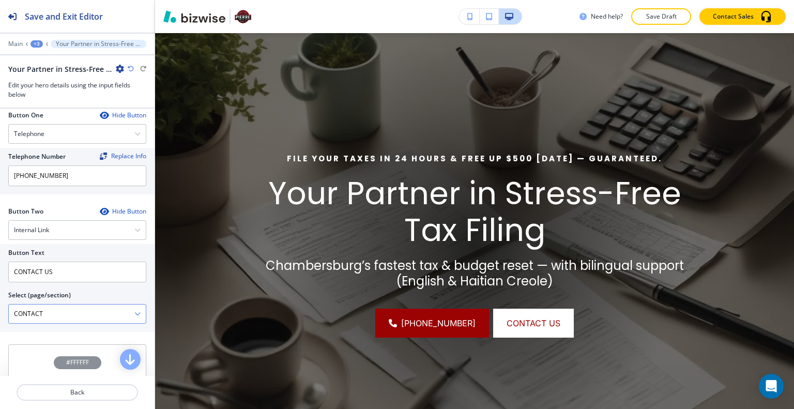
click at [81, 308] on \(page\/section\) "CONTACT" at bounding box center [72, 314] width 126 height 18
click at [115, 308] on \(page\/section\) "CONTACT" at bounding box center [72, 314] width 126 height 18
click at [134, 312] on icon "button" at bounding box center [137, 314] width 6 height 6
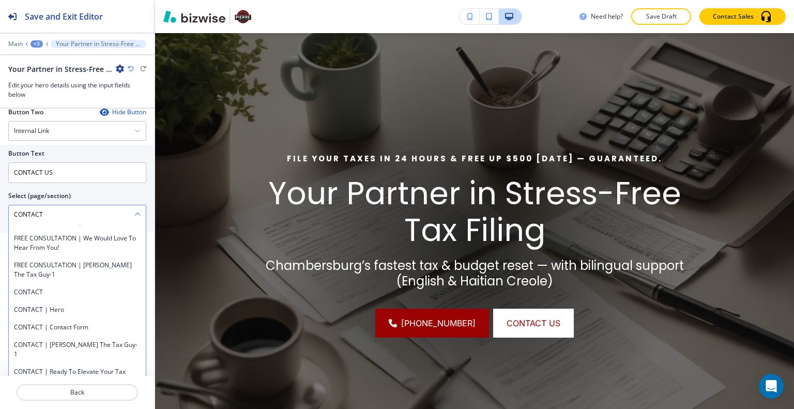
scroll to position [528, 0]
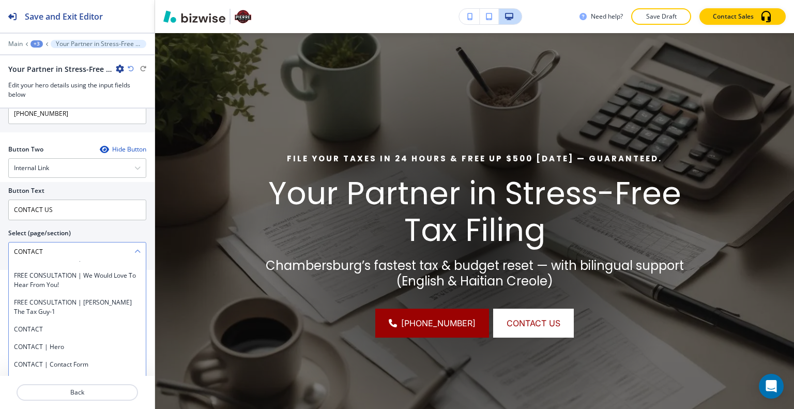
click at [116, 192] on div "Button Text CONTACT US Select (page/section) CONTACT HOME HOME | Hero HOME | Ab…" at bounding box center [77, 222] width 138 height 80
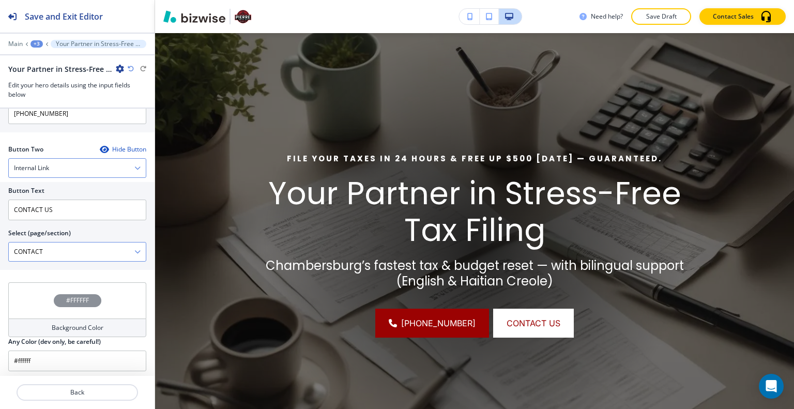
click at [116, 163] on div "Internal Link" at bounding box center [77, 168] width 137 height 19
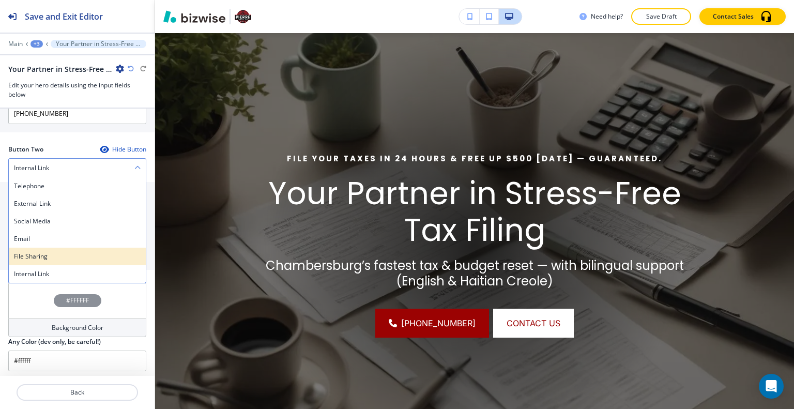
click at [68, 257] on h4 "File Sharing" at bounding box center [77, 256] width 127 height 9
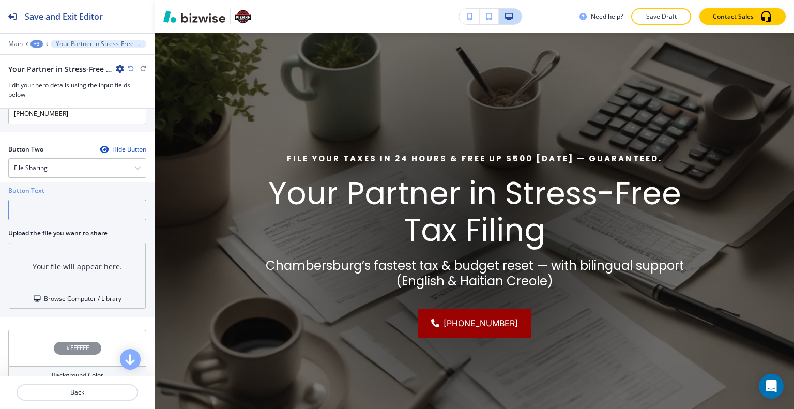
paste input "Get My Free 7-Minute Tax Fit Checklist"
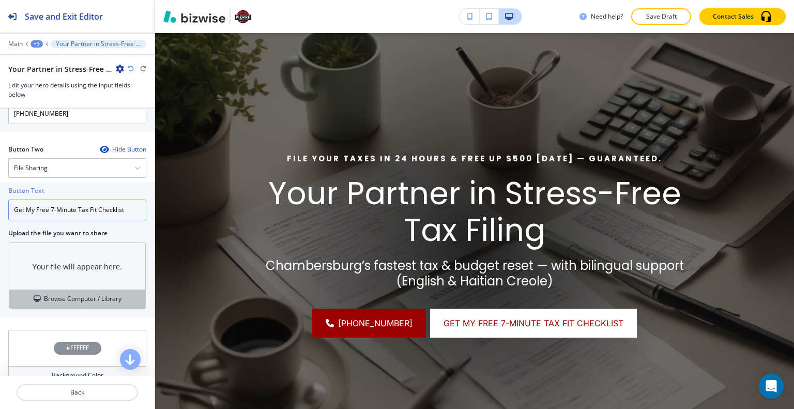
type input "Get My Free 7-Minute Tax Fit Checklist"
click at [64, 295] on h4 "Browse Computer / Library" at bounding box center [83, 298] width 78 height 9
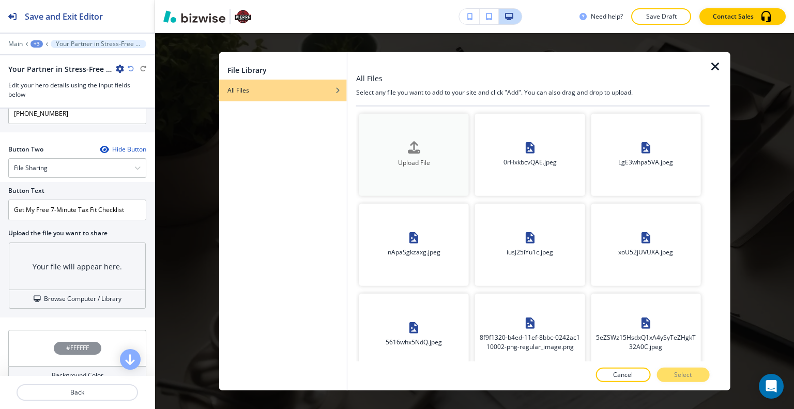
click at [395, 154] on div "button" at bounding box center [414, 156] width 110 height 4
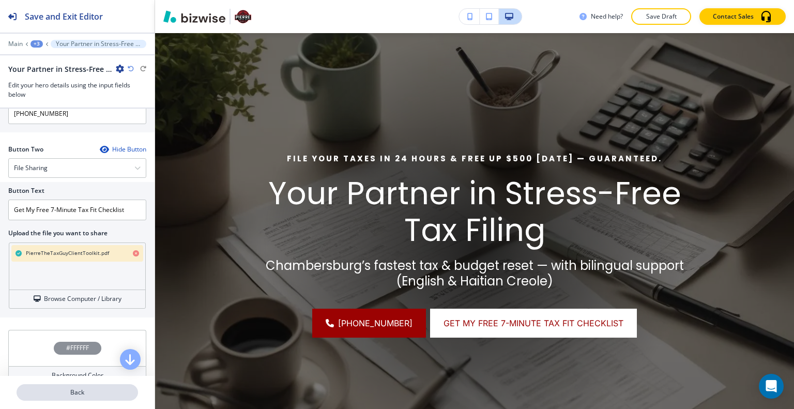
click at [83, 392] on p "Back" at bounding box center [77, 392] width 119 height 9
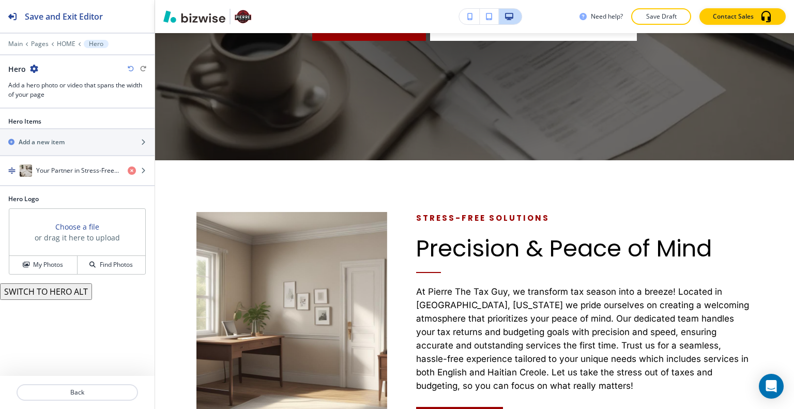
scroll to position [0, 0]
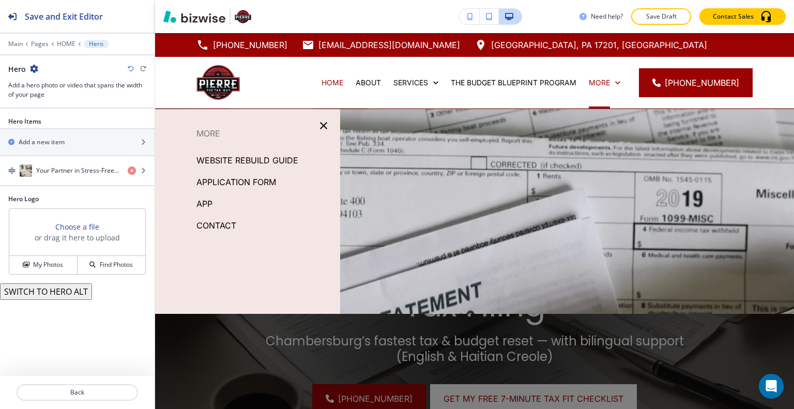
click at [321, 130] on icon "button" at bounding box center [324, 125] width 12 height 12
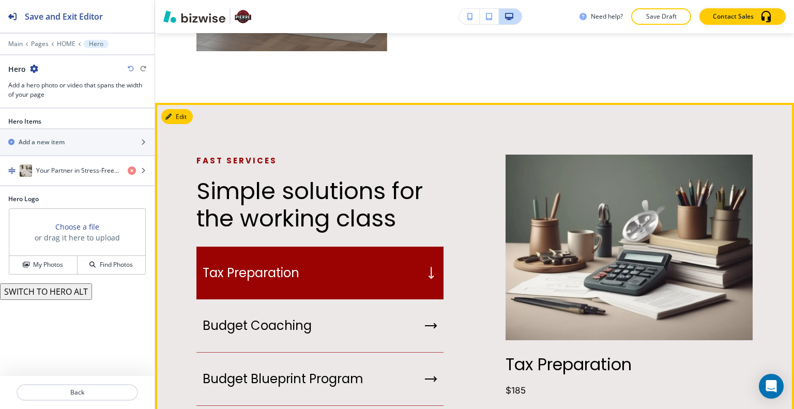
scroll to position [931, 0]
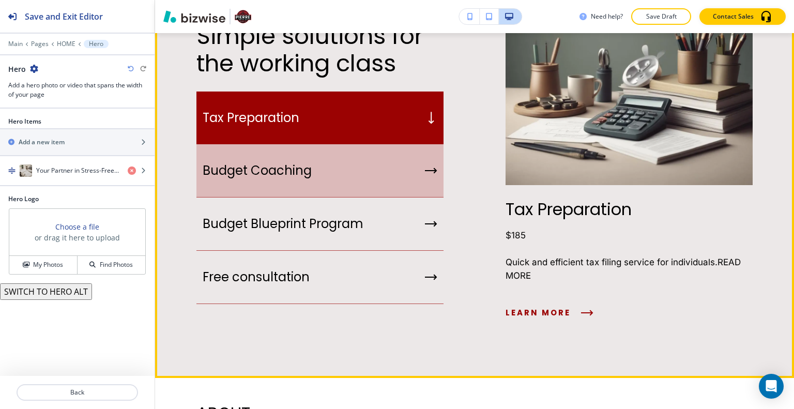
click at [426, 169] on icon "button" at bounding box center [431, 170] width 12 height 6
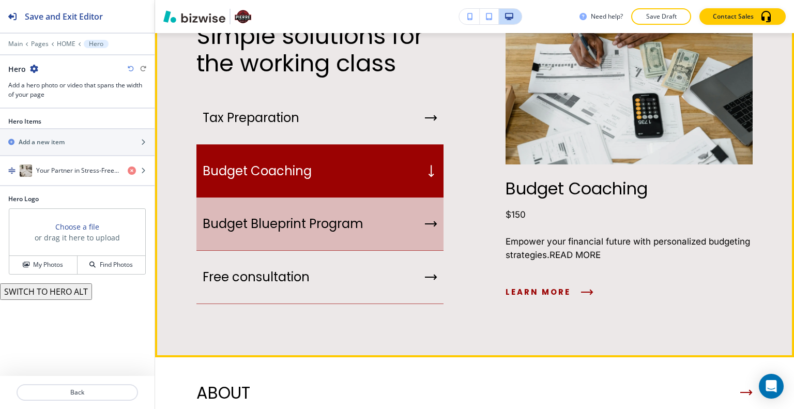
click at [412, 220] on div "Budget Blueprint Program" at bounding box center [320, 224] width 247 height 53
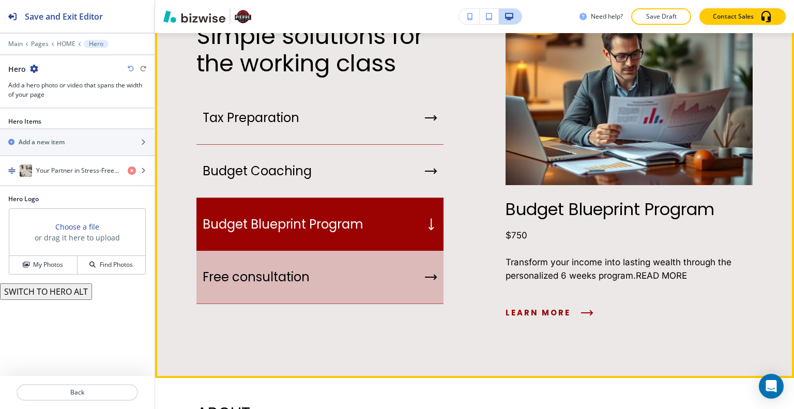
click at [407, 265] on div "Free consultation" at bounding box center [320, 277] width 247 height 53
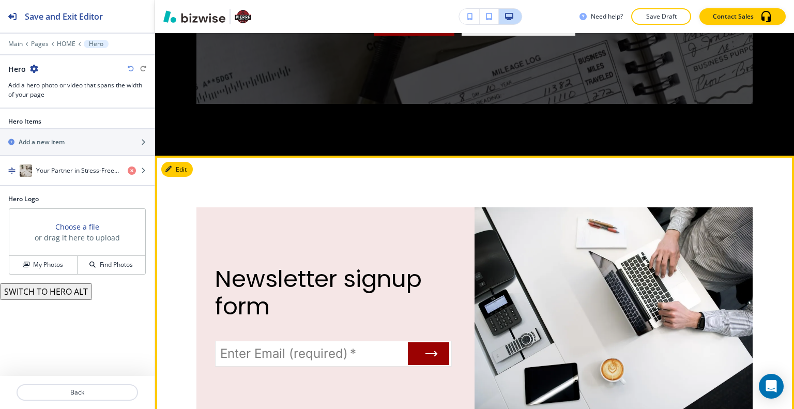
scroll to position [2069, 0]
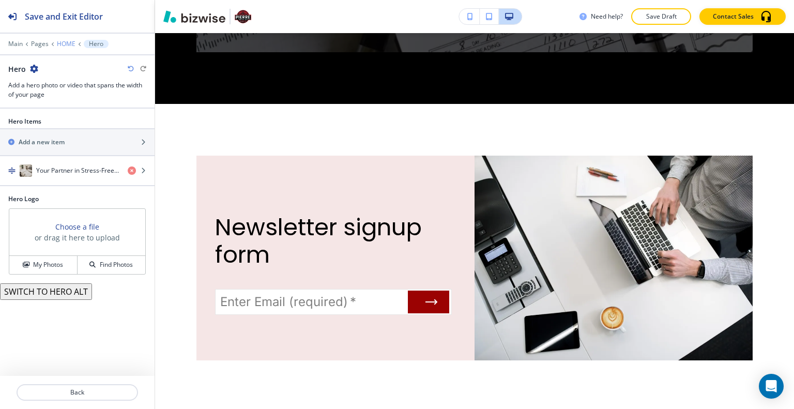
click at [62, 44] on p "HOME" at bounding box center [66, 43] width 19 height 7
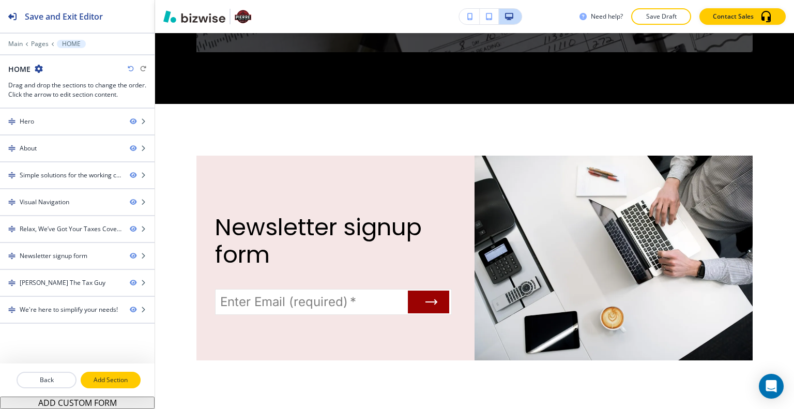
click at [112, 376] on p "Add Section" at bounding box center [111, 379] width 58 height 9
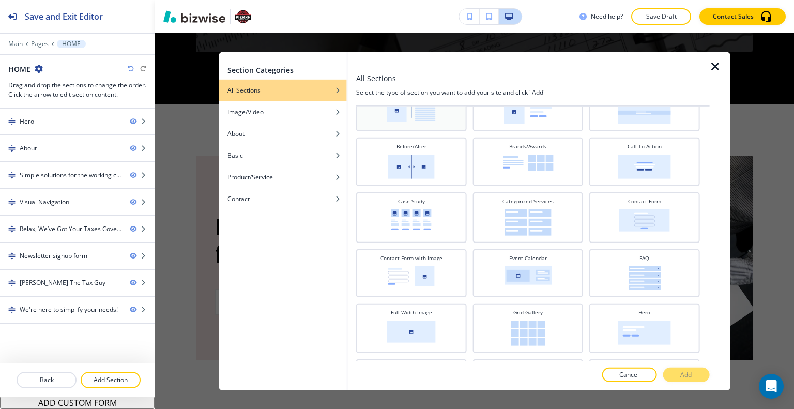
scroll to position [0, 0]
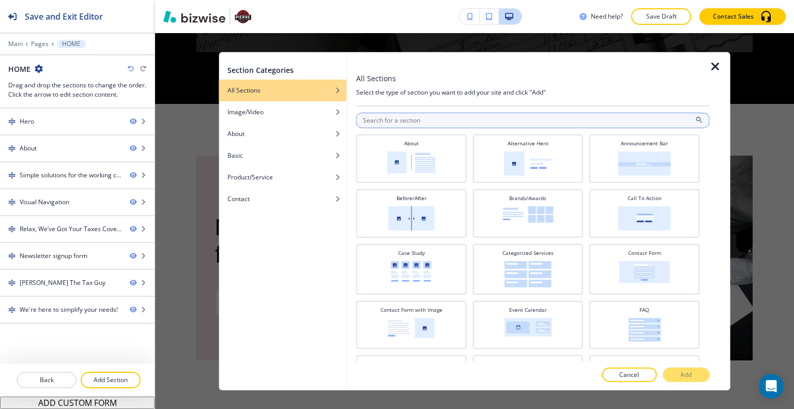
click at [415, 125] on input "text" at bounding box center [533, 120] width 354 height 16
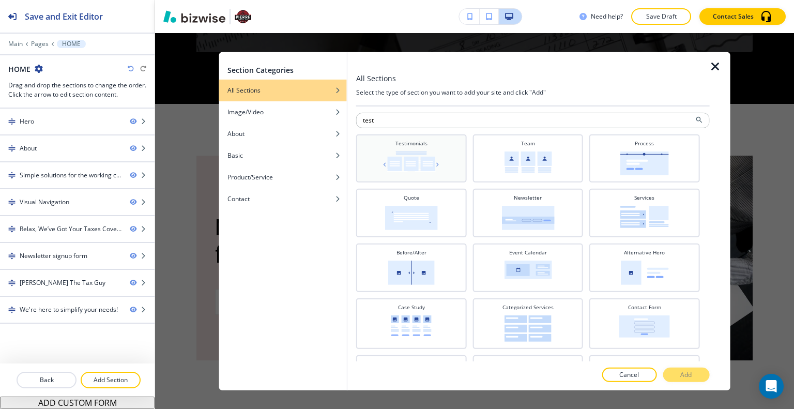
type input "test"
click at [408, 144] on h4 "Testimonials" at bounding box center [412, 143] width 32 height 8
click at [676, 376] on button "Add" at bounding box center [686, 375] width 47 height 14
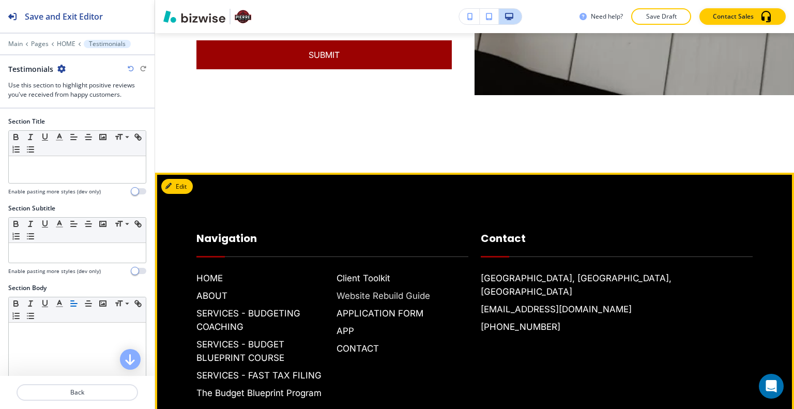
scroll to position [3035, 0]
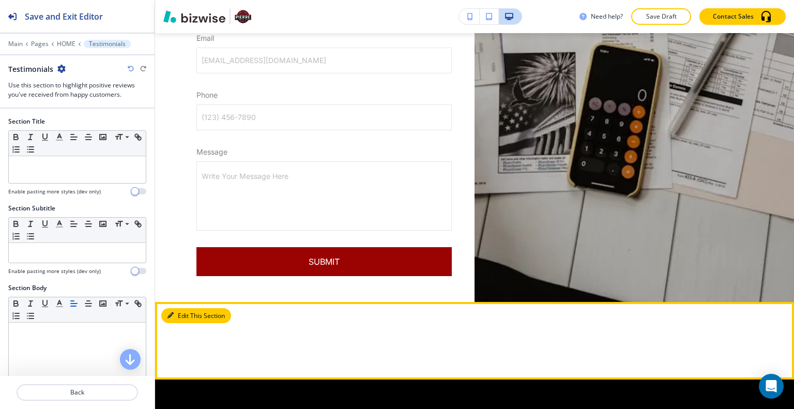
click at [179, 308] on button "Edit This Section" at bounding box center [196, 316] width 70 height 16
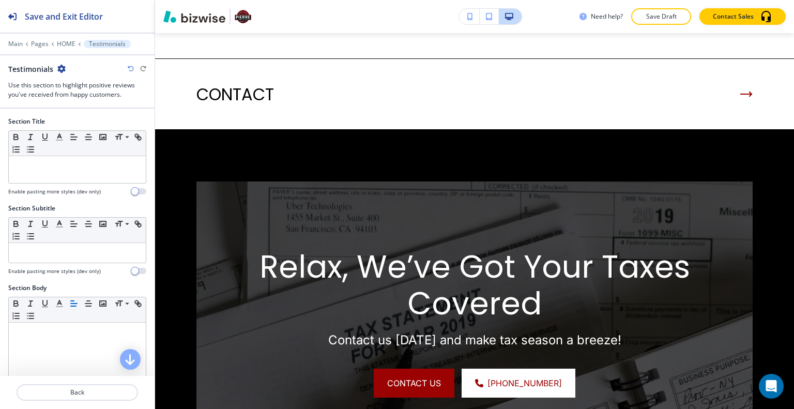
scroll to position [0, 0]
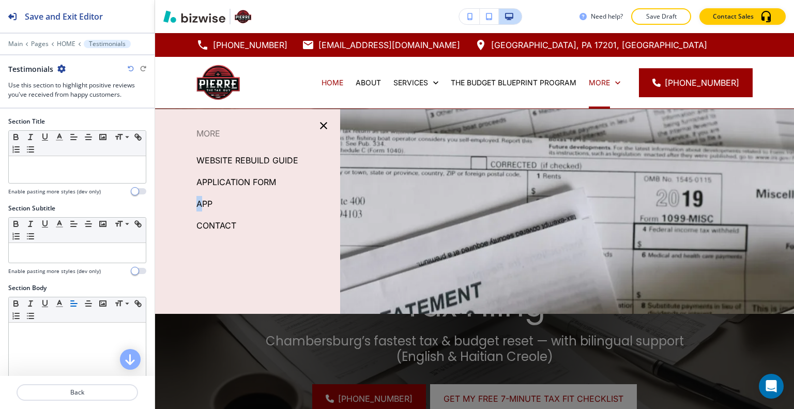
click at [201, 202] on p "APP" at bounding box center [205, 204] width 16 height 16
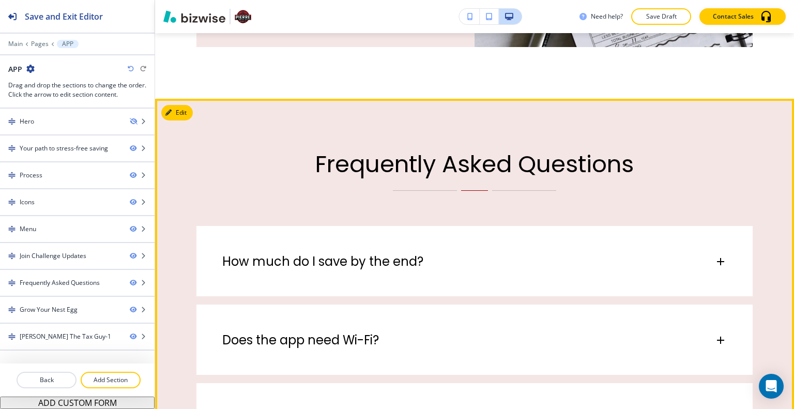
scroll to position [1810, 0]
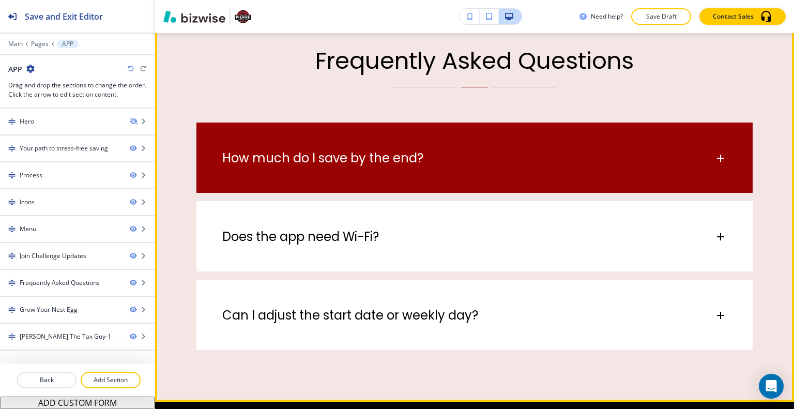
click at [370, 178] on div "How much do I save by the end?" at bounding box center [475, 153] width 557 height 61
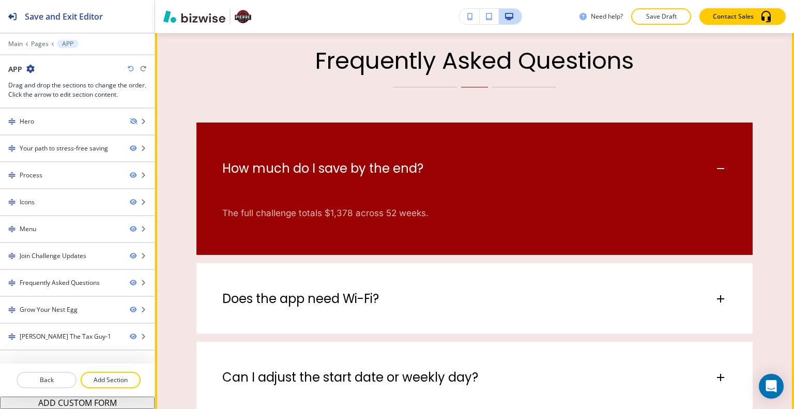
click at [370, 177] on div "How much do I save by the end?" at bounding box center [475, 164] width 557 height 82
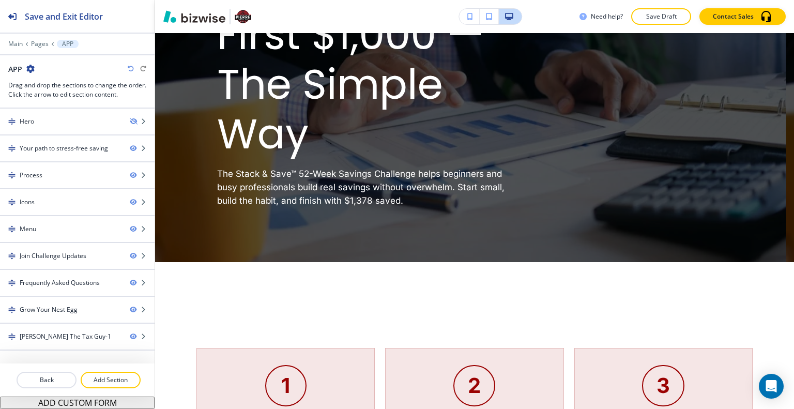
scroll to position [0, 0]
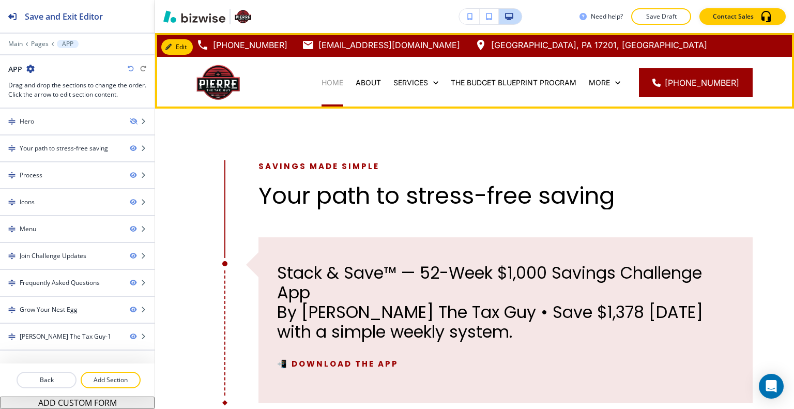
click at [343, 84] on p "HOME" at bounding box center [333, 83] width 22 height 10
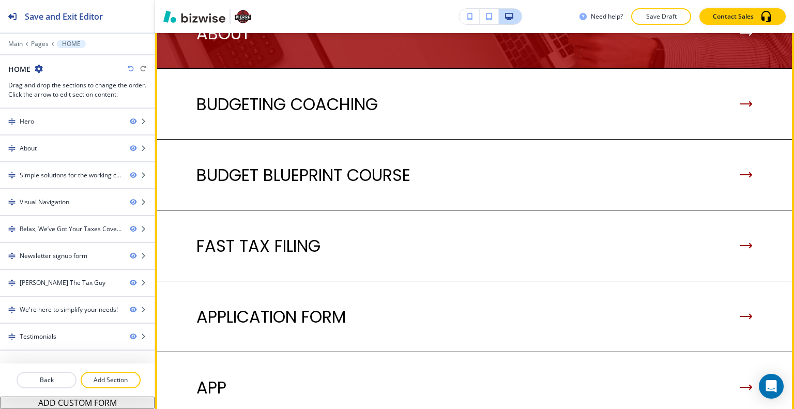
scroll to position [1190, 0]
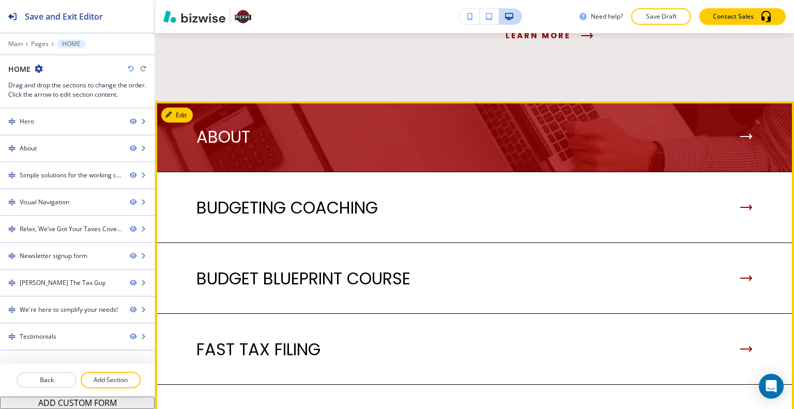
click at [459, 147] on div "ABOUT" at bounding box center [475, 137] width 557 height 20
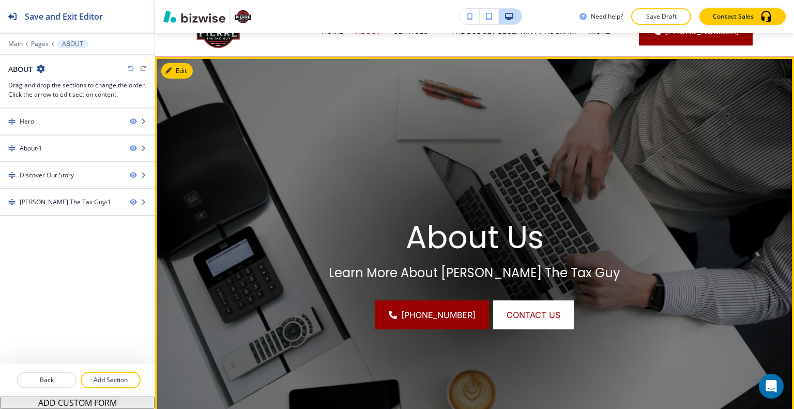
scroll to position [0, 0]
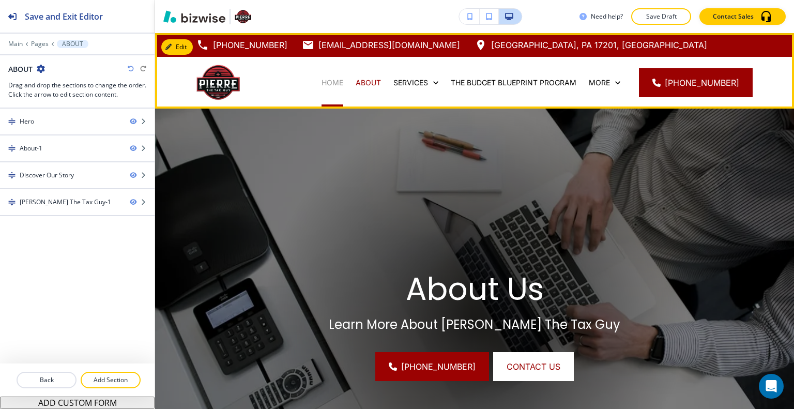
click at [343, 80] on p "HOME" at bounding box center [333, 83] width 22 height 10
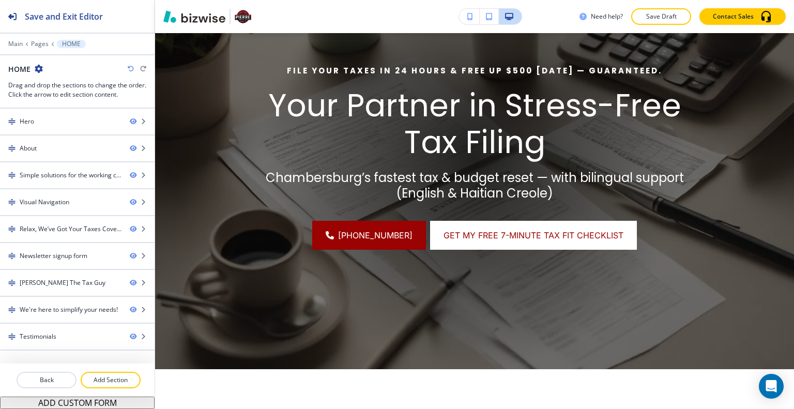
scroll to position [120, 0]
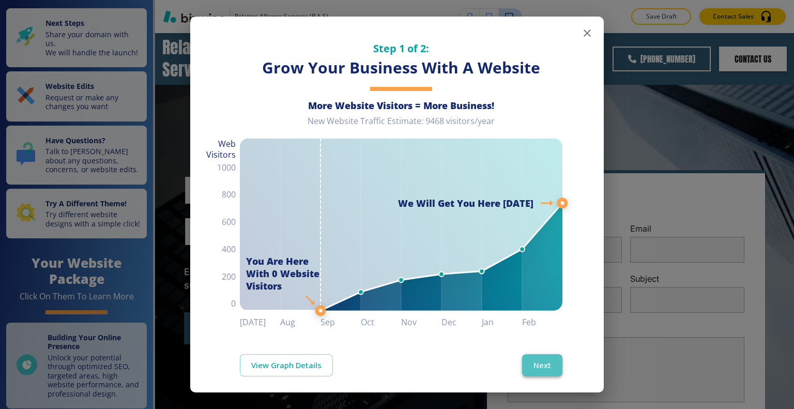
click at [534, 359] on button "Next" at bounding box center [542, 365] width 40 height 22
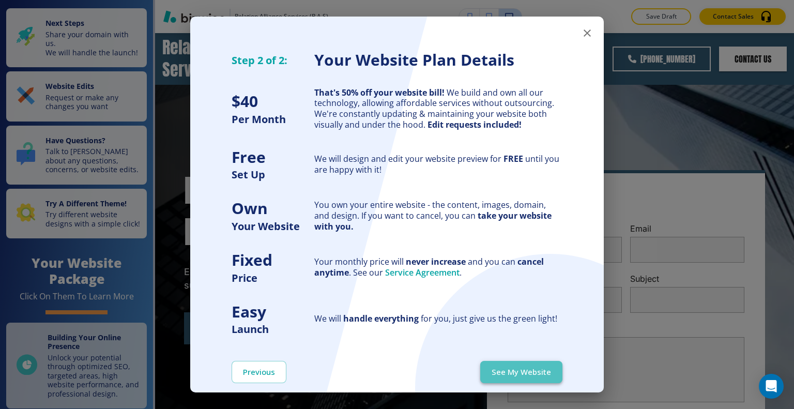
click at [530, 364] on button "See My Website" at bounding box center [521, 372] width 82 height 22
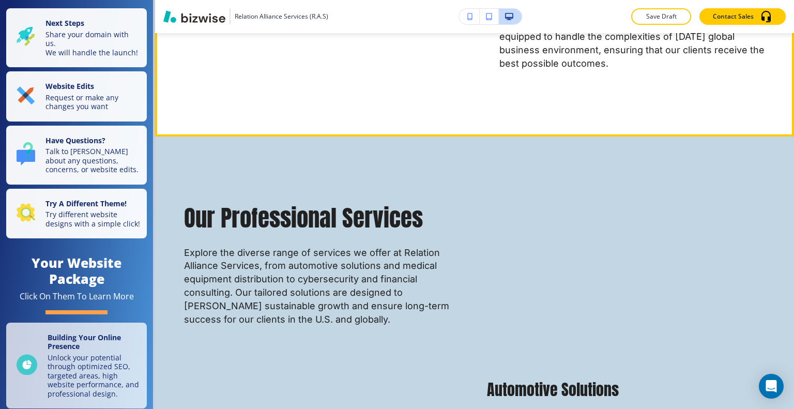
scroll to position [776, 0]
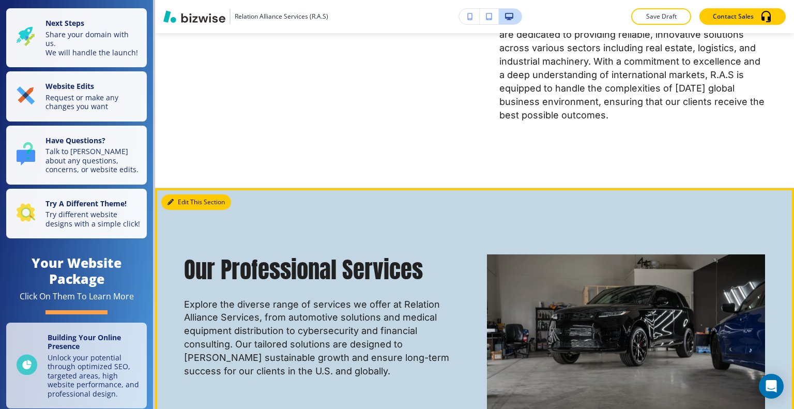
click at [181, 196] on button "Edit This Section" at bounding box center [196, 202] width 70 height 16
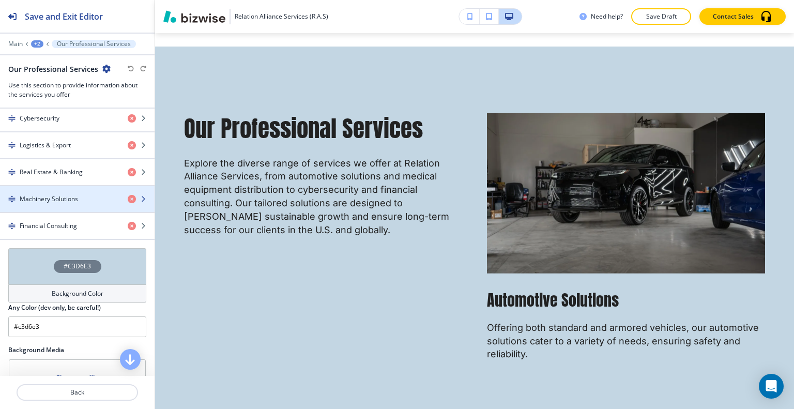
scroll to position [414, 0]
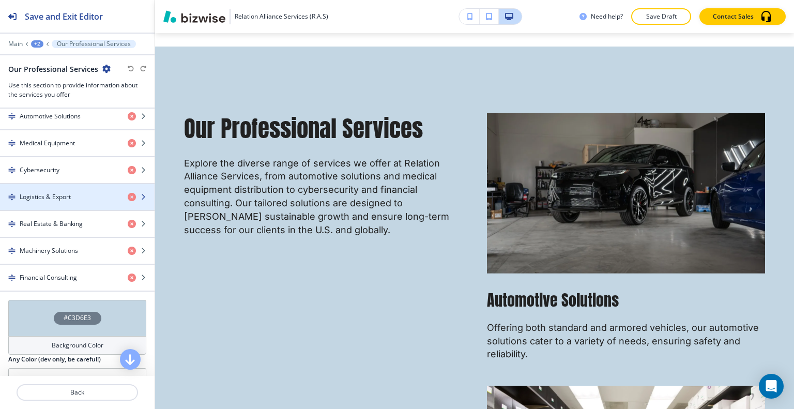
click at [73, 202] on div "button" at bounding box center [77, 206] width 155 height 8
click at [74, 198] on div "Logistics & Export" at bounding box center [59, 196] width 119 height 9
click at [75, 198] on div "Logistics & Export" at bounding box center [59, 196] width 119 height 9
click at [75, 196] on div "Logistics & Export" at bounding box center [59, 196] width 119 height 9
click at [73, 192] on div "Logistics & Export" at bounding box center [59, 196] width 119 height 9
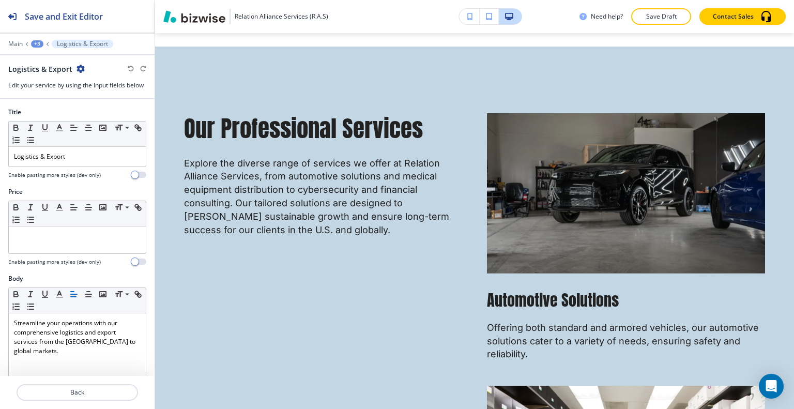
scroll to position [309, 0]
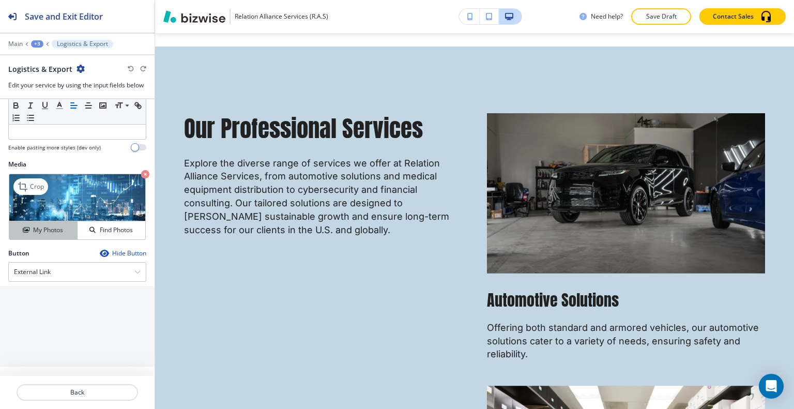
click at [52, 228] on h4 "My Photos" at bounding box center [48, 229] width 30 height 9
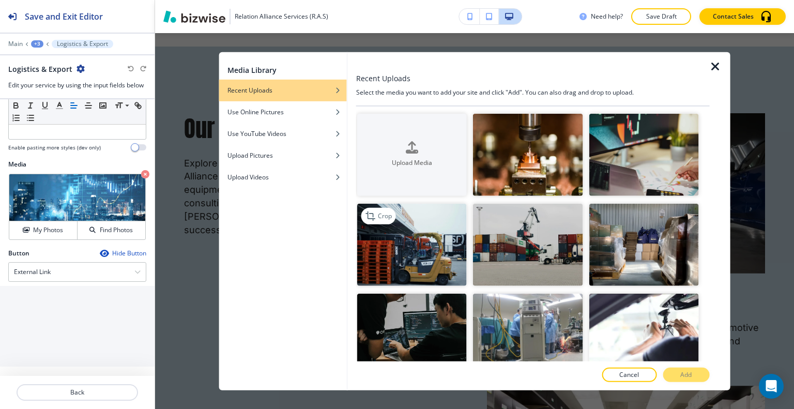
click at [447, 260] on img "button" at bounding box center [412, 245] width 110 height 82
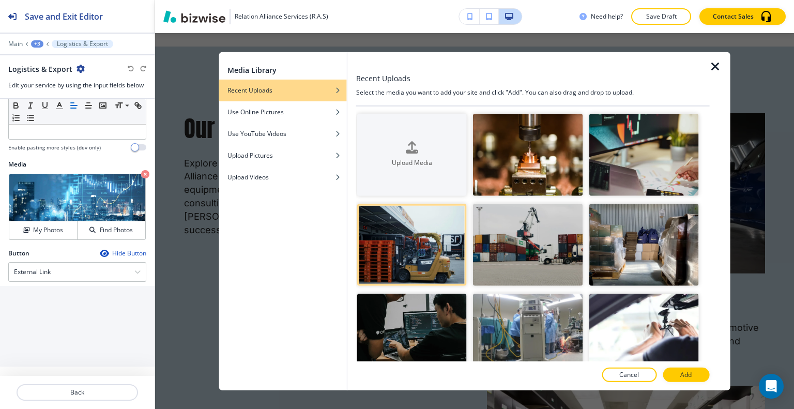
click at [693, 375] on button "Add" at bounding box center [686, 375] width 47 height 14
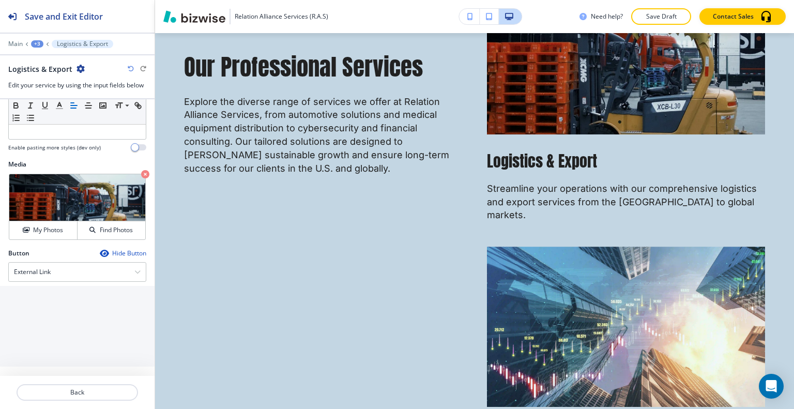
scroll to position [1900, 0]
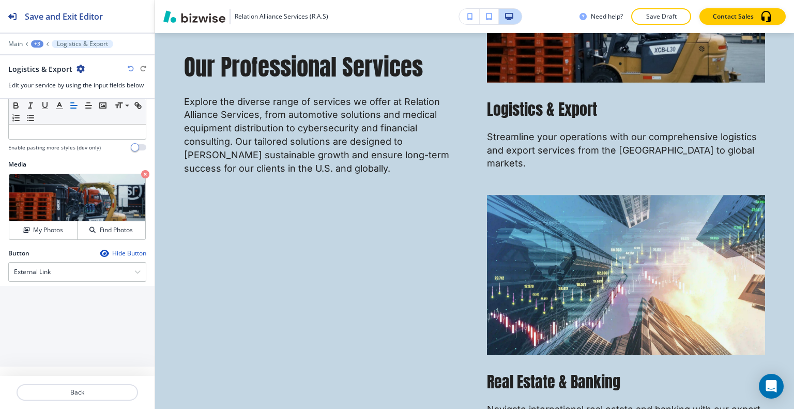
click at [79, 382] on div at bounding box center [77, 380] width 155 height 8
click at [81, 388] on p "Back" at bounding box center [77, 392] width 119 height 9
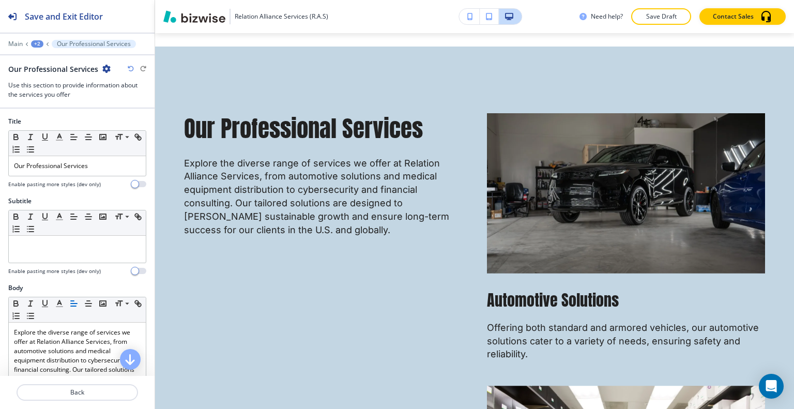
scroll to position [414, 0]
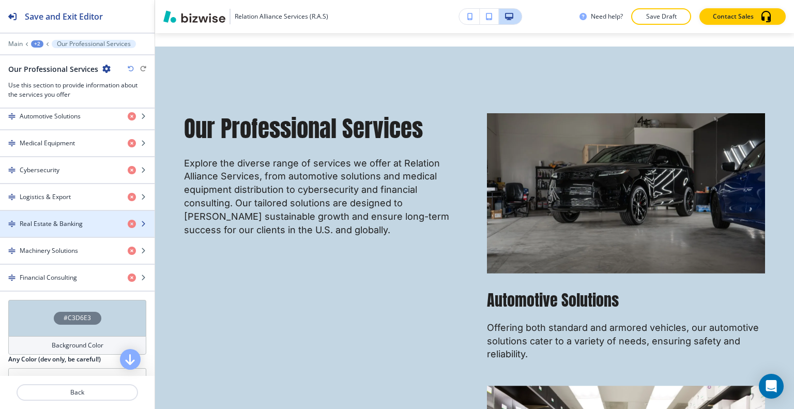
click at [79, 231] on div "button" at bounding box center [77, 233] width 155 height 8
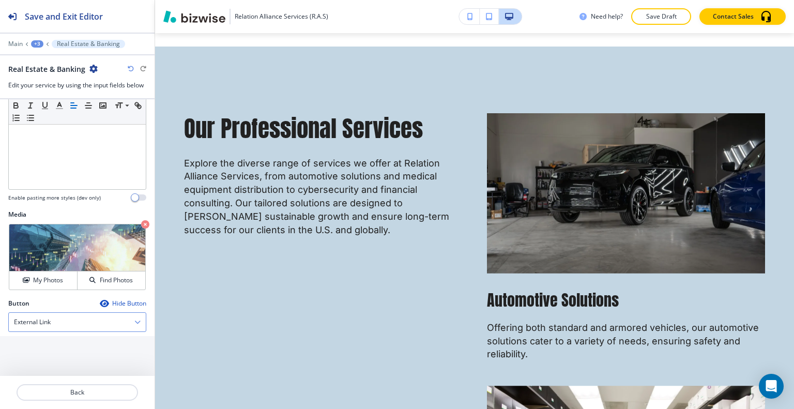
scroll to position [309, 0]
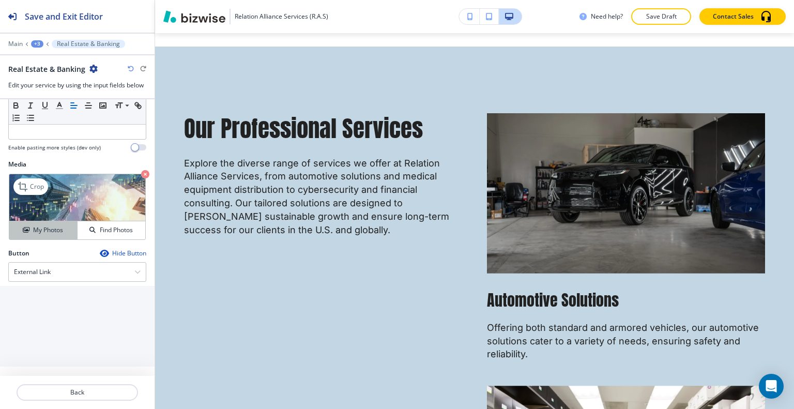
click at [61, 231] on h4 "My Photos" at bounding box center [48, 229] width 30 height 9
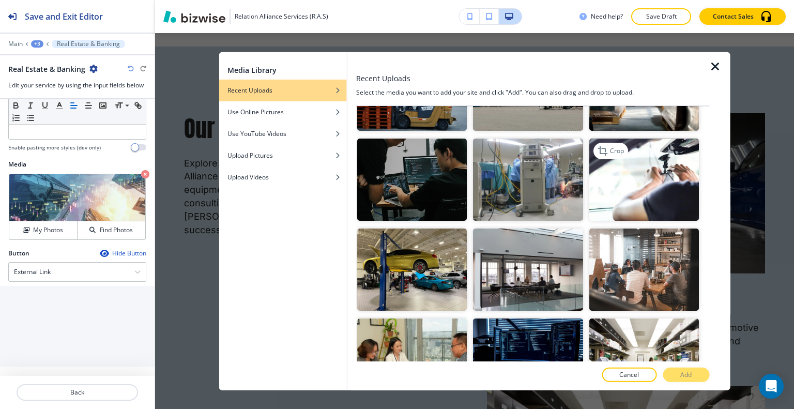
scroll to position [0, 0]
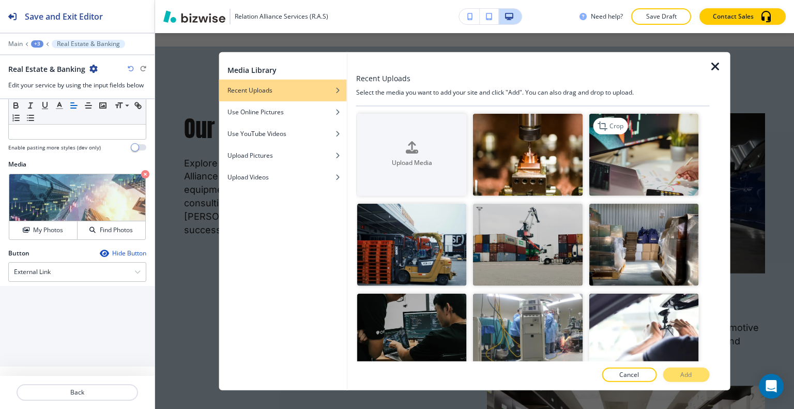
click at [656, 177] on img "button" at bounding box center [644, 154] width 110 height 82
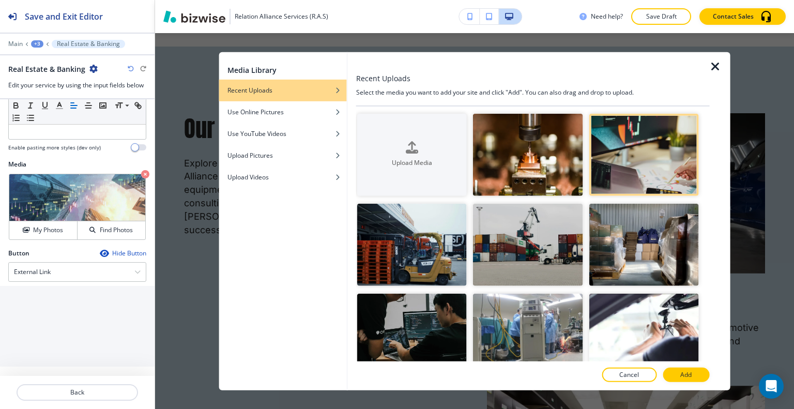
click at [687, 366] on div at bounding box center [533, 365] width 354 height 6
click at [687, 372] on p "Add" at bounding box center [686, 374] width 11 height 9
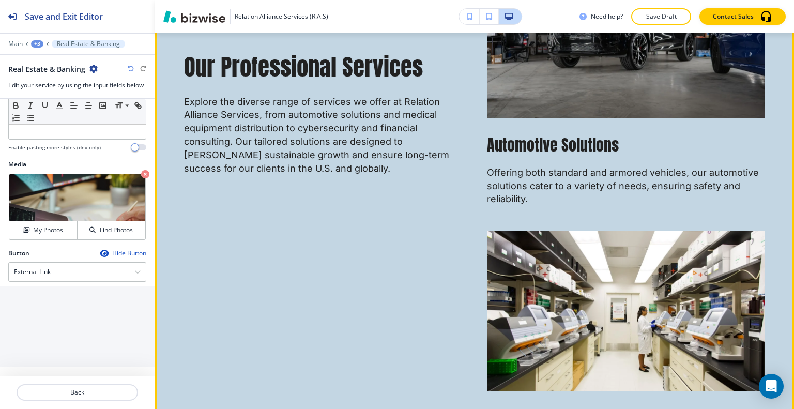
scroll to position [865, 0]
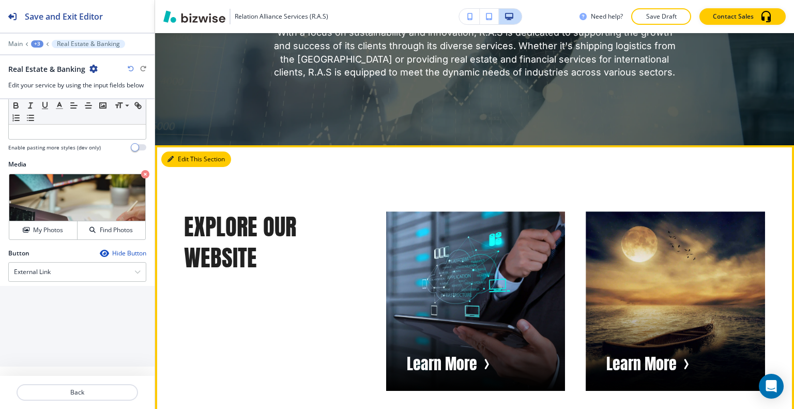
click at [182, 152] on button "Edit This Section" at bounding box center [196, 160] width 70 height 16
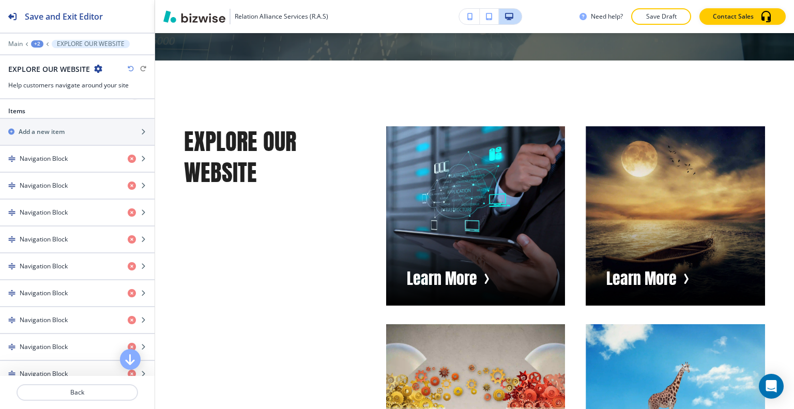
scroll to position [662, 0]
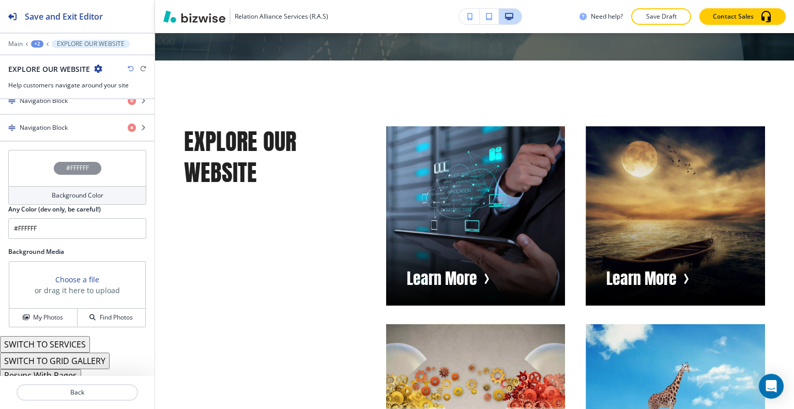
click at [64, 369] on button "Resync With Pages" at bounding box center [40, 375] width 81 height 12
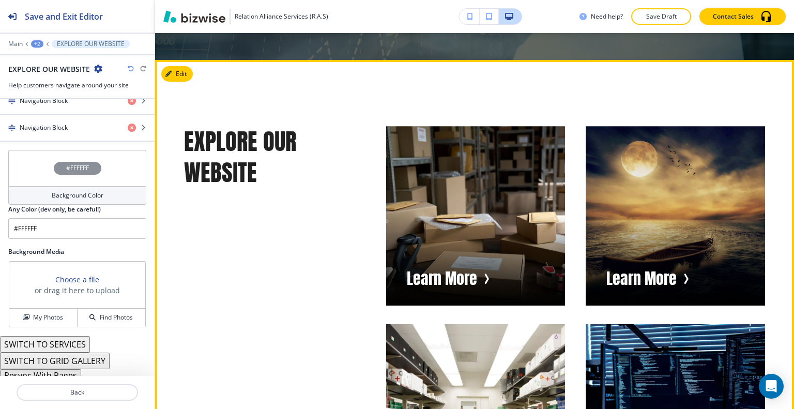
scroll to position [3226, 0]
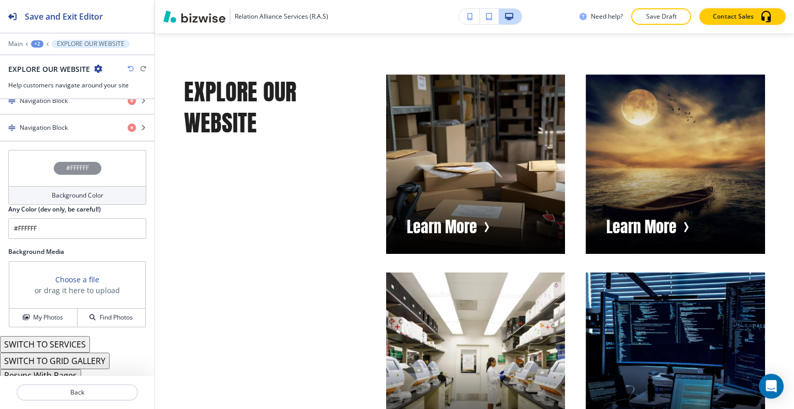
click at [57, 369] on button "Resync With Pages" at bounding box center [40, 375] width 81 height 12
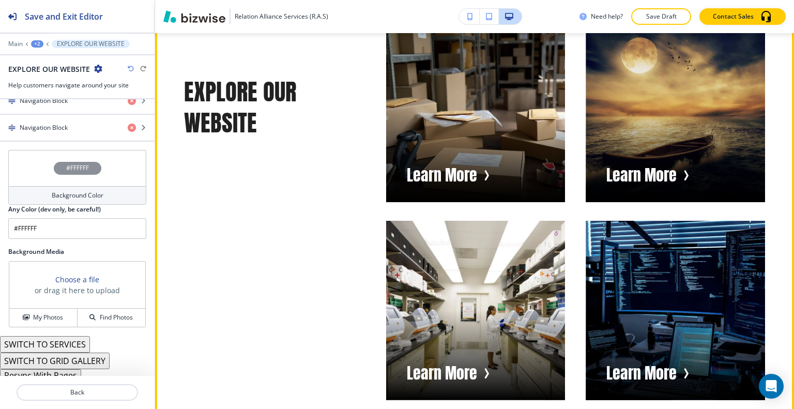
scroll to position [3123, 0]
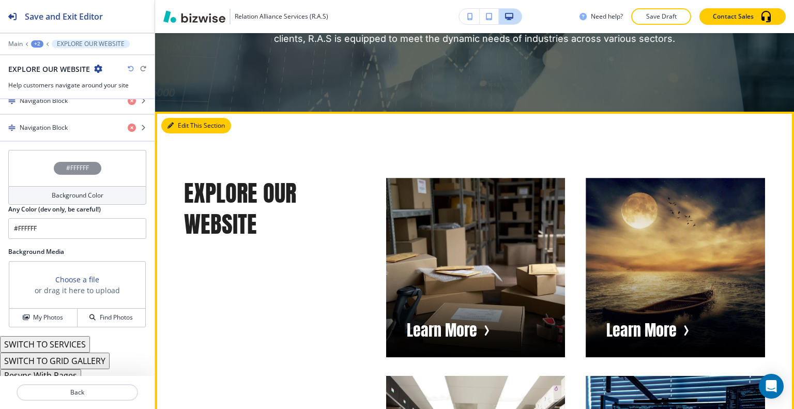
click at [178, 118] on button "Edit This Section" at bounding box center [196, 126] width 70 height 16
click at [177, 118] on button "Edit This Section" at bounding box center [196, 126] width 70 height 16
click at [178, 118] on button "Edit This Section" at bounding box center [196, 126] width 70 height 16
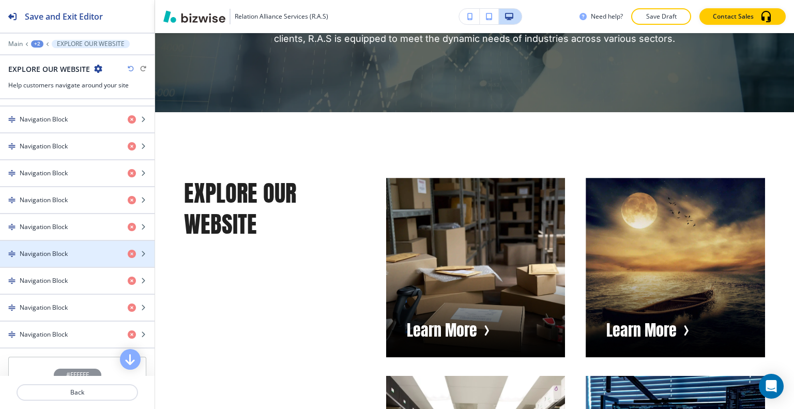
scroll to position [248, 0]
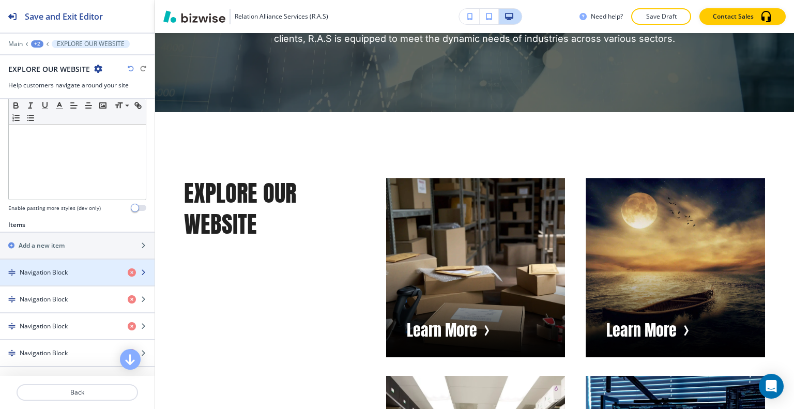
click at [64, 270] on h4 "Navigation Block" at bounding box center [44, 272] width 48 height 9
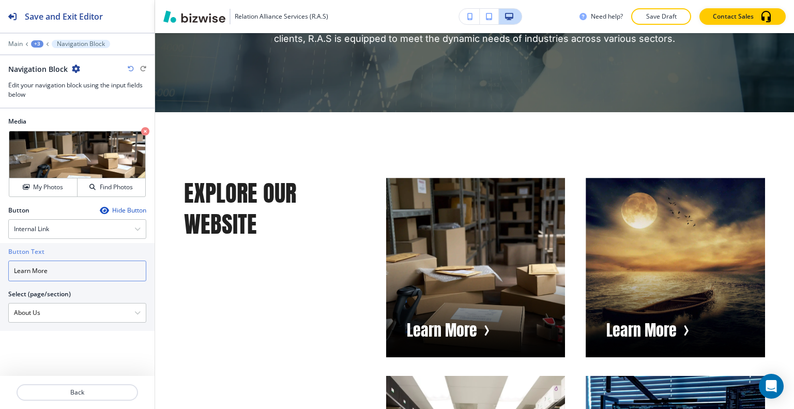
drag, startPoint x: 68, startPoint y: 264, endPoint x: 0, endPoint y: 261, distance: 68.3
click at [0, 261] on div "Button Text Learn More Select (page/section) About Us Home Home | Hero Home | A…" at bounding box center [77, 287] width 155 height 88
click at [67, 314] on \(page\/section\) "About Us" at bounding box center [72, 313] width 126 height 18
drag, startPoint x: 67, startPoint y: 314, endPoint x: 7, endPoint y: 307, distance: 60.4
click at [0, 308] on div "Button Text Learn More Select (page/section) About Us Home Home | Hero Home | A…" at bounding box center [77, 287] width 155 height 88
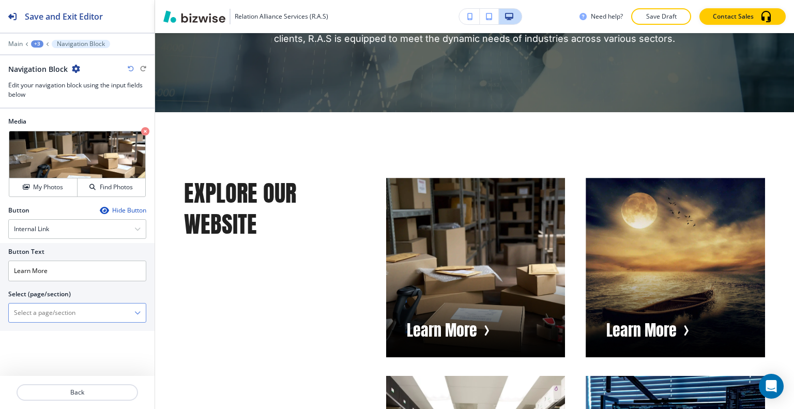
type \(page\/section\) "About Us"
click at [41, 312] on \(page\/section\) "About Us" at bounding box center [72, 313] width 126 height 18
click at [43, 312] on \(page\/section\) "About Us" at bounding box center [72, 313] width 126 height 18
drag, startPoint x: 46, startPoint y: 312, endPoint x: 0, endPoint y: 311, distance: 45.5
click at [0, 311] on div "Button Text Learn More Select (page/section) About Us About Us About Us | Hero …" at bounding box center [77, 287] width 155 height 88
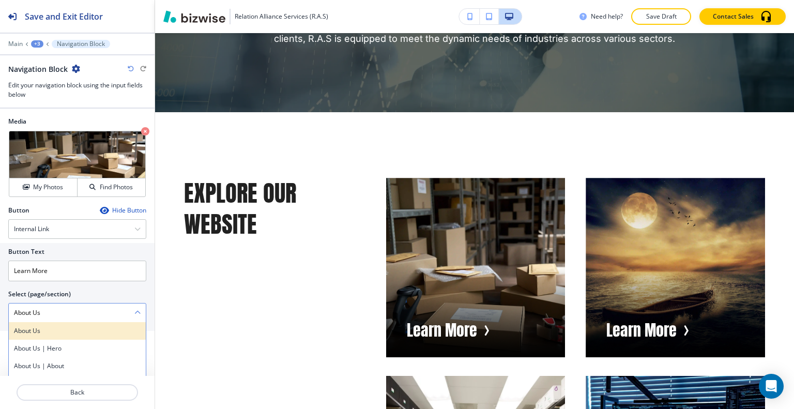
click at [29, 326] on h4 "About Us" at bounding box center [77, 330] width 127 height 9
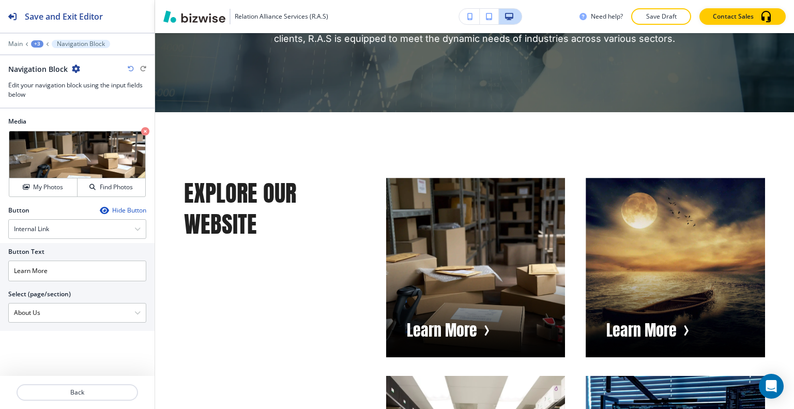
drag, startPoint x: 48, startPoint y: 314, endPoint x: 5, endPoint y: 309, distance: 42.7
click at [1, 310] on div "Button Text Learn More Select (page/section) About Us About Us About Us | Hero …" at bounding box center [77, 287] width 155 height 88
drag, startPoint x: 62, startPoint y: 268, endPoint x: 27, endPoint y: 268, distance: 35.2
click at [4, 270] on div "Button Text Learn More Select (page/section) About Us About Us About Us | Hero …" at bounding box center [77, 287] width 155 height 88
drag, startPoint x: 58, startPoint y: 273, endPoint x: 3, endPoint y: 252, distance: 58.4
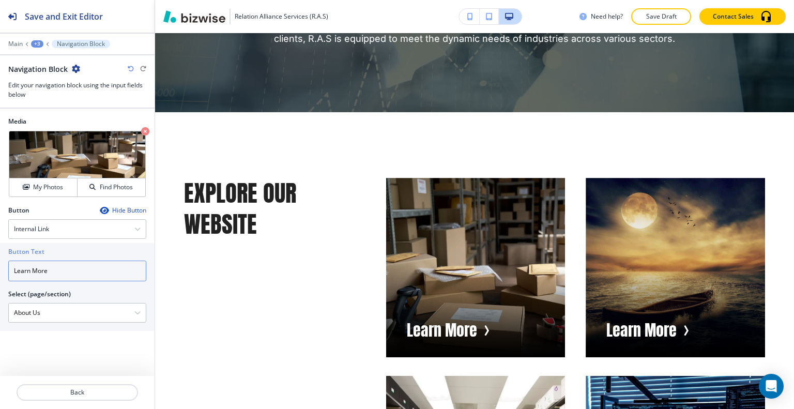
click at [0, 252] on div "Button Text Learn More Select (page/section) About Us About Us About Us | Hero …" at bounding box center [77, 287] width 155 height 88
type input "About Us"
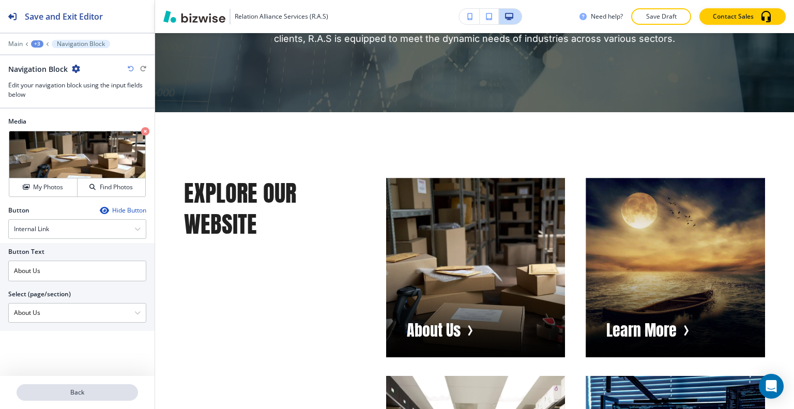
click at [52, 398] on button "Back" at bounding box center [78, 392] width 122 height 17
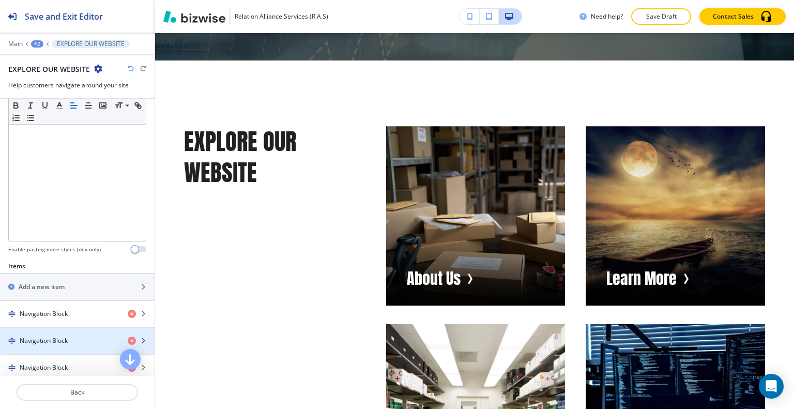
scroll to position [259, 0]
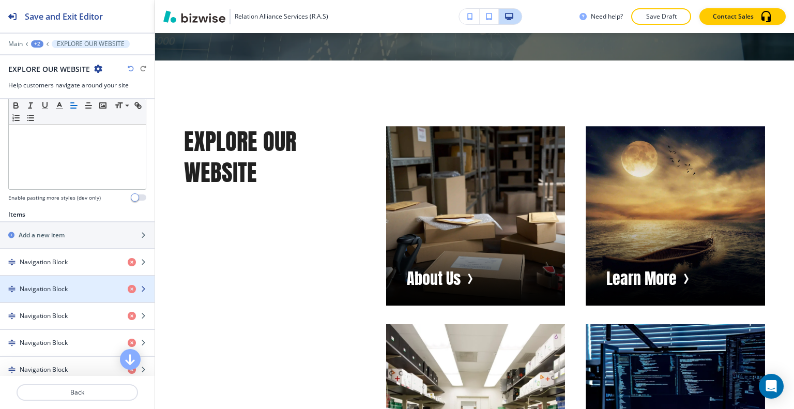
click at [62, 285] on h4 "Navigation Block" at bounding box center [44, 288] width 48 height 9
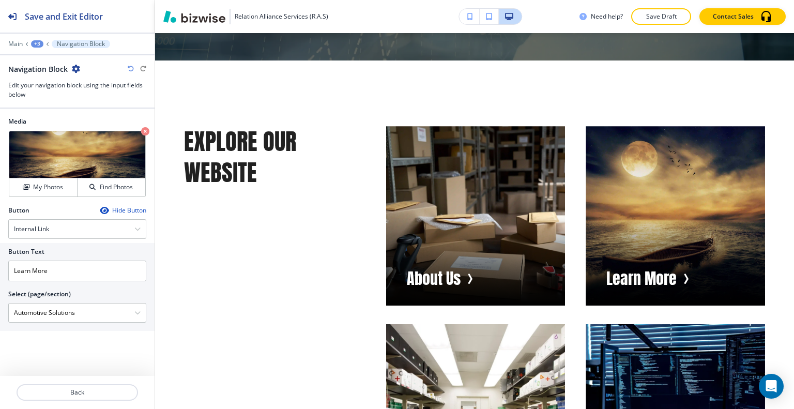
drag, startPoint x: 75, startPoint y: 312, endPoint x: 0, endPoint y: 313, distance: 75.0
click at [0, 313] on div "Button Text Learn More Select (page/section) Automotive Solutions Home Home | H…" at bounding box center [77, 287] width 155 height 88
click at [50, 270] on input "Learn More" at bounding box center [77, 271] width 138 height 21
drag, startPoint x: 56, startPoint y: 268, endPoint x: 37, endPoint y: 261, distance: 20.5
click at [1, 262] on div "Button Text Learn More Select (page/section) Automotive Solutions Home Home | H…" at bounding box center [77, 287] width 155 height 88
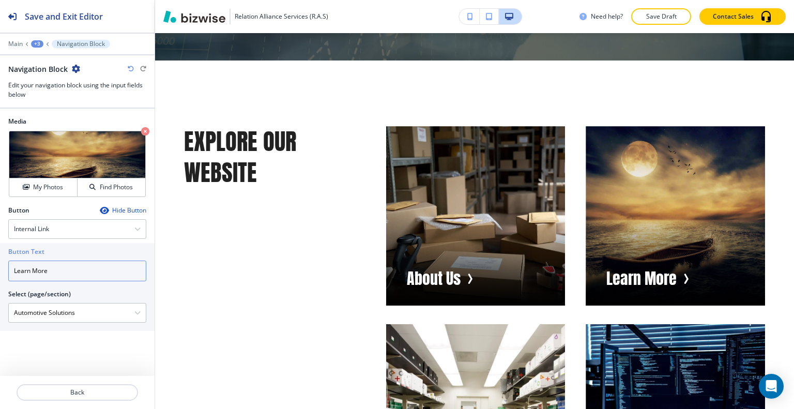
paste input "Automotive Solutions"
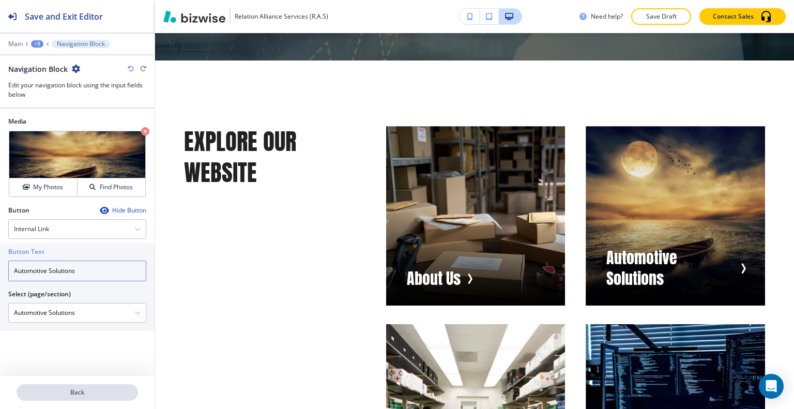
type input "Automotive Solutions"
click at [83, 393] on p "Back" at bounding box center [77, 392] width 119 height 9
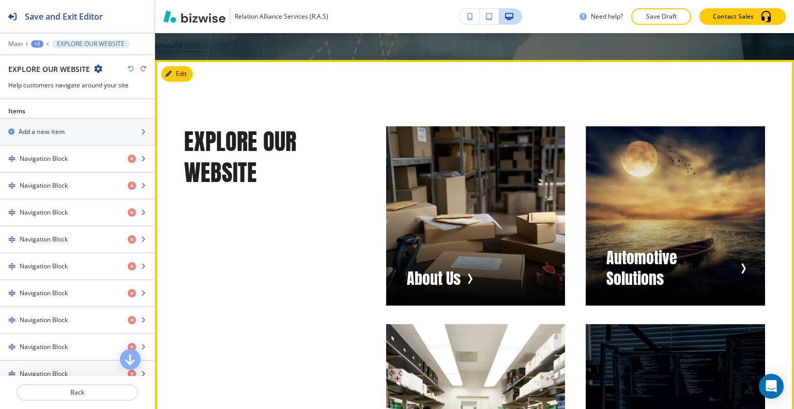
scroll to position [3330, 0]
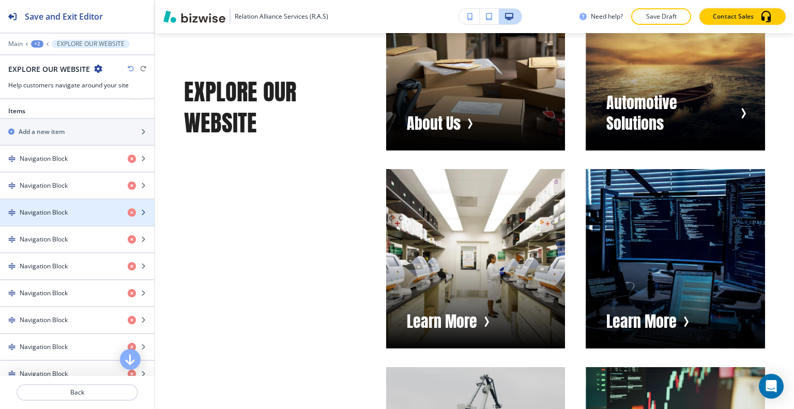
click at [40, 210] on h4 "Navigation Block" at bounding box center [44, 212] width 48 height 9
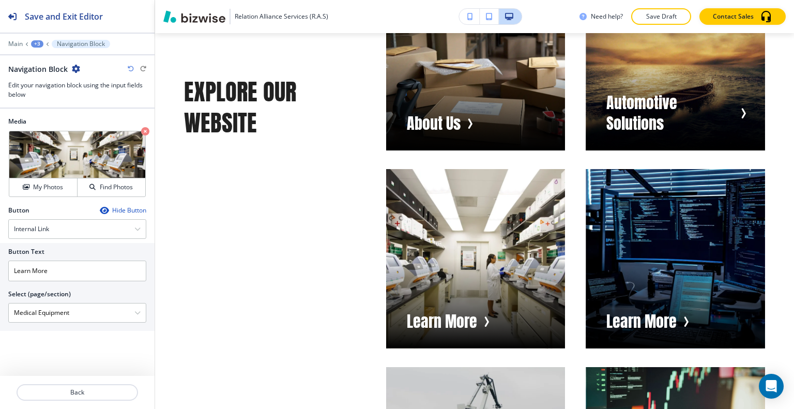
scroll to position [0, 0]
drag, startPoint x: 88, startPoint y: 318, endPoint x: 4, endPoint y: 312, distance: 84.5
click at [3, 312] on div "Button Text Learn More Select (page/section) Medical Equipment Home Home | Hero…" at bounding box center [77, 287] width 155 height 88
click at [0, 260] on div "Button Text Learn More Select (page/section) Medical Equipment Home Home | Hero…" at bounding box center [77, 287] width 155 height 88
paste input "Medical Equipment"
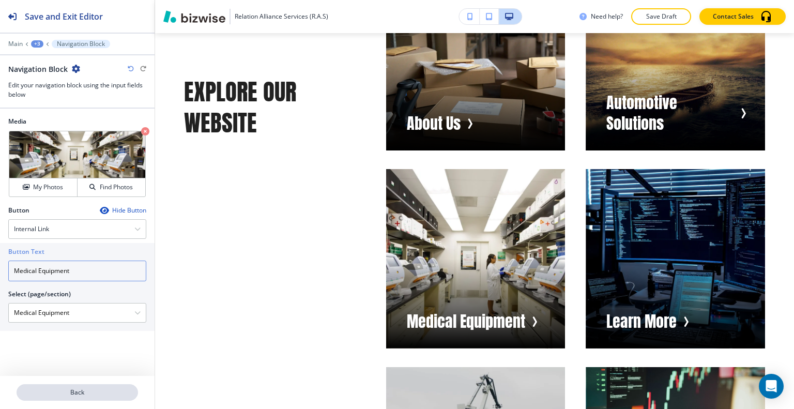
type input "Medical Equipment"
click at [76, 393] on p "Back" at bounding box center [77, 392] width 119 height 9
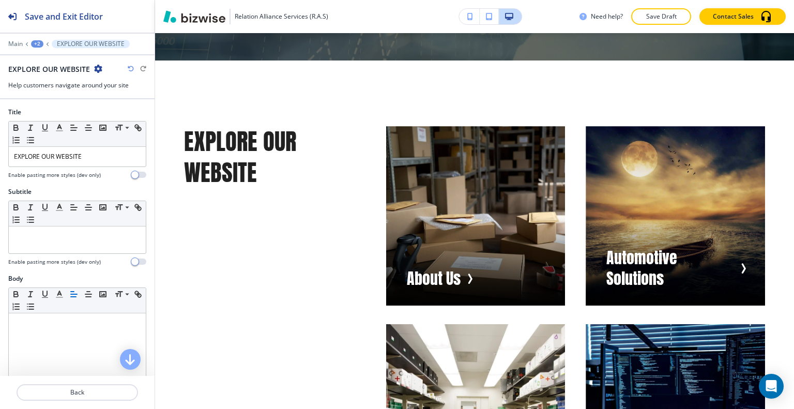
scroll to position [310, 0]
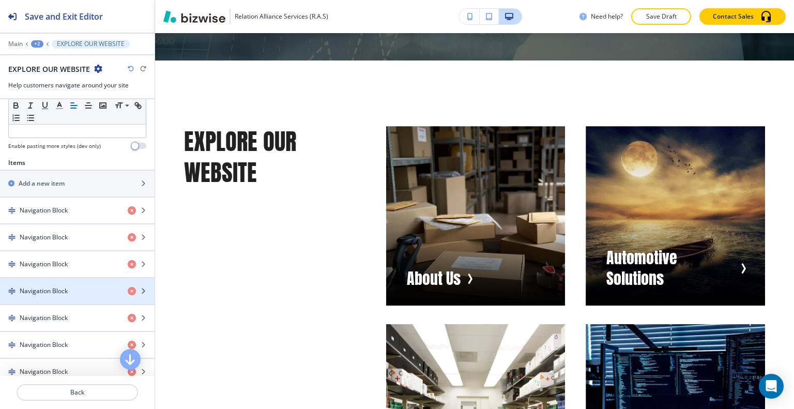
click at [77, 297] on div "button" at bounding box center [77, 300] width 155 height 8
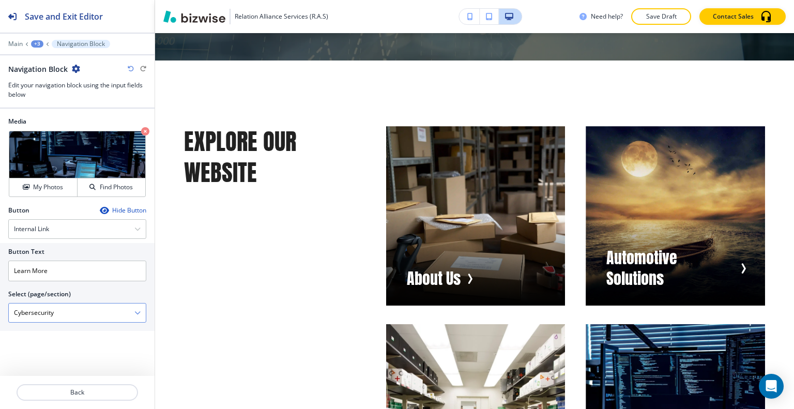
drag, startPoint x: 67, startPoint y: 311, endPoint x: 12, endPoint y: 312, distance: 54.8
click at [1, 311] on div "Button Text Learn More Select (page/section) Cybersecurity Home Home | Hero Hom…" at bounding box center [77, 287] width 155 height 88
drag, startPoint x: 70, startPoint y: 272, endPoint x: 23, endPoint y: 274, distance: 47.1
click at [4, 273] on div "Button Text Learn More Select (page/section) Cybersecurity Home Home | Hero Hom…" at bounding box center [77, 287] width 155 height 88
paste input "Cybersecurity"
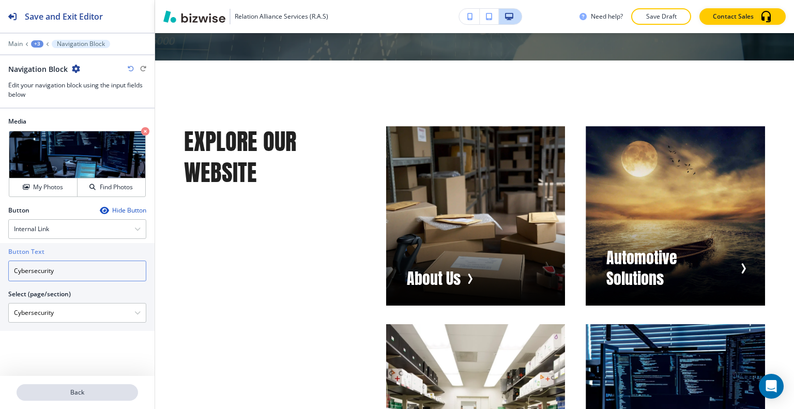
type input "Cybersecurity"
click at [74, 392] on p "Back" at bounding box center [77, 392] width 119 height 9
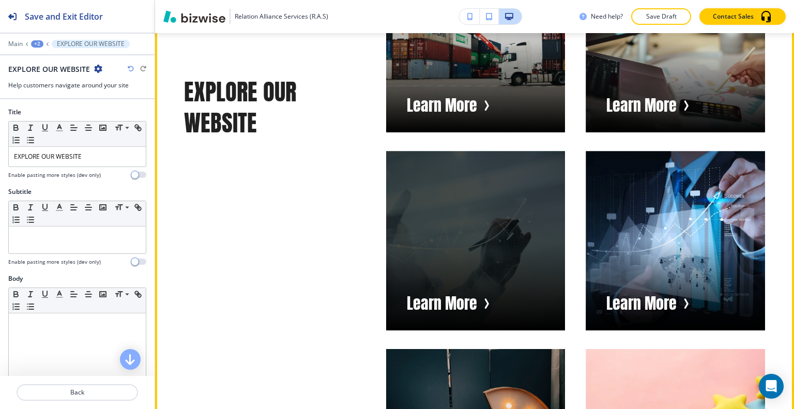
scroll to position [3640, 0]
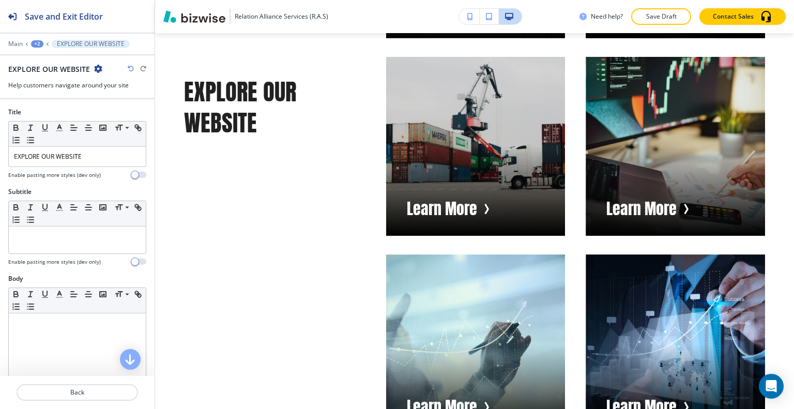
click at [81, 409] on div at bounding box center [77, 405] width 155 height 8
click at [82, 399] on button "Back" at bounding box center [78, 392] width 122 height 17
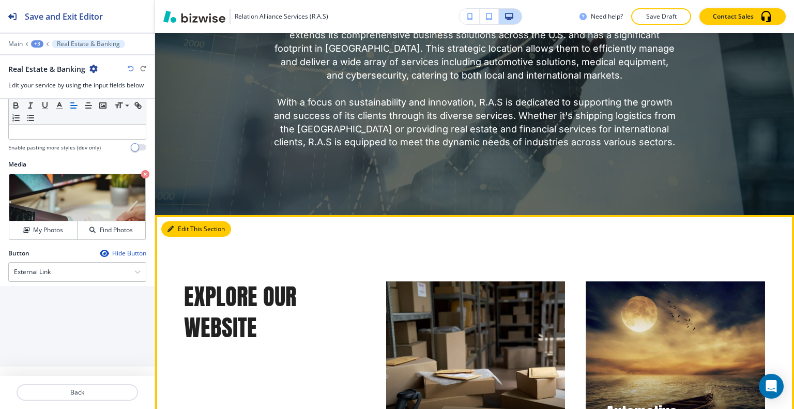
click at [187, 221] on button "Edit This Section" at bounding box center [196, 229] width 70 height 16
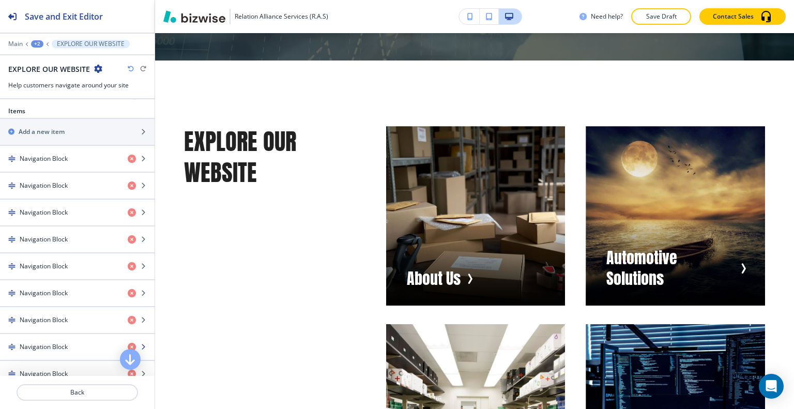
scroll to position [414, 0]
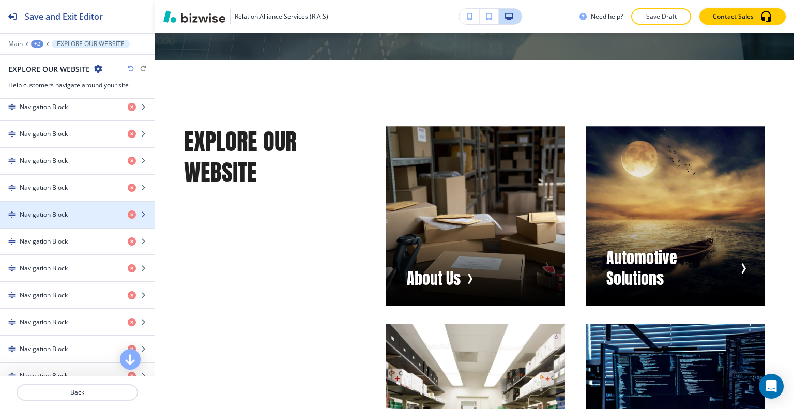
click at [62, 219] on div "button" at bounding box center [77, 223] width 155 height 8
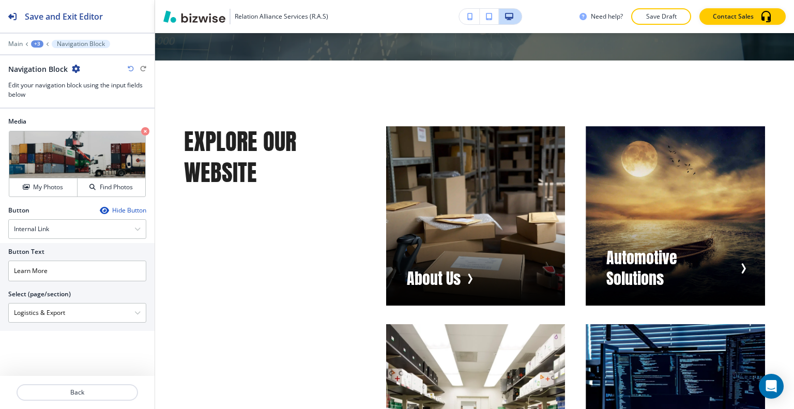
drag, startPoint x: 36, startPoint y: 310, endPoint x: 0, endPoint y: 310, distance: 36.2
click at [0, 310] on div "Button Text Learn More Select (page/section) Logistics & Export Home Home | Her…" at bounding box center [77, 287] width 155 height 88
drag, startPoint x: 76, startPoint y: 272, endPoint x: 8, endPoint y: 273, distance: 67.8
click at [0, 273] on div "Button Text Learn More Select (page/section) Logistics & Export Home Home | Her…" at bounding box center [77, 287] width 155 height 88
paste input "ogistics & Export"
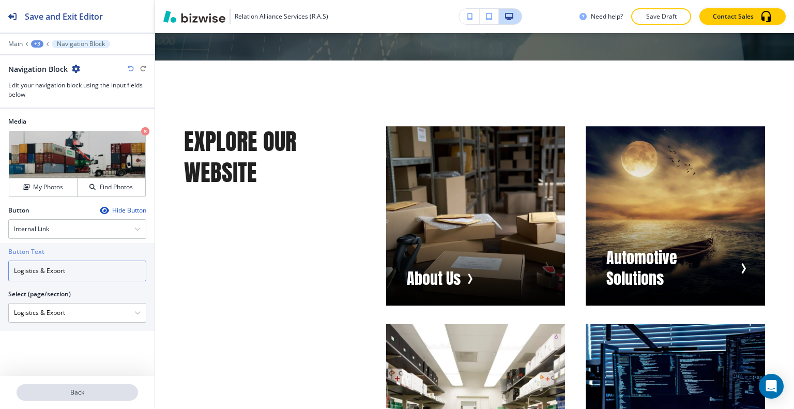
type input "Logistics & Export"
click at [75, 393] on p "Back" at bounding box center [77, 392] width 119 height 9
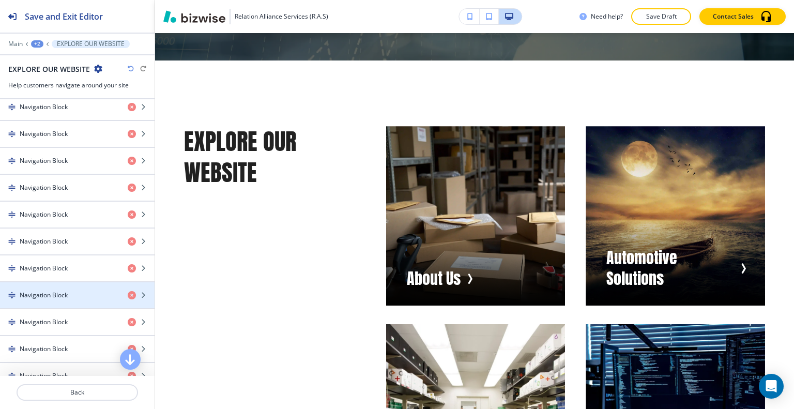
scroll to position [569, 0]
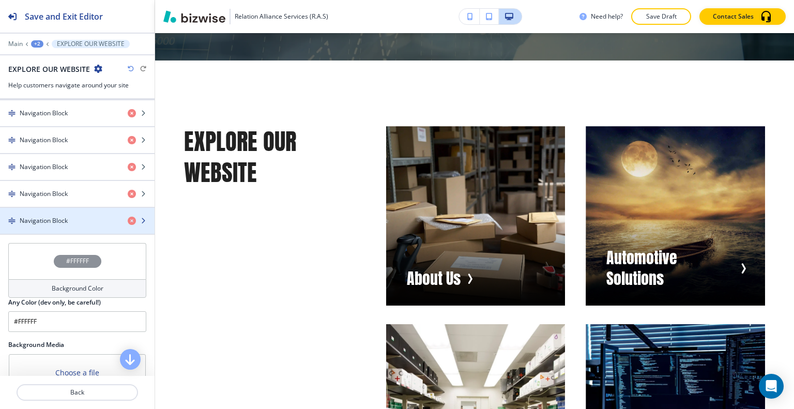
click at [57, 225] on div "button" at bounding box center [77, 229] width 155 height 8
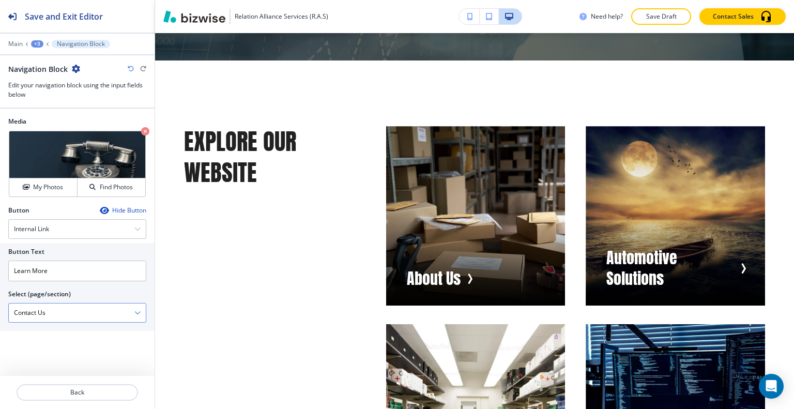
drag, startPoint x: 57, startPoint y: 313, endPoint x: 16, endPoint y: 310, distance: 41.5
click at [2, 308] on div "Button Text Learn More Select (page/section) Contact Us Home Home | Hero Home |…" at bounding box center [77, 287] width 155 height 88
drag, startPoint x: 57, startPoint y: 272, endPoint x: 21, endPoint y: 270, distance: 36.8
click at [5, 269] on div "Button Text Learn More Select (page/section) Contact Us Home Home | Hero Home |…" at bounding box center [77, 287] width 155 height 88
paste input "Contact Us"
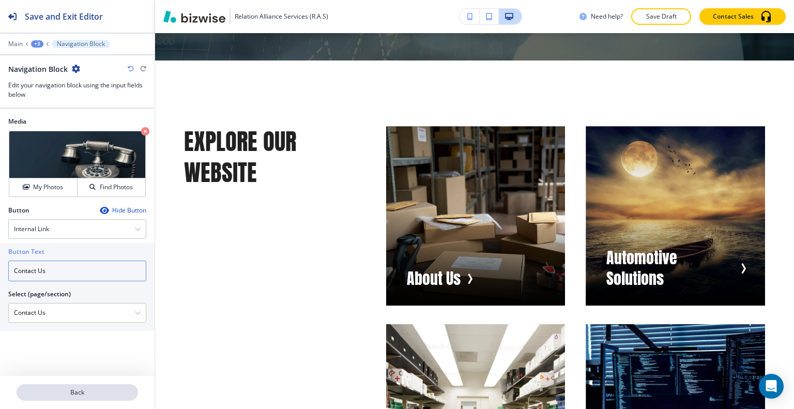
type input "Contact Us"
click at [80, 385] on button "Back" at bounding box center [78, 392] width 122 height 17
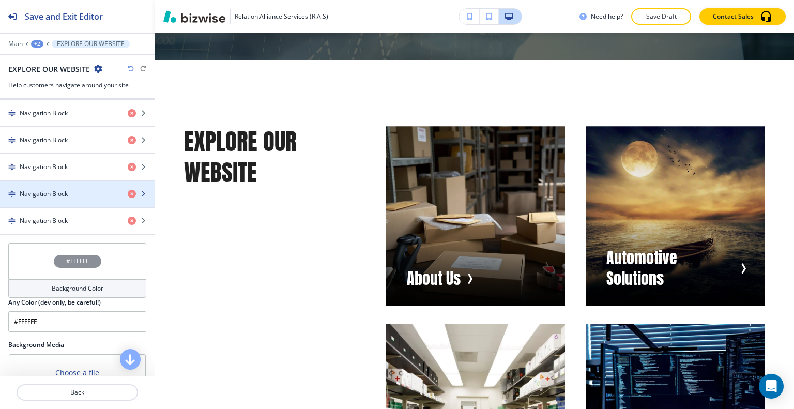
click at [59, 181] on div "button" at bounding box center [77, 185] width 155 height 8
click at [59, 189] on h4 "Navigation Block" at bounding box center [44, 193] width 48 height 9
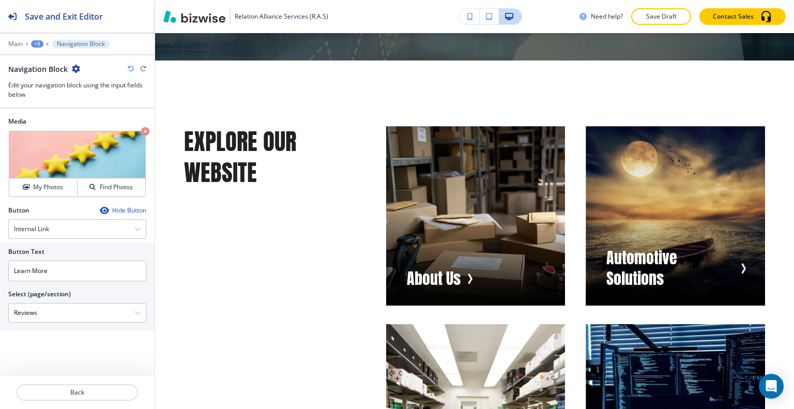
drag, startPoint x: 48, startPoint y: 307, endPoint x: 8, endPoint y: 308, distance: 39.8
click at [1, 306] on div "Button Text Learn More Select (page/section) Reviews Home Home | Hero Home | Ab…" at bounding box center [77, 287] width 155 height 88
drag, startPoint x: 70, startPoint y: 269, endPoint x: 33, endPoint y: 266, distance: 37.4
click at [2, 262] on div "Button Text Learn More Select (page/section) Reviews Home Home | Hero Home | Ab…" at bounding box center [77, 287] width 155 height 88
paste input "Reviews"
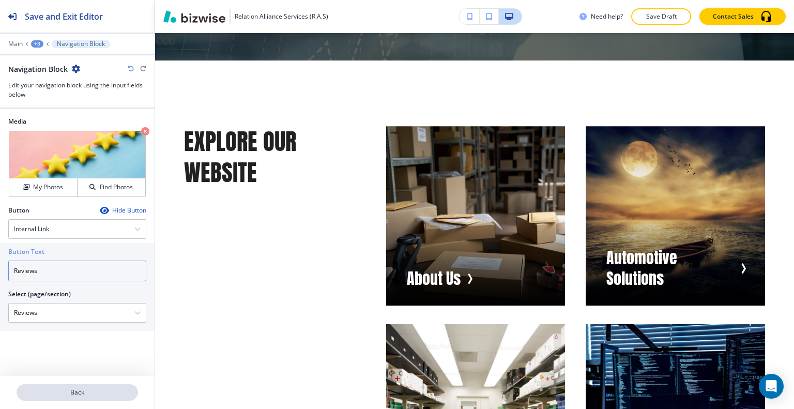
type input "Reviews"
click at [78, 386] on button "Back" at bounding box center [78, 392] width 122 height 17
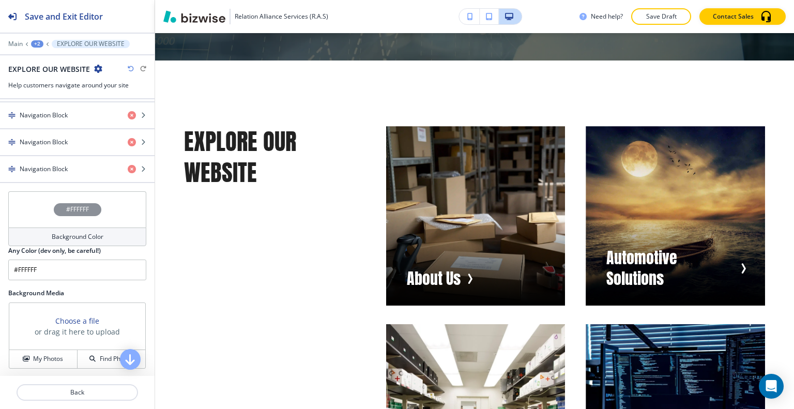
scroll to position [517, 0]
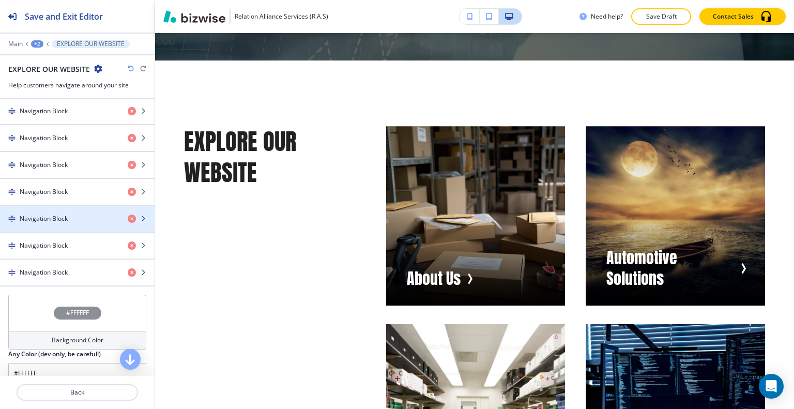
click at [59, 223] on div "button" at bounding box center [77, 227] width 155 height 8
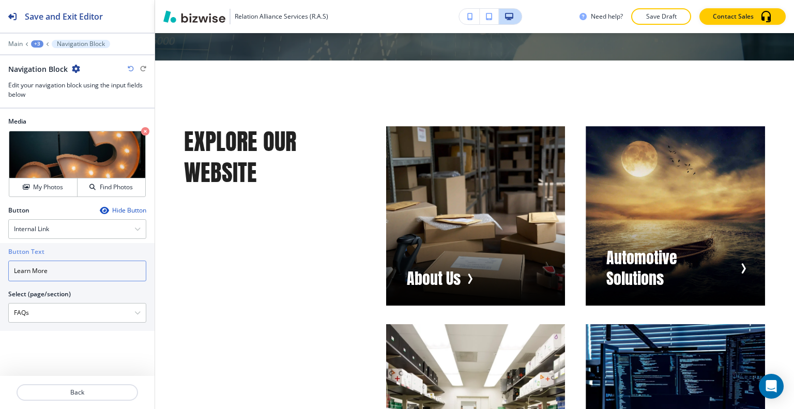
click at [61, 274] on input "Learn More" at bounding box center [77, 271] width 138 height 21
drag, startPoint x: 51, startPoint y: 310, endPoint x: 20, endPoint y: 312, distance: 30.6
click at [12, 312] on \(page\/section\) "FAQs" at bounding box center [72, 313] width 126 height 18
drag, startPoint x: 56, startPoint y: 277, endPoint x: 12, endPoint y: 276, distance: 44.0
click at [2, 276] on div "Button Text Learn More Select (page/section) FAQs Home Home | Hero Home | About…" at bounding box center [77, 287] width 155 height 88
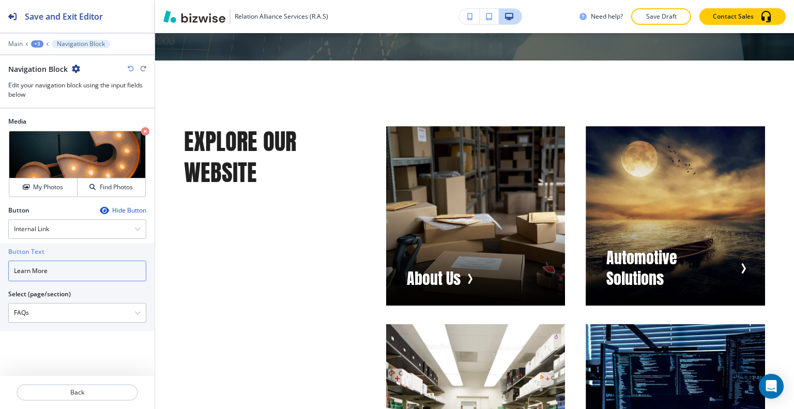
paste input "FAQs"
type input "FAQs"
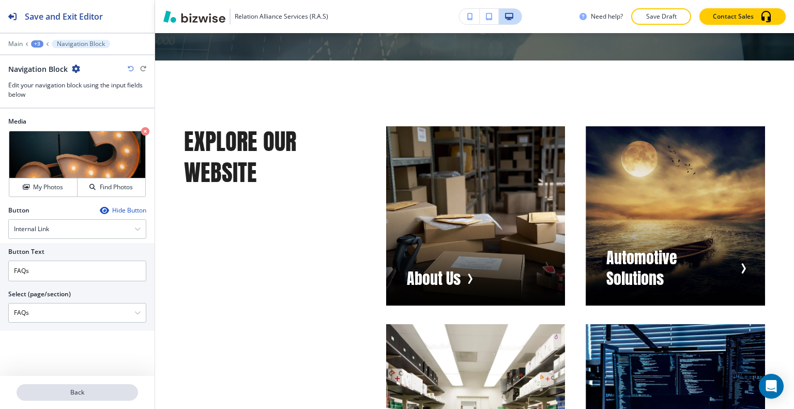
click at [70, 388] on p "Back" at bounding box center [77, 392] width 119 height 9
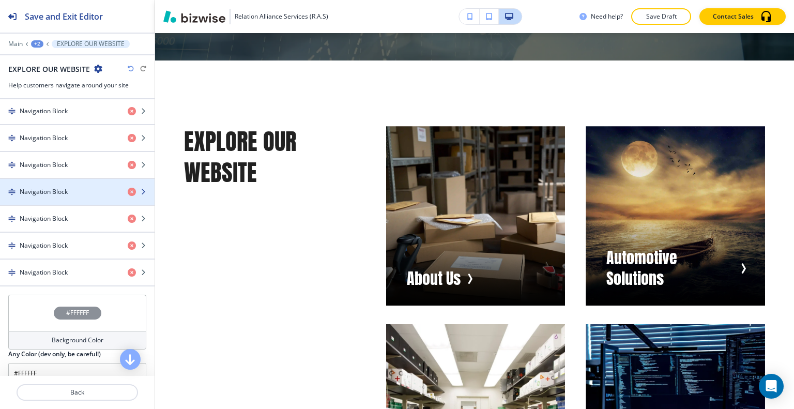
click at [61, 197] on div "button" at bounding box center [77, 201] width 155 height 8
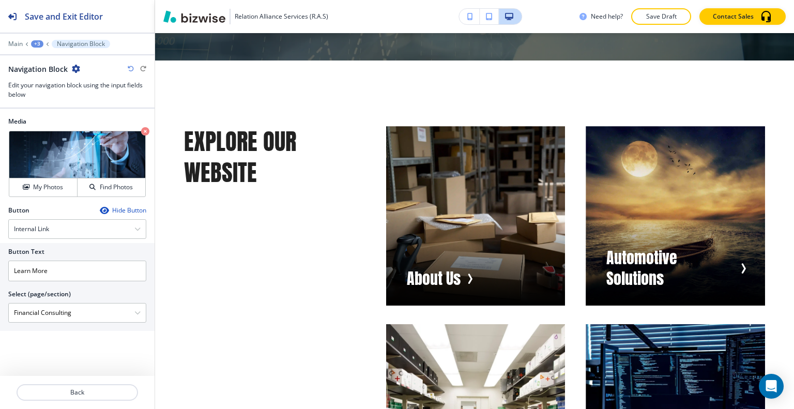
scroll to position [0, 0]
drag, startPoint x: 79, startPoint y: 315, endPoint x: 0, endPoint y: 314, distance: 78.6
click at [0, 314] on div "Button Text Learn More Select (page/section) Financial Consulting Home Home | H…" at bounding box center [77, 287] width 155 height 88
click at [66, 278] on input "Learn More" at bounding box center [77, 271] width 138 height 21
drag, startPoint x: 36, startPoint y: 266, endPoint x: 0, endPoint y: 262, distance: 36.0
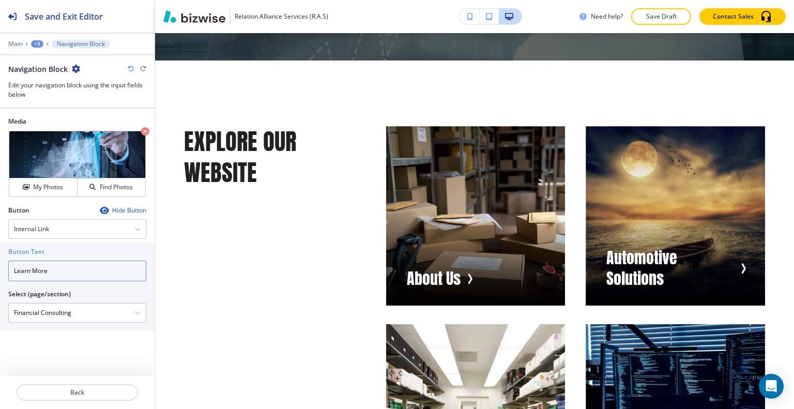
click at [0, 262] on div "Button Text Learn More Select (page/section) Financial Consulting Home Home | H…" at bounding box center [77, 287] width 155 height 88
paste input "Financial Consulting"
type input "Financial Consulting"
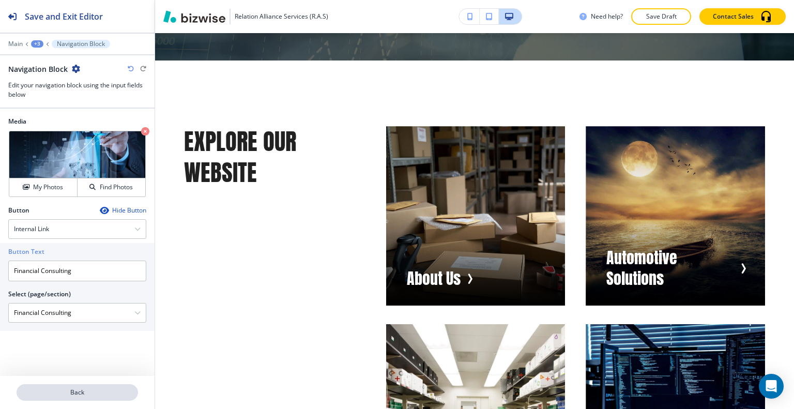
click at [68, 399] on button "Back" at bounding box center [78, 392] width 122 height 17
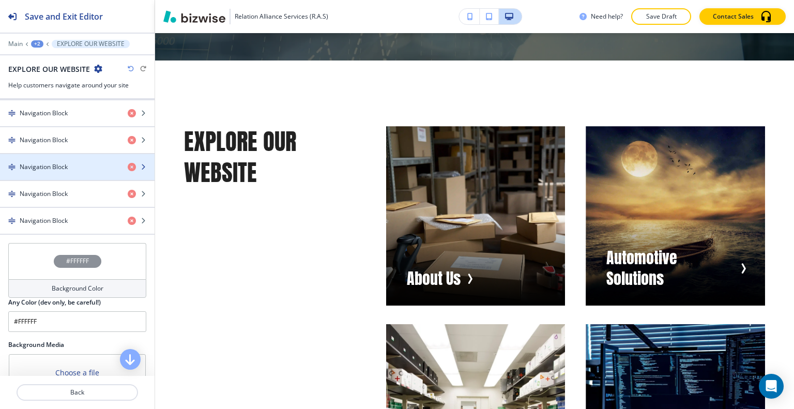
scroll to position [465, 0]
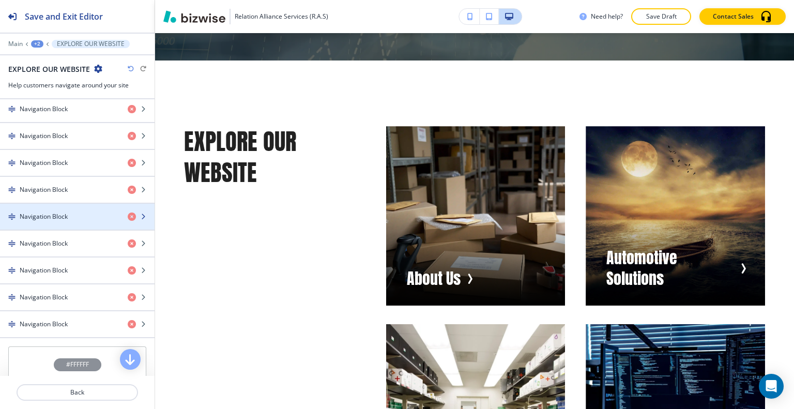
click at [48, 214] on h4 "Navigation Block" at bounding box center [44, 216] width 48 height 9
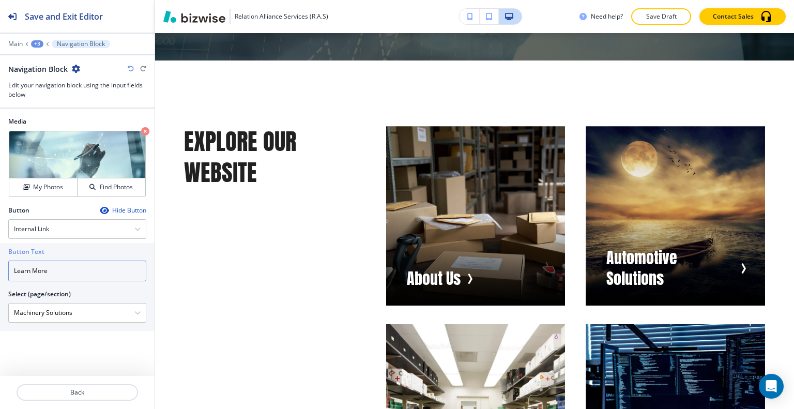
drag, startPoint x: 67, startPoint y: 270, endPoint x: 1, endPoint y: 268, distance: 66.8
click at [0, 268] on div "Button Text Learn More Select (page/section) Machinery Solutions Home Home | He…" at bounding box center [77, 287] width 155 height 88
drag, startPoint x: 73, startPoint y: 318, endPoint x: 2, endPoint y: 306, distance: 72.9
click at [1, 306] on div "Button Text Learn More Select (page/section) Machinery Solutions Home Home | He…" at bounding box center [77, 287] width 155 height 88
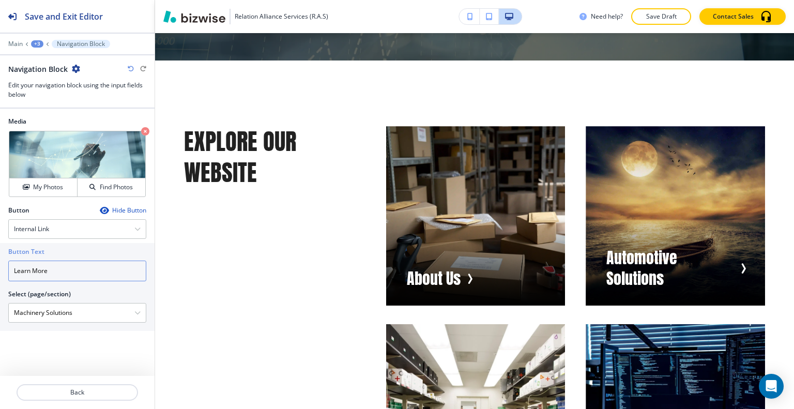
drag, startPoint x: 54, startPoint y: 276, endPoint x: 31, endPoint y: 278, distance: 23.3
click at [0, 276] on div "Button Text Learn More Select (page/section) Machinery Solutions Home Home | He…" at bounding box center [77, 287] width 155 height 88
drag, startPoint x: 28, startPoint y: 281, endPoint x: 25, endPoint y: 268, distance: 12.9
paste input "Machinery Solutions"
type input "Machinery Solutions"
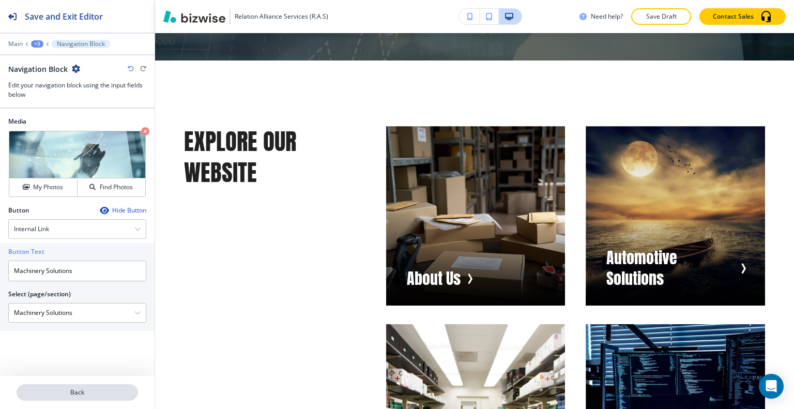
click at [81, 388] on p "Back" at bounding box center [77, 392] width 119 height 9
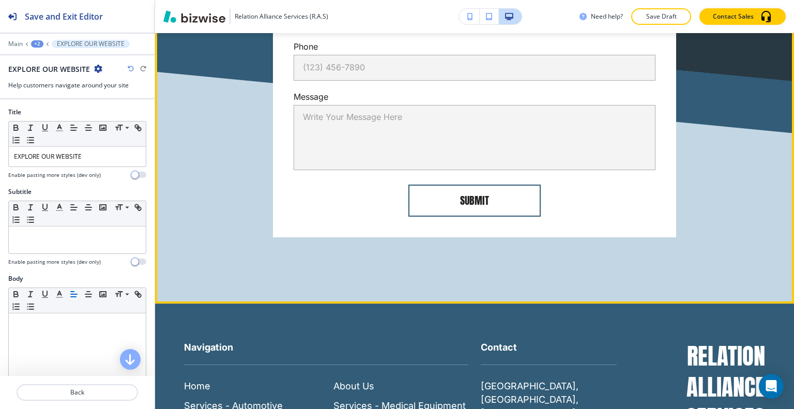
scroll to position [6536, 0]
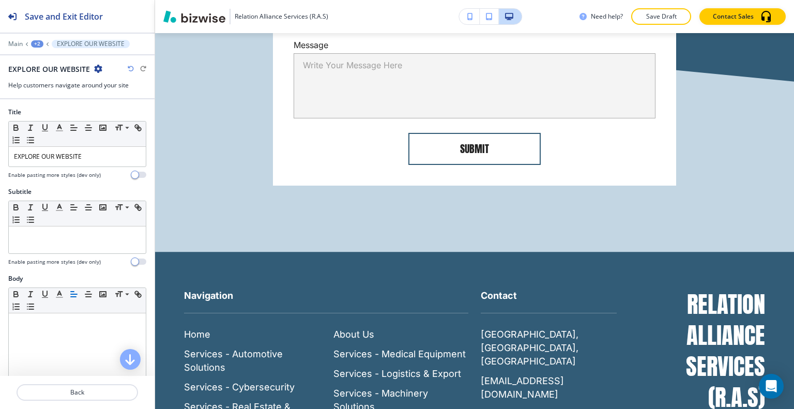
click at [678, 16] on button "Save Draft" at bounding box center [662, 16] width 60 height 17
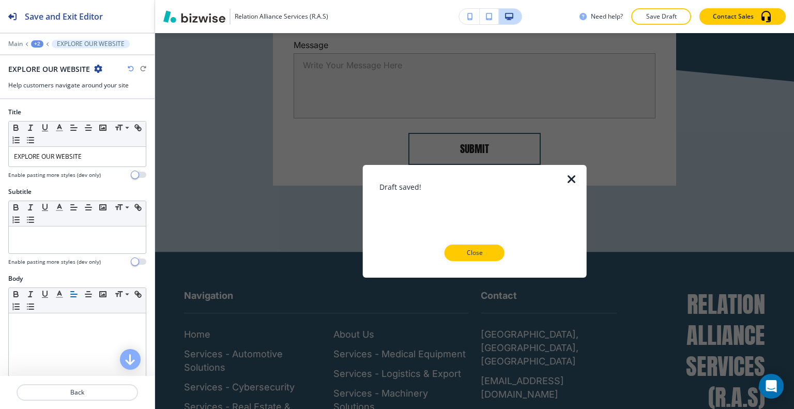
click at [481, 255] on p "Close" at bounding box center [474, 252] width 33 height 9
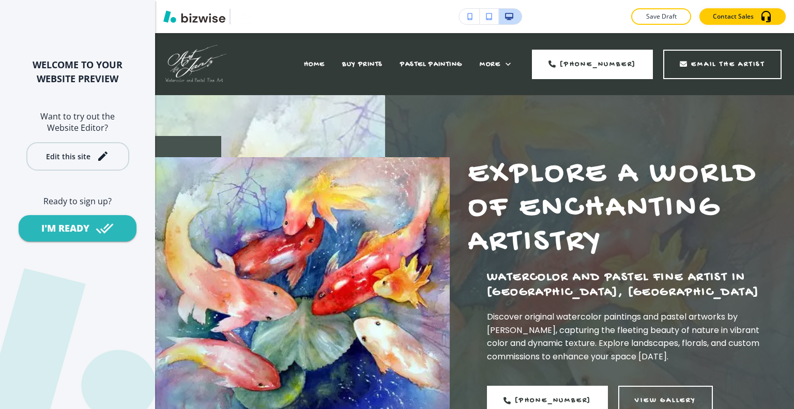
click at [84, 160] on div "Edit this site" at bounding box center [68, 157] width 44 height 8
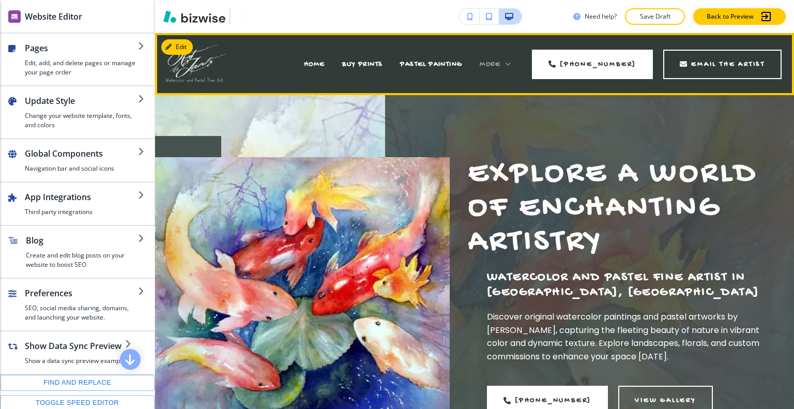
click at [490, 64] on span "More" at bounding box center [490, 64] width 21 height 9
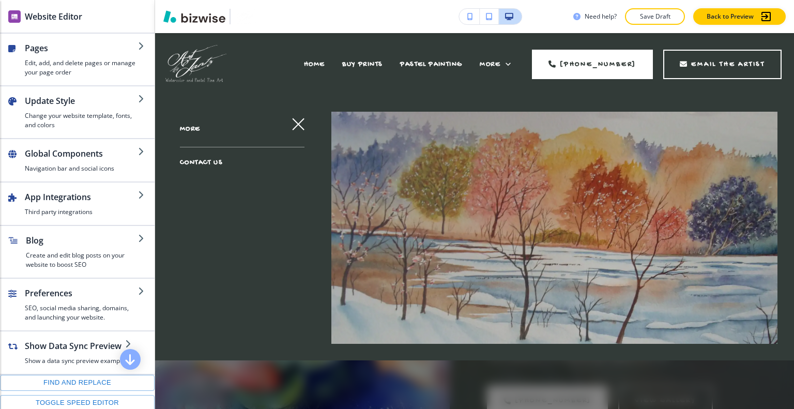
click at [217, 159] on span "CONTACT US" at bounding box center [201, 162] width 43 height 9
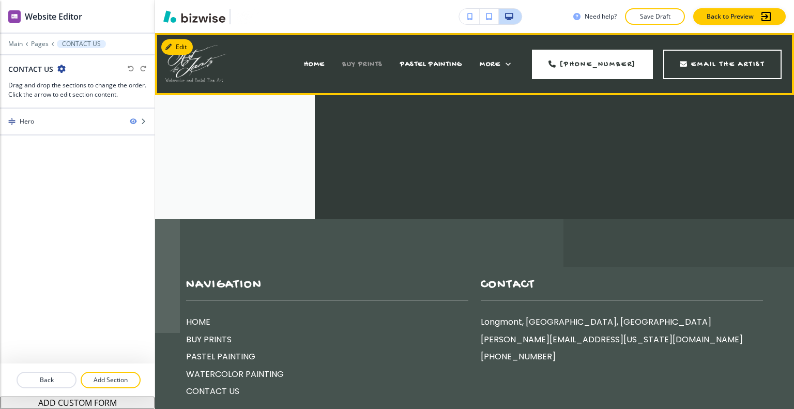
click at [381, 64] on span "BUY PRINTS" at bounding box center [362, 64] width 40 height 9
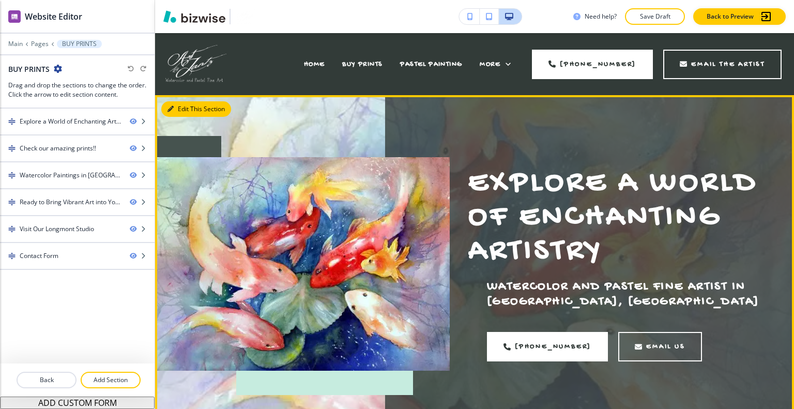
click at [186, 106] on button "Edit This Section" at bounding box center [196, 109] width 70 height 16
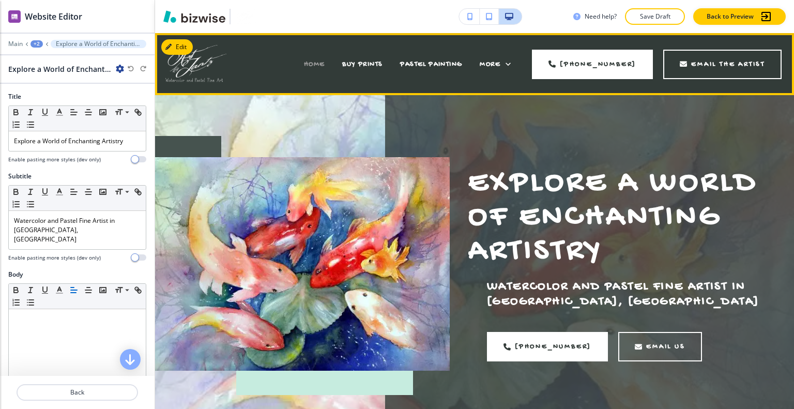
click at [322, 62] on span "HOME" at bounding box center [314, 64] width 21 height 9
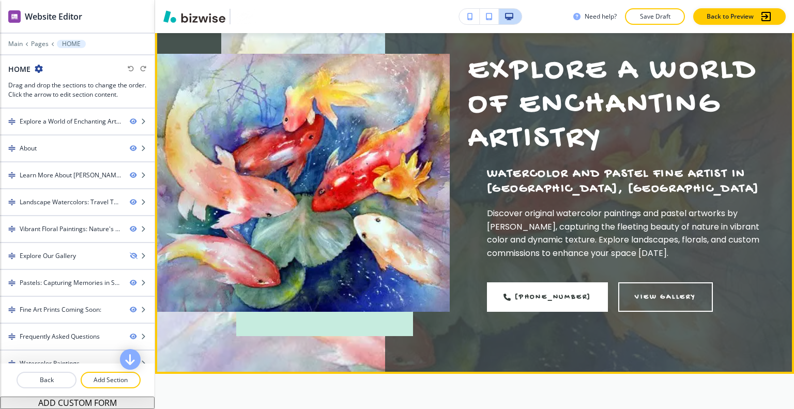
scroll to position [52, 0]
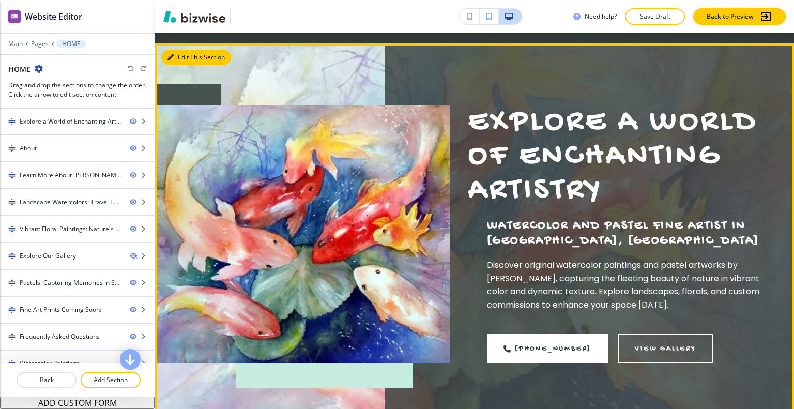
click at [182, 59] on button "Edit This Section" at bounding box center [196, 58] width 70 height 16
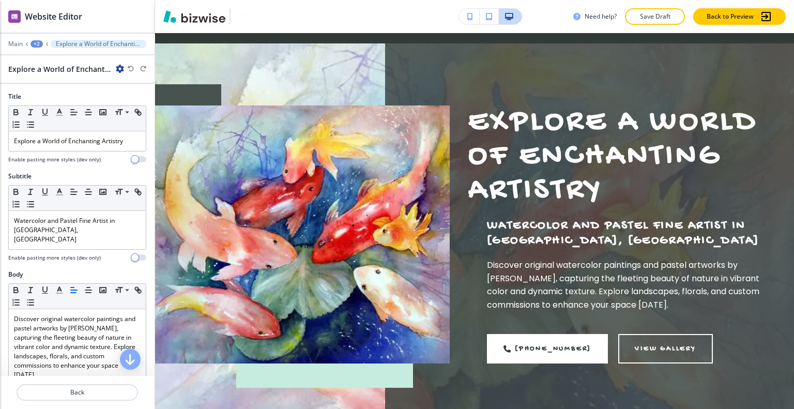
scroll to position [62, 0]
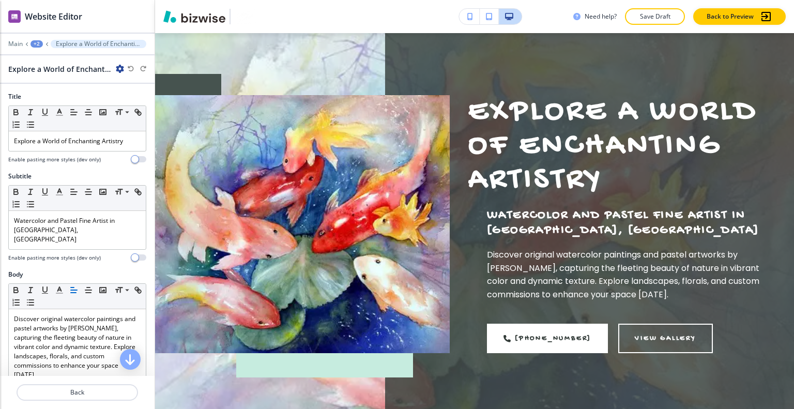
click at [121, 70] on icon "button" at bounding box center [120, 69] width 8 height 8
click at [139, 102] on p "Duplicate Section" at bounding box center [149, 104] width 53 height 9
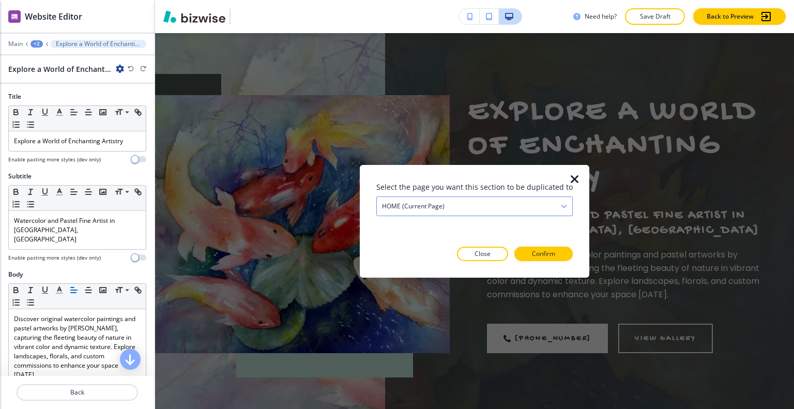
click at [442, 210] on h4 "HOME (current page)" at bounding box center [413, 205] width 63 height 9
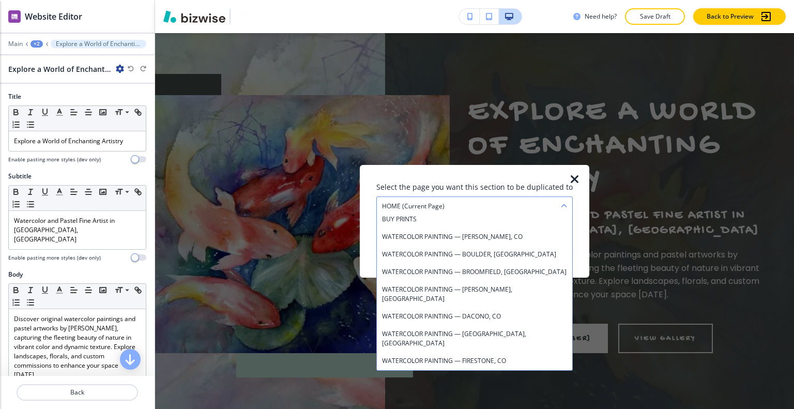
scroll to position [706, 0]
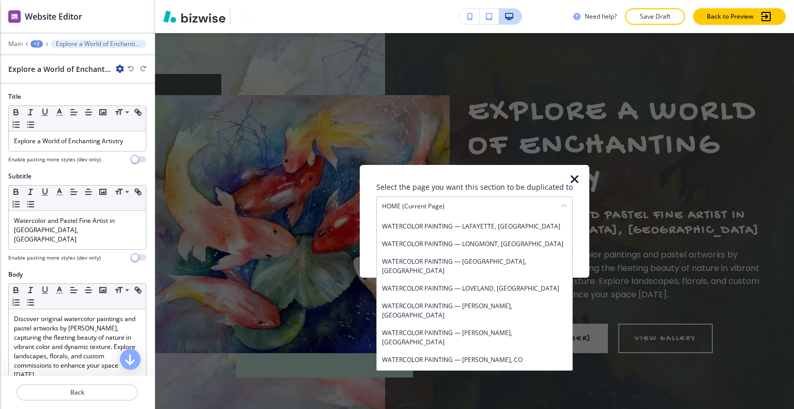
drag, startPoint x: 439, startPoint y: 353, endPoint x: 454, endPoint y: 343, distance: 18.4
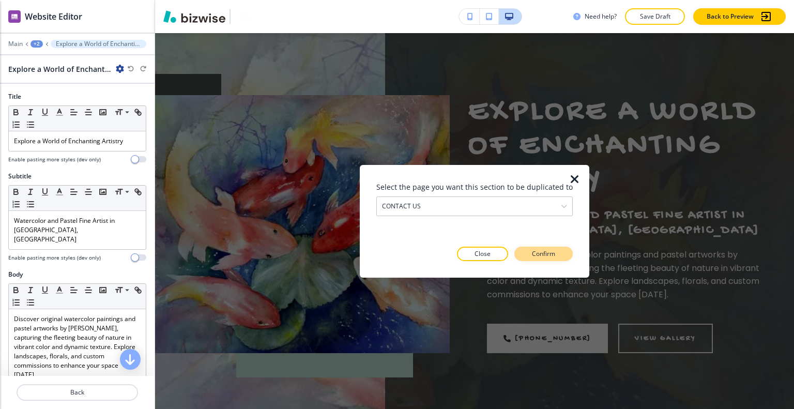
click at [550, 249] on p "Confirm" at bounding box center [543, 253] width 23 height 9
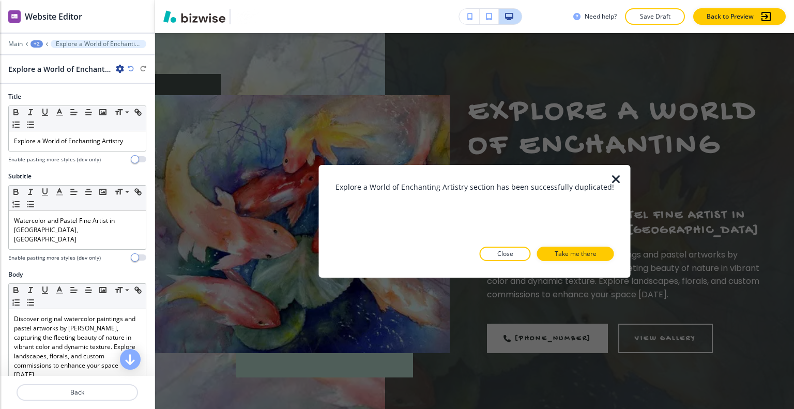
click at [517, 257] on button "Close" at bounding box center [505, 254] width 51 height 14
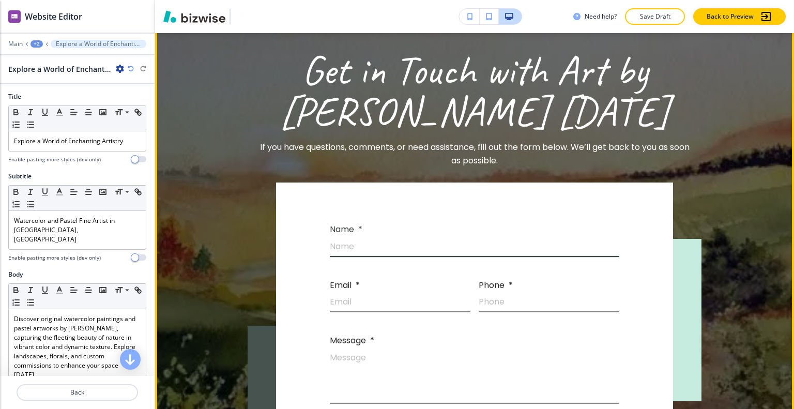
scroll to position [6343, 0]
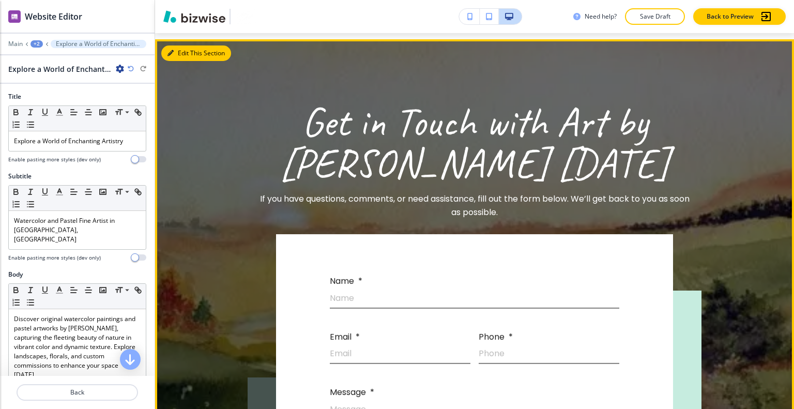
click at [182, 50] on button "Edit This Section" at bounding box center [196, 54] width 70 height 16
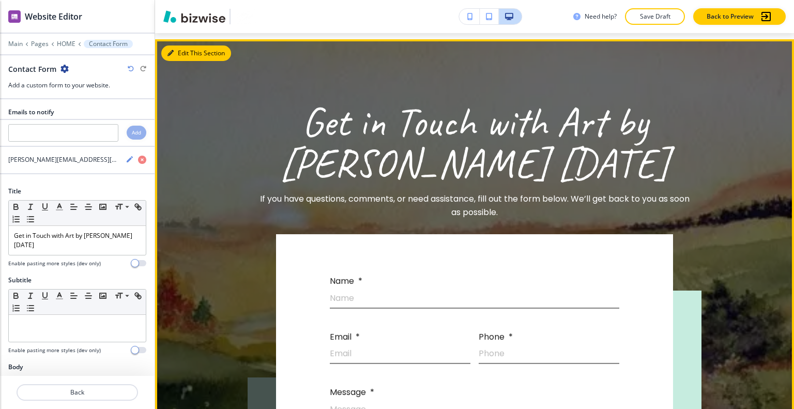
scroll to position [6344, 0]
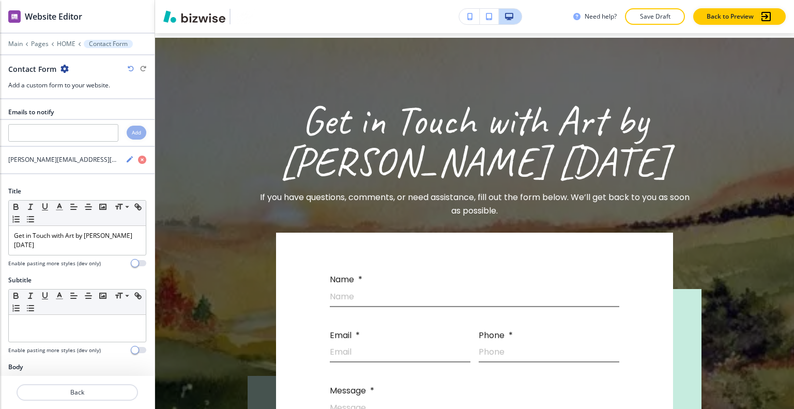
click at [66, 72] on div "Contact Form" at bounding box center [38, 69] width 61 height 11
click at [64, 70] on icon "button" at bounding box center [65, 69] width 8 height 8
click at [85, 100] on p "Duplicate Section" at bounding box center [92, 104] width 53 height 9
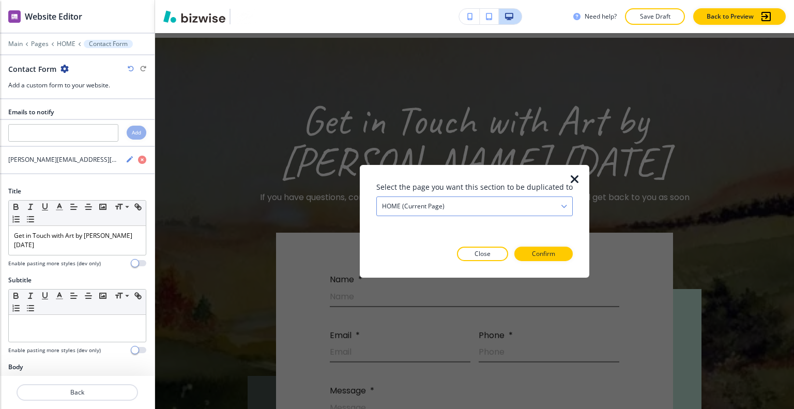
click at [496, 208] on div "HOME (current page)" at bounding box center [475, 206] width 196 height 19
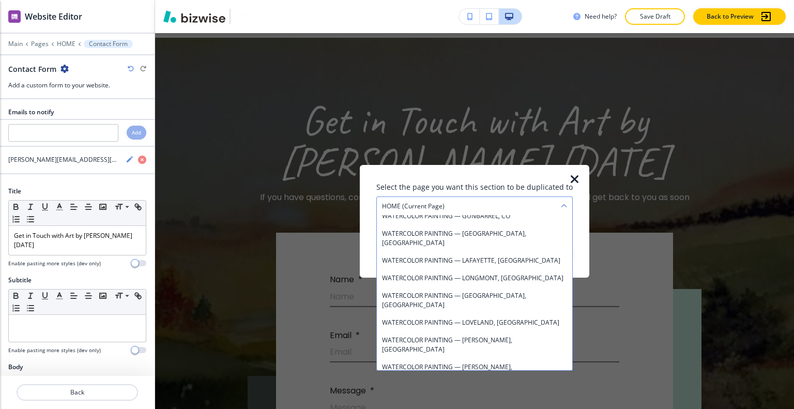
scroll to position [706, 0]
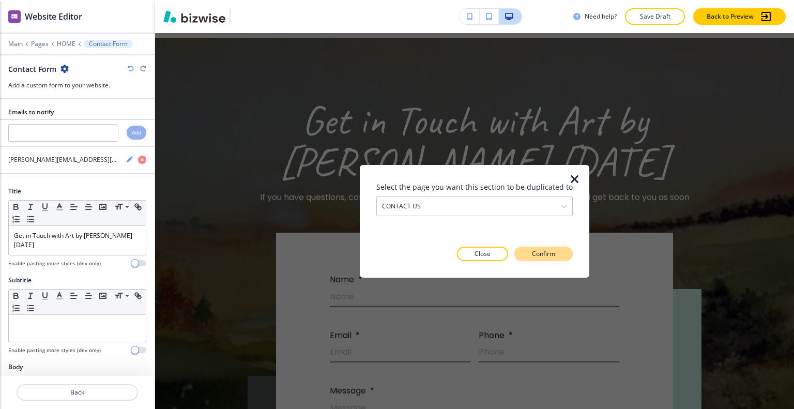
click at [554, 257] on button "Confirm" at bounding box center [544, 254] width 58 height 14
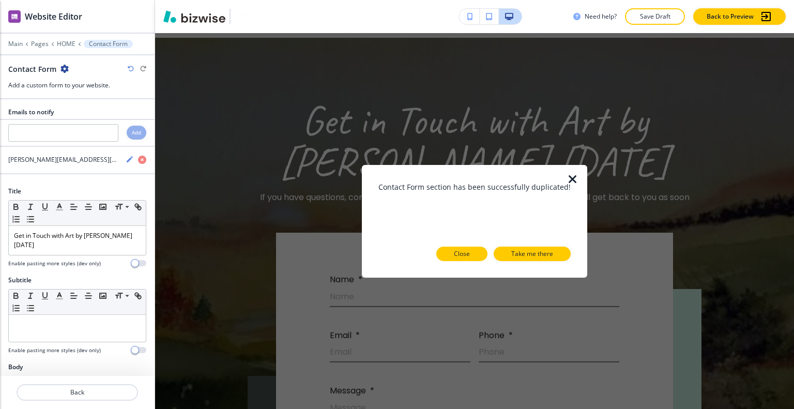
click at [467, 253] on p "Close" at bounding box center [462, 253] width 16 height 9
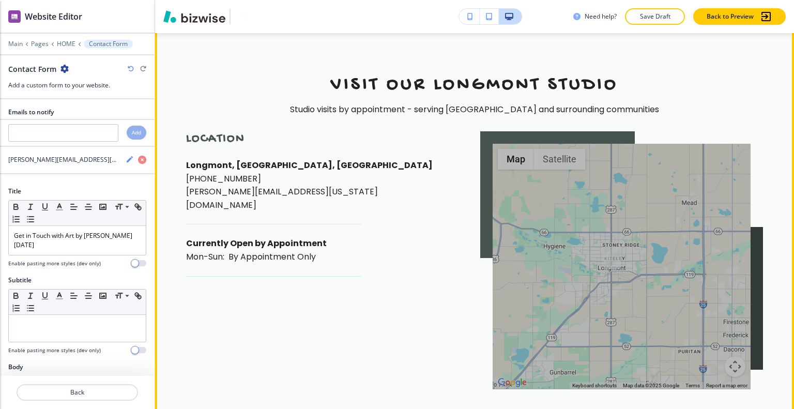
scroll to position [5827, 0]
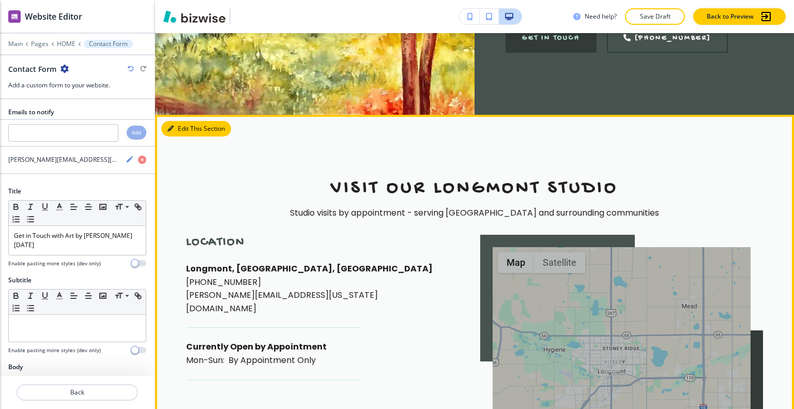
click at [188, 130] on button "Edit This Section" at bounding box center [196, 129] width 70 height 16
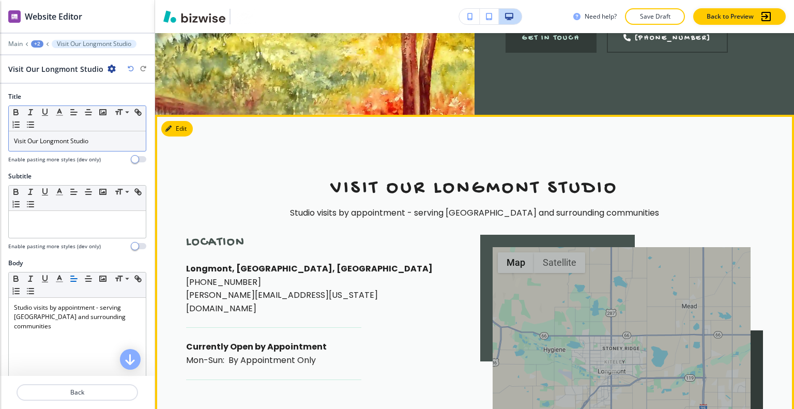
scroll to position [5908, 0]
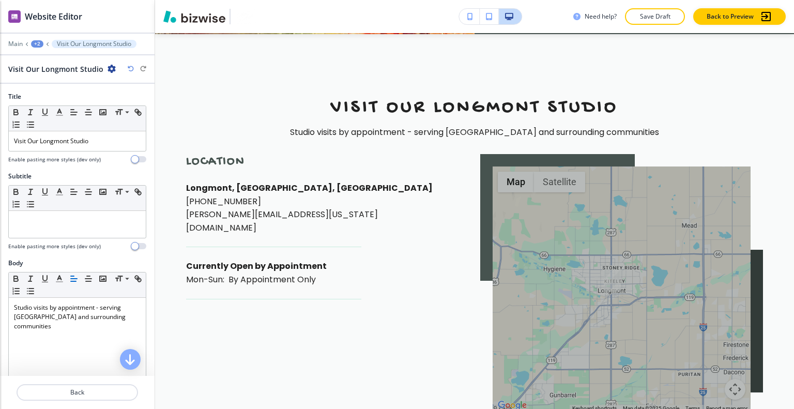
click at [108, 71] on icon "button" at bounding box center [112, 69] width 8 height 8
click at [108, 70] on icon "button" at bounding box center [112, 69] width 8 height 8
click at [139, 109] on p "Duplicate Section" at bounding box center [137, 104] width 53 height 9
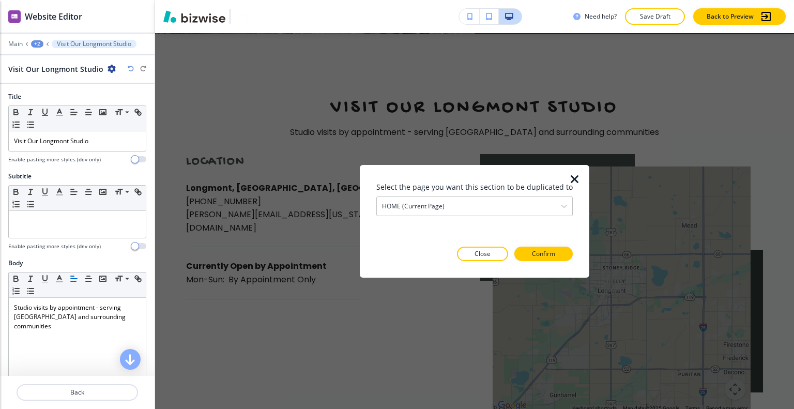
click at [455, 221] on div "Select the page you want this section to be duplicated to HOME (current page) H…" at bounding box center [475, 221] width 197 height 80
click at [452, 209] on div "HOME (current page)" at bounding box center [475, 206] width 196 height 19
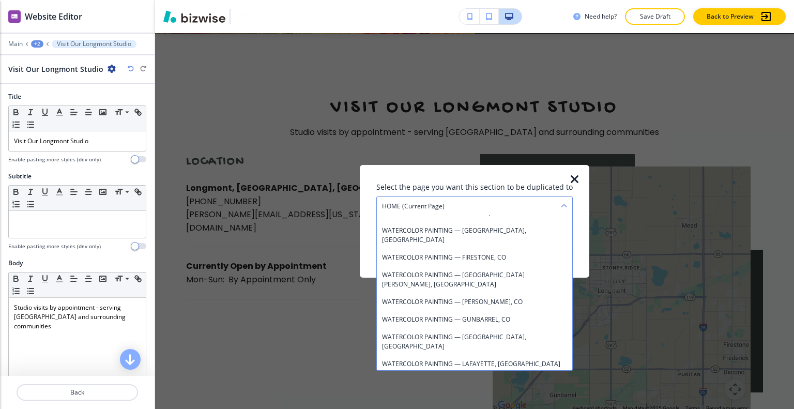
scroll to position [706, 0]
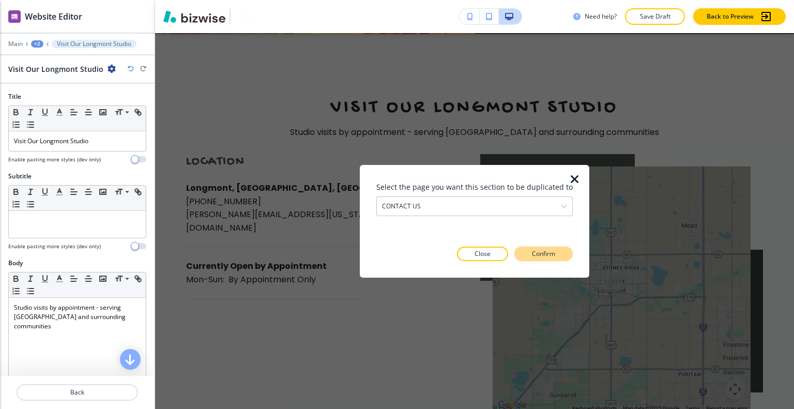
click at [544, 258] on p "Confirm" at bounding box center [543, 253] width 23 height 9
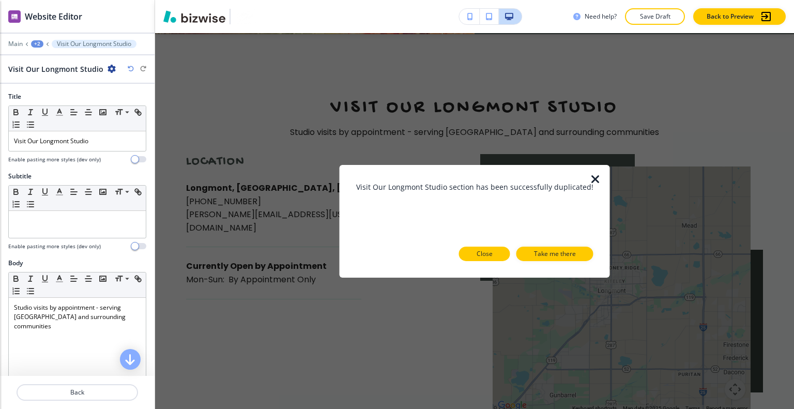
click at [493, 255] on button "Close" at bounding box center [484, 254] width 51 height 14
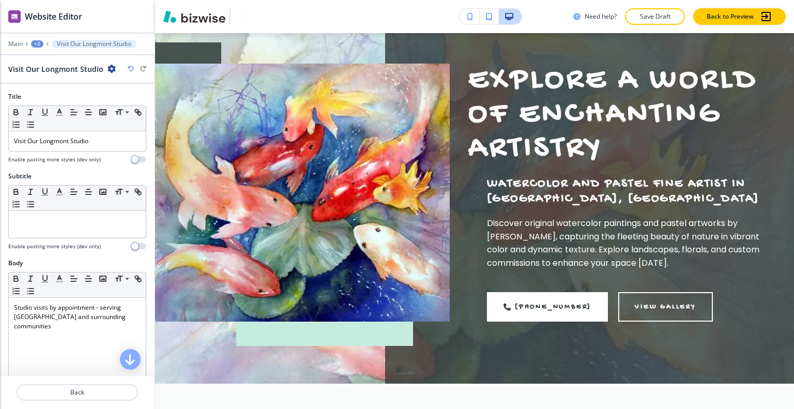
scroll to position [0, 0]
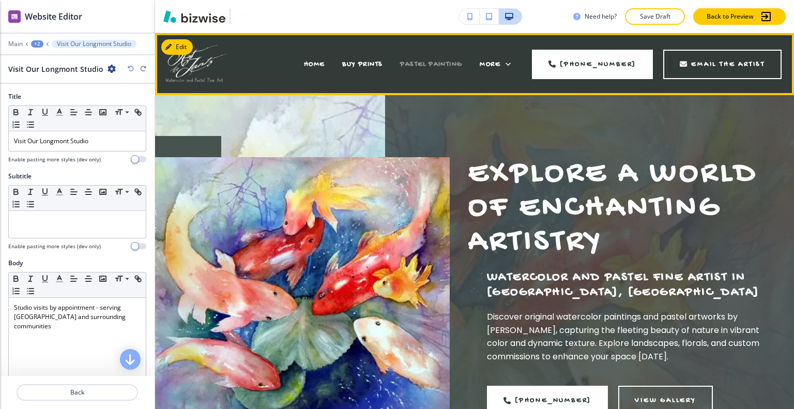
click at [441, 62] on span "PASTEL PAINTING" at bounding box center [431, 64] width 62 height 9
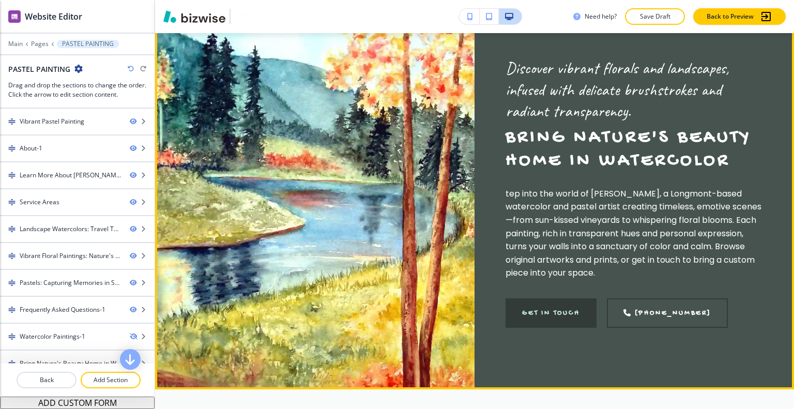
scroll to position [5412, 0]
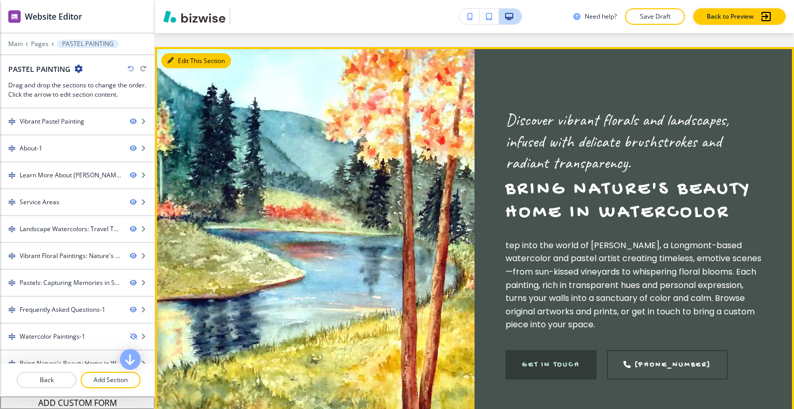
click at [176, 68] on button "Edit This Section" at bounding box center [196, 61] width 70 height 16
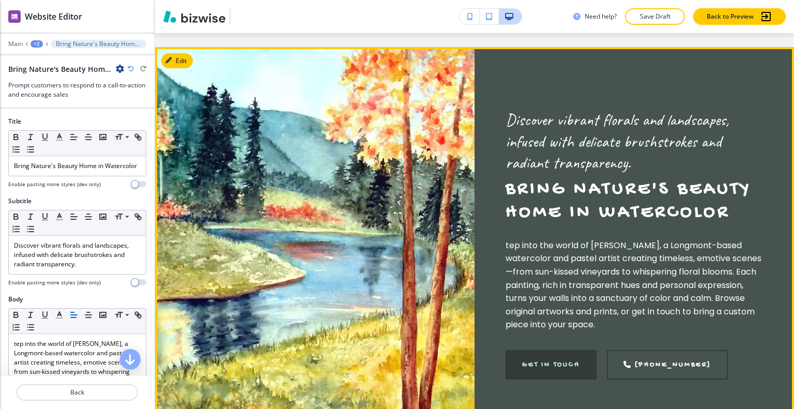
scroll to position [5429, 0]
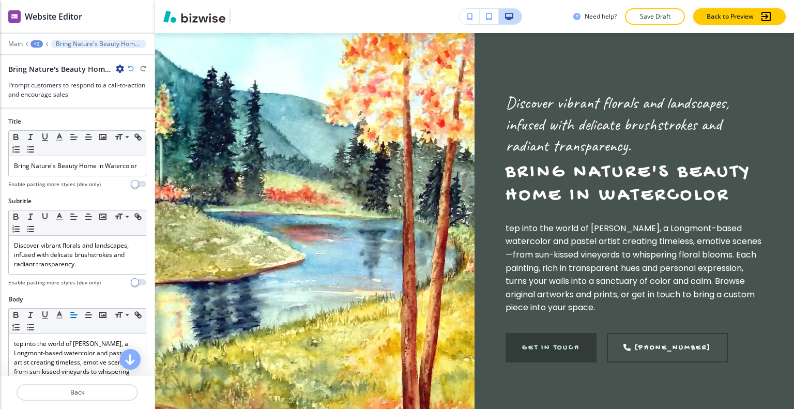
click at [117, 68] on icon "button" at bounding box center [120, 69] width 8 height 8
click at [138, 100] on p "Duplicate Section" at bounding box center [149, 104] width 53 height 9
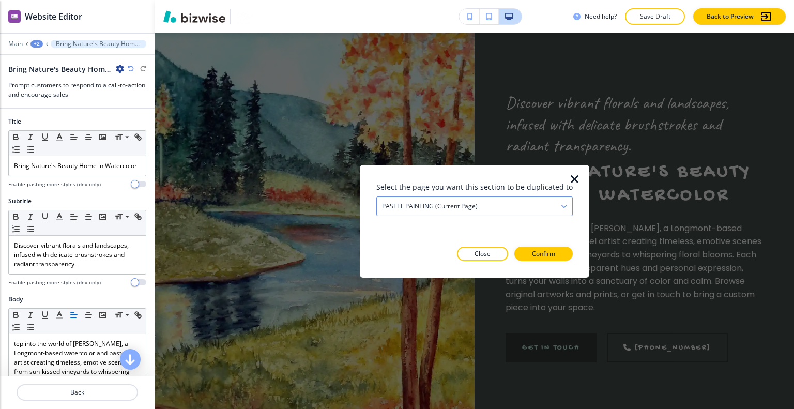
click at [485, 200] on div "PASTEL PAINTING (current page)" at bounding box center [475, 206] width 196 height 19
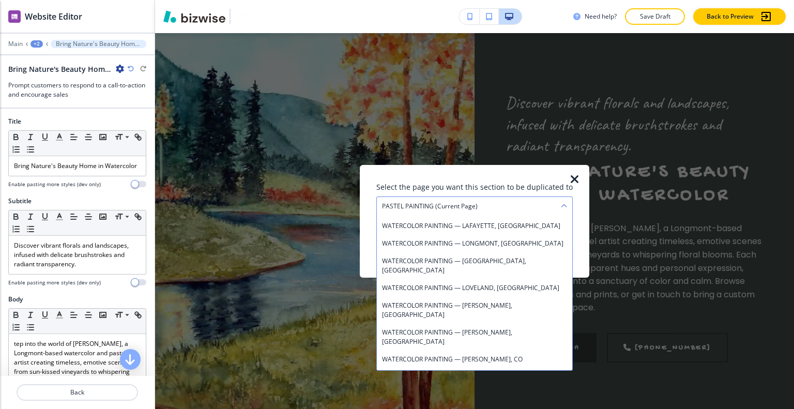
scroll to position [706, 0]
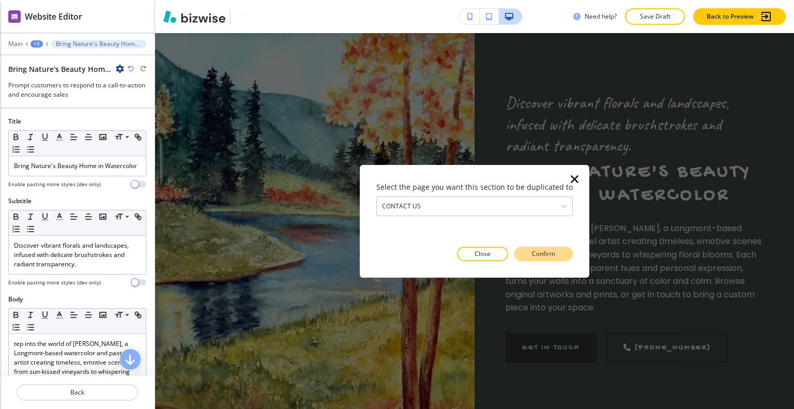
click at [549, 260] on button "Confirm" at bounding box center [544, 254] width 58 height 14
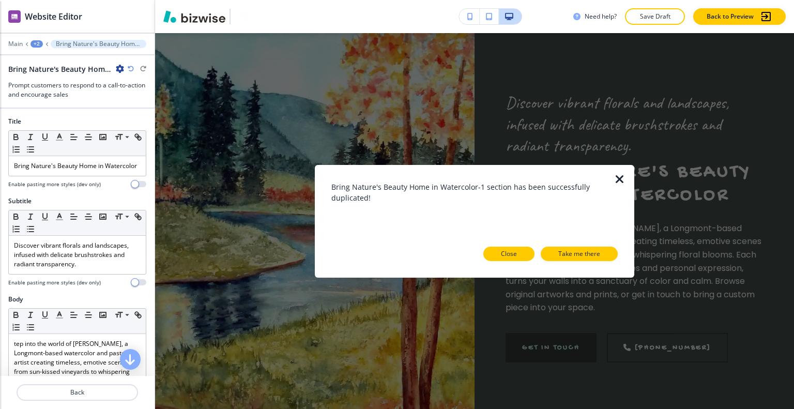
click at [525, 254] on button "Close" at bounding box center [509, 254] width 51 height 14
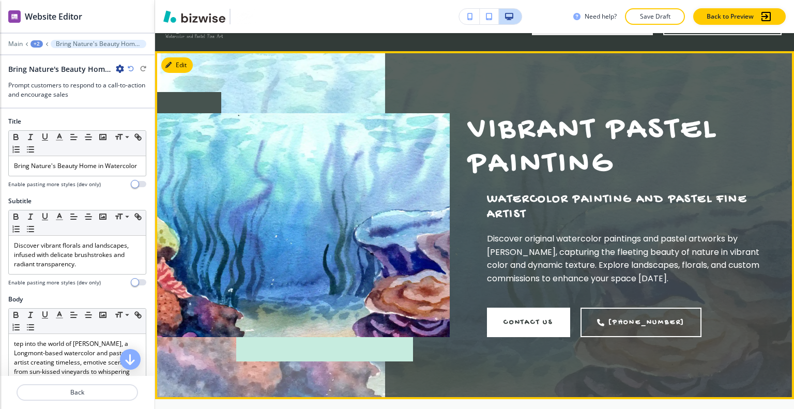
scroll to position [0, 0]
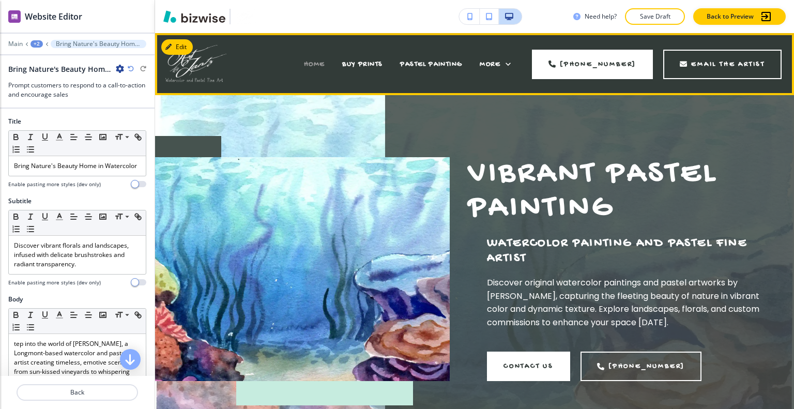
click at [322, 64] on span "HOME" at bounding box center [314, 64] width 21 height 9
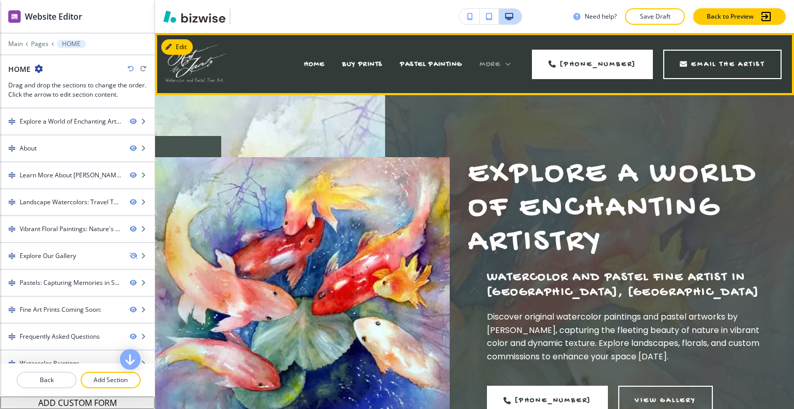
click at [503, 59] on div "More" at bounding box center [495, 64] width 31 height 10
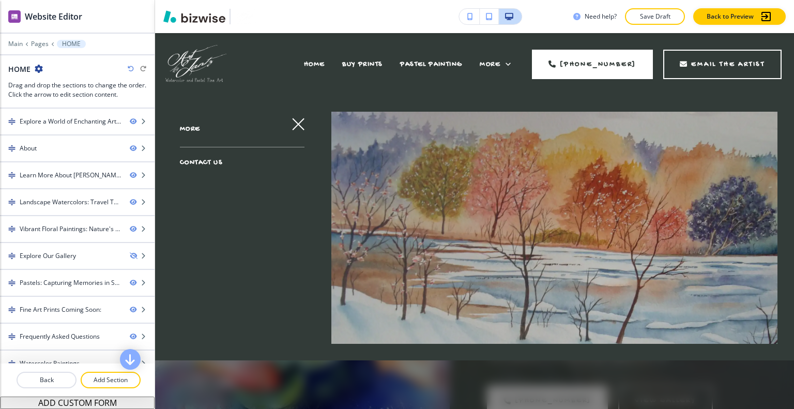
drag, startPoint x: 209, startPoint y: 165, endPoint x: 216, endPoint y: 165, distance: 6.7
click at [209, 165] on span "CONTACT US" at bounding box center [201, 162] width 43 height 9
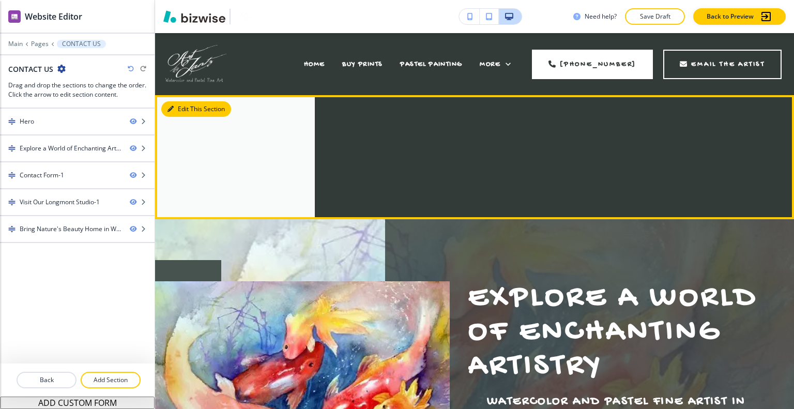
click at [182, 109] on button "Edit This Section" at bounding box center [196, 109] width 70 height 16
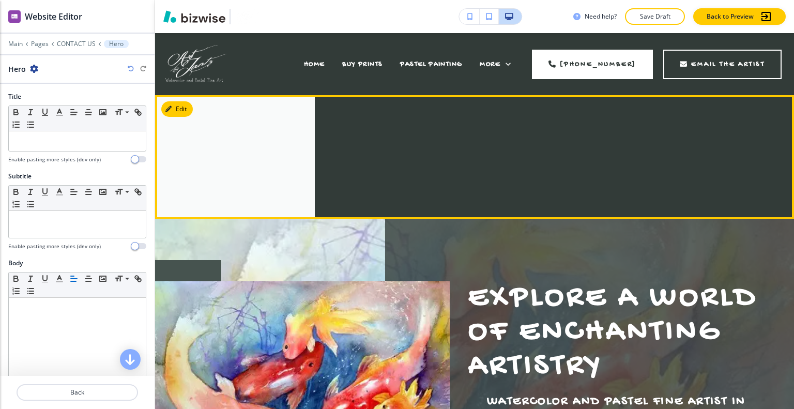
scroll to position [62, 0]
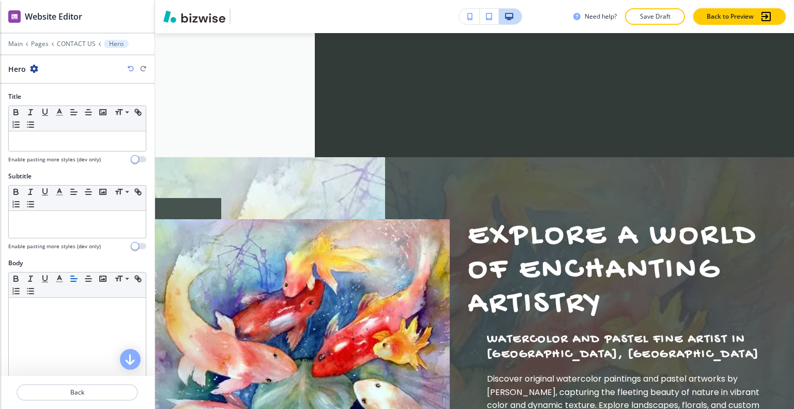
click at [37, 66] on icon "button" at bounding box center [34, 69] width 8 height 8
click at [36, 68] on icon "button" at bounding box center [34, 69] width 8 height 8
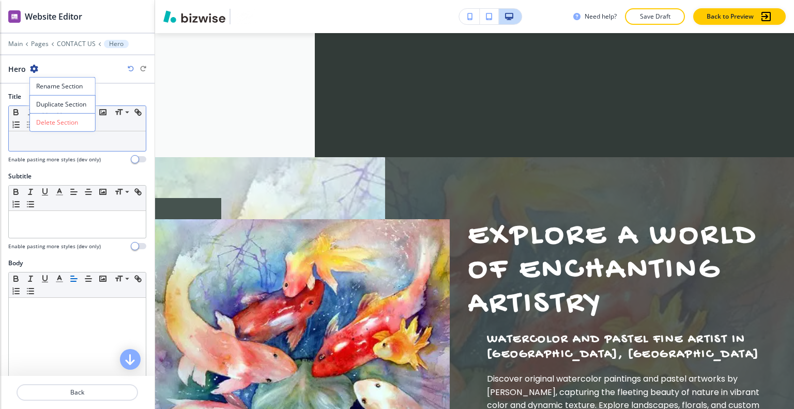
drag, startPoint x: 72, startPoint y: 119, endPoint x: 137, endPoint y: 128, distance: 65.8
click at [72, 119] on p "Delete Section" at bounding box center [62, 122] width 53 height 9
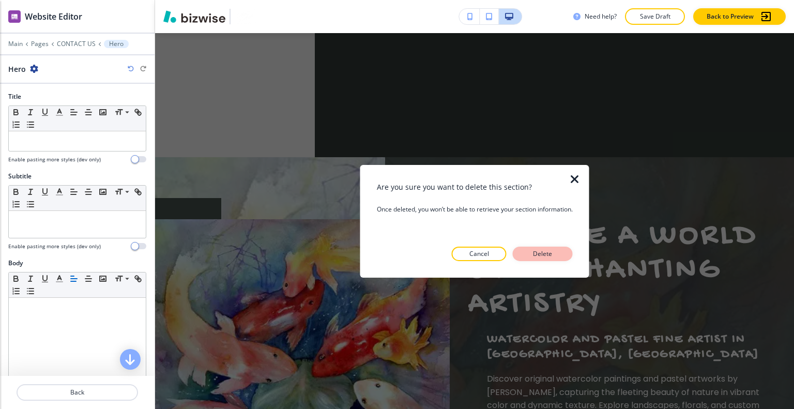
click at [547, 260] on button "Delete" at bounding box center [543, 254] width 60 height 14
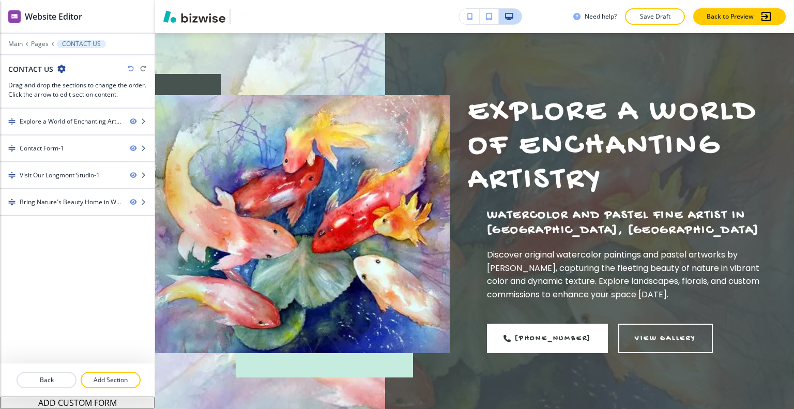
scroll to position [0, 0]
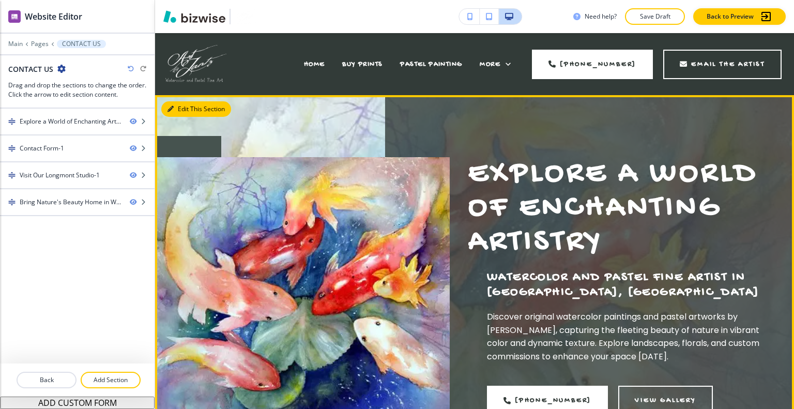
click at [178, 106] on button "Edit This Section" at bounding box center [196, 109] width 70 height 16
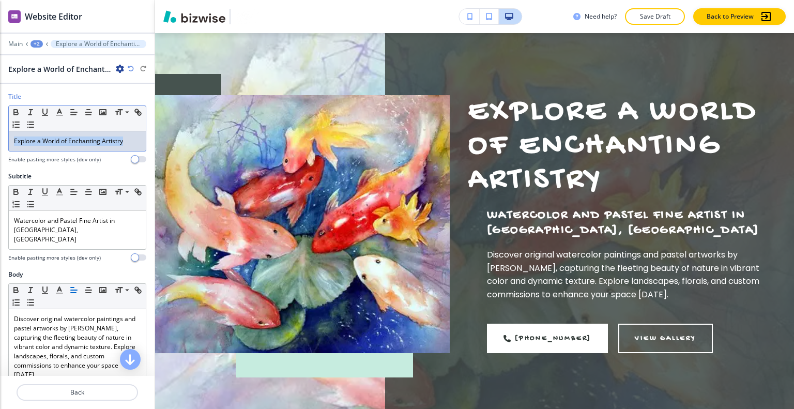
drag, startPoint x: 130, startPoint y: 143, endPoint x: 0, endPoint y: 106, distance: 135.7
click at [0, 106] on div "Title Small Normal Large Huge Explore a World of Enchanting Artistry Enable pas…" at bounding box center [77, 132] width 155 height 80
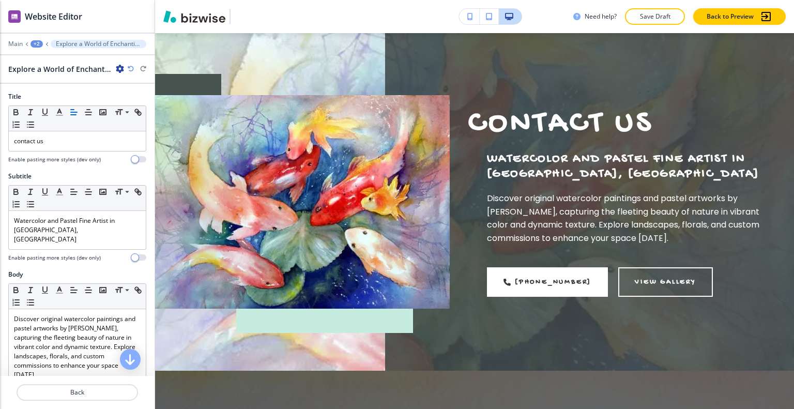
click at [131, 70] on icon "button" at bounding box center [131, 69] width 6 height 6
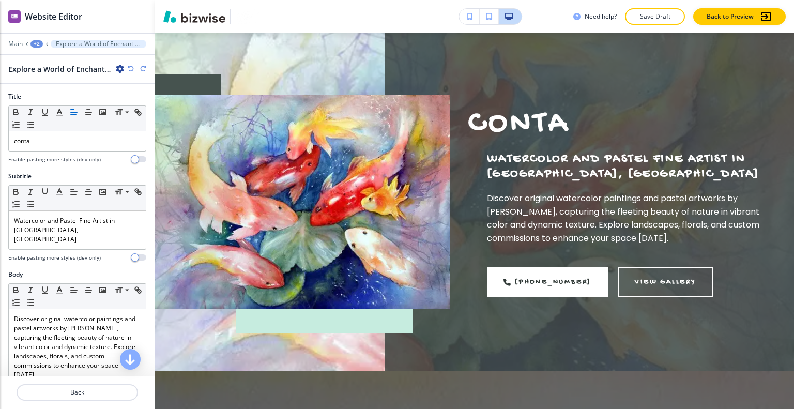
click at [131, 70] on icon "button" at bounding box center [131, 69] width 6 height 6
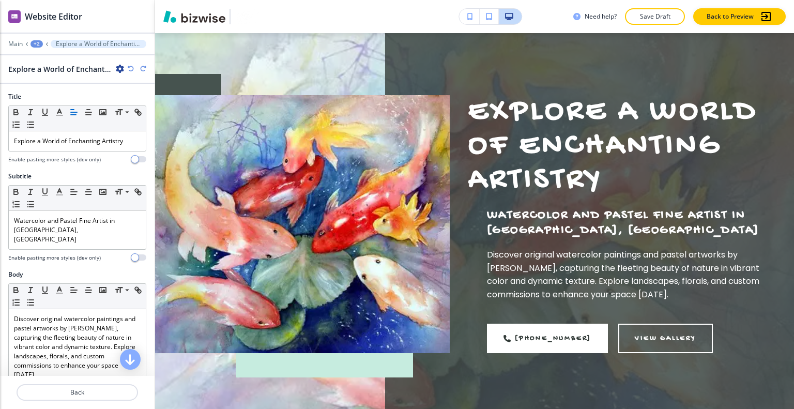
click at [131, 70] on icon "button" at bounding box center [131, 69] width 6 height 6
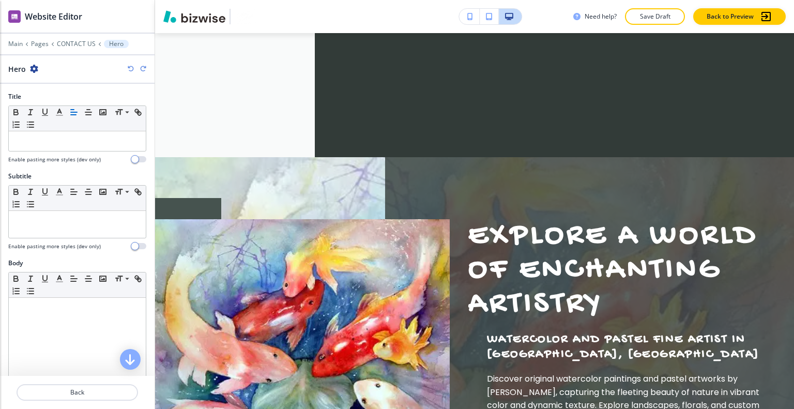
click at [145, 68] on icon "button" at bounding box center [143, 69] width 6 height 6
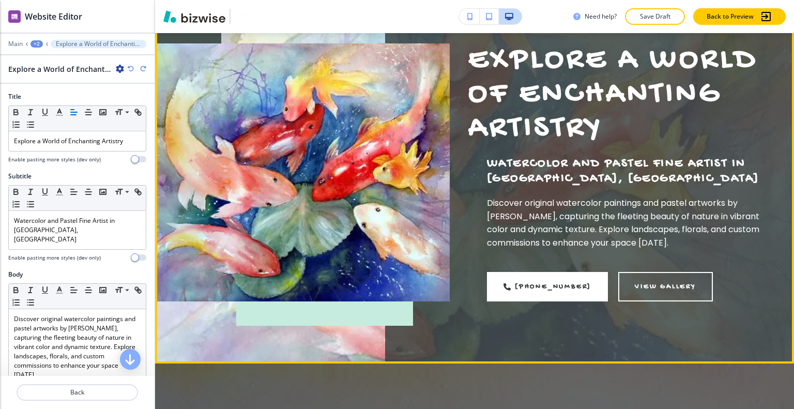
scroll to position [10, 0]
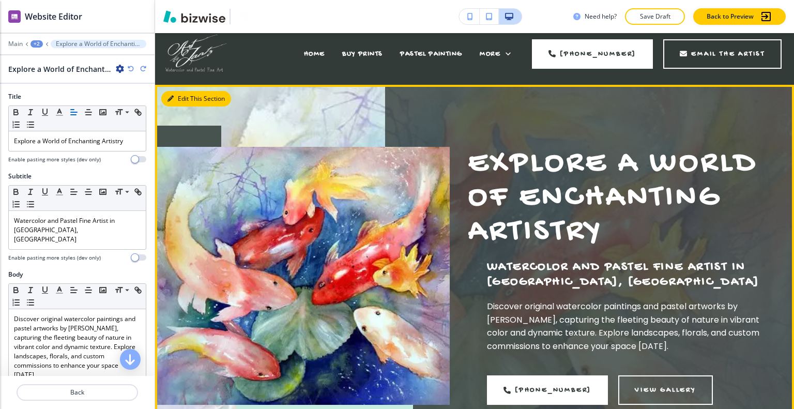
click at [180, 95] on button "Edit This Section" at bounding box center [196, 99] width 70 height 16
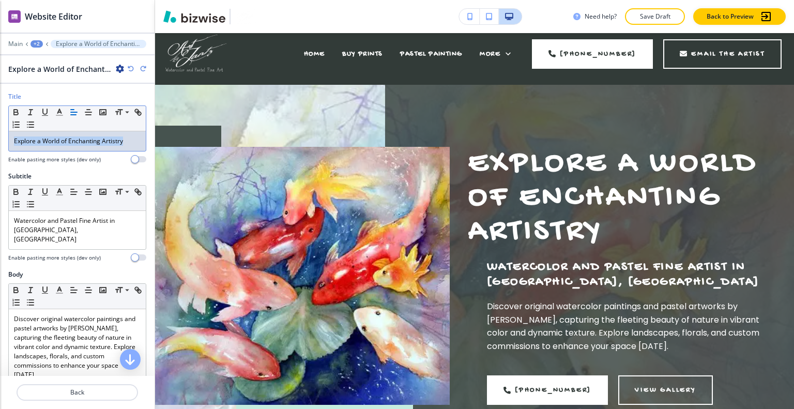
drag, startPoint x: 140, startPoint y: 142, endPoint x: 77, endPoint y: 125, distance: 65.5
click at [7, 133] on div "Title Small Normal Large Huge Explore a World of Enchanting Artistry Enable pas…" at bounding box center [77, 132] width 155 height 80
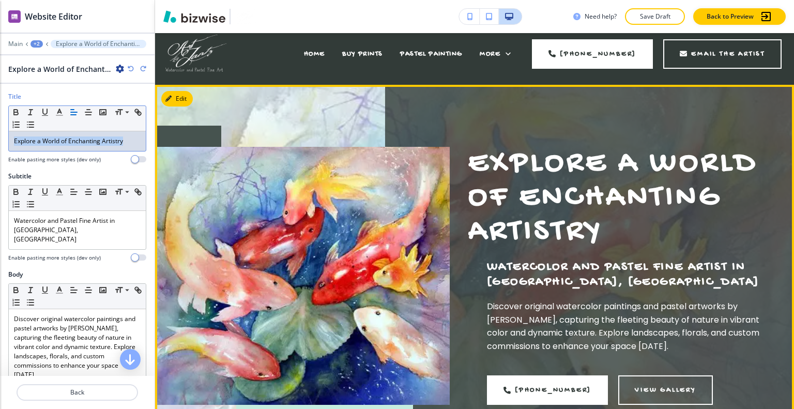
scroll to position [0, 0]
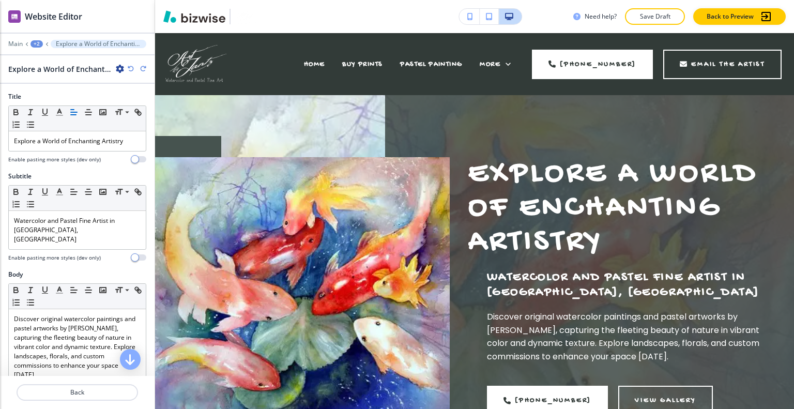
click at [27, 41] on div "Main +2 Explore a World of Enchanting Artistry-1" at bounding box center [77, 44] width 138 height 8
click at [37, 45] on div "+2" at bounding box center [37, 43] width 12 height 7
click at [55, 83] on button "CONTACT US" at bounding box center [64, 78] width 66 height 19
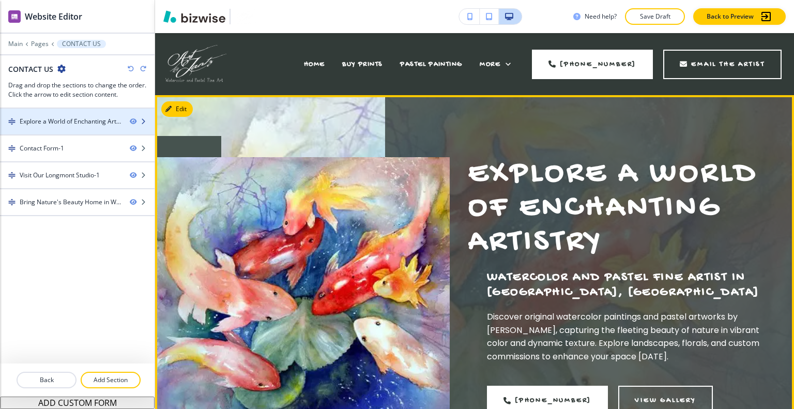
click at [44, 124] on div "Explore a World of Enchanting Artistry-1" at bounding box center [71, 121] width 102 height 9
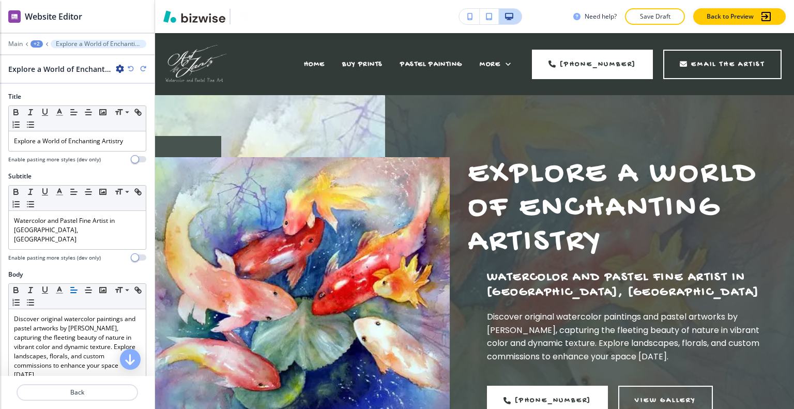
scroll to position [62, 0]
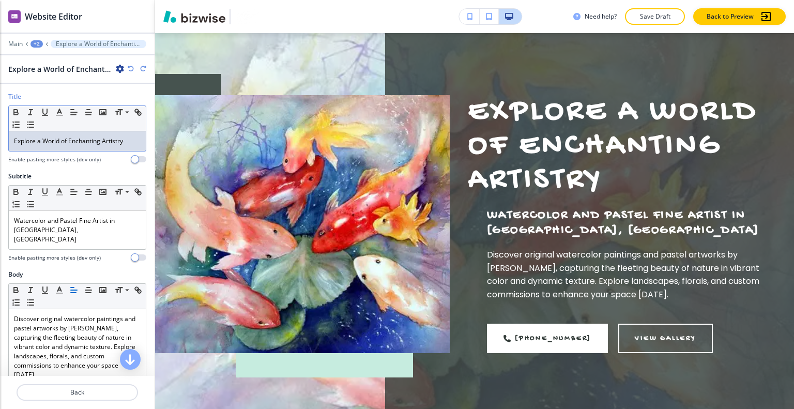
click at [121, 142] on p "Explore a World of Enchanting Artistry" at bounding box center [77, 141] width 127 height 9
drag, startPoint x: 117, startPoint y: 144, endPoint x: 47, endPoint y: 136, distance: 70.8
click at [1, 136] on div "Title Small Normal Large Huge Explore a World of Enchanting Artistry Enable pas…" at bounding box center [77, 132] width 155 height 80
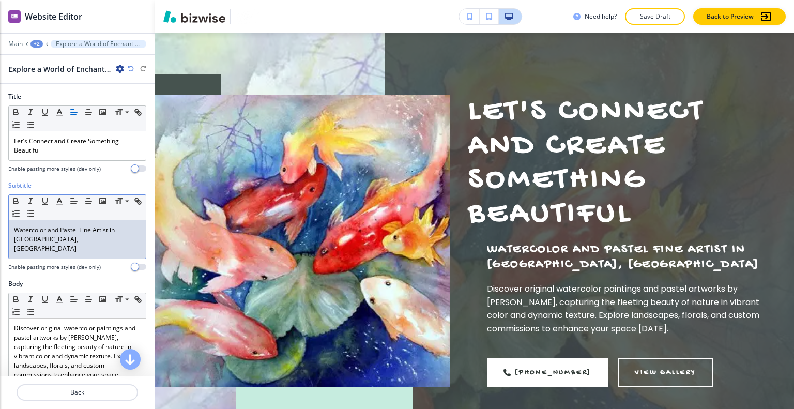
click at [62, 242] on p "Watercolor and Pastel Fine Artist in [GEOGRAPHIC_DATA], [GEOGRAPHIC_DATA]" at bounding box center [77, 239] width 127 height 28
drag, startPoint x: 70, startPoint y: 241, endPoint x: 34, endPoint y: 233, distance: 36.5
click at [4, 222] on div "Subtitle Small Normal Large Huge Watercolor and Pastel Fine Artist in [GEOGRAPH…" at bounding box center [77, 230] width 155 height 98
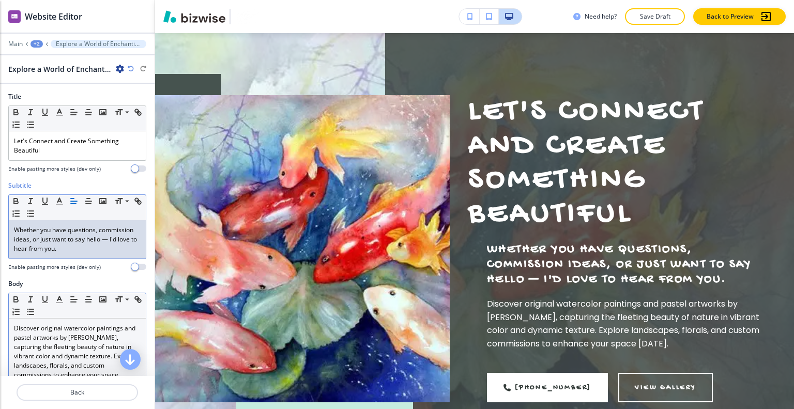
scroll to position [52, 0]
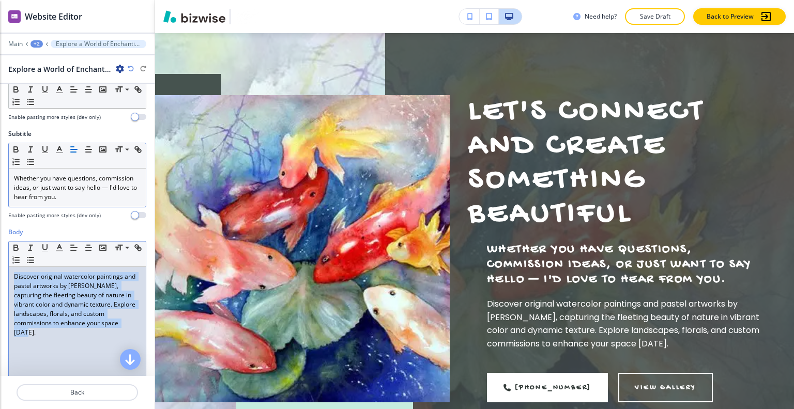
drag, startPoint x: 78, startPoint y: 338, endPoint x: 34, endPoint y: 283, distance: 70.4
click at [8, 267] on div "Small Normal Large Huge Discover original watercolor paintings and pastel artwo…" at bounding box center [77, 321] width 138 height 161
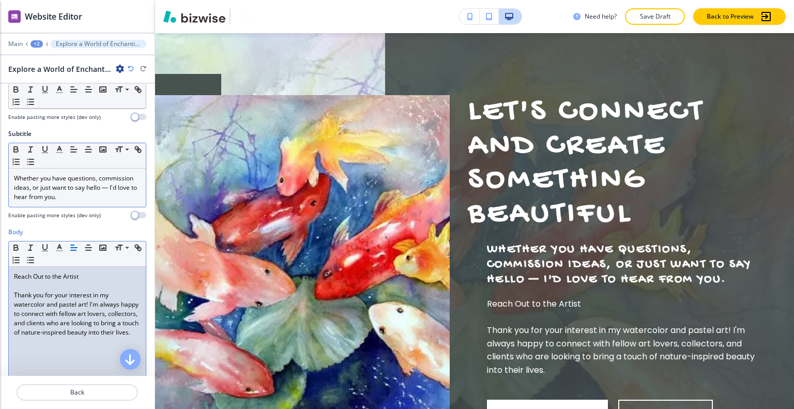
scroll to position [0, 0]
click at [11, 292] on div "Reach Out to the Artist Thank you for your interest in my watercolor and pastel…" at bounding box center [77, 334] width 137 height 134
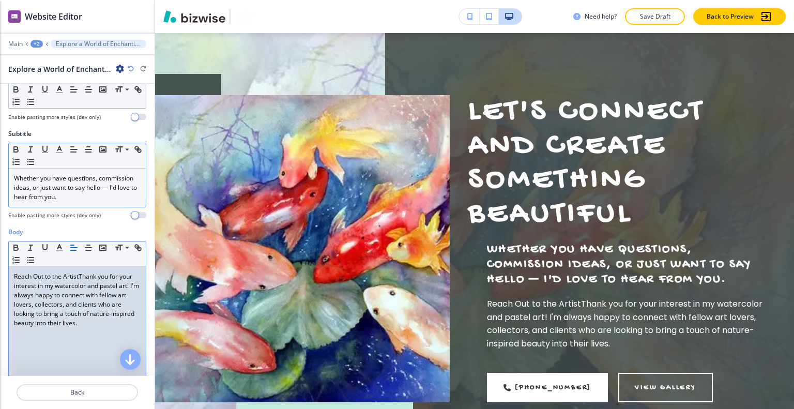
scroll to position [42, 0]
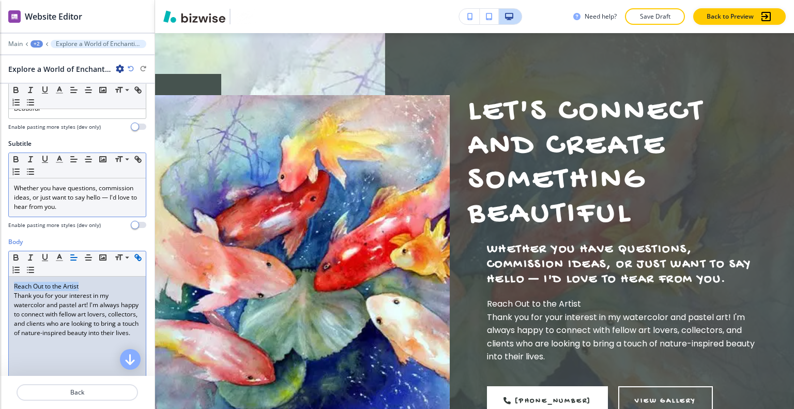
drag, startPoint x: 52, startPoint y: 281, endPoint x: 10, endPoint y: 274, distance: 42.6
click at [2, 275] on div "Body Small Normal Large Huge Reach Out to the Artist Thank you for your interes…" at bounding box center [77, 334] width 155 height 194
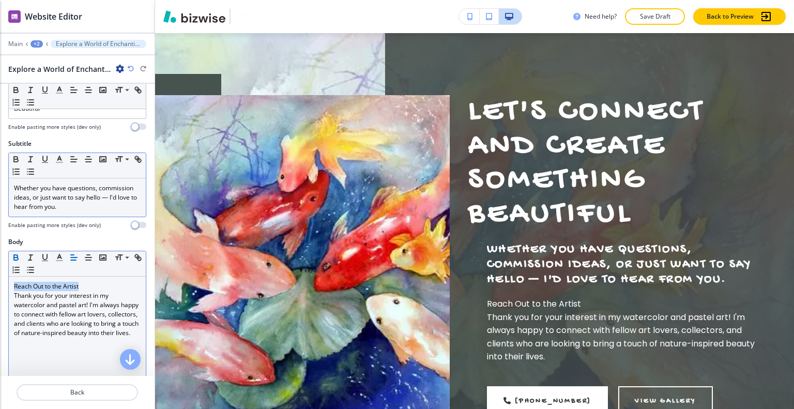
click at [11, 258] on icon "button" at bounding box center [15, 257] width 9 height 9
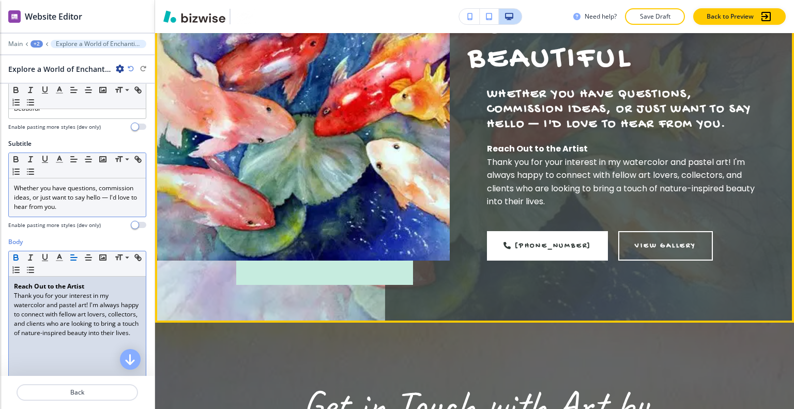
scroll to position [10, 0]
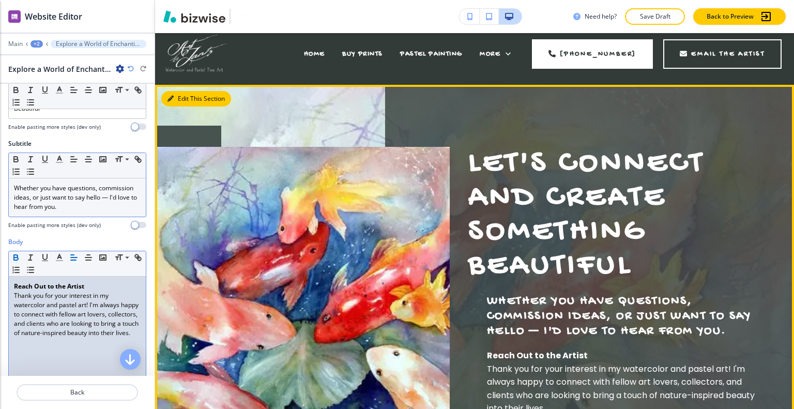
click at [186, 98] on button "Edit This Section" at bounding box center [196, 99] width 70 height 16
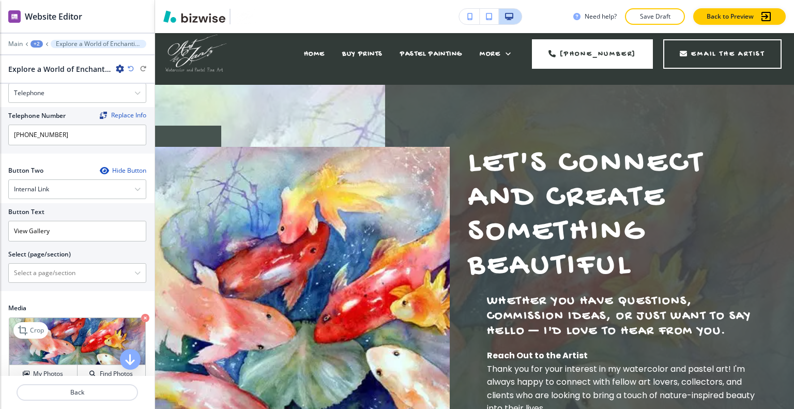
scroll to position [507, 0]
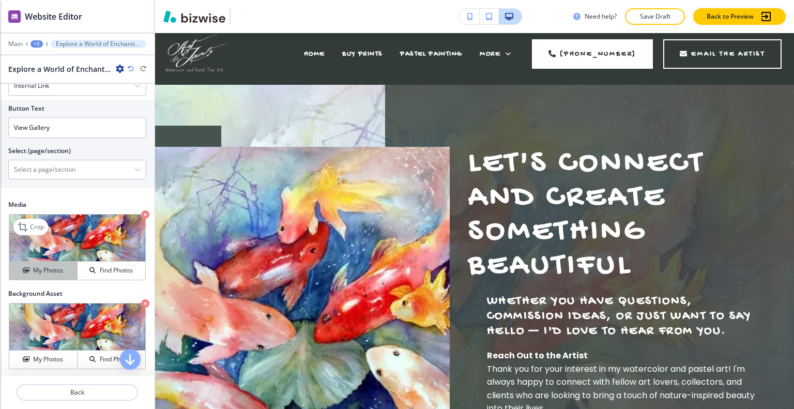
click at [54, 272] on h4 "My Photos" at bounding box center [48, 270] width 30 height 9
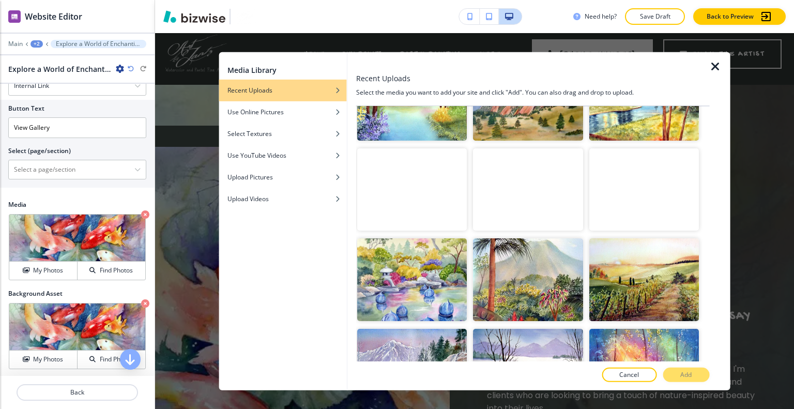
scroll to position [896, 0]
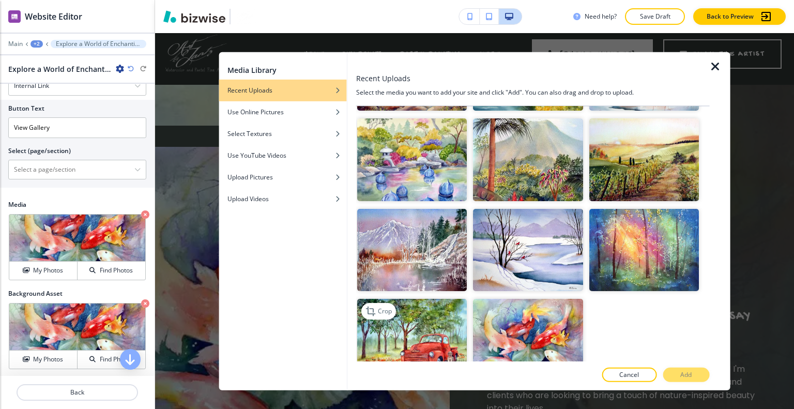
click at [405, 317] on img "button" at bounding box center [412, 340] width 110 height 82
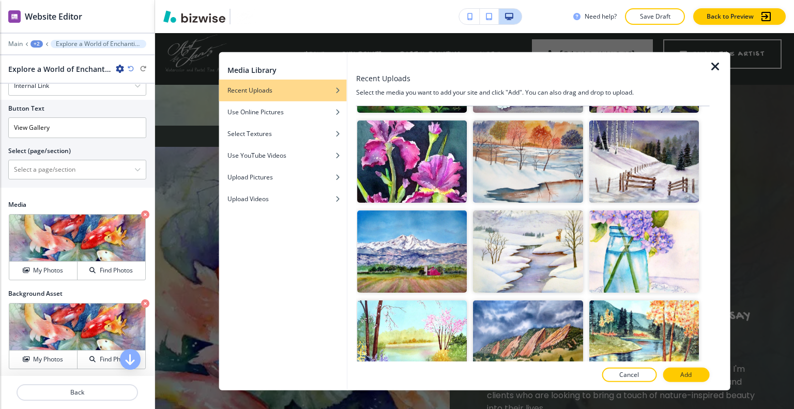
scroll to position [430, 0]
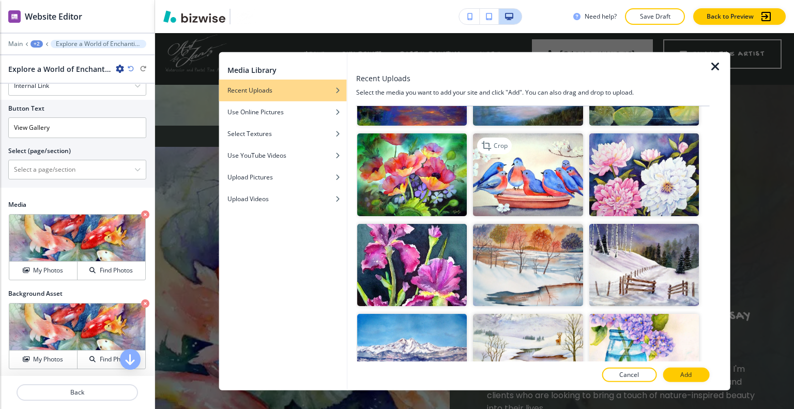
click at [542, 190] on img "button" at bounding box center [528, 174] width 110 height 82
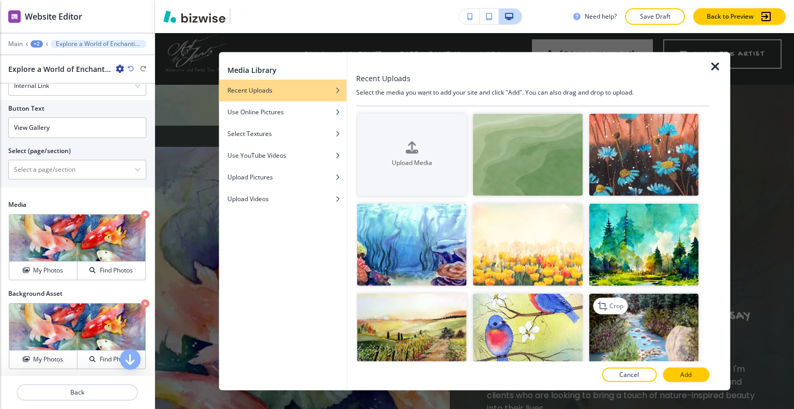
scroll to position [103, 0]
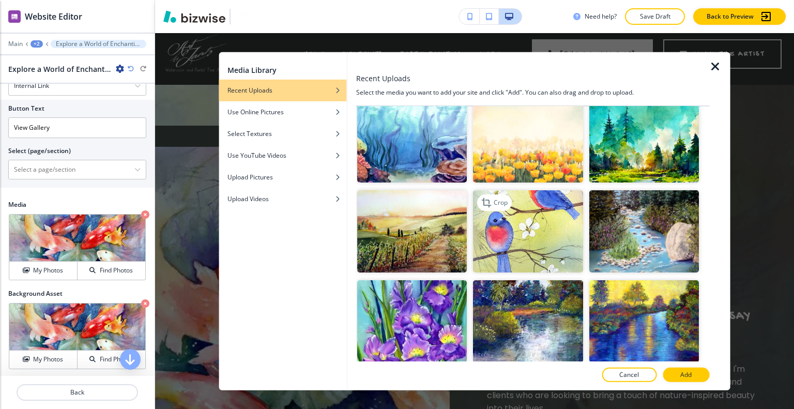
click at [574, 247] on img "button" at bounding box center [528, 231] width 110 height 82
drag, startPoint x: 688, startPoint y: 375, endPoint x: 694, endPoint y: 375, distance: 5.7
click at [690, 376] on p "Add" at bounding box center [686, 374] width 11 height 9
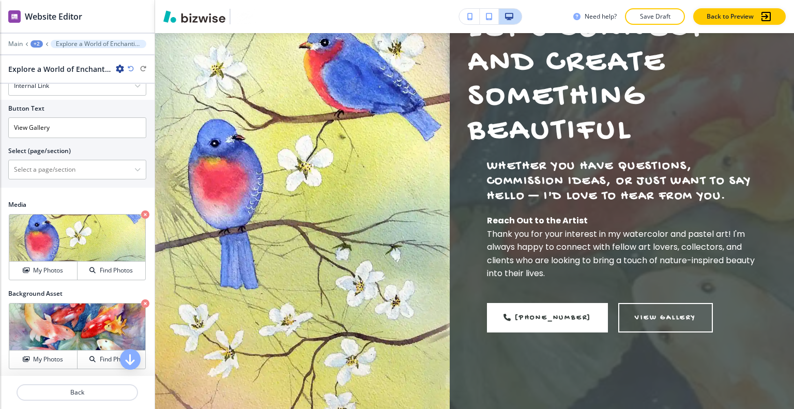
scroll to position [424, 0]
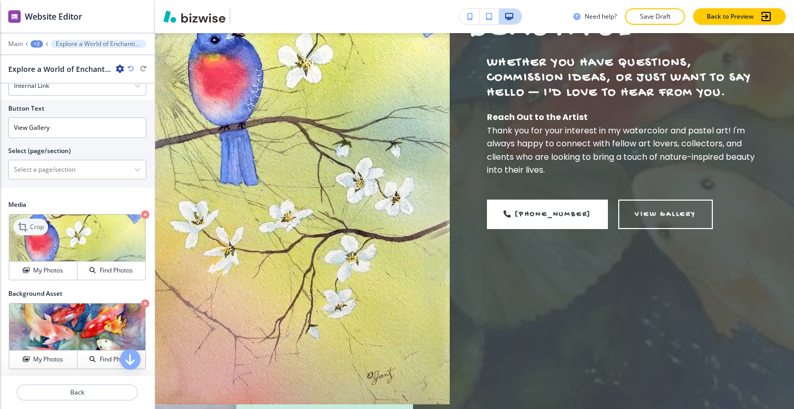
click at [39, 219] on div "Crop" at bounding box center [30, 227] width 35 height 17
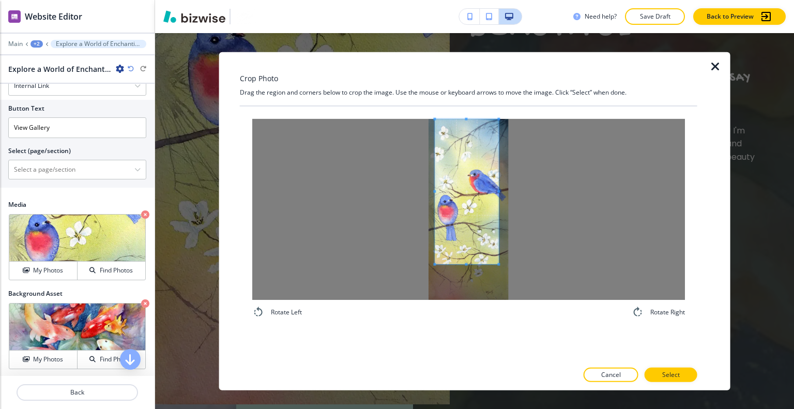
click at [483, 219] on span at bounding box center [467, 191] width 64 height 145
click at [510, 192] on div at bounding box center [468, 208] width 433 height 181
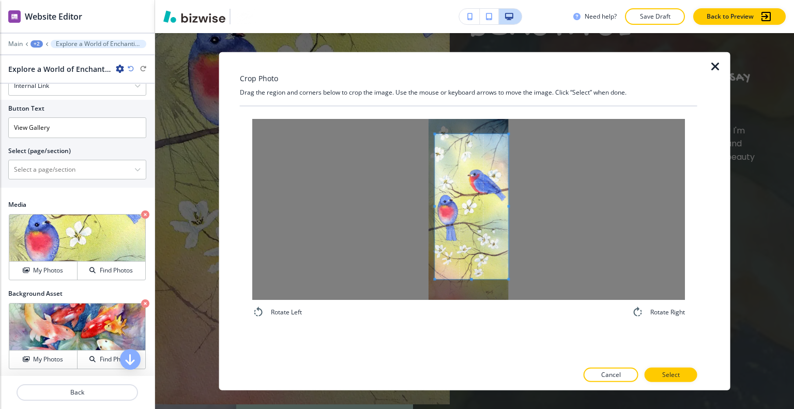
click at [483, 208] on span at bounding box center [471, 206] width 73 height 145
click at [469, 158] on div at bounding box center [471, 218] width 73 height 121
click at [474, 179] on span at bounding box center [471, 196] width 73 height 121
click at [474, 246] on span at bounding box center [471, 246] width 73 height 3
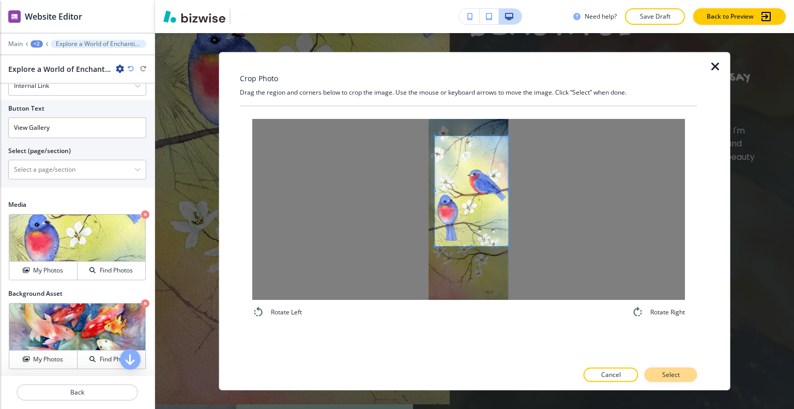
click at [677, 380] on button "Select" at bounding box center [671, 375] width 53 height 14
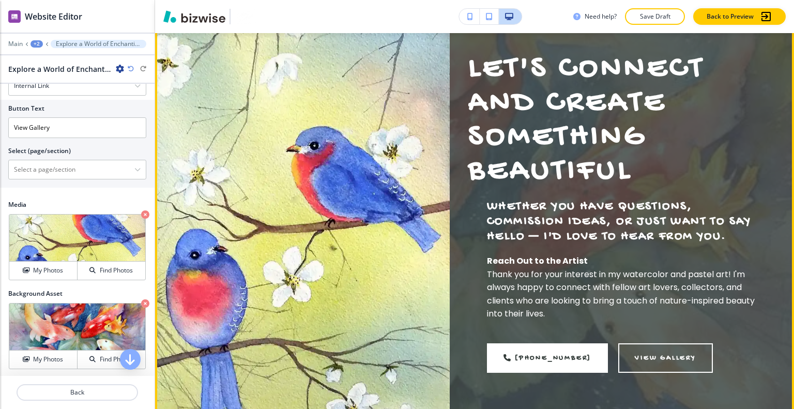
scroll to position [62, 0]
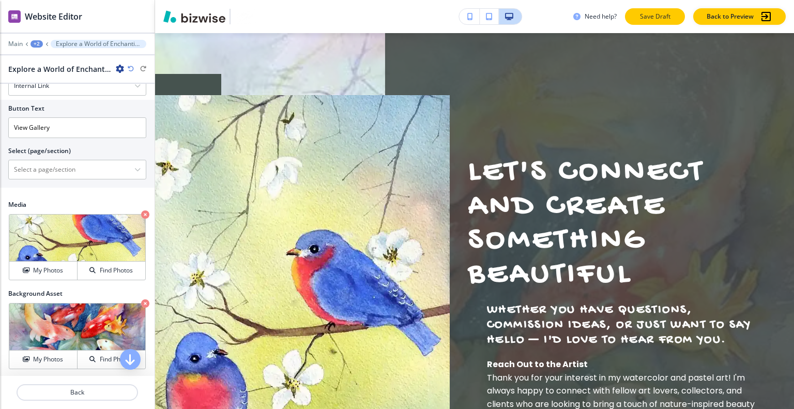
click at [637, 15] on button "Save Draft" at bounding box center [655, 16] width 60 height 17
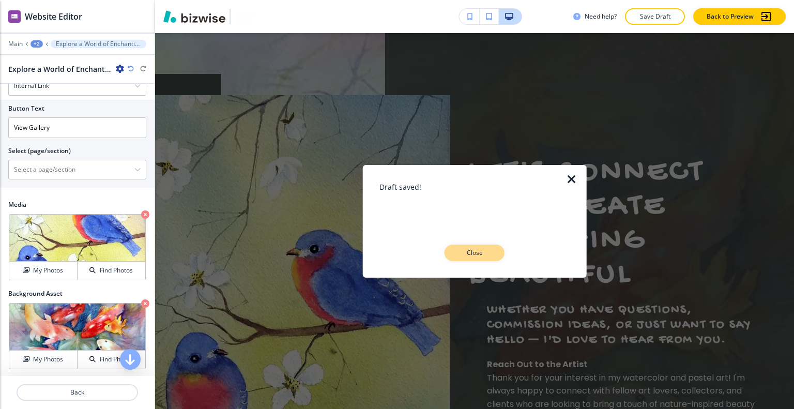
click at [484, 260] on button "Close" at bounding box center [475, 253] width 60 height 17
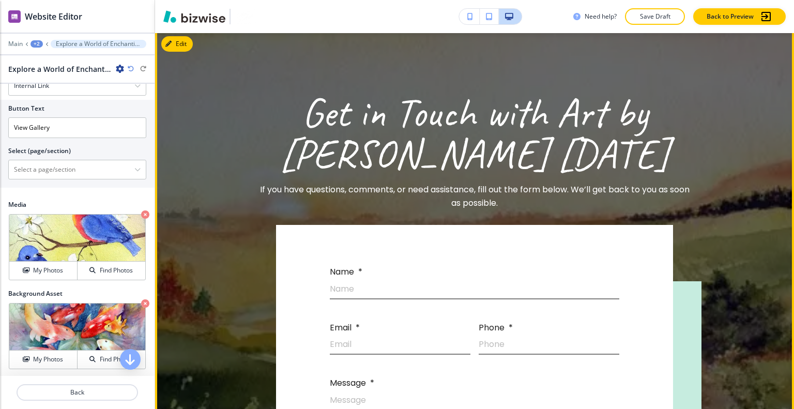
scroll to position [528, 0]
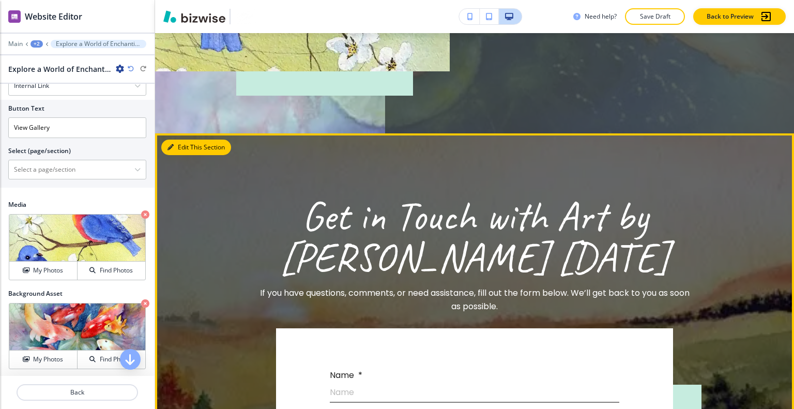
click at [184, 141] on button "Edit This Section" at bounding box center [196, 148] width 70 height 16
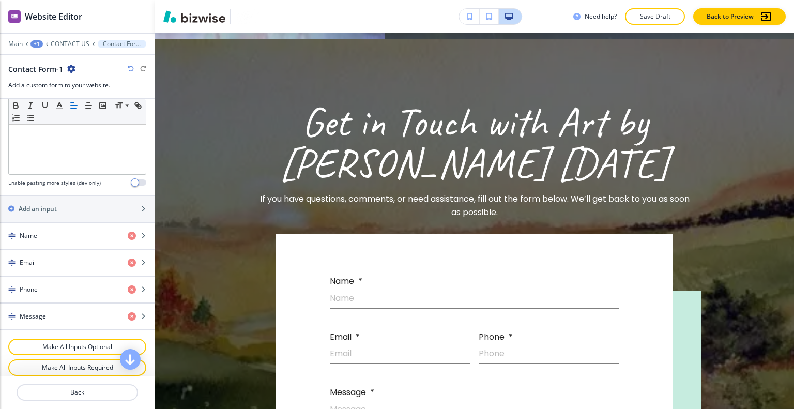
scroll to position [543, 0]
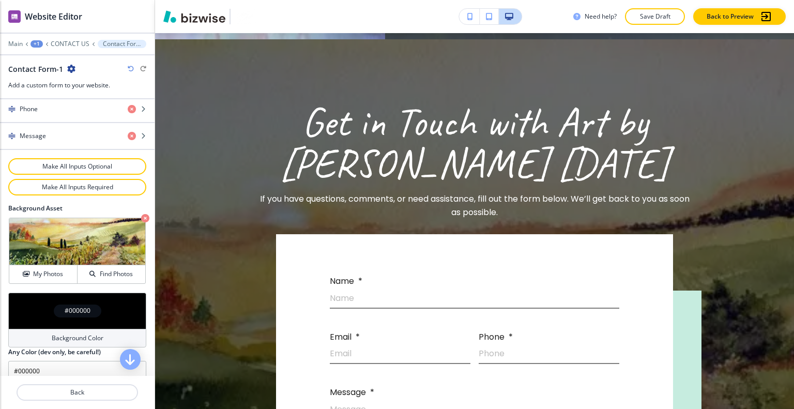
click at [39, 295] on div "#000000" at bounding box center [77, 311] width 138 height 36
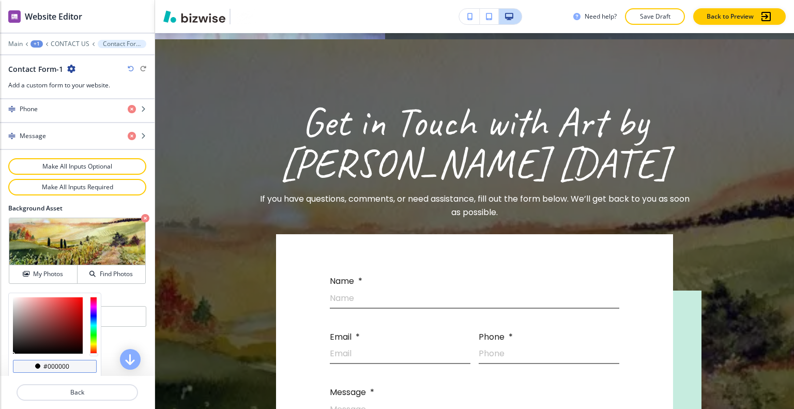
scroll to position [592, 0]
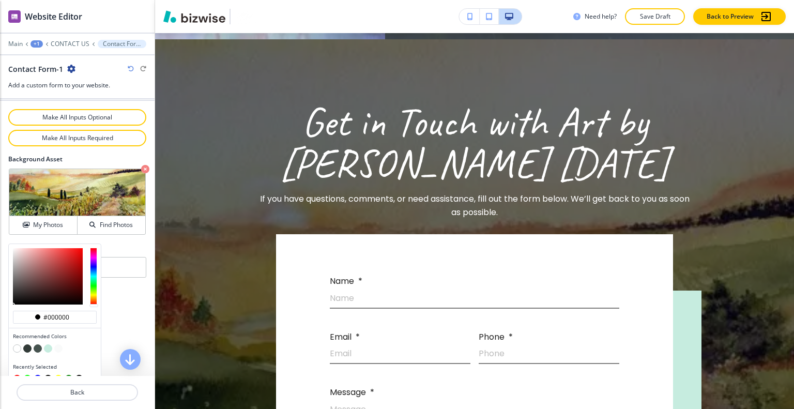
click at [18, 344] on button "button" at bounding box center [17, 348] width 8 height 8
type input "#FFFFFF"
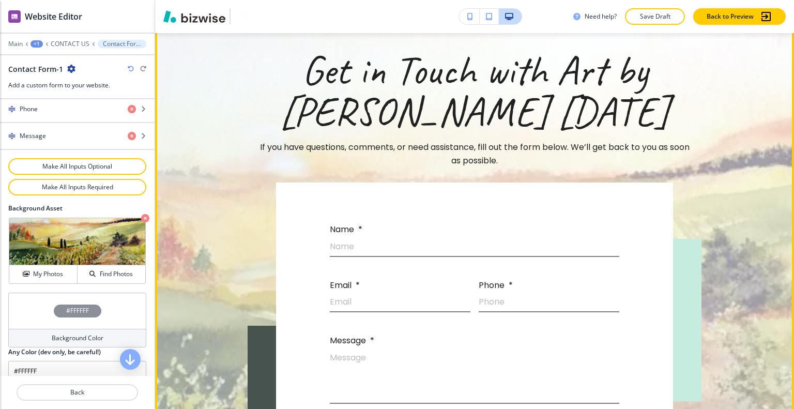
scroll to position [570, 0]
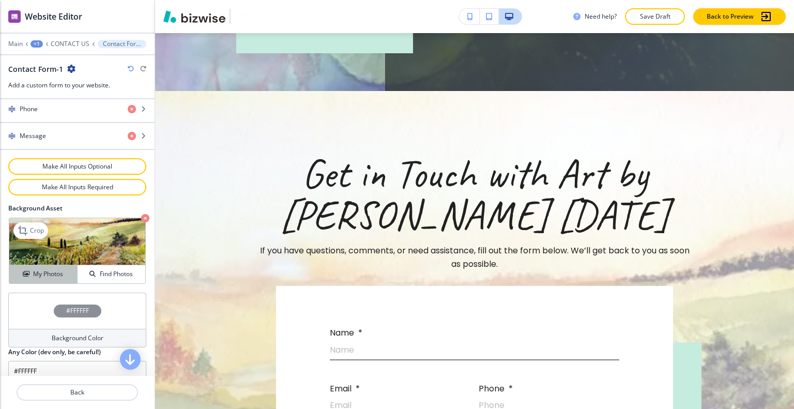
click at [49, 265] on button "My Photos" at bounding box center [43, 274] width 68 height 18
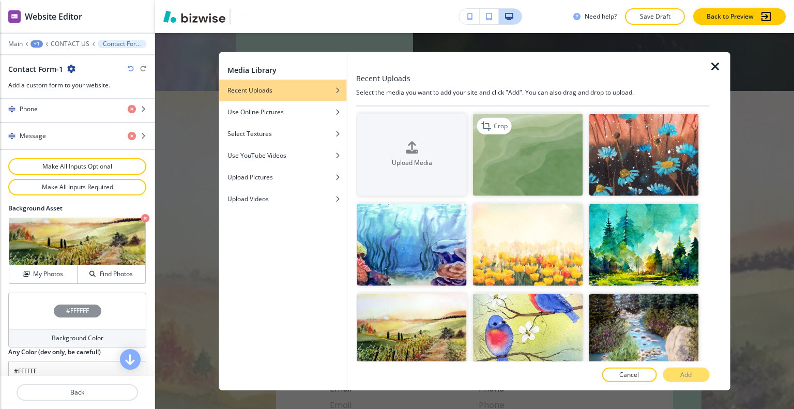
click at [540, 147] on img "button" at bounding box center [528, 154] width 110 height 82
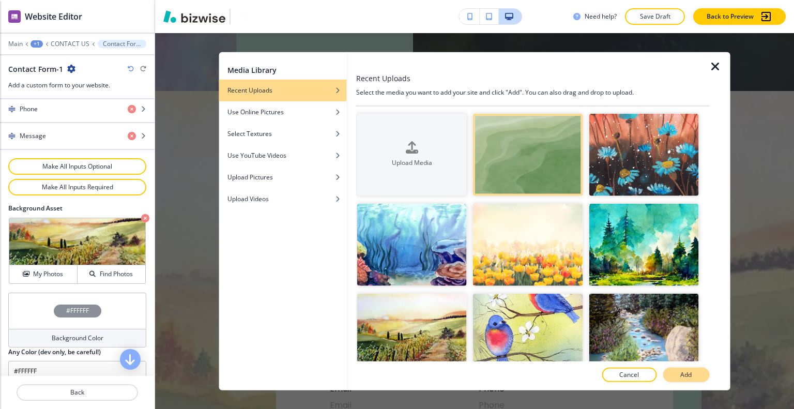
click at [678, 374] on button "Add" at bounding box center [686, 375] width 47 height 14
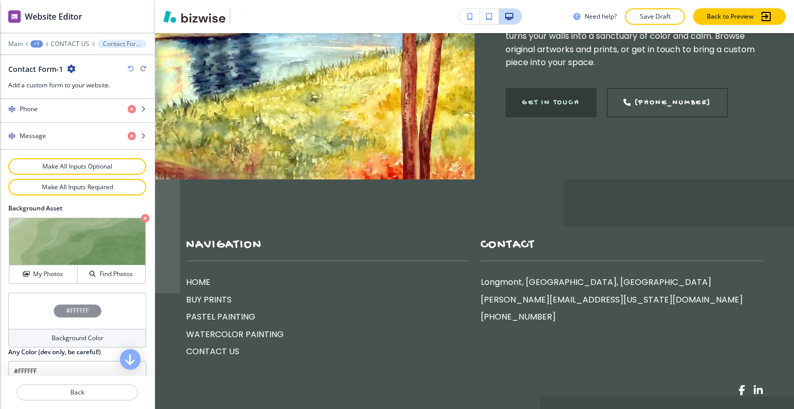
scroll to position [1968, 0]
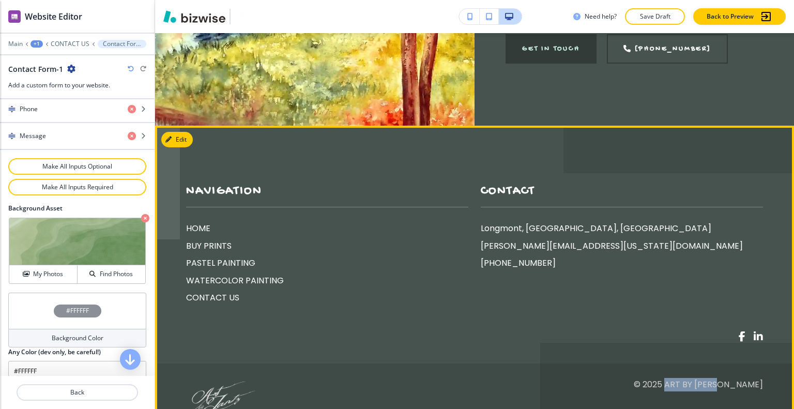
drag, startPoint x: 765, startPoint y: 330, endPoint x: 701, endPoint y: 333, distance: 63.7
click at [701, 333] on footer "Navigation HOME BUY PRINTS PASTEL PAINTING WATERCOLOR PAINTING CONTACT US Conta…" at bounding box center [474, 294] width 639 height 336
copy p "Art by Jantz"
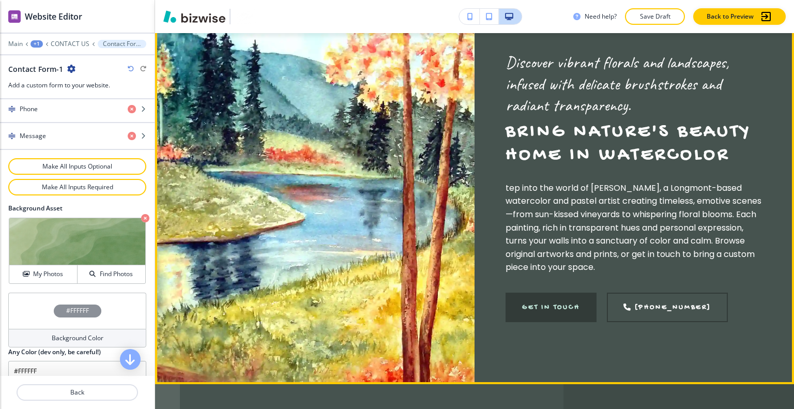
scroll to position [1503, 0]
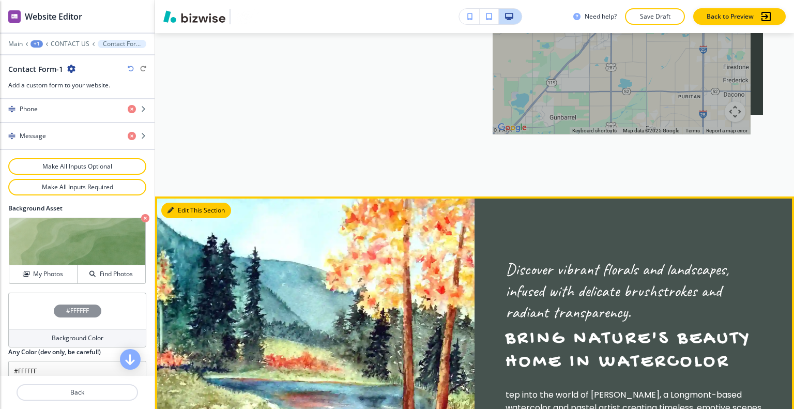
click at [185, 203] on button "Edit This Section" at bounding box center [196, 211] width 70 height 16
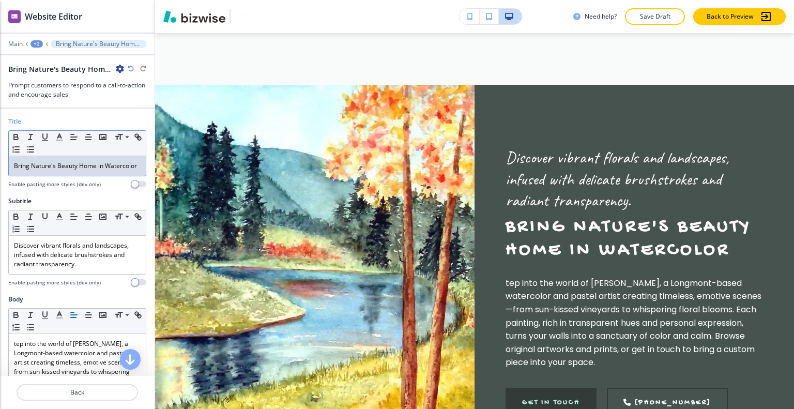
click at [68, 176] on div "Bring Nature's Beauty Home in Watercolor" at bounding box center [77, 166] width 137 height 20
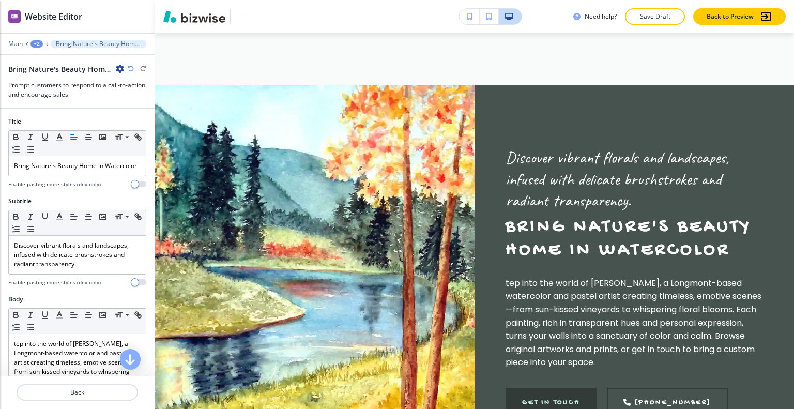
click at [56, 181] on div at bounding box center [77, 178] width 138 height 4
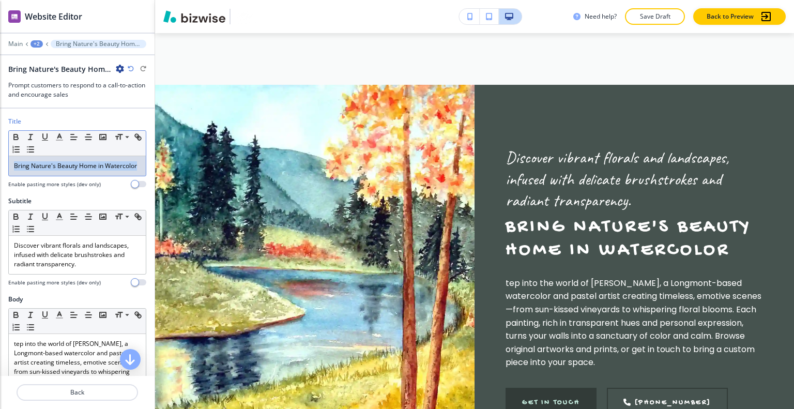
drag, startPoint x: 65, startPoint y: 174, endPoint x: 23, endPoint y: 169, distance: 41.8
click at [0, 160] on div "Title Small Normal Large Huge Bring Nature's Beauty Home in Watercolor Enable p…" at bounding box center [77, 157] width 155 height 80
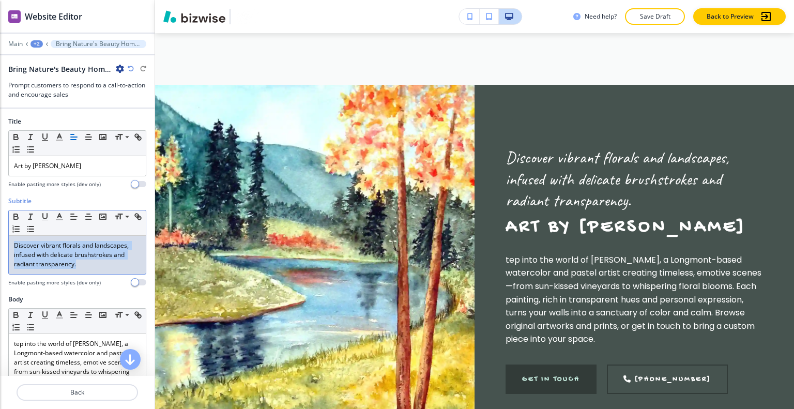
drag, startPoint x: 94, startPoint y: 263, endPoint x: 0, endPoint y: 186, distance: 121.3
click at [0, 186] on div "Title Small Normal Large Huge Art by Jantz Enable pasting more styles (dev only…" at bounding box center [77, 242] width 155 height 267
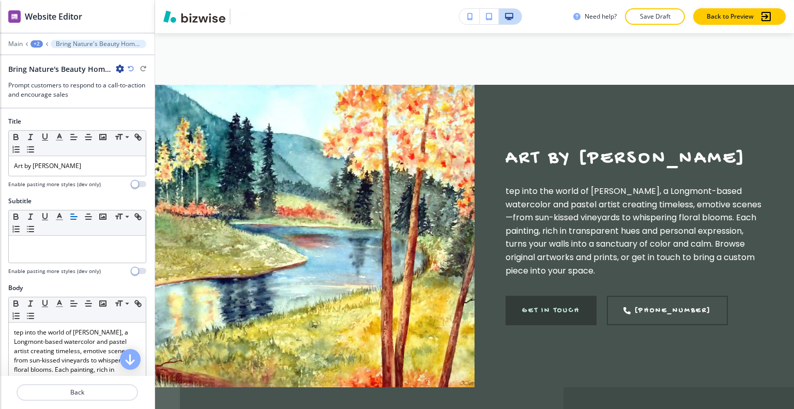
click at [131, 71] on icon "button" at bounding box center [131, 69] width 6 height 6
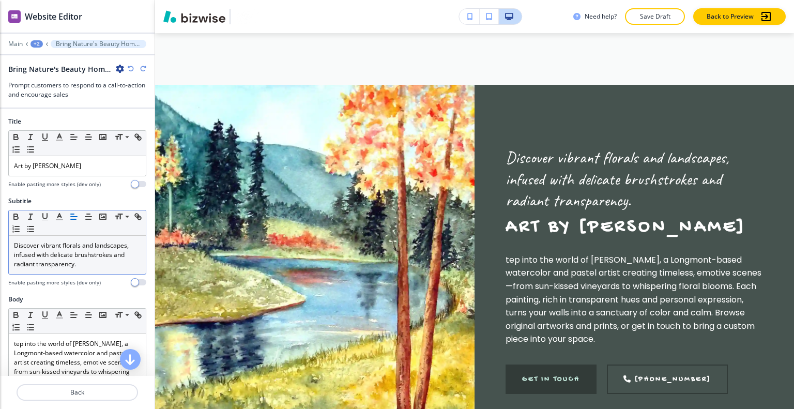
click at [95, 270] on div "Discover vibrant florals and landscapes, infused with delicate brushstrokes and…" at bounding box center [77, 255] width 137 height 38
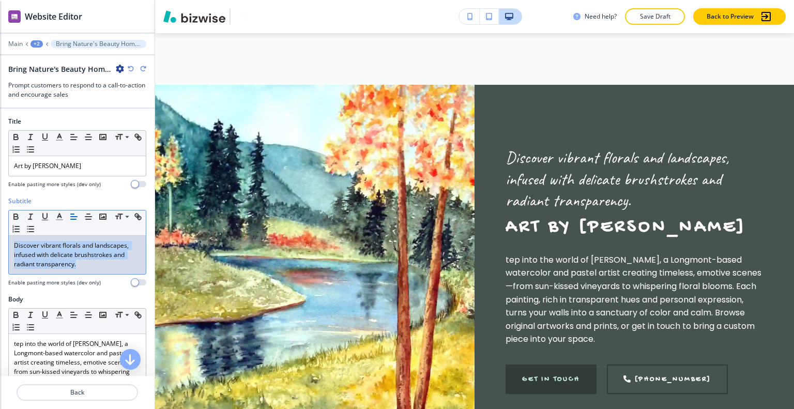
drag, startPoint x: 100, startPoint y: 267, endPoint x: 2, endPoint y: 247, distance: 100.3
click at [0, 246] on div "Subtitle Small Normal Large Huge Discover vibrant florals and landscapes, infus…" at bounding box center [77, 246] width 155 height 98
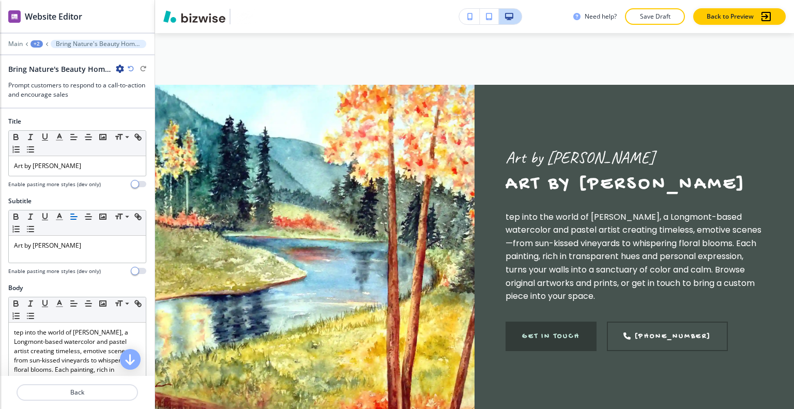
click at [134, 68] on div at bounding box center [137, 69] width 19 height 6
click at [128, 68] on icon "button" at bounding box center [131, 69] width 6 height 6
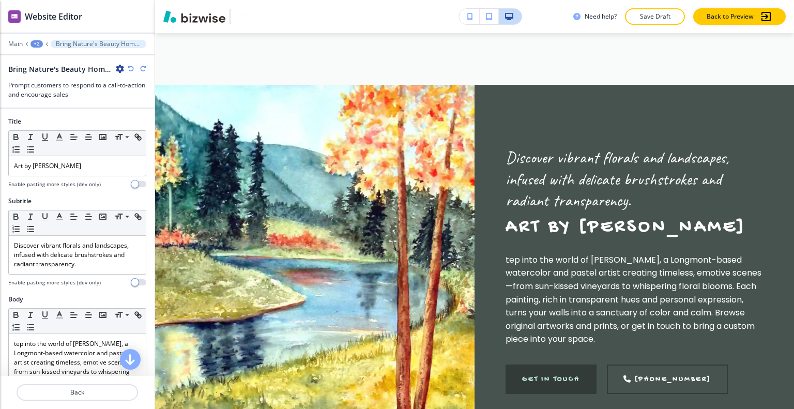
click at [130, 68] on icon "button" at bounding box center [131, 69] width 6 height 6
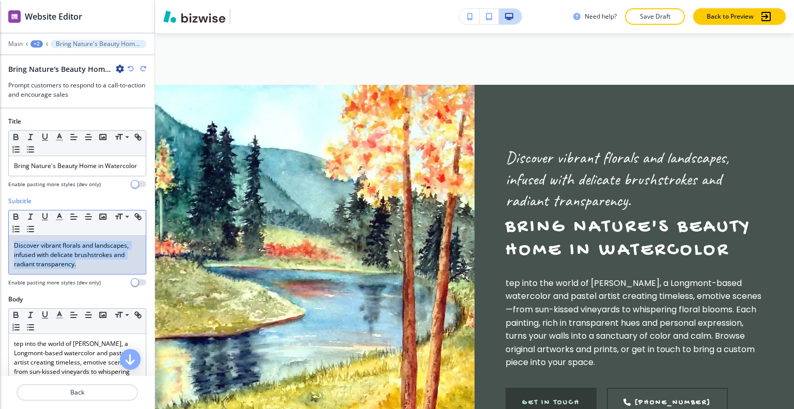
drag, startPoint x: 81, startPoint y: 273, endPoint x: 0, endPoint y: 247, distance: 84.6
click at [0, 247] on div "Subtitle Small Normal Large Huge Discover vibrant florals and landscapes, infus…" at bounding box center [77, 246] width 155 height 98
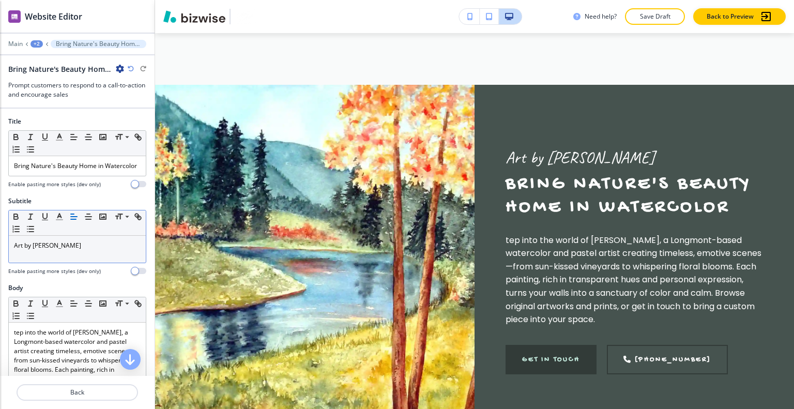
click at [643, 13] on p "Save Draft" at bounding box center [655, 16] width 33 height 9
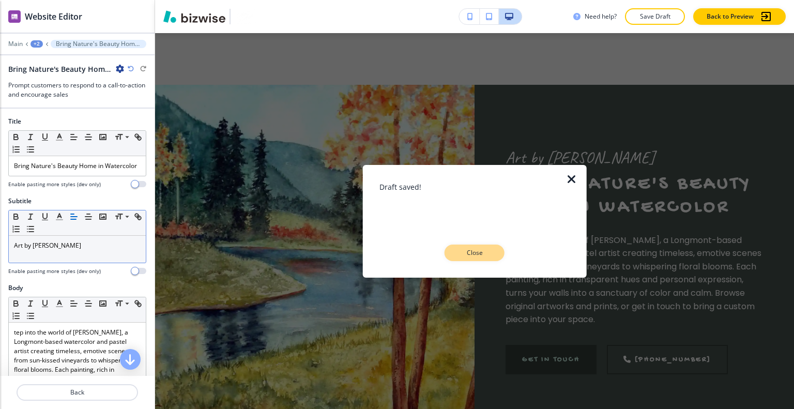
click at [480, 257] on p "Close" at bounding box center [474, 252] width 33 height 9
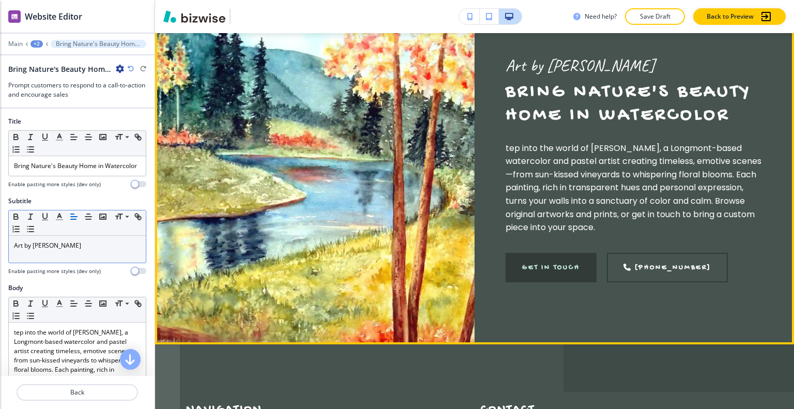
scroll to position [1552, 0]
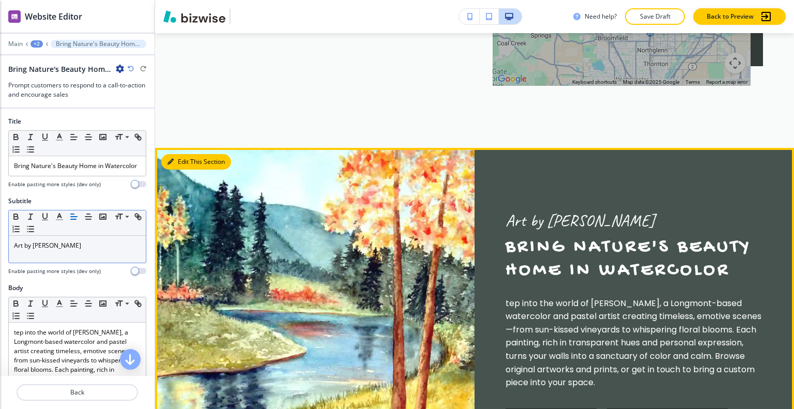
click at [176, 154] on button "Edit This Section" at bounding box center [196, 162] width 70 height 16
click at [194, 154] on button "Edit This Section" at bounding box center [196, 162] width 70 height 16
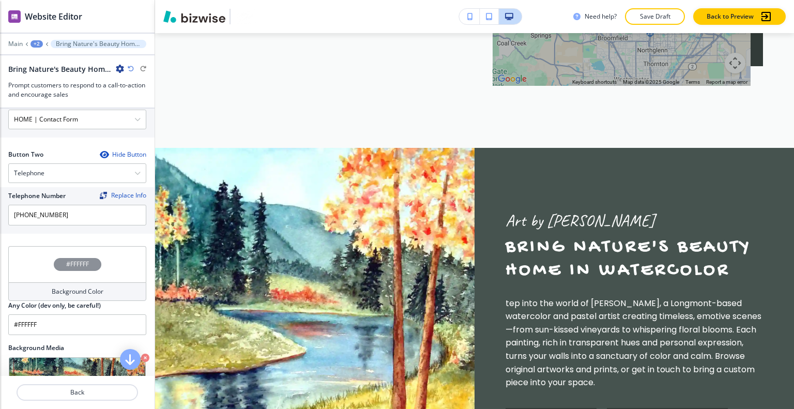
scroll to position [561, 0]
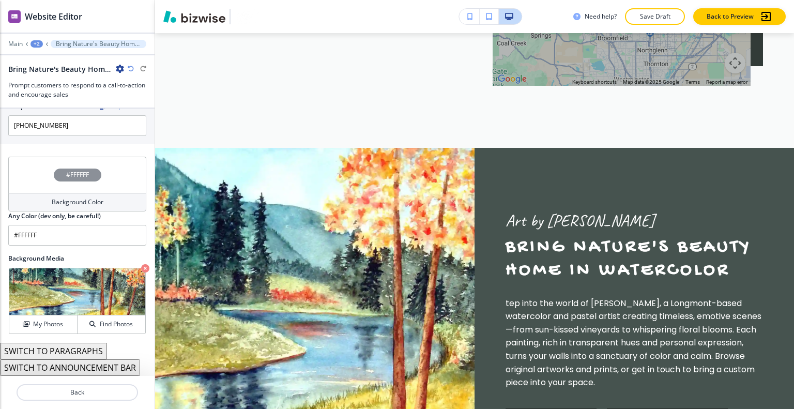
click at [52, 335] on div "Crop My Photos Find Photos" at bounding box center [77, 300] width 138 height 67
click at [22, 313] on img at bounding box center [77, 291] width 136 height 47
click at [23, 322] on icon "button" at bounding box center [26, 324] width 6 height 6
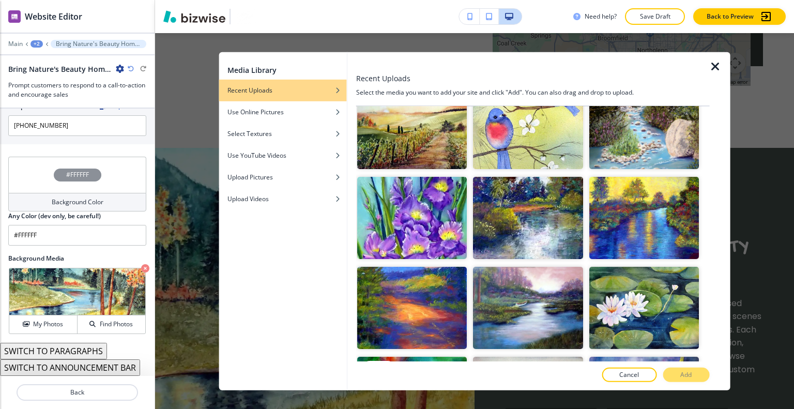
scroll to position [414, 0]
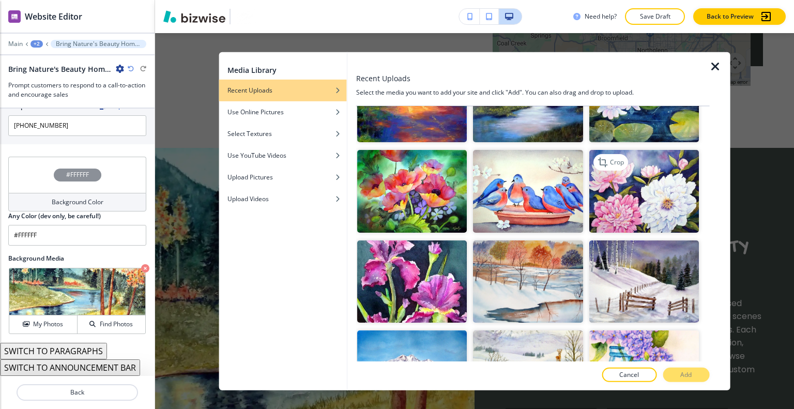
click at [682, 194] on img "button" at bounding box center [644, 191] width 110 height 82
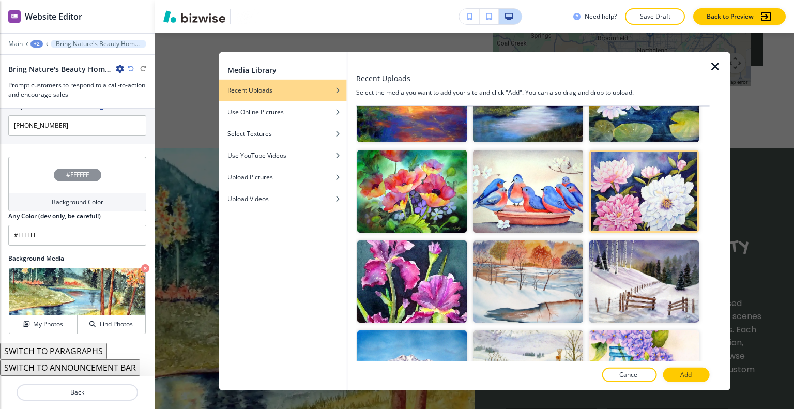
click at [683, 372] on p "Add" at bounding box center [686, 374] width 11 height 9
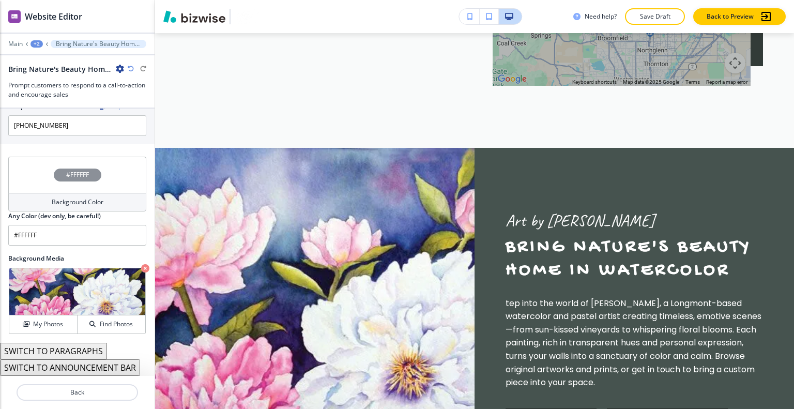
scroll to position [1655, 0]
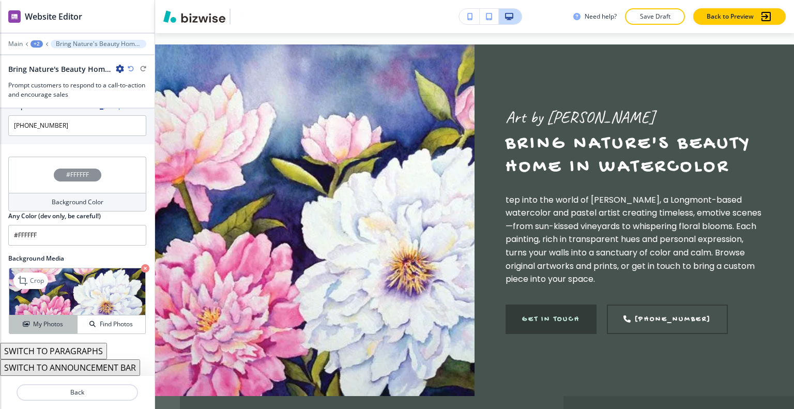
click at [55, 322] on h4 "My Photos" at bounding box center [48, 324] width 30 height 9
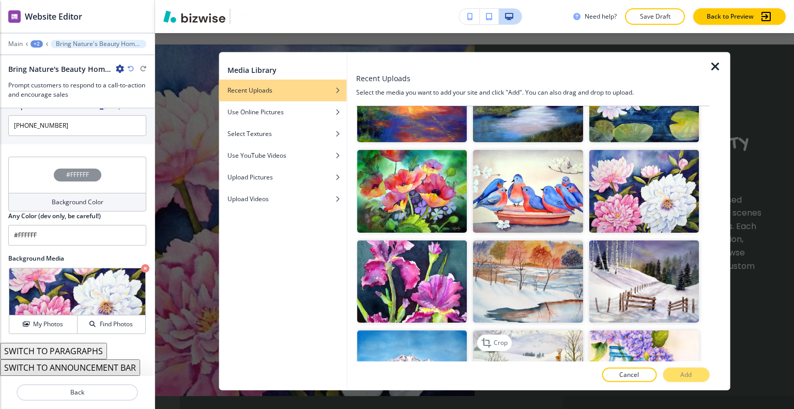
scroll to position [465, 0]
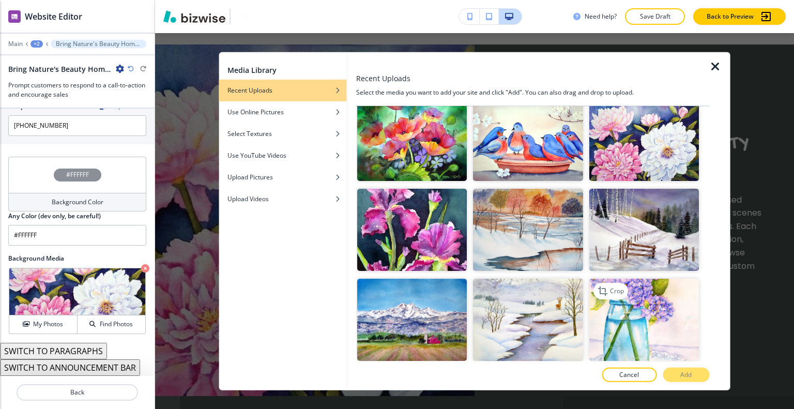
drag, startPoint x: 649, startPoint y: 288, endPoint x: 658, endPoint y: 300, distance: 15.2
click at [650, 288] on img "button" at bounding box center [644, 320] width 110 height 82
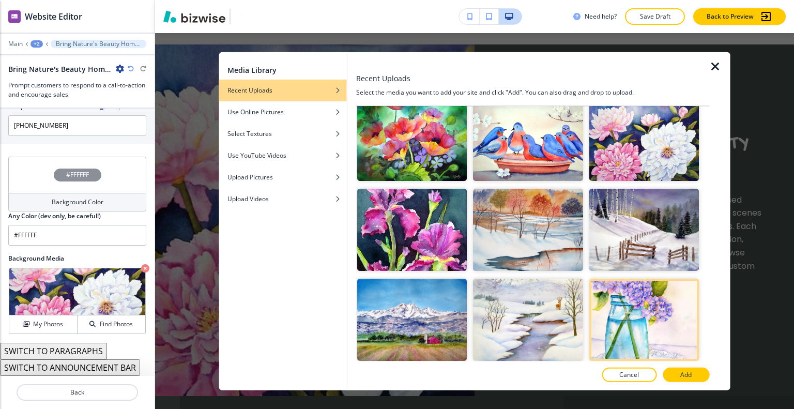
click at [690, 382] on div "Recent Uploads Select the media you want to add your site and click "Add". You …" at bounding box center [533, 221] width 354 height 338
click at [690, 372] on p "Add" at bounding box center [686, 374] width 11 height 9
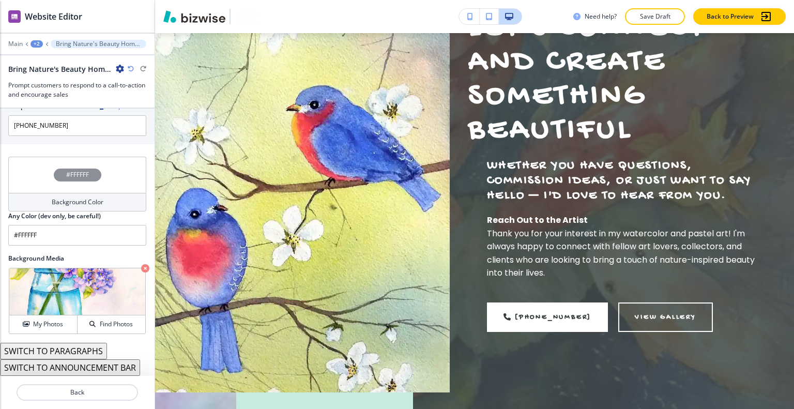
scroll to position [0, 0]
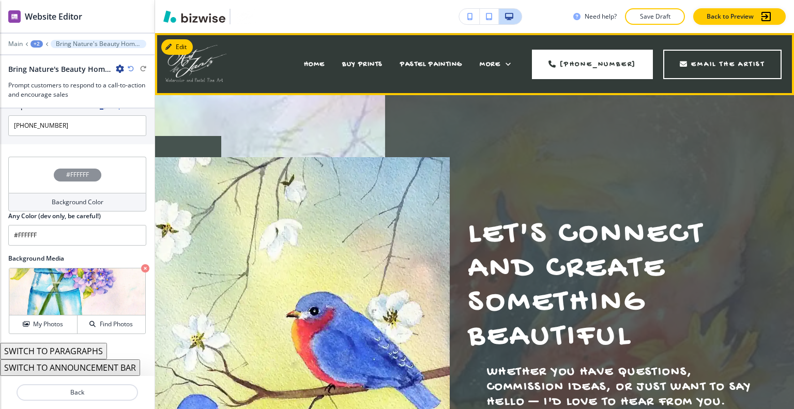
click at [326, 65] on div "HOME" at bounding box center [314, 63] width 39 height 41
click at [324, 65] on span "HOME" at bounding box center [314, 64] width 21 height 9
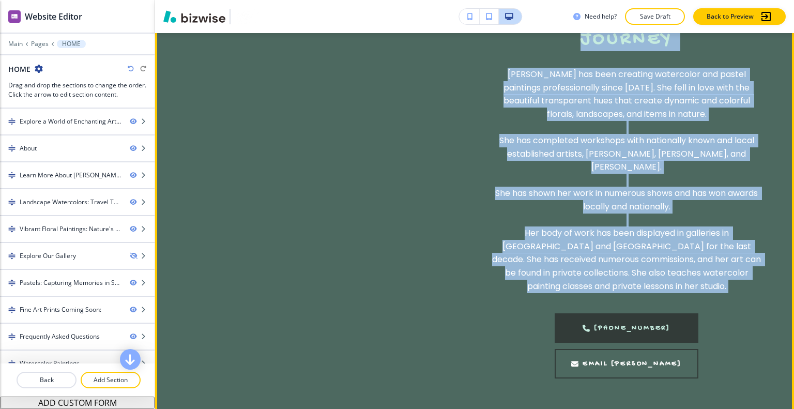
scroll to position [983, 0]
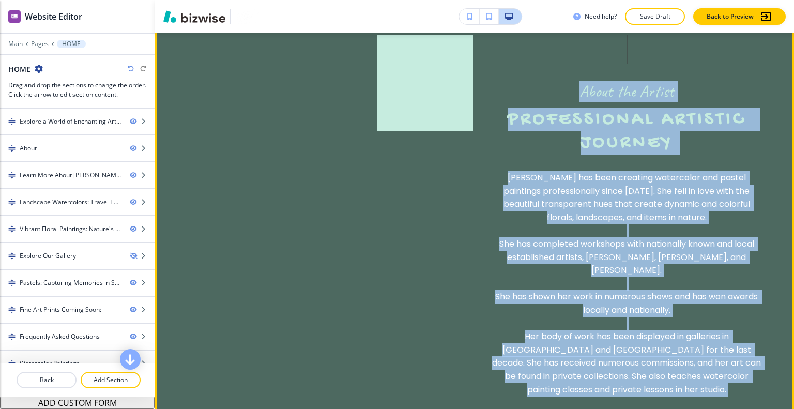
drag, startPoint x: 418, startPoint y: 330, endPoint x: 561, endPoint y: 121, distance: 253.5
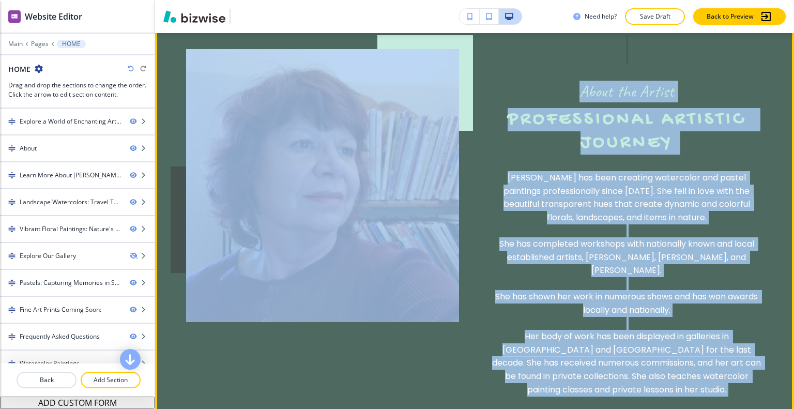
copy div "About the Artist Professional Artistic Journey Anita Jantz has been creating wa…"
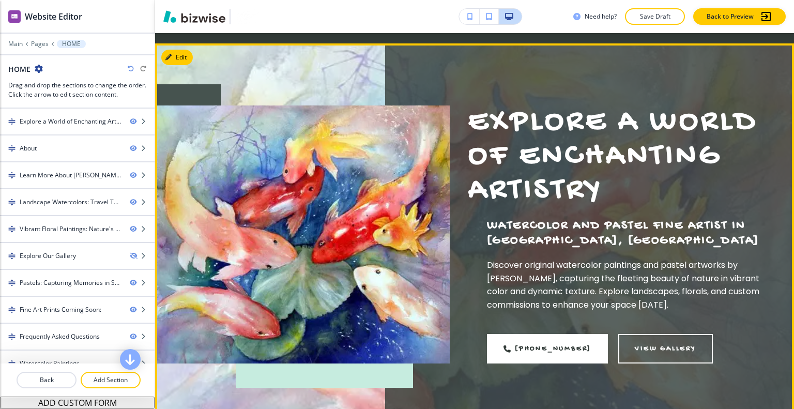
scroll to position [0, 0]
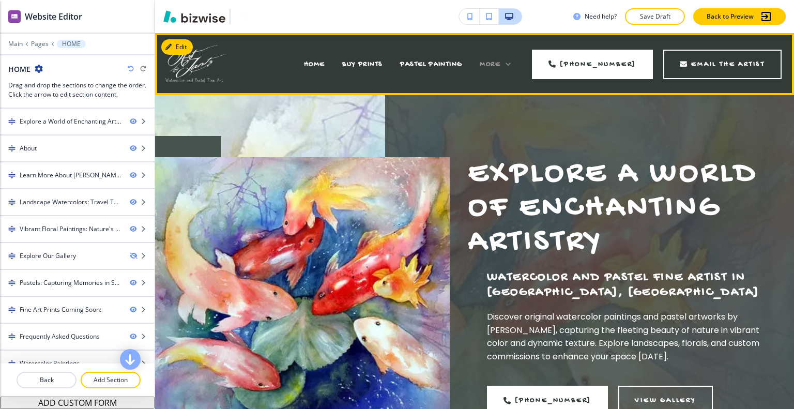
click at [494, 60] on span "More" at bounding box center [490, 64] width 21 height 9
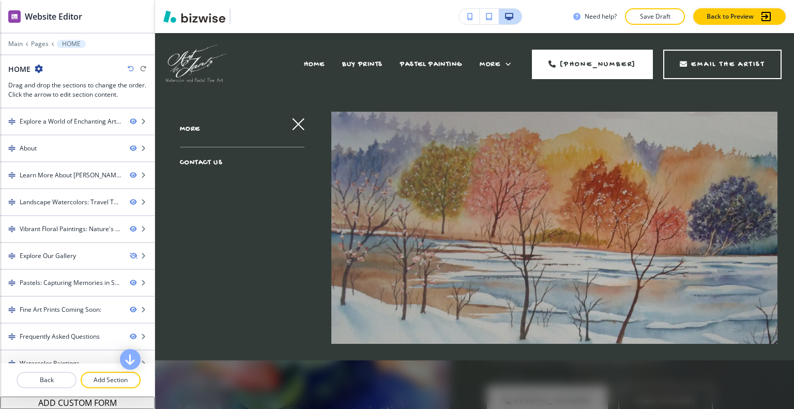
click at [211, 158] on span "CONTACT US" at bounding box center [201, 162] width 43 height 9
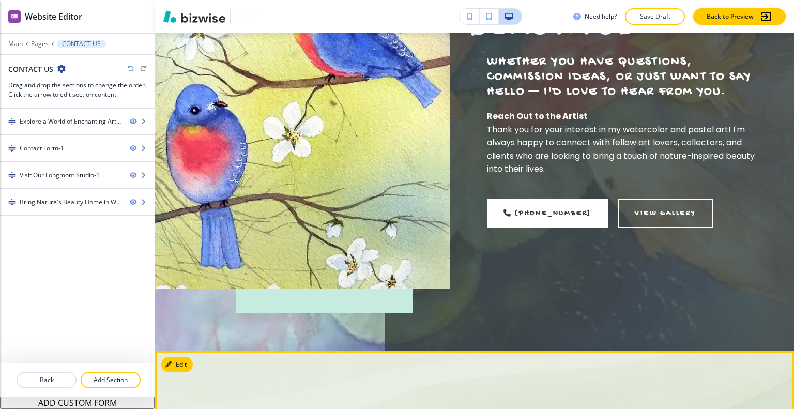
scroll to position [672, 0]
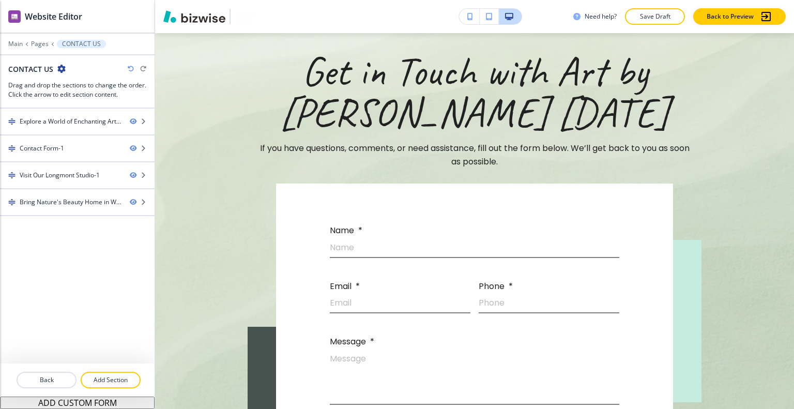
click at [101, 388] on div at bounding box center [77, 392] width 155 height 8
click at [117, 379] on p "Add Section" at bounding box center [111, 379] width 58 height 9
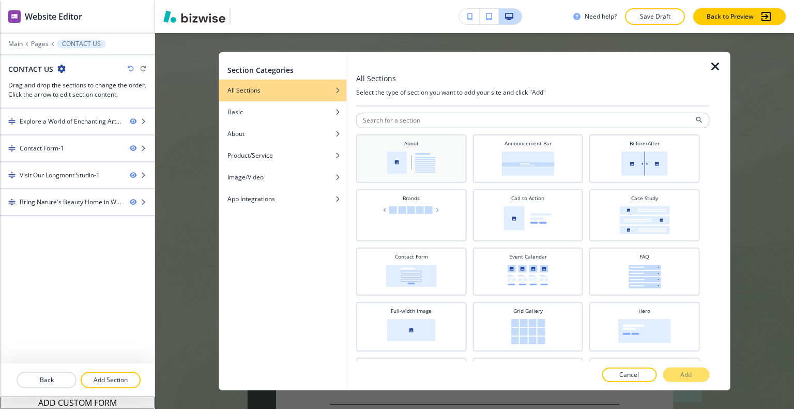
drag, startPoint x: 396, startPoint y: 140, endPoint x: 416, endPoint y: 147, distance: 21.8
click at [396, 141] on div "About" at bounding box center [412, 157] width 100 height 36
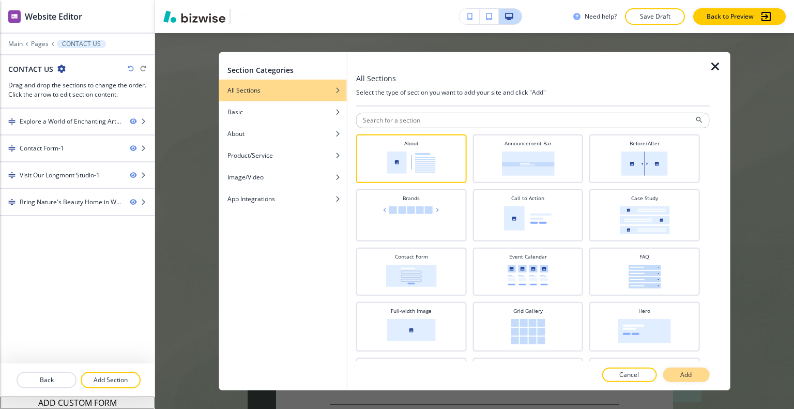
click at [691, 374] on p "Add" at bounding box center [686, 374] width 11 height 9
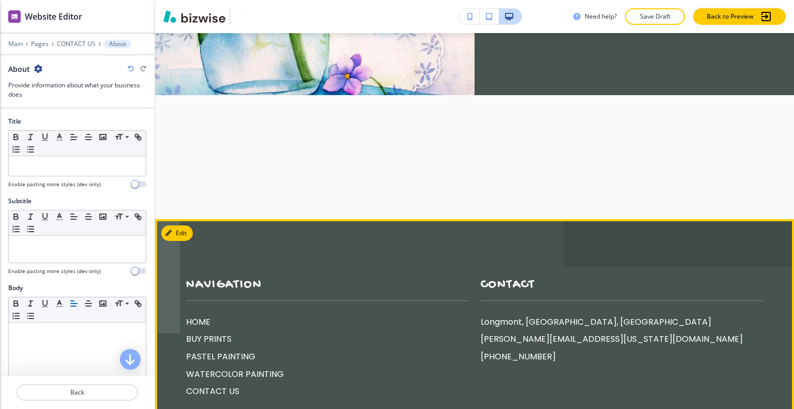
scroll to position [1752, 0]
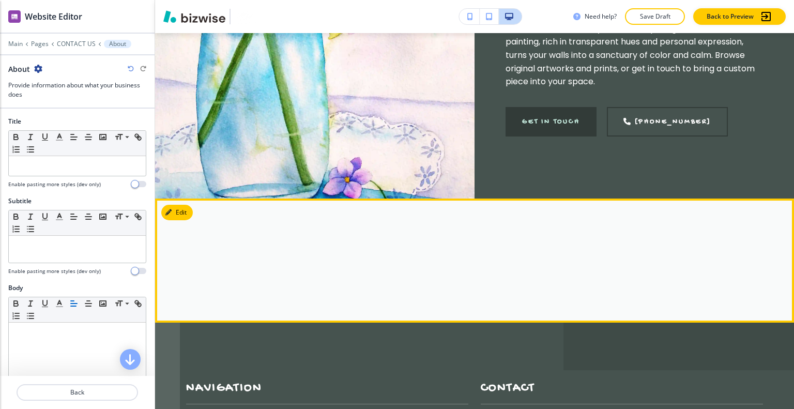
click at [196, 199] on section at bounding box center [474, 261] width 639 height 124
click at [192, 205] on button "Edit This Section" at bounding box center [196, 213] width 70 height 16
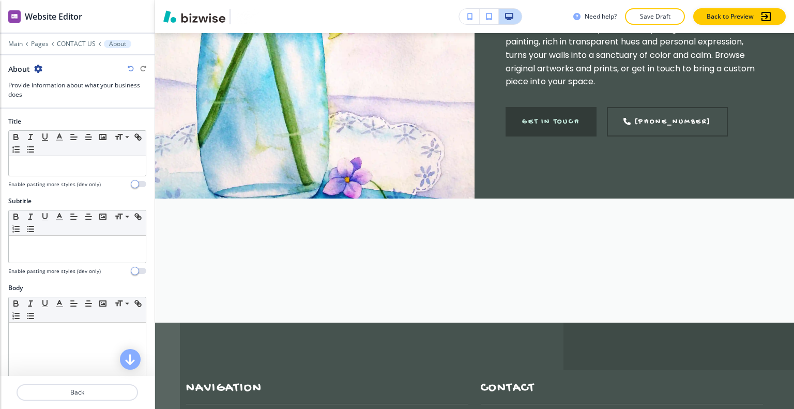
scroll to position [259, 0]
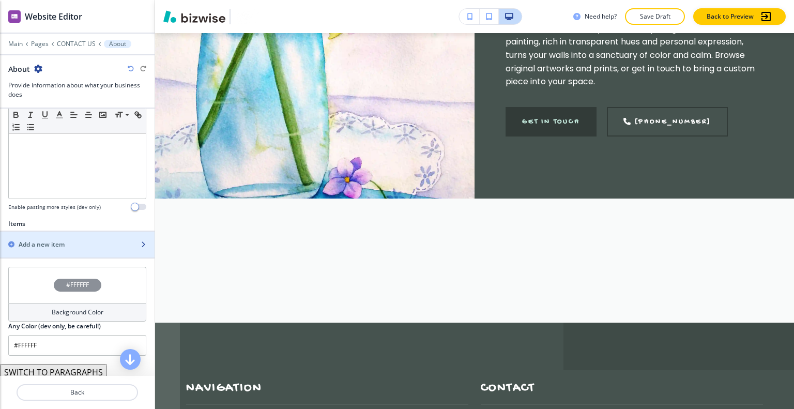
click at [69, 250] on div "button" at bounding box center [77, 253] width 155 height 8
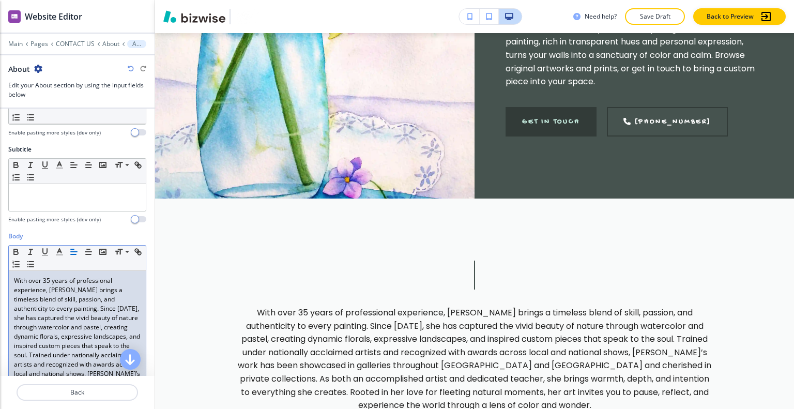
scroll to position [0, 0]
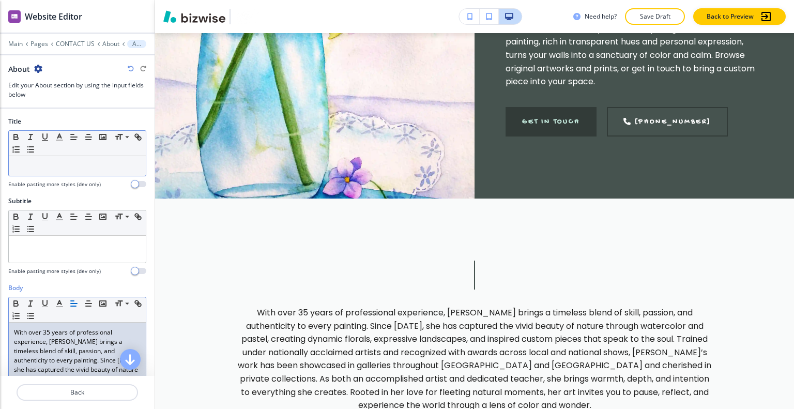
click at [46, 165] on p at bounding box center [77, 165] width 127 height 9
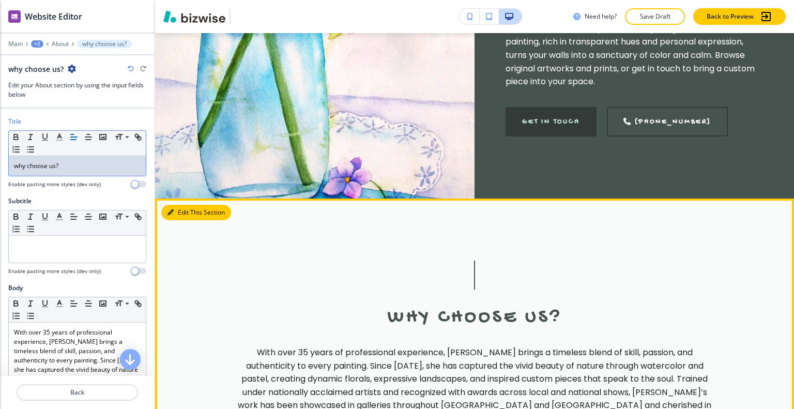
click at [175, 205] on button "Edit This Section" at bounding box center [196, 213] width 70 height 16
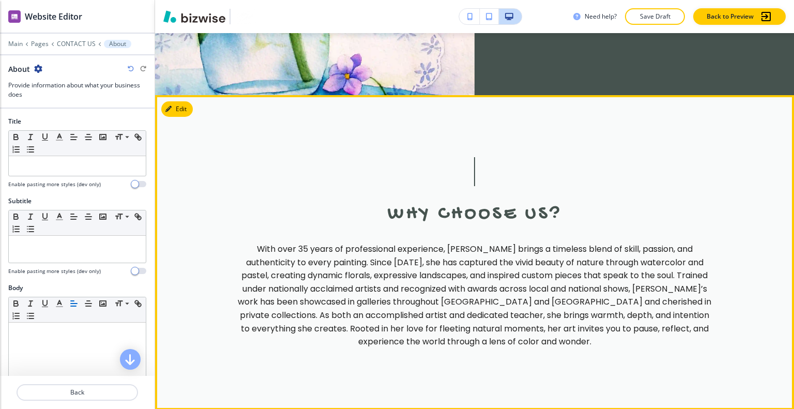
scroll to position [1804, 0]
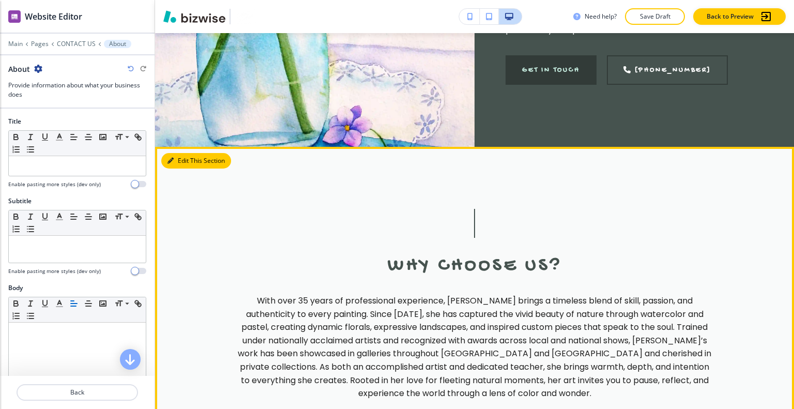
click at [181, 153] on button "Edit This Section" at bounding box center [196, 161] width 70 height 16
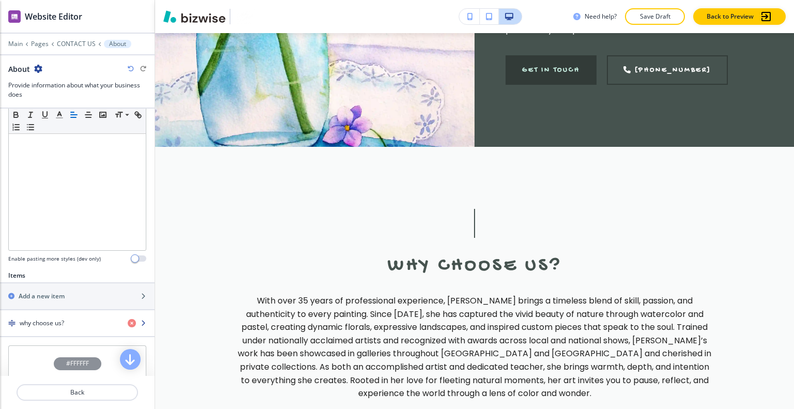
scroll to position [341, 0]
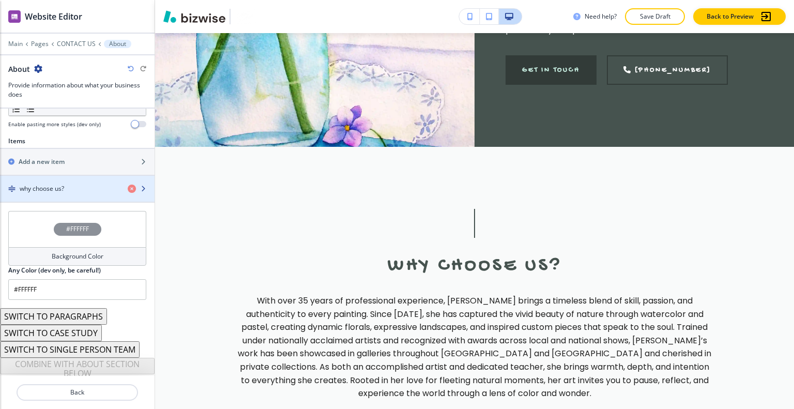
click at [77, 184] on div "why choose us?" at bounding box center [59, 188] width 119 height 9
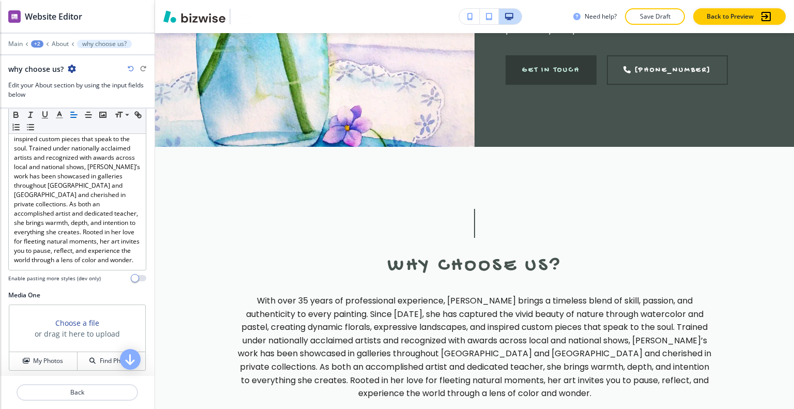
scroll to position [414, 0]
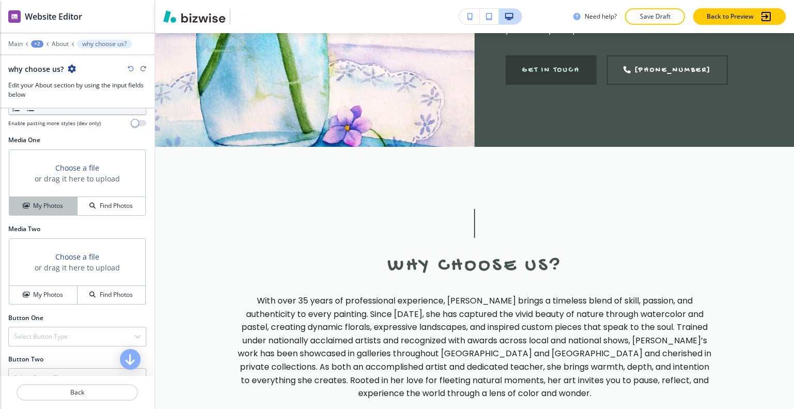
click at [66, 206] on button "My Photos" at bounding box center [43, 206] width 68 height 18
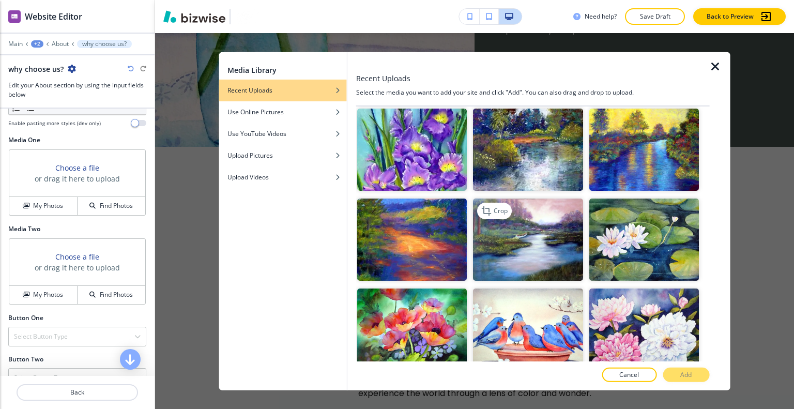
scroll to position [172, 0]
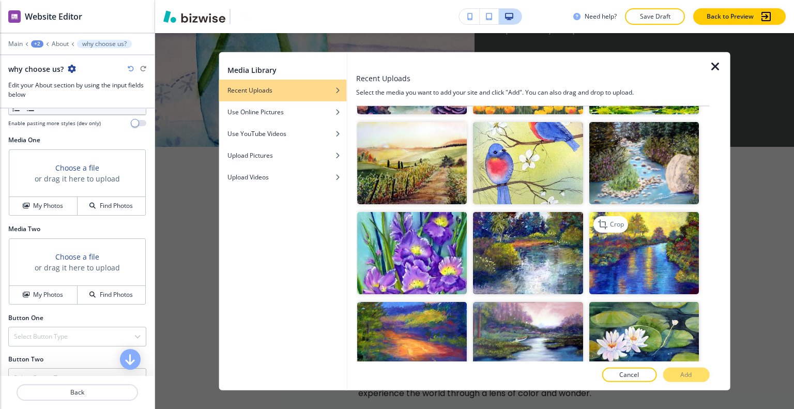
click at [641, 254] on img "button" at bounding box center [644, 253] width 110 height 82
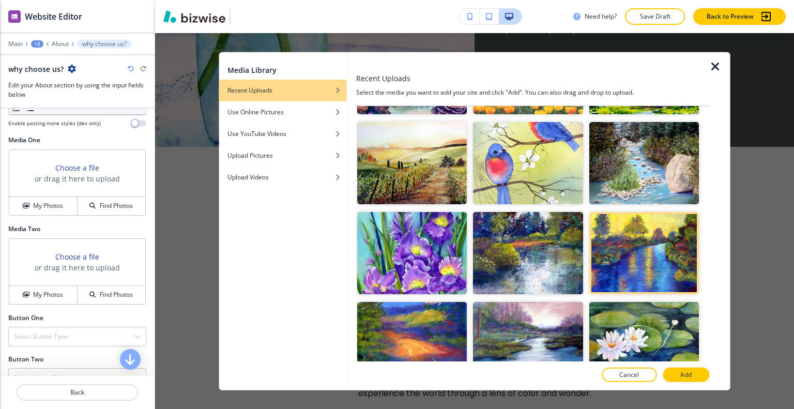
click at [627, 103] on div at bounding box center [533, 101] width 354 height 8
click at [615, 163] on img "button" at bounding box center [644, 163] width 110 height 82
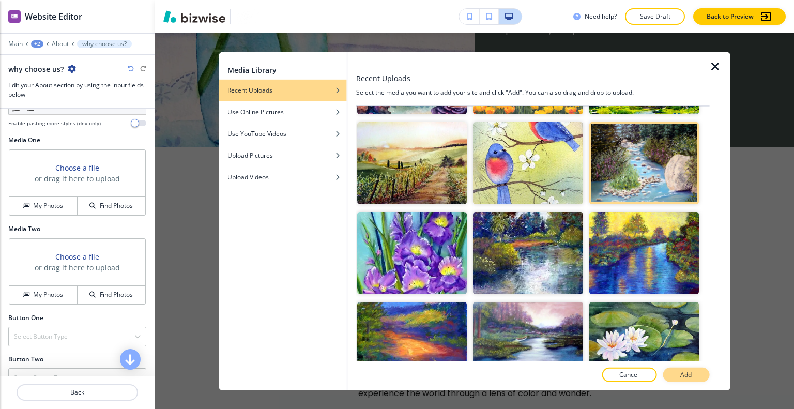
click at [684, 369] on button "Add" at bounding box center [686, 375] width 47 height 14
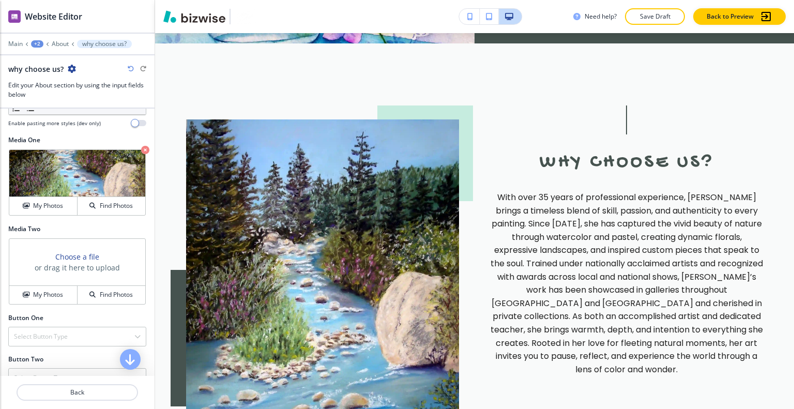
scroll to position [1959, 0]
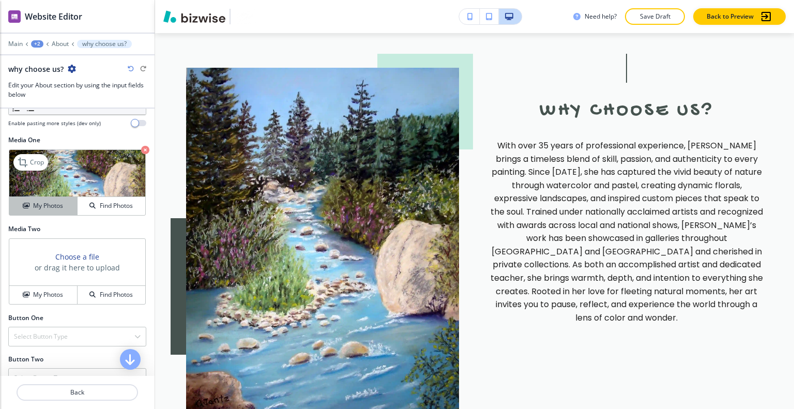
click at [66, 209] on div "My Photos" at bounding box center [43, 205] width 68 height 9
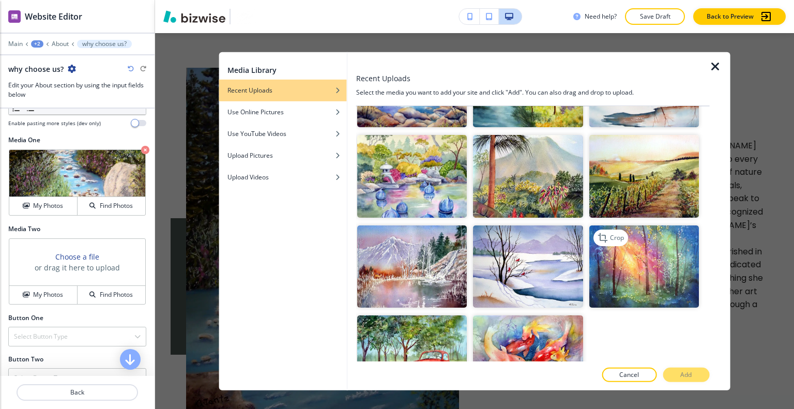
scroll to position [896, 0]
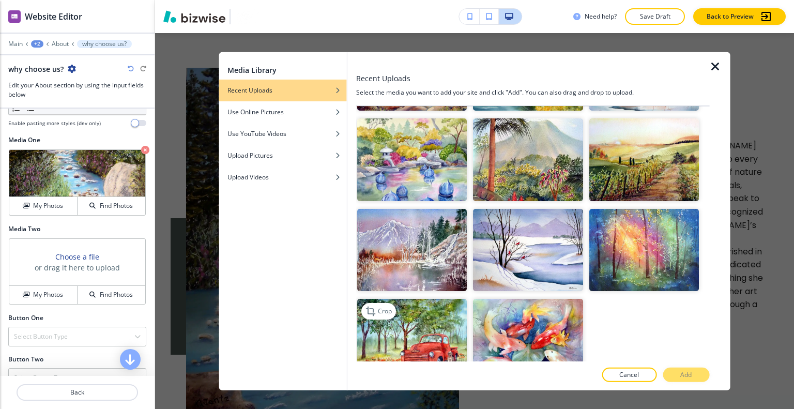
click at [455, 317] on img "button" at bounding box center [412, 340] width 110 height 82
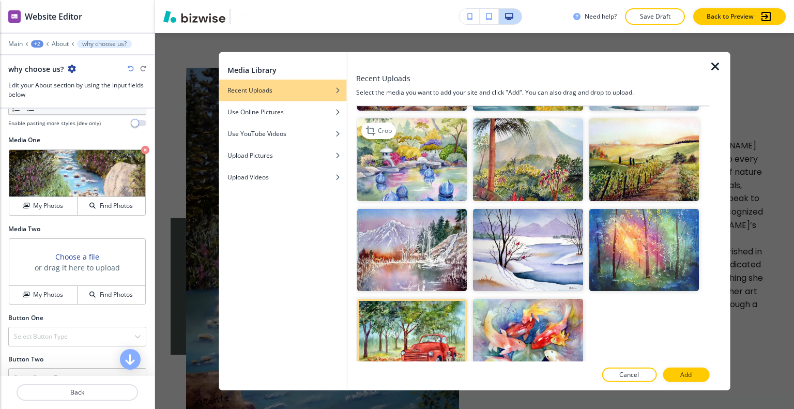
click at [420, 148] on img "button" at bounding box center [412, 159] width 110 height 82
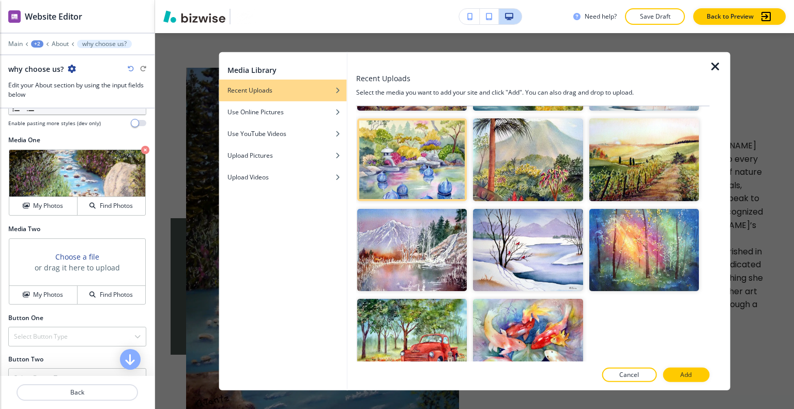
click at [701, 375] on button "Add" at bounding box center [686, 375] width 47 height 14
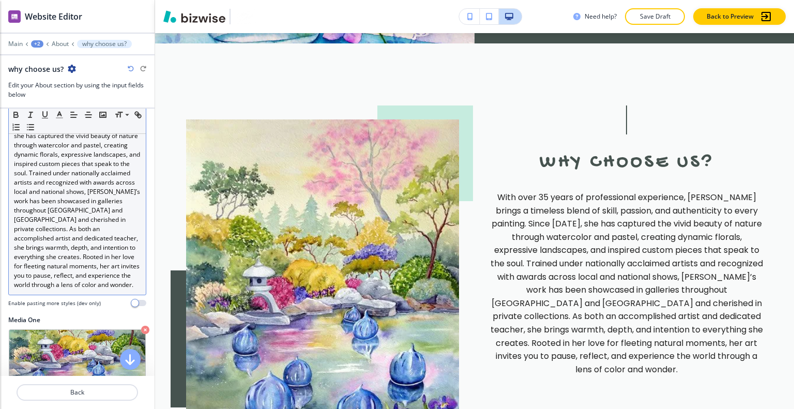
scroll to position [182, 0]
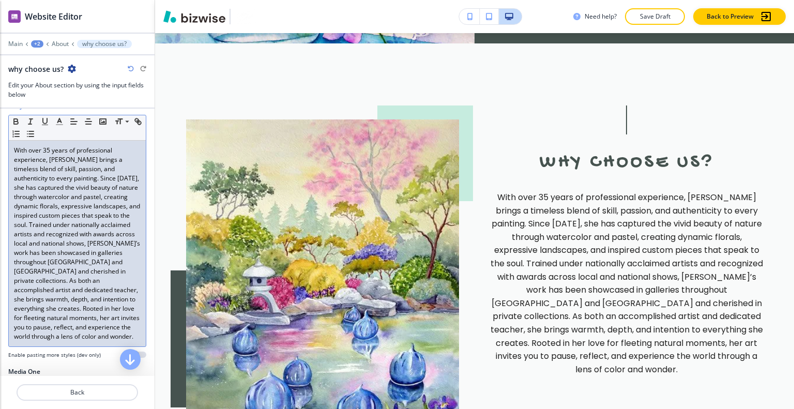
click at [40, 226] on p "With over 35 years of professional experience, Anita Jantz brings a timeless bl…" at bounding box center [77, 244] width 127 height 196
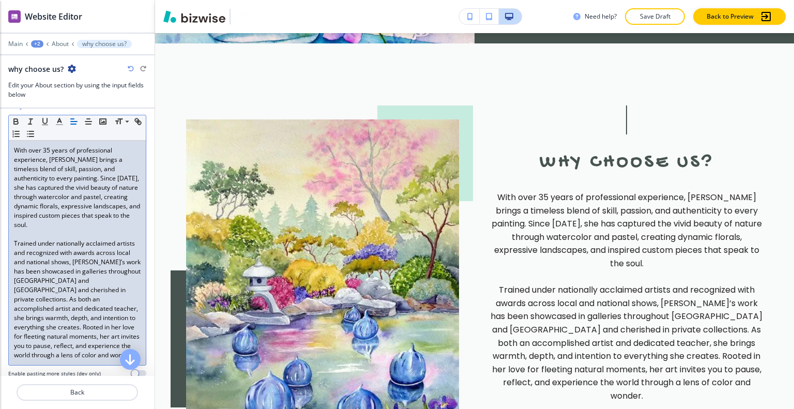
scroll to position [389, 0]
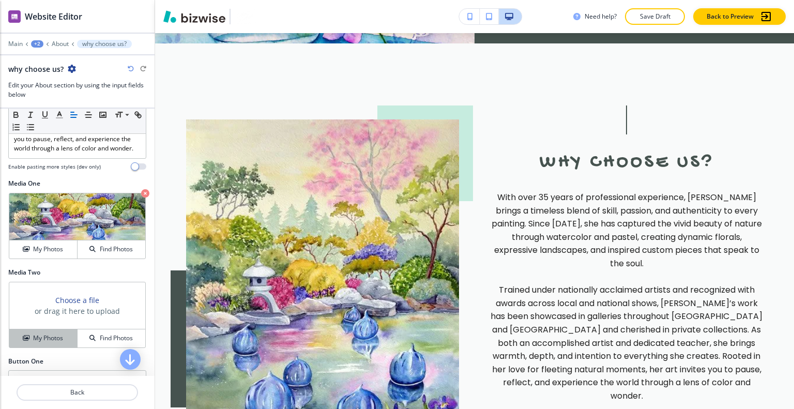
click at [44, 339] on h4 "My Photos" at bounding box center [48, 338] width 30 height 9
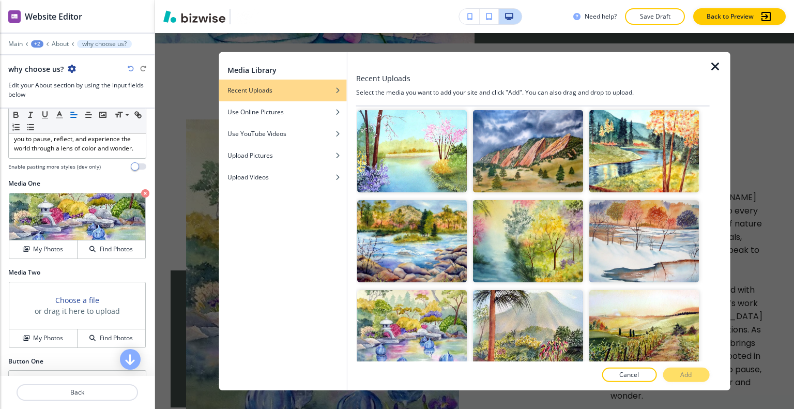
scroll to position [896, 0]
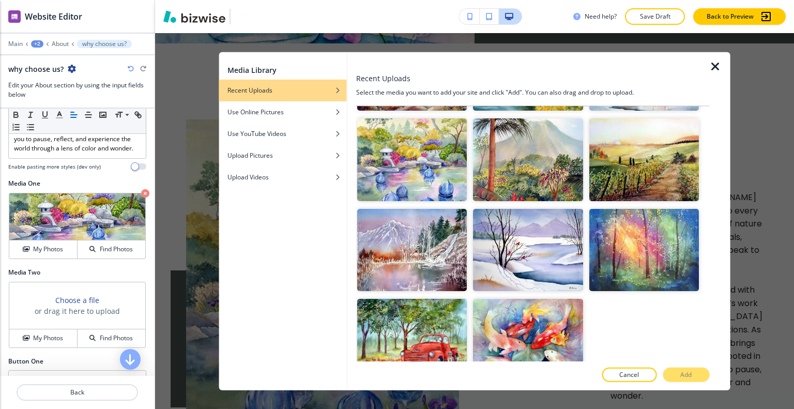
drag, startPoint x: 715, startPoint y: 65, endPoint x: 558, endPoint y: 37, distance: 159.7
click at [714, 65] on icon "button" at bounding box center [716, 66] width 12 height 12
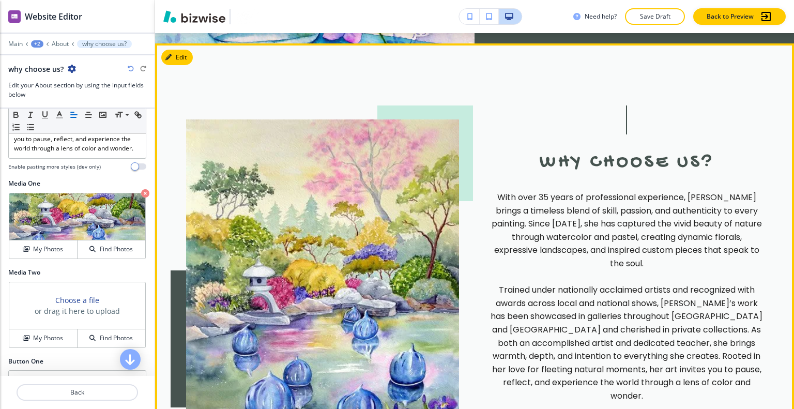
scroll to position [1804, 0]
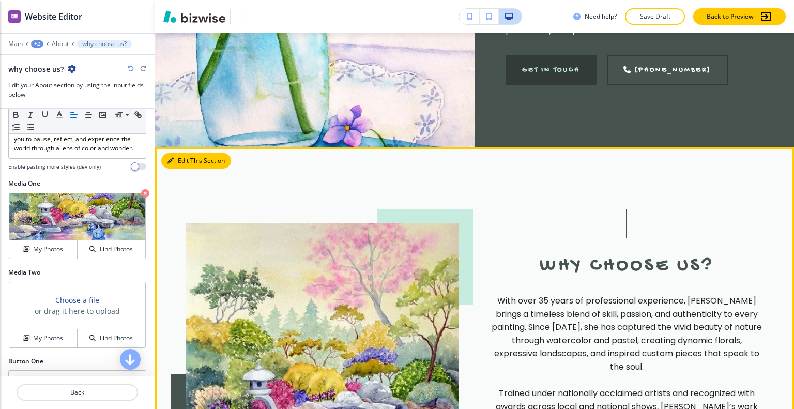
click at [191, 153] on button "Edit This Section" at bounding box center [196, 161] width 70 height 16
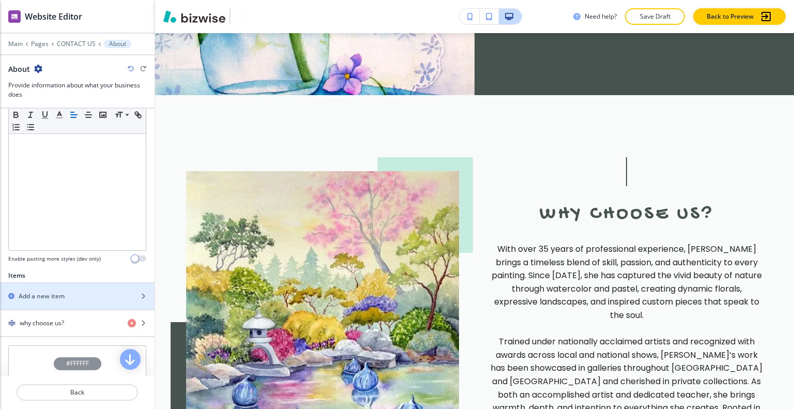
scroll to position [310, 0]
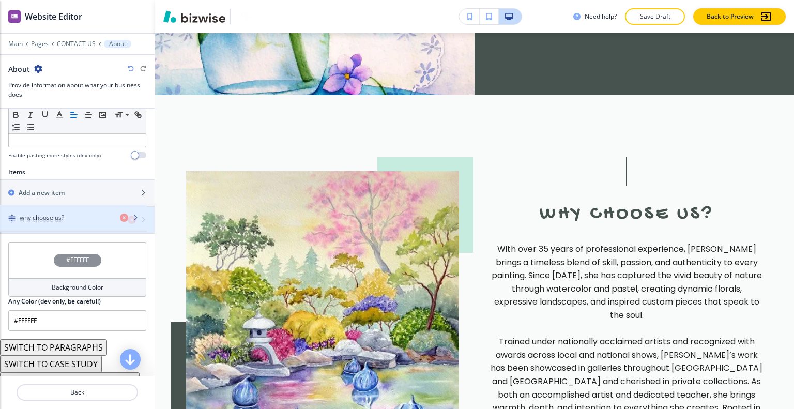
click at [64, 224] on div "button" at bounding box center [77, 228] width 155 height 8
click at [65, 221] on div "why choose us?" at bounding box center [59, 219] width 119 height 9
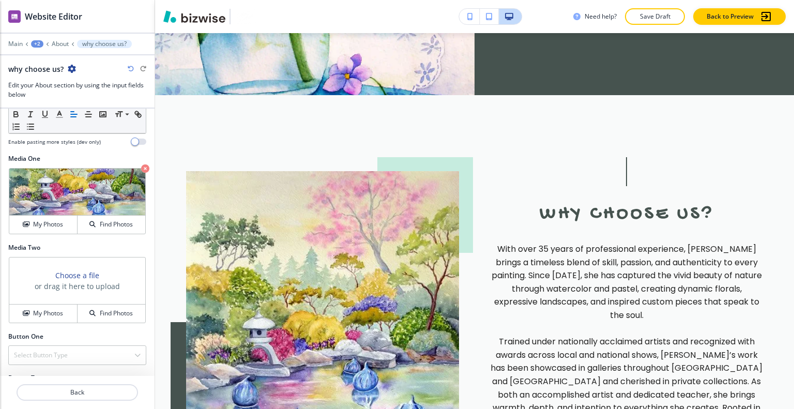
scroll to position [450, 0]
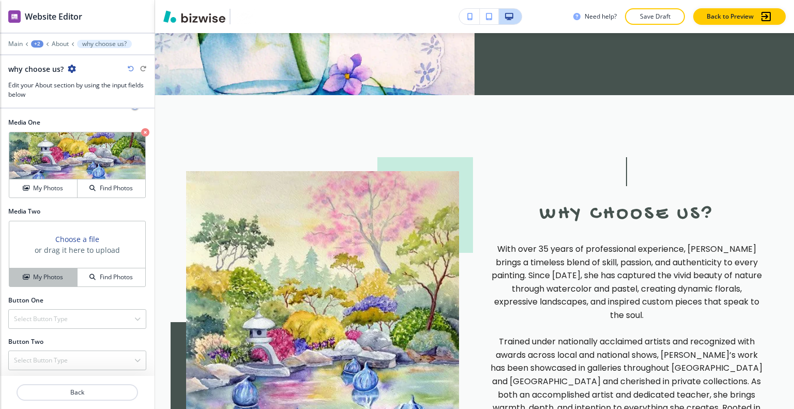
click at [42, 275] on h4 "My Photos" at bounding box center [48, 277] width 30 height 9
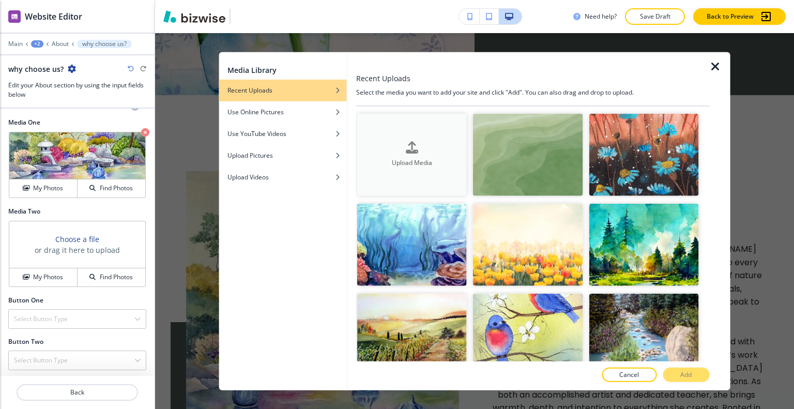
click at [435, 159] on h4 "Upload Media" at bounding box center [412, 162] width 110 height 9
click at [43, 273] on h4 "My Photos" at bounding box center [48, 277] width 30 height 9
click at [473, 166] on img "button" at bounding box center [528, 154] width 110 height 82
click at [423, 160] on h4 "Upload Media" at bounding box center [412, 162] width 110 height 9
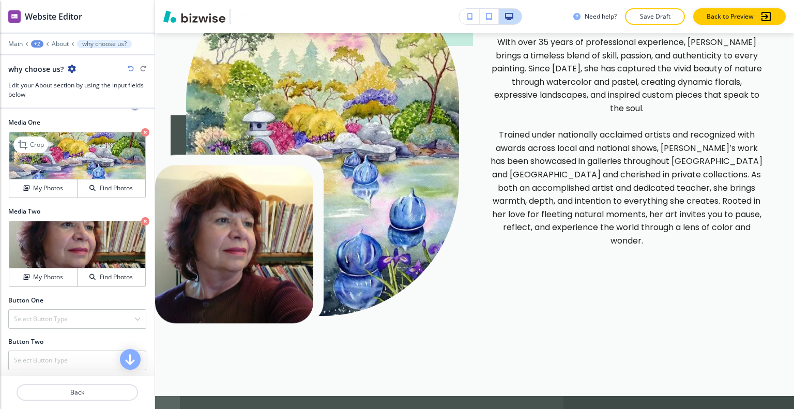
scroll to position [398, 0]
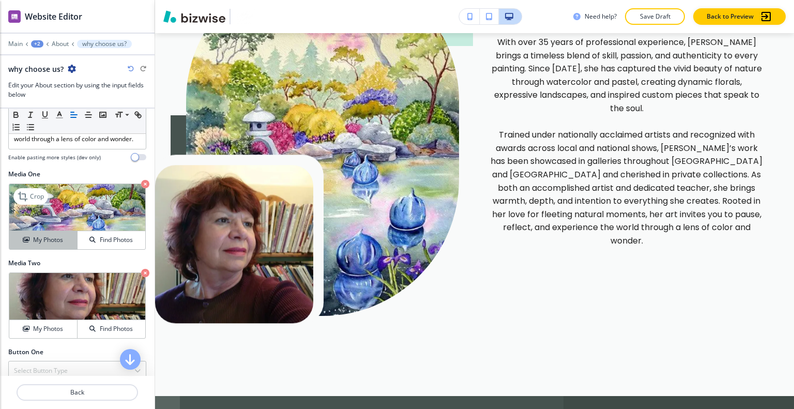
click at [59, 242] on h4 "My Photos" at bounding box center [48, 239] width 30 height 9
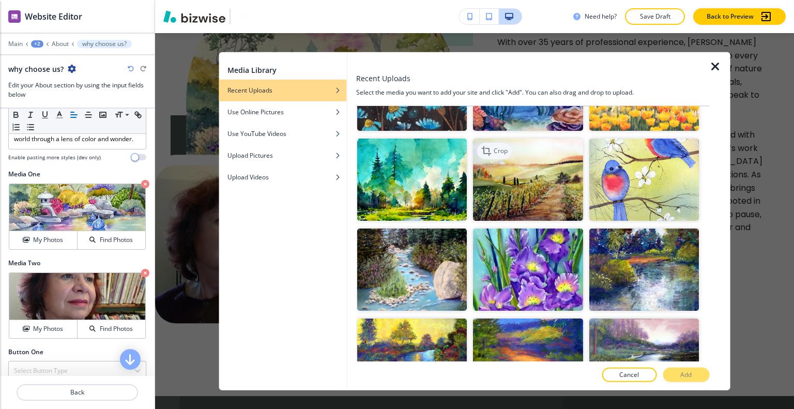
scroll to position [103, 0]
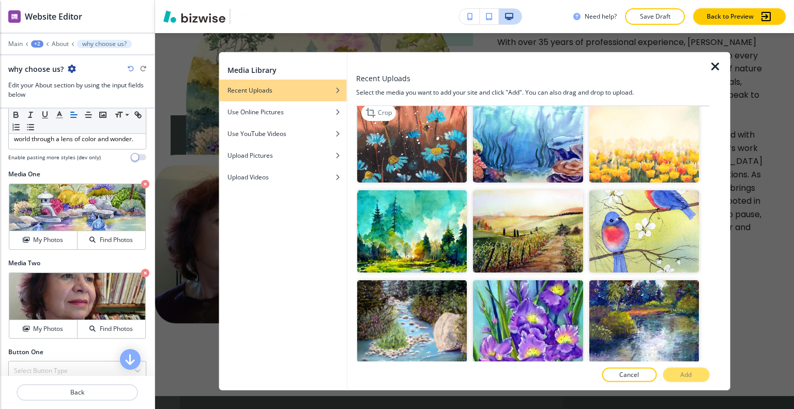
click at [420, 128] on img "button" at bounding box center [412, 141] width 110 height 82
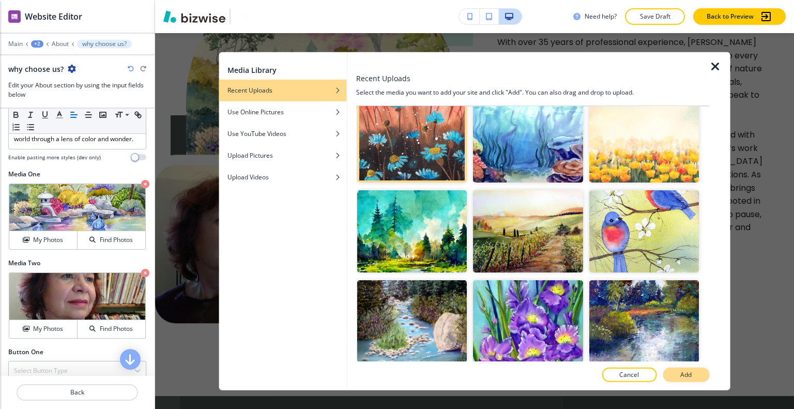
click at [681, 370] on p "Add" at bounding box center [686, 374] width 11 height 9
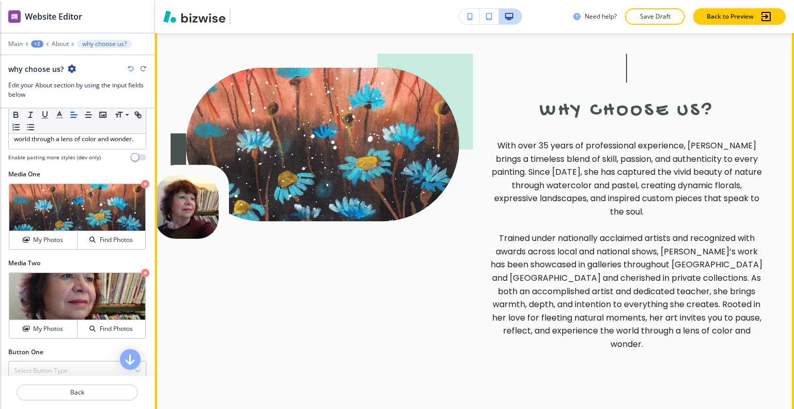
scroll to position [1856, 0]
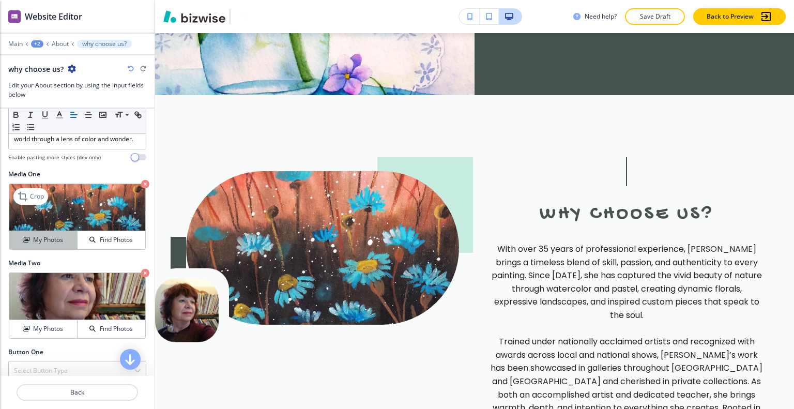
click at [56, 242] on h4 "My Photos" at bounding box center [48, 239] width 30 height 9
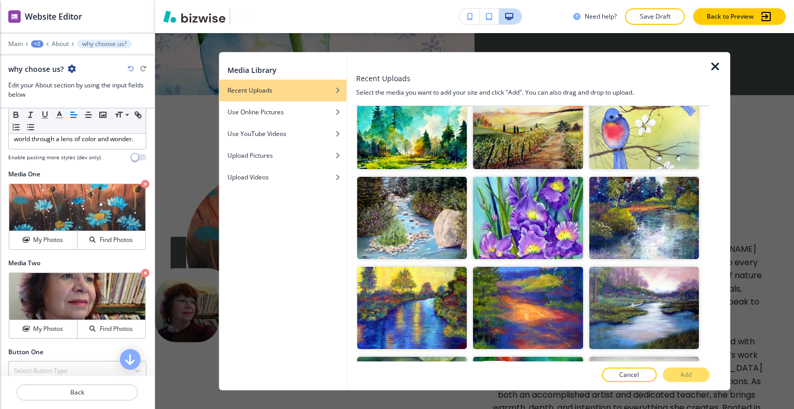
scroll to position [362, 0]
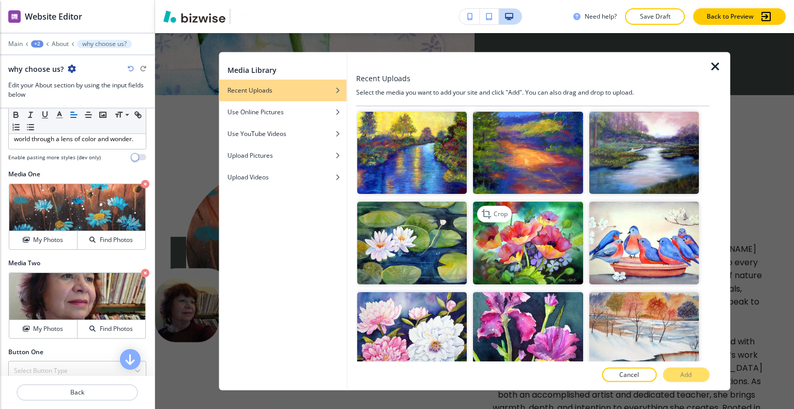
click at [535, 240] on img "button" at bounding box center [528, 243] width 110 height 82
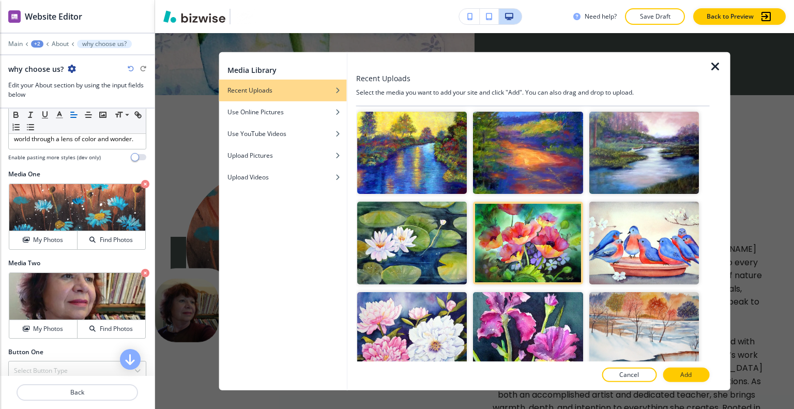
click at [684, 376] on p "Add" at bounding box center [686, 374] width 11 height 9
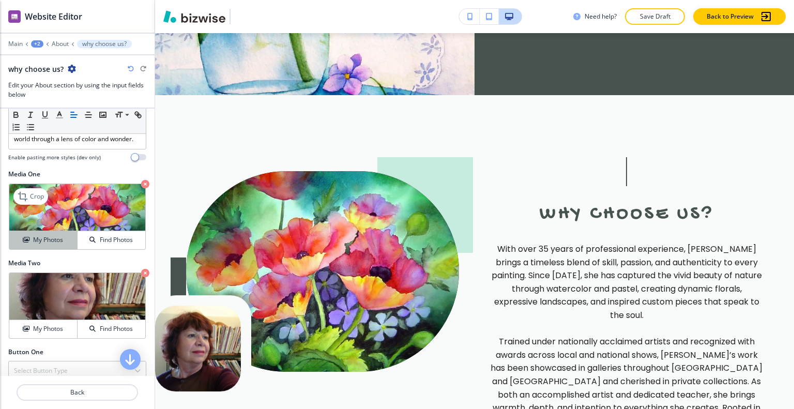
click at [61, 238] on h4 "My Photos" at bounding box center [48, 239] width 30 height 9
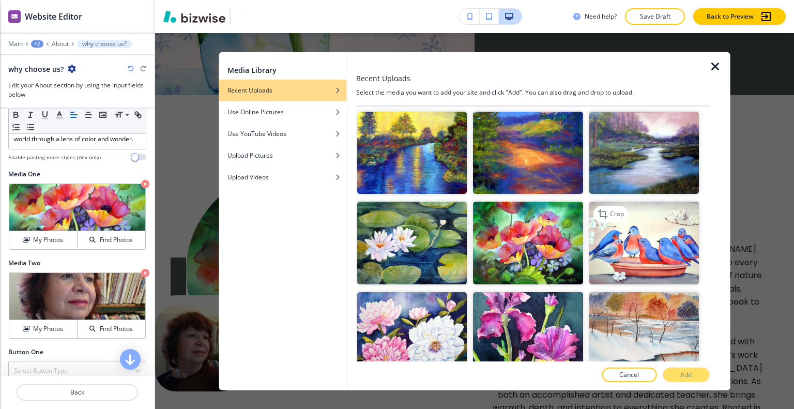
click at [643, 234] on img "button" at bounding box center [644, 243] width 110 height 82
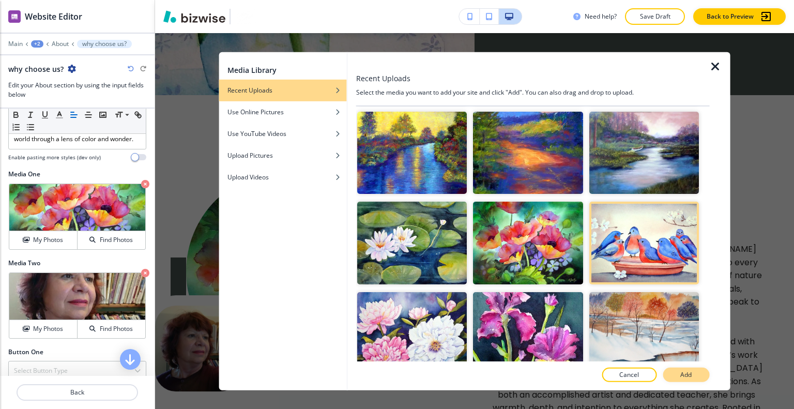
click at [687, 373] on p "Add" at bounding box center [686, 374] width 11 height 9
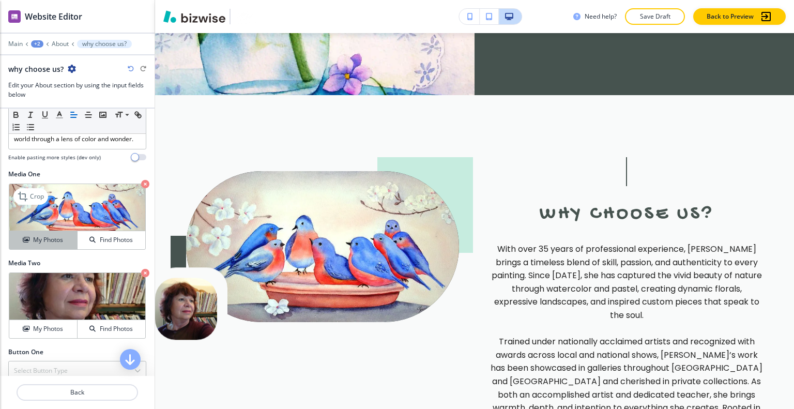
click at [47, 239] on h4 "My Photos" at bounding box center [48, 239] width 30 height 9
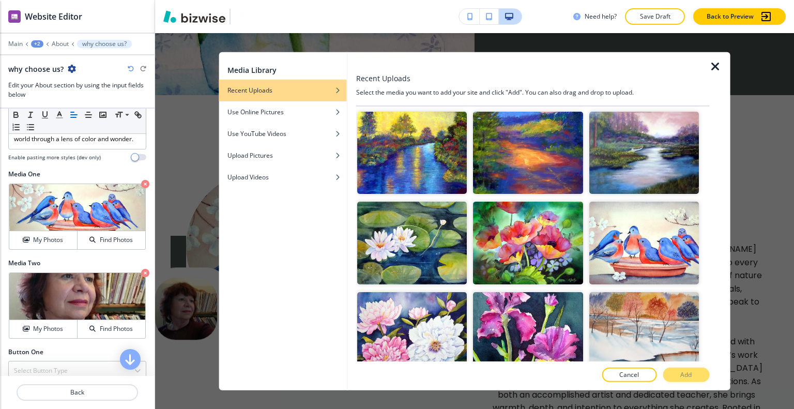
scroll to position [517, 0]
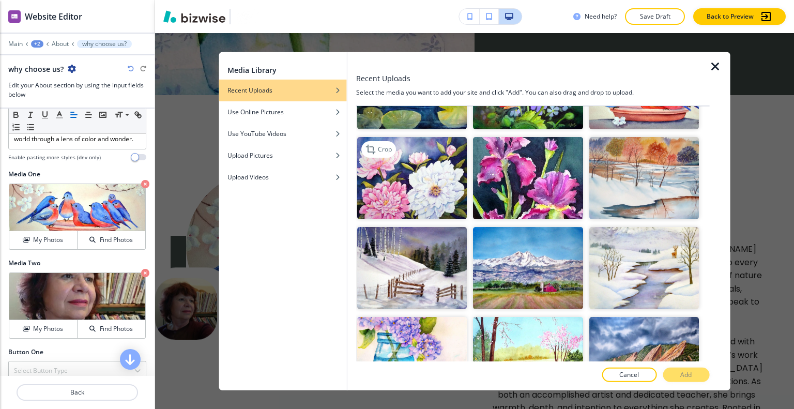
click at [432, 178] on img "button" at bounding box center [412, 178] width 110 height 82
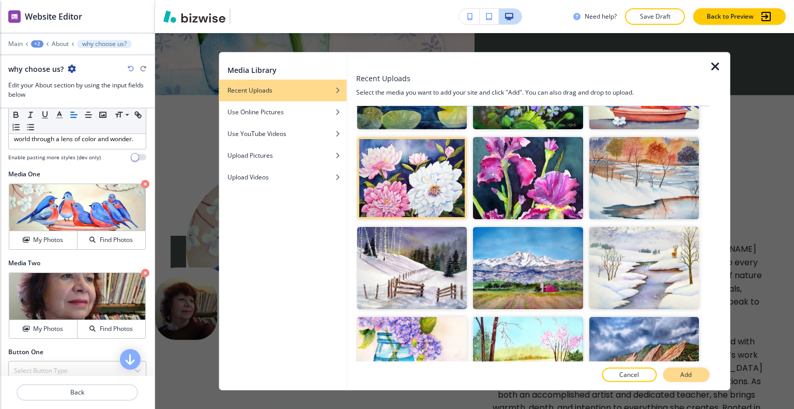
click at [676, 378] on button "Add" at bounding box center [686, 375] width 47 height 14
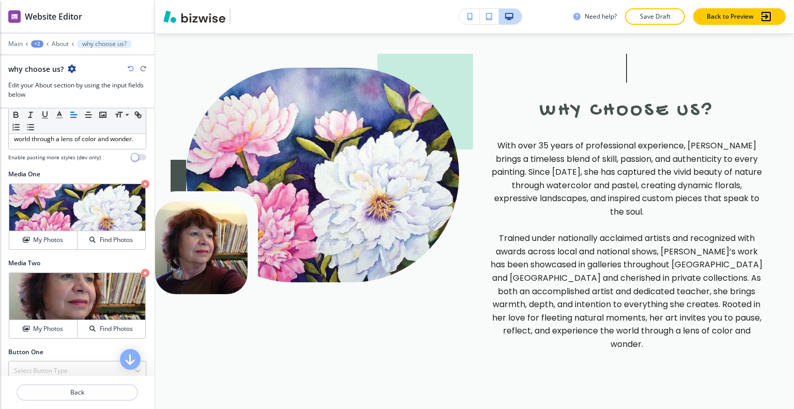
scroll to position [1907, 0]
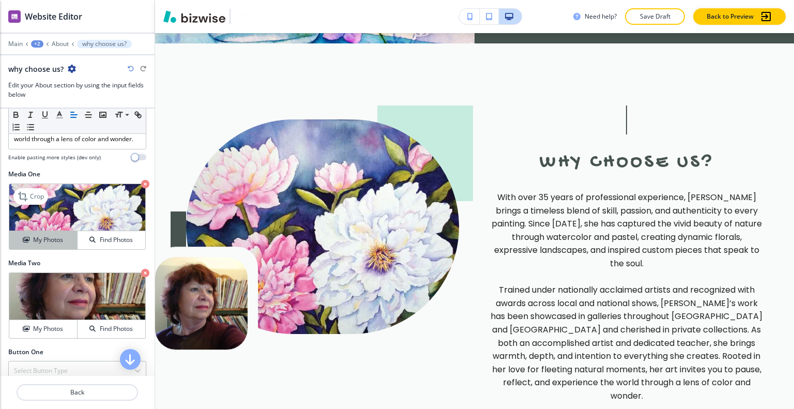
drag, startPoint x: 27, startPoint y: 239, endPoint x: 70, endPoint y: 237, distance: 43.5
click at [29, 239] on div "My Photos" at bounding box center [43, 239] width 68 height 9
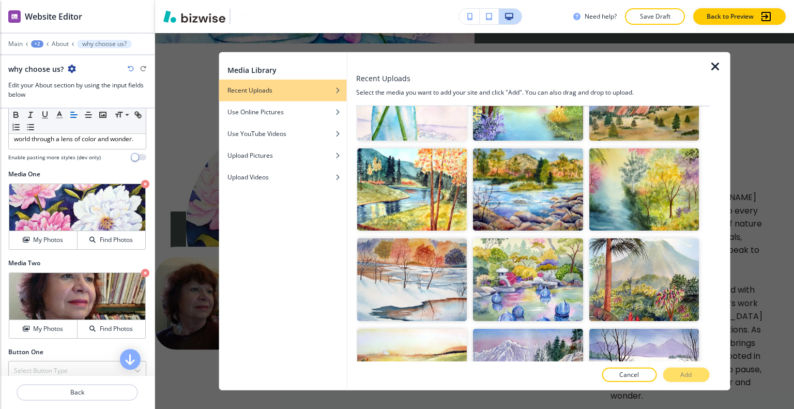
scroll to position [896, 0]
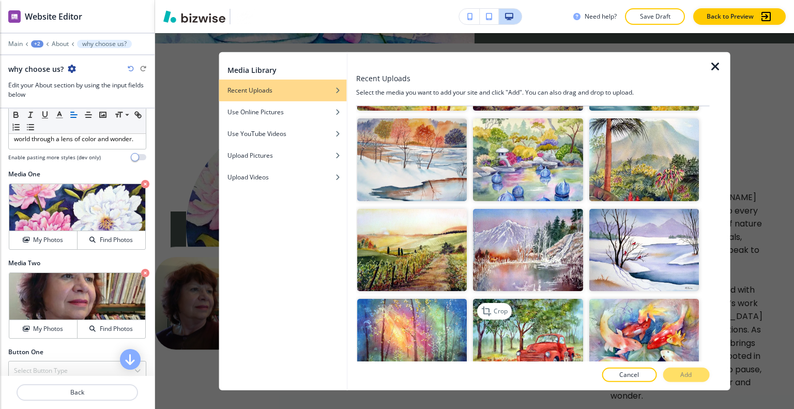
click at [566, 307] on img "button" at bounding box center [528, 340] width 110 height 82
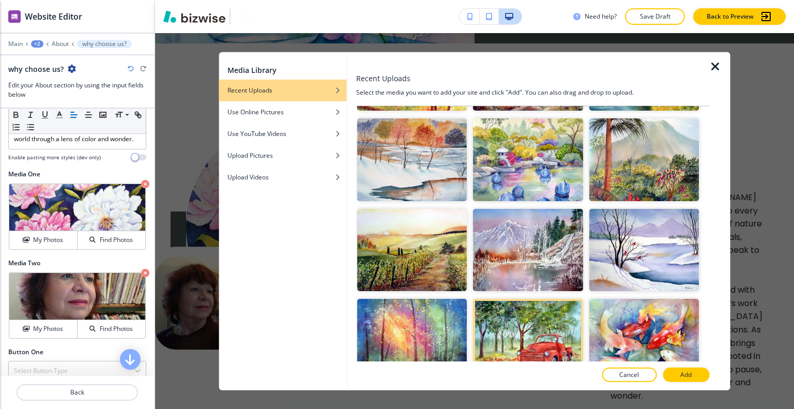
click at [686, 374] on p "Add" at bounding box center [686, 374] width 11 height 9
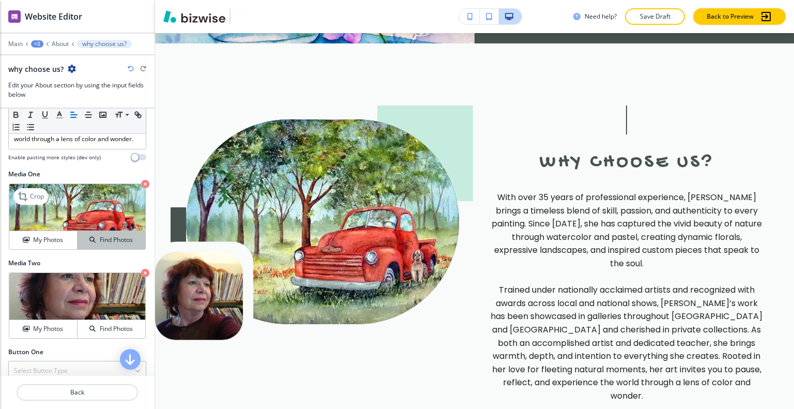
drag, startPoint x: 49, startPoint y: 242, endPoint x: 127, endPoint y: 244, distance: 78.1
click at [50, 242] on h4 "My Photos" at bounding box center [48, 239] width 30 height 9
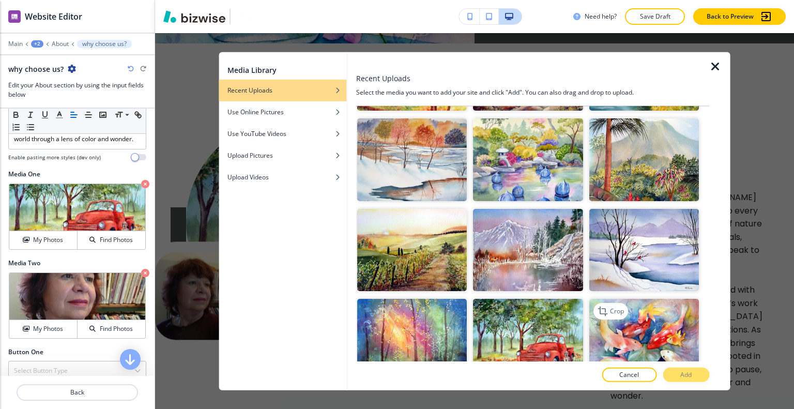
click at [642, 301] on img "button" at bounding box center [644, 340] width 110 height 82
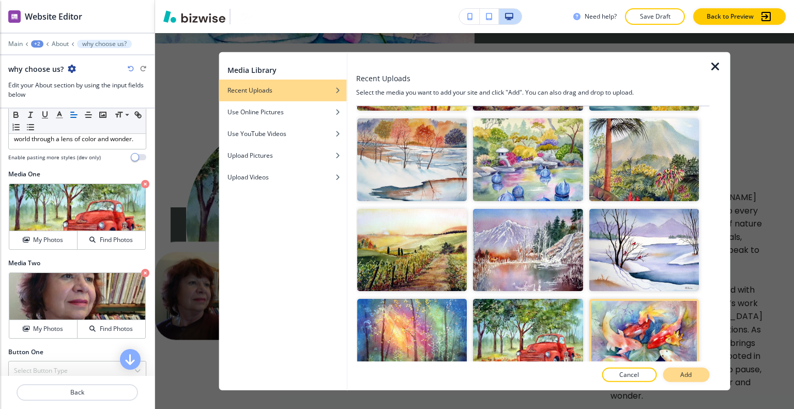
click at [686, 379] on p "Add" at bounding box center [686, 374] width 11 height 9
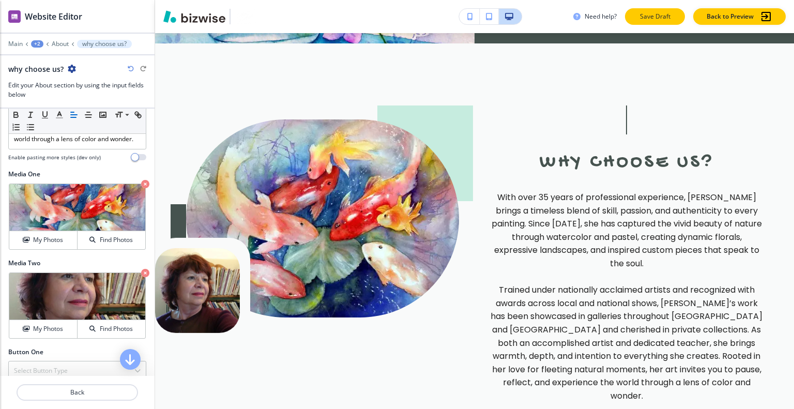
click at [679, 16] on button "Save Draft" at bounding box center [655, 16] width 60 height 17
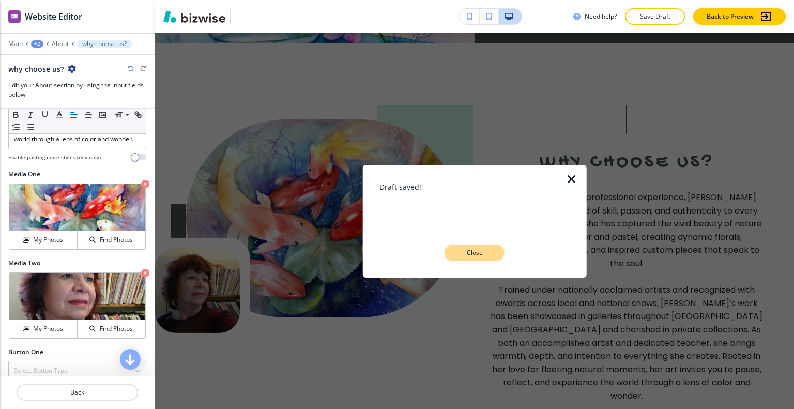
click at [465, 254] on p "Close" at bounding box center [474, 252] width 33 height 9
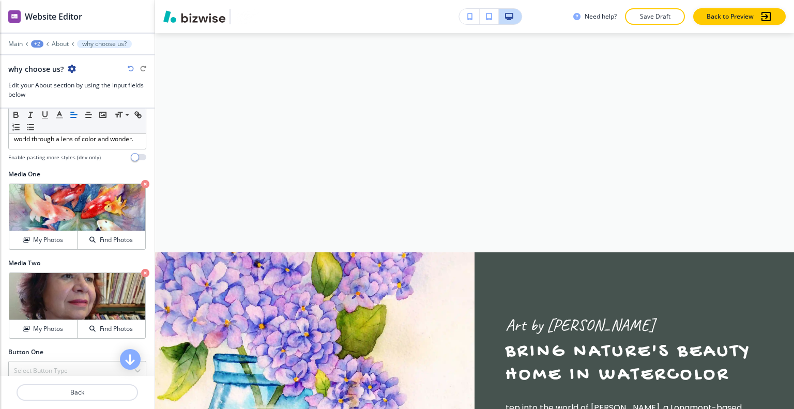
scroll to position [0, 0]
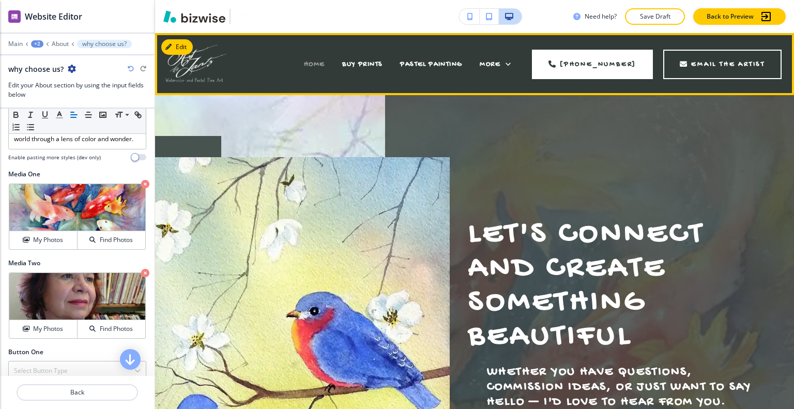
click at [309, 60] on span "HOME" at bounding box center [314, 64] width 21 height 9
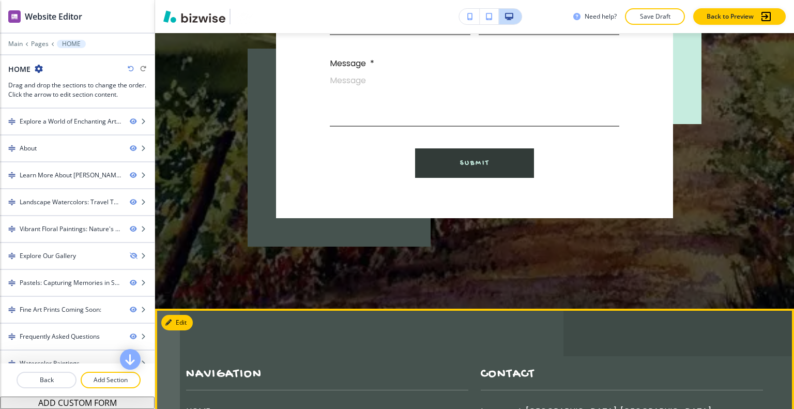
scroll to position [6860, 0]
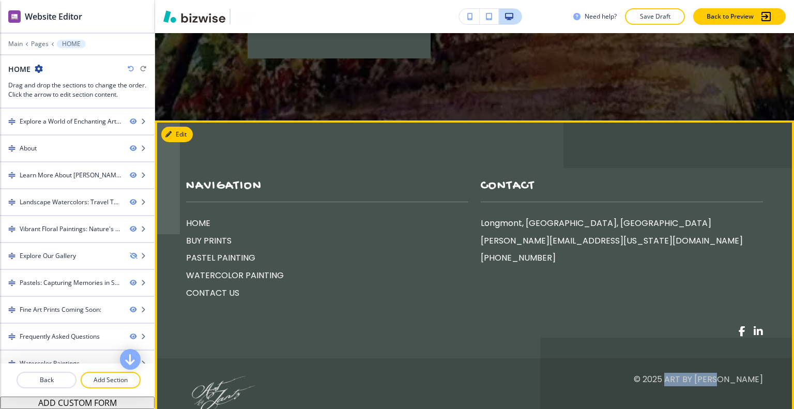
drag, startPoint x: 759, startPoint y: 333, endPoint x: 705, endPoint y: 327, distance: 54.0
click at [704, 331] on footer "Navigation HOME BUY PRINTS PASTEL PAINTING WATERCOLOR PAINTING CONTACT US Conta…" at bounding box center [474, 289] width 639 height 336
drag, startPoint x: 705, startPoint y: 328, endPoint x: 699, endPoint y: 349, distance: 22.1
click at [699, 373] on p "© 2025 Art by Jantz" at bounding box center [698, 396] width 129 height 47
drag, startPoint x: 766, startPoint y: 329, endPoint x: 703, endPoint y: 329, distance: 63.1
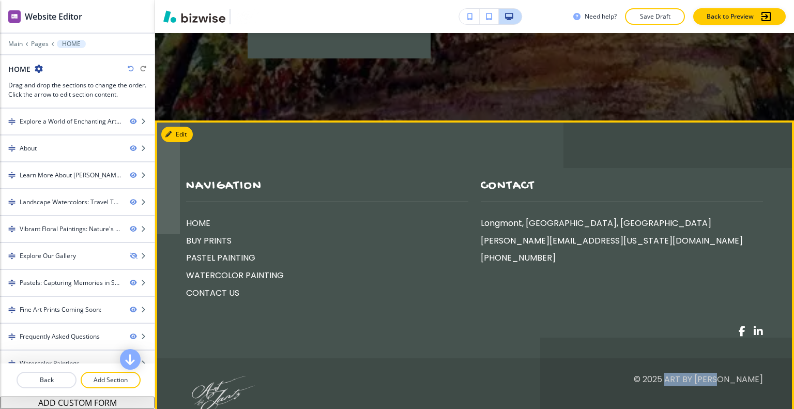
click at [701, 333] on footer "Navigation HOME BUY PRINTS PASTEL PAINTING WATERCOLOR PAINTING CONTACT US Conta…" at bounding box center [474, 289] width 639 height 336
copy p "Art by Jantz"
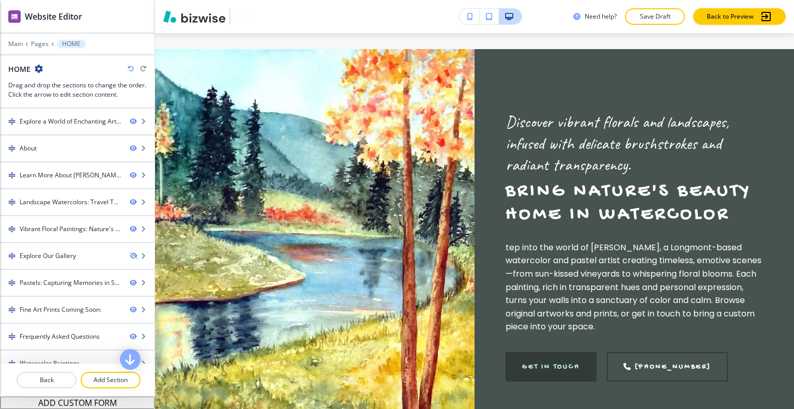
scroll to position [5397, 0]
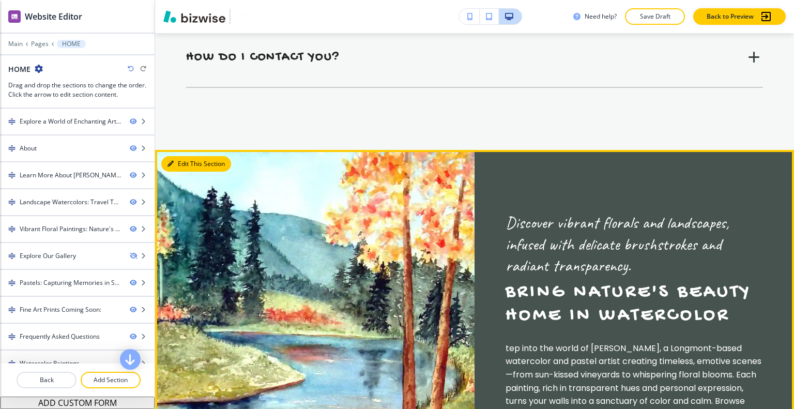
click at [178, 162] on button "Edit This Section" at bounding box center [196, 164] width 70 height 16
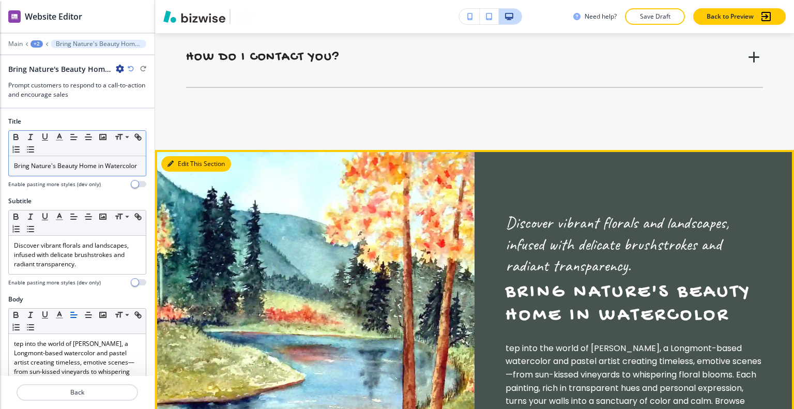
scroll to position [5514, 0]
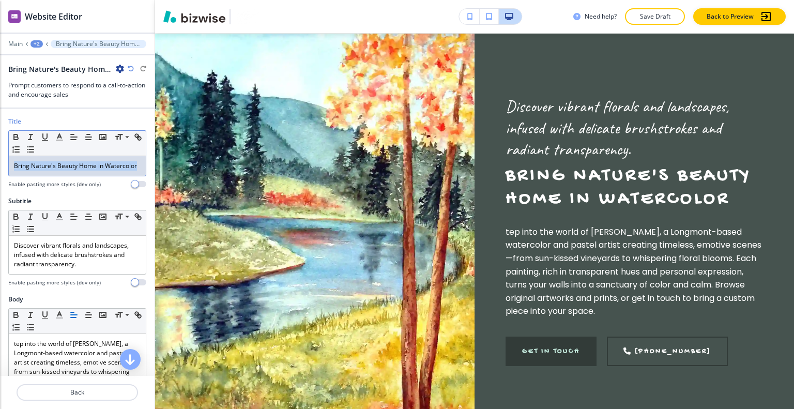
drag, startPoint x: 80, startPoint y: 181, endPoint x: 29, endPoint y: 164, distance: 53.3
click at [1, 160] on div "Title Small Normal Large Huge Bring Nature's Beauty Home in Watercolor Enable p…" at bounding box center [77, 157] width 155 height 80
drag, startPoint x: 56, startPoint y: 174, endPoint x: 49, endPoint y: 181, distance: 10.2
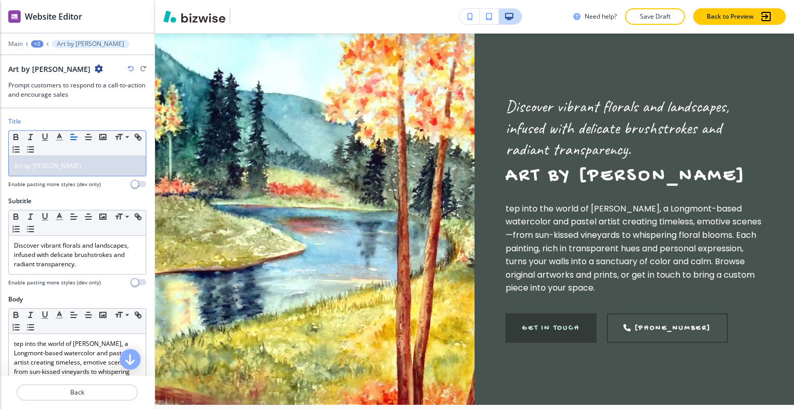
click at [133, 69] on icon "button" at bounding box center [131, 69] width 6 height 6
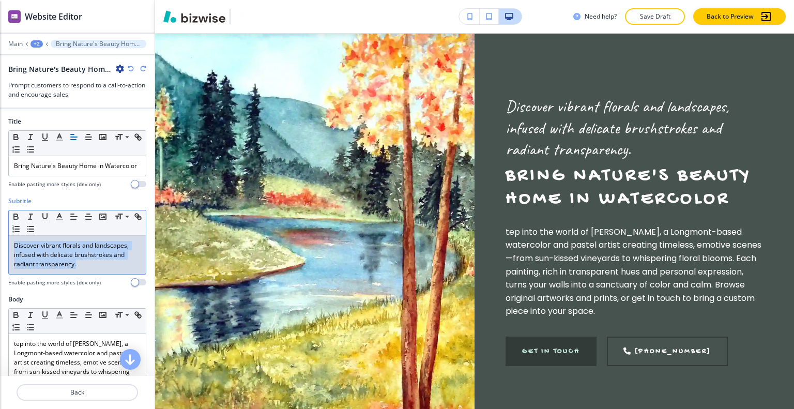
drag, startPoint x: 102, startPoint y: 274, endPoint x: 2, endPoint y: 237, distance: 107.3
click at [1, 237] on div "Subtitle Small Normal Large Huge Discover vibrant florals and landscapes, infus…" at bounding box center [77, 246] width 155 height 98
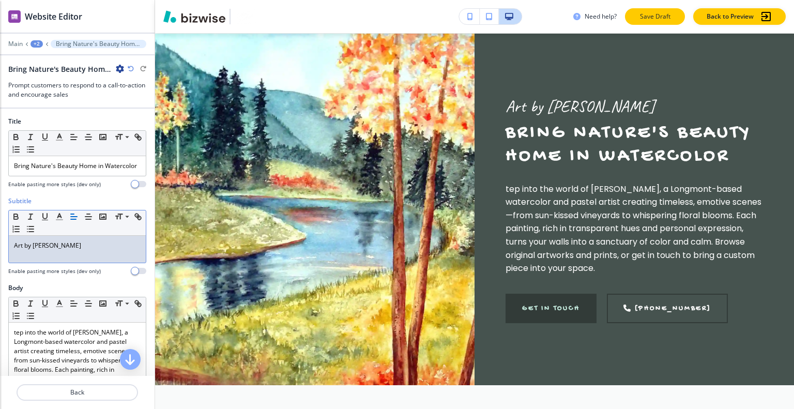
click at [658, 14] on p "Save Draft" at bounding box center [655, 16] width 33 height 9
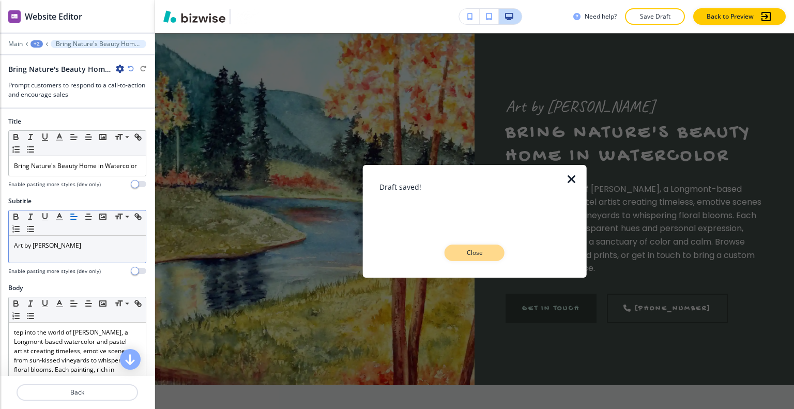
click at [470, 252] on p "Close" at bounding box center [474, 252] width 33 height 9
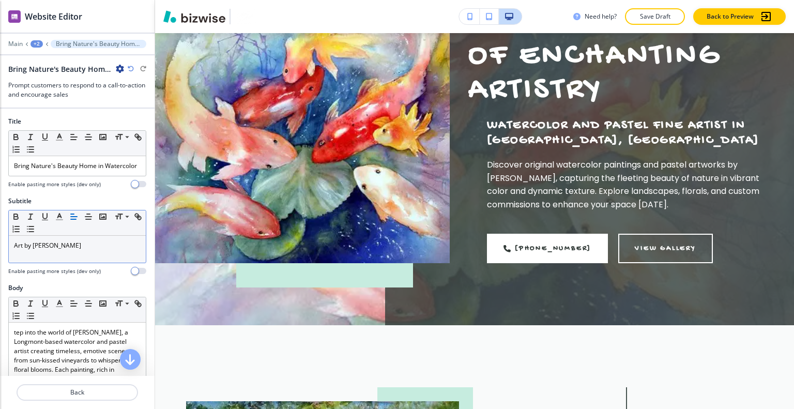
scroll to position [0, 0]
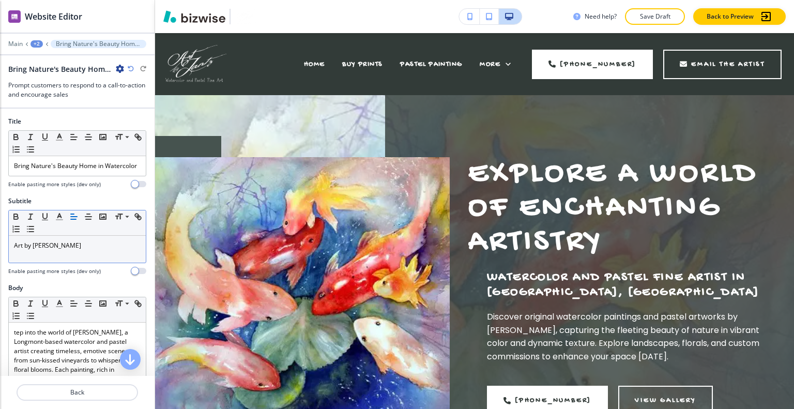
drag, startPoint x: 670, startPoint y: 2, endPoint x: 655, endPoint y: 4, distance: 15.7
click at [671, 2] on div "Need help? Save Draft Back to Preview" at bounding box center [474, 16] width 639 height 33
click at [654, 7] on div "Need help? Save Draft Back to Preview" at bounding box center [474, 16] width 639 height 33
click at [654, 11] on button "Save Draft" at bounding box center [655, 16] width 60 height 17
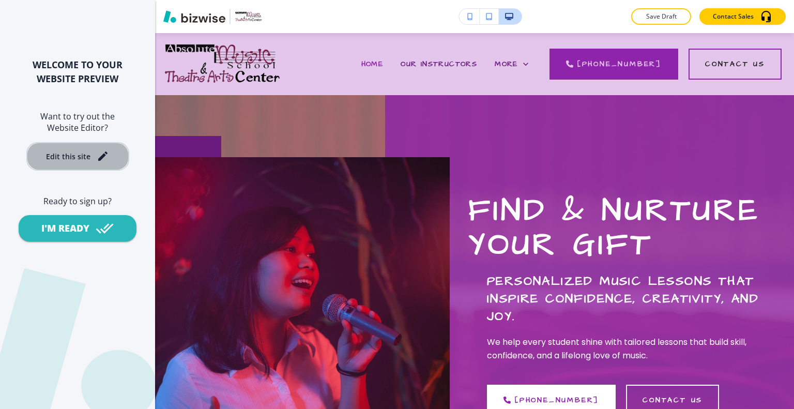
click at [71, 161] on div "Edit this site" at bounding box center [77, 156] width 63 height 12
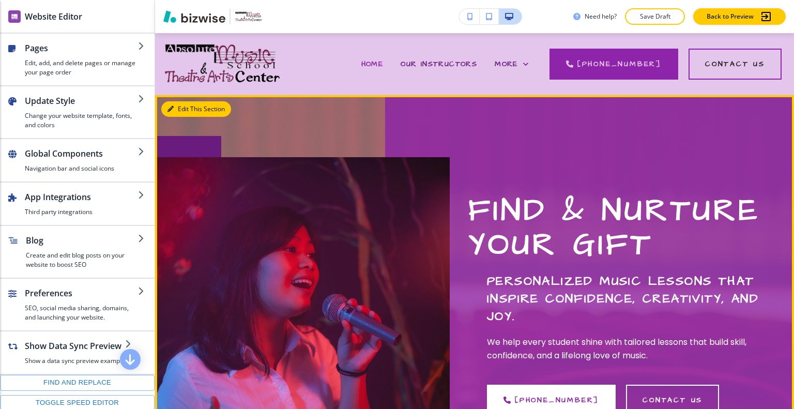
click at [187, 101] on button "Edit This Section" at bounding box center [196, 109] width 70 height 16
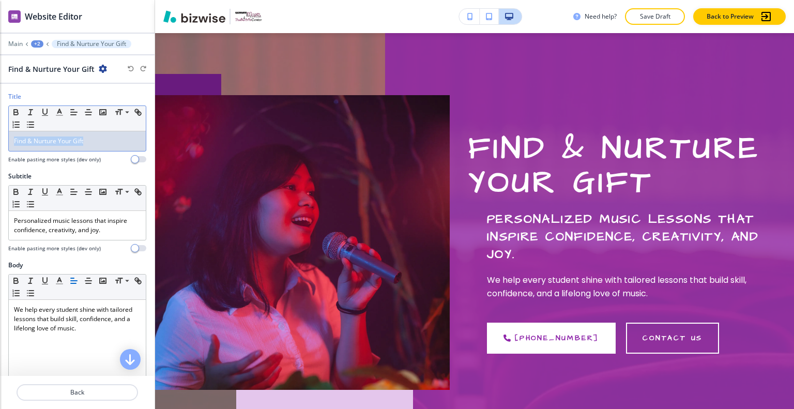
drag, startPoint x: 115, startPoint y: 143, endPoint x: 0, endPoint y: 143, distance: 114.8
click at [0, 143] on div "Title Small Normal Large Huge Find & Nurture Your Gift Enable pasting more styl…" at bounding box center [77, 132] width 155 height 80
click at [18, 112] on icon "button" at bounding box center [16, 113] width 4 height 3
click at [93, 160] on h4 "Enable pasting more styles (dev only)" at bounding box center [54, 160] width 93 height 8
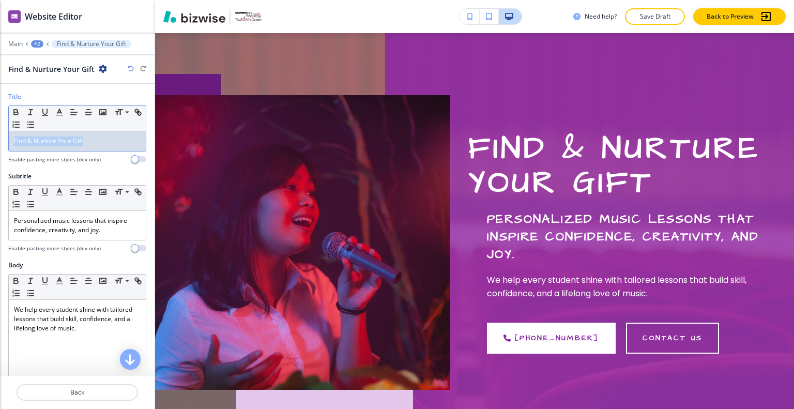
drag, startPoint x: 101, startPoint y: 144, endPoint x: 22, endPoint y: 131, distance: 80.2
click at [1, 143] on div "Title Small Normal Large Huge Find & Nurture Your Gift Enable pasting more styl…" at bounding box center [77, 132] width 155 height 80
click at [58, 110] on polyline "button" at bounding box center [60, 111] width 4 height 4
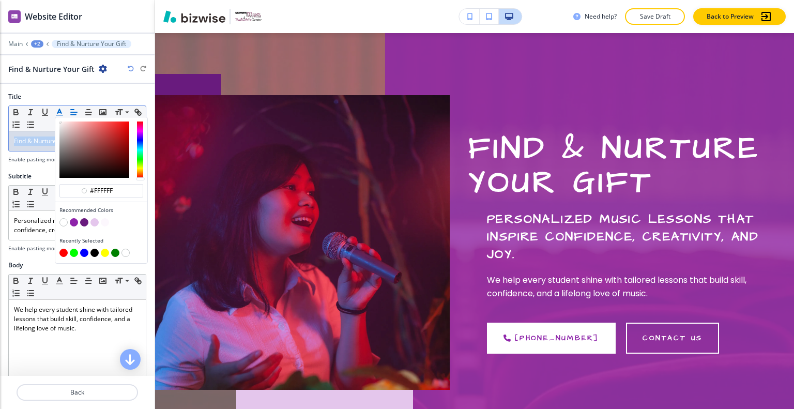
click at [93, 250] on button "button" at bounding box center [95, 253] width 8 height 8
type input "#000000"
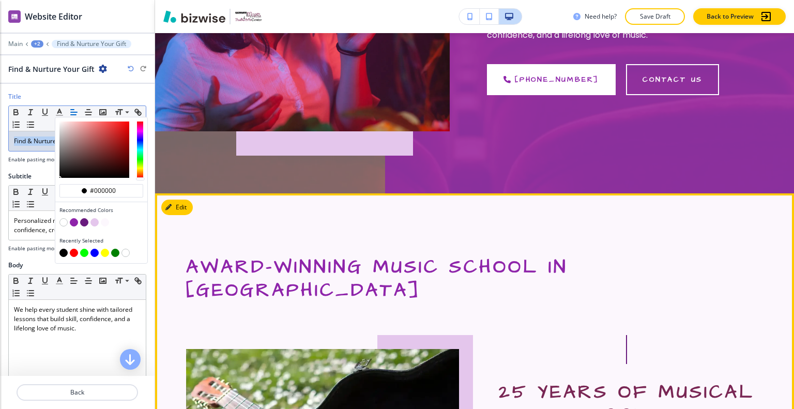
scroll to position [114, 0]
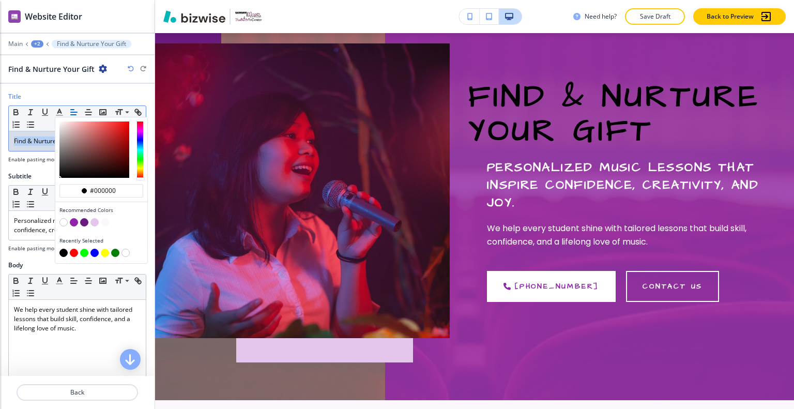
click at [38, 144] on span "Find & Nurture Your Gift" at bounding box center [48, 141] width 69 height 9
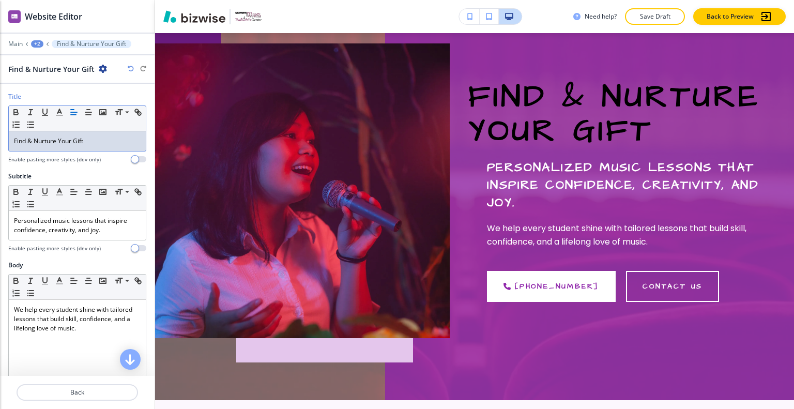
click at [116, 147] on div "Find & Nurture Your Gift" at bounding box center [77, 141] width 137 height 20
click at [37, 142] on span "Find & Nurture Your Gift" at bounding box center [48, 141] width 69 height 9
click at [36, 142] on span "Find & Nurture Your Gift" at bounding box center [48, 141] width 69 height 9
click at [35, 144] on span "Find & Nurture Your Gift" at bounding box center [48, 141] width 69 height 9
click at [28, 144] on span "Find &Nurture Your Gift" at bounding box center [48, 141] width 68 height 9
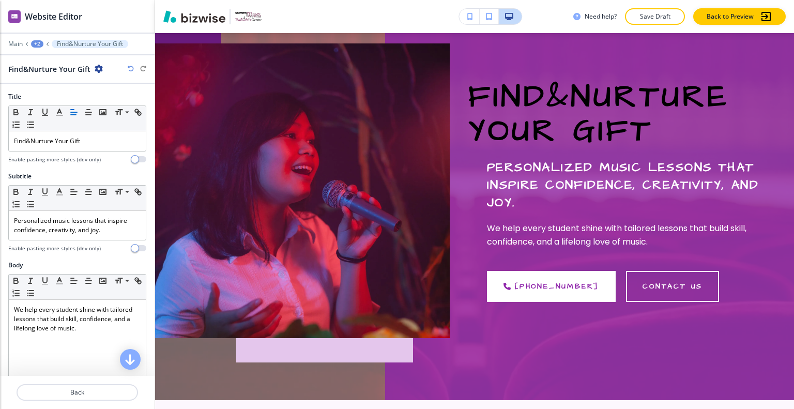
click at [666, 9] on button "Save Draft" at bounding box center [655, 16] width 60 height 17
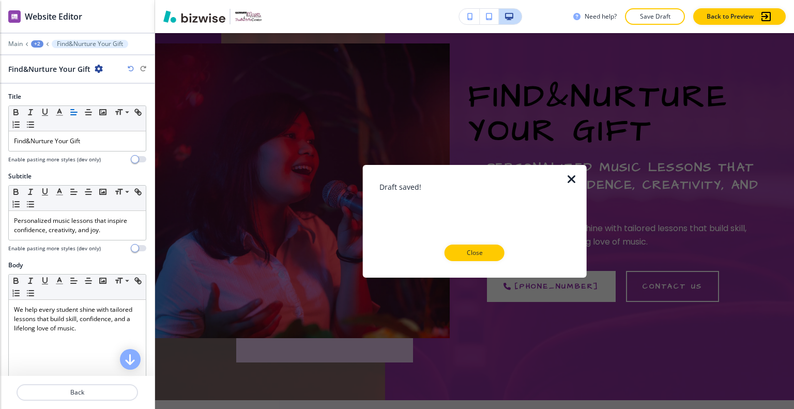
click at [472, 250] on p "Close" at bounding box center [474, 252] width 33 height 9
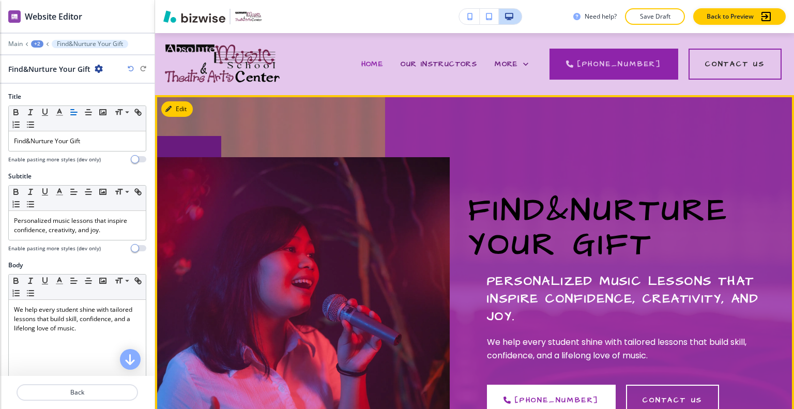
scroll to position [52, 0]
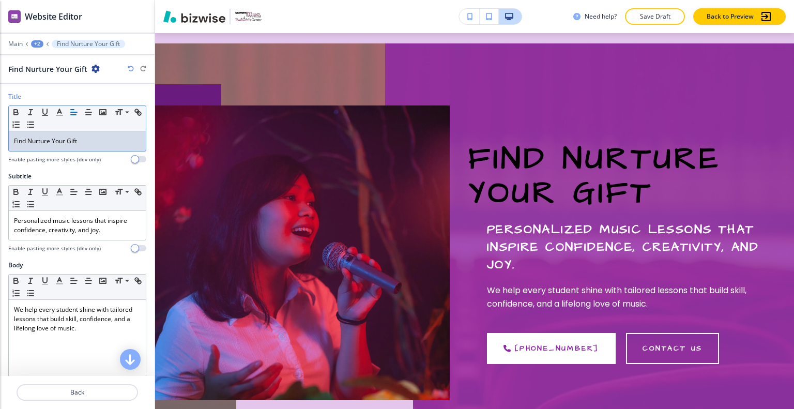
click at [26, 142] on span "Find Nurture Your Gift" at bounding box center [45, 141] width 63 height 9
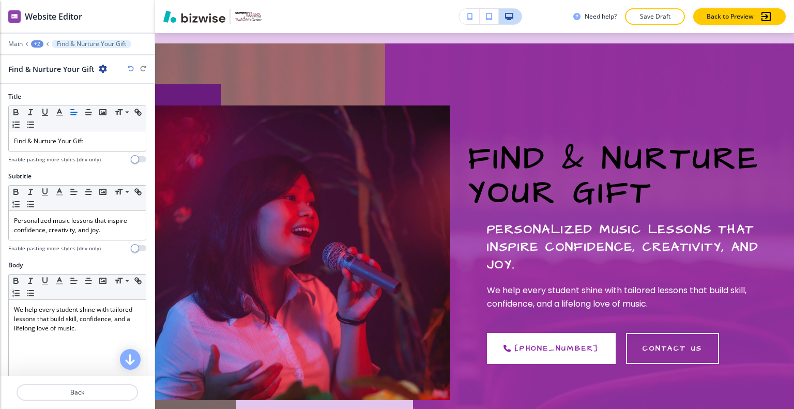
click at [126, 68] on div "Find & Nurture Your Gift" at bounding box center [77, 69] width 138 height 11
click at [131, 68] on icon "button" at bounding box center [131, 69] width 6 height 6
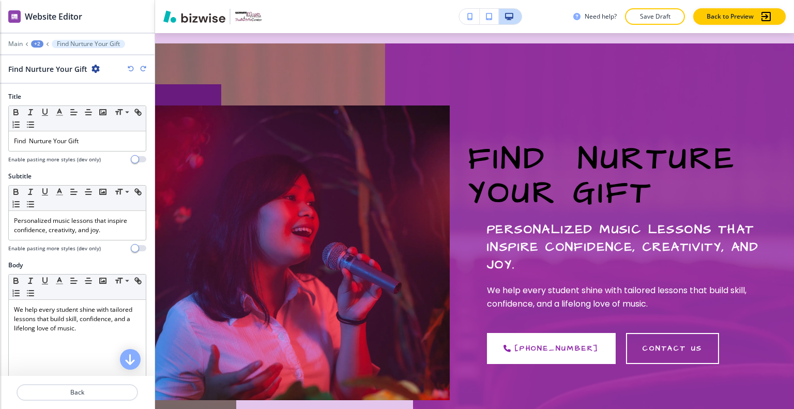
click at [129, 70] on icon "button" at bounding box center [131, 69] width 6 height 6
click at [128, 69] on icon "button" at bounding box center [131, 69] width 6 height 6
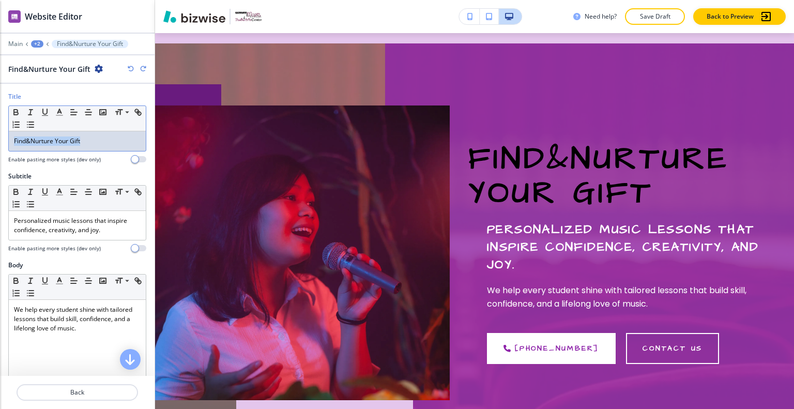
drag, startPoint x: 97, startPoint y: 136, endPoint x: 50, endPoint y: 87, distance: 67.7
click at [6, 99] on div "Title Small Normal Large Huge Find&Nurture Your Gift Enable pasting more styles…" at bounding box center [77, 132] width 155 height 80
click at [62, 110] on icon "button" at bounding box center [59, 112] width 9 height 9
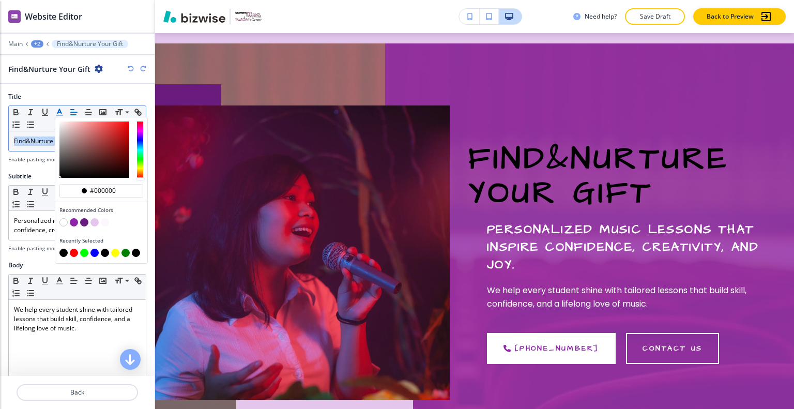
click at [62, 222] on button "button" at bounding box center [63, 222] width 8 height 8
type input "#ffffff"
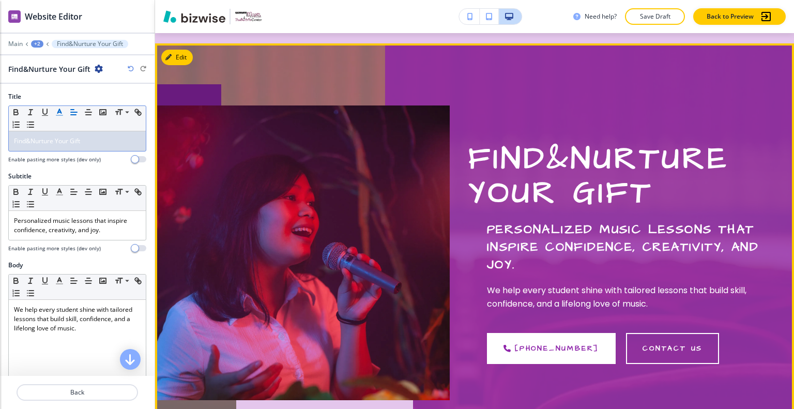
click at [525, 127] on div "Find&Nurture Your Gift Personalized music lessons that inspire confidence, crea…" at bounding box center [616, 253] width 295 height 295
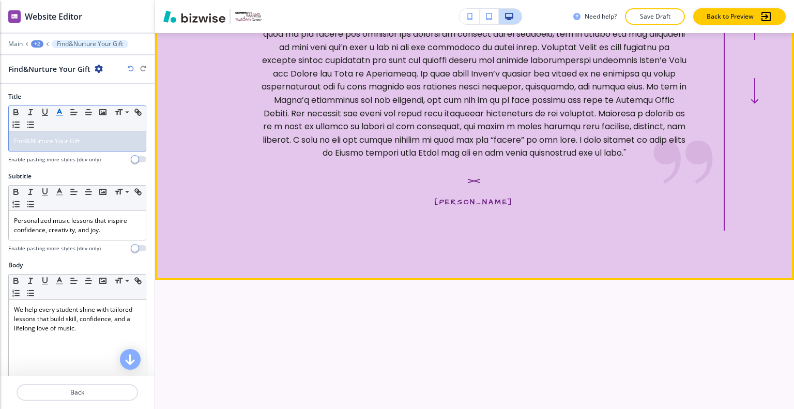
scroll to position [3879, 0]
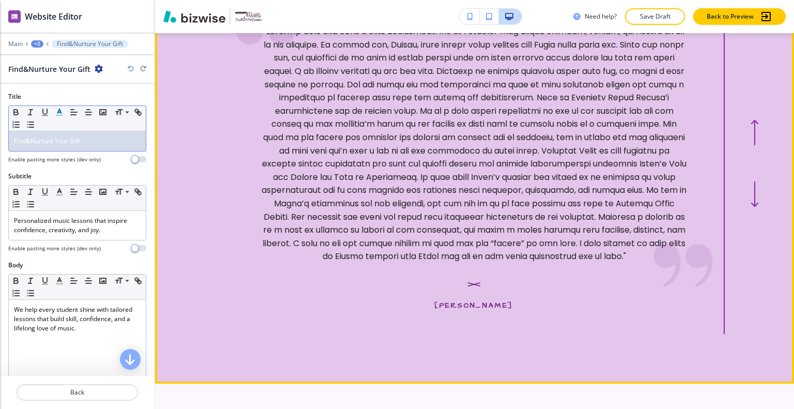
click at [748, 225] on section "Reviews "My daughters have been going to Pop Camp for five years! They look for…" at bounding box center [474, 155] width 639 height 457
click at [751, 143] on icon "button" at bounding box center [755, 130] width 8 height 26
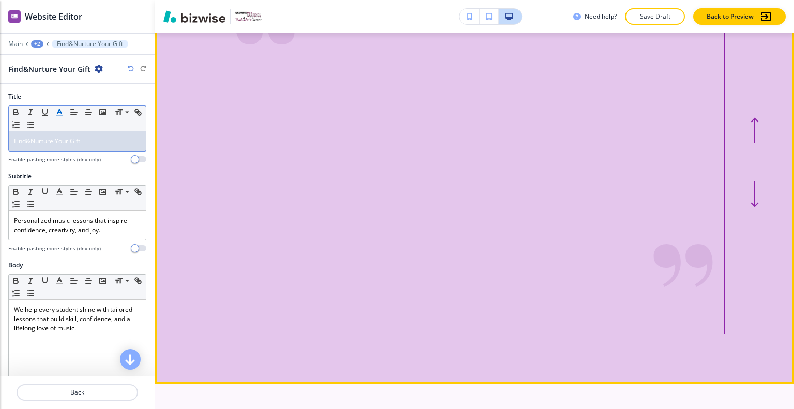
click at [751, 143] on icon "button" at bounding box center [755, 130] width 8 height 26
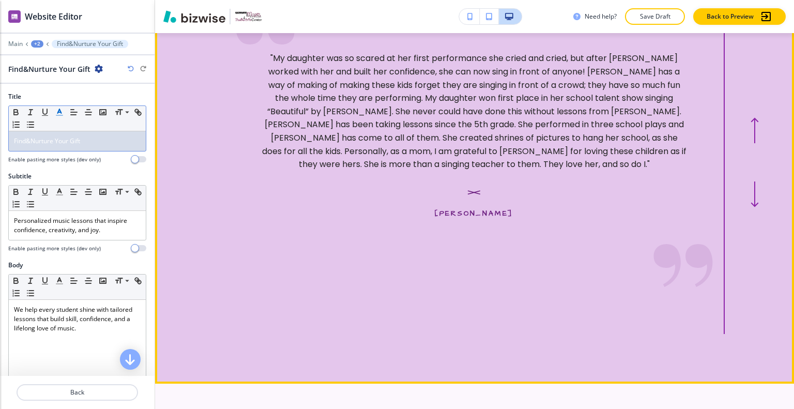
click at [751, 143] on icon "button" at bounding box center [755, 130] width 8 height 26
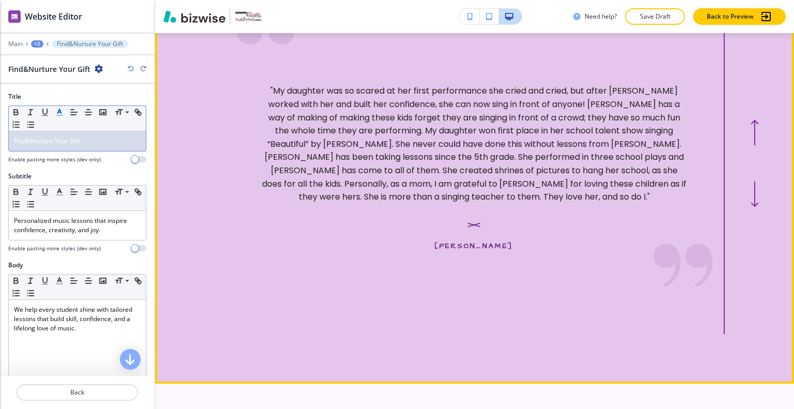
click at [176, 49] on div "Edit This Section Reviews "My daughters have been going to Pop Camp for five ye…" at bounding box center [474, 155] width 639 height 457
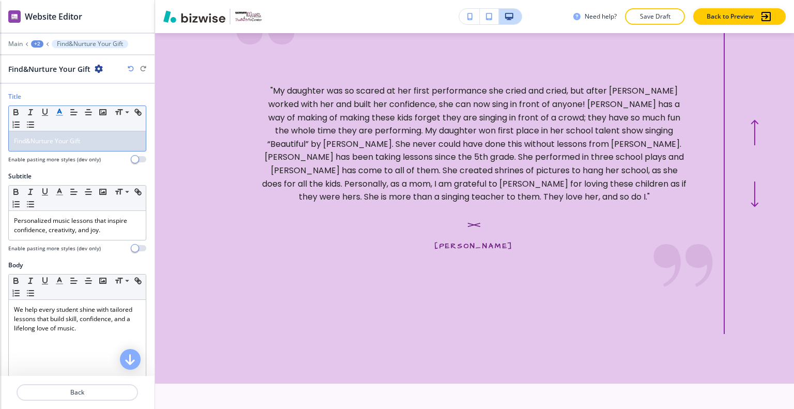
click at [107, 139] on p "Find&Nurture Your Gift" at bounding box center [77, 141] width 127 height 9
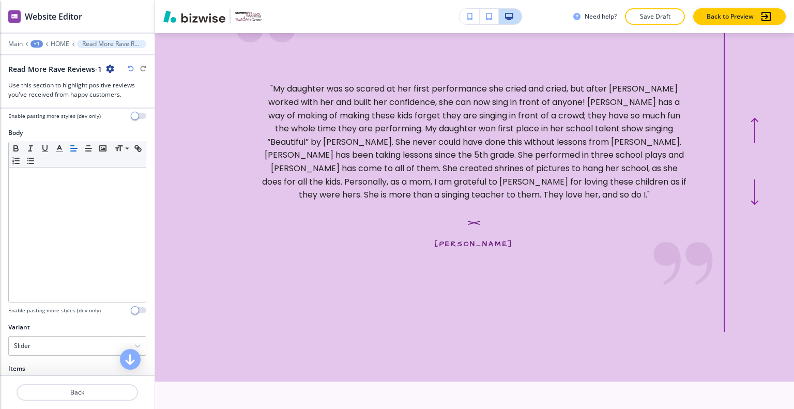
scroll to position [310, 0]
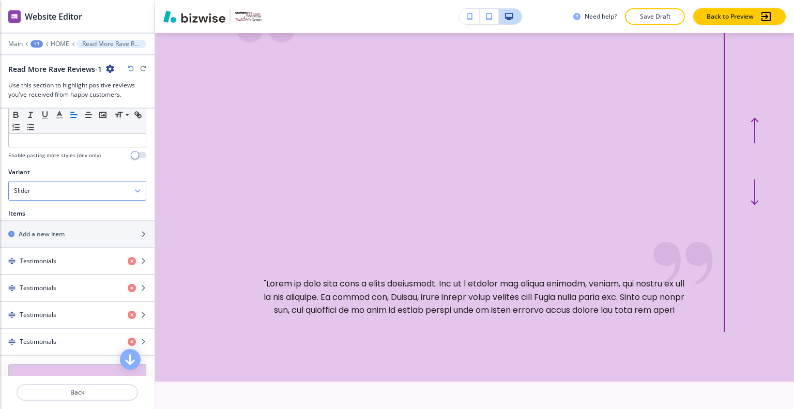
click at [119, 186] on div "Slider" at bounding box center [77, 191] width 137 height 19
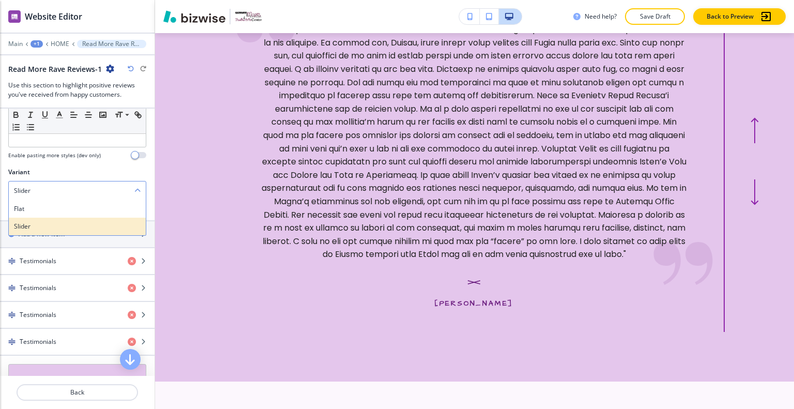
click at [96, 223] on h4 "Slider" at bounding box center [77, 226] width 127 height 9
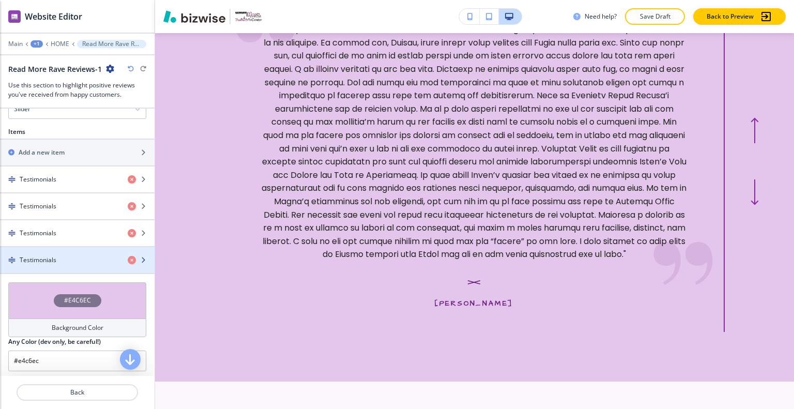
scroll to position [340, 0]
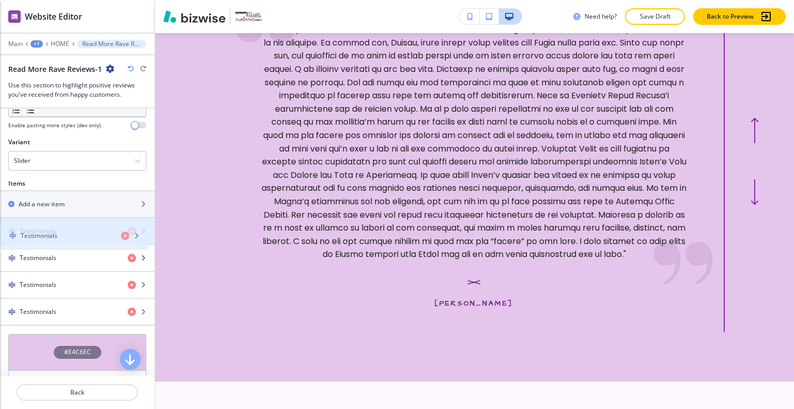
drag, startPoint x: 73, startPoint y: 257, endPoint x: 73, endPoint y: 235, distance: 21.7
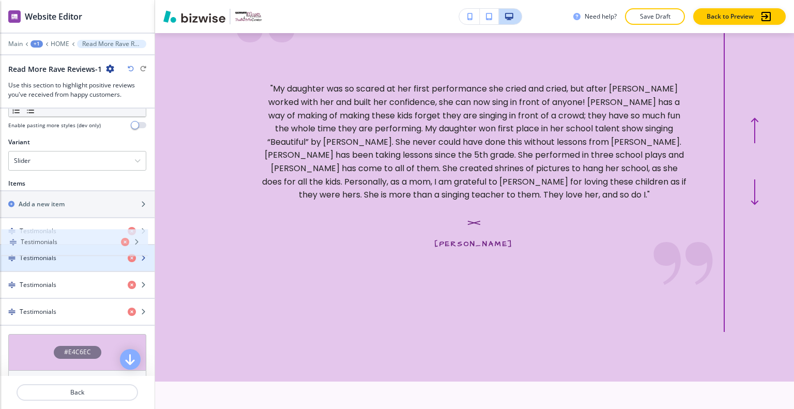
drag, startPoint x: 80, startPoint y: 230, endPoint x: 81, endPoint y: 244, distance: 13.5
click at [81, 244] on div "Testimonials Testimonials Testimonials Testimonials" at bounding box center [77, 272] width 155 height 108
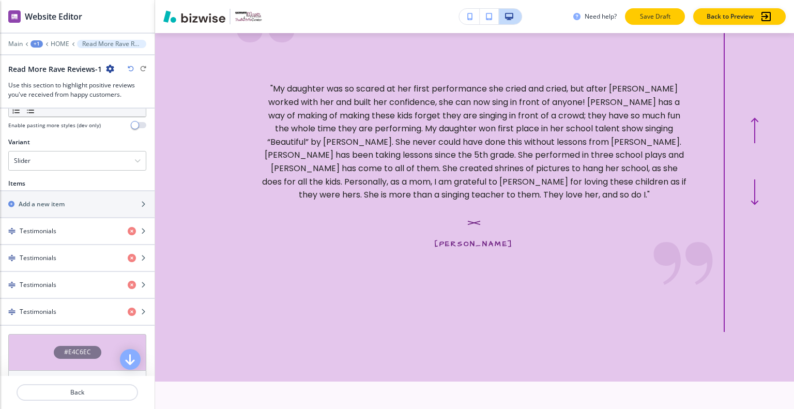
click at [654, 12] on p "Save Draft" at bounding box center [655, 16] width 33 height 9
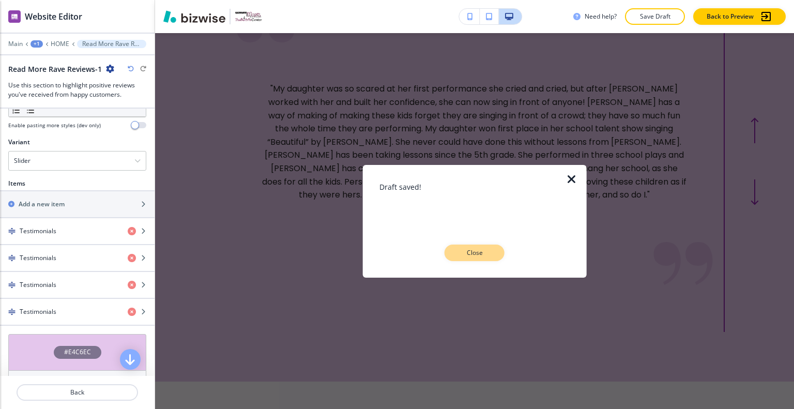
click at [468, 260] on button "Close" at bounding box center [475, 253] width 60 height 17
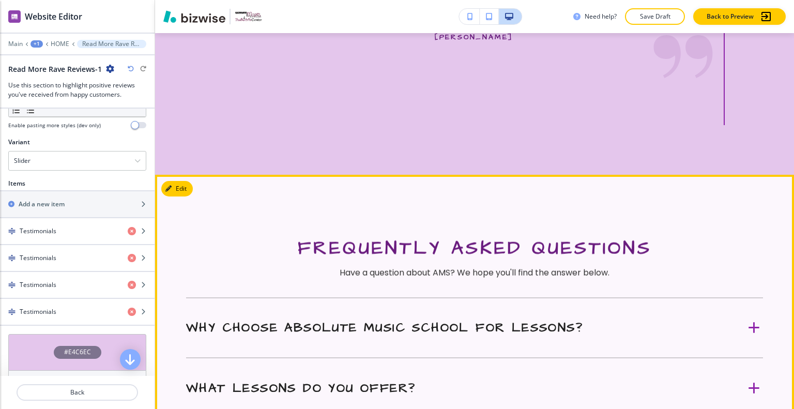
scroll to position [4295, 0]
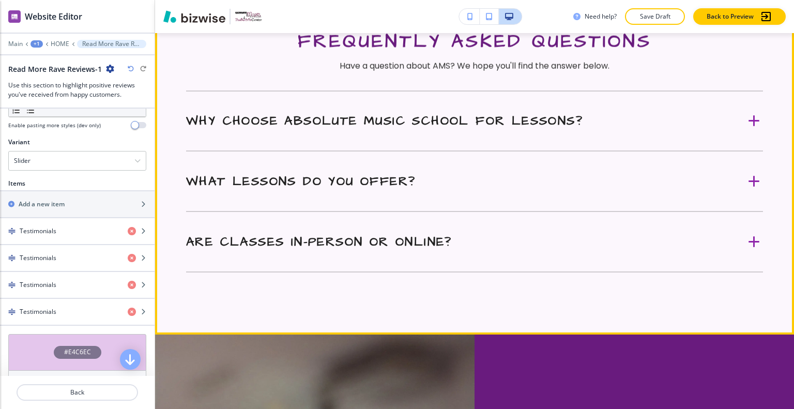
click at [399, 152] on div "Why choose Absolute Music School for lessons? Absolute Music School offers less…" at bounding box center [474, 121] width 577 height 61
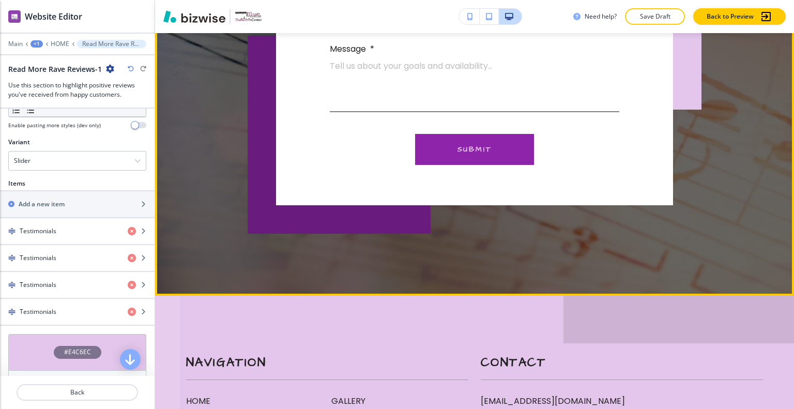
scroll to position [5898, 0]
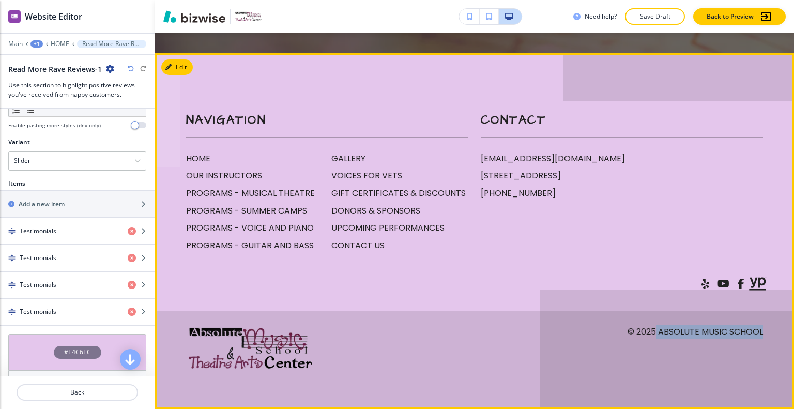
drag, startPoint x: 765, startPoint y: 368, endPoint x: 651, endPoint y: 366, distance: 113.8
click at [650, 369] on footer "Navigation HOME OUR INSTRUCTORS PROGRAMS - MUSICAL THEATRE PROGRAMS - SUMMER CA…" at bounding box center [474, 231] width 639 height 356
copy p "Absolute Music School"
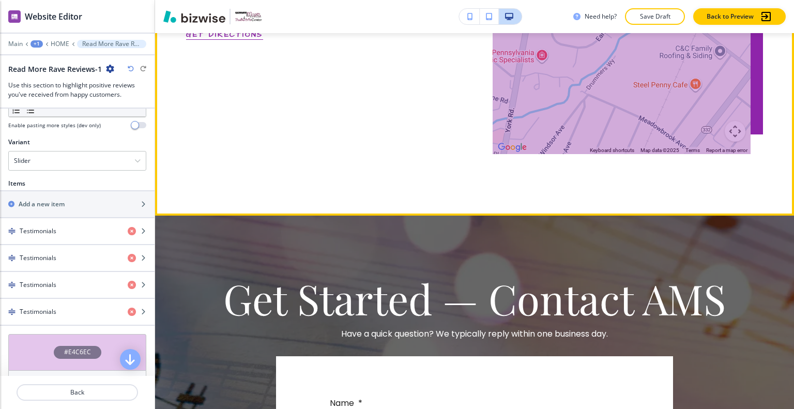
scroll to position [4915, 0]
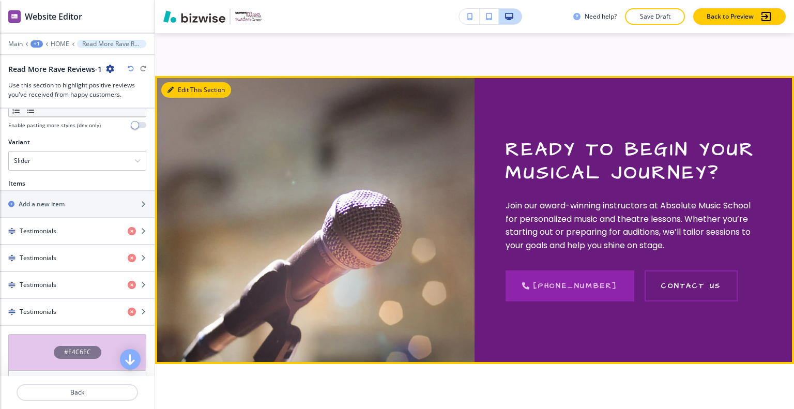
click at [182, 98] on button "Edit This Section" at bounding box center [196, 90] width 70 height 16
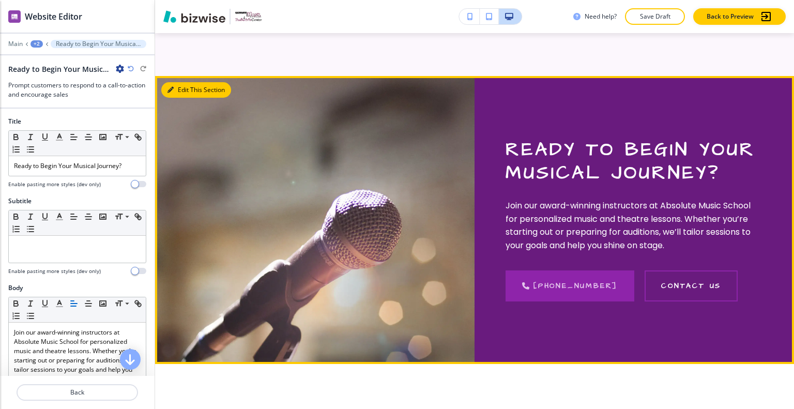
scroll to position [4705, 0]
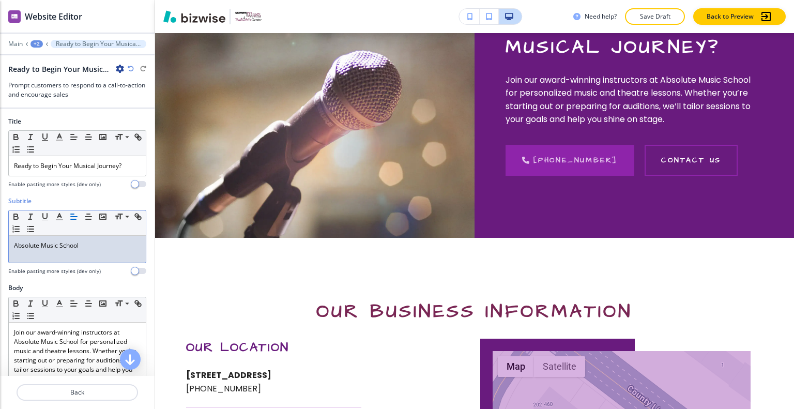
click at [18, 244] on p "Absolute Music School" at bounding box center [77, 245] width 127 height 9
click at [17, 246] on p "Absolute Music School" at bounding box center [77, 245] width 127 height 9
click at [653, 14] on p "Save Draft" at bounding box center [655, 16] width 33 height 9
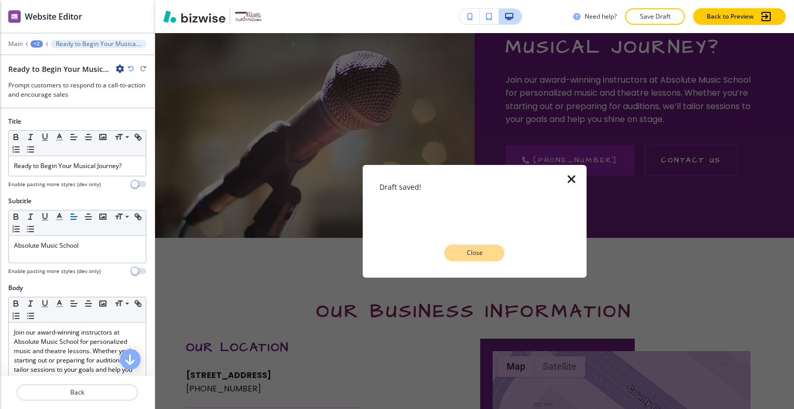
click at [471, 256] on p "Close" at bounding box center [474, 252] width 33 height 9
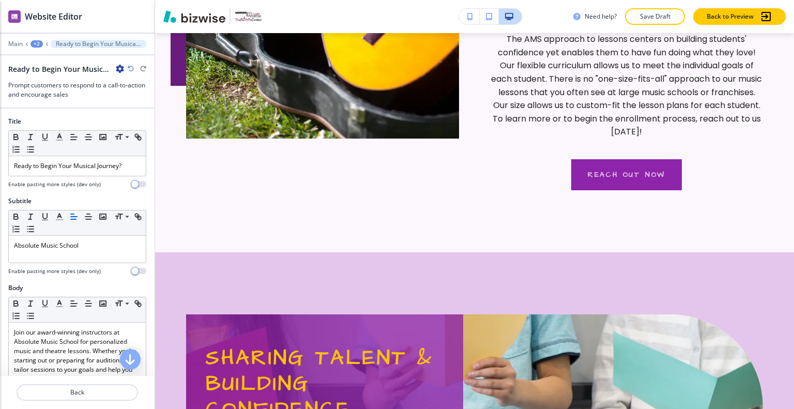
scroll to position [0, 0]
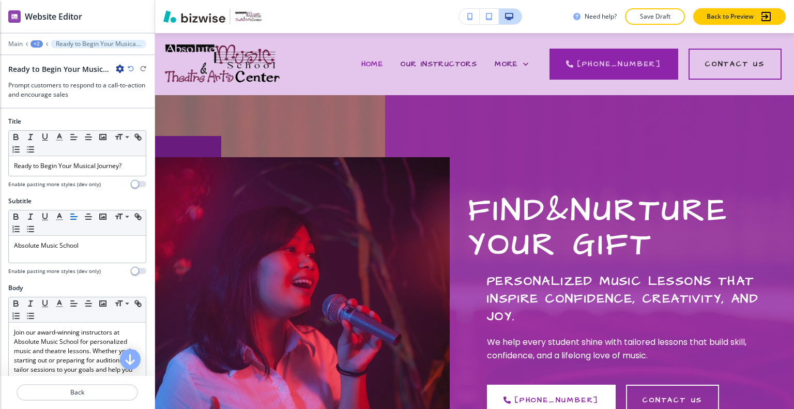
click at [642, 10] on button "Save Draft" at bounding box center [655, 16] width 60 height 17
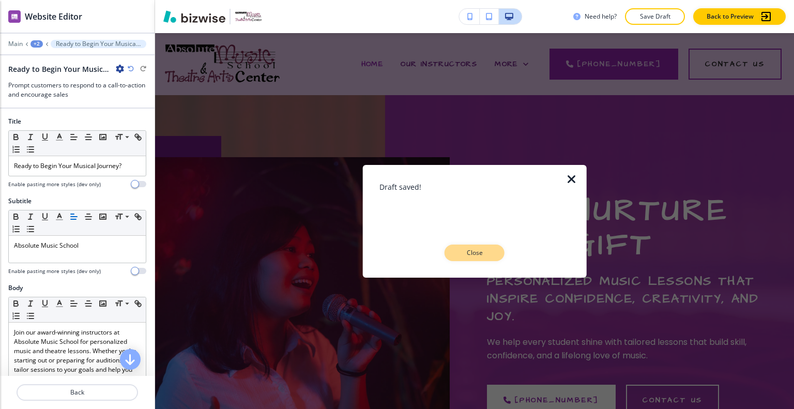
click at [479, 252] on p "Close" at bounding box center [474, 252] width 33 height 9
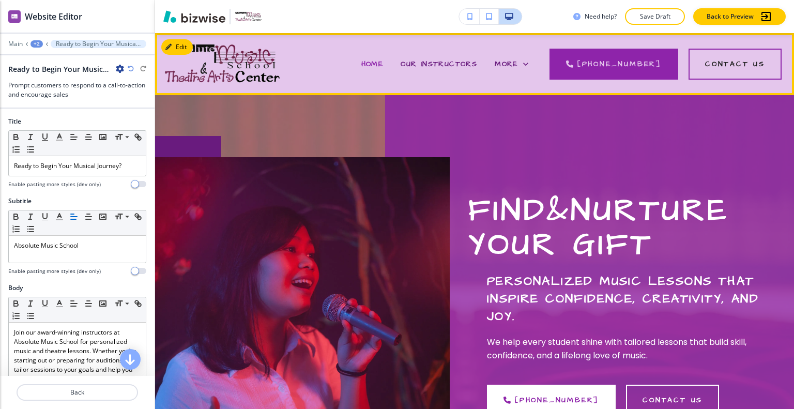
drag, startPoint x: 352, startPoint y: 61, endPoint x: 377, endPoint y: 63, distance: 24.9
click at [352, 62] on div "HOME OUR INSTRUCTORS PROGRAMS GALLERY VOICES FOR VETS GIFT CERTIFICATES & DISCO…" at bounding box center [395, 63] width 183 height 41
click at [377, 63] on span "HOME" at bounding box center [373, 64] width 22 height 10
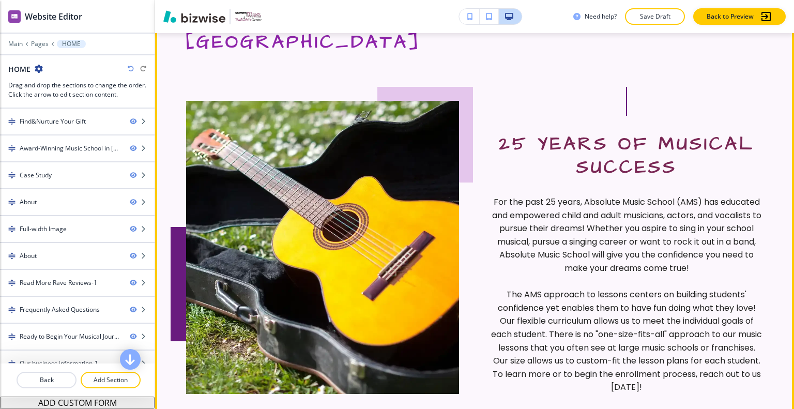
scroll to position [362, 0]
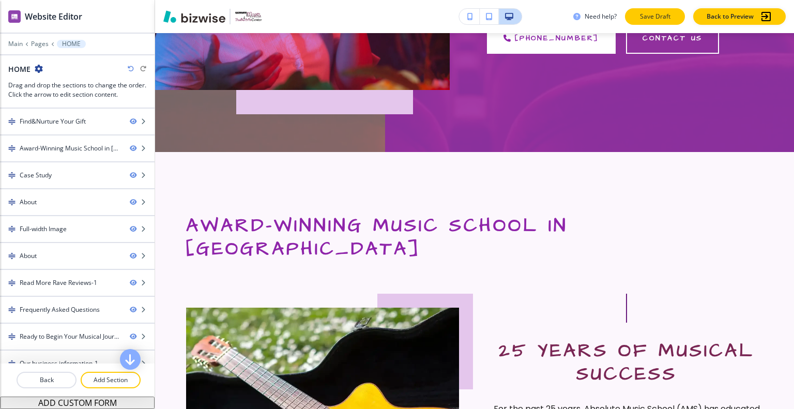
click at [666, 21] on p "Save Draft" at bounding box center [655, 16] width 33 height 9
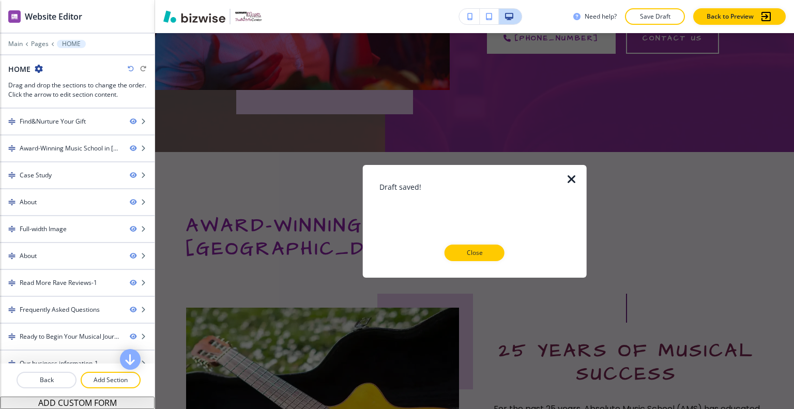
drag, startPoint x: 487, startPoint y: 248, endPoint x: 490, endPoint y: 242, distance: 7.6
click at [488, 247] on button "Close" at bounding box center [475, 253] width 60 height 17
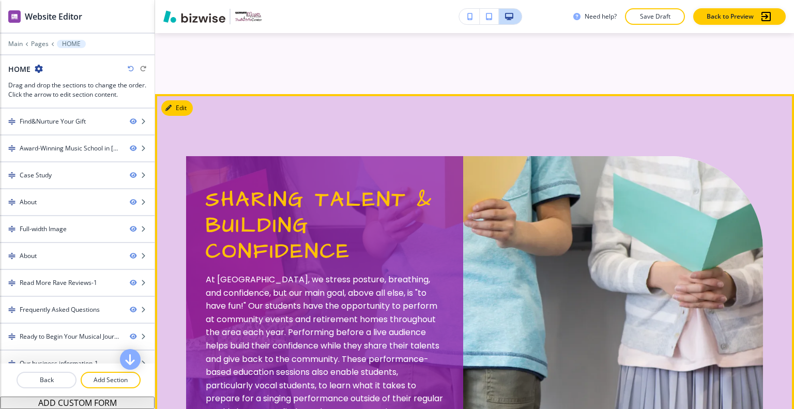
scroll to position [1190, 0]
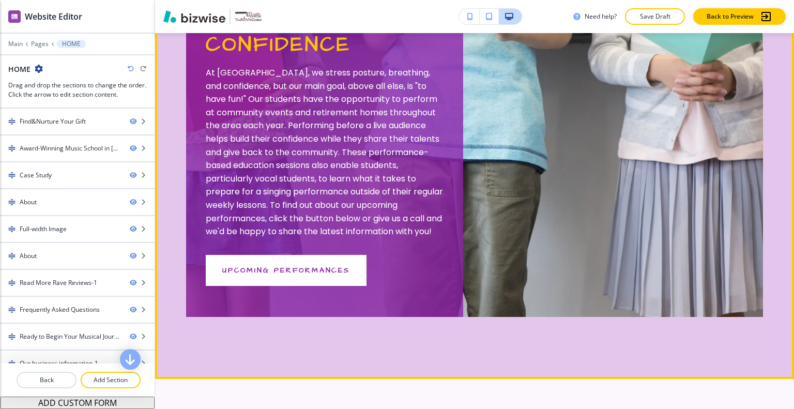
click at [282, 281] on button "UPCOMING PERFORMANCES" at bounding box center [286, 270] width 161 height 31
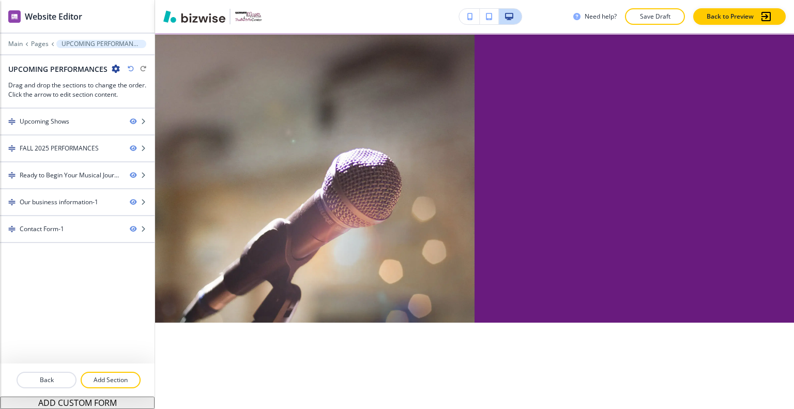
scroll to position [0, 0]
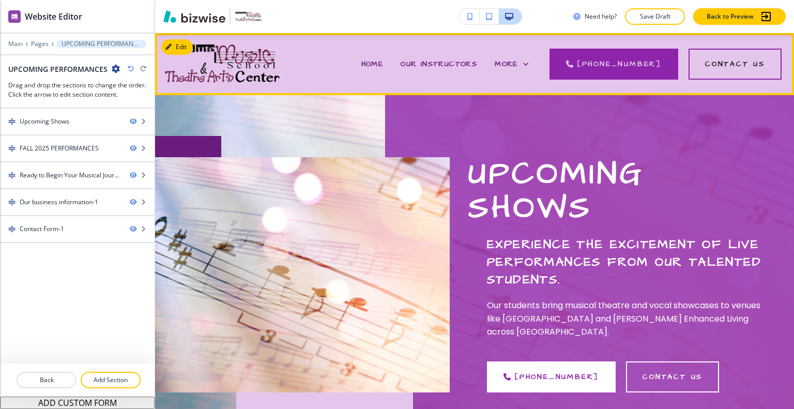
click at [383, 55] on div "HOME" at bounding box center [373, 63] width 40 height 41
click at [381, 68] on span "HOME" at bounding box center [373, 64] width 22 height 10
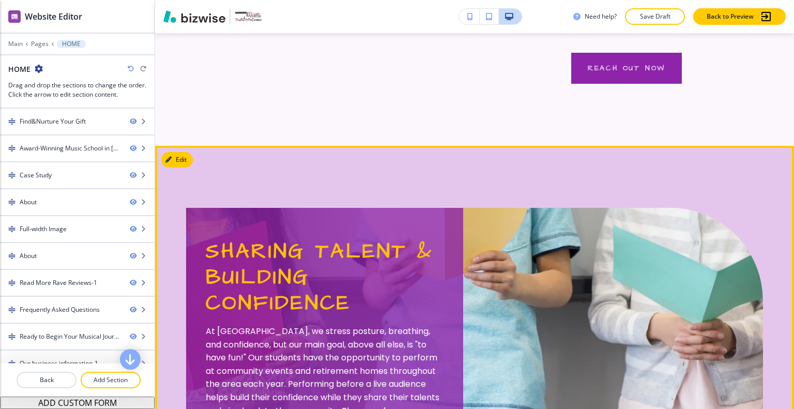
scroll to position [1034, 0]
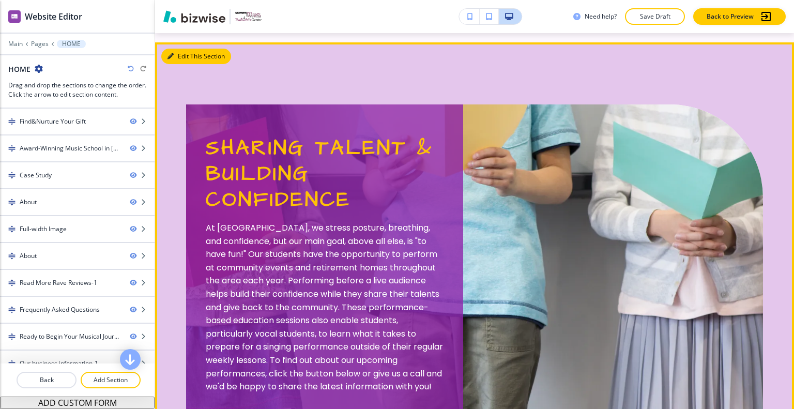
click at [184, 50] on button "Edit This Section" at bounding box center [196, 57] width 70 height 16
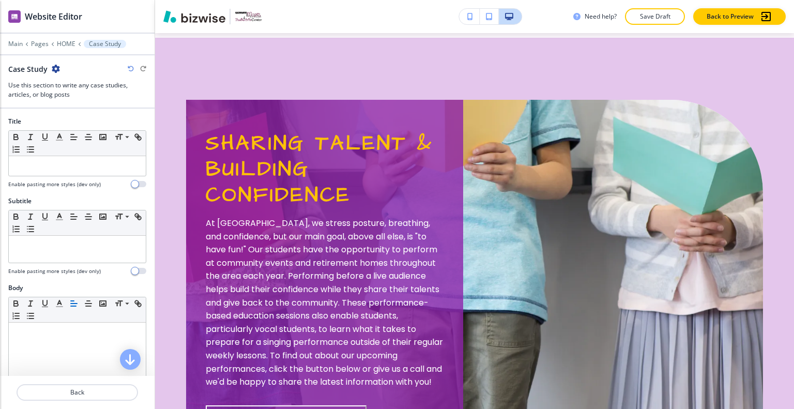
scroll to position [307, 0]
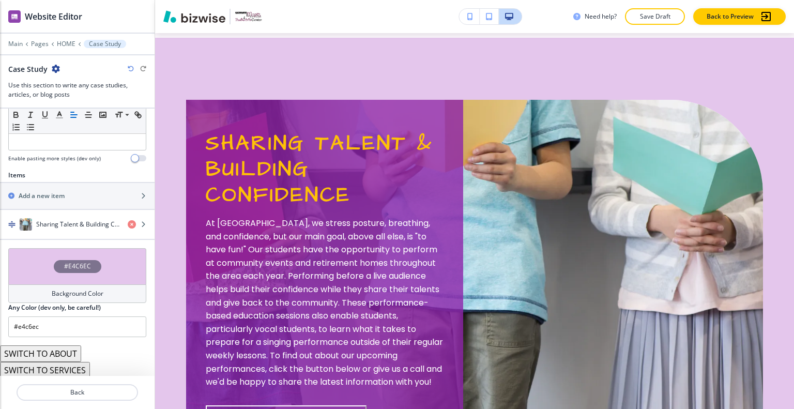
click at [33, 264] on div "#E4C6EC" at bounding box center [77, 266] width 138 height 36
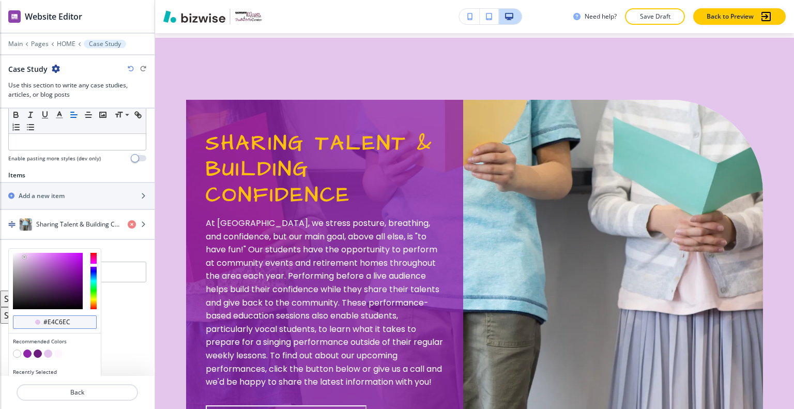
scroll to position [323, 0]
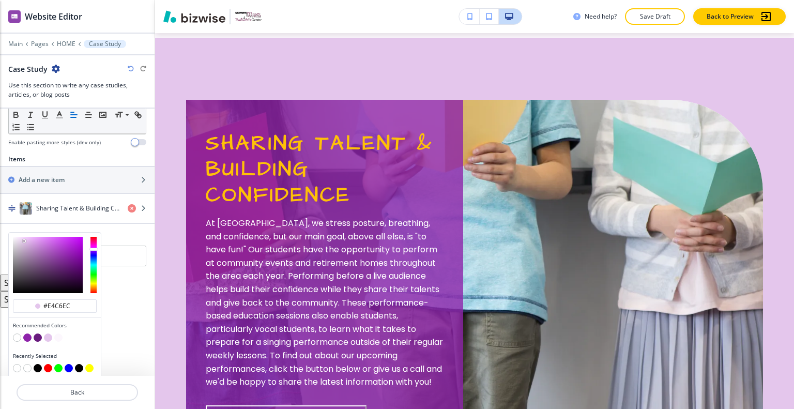
click at [37, 335] on button "button" at bounding box center [38, 338] width 8 height 8
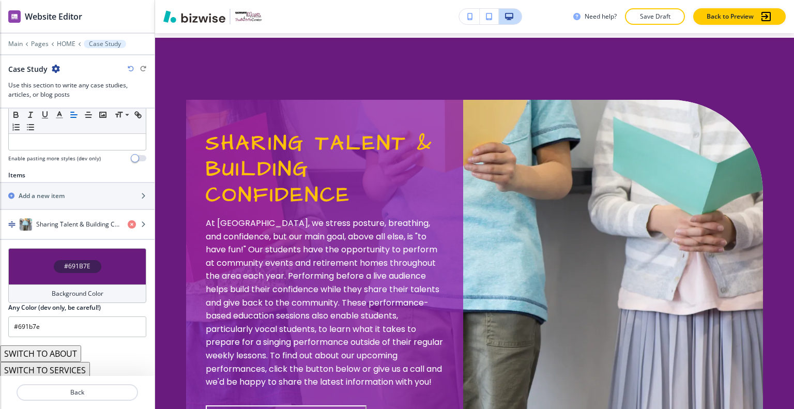
click at [37, 262] on div "#691B7E" at bounding box center [77, 266] width 138 height 36
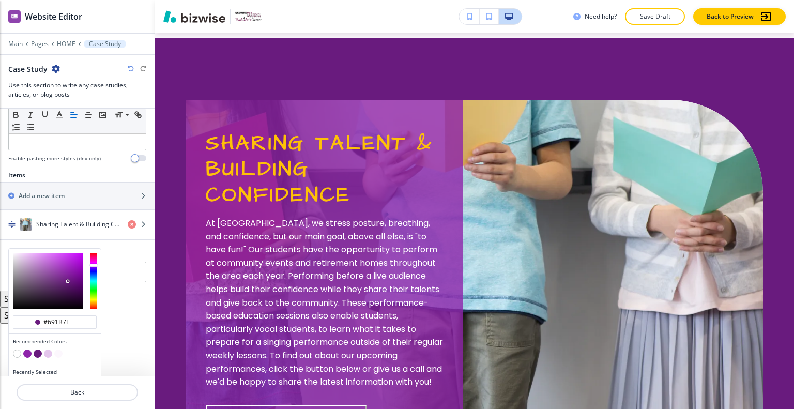
click at [50, 351] on button "button" at bounding box center [48, 354] width 8 height 8
type input "#e4c6ec"
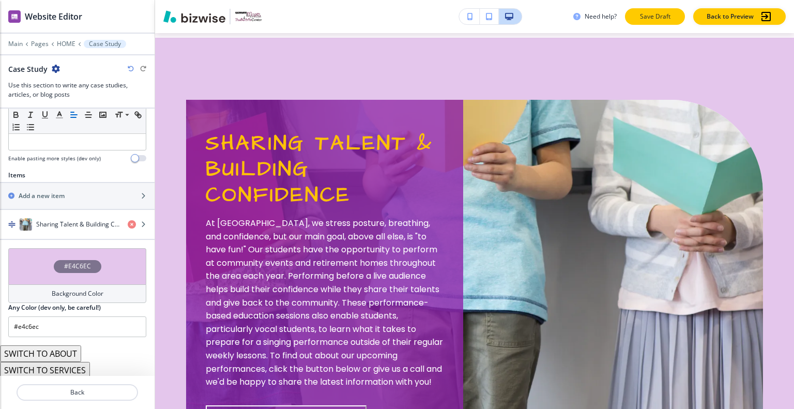
click at [667, 18] on p "Save Draft" at bounding box center [655, 16] width 33 height 9
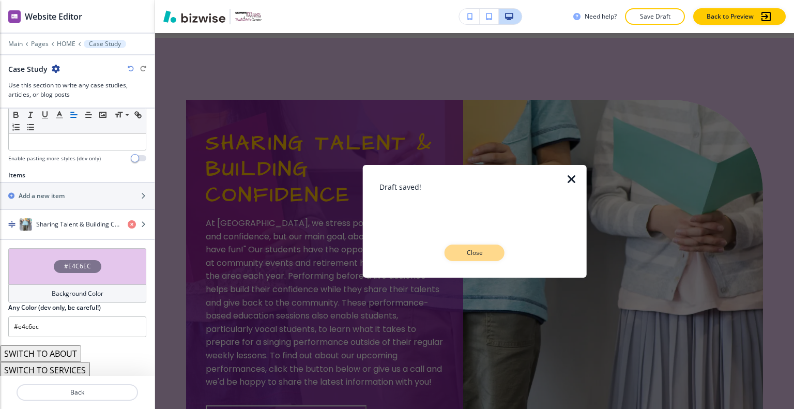
click at [474, 254] on p "Close" at bounding box center [474, 252] width 33 height 9
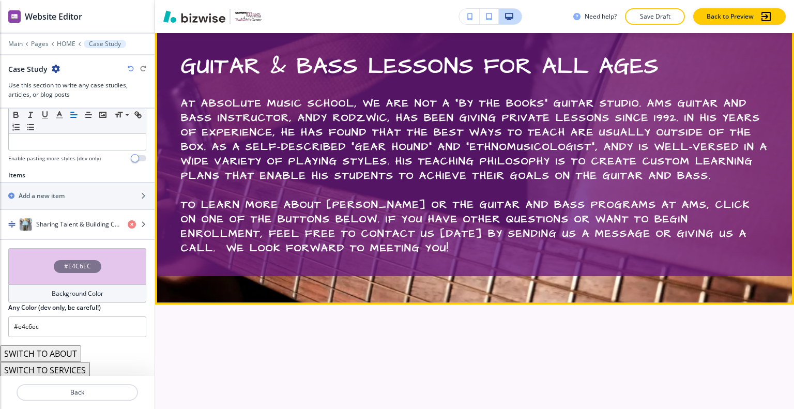
scroll to position [2591, 0]
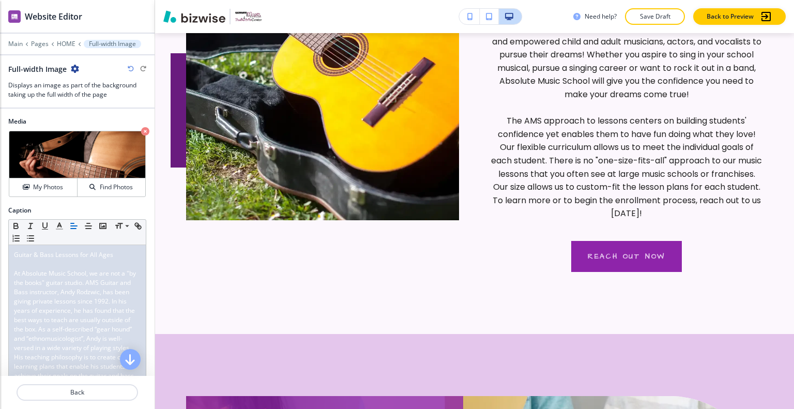
scroll to position [0, 0]
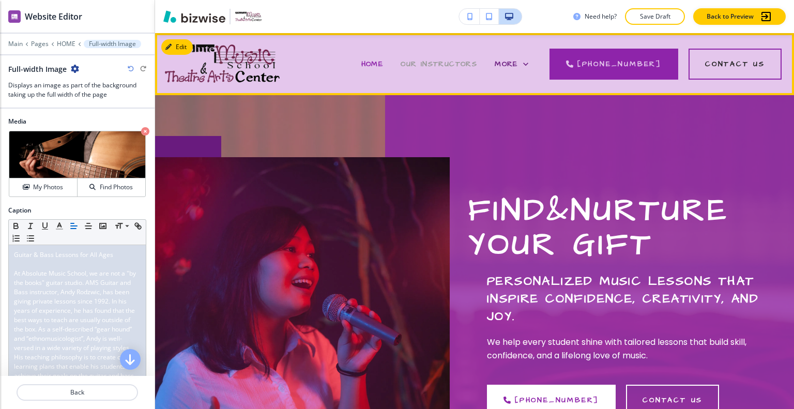
click at [464, 61] on span "OUR INSTRUCTORS" at bounding box center [439, 64] width 77 height 10
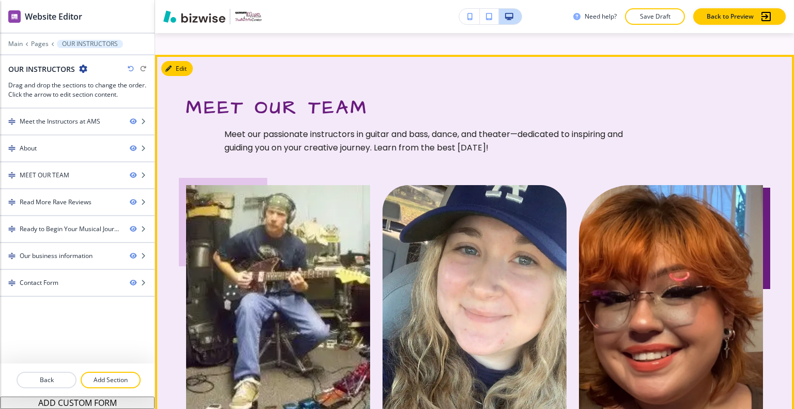
scroll to position [1138, 0]
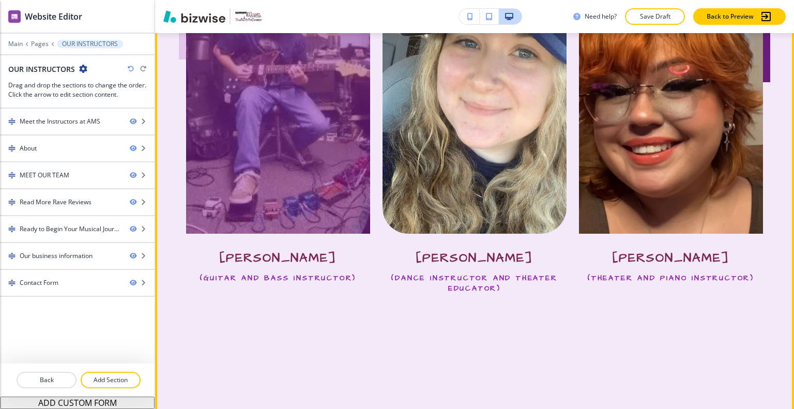
click at [343, 219] on div at bounding box center [278, 105] width 184 height 255
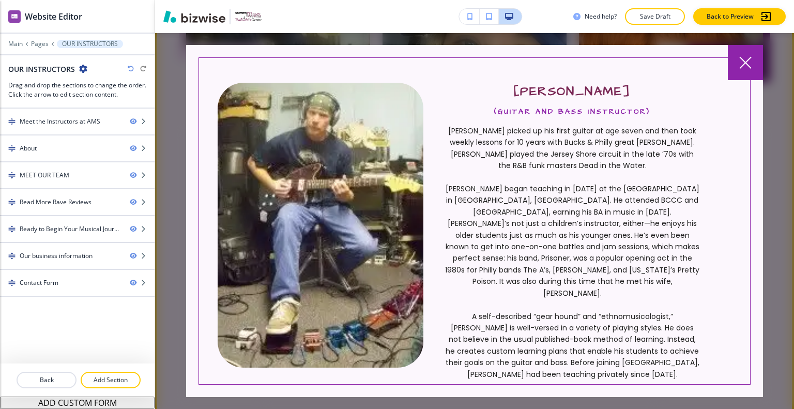
click at [728, 64] on div at bounding box center [745, 62] width 35 height 35
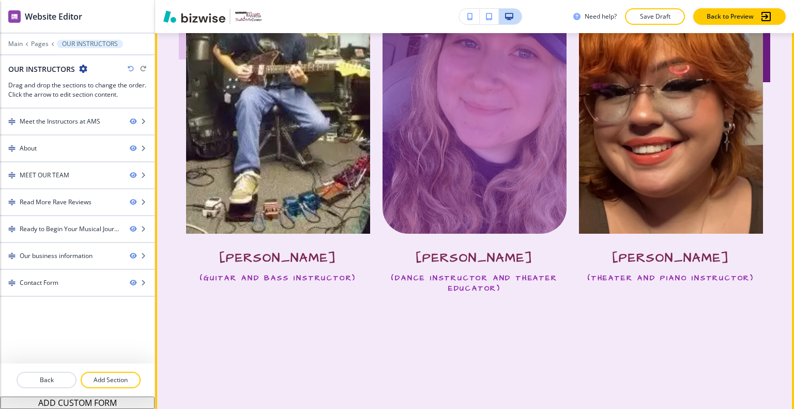
click at [553, 188] on div at bounding box center [475, 105] width 184 height 255
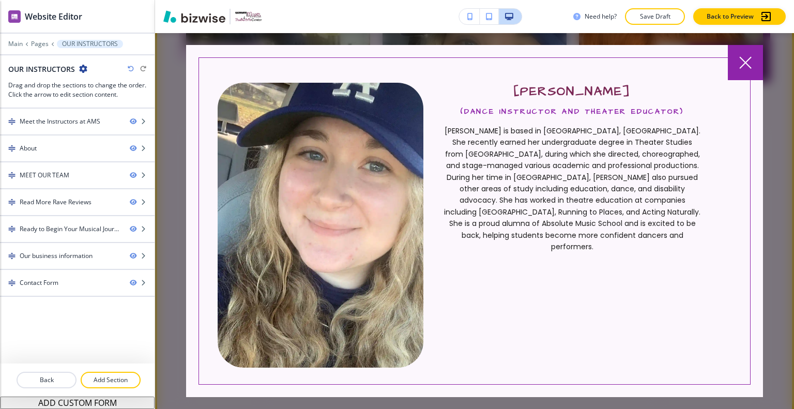
click at [753, 59] on div at bounding box center [745, 62] width 35 height 35
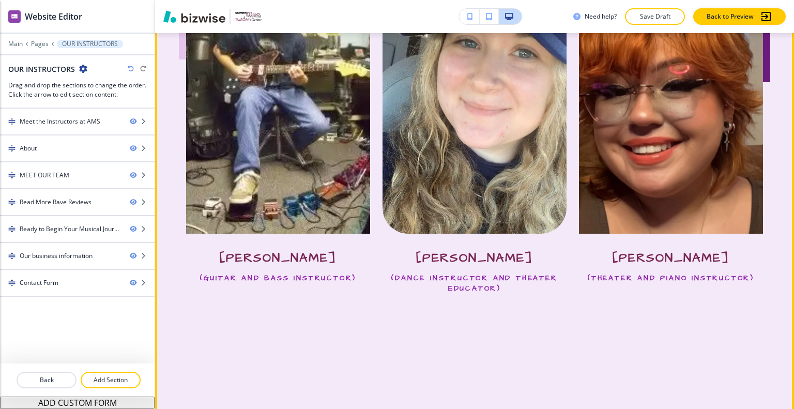
click at [687, 185] on div at bounding box center [671, 105] width 184 height 255
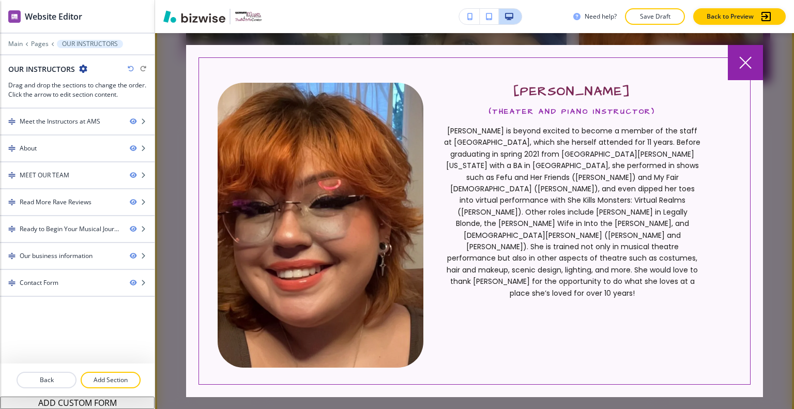
click at [750, 53] on div at bounding box center [745, 62] width 35 height 35
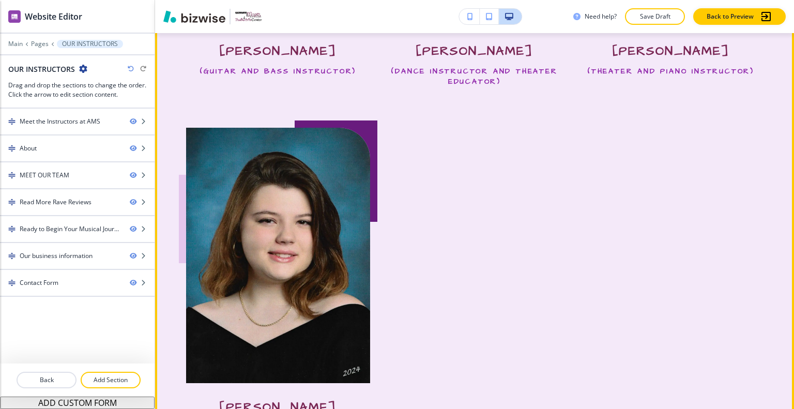
scroll to position [1552, 0]
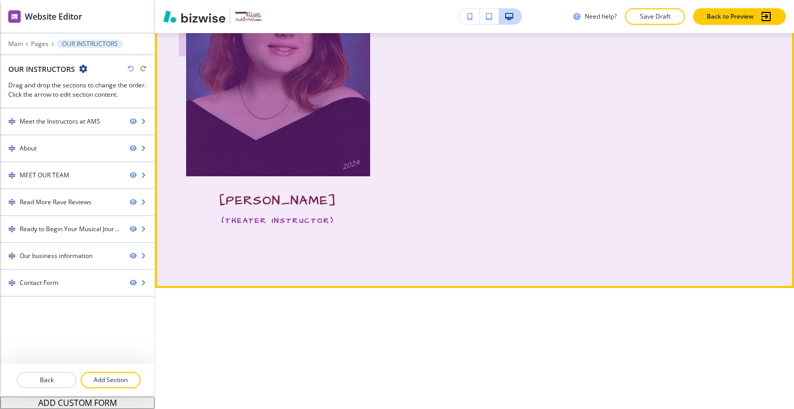
click at [338, 176] on div at bounding box center [278, 48] width 184 height 255
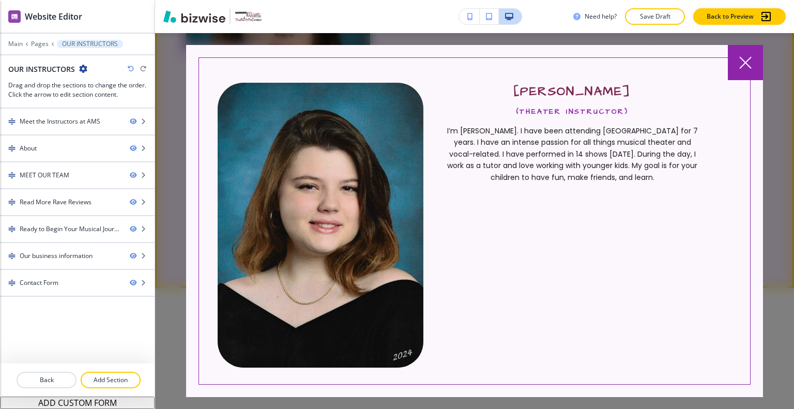
click at [743, 58] on icon at bounding box center [746, 62] width 12 height 12
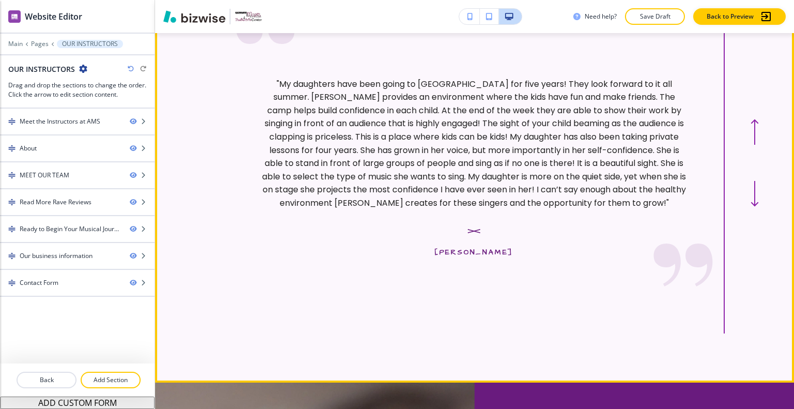
scroll to position [1810, 0]
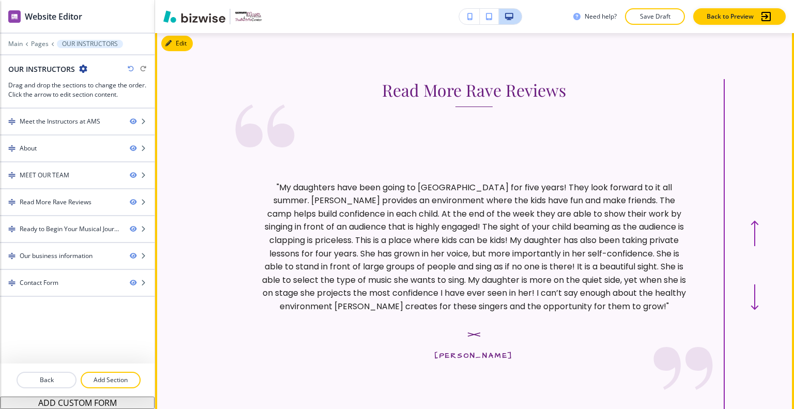
click at [755, 246] on icon "button" at bounding box center [755, 234] width 0 height 24
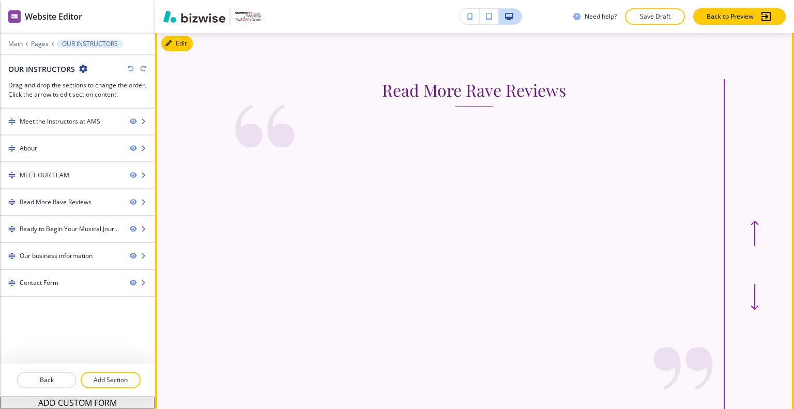
click at [755, 246] on icon "button" at bounding box center [755, 234] width 0 height 24
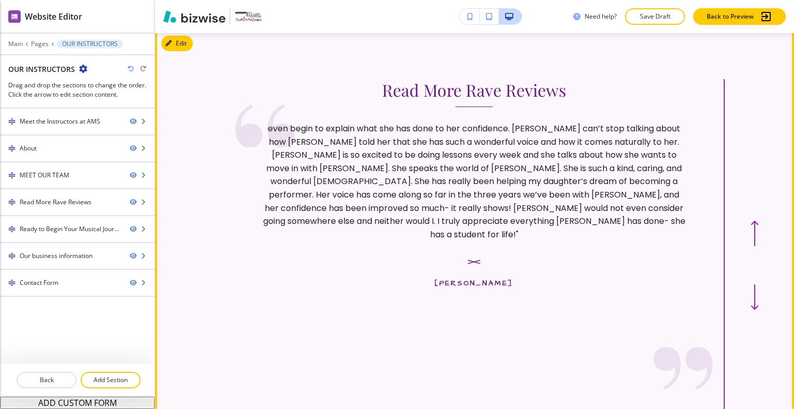
click at [755, 246] on icon "button" at bounding box center [755, 234] width 0 height 24
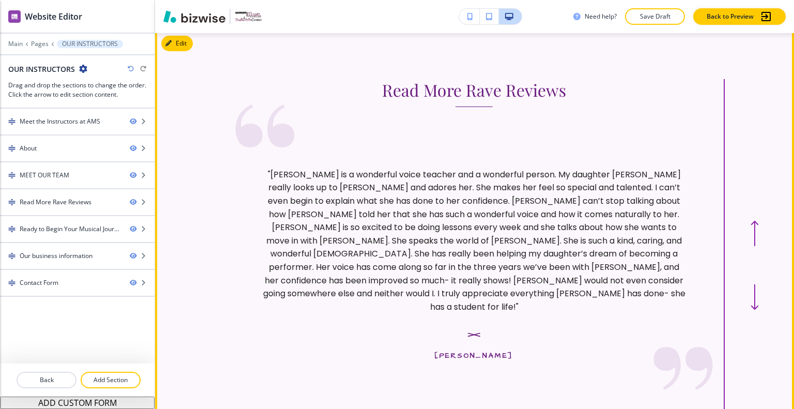
click at [755, 246] on icon "button" at bounding box center [755, 234] width 0 height 24
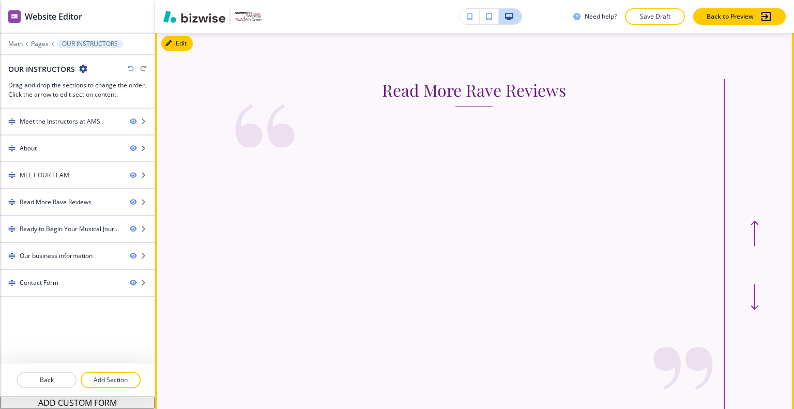
click at [755, 246] on icon "button" at bounding box center [755, 234] width 0 height 24
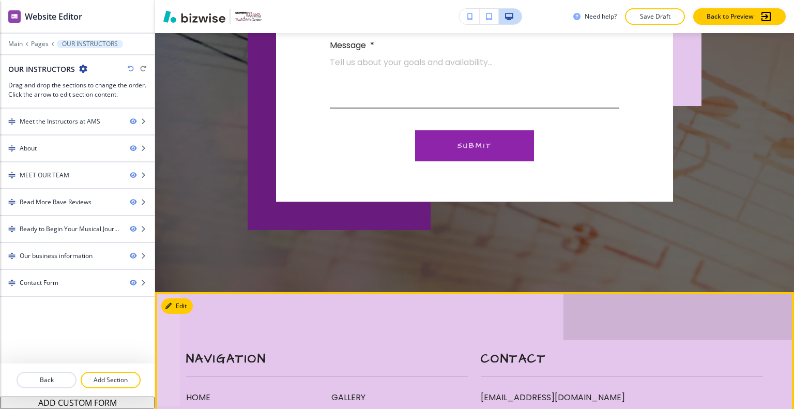
scroll to position [3531, 0]
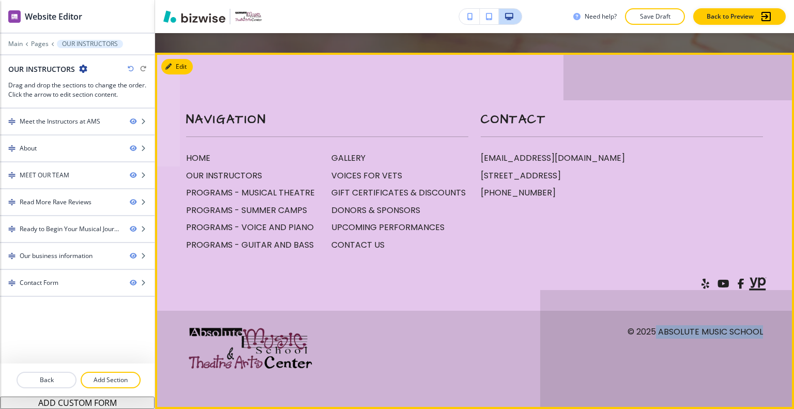
drag, startPoint x: 759, startPoint y: 331, endPoint x: 654, endPoint y: 328, distance: 105.0
click at [650, 329] on footer "Navigation HOME OUR INSTRUCTORS PROGRAMS - MUSICAL THEATRE PROGRAMS - SUMMER CA…" at bounding box center [474, 231] width 639 height 356
copy p "Absolute Music School"
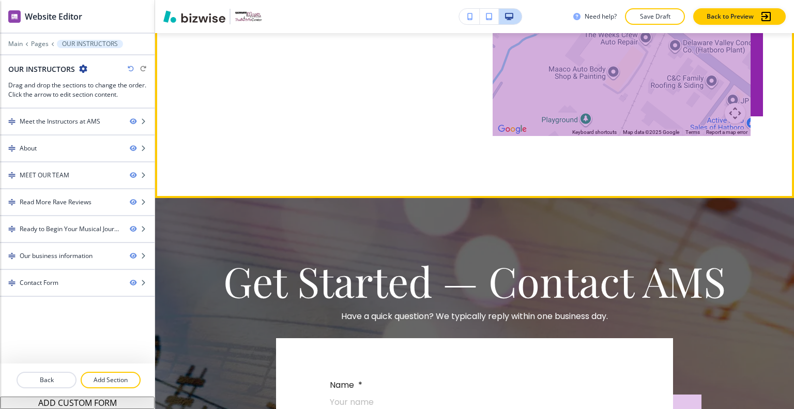
scroll to position [2600, 0]
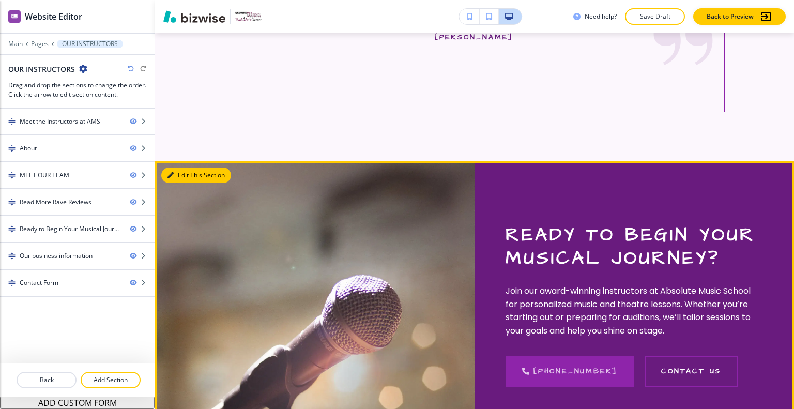
click at [189, 183] on button "Edit This Section" at bounding box center [196, 176] width 70 height 16
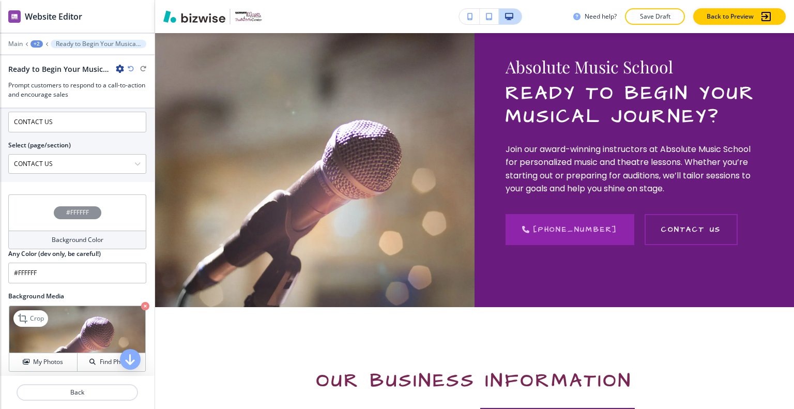
scroll to position [552, 0]
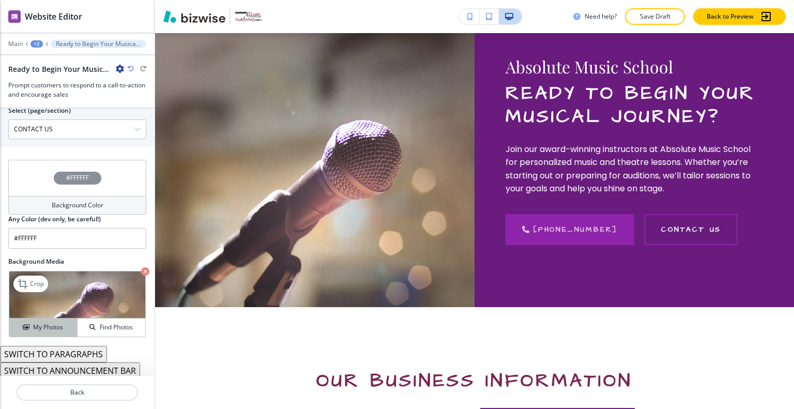
click at [44, 331] on button "My Photos" at bounding box center [43, 328] width 68 height 18
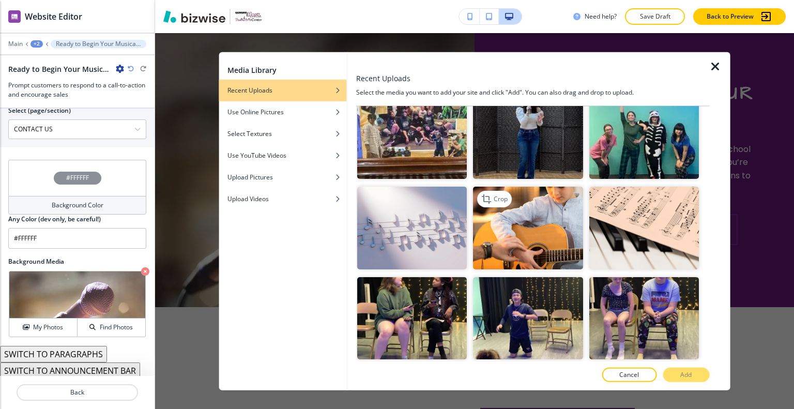
scroll to position [879, 0]
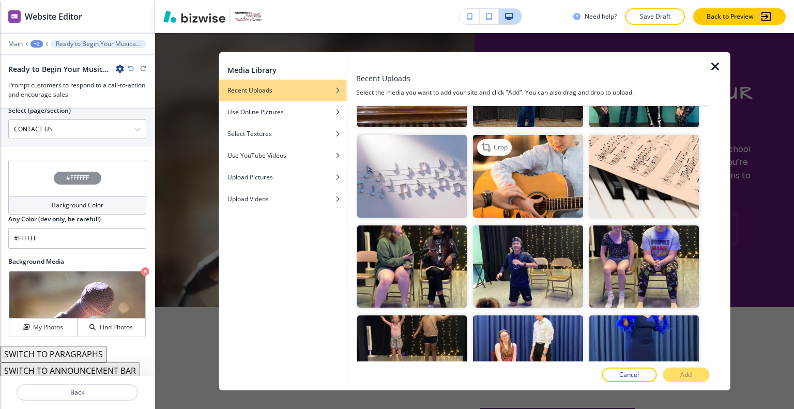
click at [545, 179] on img "button" at bounding box center [528, 176] width 110 height 82
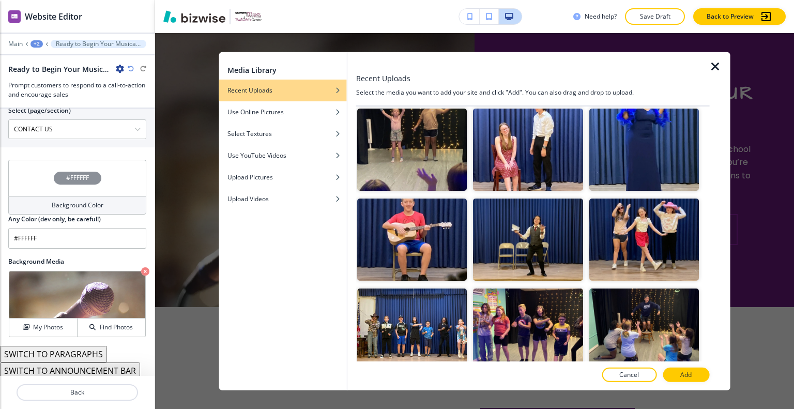
scroll to position [1241, 0]
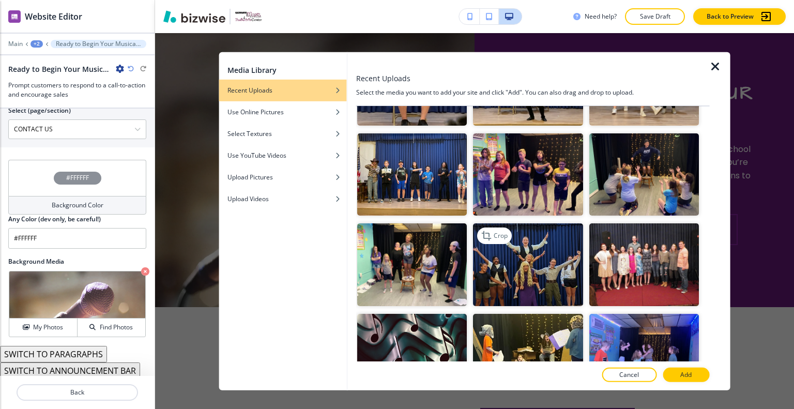
click at [541, 226] on img "button" at bounding box center [528, 264] width 110 height 82
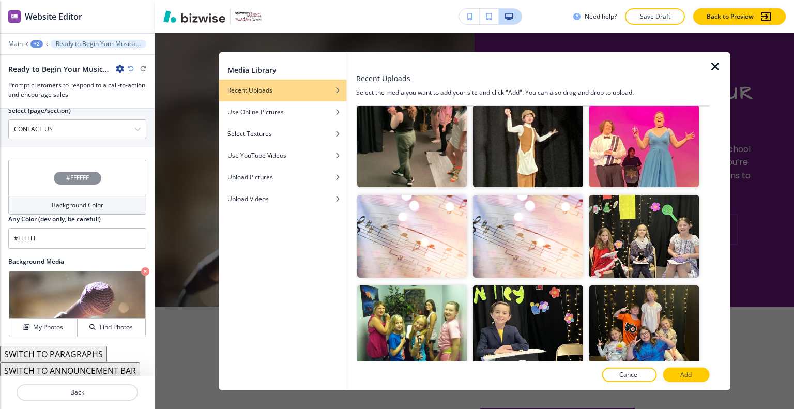
scroll to position [2121, 0]
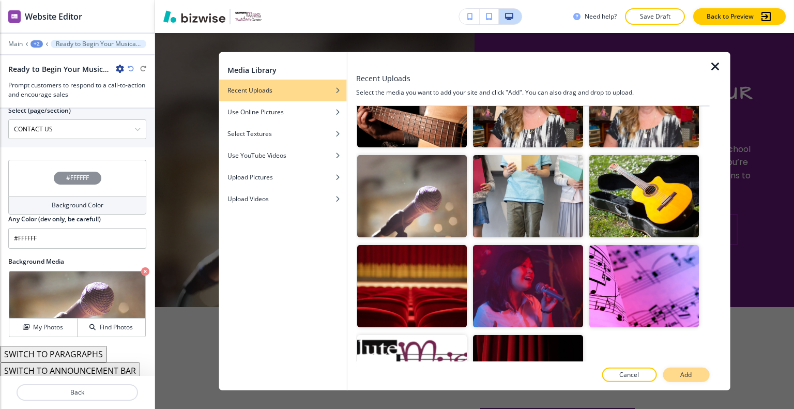
click at [681, 374] on button "Add" at bounding box center [686, 375] width 47 height 14
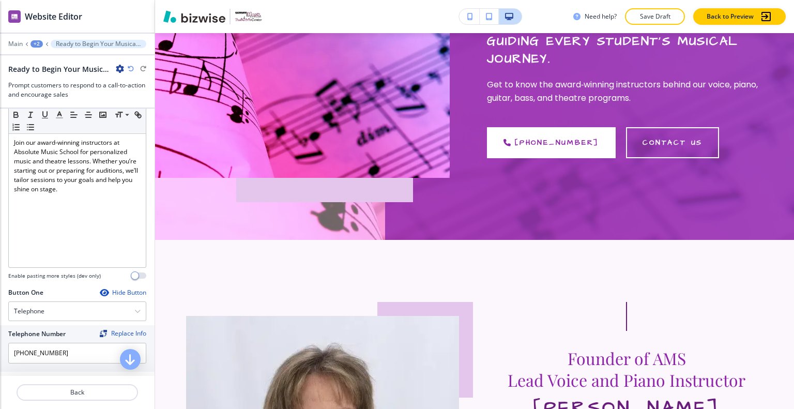
scroll to position [0, 0]
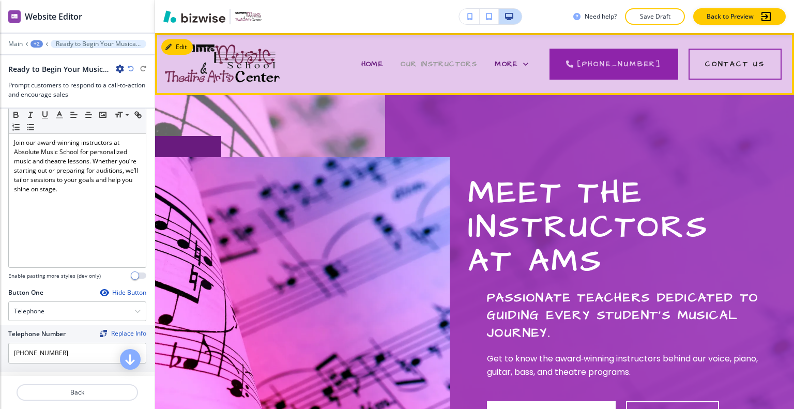
click at [439, 60] on span "OUR INSTRUCTORS" at bounding box center [439, 64] width 77 height 10
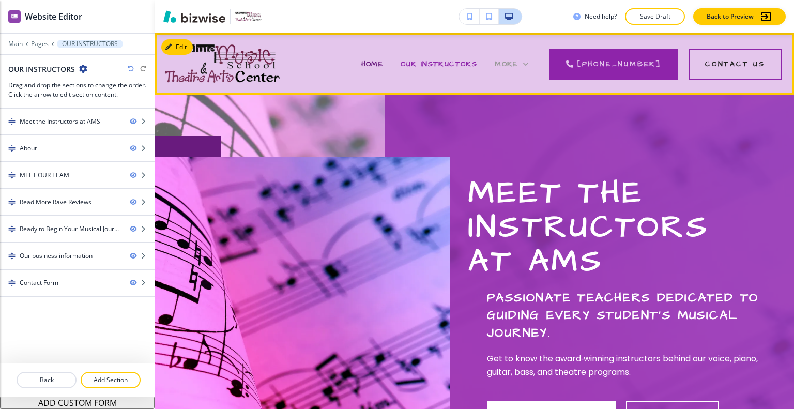
click at [512, 59] on div "More" at bounding box center [512, 64] width 34 height 10
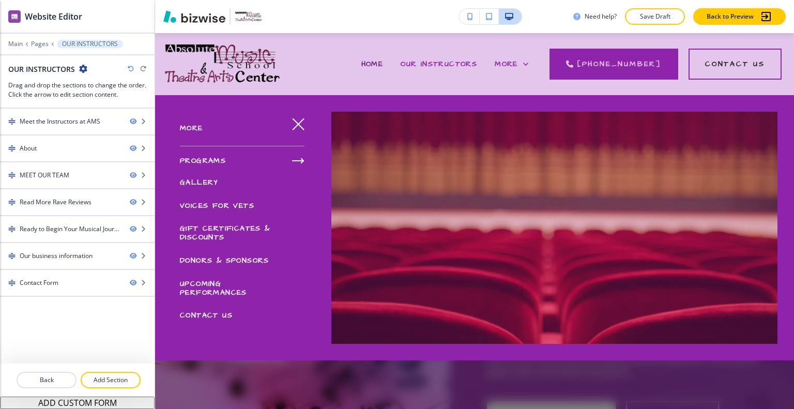
click at [210, 182] on span "GALLERY" at bounding box center [199, 182] width 38 height 10
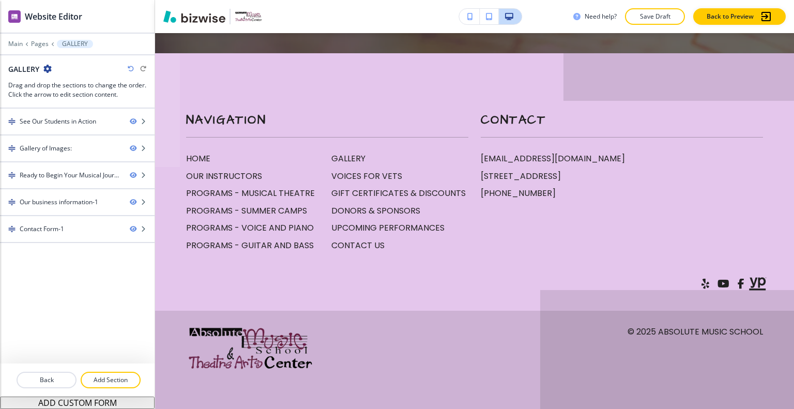
scroll to position [2121, 0]
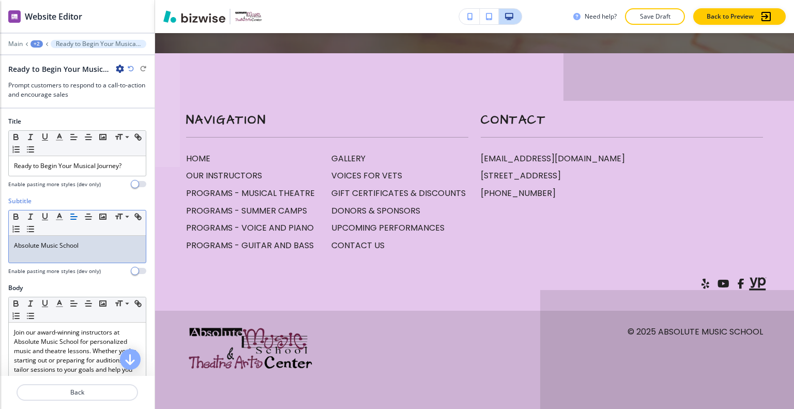
scroll to position [2063, 0]
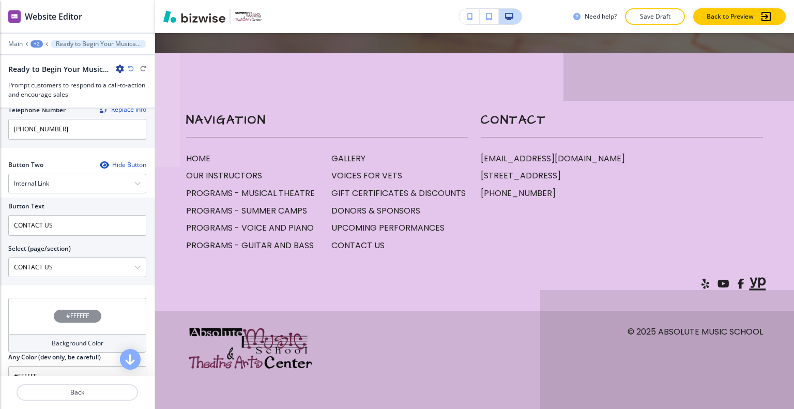
scroll to position [552, 0]
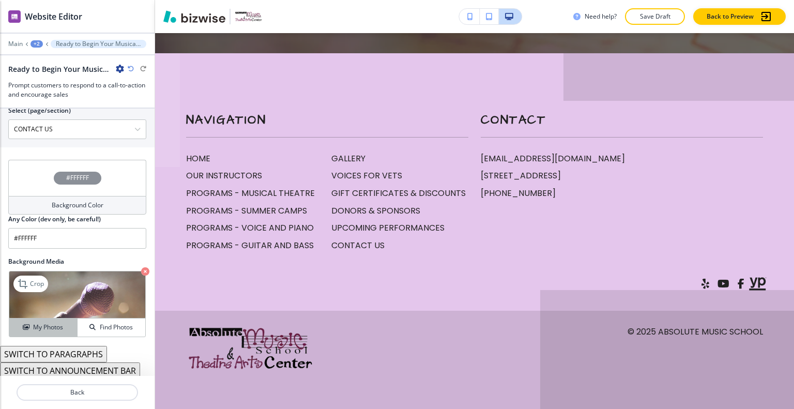
click at [50, 323] on h4 "My Photos" at bounding box center [48, 327] width 30 height 9
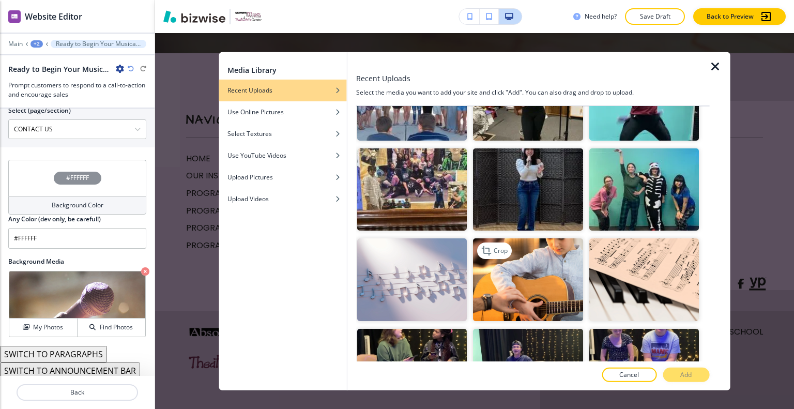
scroll to position [828, 0]
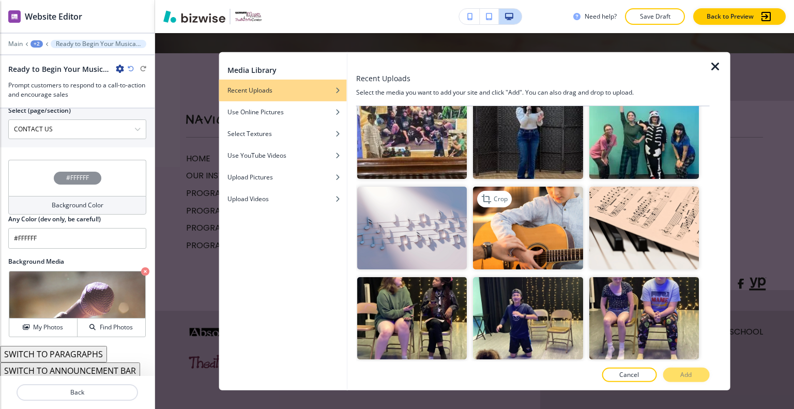
click at [561, 217] on img "button" at bounding box center [528, 228] width 110 height 82
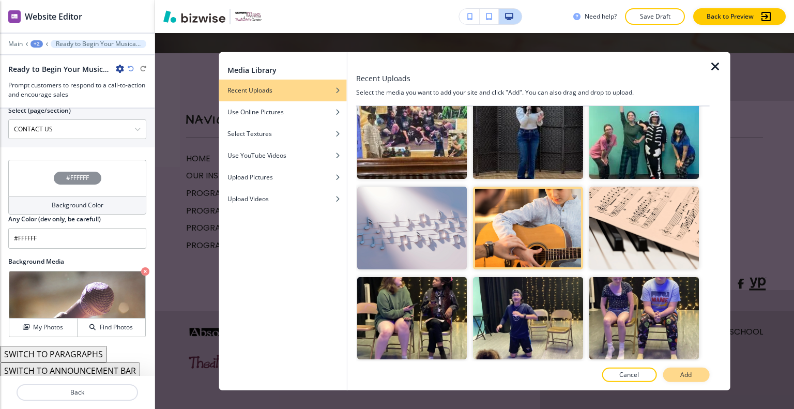
click at [683, 370] on button "Add" at bounding box center [686, 375] width 47 height 14
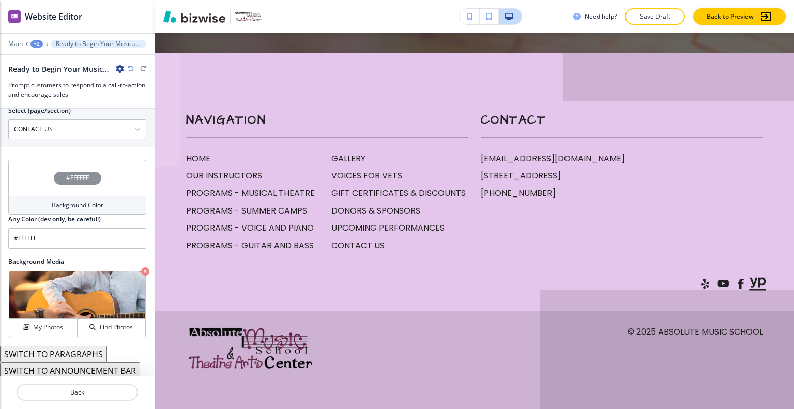
scroll to position [2114, 0]
drag, startPoint x: 57, startPoint y: 328, endPoint x: 72, endPoint y: 324, distance: 14.9
click at [58, 328] on h4 "My Photos" at bounding box center [48, 327] width 30 height 9
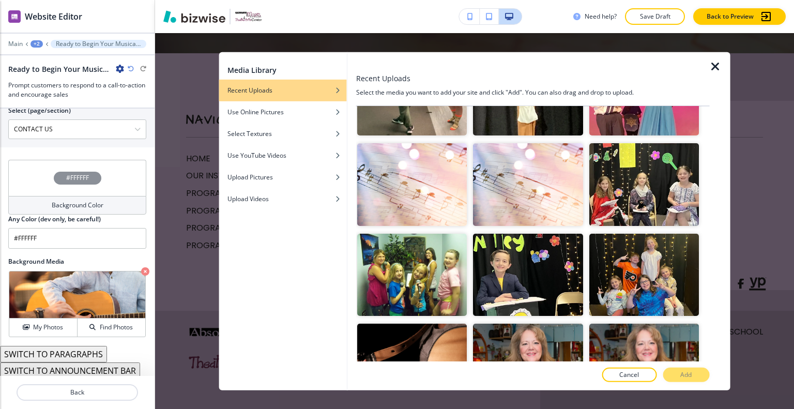
scroll to position [2017, 0]
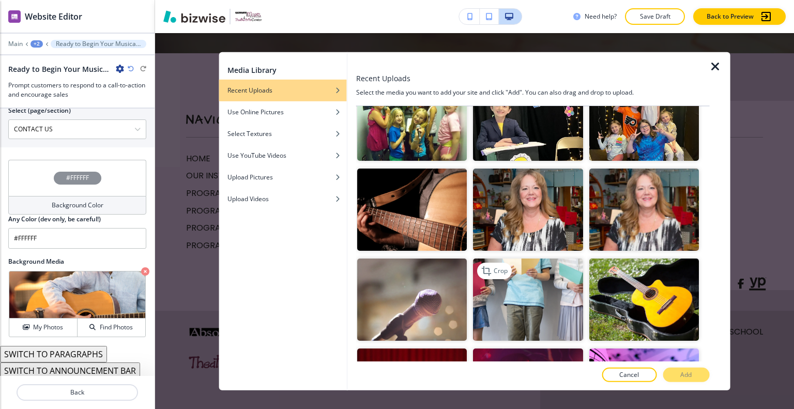
click at [520, 259] on img "button" at bounding box center [528, 300] width 110 height 82
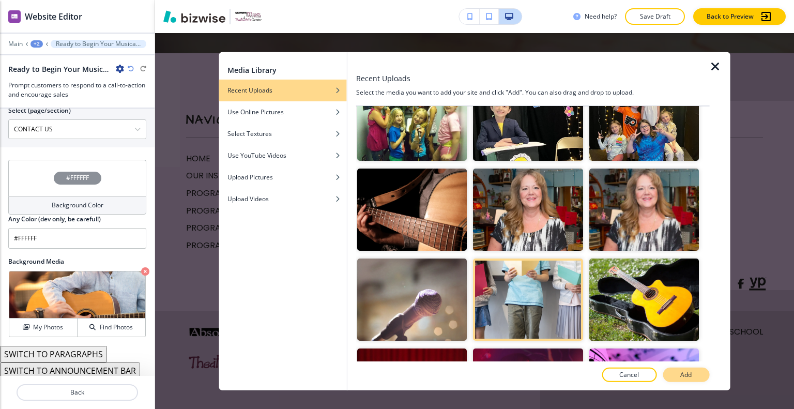
click at [680, 373] on button "Add" at bounding box center [686, 375] width 47 height 14
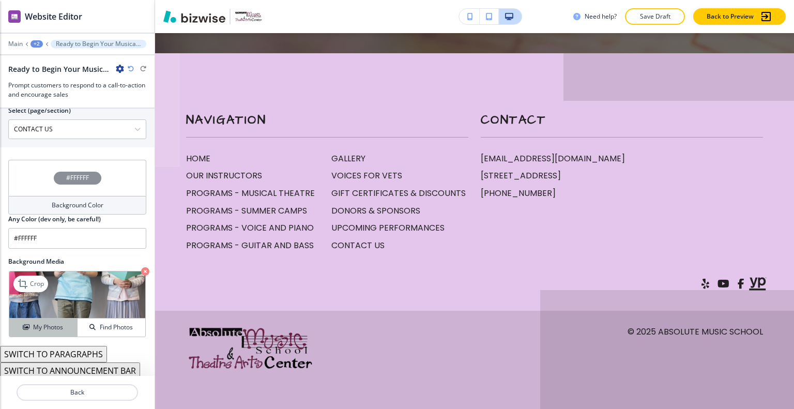
click at [62, 319] on button "My Photos" at bounding box center [43, 328] width 68 height 18
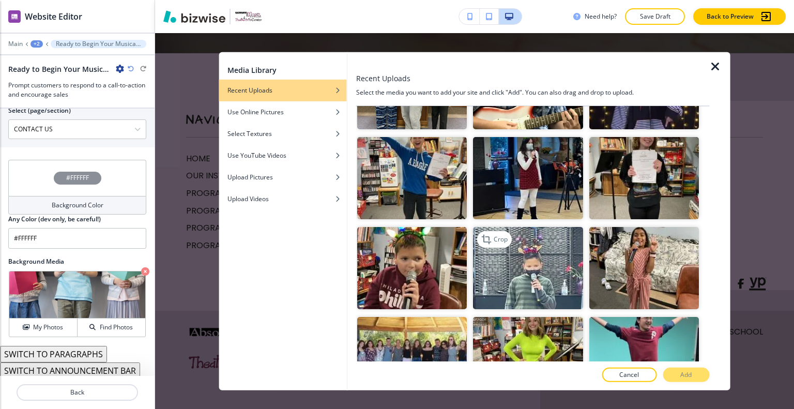
scroll to position [465, 0]
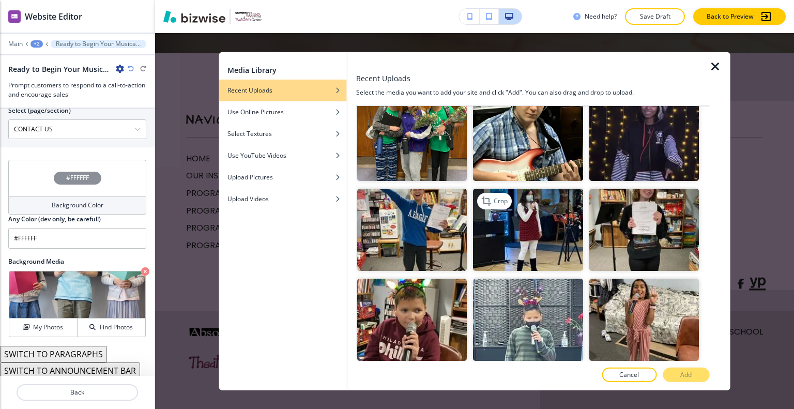
click at [528, 219] on img "button" at bounding box center [528, 229] width 110 height 82
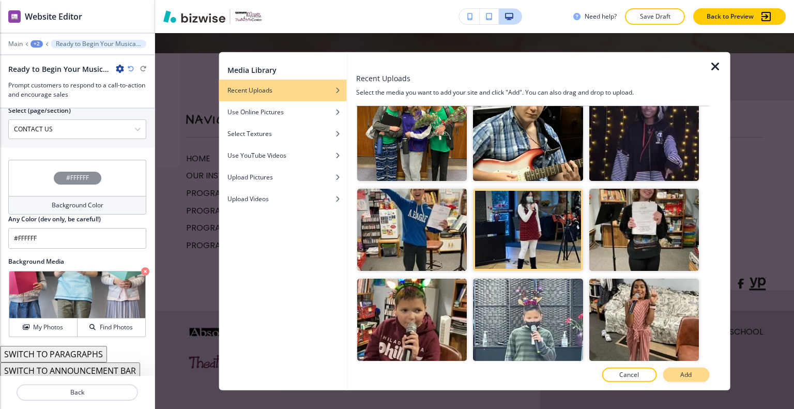
click at [681, 375] on p "Add" at bounding box center [686, 374] width 11 height 9
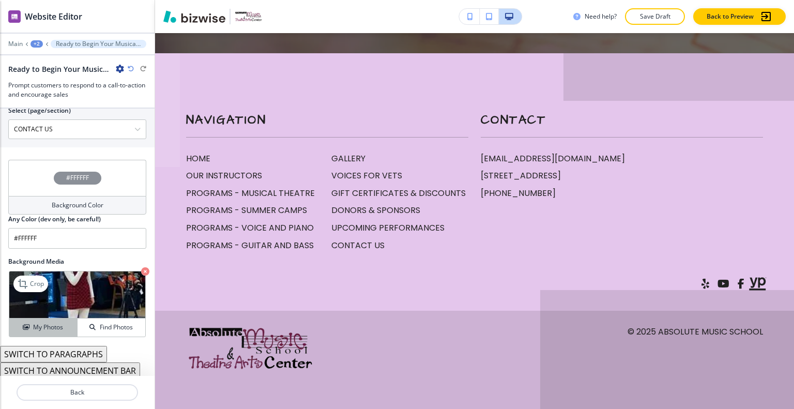
click at [34, 326] on h4 "My Photos" at bounding box center [48, 327] width 30 height 9
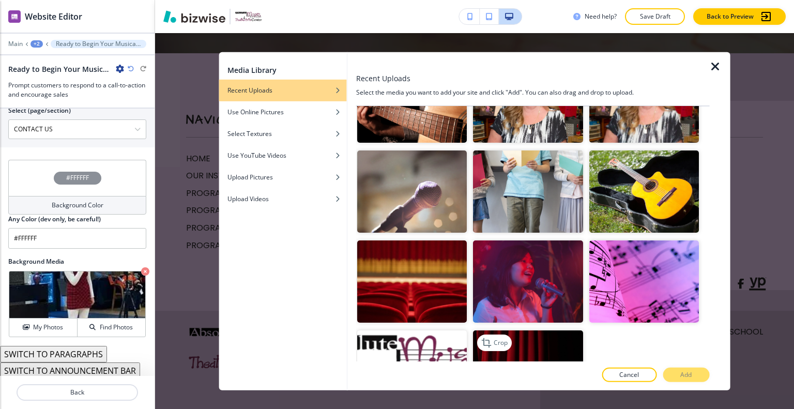
scroll to position [2128, 0]
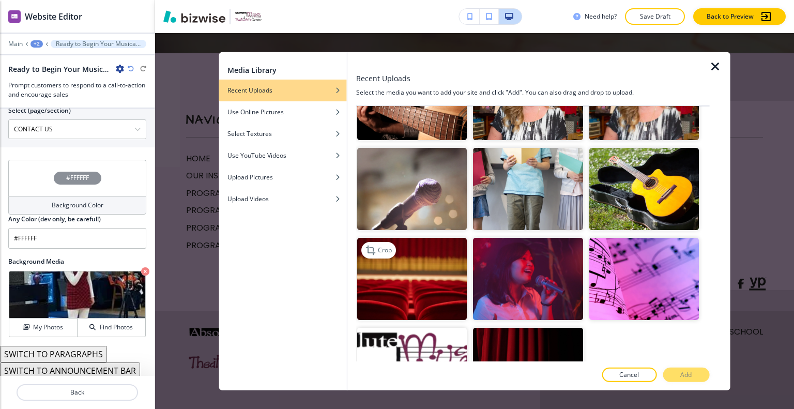
click at [448, 244] on img "button" at bounding box center [412, 279] width 110 height 82
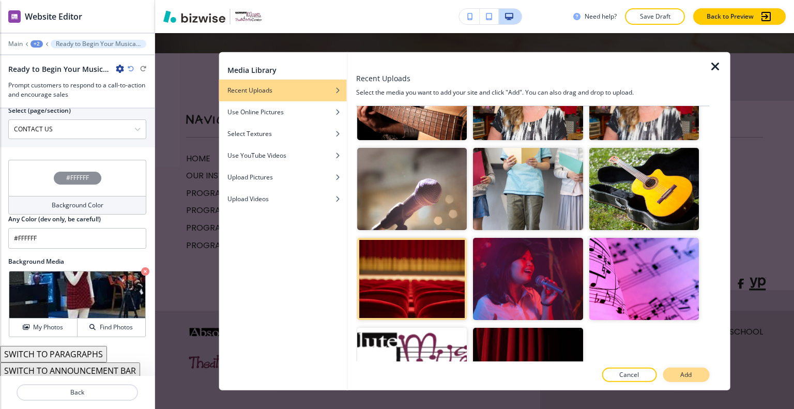
click at [693, 376] on button "Add" at bounding box center [686, 375] width 47 height 14
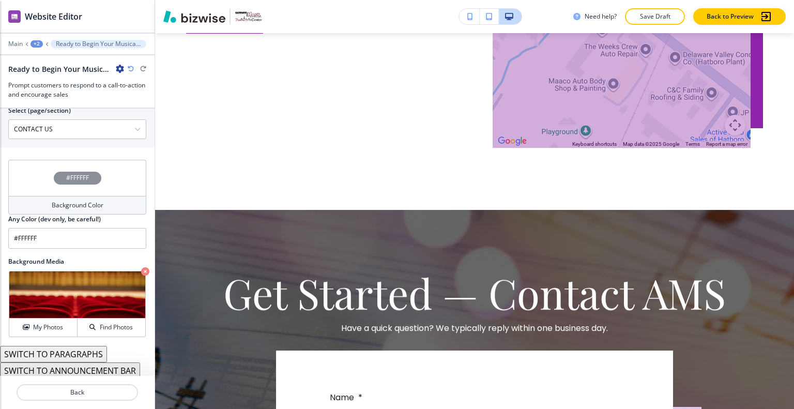
scroll to position [0, 0]
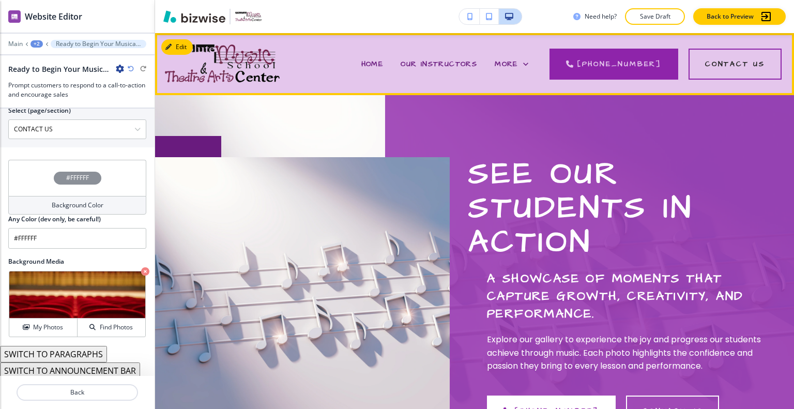
click at [523, 72] on div "More" at bounding box center [511, 63] width 51 height 41
click at [518, 66] on span "More" at bounding box center [506, 64] width 23 height 10
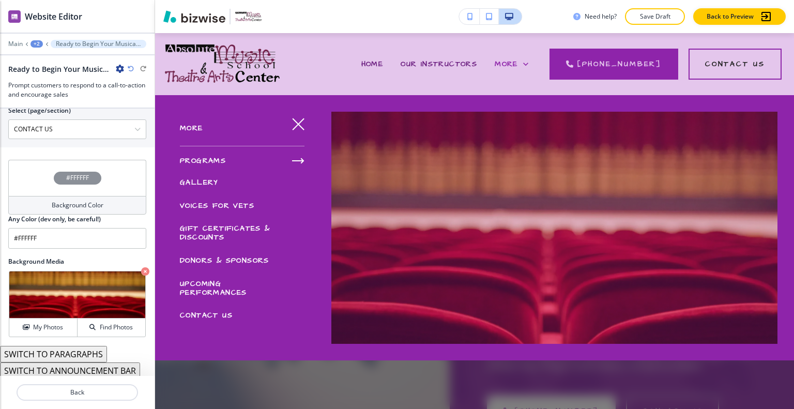
click at [231, 228] on span "GIFT CERTIFICATES & DISCOUNTS" at bounding box center [225, 232] width 91 height 19
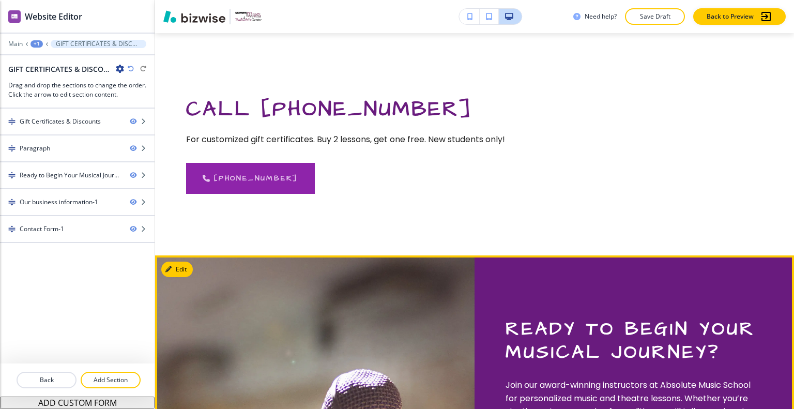
scroll to position [672, 0]
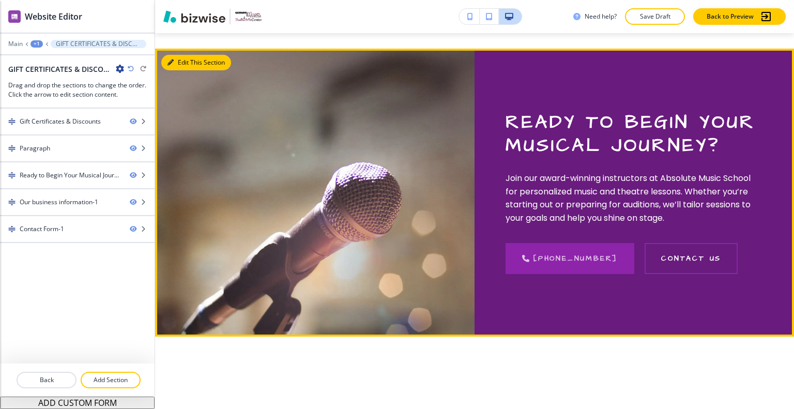
click at [188, 63] on button "Edit This Section" at bounding box center [196, 63] width 70 height 16
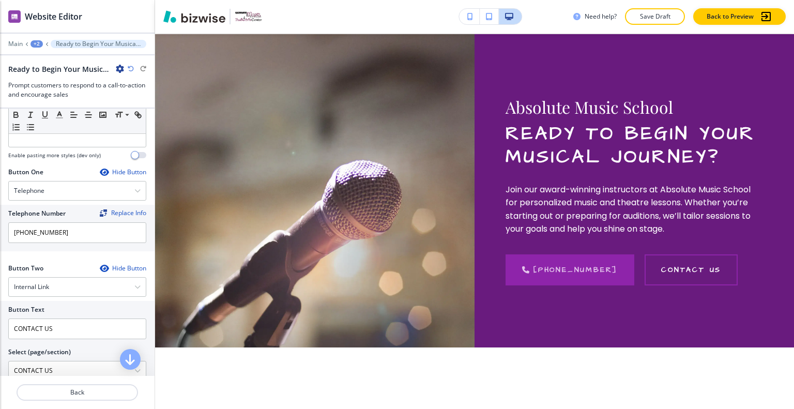
scroll to position [552, 0]
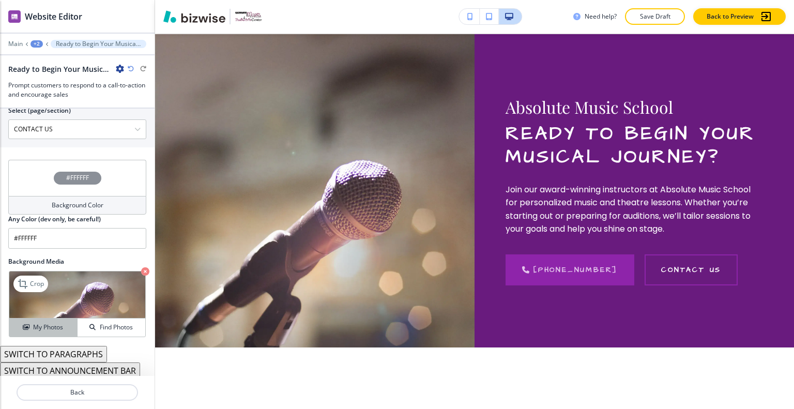
click at [50, 319] on button "My Photos" at bounding box center [43, 328] width 68 height 18
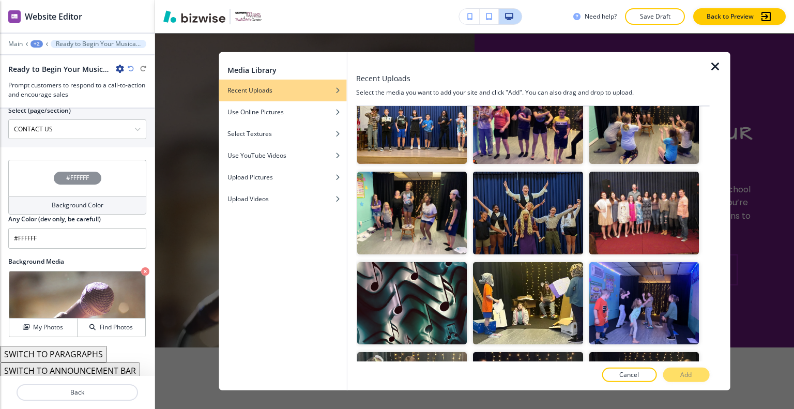
scroll to position [1448, 0]
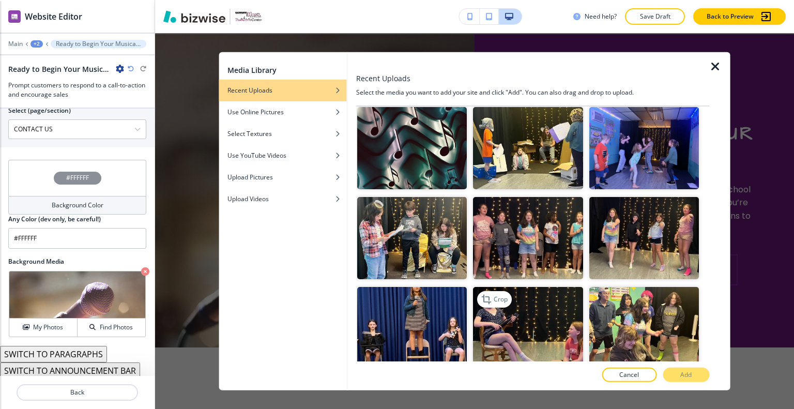
click at [475, 289] on img "button" at bounding box center [528, 328] width 110 height 82
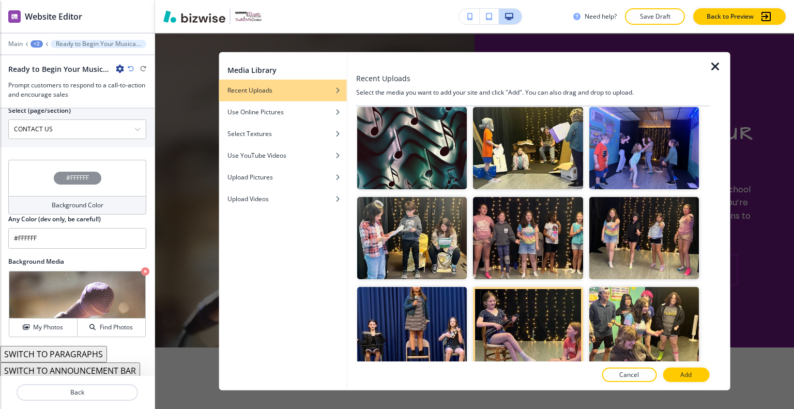
click at [693, 372] on button "Add" at bounding box center [686, 375] width 47 height 14
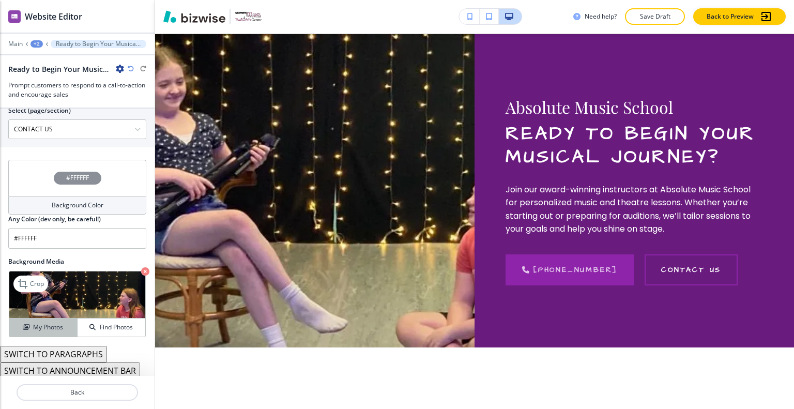
click at [30, 323] on div "My Photos" at bounding box center [43, 327] width 68 height 9
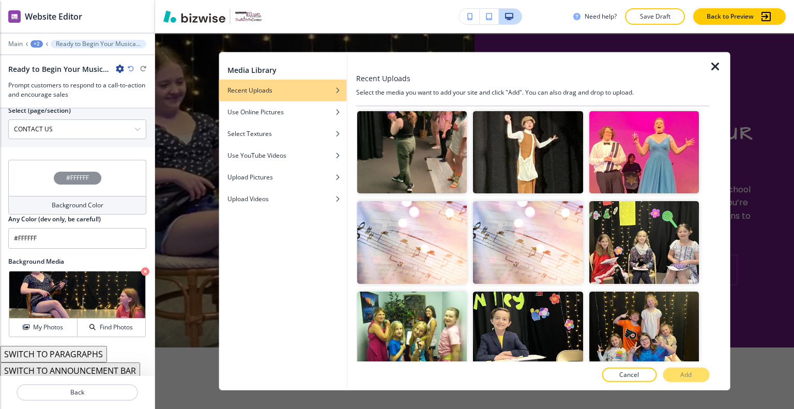
scroll to position [1800, 0]
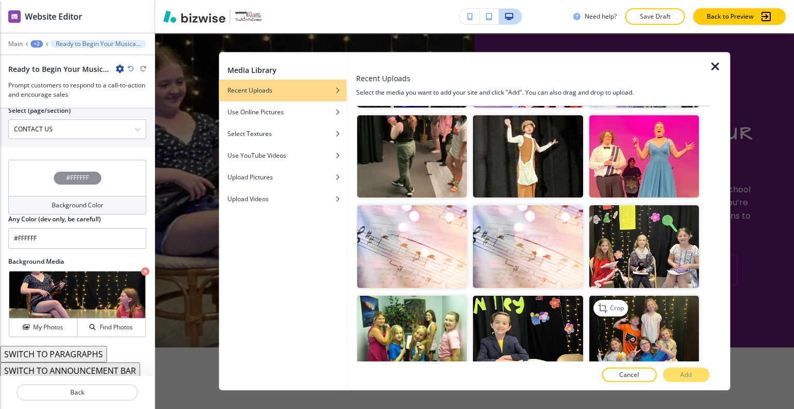
click at [642, 302] on img "button" at bounding box center [644, 336] width 110 height 82
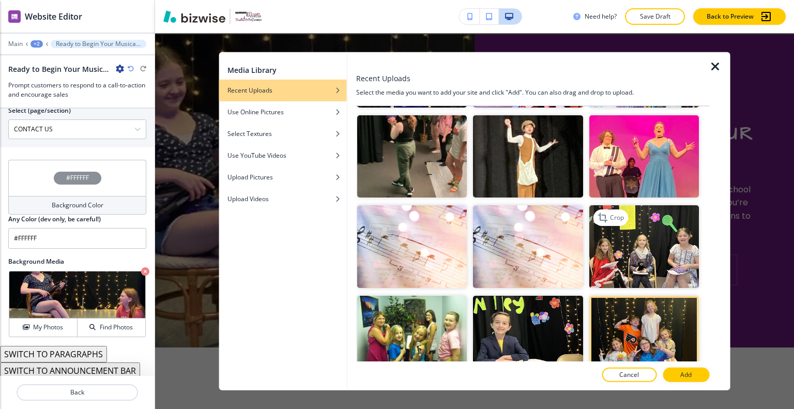
click at [629, 205] on img "button" at bounding box center [644, 246] width 110 height 82
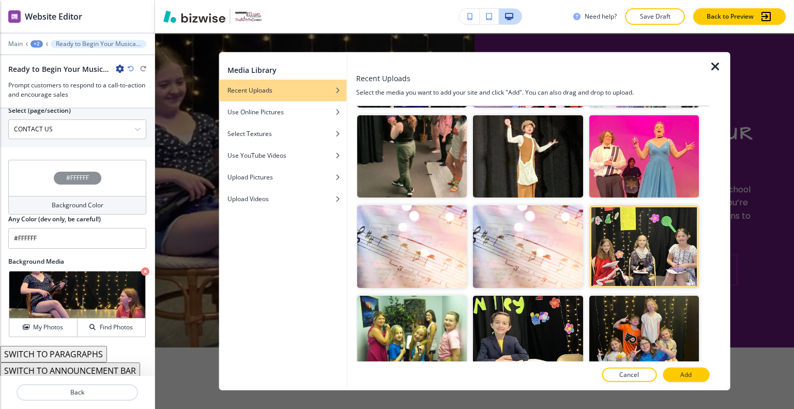
click at [695, 375] on button "Add" at bounding box center [686, 375] width 47 height 14
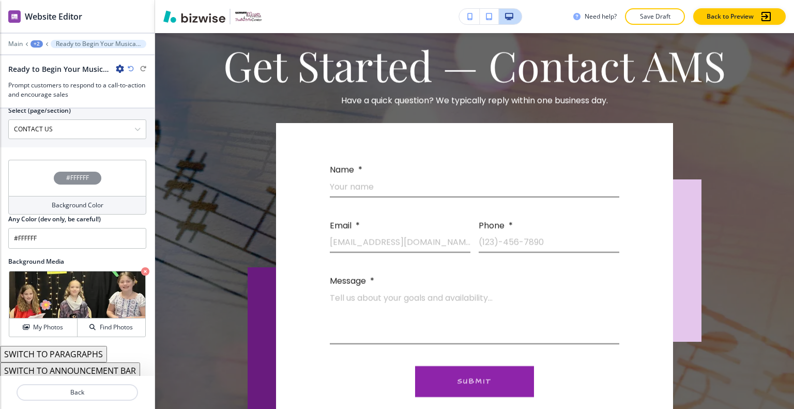
scroll to position [0, 0]
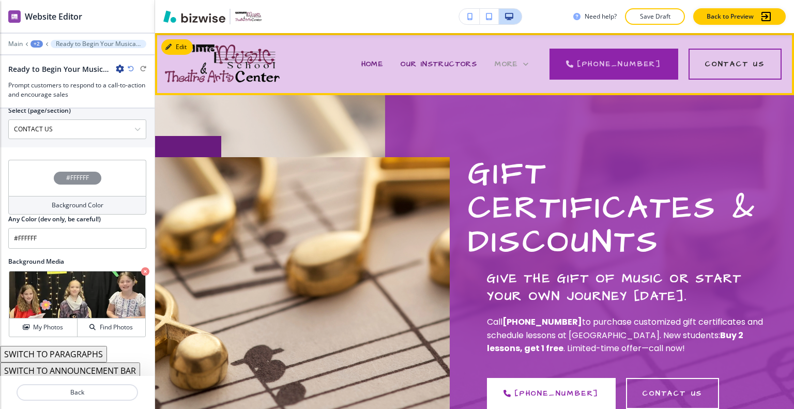
click at [529, 59] on div "More" at bounding box center [512, 64] width 34 height 10
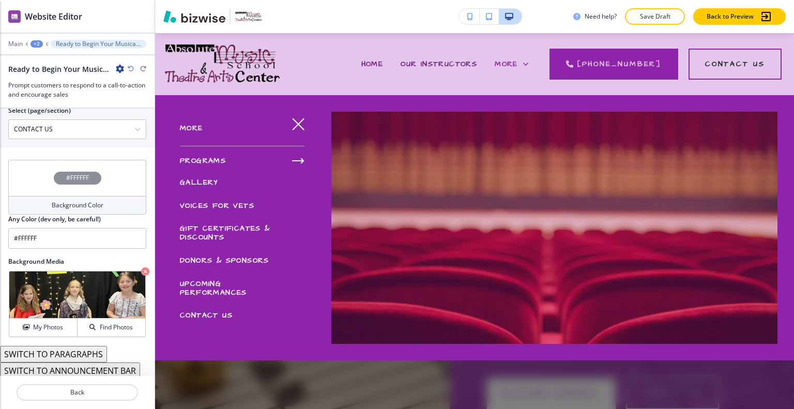
drag, startPoint x: 240, startPoint y: 256, endPoint x: 315, endPoint y: 258, distance: 75.0
click at [240, 256] on span "DONORS & SPONSORS" at bounding box center [224, 260] width 89 height 10
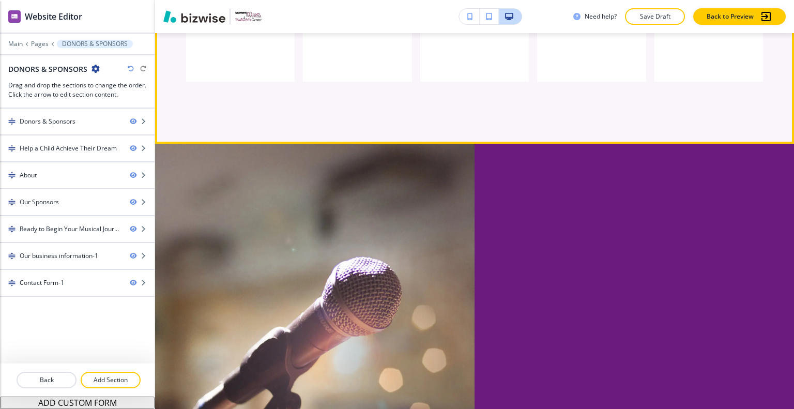
scroll to position [2172, 0]
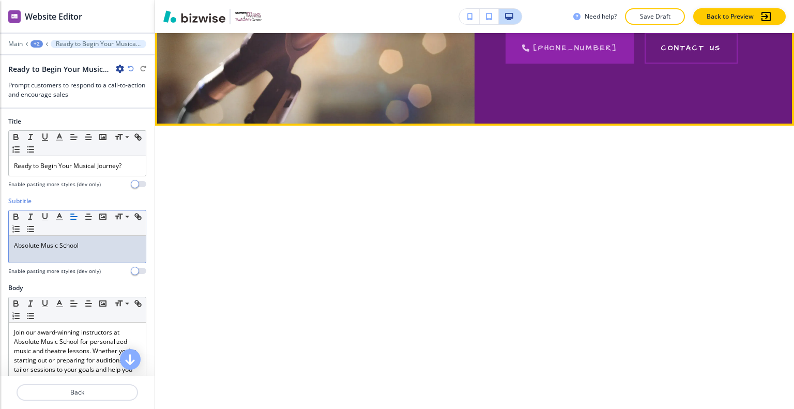
scroll to position [2193, 0]
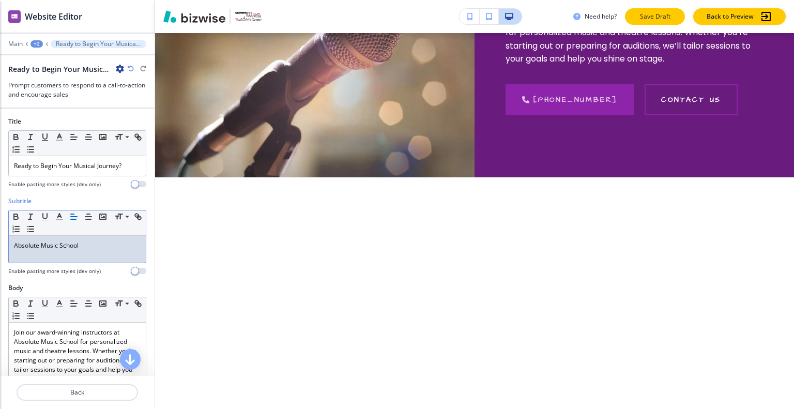
click at [666, 18] on p "Save Draft" at bounding box center [655, 16] width 33 height 9
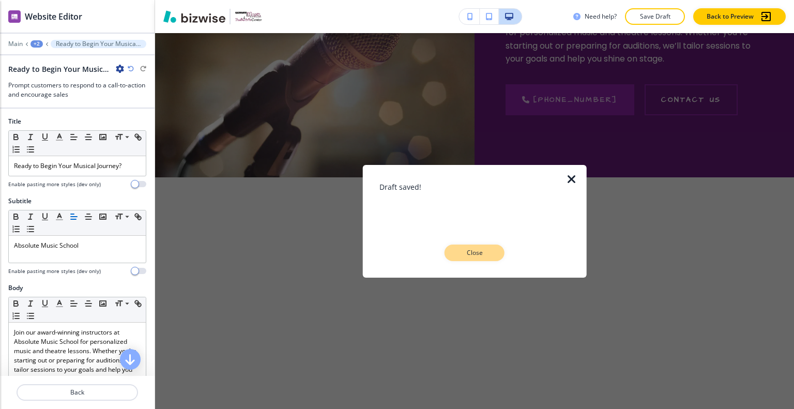
click at [481, 255] on p "Close" at bounding box center [474, 252] width 33 height 9
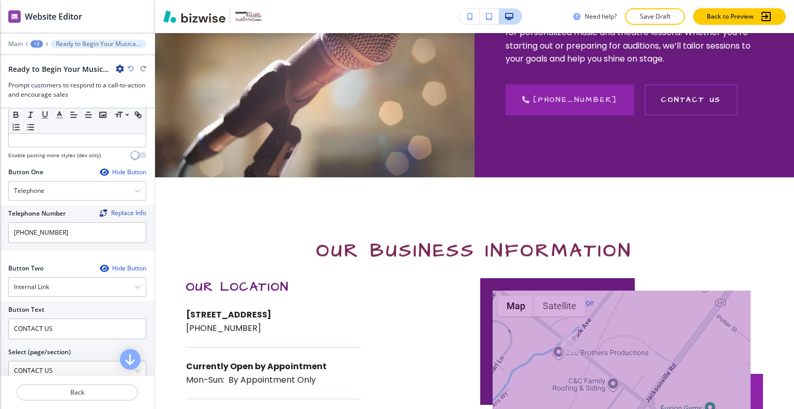
scroll to position [552, 0]
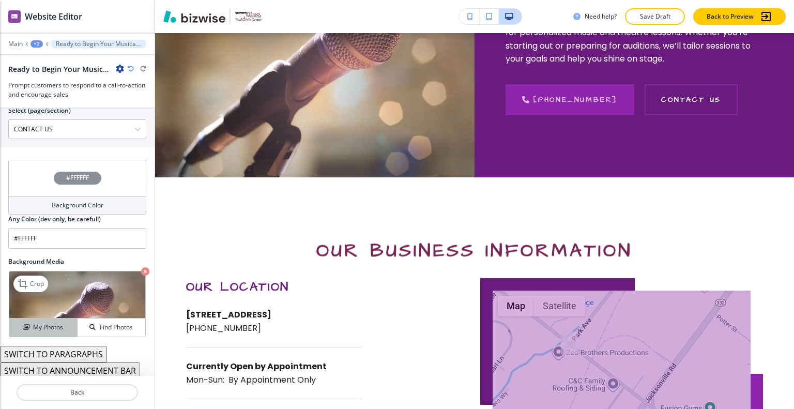
click at [42, 319] on button "My Photos" at bounding box center [43, 328] width 68 height 18
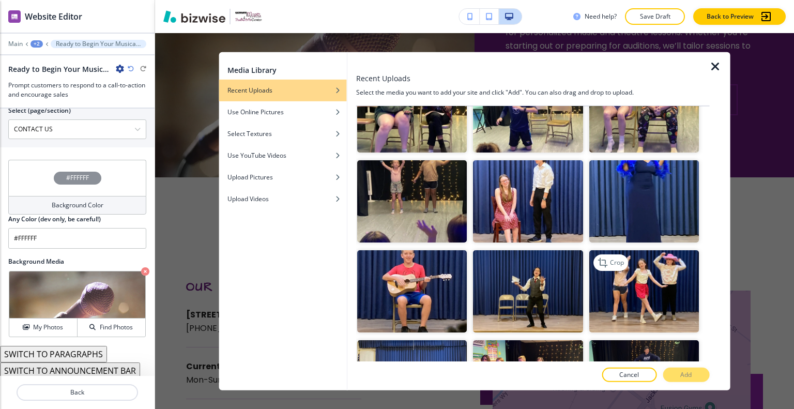
scroll to position [1086, 0]
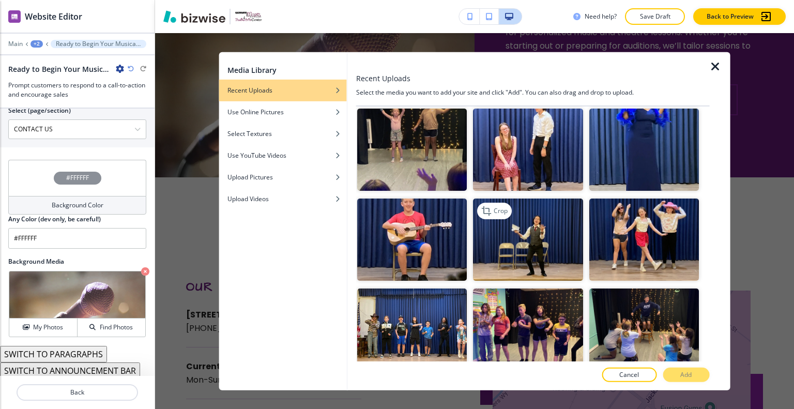
click at [549, 199] on img "button" at bounding box center [528, 240] width 110 height 82
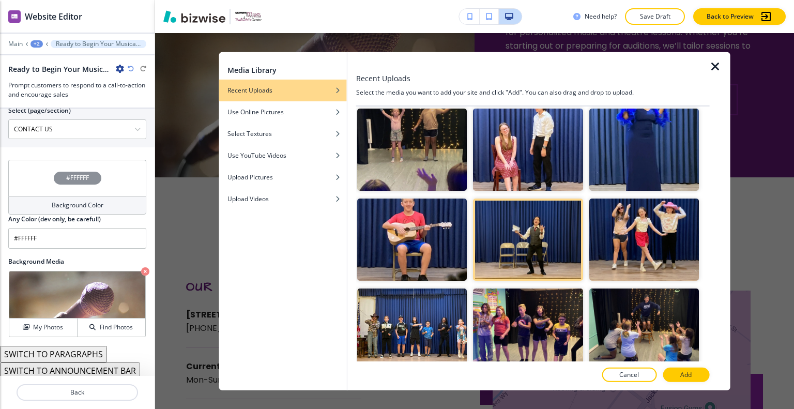
drag, startPoint x: 679, startPoint y: 381, endPoint x: 682, endPoint y: 371, distance: 10.2
click at [679, 380] on button "Add" at bounding box center [686, 375] width 47 height 14
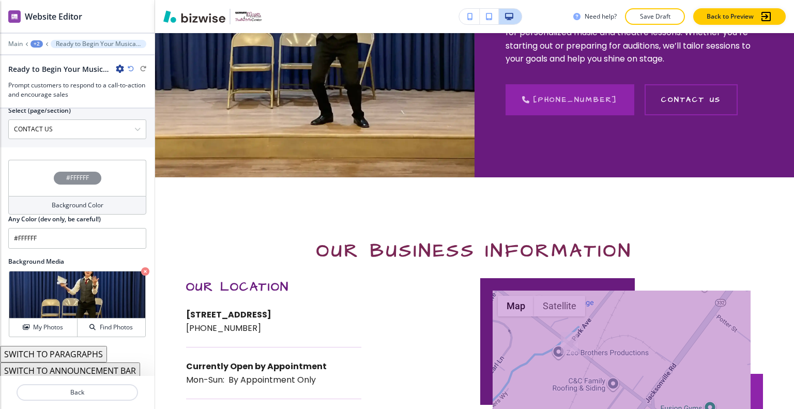
click at [642, 14] on p "Save Draft" at bounding box center [655, 16] width 33 height 9
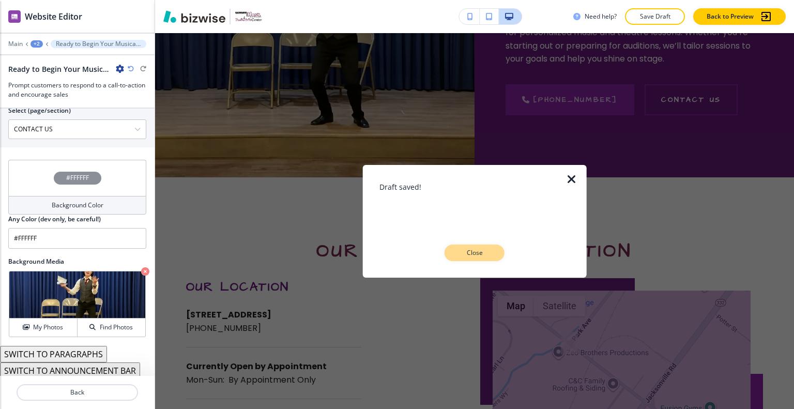
click at [488, 251] on p "Close" at bounding box center [474, 252] width 33 height 9
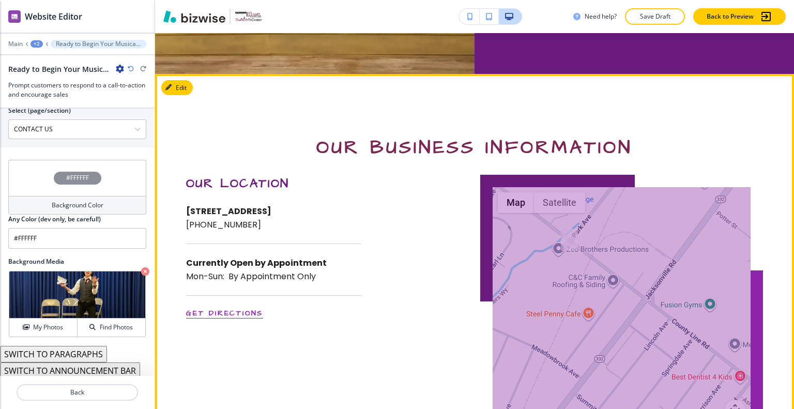
scroll to position [2245, 0]
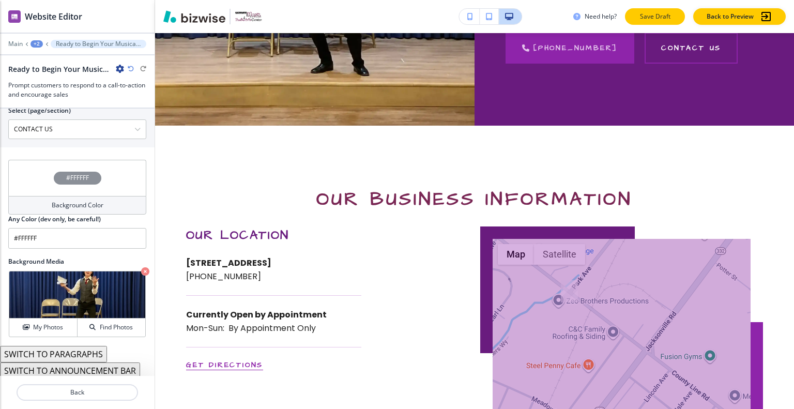
click at [645, 13] on p "Save Draft" at bounding box center [655, 16] width 33 height 9
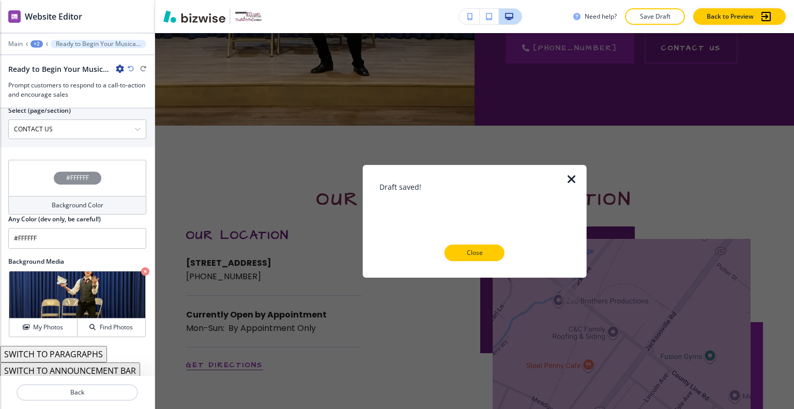
click at [482, 264] on div at bounding box center [475, 269] width 191 height 17
click at [482, 252] on p "Close" at bounding box center [474, 252] width 33 height 9
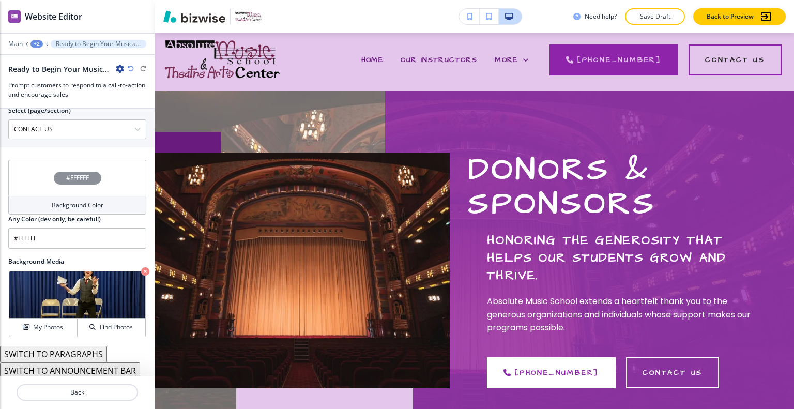
scroll to position [0, 0]
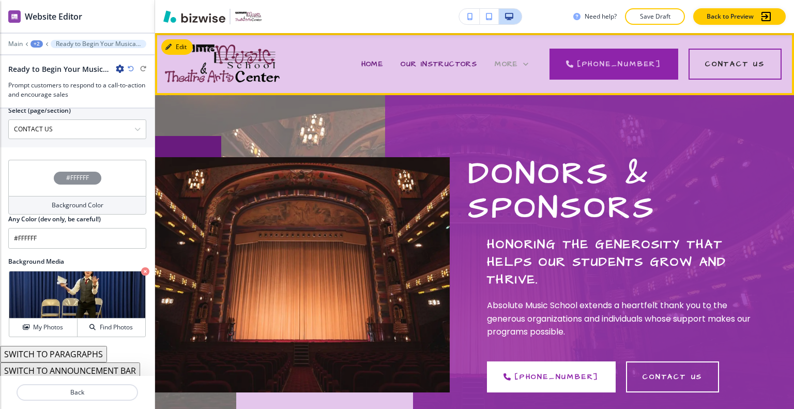
click at [518, 66] on span "More" at bounding box center [506, 64] width 23 height 10
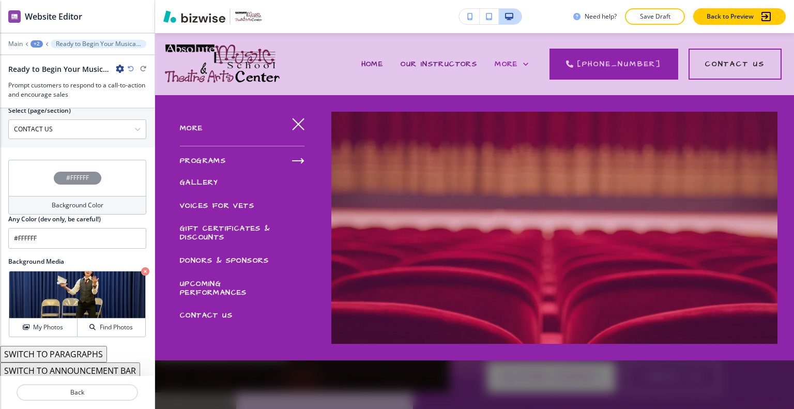
click at [218, 287] on span "UPCOMING PERFORMANCES" at bounding box center [213, 288] width 67 height 19
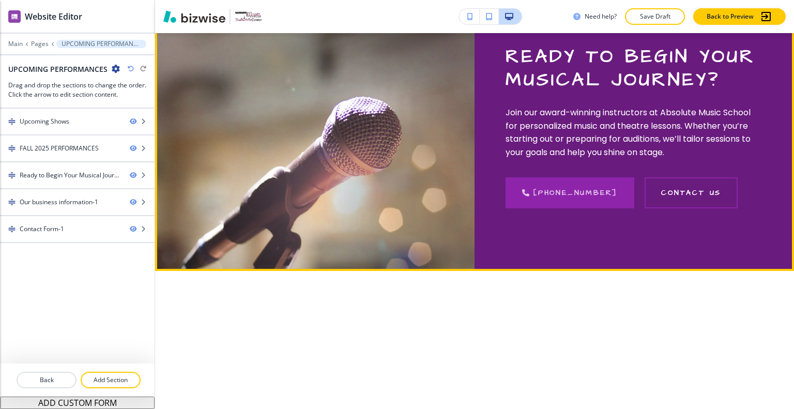
scroll to position [1190, 0]
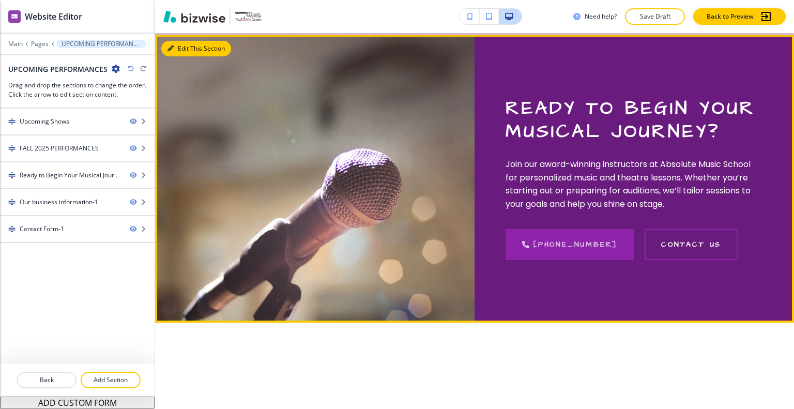
click at [179, 56] on button "Edit This Section" at bounding box center [196, 49] width 70 height 16
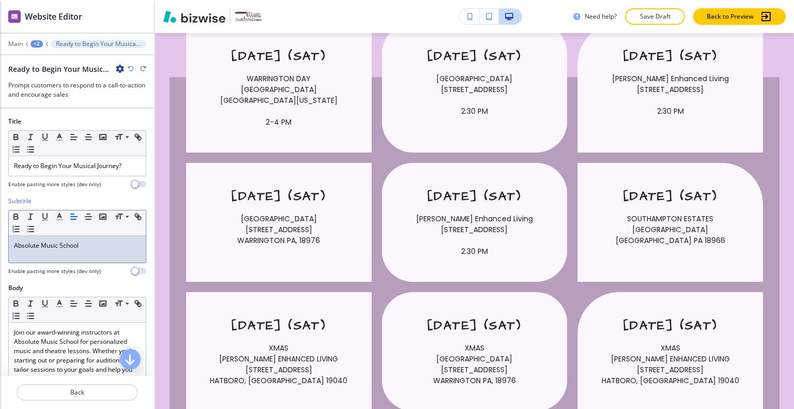
scroll to position [0, 0]
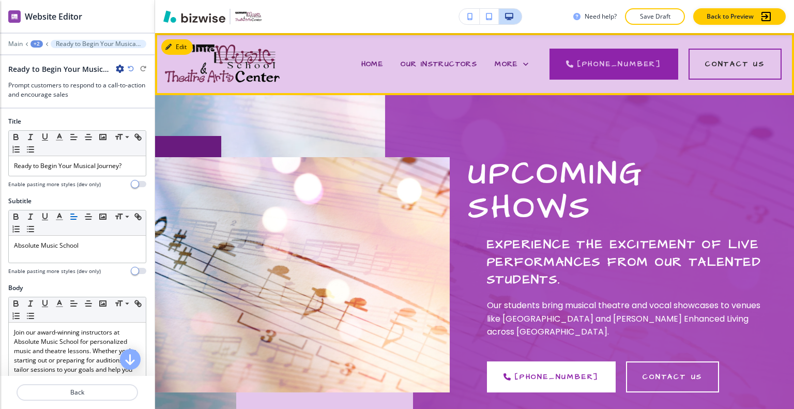
click at [524, 71] on div "More" at bounding box center [511, 63] width 51 height 41
click at [531, 64] on icon at bounding box center [526, 64] width 10 height 10
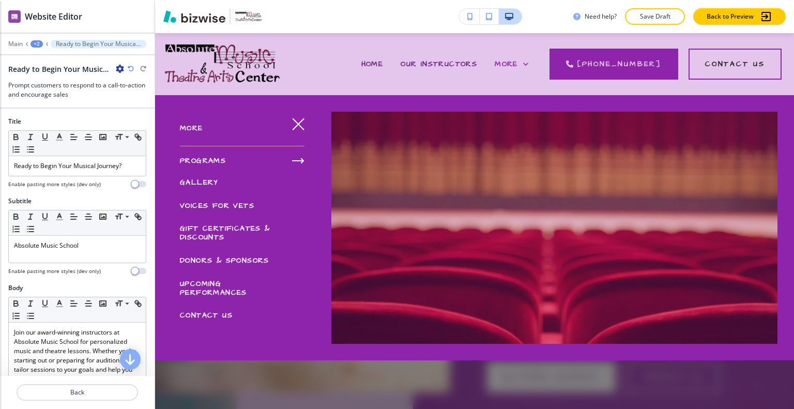
click at [211, 281] on span "UPCOMING PERFORMANCES" at bounding box center [213, 288] width 67 height 19
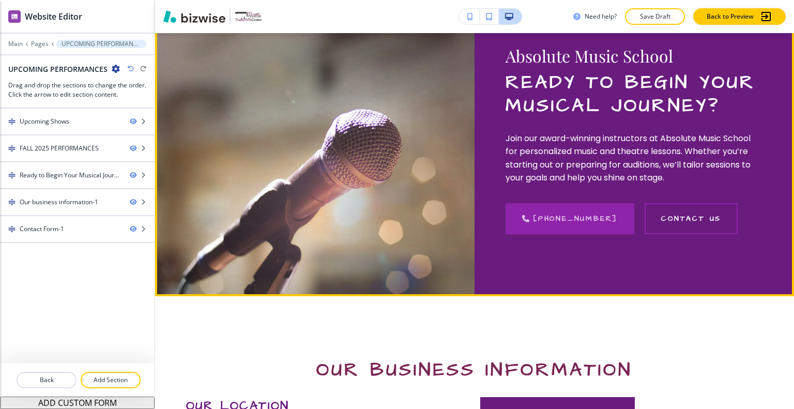
scroll to position [1138, 0]
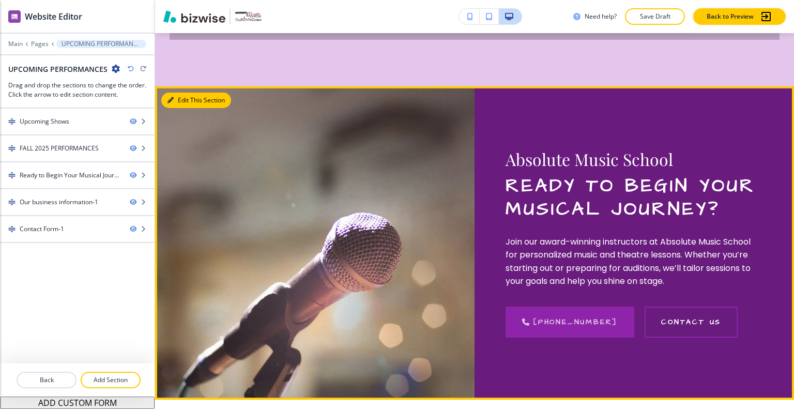
click at [188, 108] on button "Edit This Section" at bounding box center [196, 101] width 70 height 16
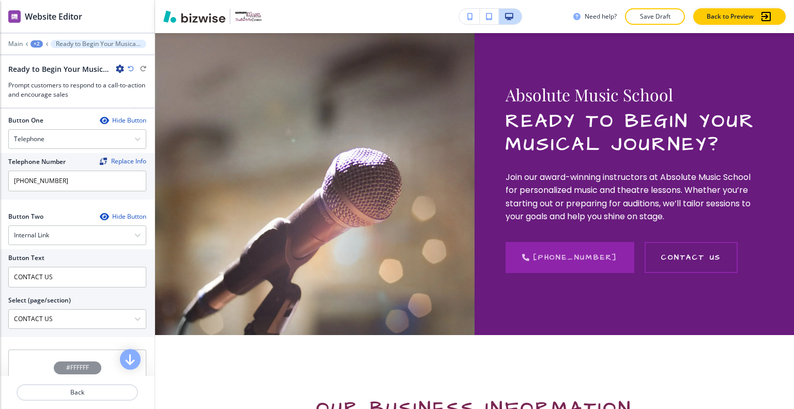
scroll to position [552, 0]
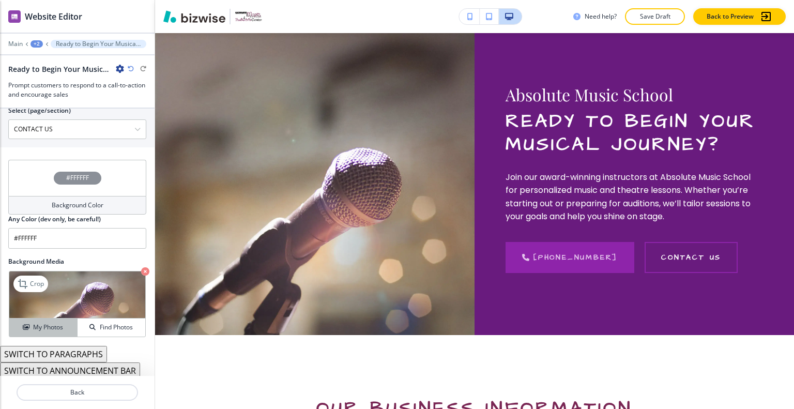
click at [54, 325] on h4 "My Photos" at bounding box center [48, 327] width 30 height 9
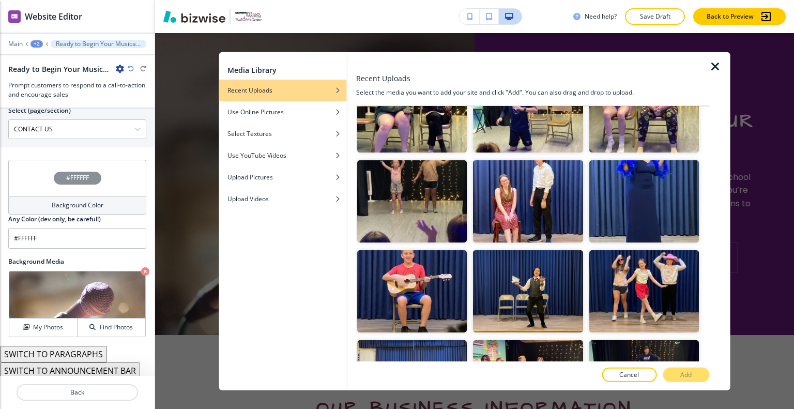
scroll to position [1293, 0]
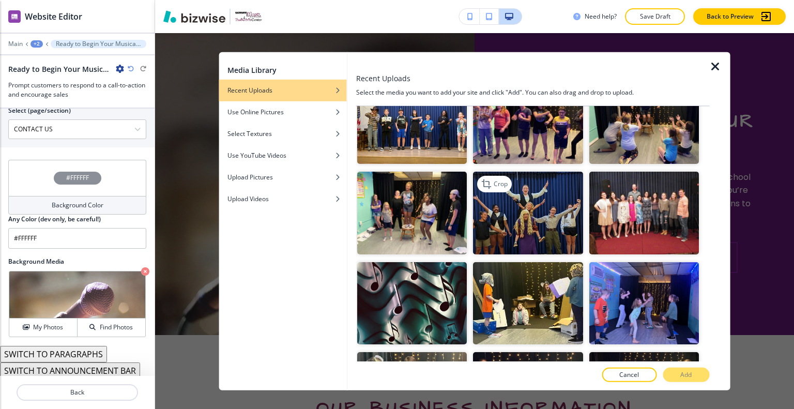
click at [550, 206] on img "button" at bounding box center [528, 213] width 110 height 82
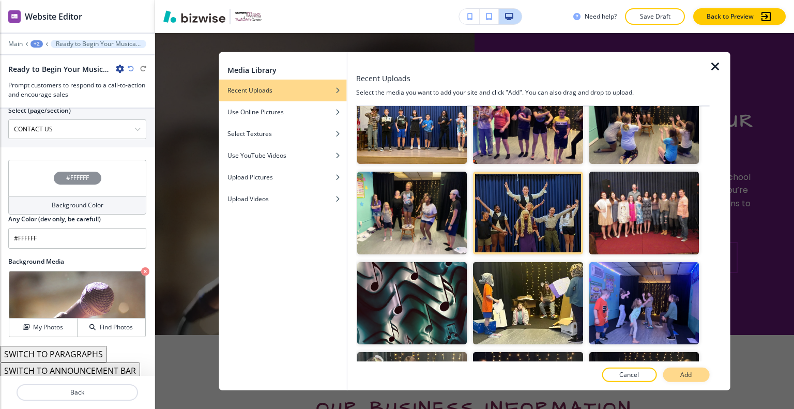
click at [695, 374] on button "Add" at bounding box center [686, 375] width 47 height 14
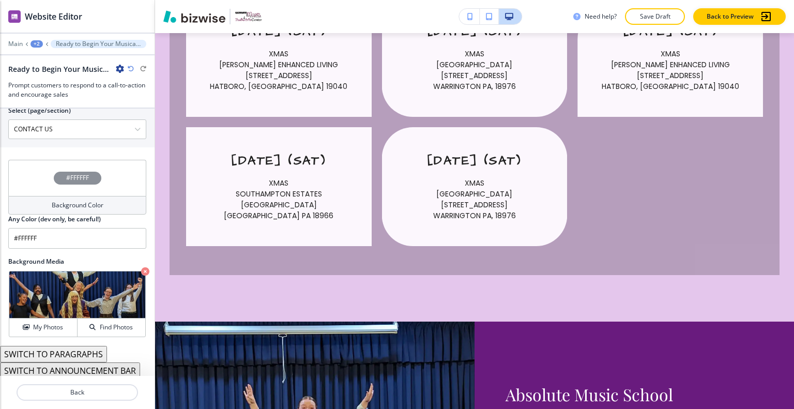
scroll to position [0, 0]
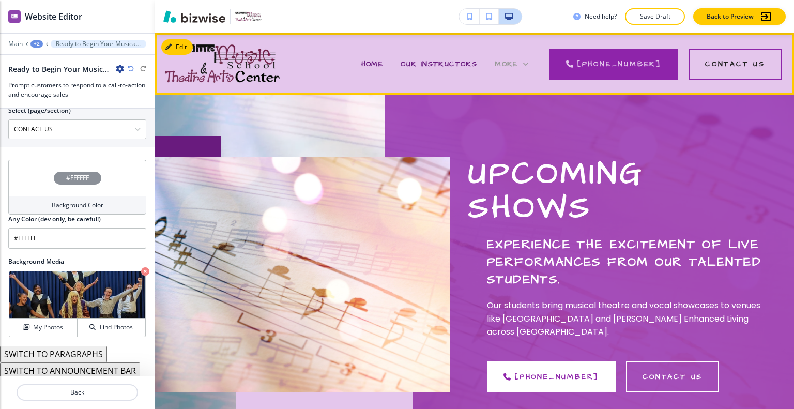
click at [517, 59] on div "More" at bounding box center [512, 64] width 34 height 10
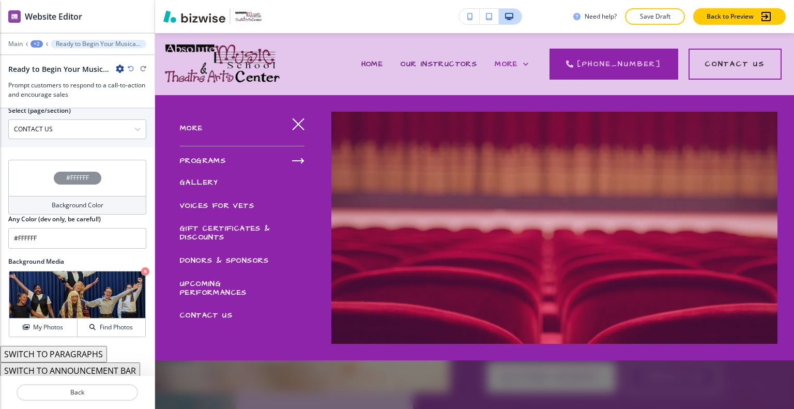
click at [205, 311] on span "CONTACT US" at bounding box center [206, 315] width 53 height 10
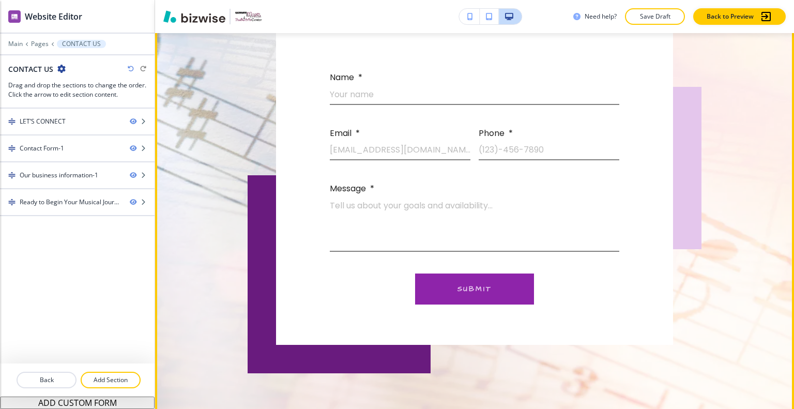
scroll to position [310, 0]
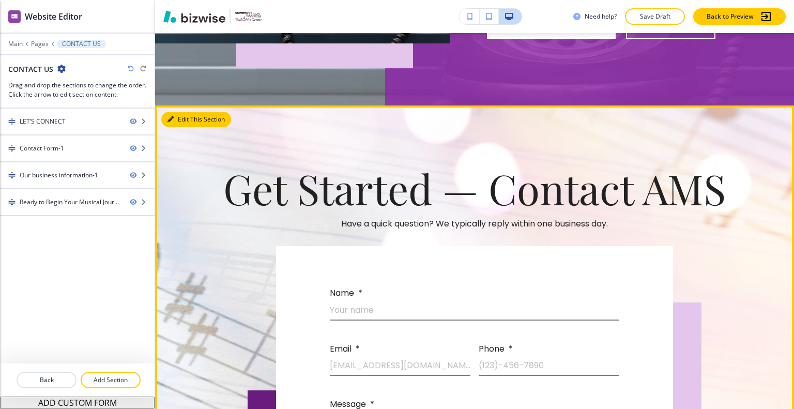
click at [189, 114] on button "Edit This Section" at bounding box center [196, 120] width 70 height 16
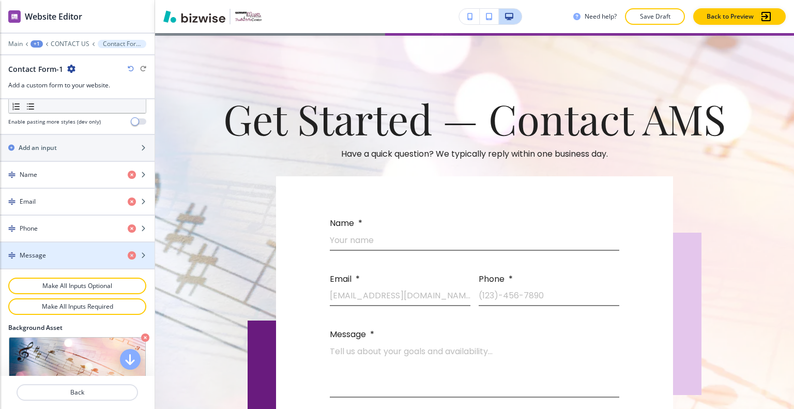
scroll to position [543, 0]
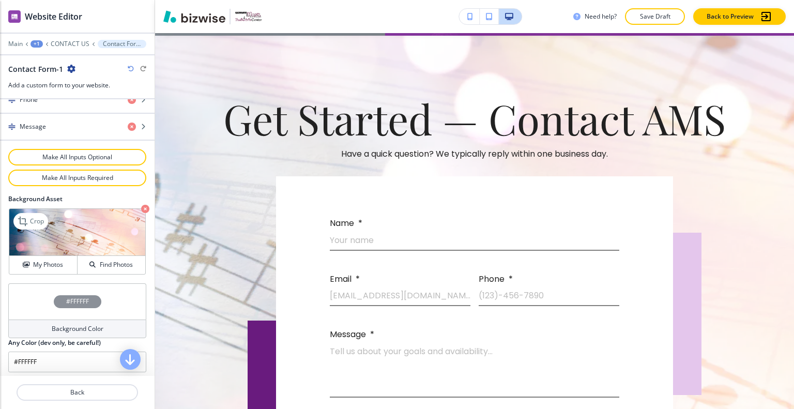
click at [141, 205] on icon "button" at bounding box center [145, 209] width 8 height 8
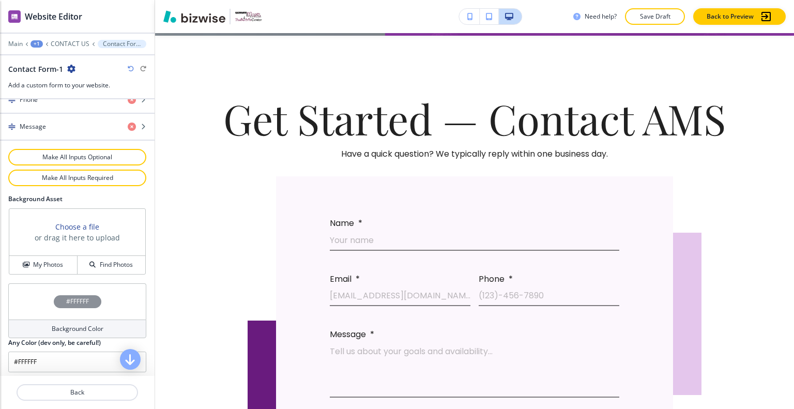
click at [31, 301] on div "#FFFFFF" at bounding box center [77, 301] width 138 height 36
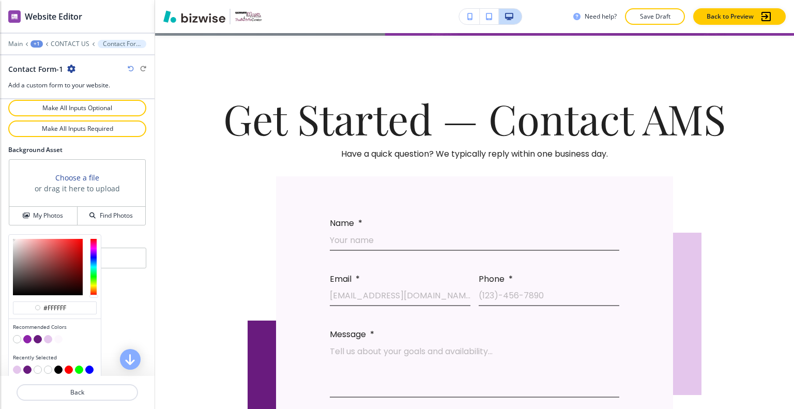
click at [44, 335] on button "button" at bounding box center [48, 339] width 8 height 8
type input "#e4c6ec"
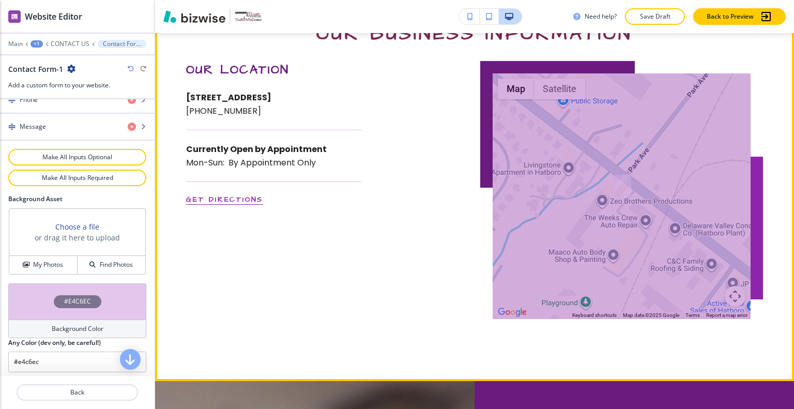
scroll to position [1259, 0]
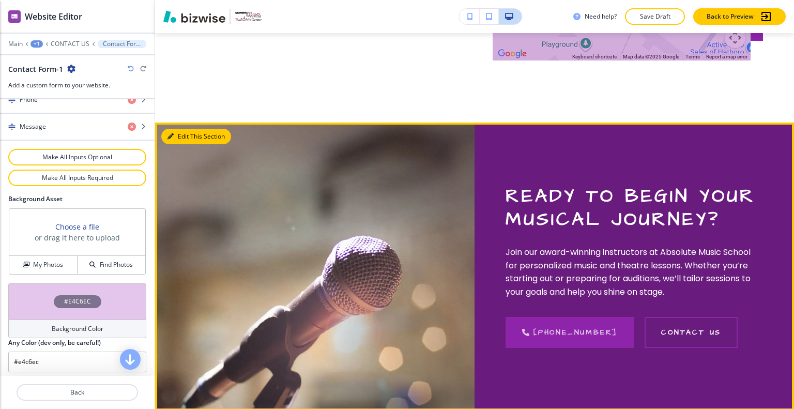
click at [183, 132] on button "Edit This Section" at bounding box center [196, 137] width 70 height 16
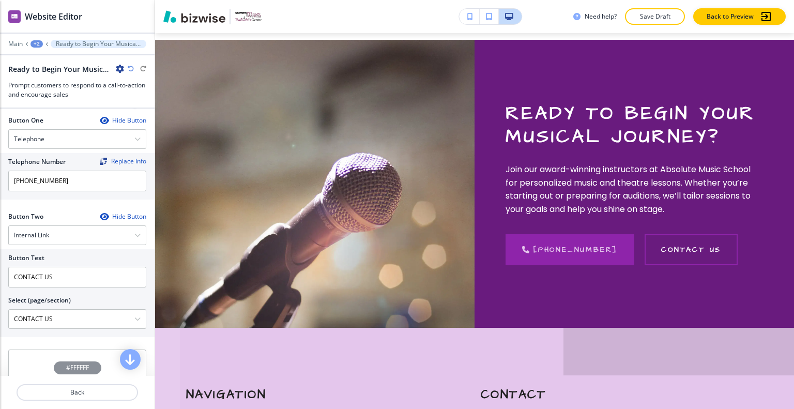
scroll to position [552, 0]
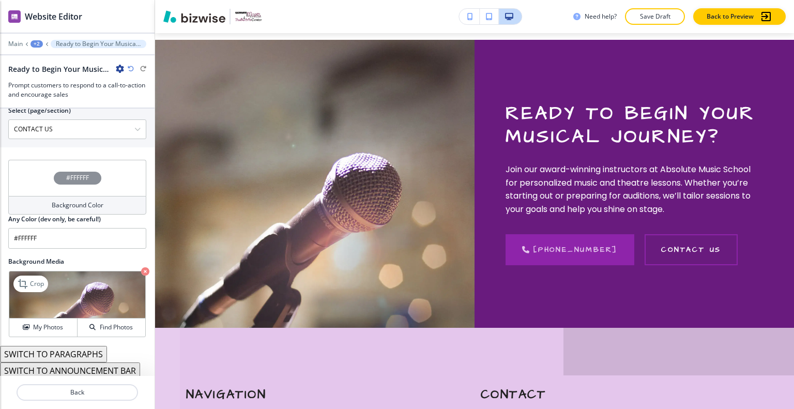
click at [34, 314] on img at bounding box center [77, 295] width 136 height 47
click at [37, 323] on h4 "My Photos" at bounding box center [48, 327] width 30 height 9
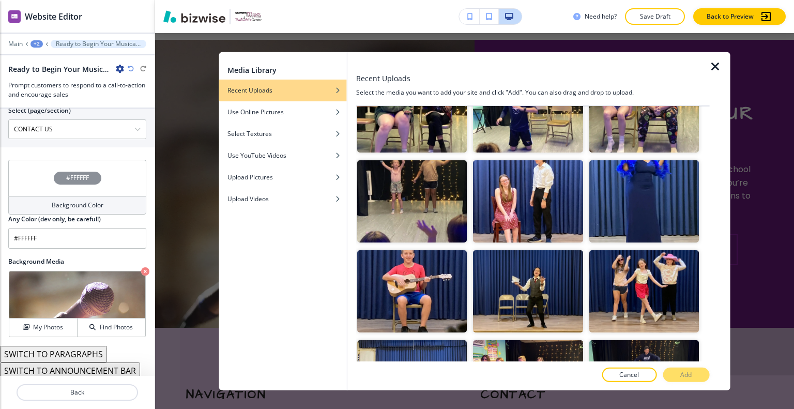
scroll to position [1293, 0]
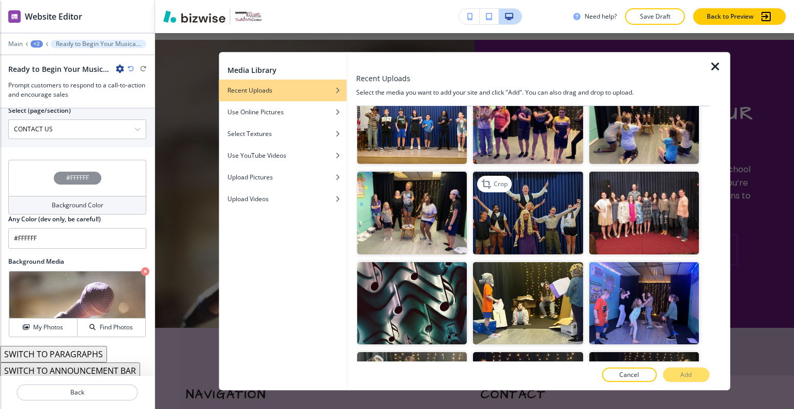
click at [504, 185] on img "button" at bounding box center [528, 213] width 110 height 82
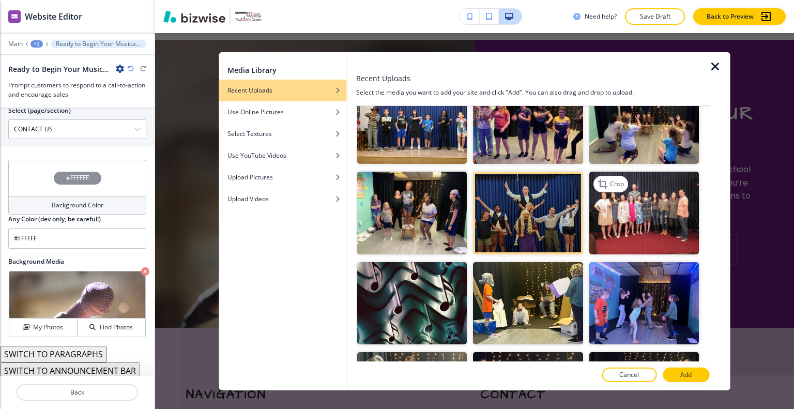
click at [619, 202] on img "button" at bounding box center [644, 213] width 110 height 82
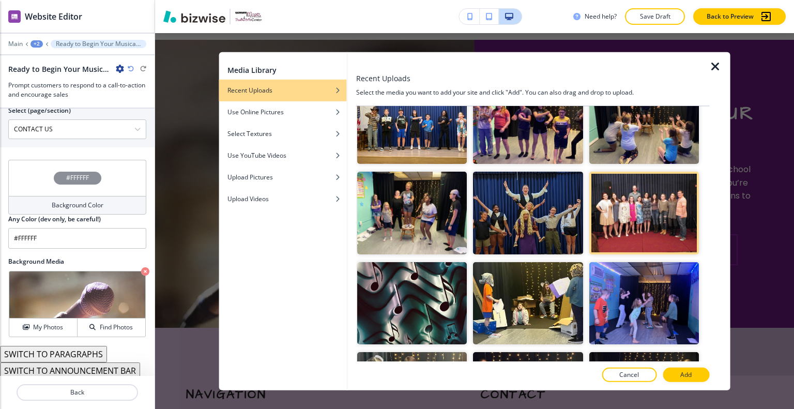
click at [686, 382] on div at bounding box center [533, 386] width 354 height 8
click at [687, 369] on button "Add" at bounding box center [686, 375] width 47 height 14
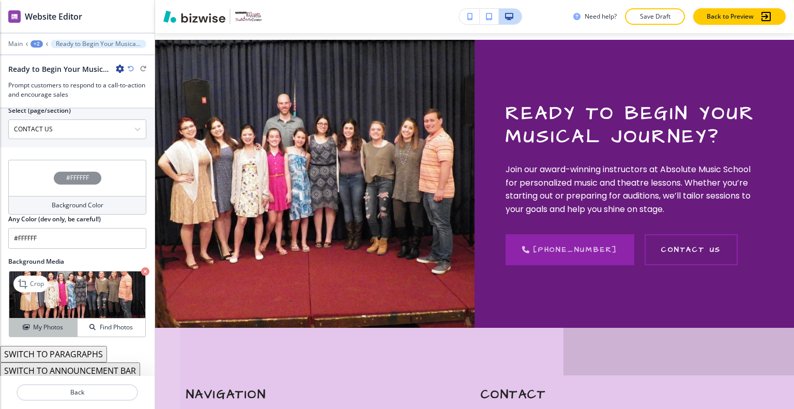
click at [60, 320] on button "My Photos" at bounding box center [43, 328] width 68 height 18
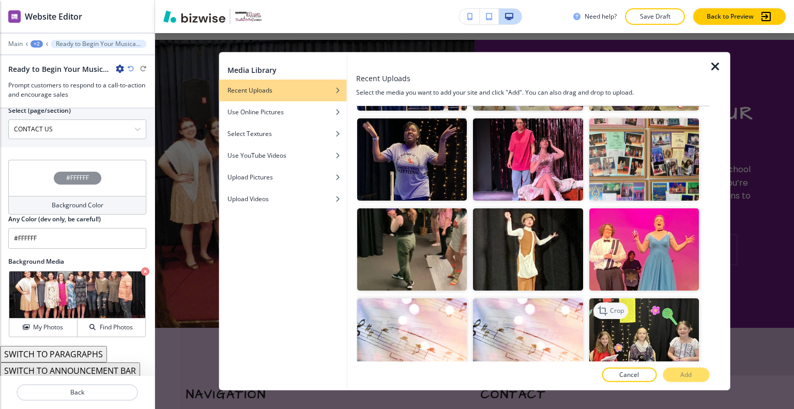
scroll to position [1758, 0]
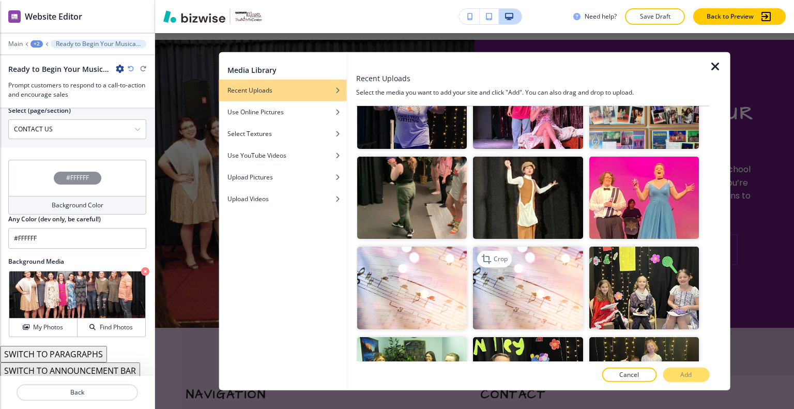
click at [541, 247] on img "button" at bounding box center [528, 288] width 110 height 82
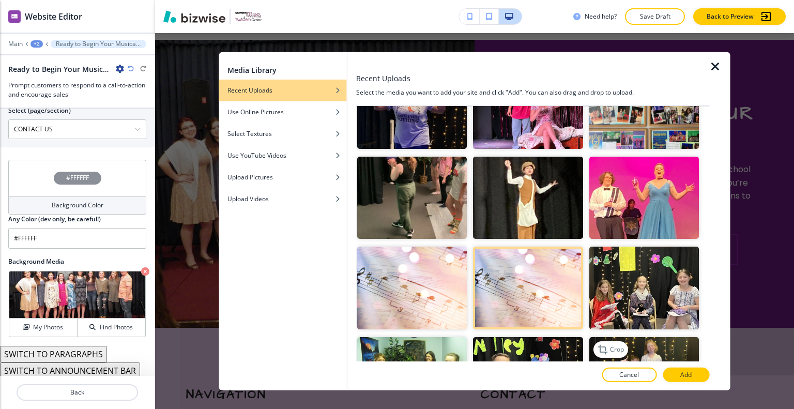
scroll to position [1810, 0]
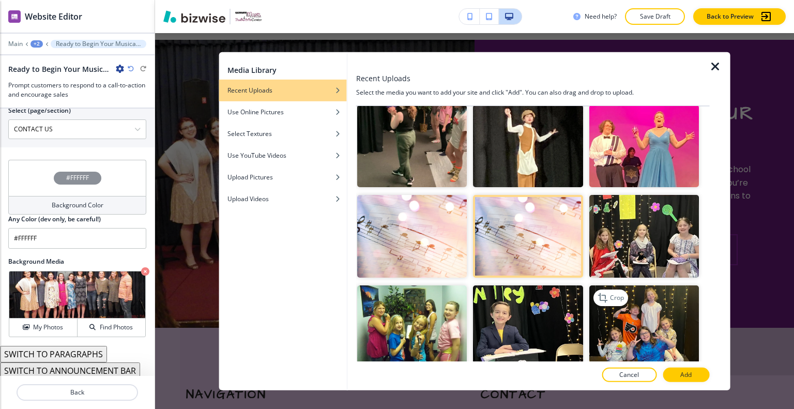
click at [646, 295] on img "button" at bounding box center [644, 326] width 110 height 82
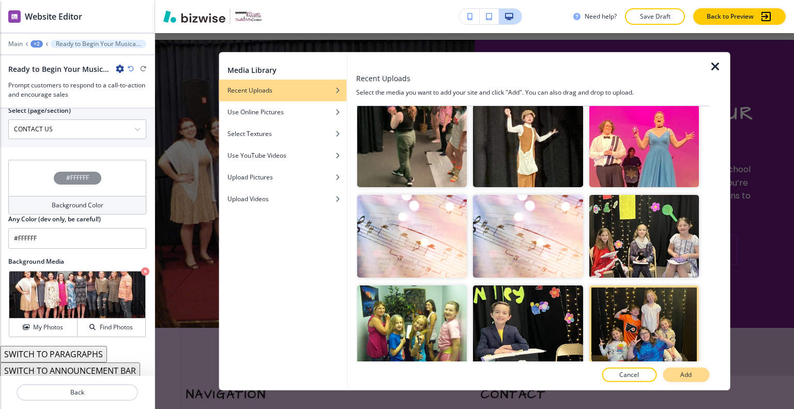
click at [686, 375] on p "Add" at bounding box center [686, 374] width 11 height 9
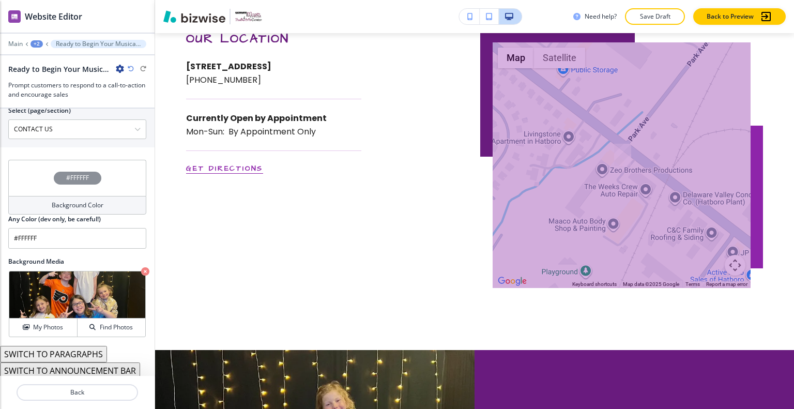
scroll to position [0, 0]
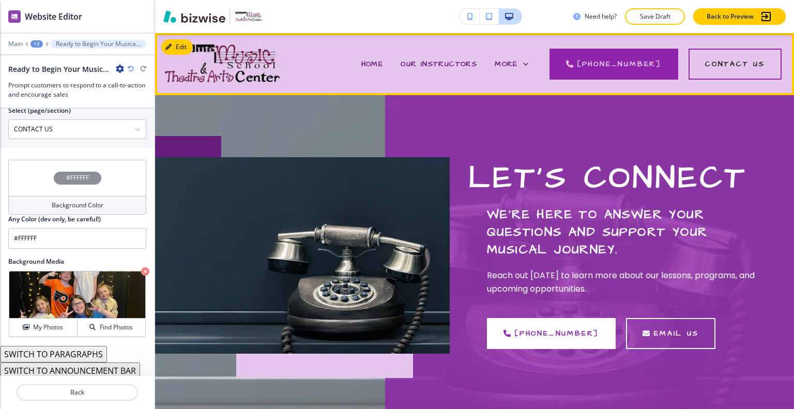
click at [379, 57] on div "HOME" at bounding box center [373, 63] width 40 height 41
click at [384, 65] on span "HOME" at bounding box center [373, 64] width 22 height 10
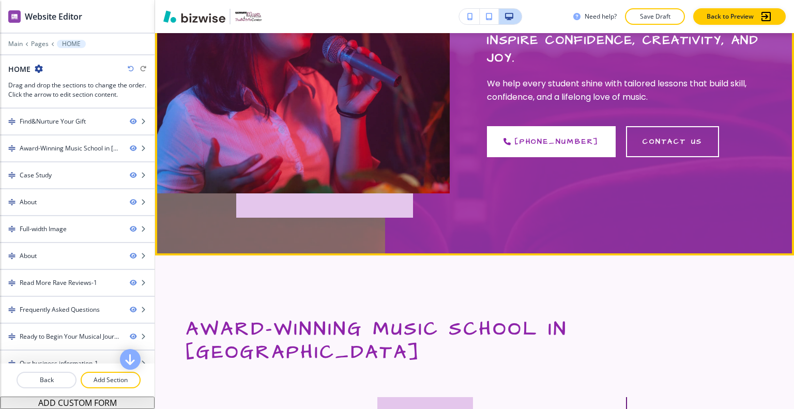
scroll to position [465, 0]
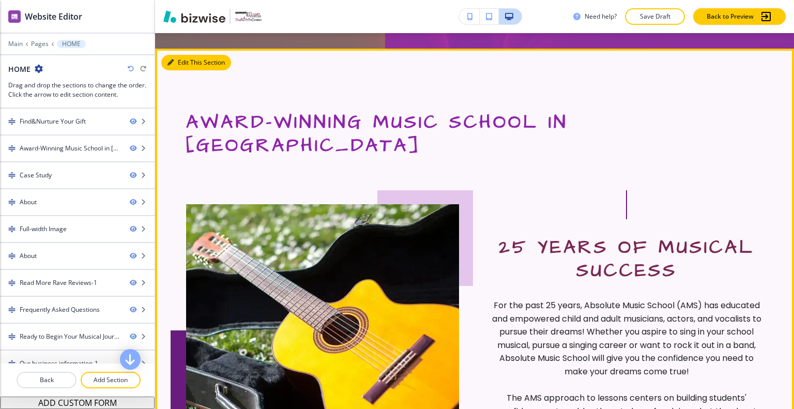
click at [184, 55] on button "Edit This Section" at bounding box center [196, 63] width 70 height 16
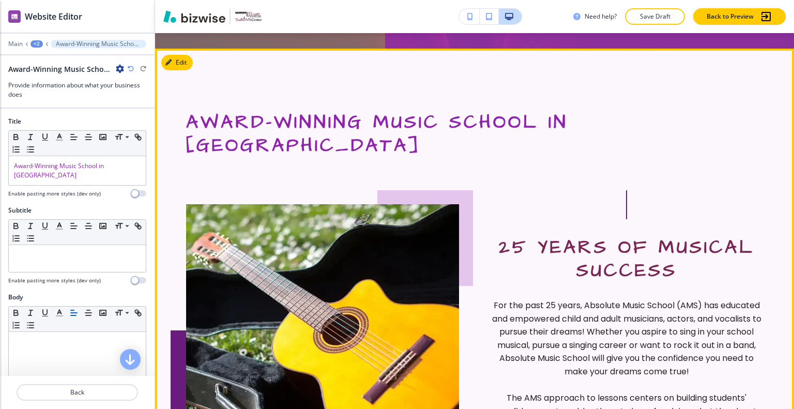
scroll to position [477, 0]
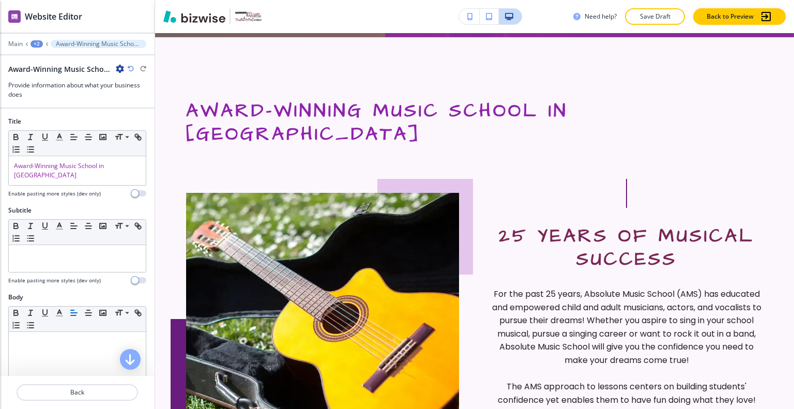
click at [123, 69] on icon "button" at bounding box center [120, 69] width 8 height 8
click at [139, 97] on button "Duplicate Section" at bounding box center [149, 104] width 66 height 18
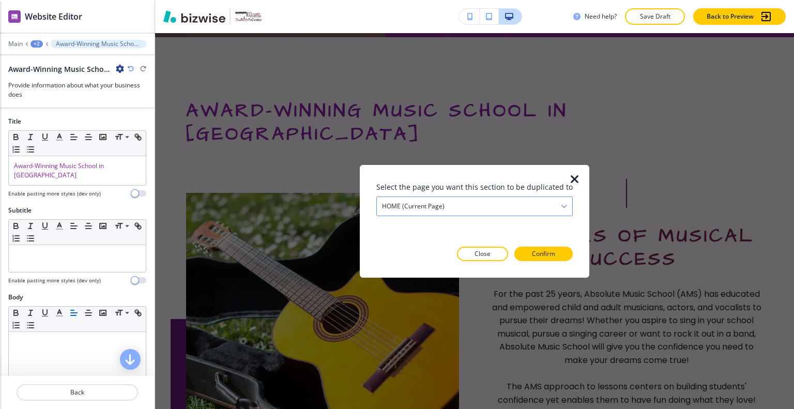
click at [494, 206] on div "HOME (current page)" at bounding box center [475, 206] width 196 height 19
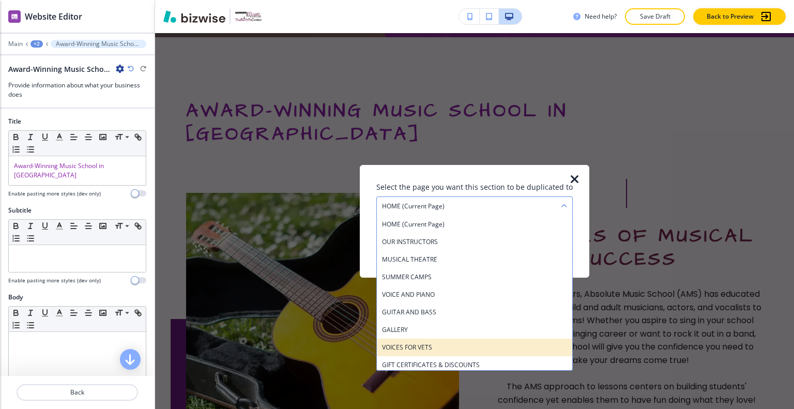
scroll to position [56, 0]
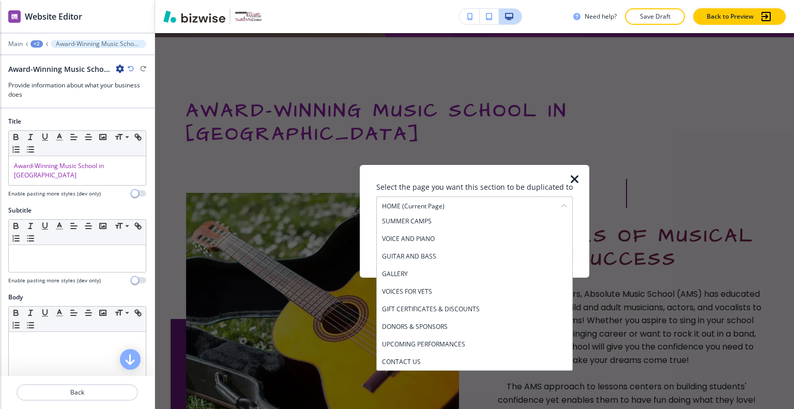
click at [487, 354] on div "CONTACT US" at bounding box center [475, 362] width 196 height 18
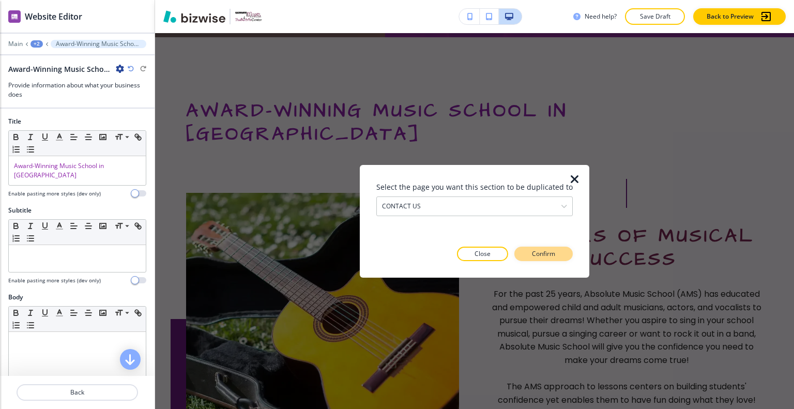
click at [547, 255] on p "Confirm" at bounding box center [543, 253] width 23 height 9
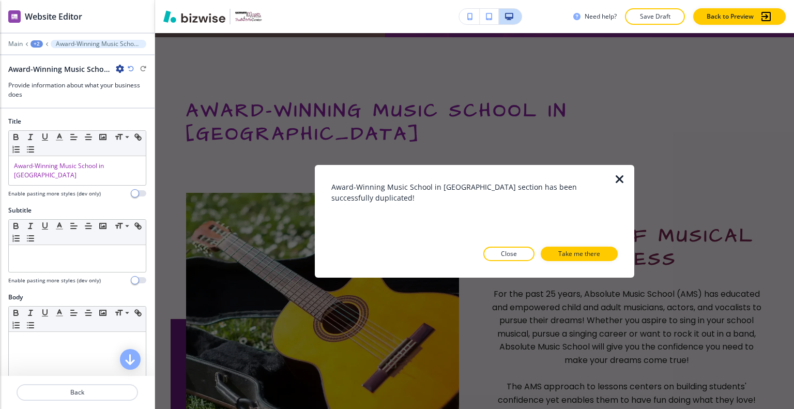
click at [547, 255] on button "Take me there" at bounding box center [579, 254] width 77 height 14
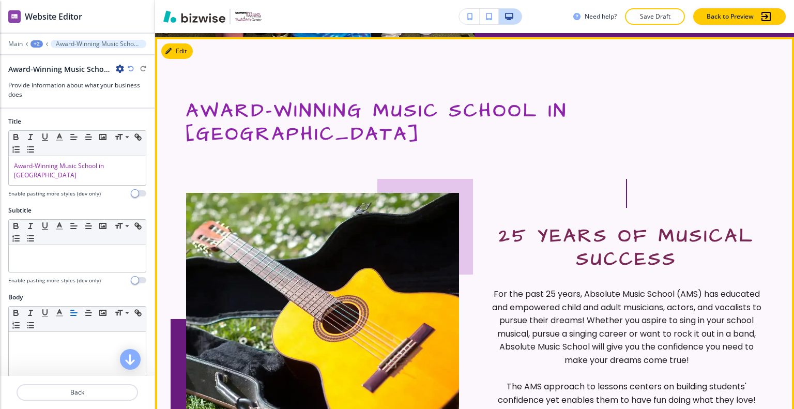
scroll to position [1415, 0]
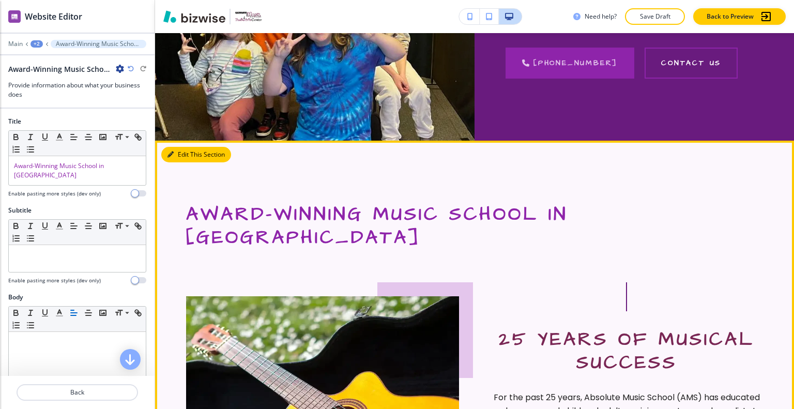
click at [186, 147] on button "Edit This Section" at bounding box center [196, 155] width 70 height 16
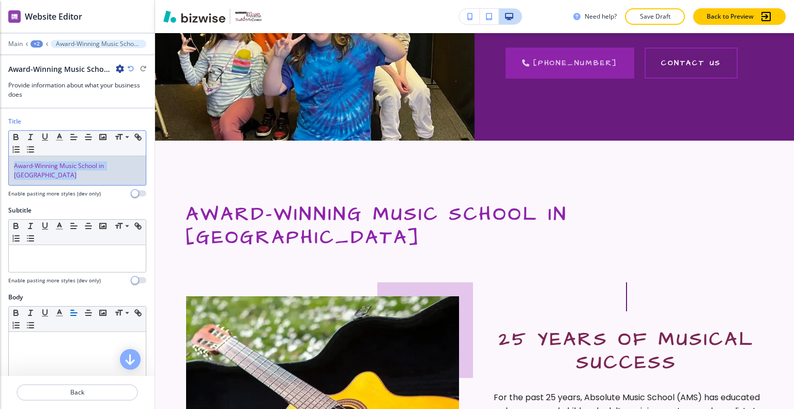
drag, startPoint x: 124, startPoint y: 186, endPoint x: 92, endPoint y: 179, distance: 32.8
click at [92, 179] on div "Title Small Normal Large Huge Award-Winning Music School in Montgomery County E…" at bounding box center [77, 157] width 138 height 81
click at [38, 155] on button "button" at bounding box center [30, 149] width 14 height 12
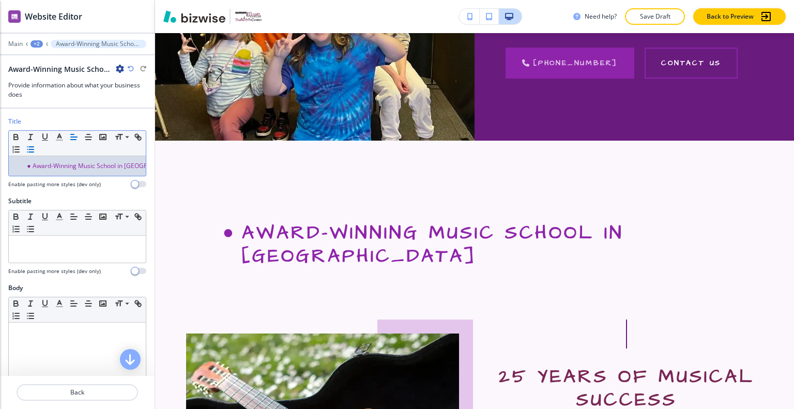
click at [25, 168] on li "Award-Winning Music School in Montgomery County" at bounding box center [81, 165] width 117 height 9
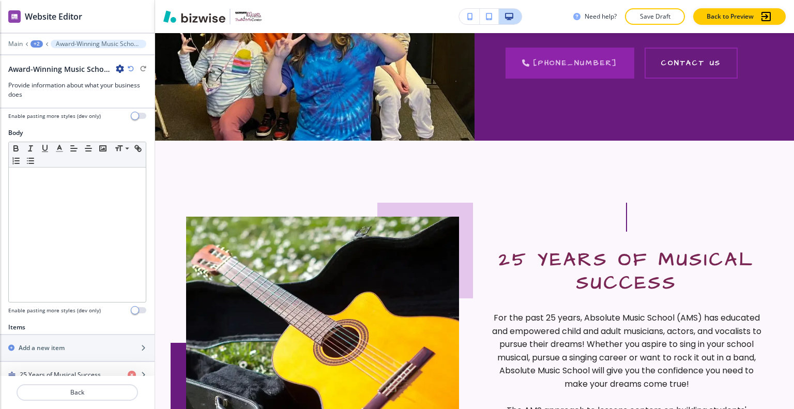
scroll to position [341, 0]
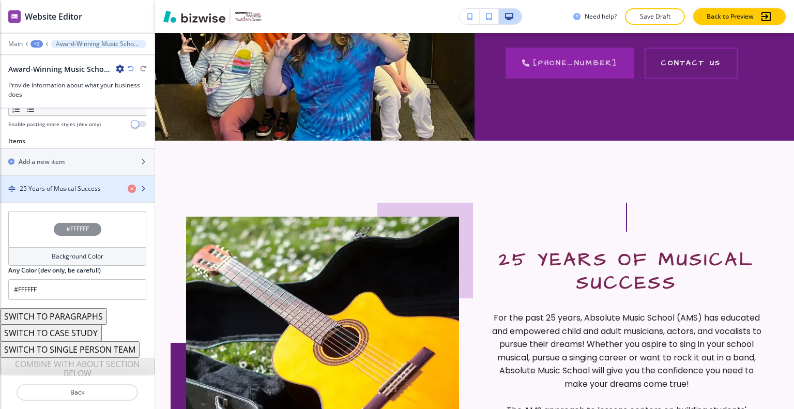
click at [51, 187] on h4 "25 Years of Musical Success" at bounding box center [60, 188] width 81 height 9
click at [50, 187] on h4 "25 Years of Musical Success" at bounding box center [60, 188] width 81 height 9
click at [49, 187] on h4 "25 Years of Musical Success" at bounding box center [60, 188] width 81 height 9
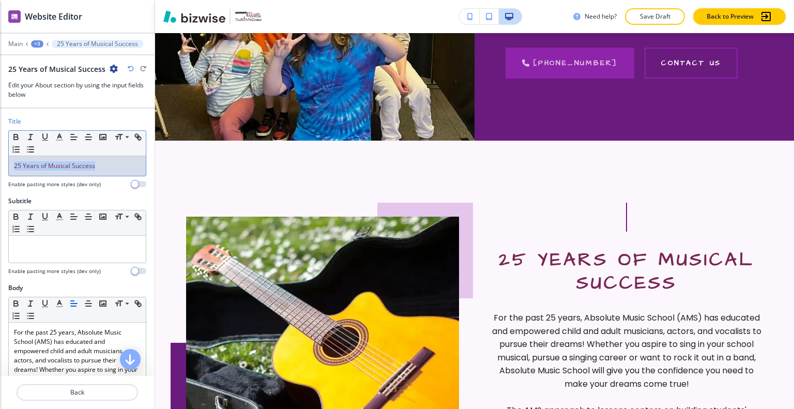
drag, startPoint x: 99, startPoint y: 166, endPoint x: 2, endPoint y: 157, distance: 98.1
click at [2, 157] on div "Title Small Normal Large Huge 25 Years of Musical Success Enable pasting more s…" at bounding box center [77, 157] width 155 height 80
copy span "25 Years of Musical Success"
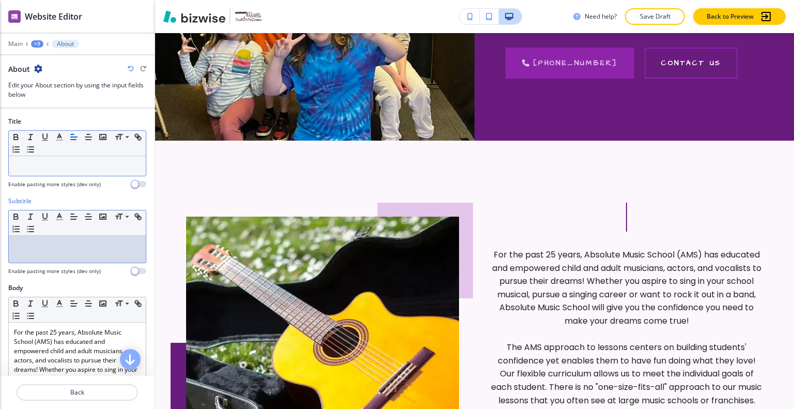
drag, startPoint x: 37, startPoint y: 233, endPoint x: 34, endPoint y: 246, distance: 13.8
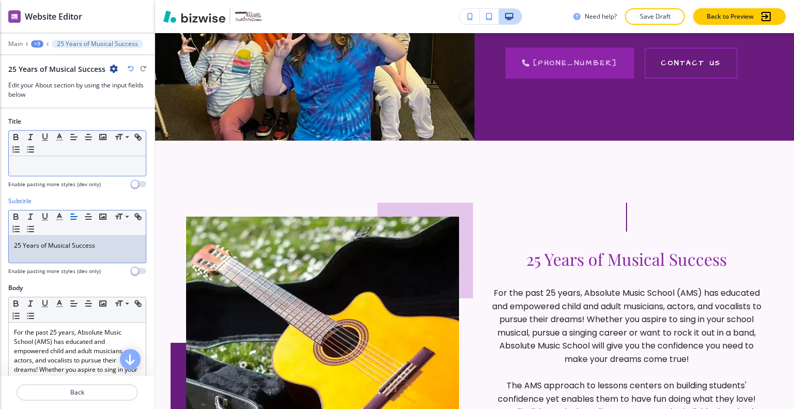
click at [49, 172] on div at bounding box center [77, 166] width 137 height 20
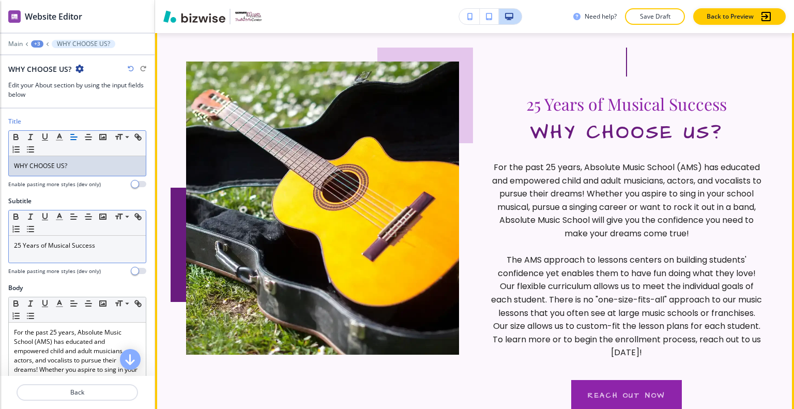
scroll to position [1518, 0]
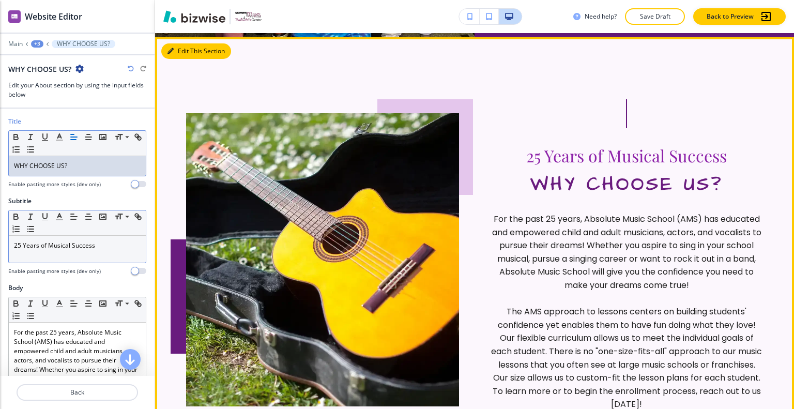
click at [178, 51] on button "Edit This Section" at bounding box center [196, 51] width 70 height 16
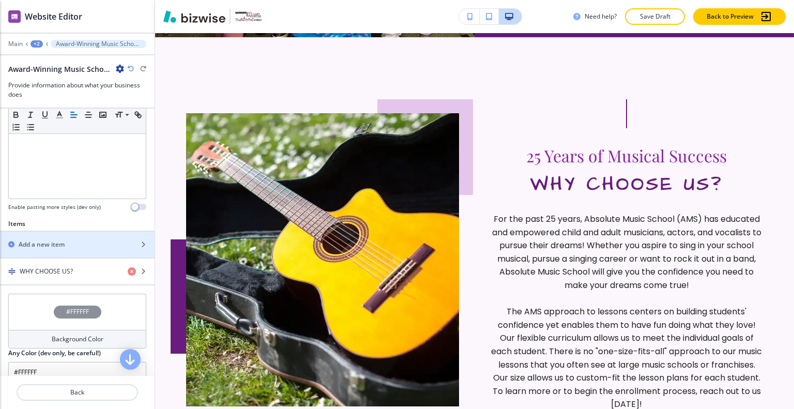
scroll to position [341, 0]
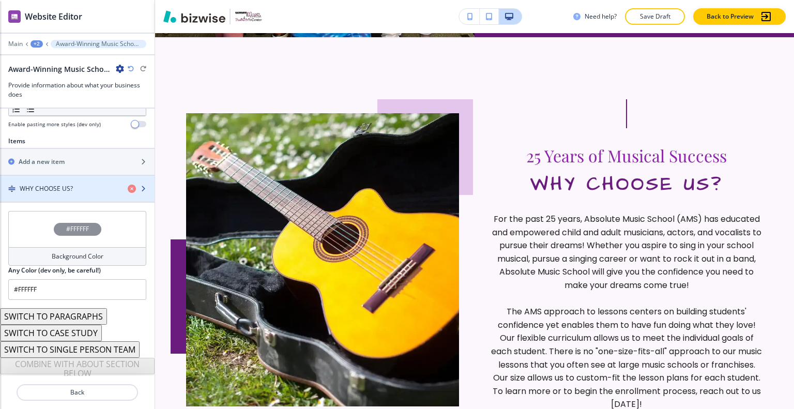
click at [78, 195] on div "button" at bounding box center [77, 197] width 155 height 8
click at [78, 194] on div "button" at bounding box center [77, 197] width 155 height 8
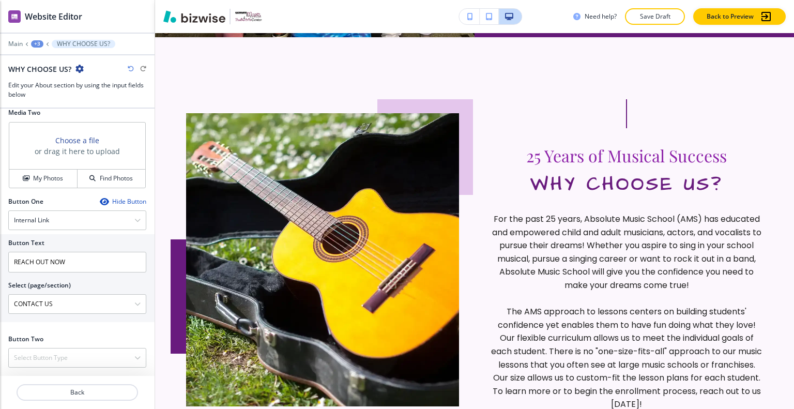
scroll to position [442, 0]
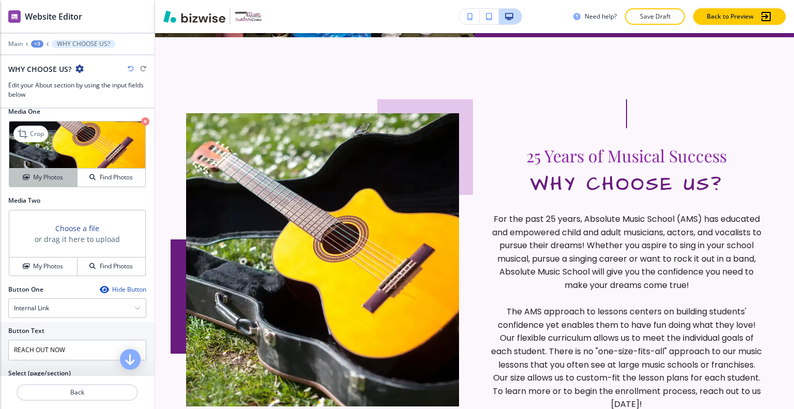
click at [51, 182] on h4 "My Photos" at bounding box center [48, 177] width 30 height 9
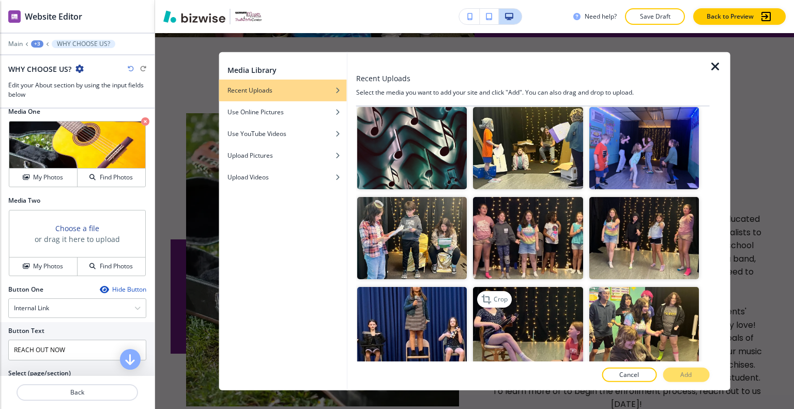
scroll to position [1293, 0]
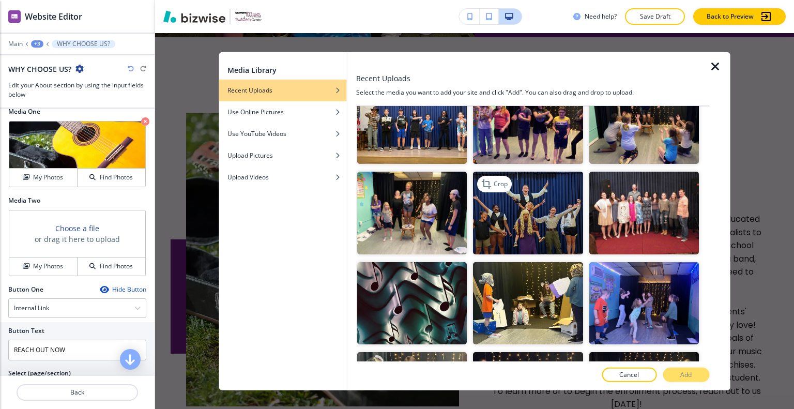
click at [520, 175] on img "button" at bounding box center [528, 213] width 110 height 82
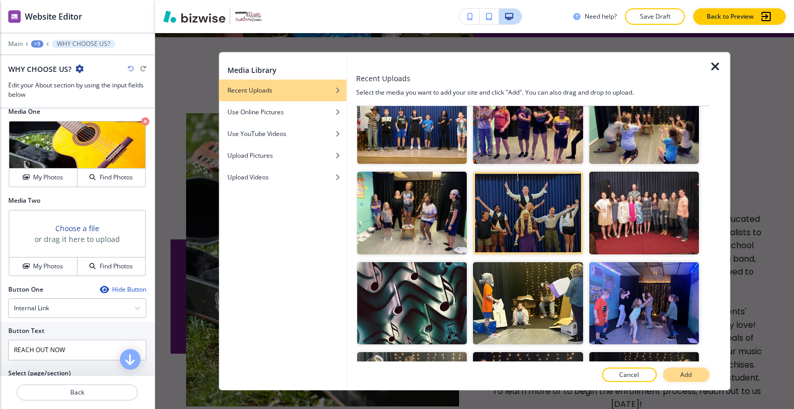
click at [699, 374] on button "Add" at bounding box center [686, 375] width 47 height 14
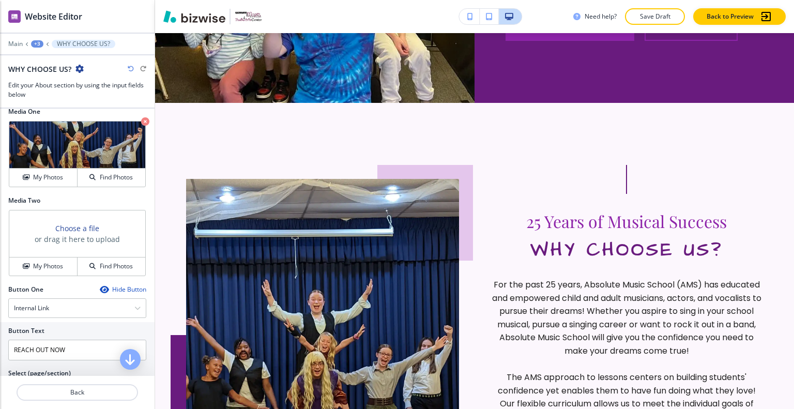
scroll to position [0, 0]
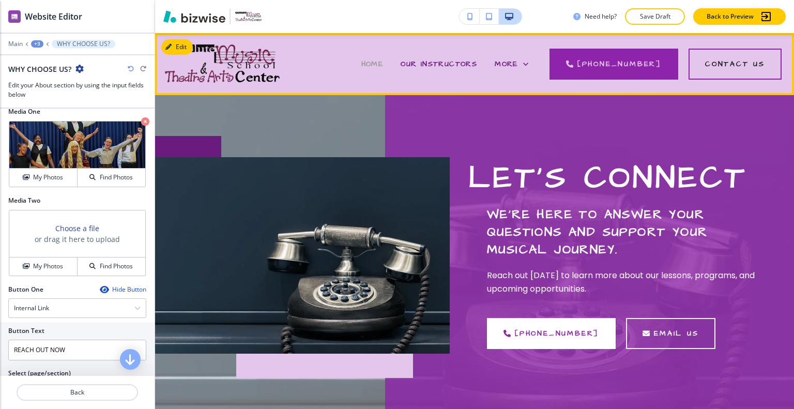
click at [384, 62] on span "HOME" at bounding box center [373, 64] width 22 height 10
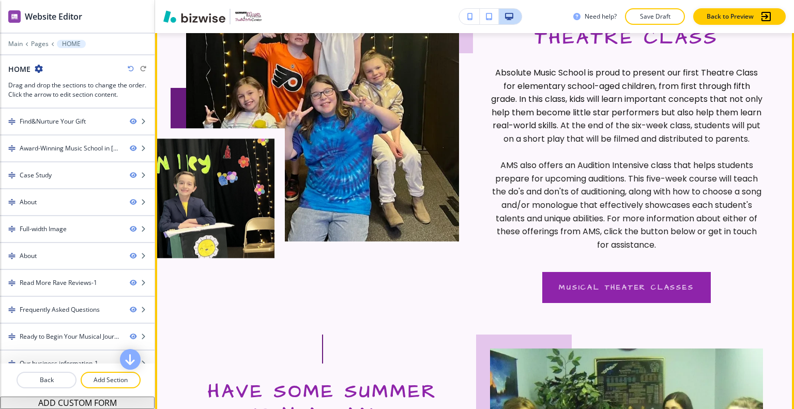
scroll to position [2948, 0]
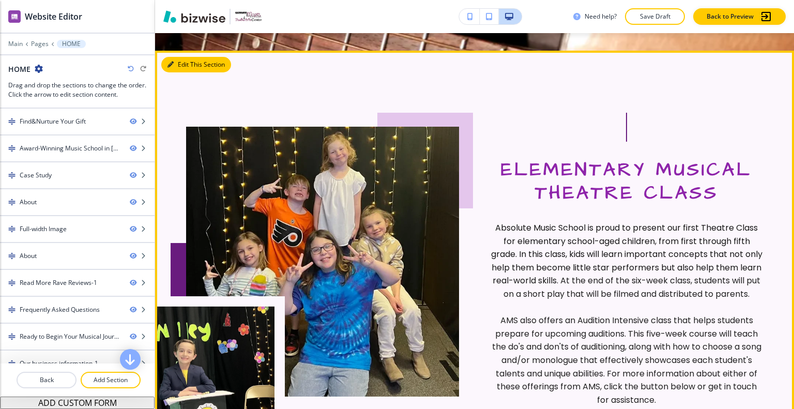
click at [181, 72] on button "Edit This Section" at bounding box center [196, 65] width 70 height 16
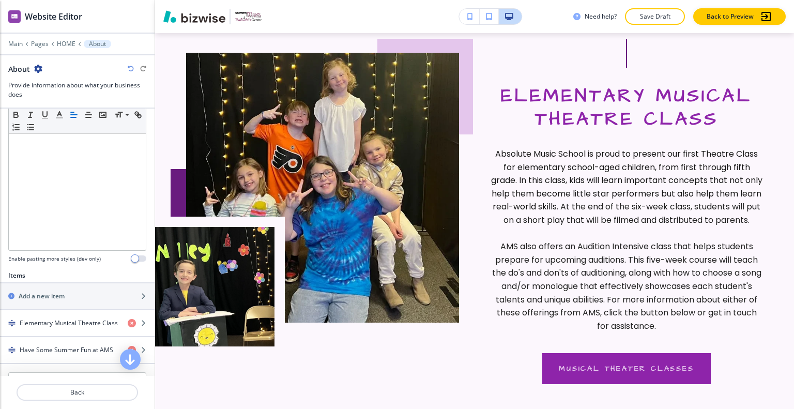
scroll to position [368, 0]
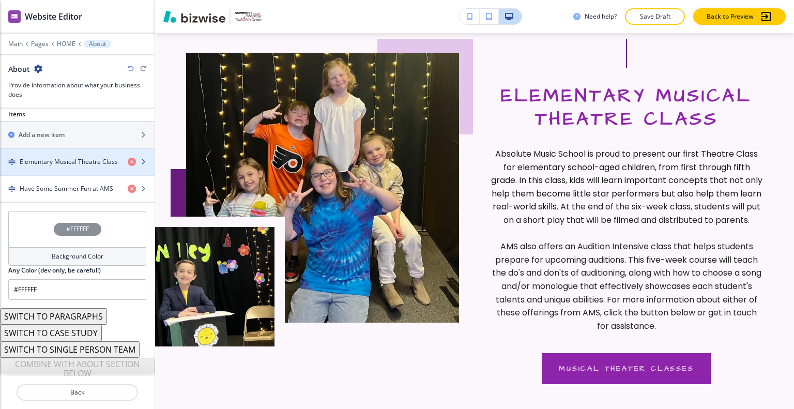
click at [58, 167] on div "button" at bounding box center [77, 171] width 155 height 8
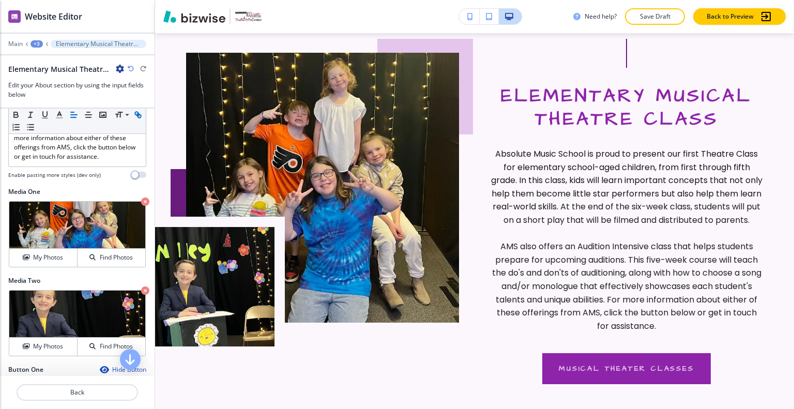
scroll to position [414, 0]
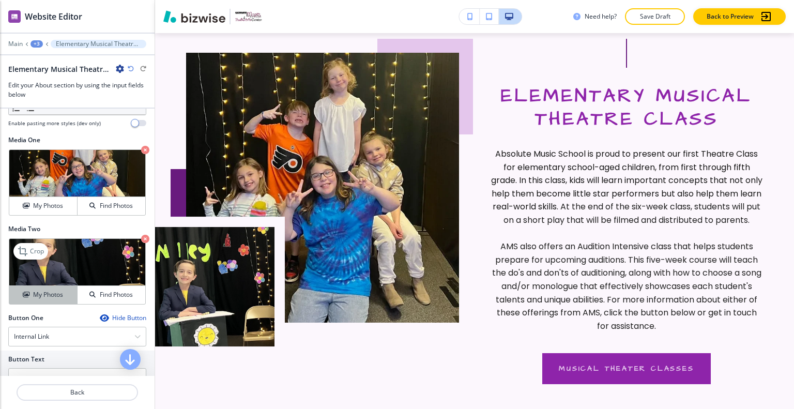
click at [47, 304] on button "My Photos" at bounding box center [43, 295] width 68 height 18
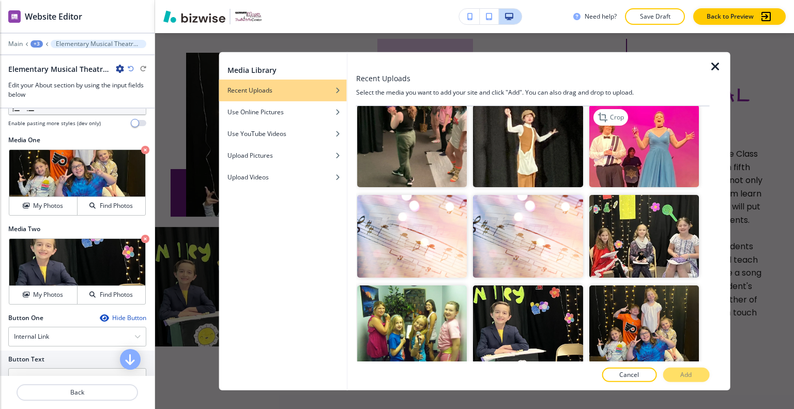
scroll to position [1707, 0]
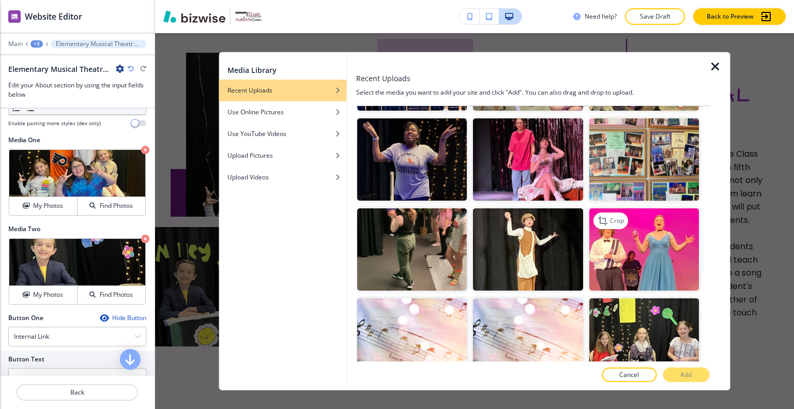
click at [625, 208] on img "button" at bounding box center [644, 249] width 110 height 82
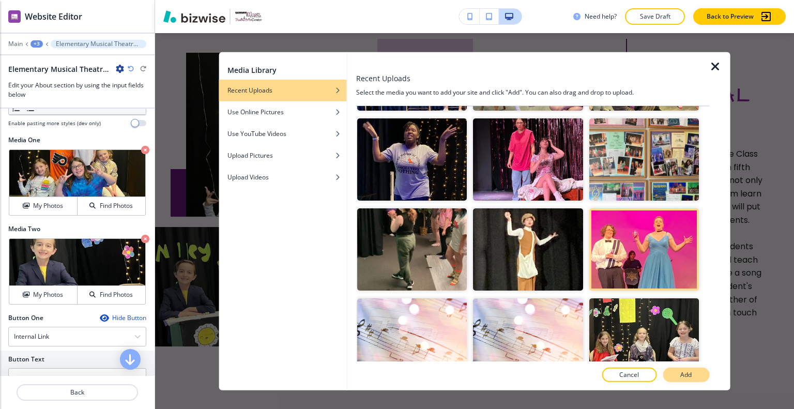
click at [688, 371] on p "Add" at bounding box center [686, 374] width 11 height 9
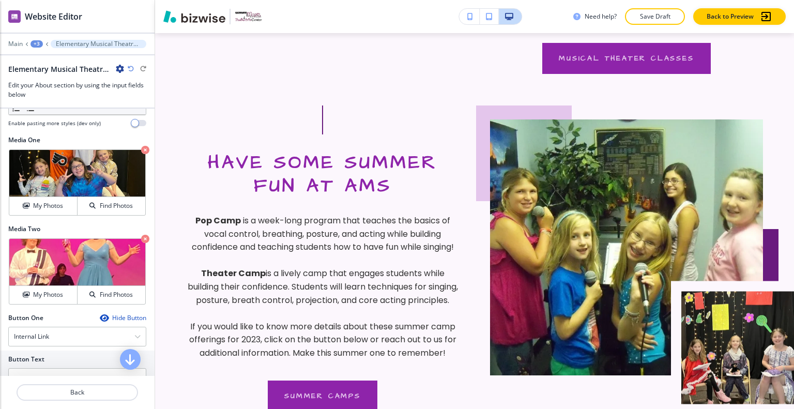
scroll to position [3177, 0]
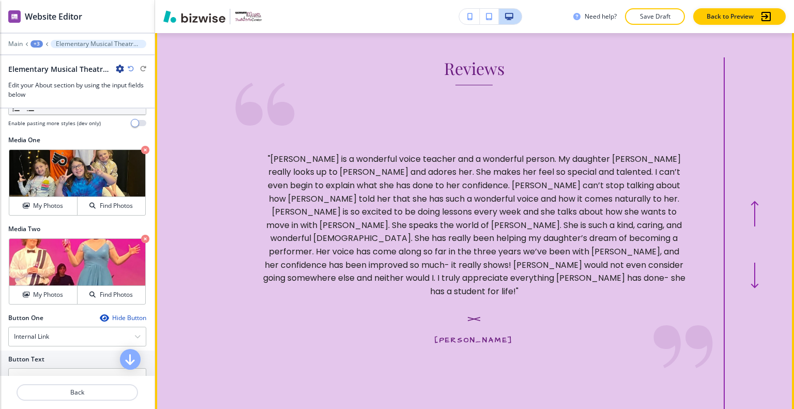
click at [186, 29] on button "Edit This Section" at bounding box center [196, 22] width 70 height 16
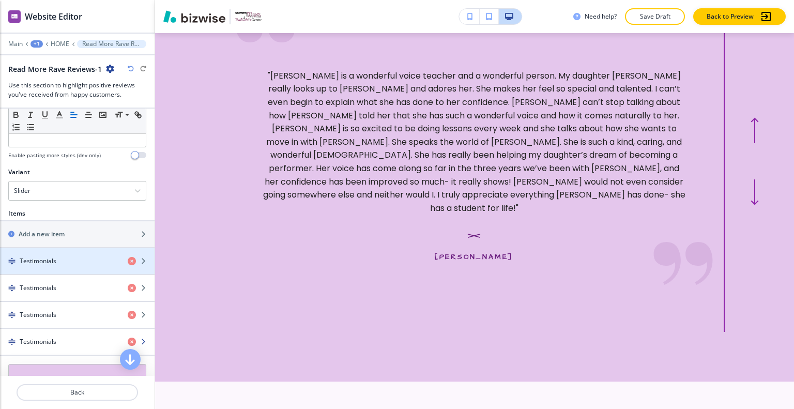
scroll to position [392, 0]
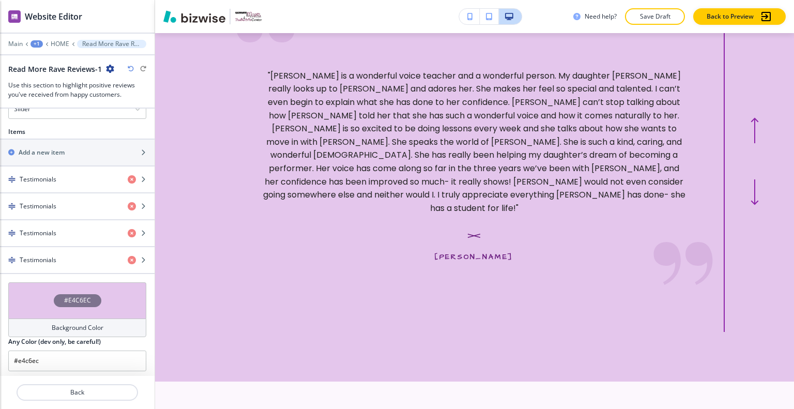
click at [39, 294] on div "#E4C6EC" at bounding box center [77, 300] width 138 height 36
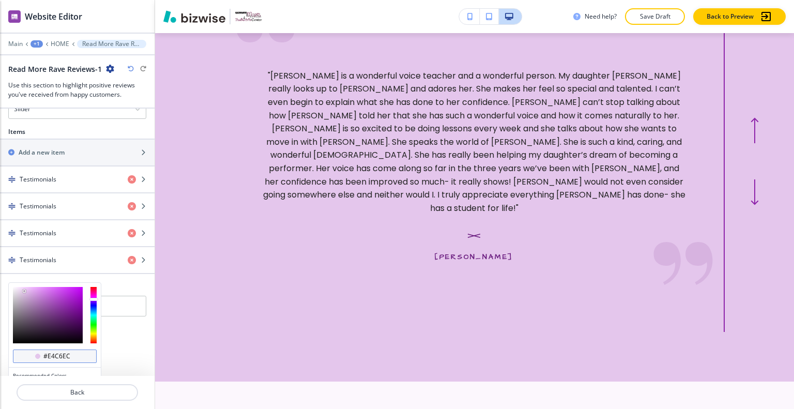
scroll to position [441, 0]
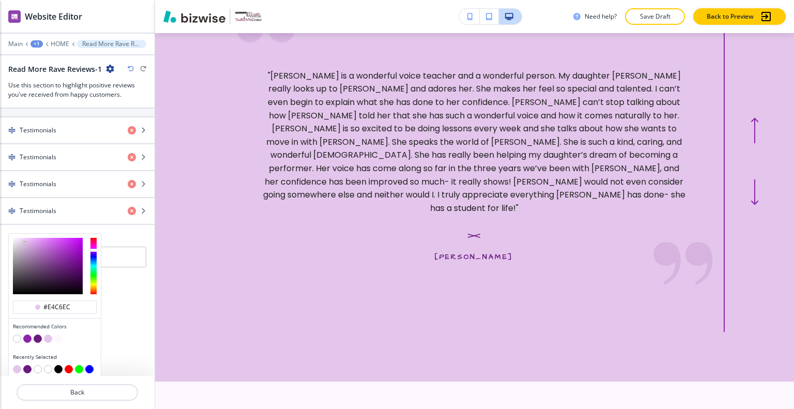
click at [39, 335] on button "button" at bounding box center [38, 339] width 8 height 8
type input "#691b7e"
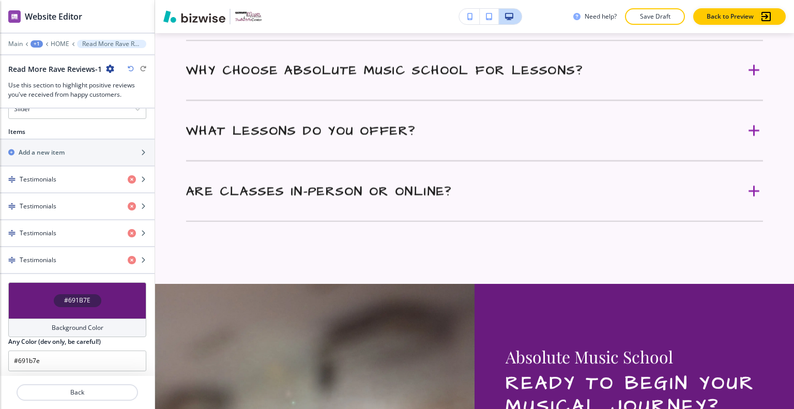
scroll to position [0, 0]
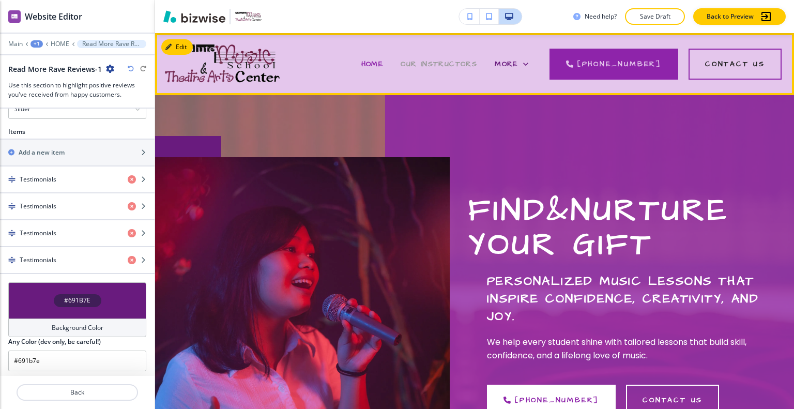
click at [464, 63] on span "OUR INSTRUCTORS" at bounding box center [439, 64] width 77 height 10
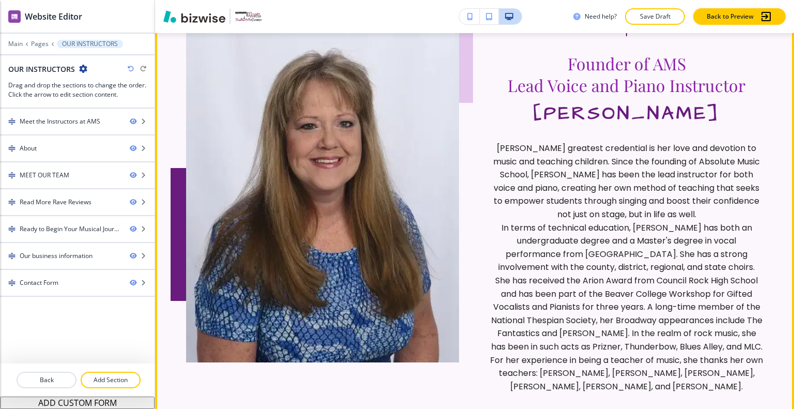
scroll to position [621, 0]
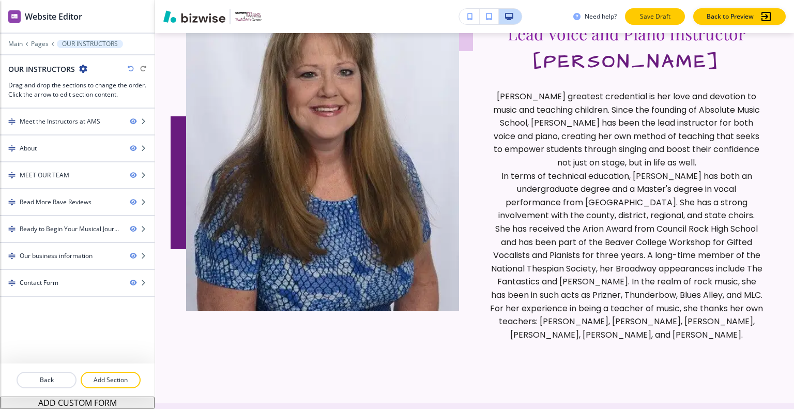
click at [643, 21] on button "Save Draft" at bounding box center [655, 16] width 60 height 17
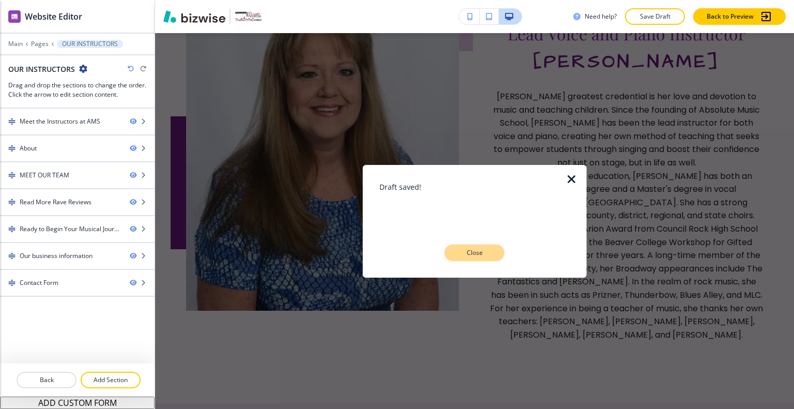
click at [470, 251] on p "Close" at bounding box center [474, 252] width 33 height 9
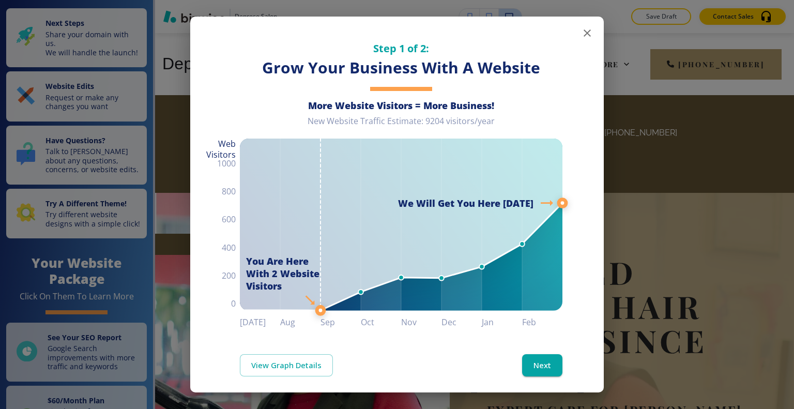
click at [581, 37] on icon "button" at bounding box center [587, 33] width 12 height 12
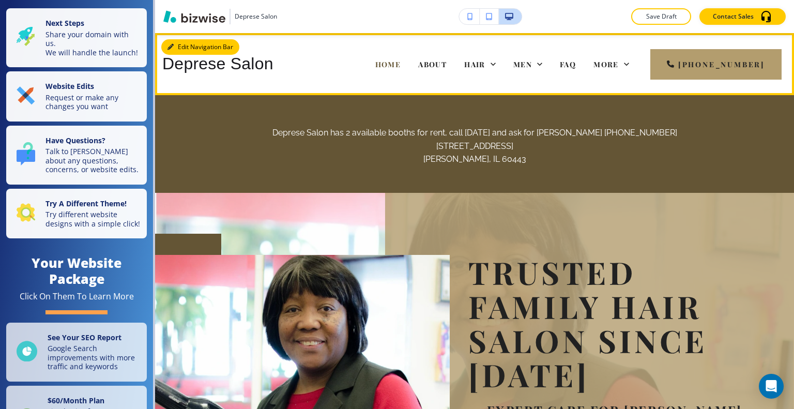
click at [184, 45] on button "Edit Navigation Bar" at bounding box center [200, 47] width 78 height 16
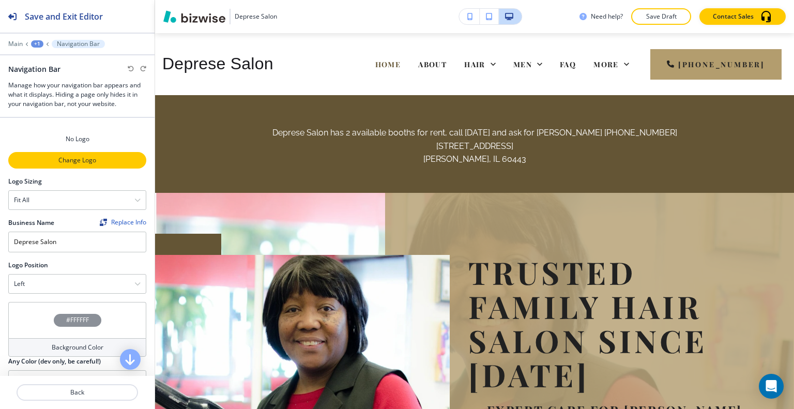
click at [61, 158] on p "Change Logo" at bounding box center [77, 160] width 136 height 9
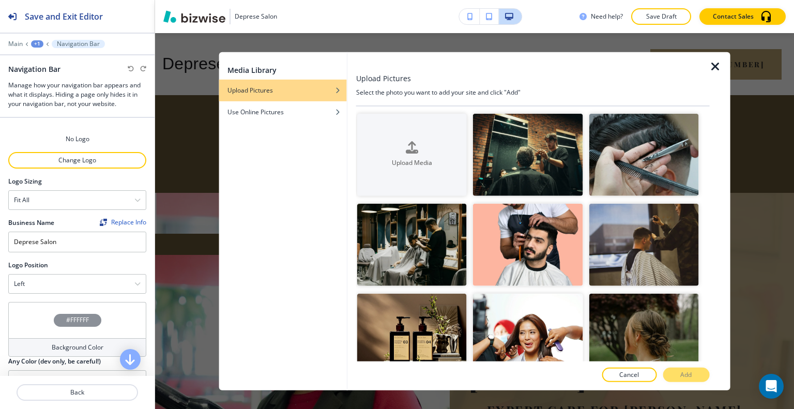
click at [717, 68] on icon "button" at bounding box center [716, 66] width 12 height 12
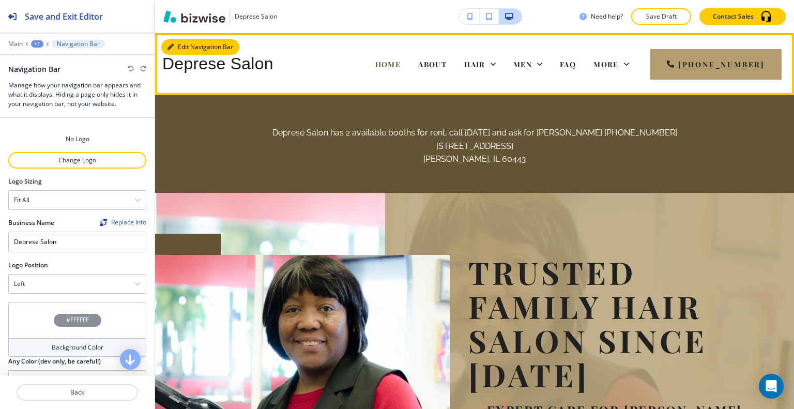
click at [178, 49] on button "Edit Navigation Bar" at bounding box center [200, 47] width 78 height 16
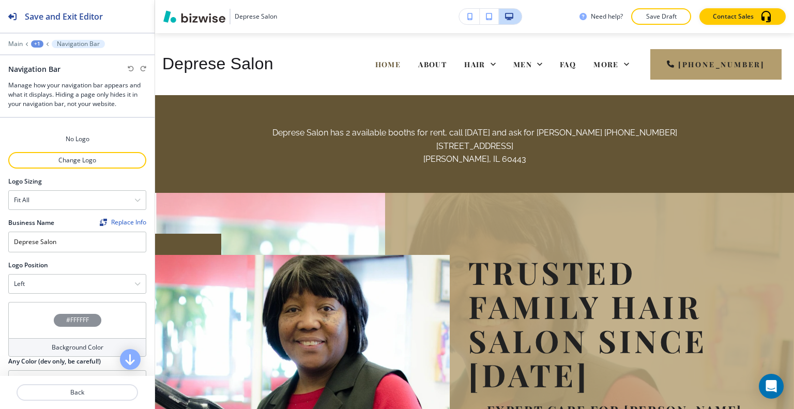
click at [33, 313] on div "#FFFFFF" at bounding box center [77, 320] width 138 height 36
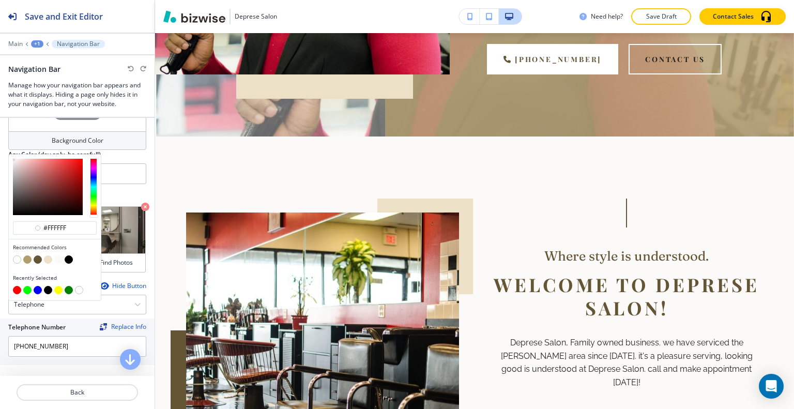
scroll to position [672, 0]
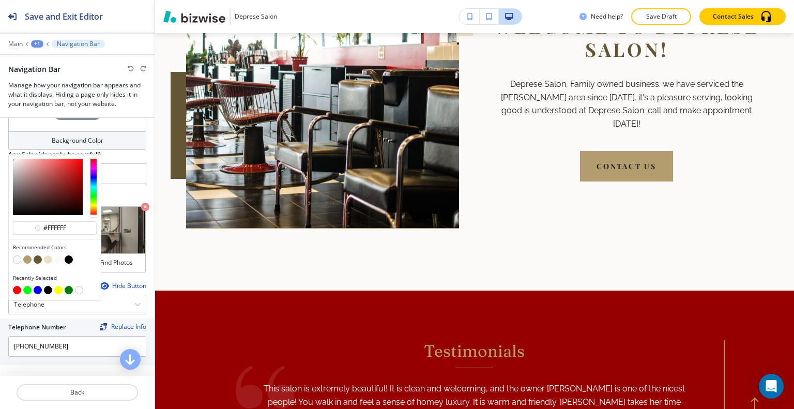
drag, startPoint x: 72, startPoint y: 253, endPoint x: 9, endPoint y: 246, distance: 63.5
click at [9, 246] on div "#ffffff Recommended Colors Recently Selected" at bounding box center [55, 228] width 92 height 146
paste input "960000"
type input "#960000"
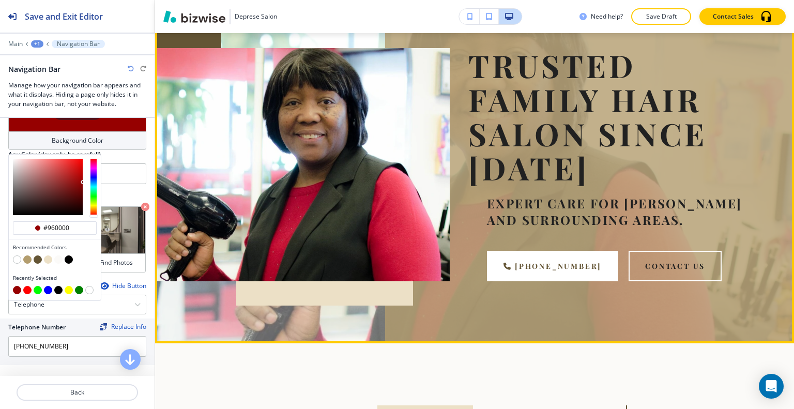
scroll to position [0, 0]
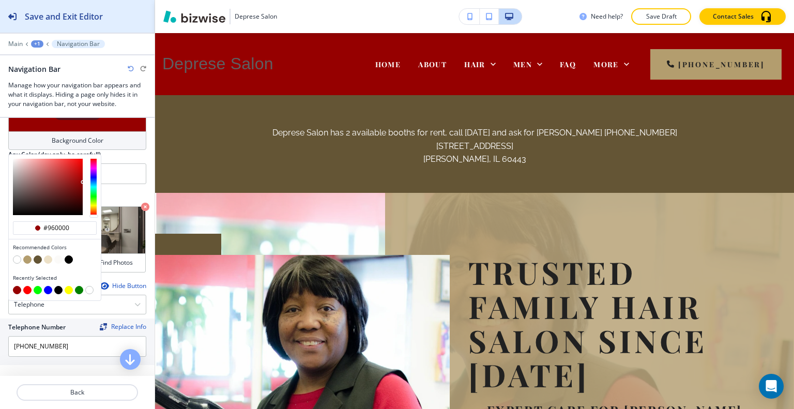
type input "#960000"
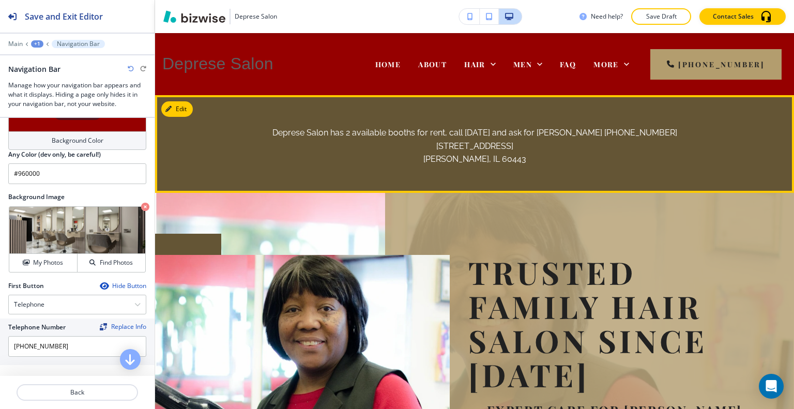
click at [203, 165] on p "[PERSON_NAME], IL 60443" at bounding box center [474, 159] width 577 height 13
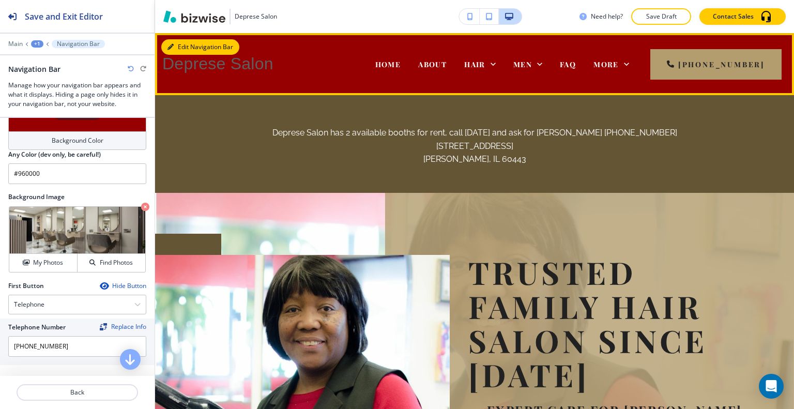
click at [182, 47] on button "Edit Navigation Bar" at bounding box center [200, 47] width 78 height 16
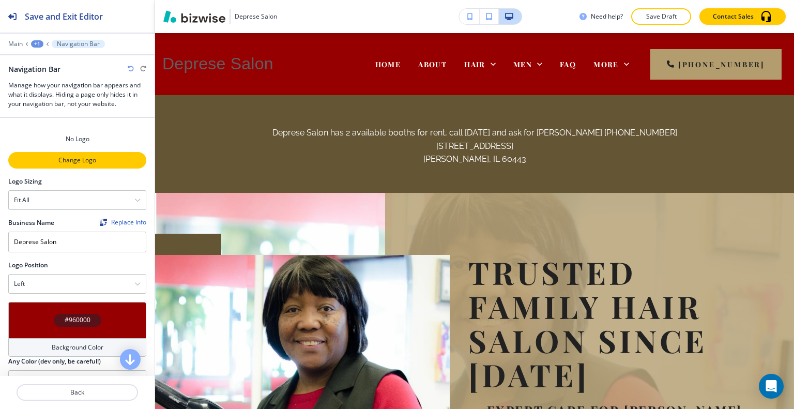
click at [73, 157] on p "Change Logo" at bounding box center [77, 160] width 136 height 9
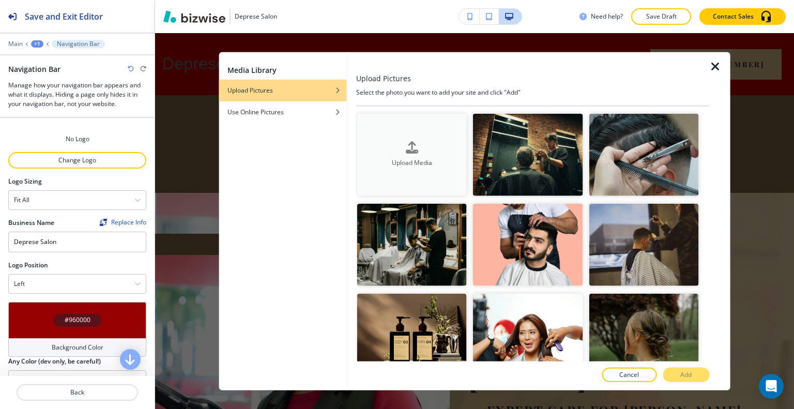
click at [398, 164] on h4 "Upload Media" at bounding box center [412, 162] width 110 height 9
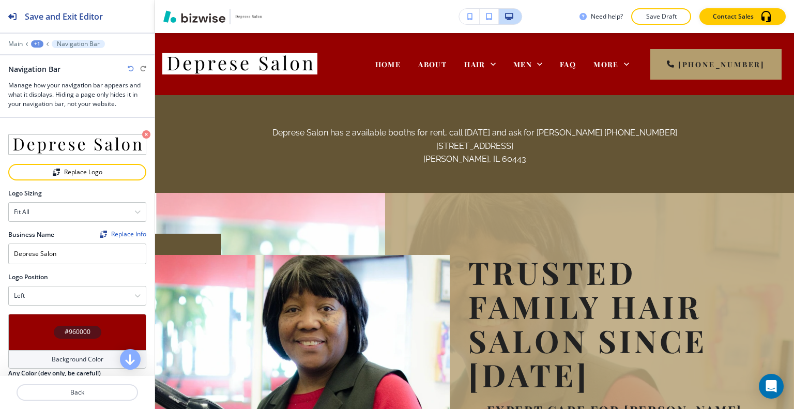
click at [43, 327] on div "#960000" at bounding box center [77, 332] width 138 height 36
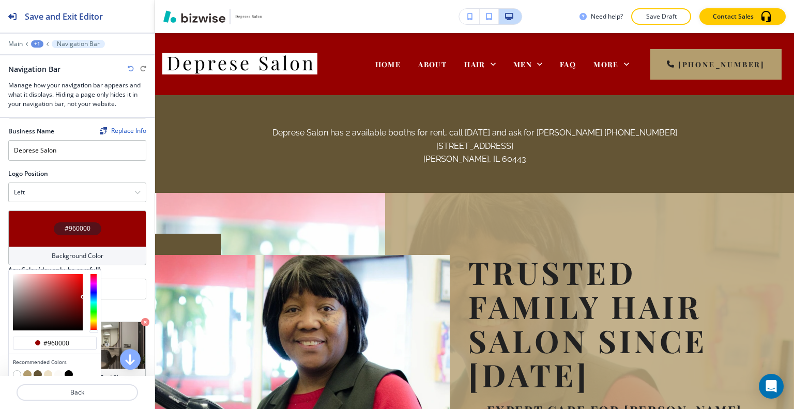
scroll to position [155, 0]
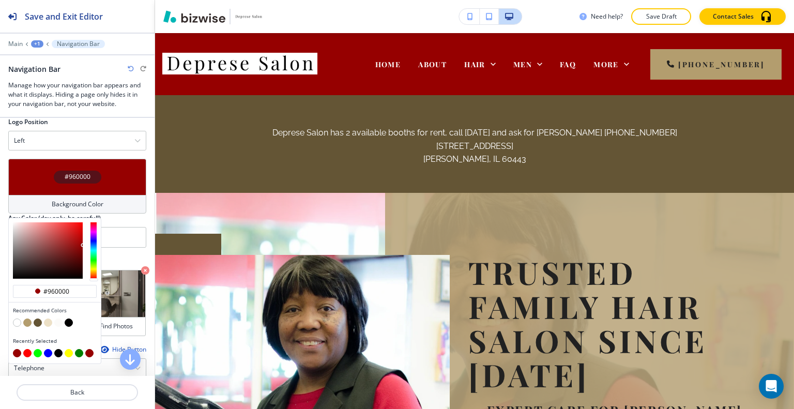
click at [13, 323] on div at bounding box center [55, 324] width 84 height 10
click at [16, 324] on button "button" at bounding box center [17, 323] width 8 height 8
type input "#FFFFFF"
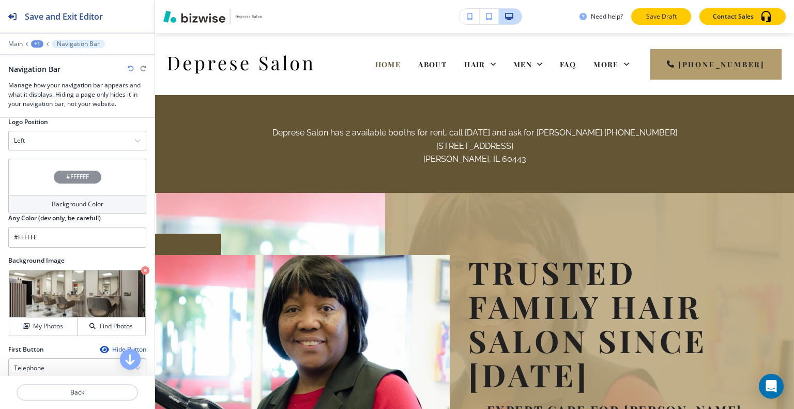
click at [672, 15] on p "Save Draft" at bounding box center [661, 16] width 33 height 9
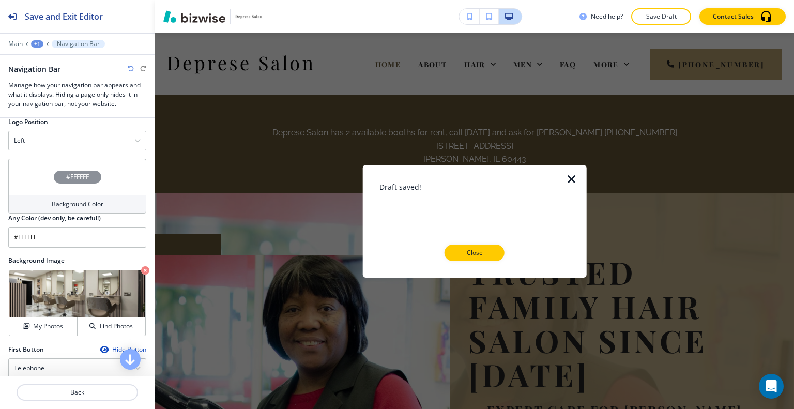
click at [477, 254] on p "Close" at bounding box center [474, 252] width 33 height 9
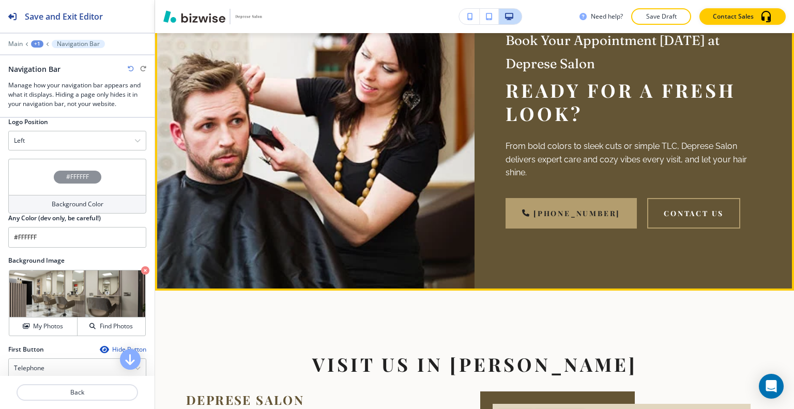
scroll to position [1125, 0]
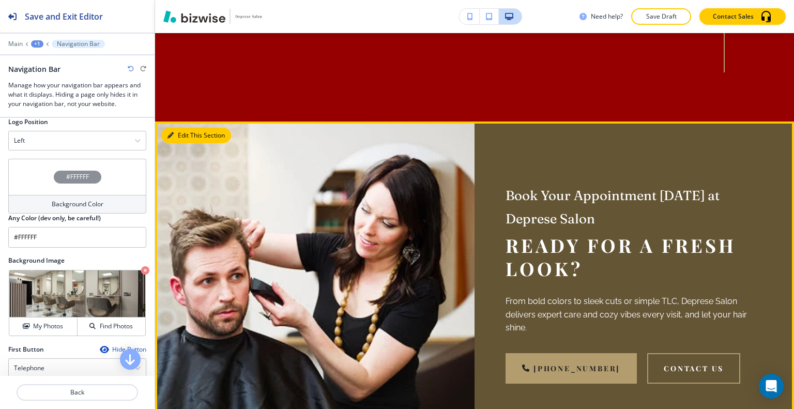
click at [182, 132] on button "Edit This Section" at bounding box center [196, 136] width 70 height 16
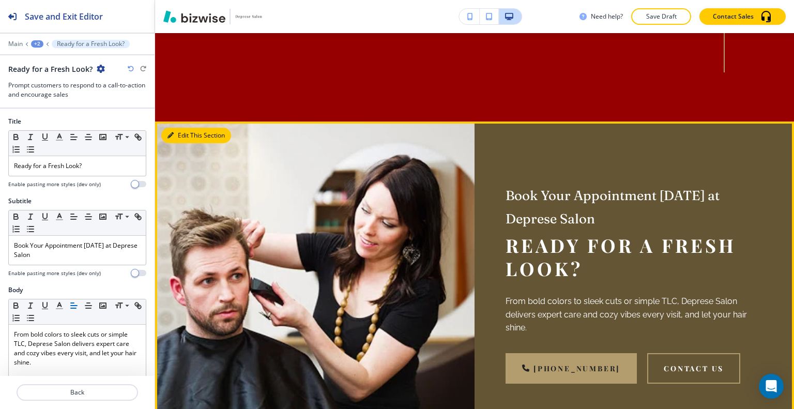
scroll to position [1210, 0]
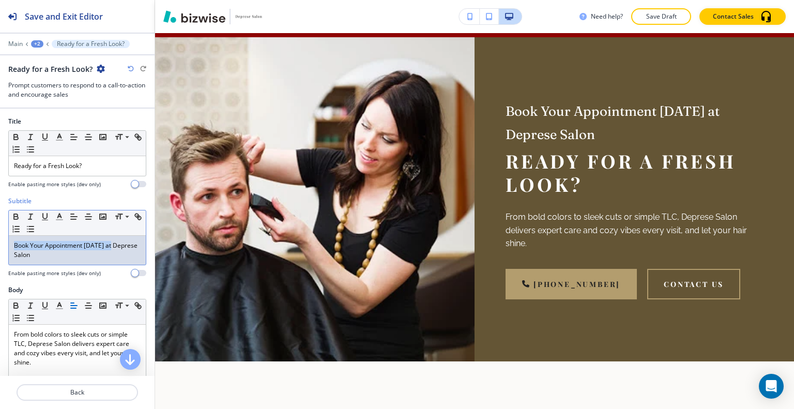
drag, startPoint x: 12, startPoint y: 255, endPoint x: 2, endPoint y: 236, distance: 21.8
click at [8, 235] on div "Subtitle Small Normal Large Huge Book Your Appointment [DATE] at Deprese Salon …" at bounding box center [77, 241] width 155 height 89
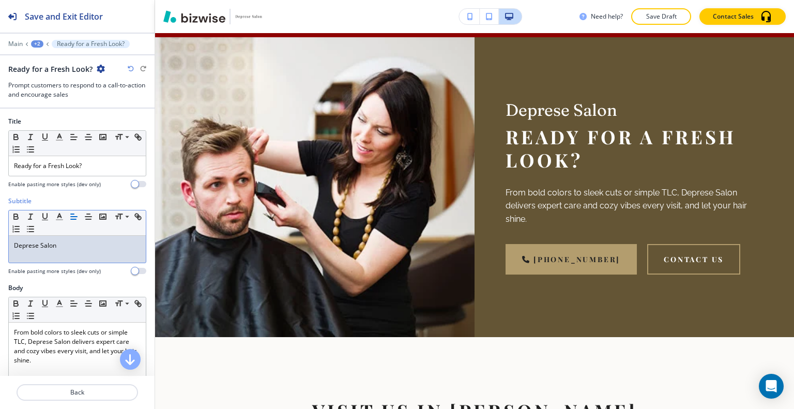
click at [666, 16] on p "Save Draft" at bounding box center [661, 16] width 33 height 9
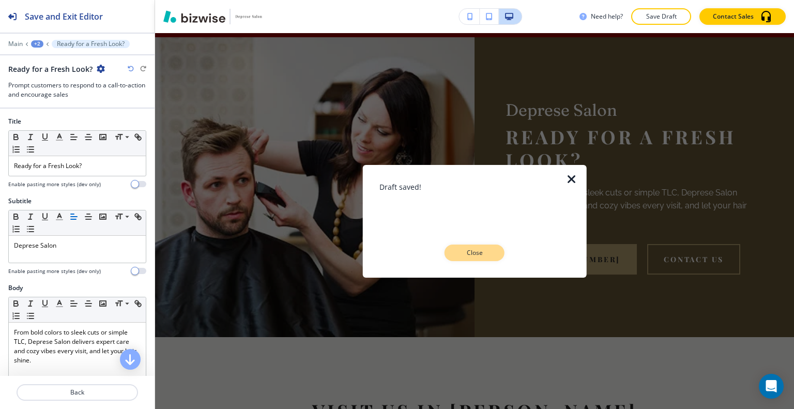
click at [483, 247] on button "Close" at bounding box center [475, 253] width 60 height 17
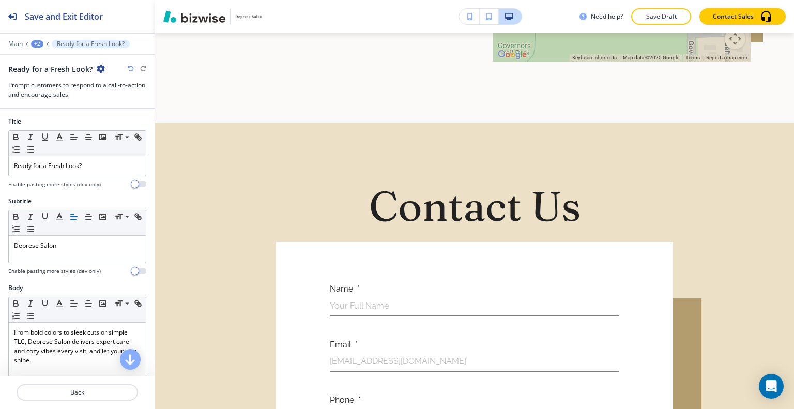
scroll to position [1841, 0]
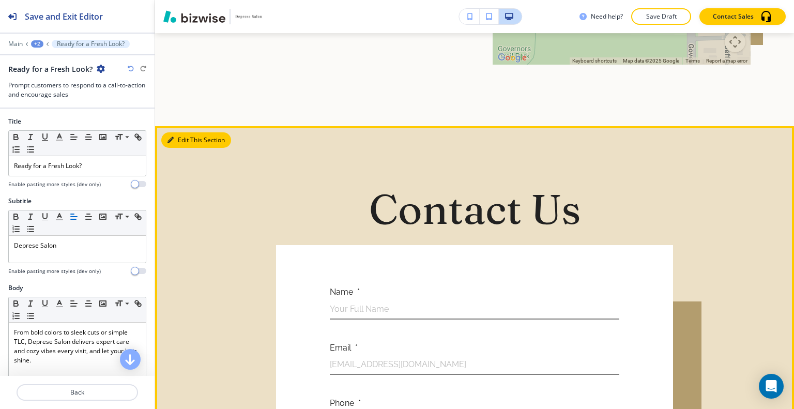
click at [178, 132] on button "Edit This Section" at bounding box center [196, 140] width 70 height 16
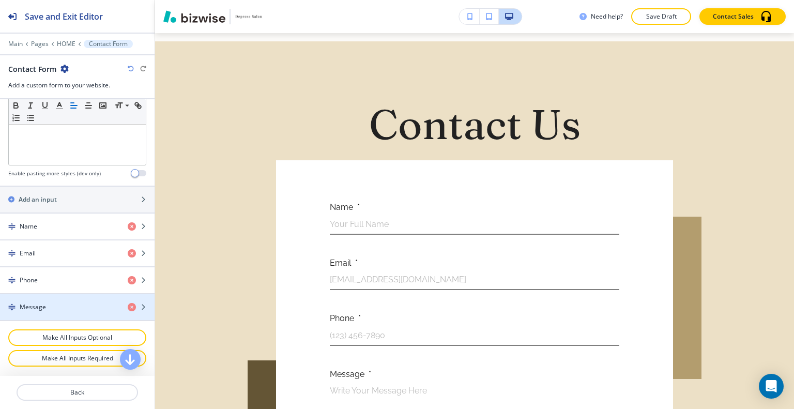
scroll to position [543, 0]
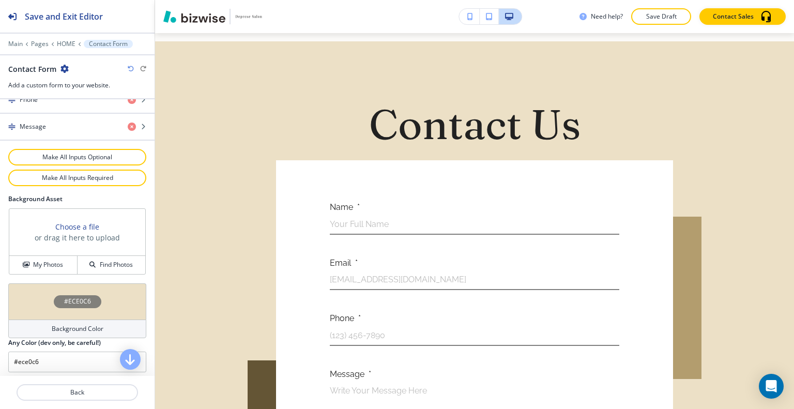
click at [53, 270] on div "Background Asset Choose a file or drag it here to upload My Photos Find Photos" at bounding box center [77, 238] width 155 height 89
click at [55, 266] on button "My Photos" at bounding box center [43, 265] width 68 height 18
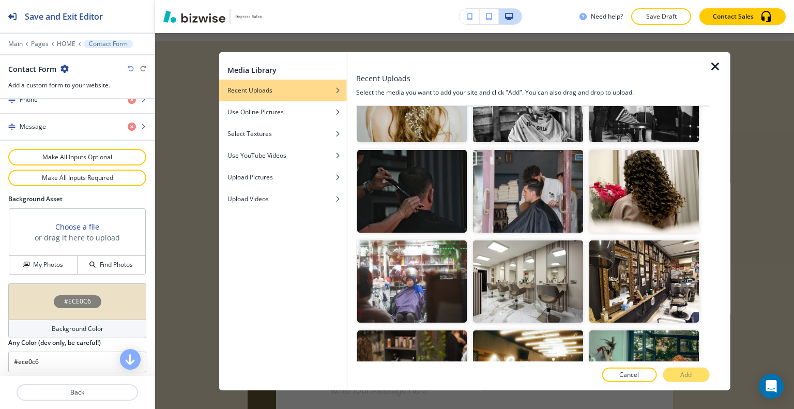
scroll to position [465, 0]
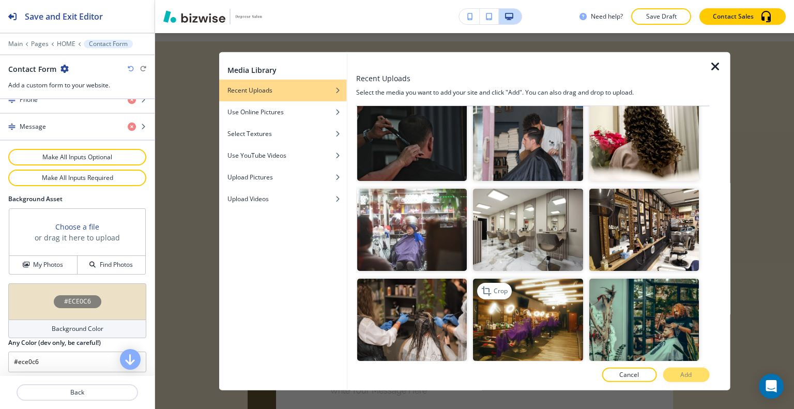
click at [532, 293] on img "button" at bounding box center [528, 320] width 110 height 82
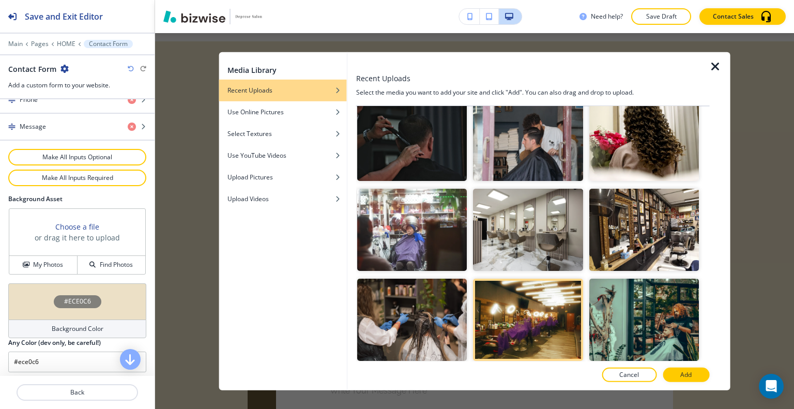
click at [680, 383] on div at bounding box center [533, 386] width 354 height 8
click at [682, 376] on p "Add" at bounding box center [686, 374] width 11 height 9
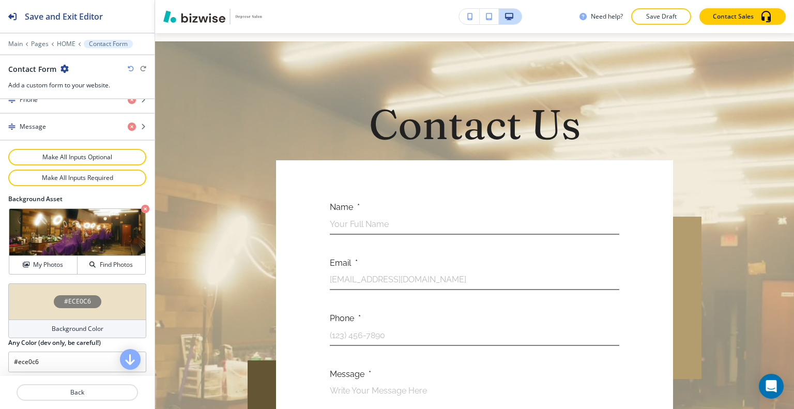
scroll to position [1874, 0]
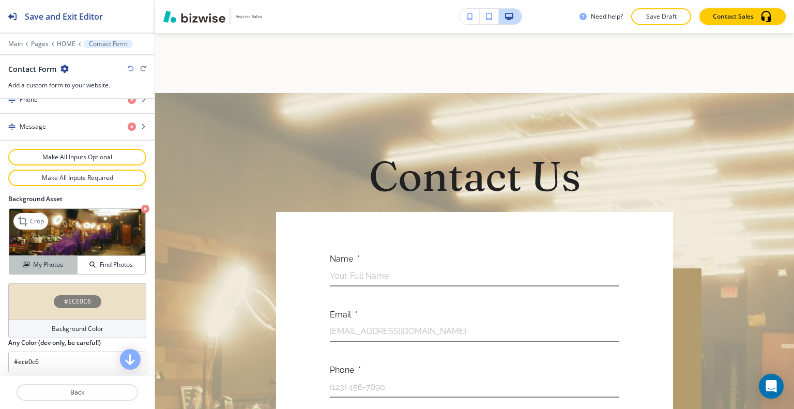
click at [33, 267] on button "My Photos" at bounding box center [43, 265] width 68 height 18
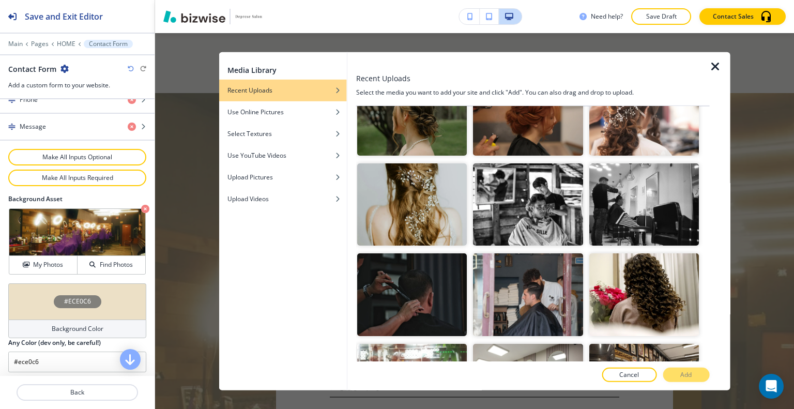
scroll to position [517, 0]
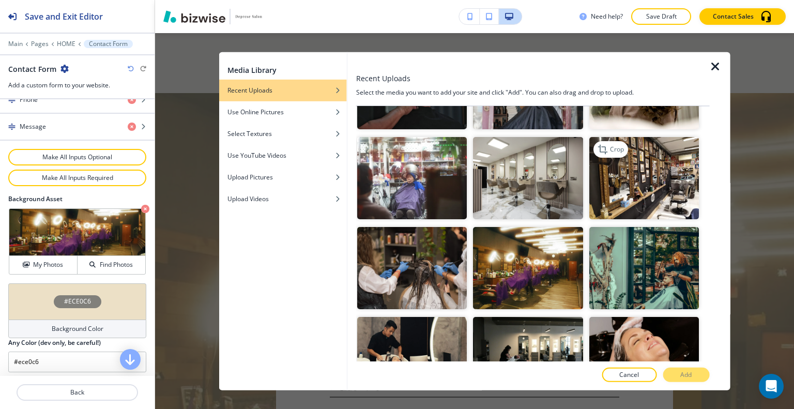
click at [645, 182] on img "button" at bounding box center [644, 178] width 110 height 82
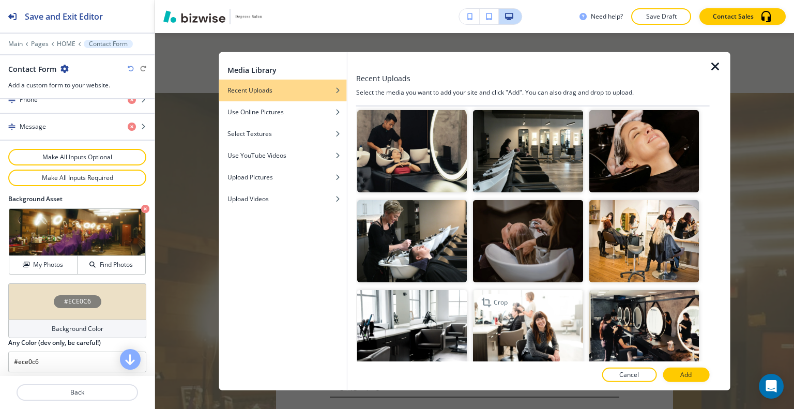
scroll to position [776, 0]
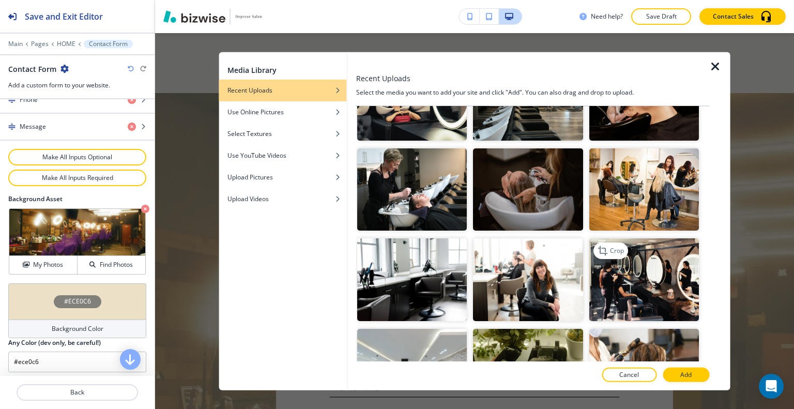
click at [613, 264] on img "button" at bounding box center [644, 279] width 110 height 82
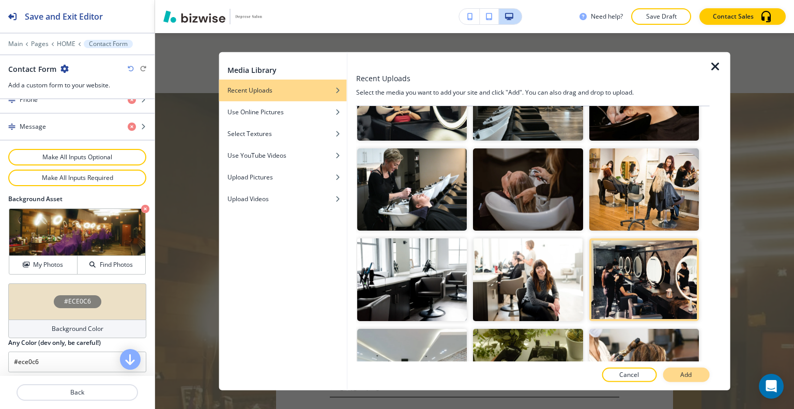
click at [675, 378] on button "Add" at bounding box center [686, 375] width 47 height 14
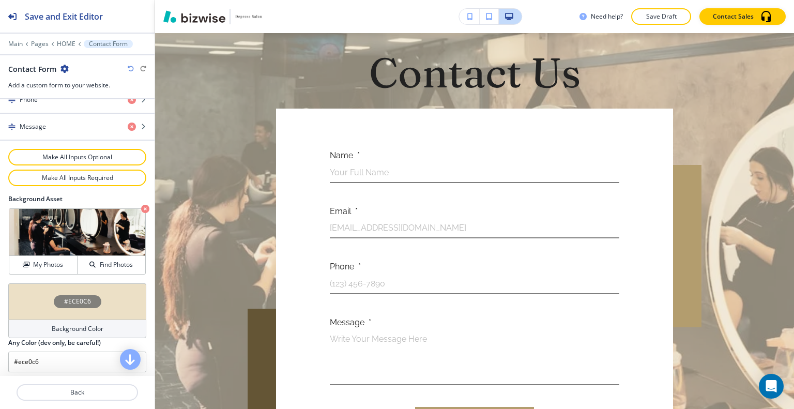
scroll to position [2029, 0]
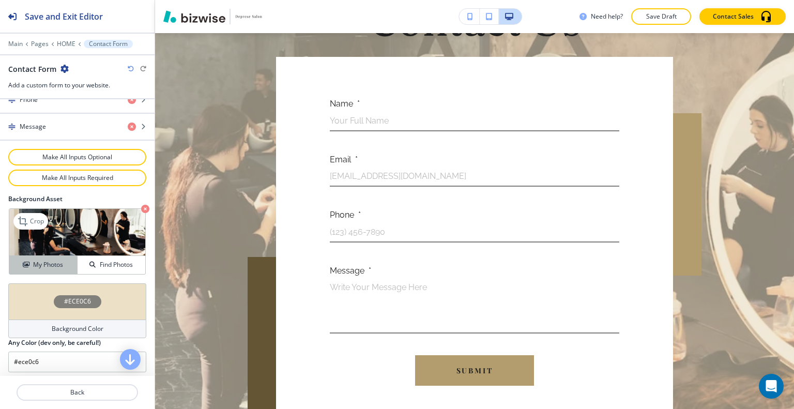
drag, startPoint x: 54, startPoint y: 262, endPoint x: 103, endPoint y: 256, distance: 50.0
click at [54, 263] on h4 "My Photos" at bounding box center [48, 264] width 30 height 9
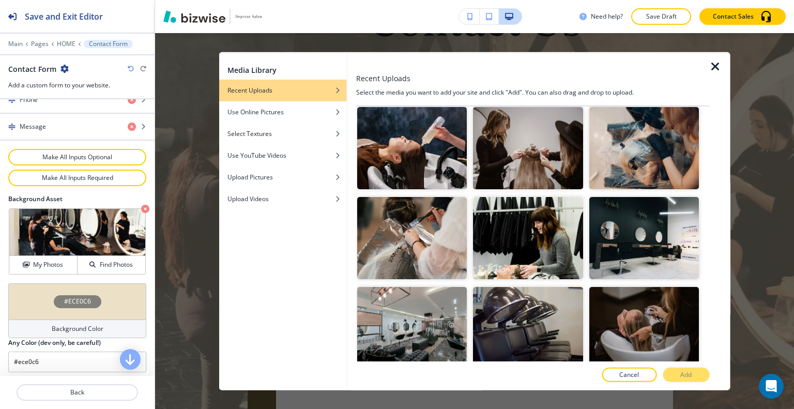
scroll to position [1552, 0]
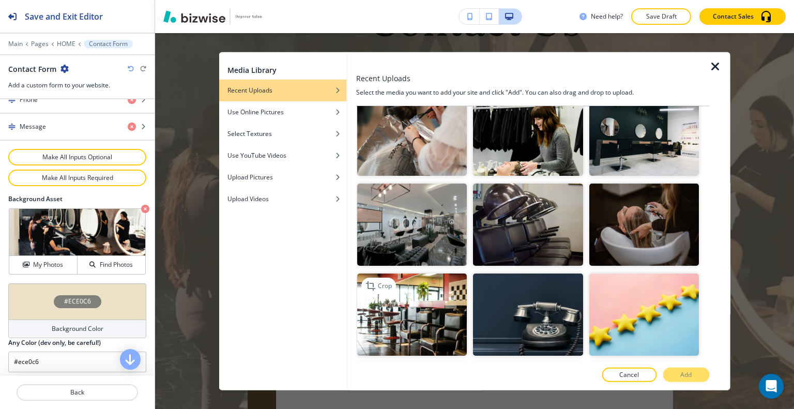
click at [434, 280] on img "button" at bounding box center [412, 315] width 110 height 82
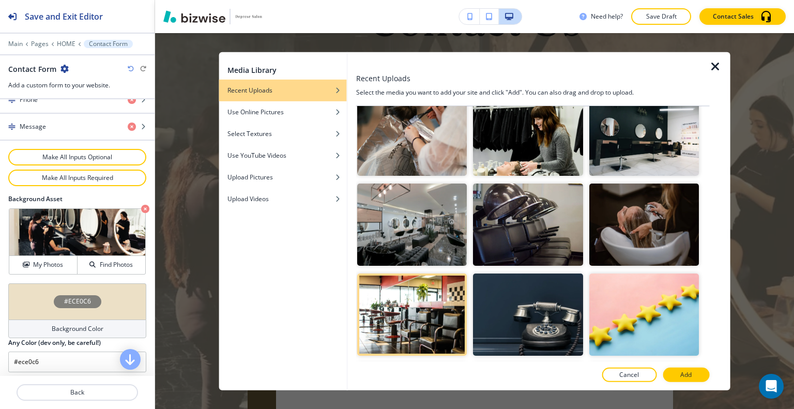
click at [685, 365] on div at bounding box center [533, 365] width 354 height 6
click at [687, 378] on p "Add" at bounding box center [686, 374] width 11 height 9
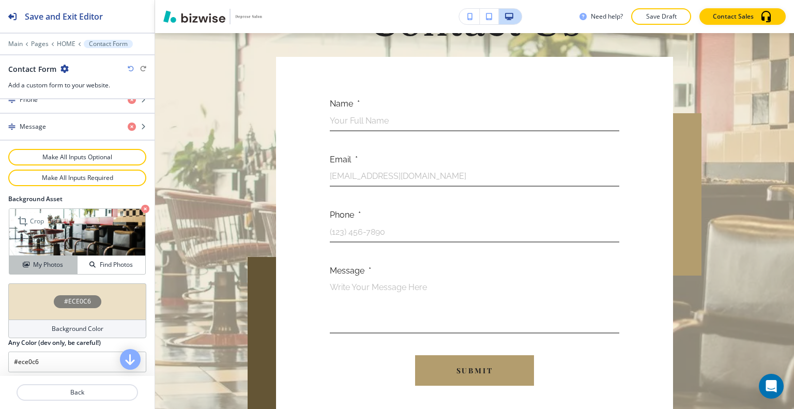
click at [49, 264] on h4 "My Photos" at bounding box center [48, 264] width 30 height 9
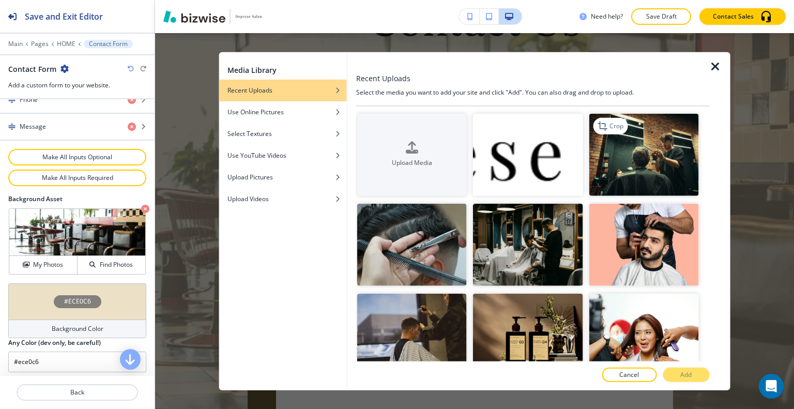
click at [648, 162] on img "button" at bounding box center [644, 154] width 110 height 82
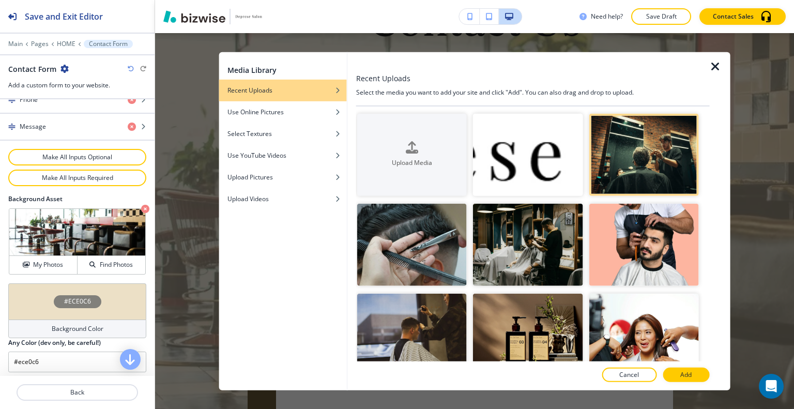
click at [699, 377] on button "Add" at bounding box center [686, 375] width 47 height 14
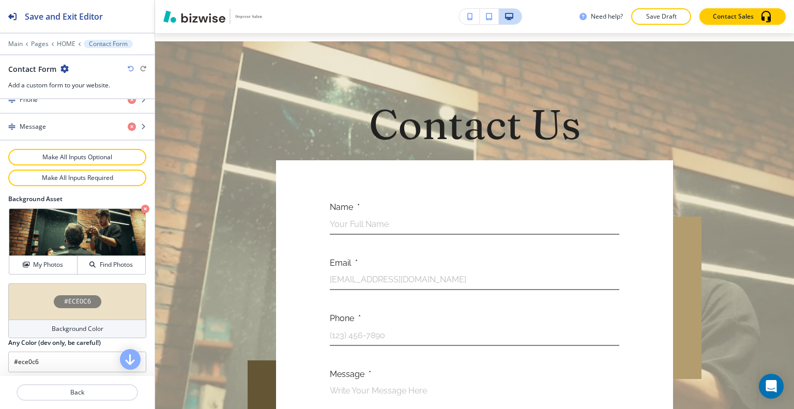
scroll to position [1874, 0]
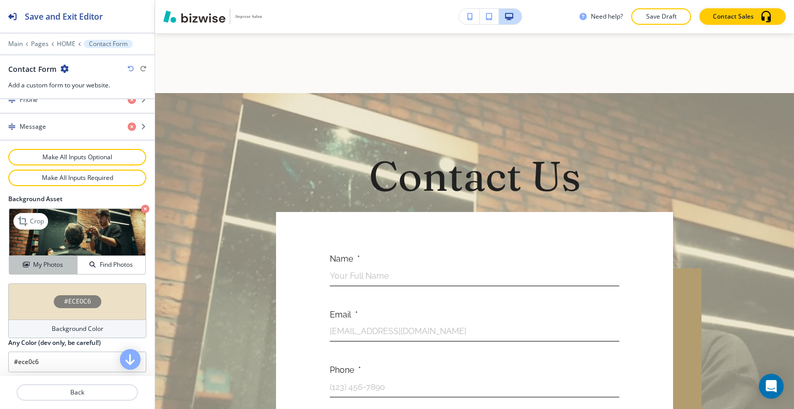
drag, startPoint x: 41, startPoint y: 260, endPoint x: 64, endPoint y: 251, distance: 24.7
click at [41, 260] on h4 "My Photos" at bounding box center [48, 264] width 30 height 9
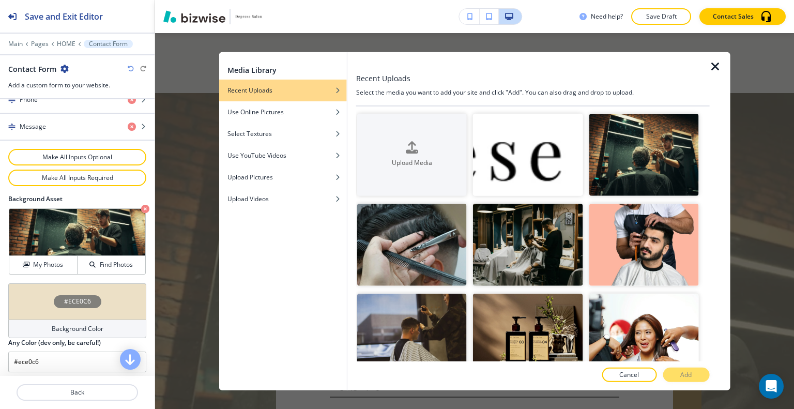
scroll to position [207, 0]
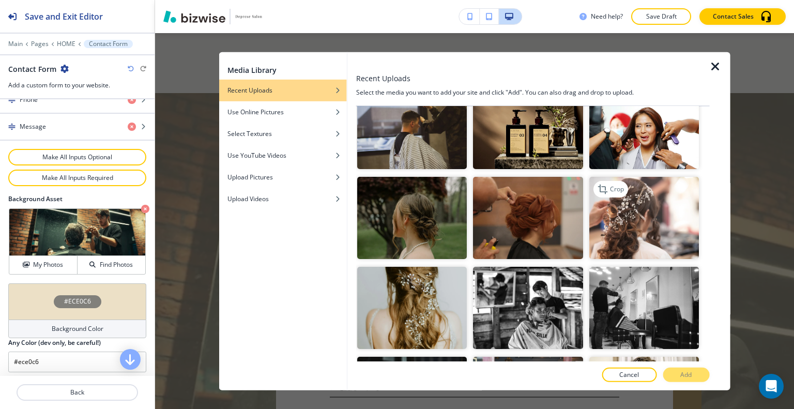
click at [658, 225] on img "button" at bounding box center [644, 218] width 110 height 82
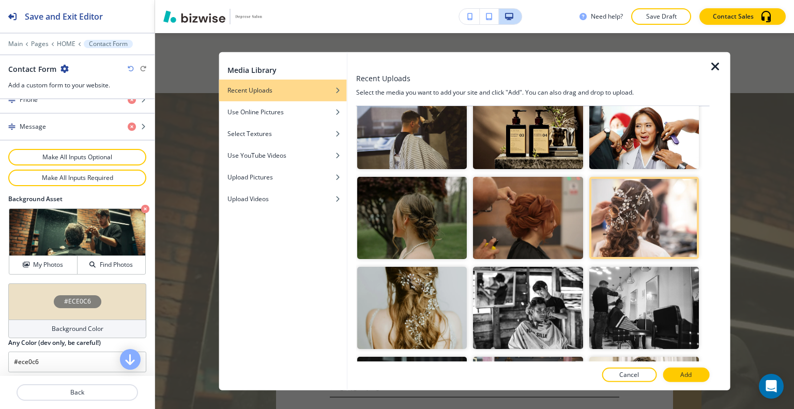
click at [683, 364] on div at bounding box center [533, 365] width 354 height 6
click at [686, 379] on p "Add" at bounding box center [686, 374] width 11 height 9
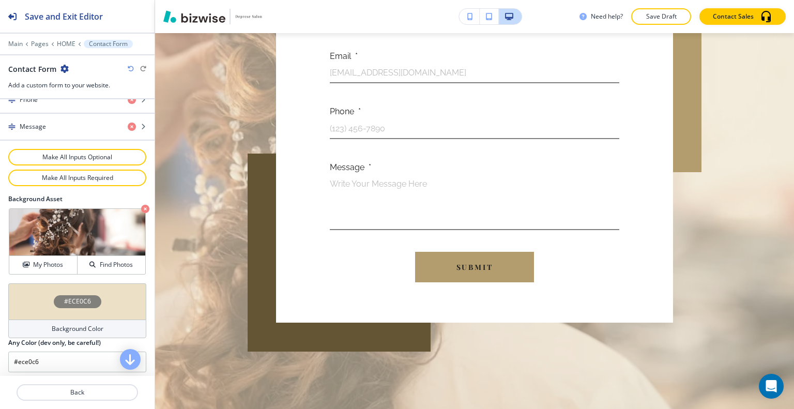
scroll to position [2236, 0]
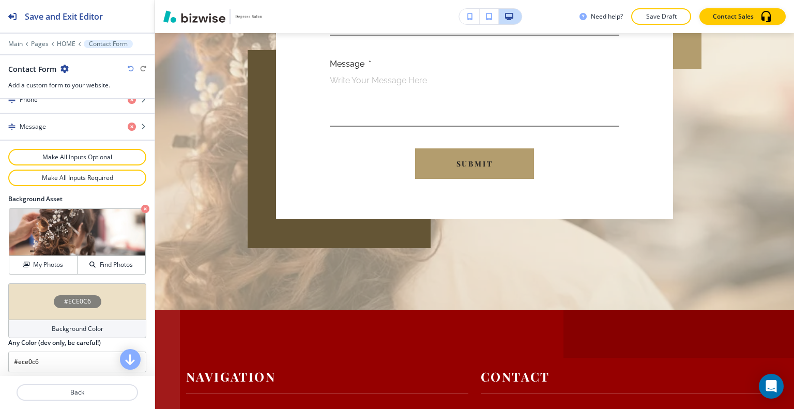
click at [21, 295] on div "#ECE0C6" at bounding box center [77, 301] width 138 height 36
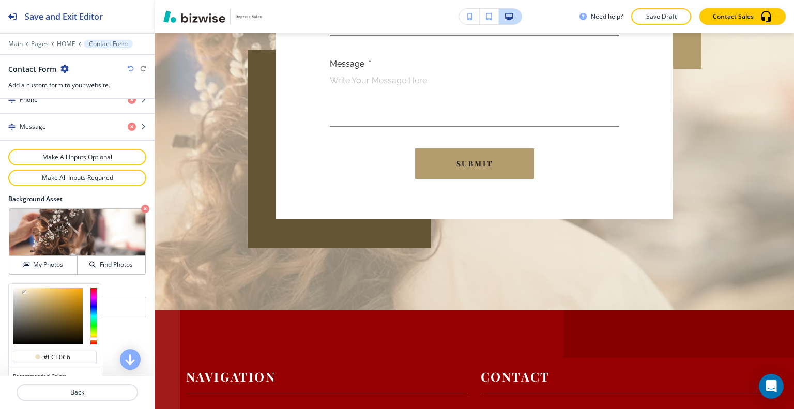
scroll to position [592, 0]
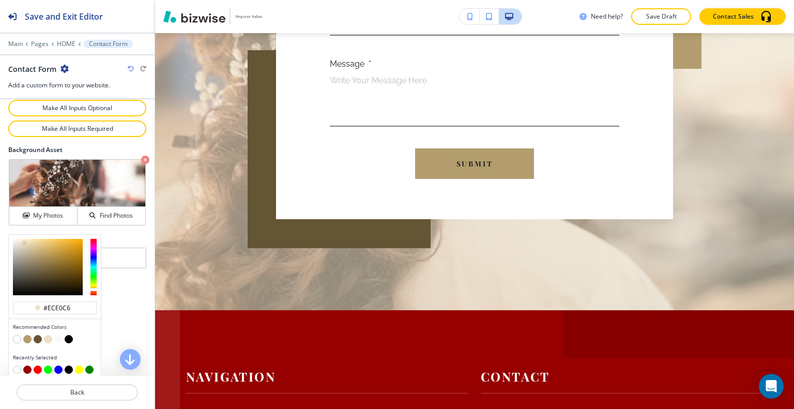
click at [68, 335] on button "button" at bounding box center [69, 339] width 8 height 8
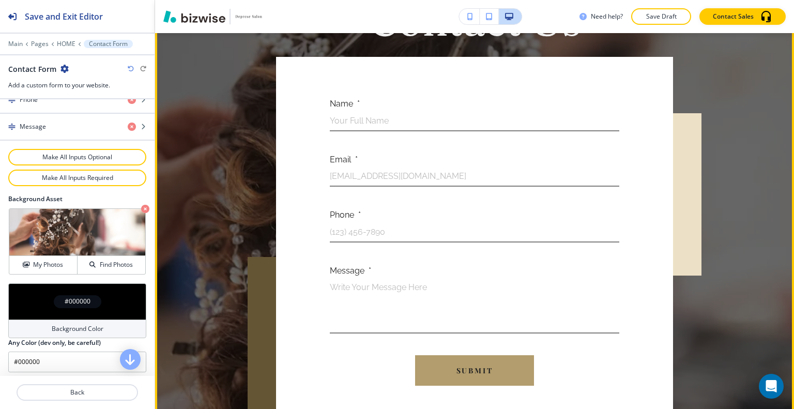
scroll to position [1874, 0]
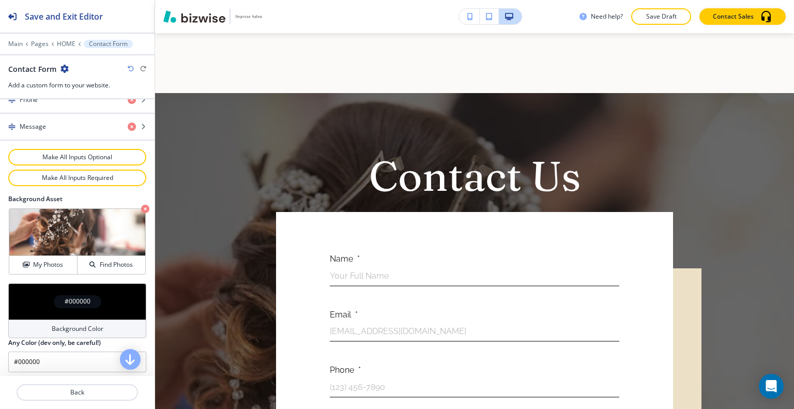
click at [7, 296] on div "#000000 Background Color Any Color (dev only, be careful!) #000000" at bounding box center [77, 331] width 155 height 97
click at [35, 289] on div "#000000" at bounding box center [77, 301] width 138 height 36
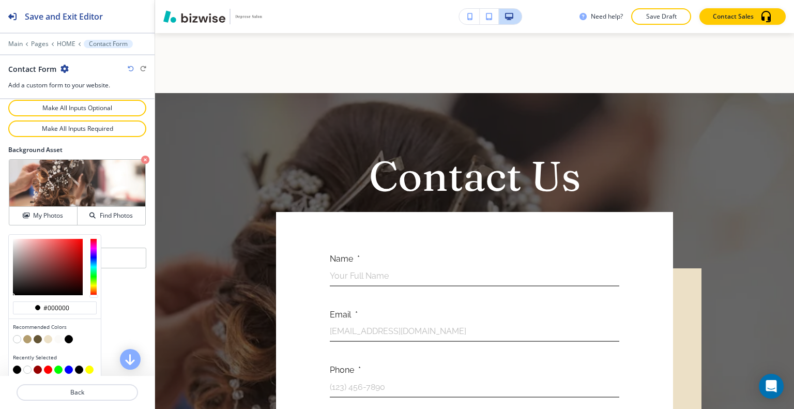
click at [49, 335] on button "button" at bounding box center [48, 339] width 8 height 8
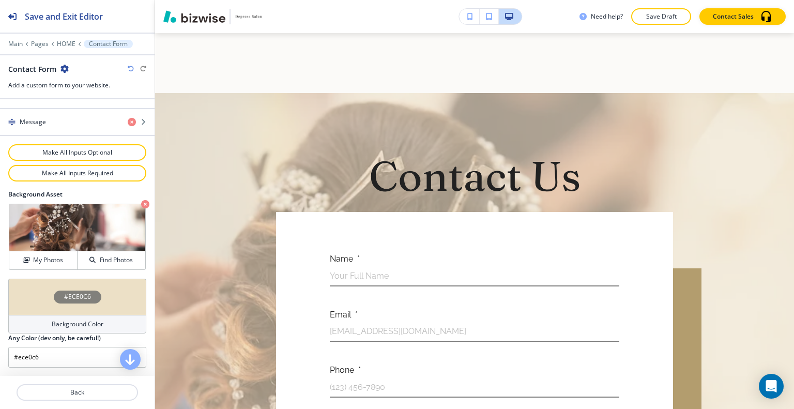
scroll to position [543, 0]
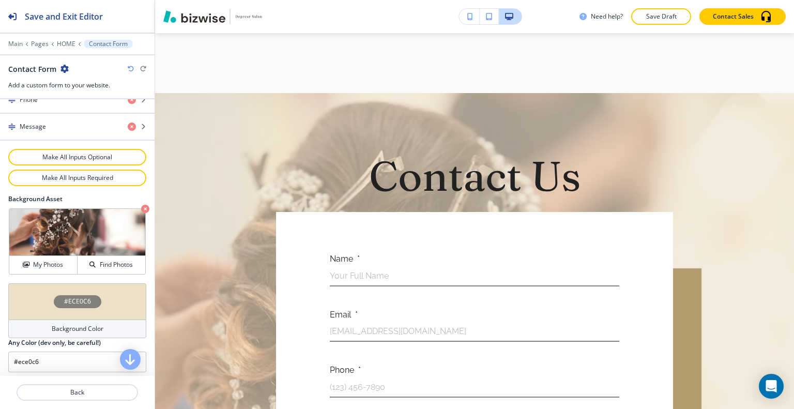
click at [43, 296] on div "#ECE0C6" at bounding box center [77, 301] width 138 height 36
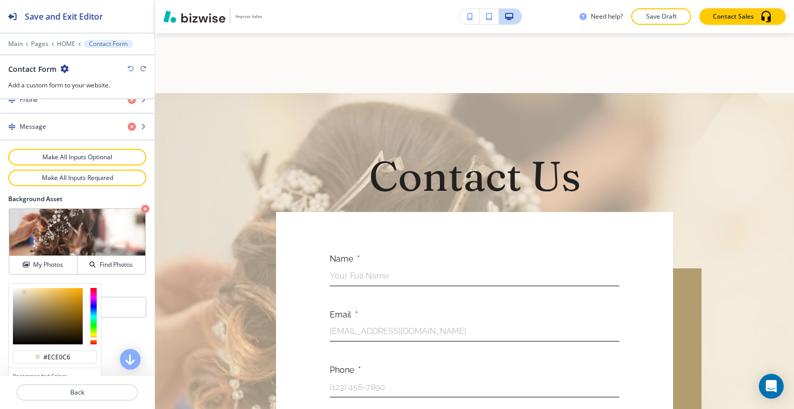
scroll to position [592, 0]
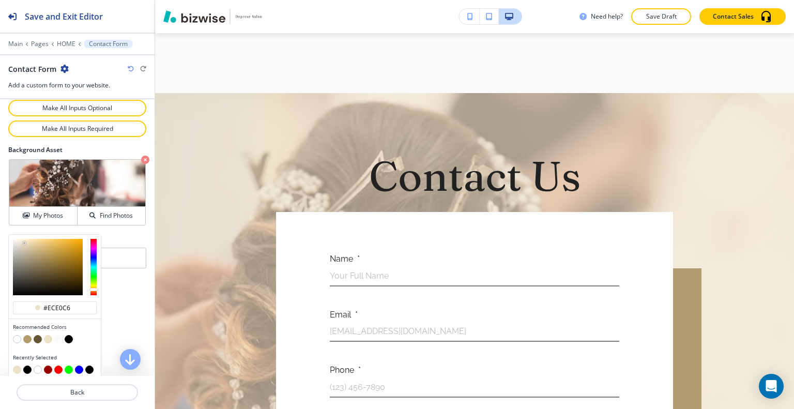
click at [38, 335] on button "button" at bounding box center [38, 339] width 8 height 8
type input "#645535"
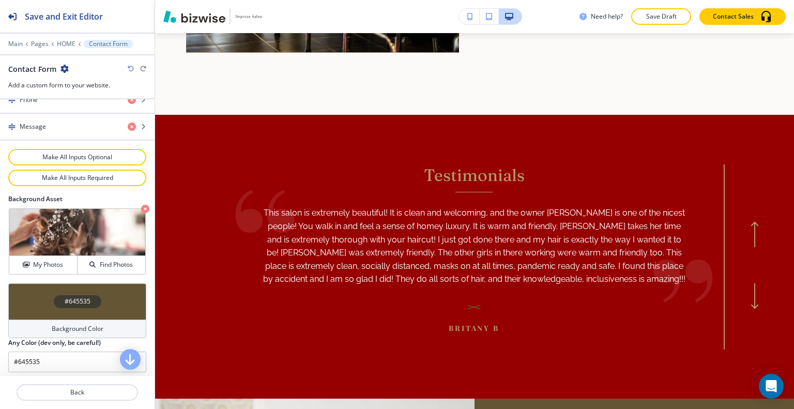
scroll to position [0, 0]
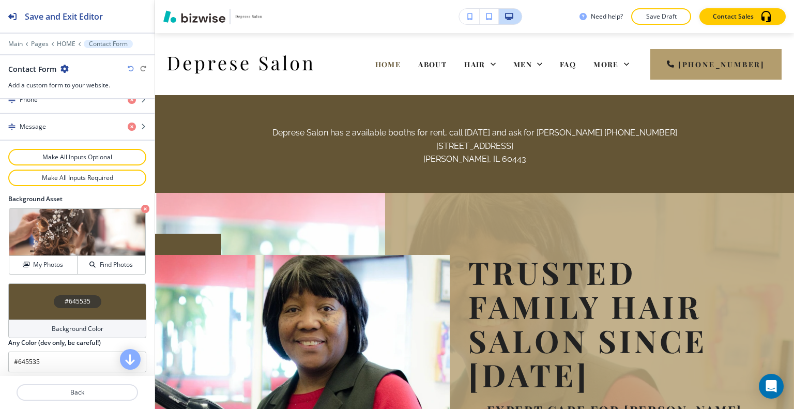
click at [658, 20] on p "Save Draft" at bounding box center [661, 16] width 33 height 9
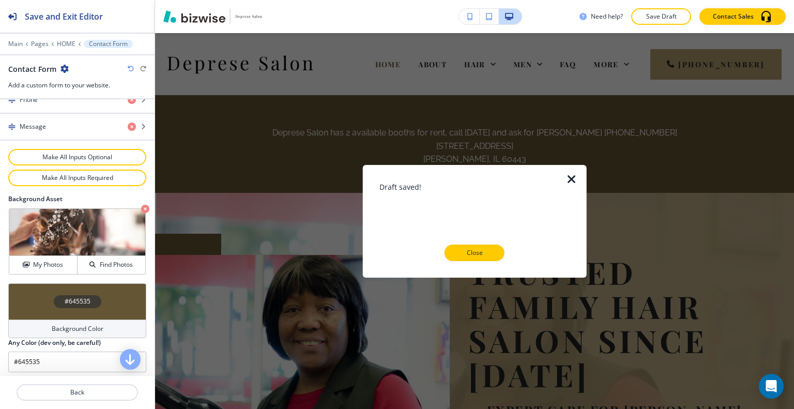
click at [463, 246] on button "Close" at bounding box center [475, 253] width 60 height 17
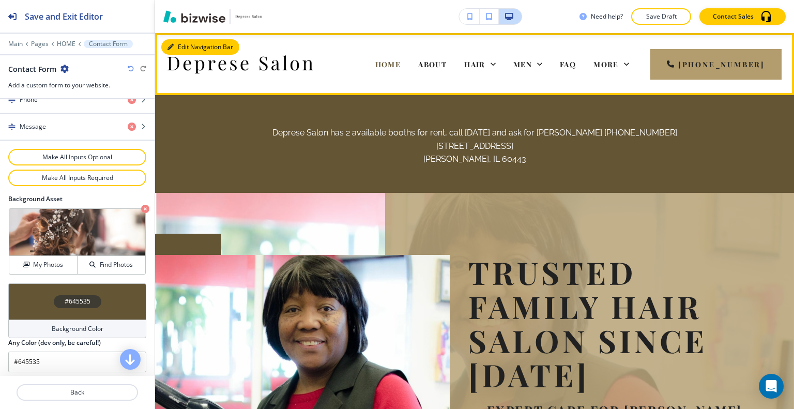
click at [180, 51] on button "Edit Navigation Bar" at bounding box center [200, 47] width 78 height 16
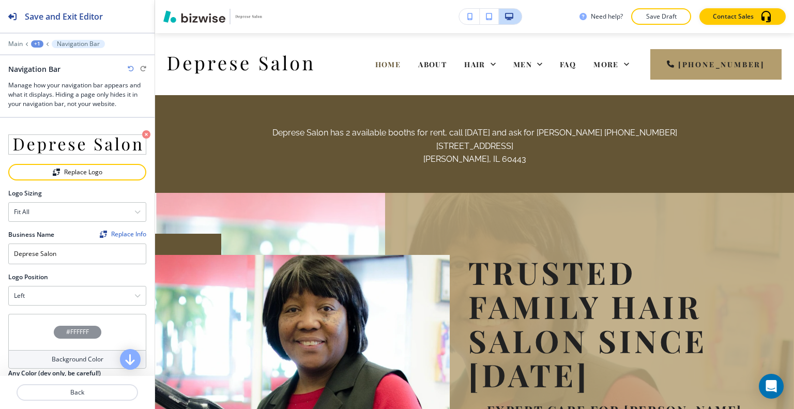
scroll to position [155, 0]
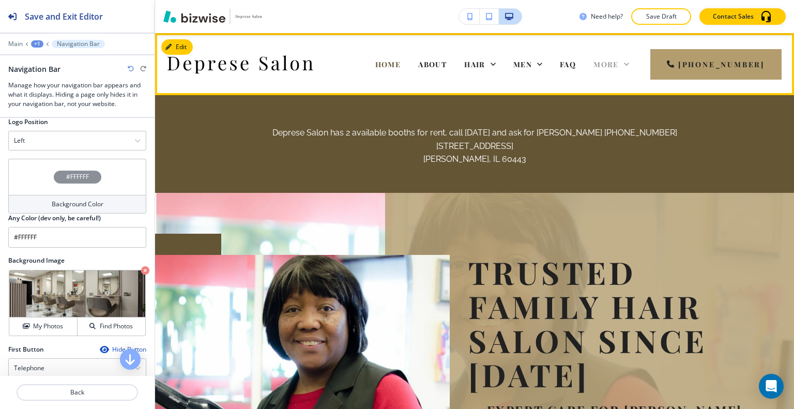
drag, startPoint x: 645, startPoint y: 65, endPoint x: 637, endPoint y: 68, distance: 8.7
click at [638, 66] on div "More" at bounding box center [611, 63] width 53 height 41
click at [632, 68] on icon at bounding box center [627, 64] width 10 height 10
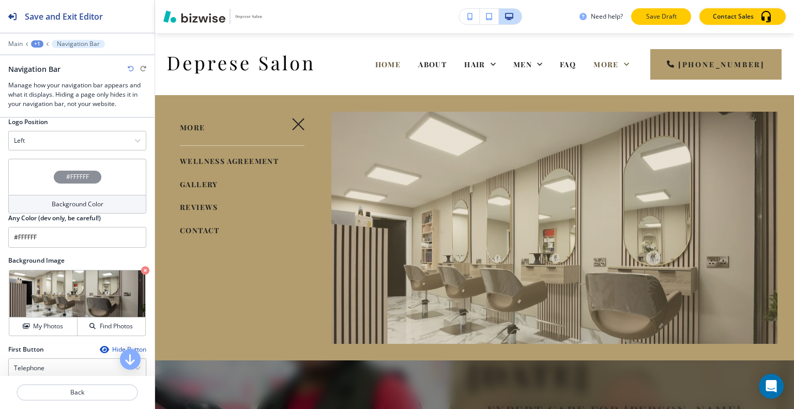
click at [664, 22] on button "Save Draft" at bounding box center [662, 16] width 60 height 17
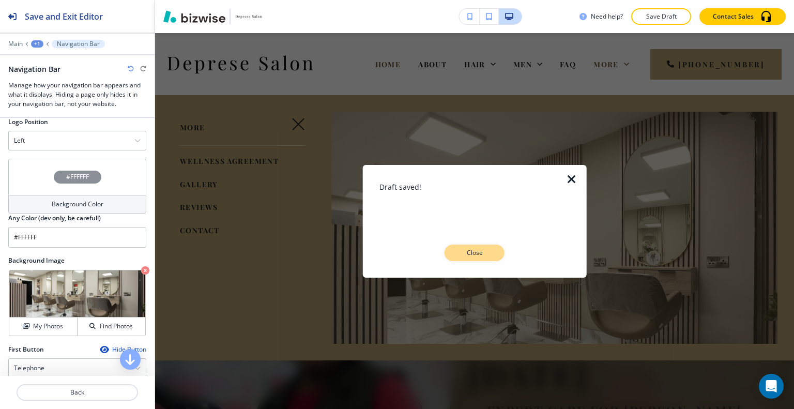
click at [486, 257] on p "Close" at bounding box center [474, 252] width 33 height 9
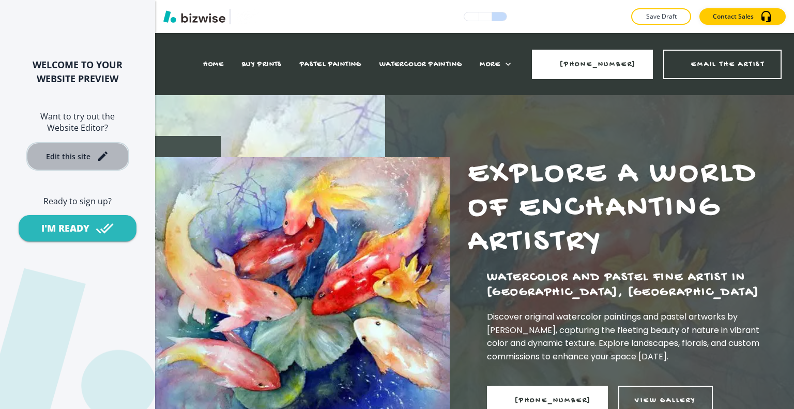
click at [84, 149] on button "Edit this site" at bounding box center [77, 156] width 103 height 28
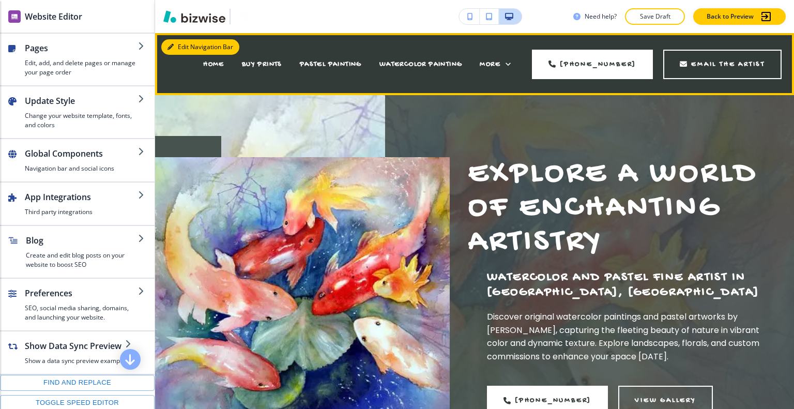
click at [183, 42] on button "Edit Navigation Bar" at bounding box center [200, 47] width 78 height 16
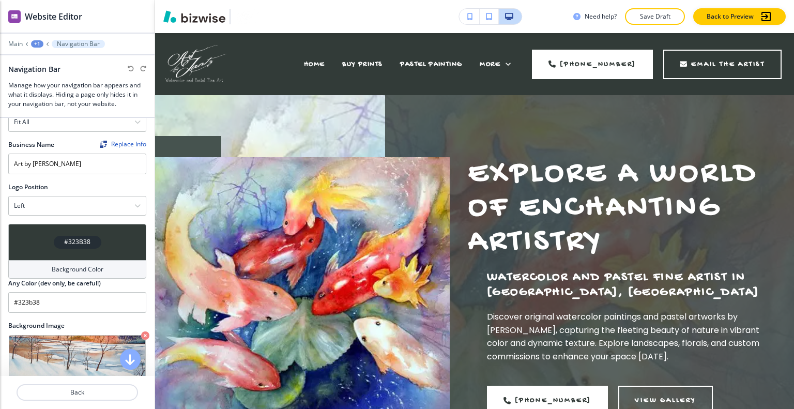
scroll to position [259, 0]
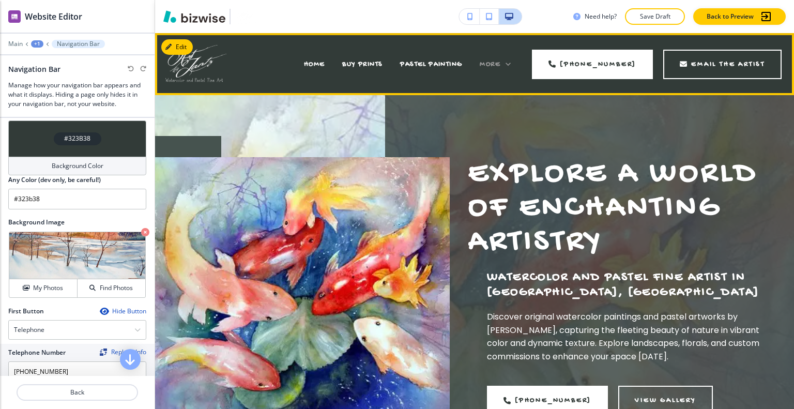
click at [497, 68] on div "More" at bounding box center [495, 64] width 31 height 10
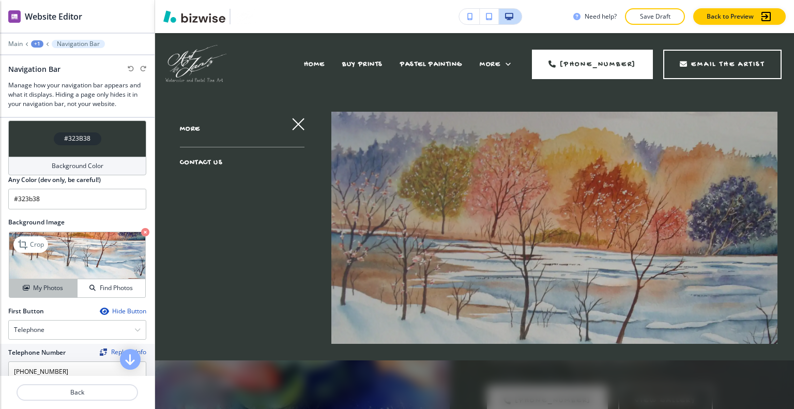
click at [25, 295] on button "My Photos" at bounding box center [43, 288] width 68 height 18
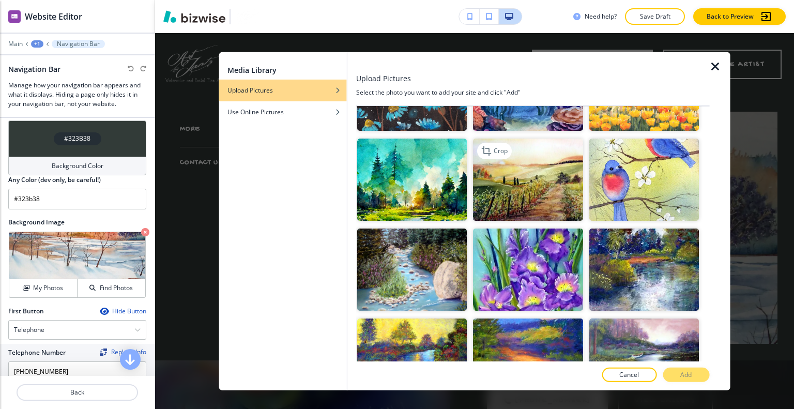
scroll to position [103, 0]
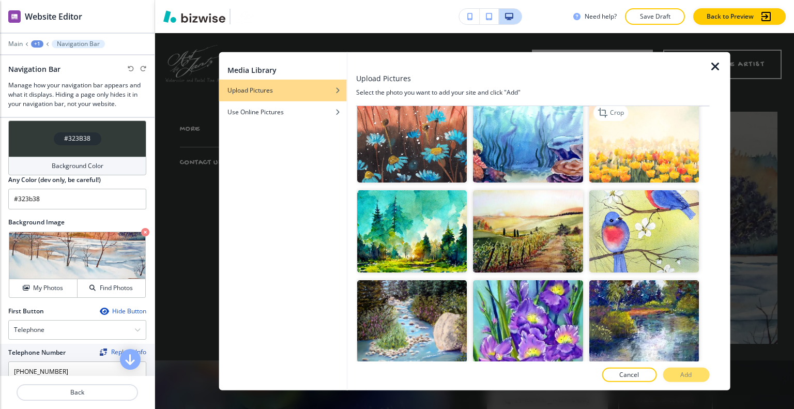
click at [654, 153] on img "button" at bounding box center [644, 141] width 110 height 82
click at [695, 371] on button "Add" at bounding box center [686, 375] width 47 height 14
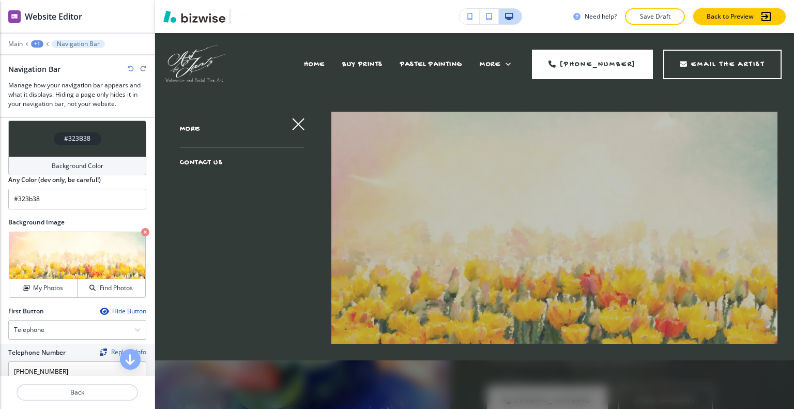
click at [297, 122] on icon "button" at bounding box center [298, 124] width 12 height 12
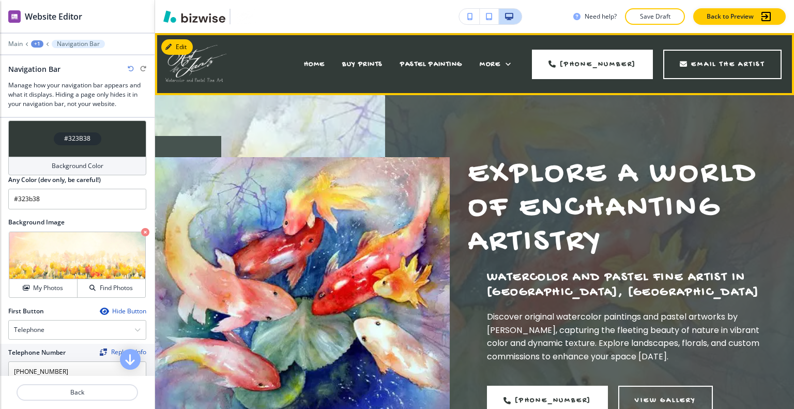
click at [512, 71] on div "More" at bounding box center [495, 63] width 49 height 41
click at [512, 65] on icon at bounding box center [508, 64] width 10 height 10
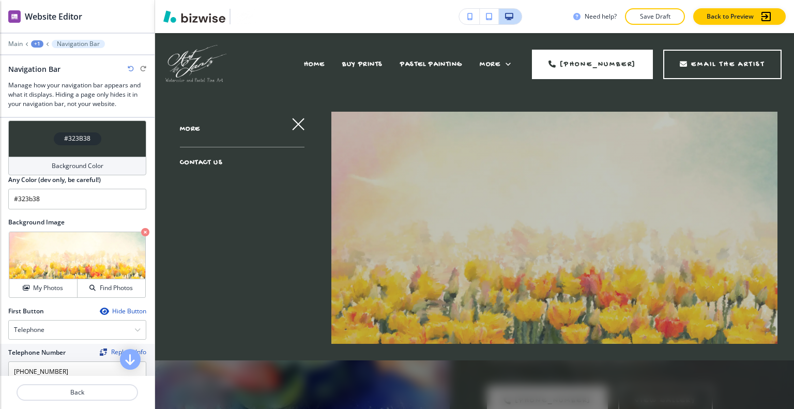
drag, startPoint x: 579, startPoint y: 370, endPoint x: 589, endPoint y: 368, distance: 9.5
click at [581, 372] on div at bounding box center [474, 252] width 639 height 314
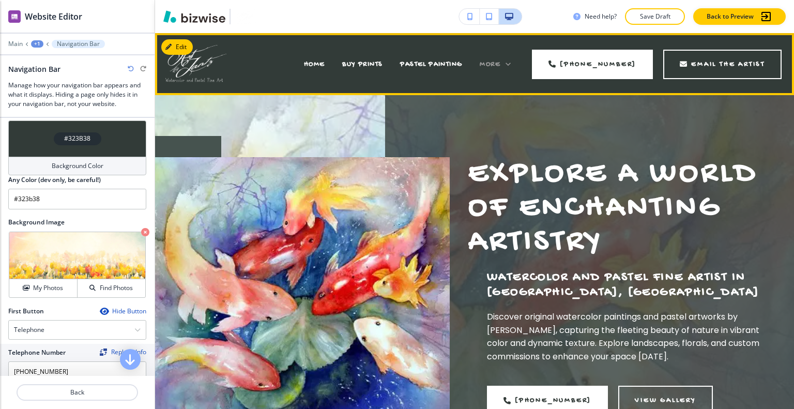
click at [498, 65] on span "More" at bounding box center [490, 64] width 21 height 9
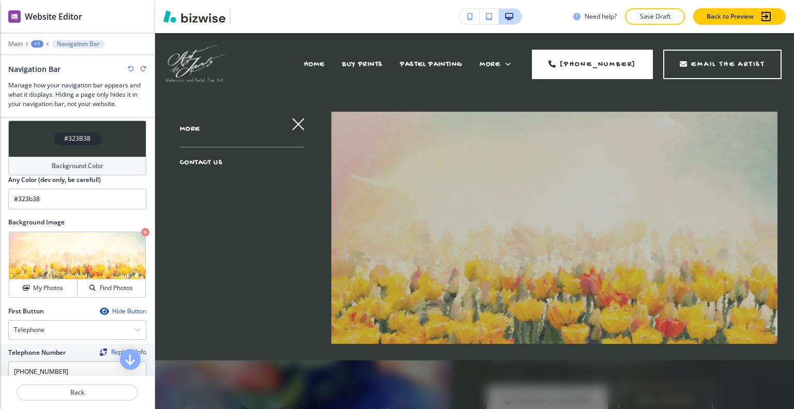
click at [216, 162] on span "CONTACT US" at bounding box center [201, 162] width 43 height 9
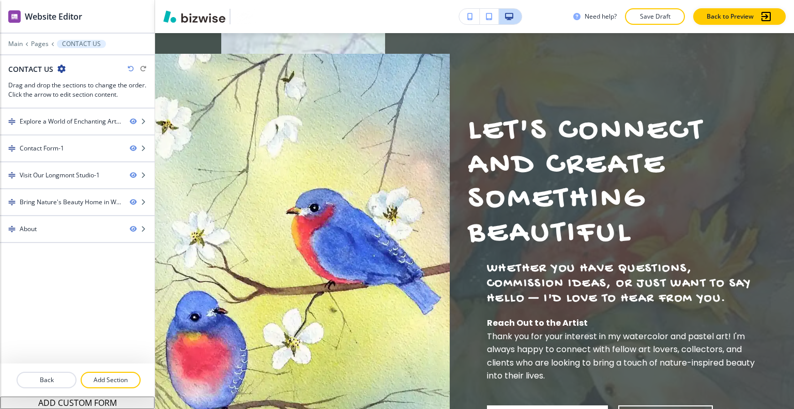
scroll to position [0, 0]
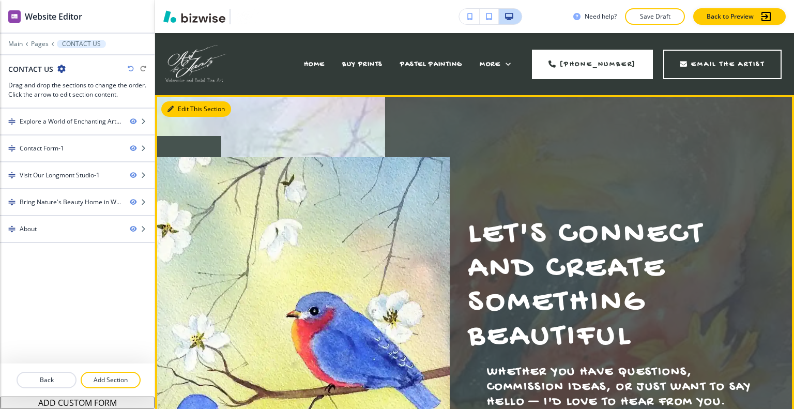
click at [177, 107] on button "Edit This Section" at bounding box center [196, 109] width 70 height 16
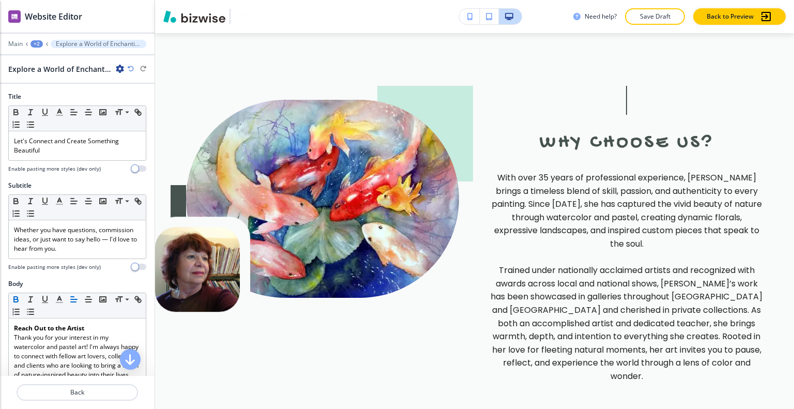
scroll to position [2234, 0]
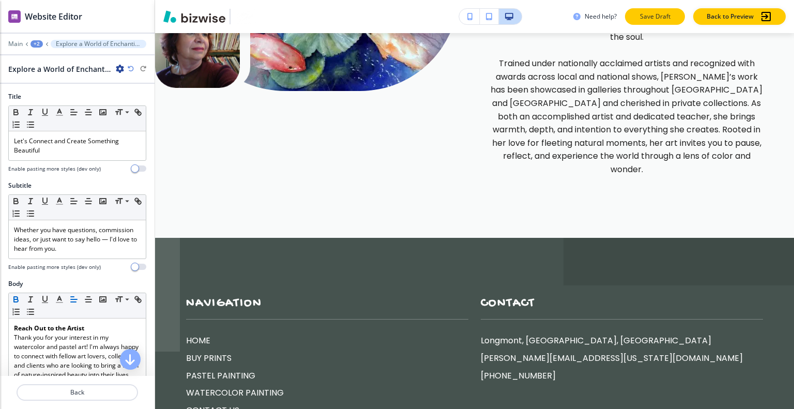
click at [639, 23] on button "Save Draft" at bounding box center [655, 16] width 60 height 17
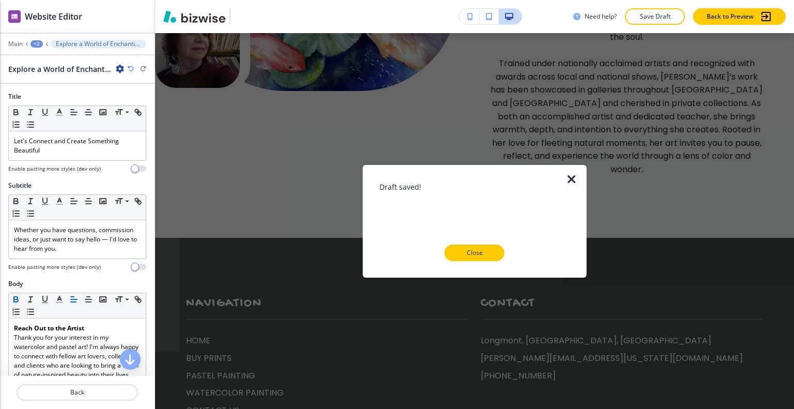
click at [478, 265] on div at bounding box center [475, 269] width 191 height 17
click at [480, 259] on button "Close" at bounding box center [475, 253] width 60 height 17
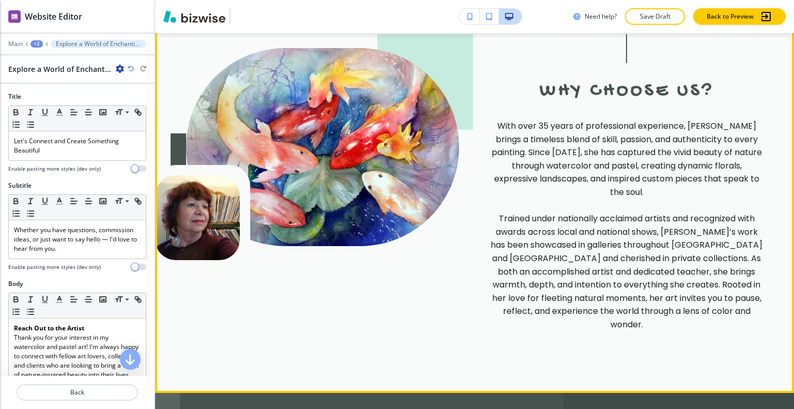
scroll to position [2027, 0]
